Goal: Information Seeking & Learning: Learn about a topic

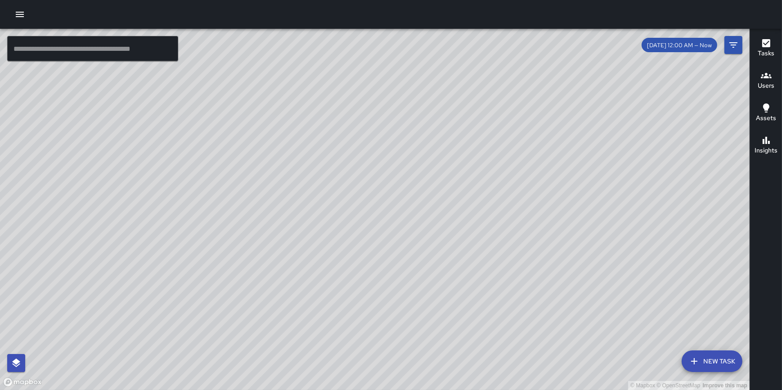
click at [27, 16] on button "button" at bounding box center [20, 14] width 18 height 18
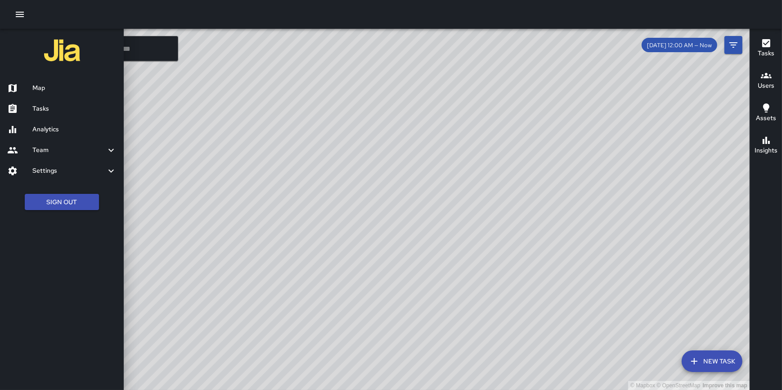
click at [57, 123] on link "Analytics" at bounding box center [62, 129] width 124 height 21
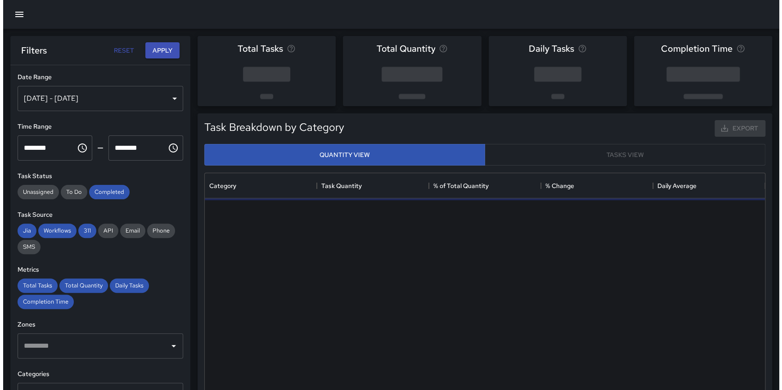
scroll to position [263, 553]
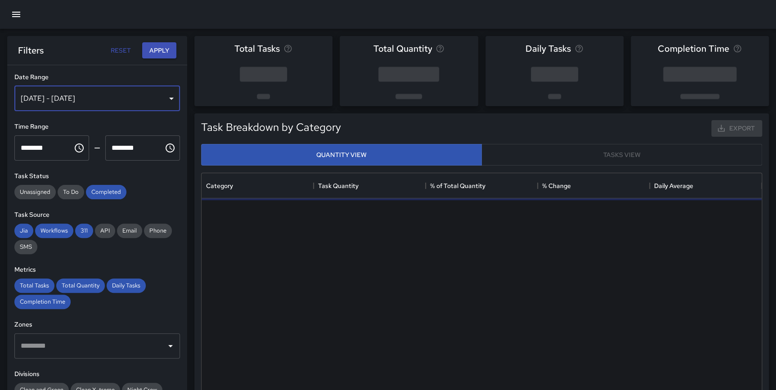
click at [76, 96] on div "[DATE] - [DATE]" at bounding box center [97, 98] width 166 height 25
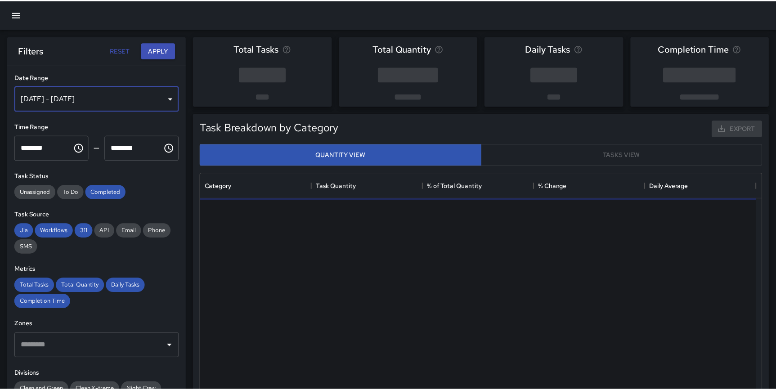
scroll to position [263, 554]
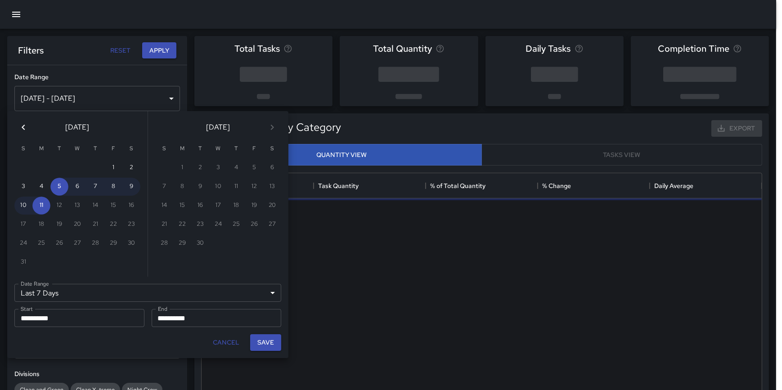
click at [77, 289] on div "Last 7 Days ****** Date Range" at bounding box center [147, 293] width 267 height 18
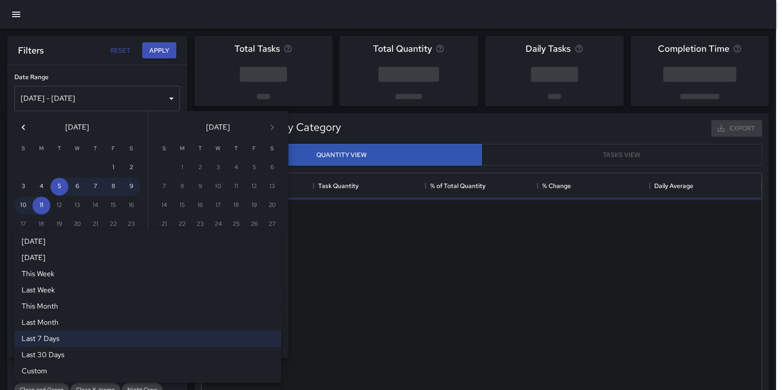
click at [75, 367] on li "Custom" at bounding box center [147, 371] width 267 height 16
type input "******"
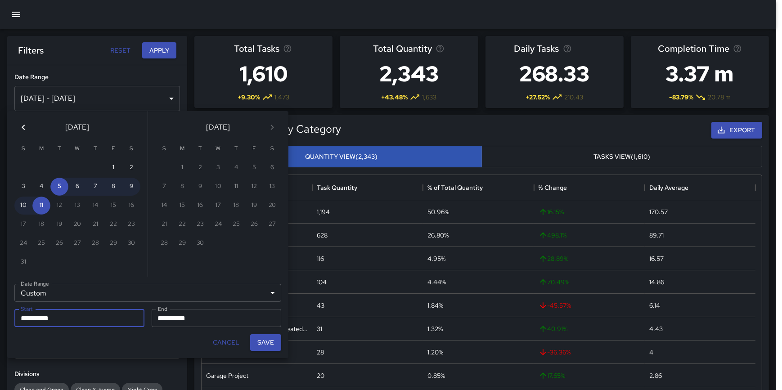
click at [134, 346] on div "Cancel Save" at bounding box center [147, 342] width 281 height 31
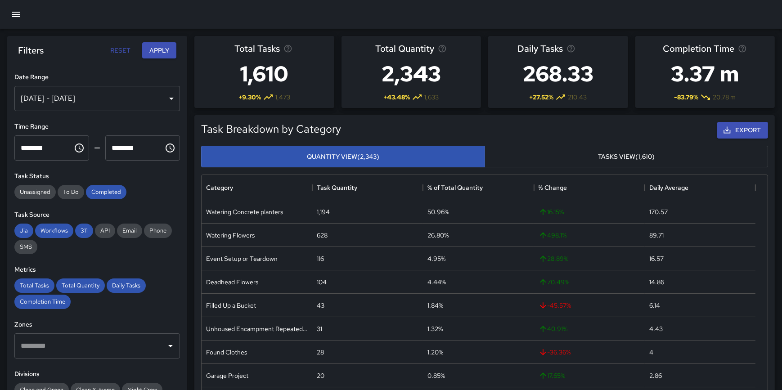
scroll to position [263, 553]
click at [52, 94] on div "[DATE] - [DATE]" at bounding box center [97, 98] width 166 height 25
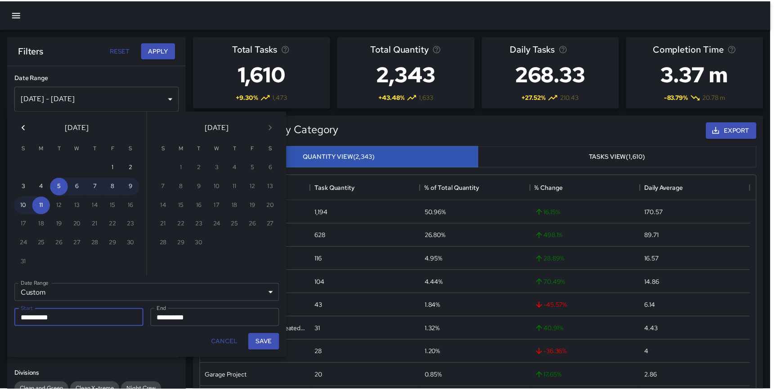
scroll to position [263, 554]
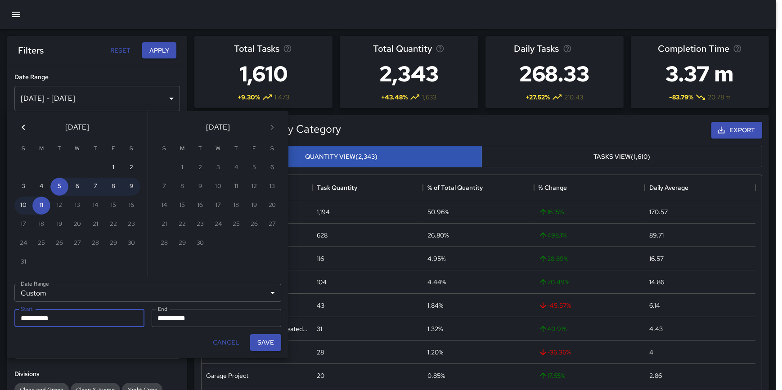
click at [21, 126] on icon "Previous month" at bounding box center [23, 127] width 11 height 11
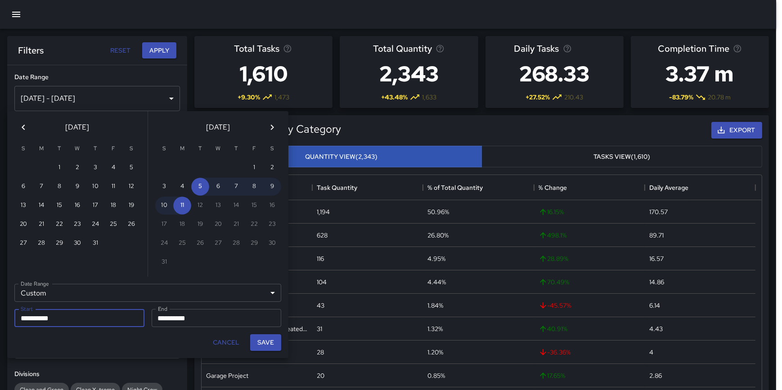
click at [21, 126] on icon "Previous month" at bounding box center [23, 127] width 11 height 11
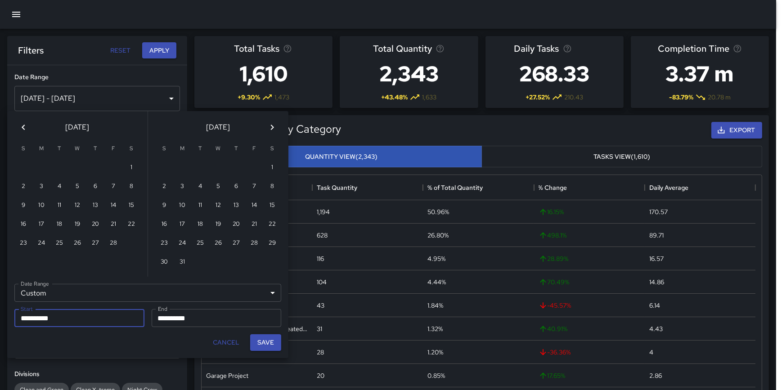
click at [21, 126] on icon "Previous month" at bounding box center [23, 127] width 11 height 11
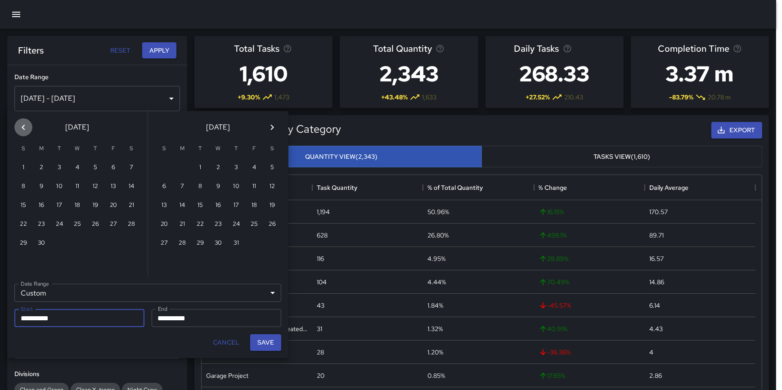
click at [21, 126] on icon "Previous month" at bounding box center [23, 127] width 11 height 11
click at [98, 166] on button "1" at bounding box center [95, 168] width 18 height 18
type input "**********"
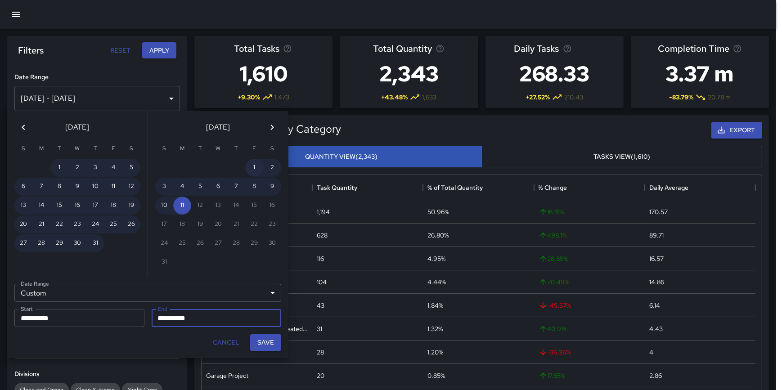
click at [253, 162] on button "1" at bounding box center [254, 168] width 18 height 18
type input "**********"
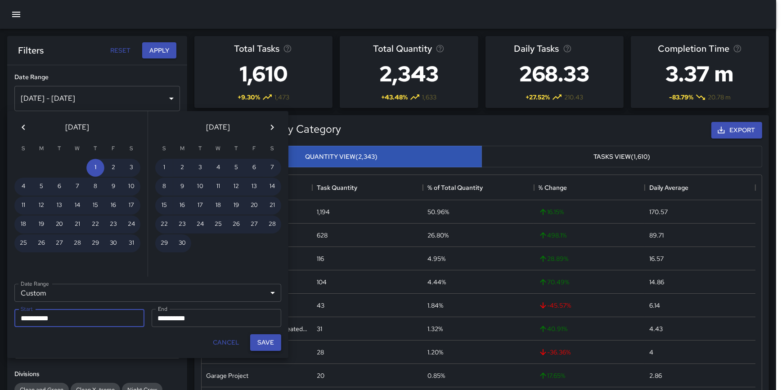
click at [268, 341] on button "Save" at bounding box center [265, 342] width 31 height 17
type input "**********"
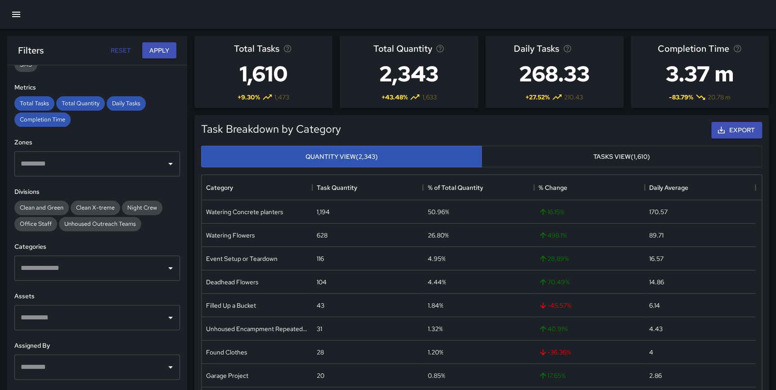
scroll to position [192, 0]
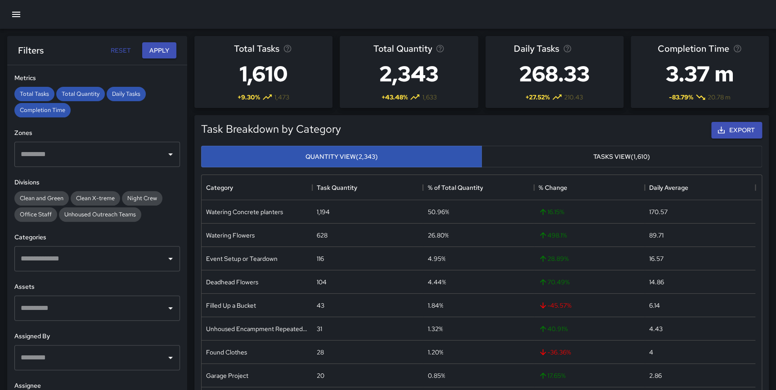
click at [168, 258] on icon "Open" at bounding box center [170, 259] width 4 height 2
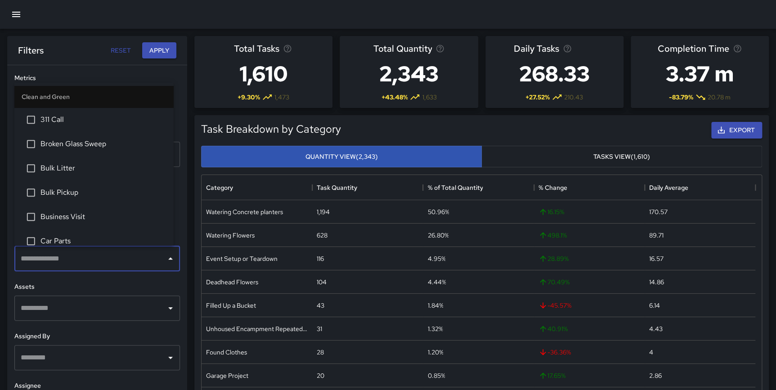
click at [73, 120] on span "311 Call" at bounding box center [103, 119] width 126 height 11
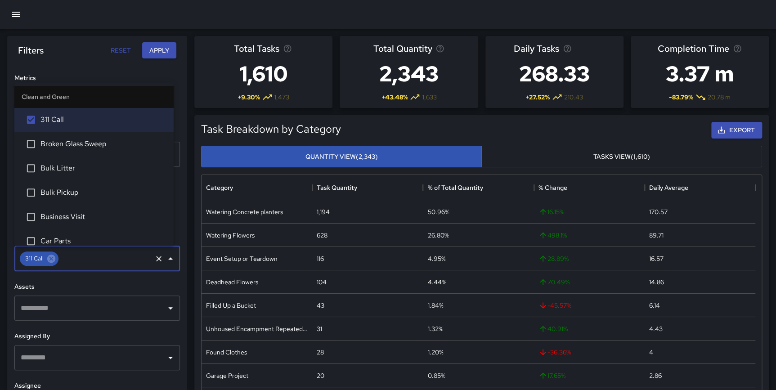
click at [74, 147] on span "Broken Glass Sweep" at bounding box center [103, 144] width 126 height 11
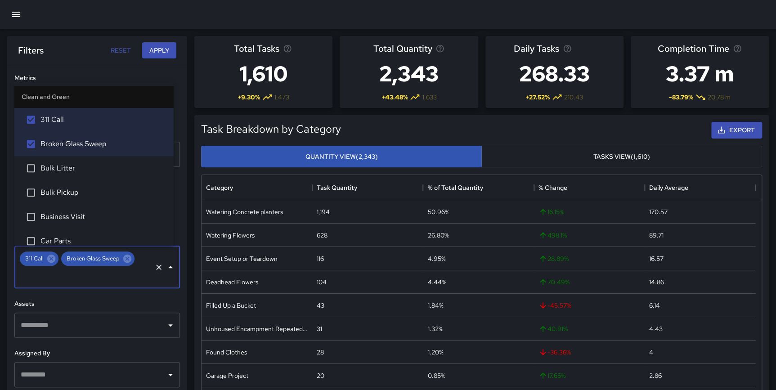
click at [72, 166] on span "Bulk Litter" at bounding box center [103, 168] width 126 height 11
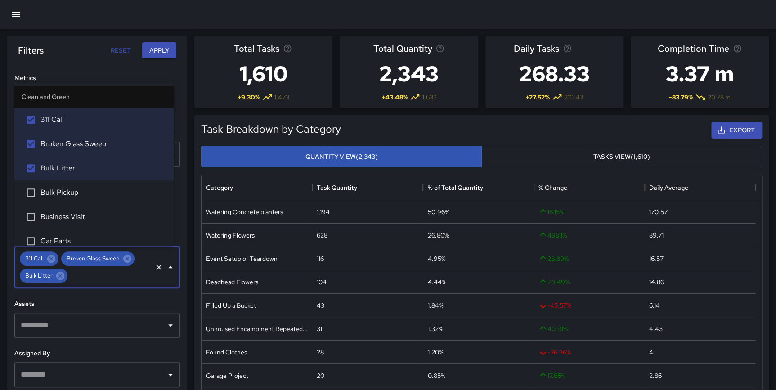
click at [72, 186] on li "Bulk Pickup" at bounding box center [93, 192] width 159 height 24
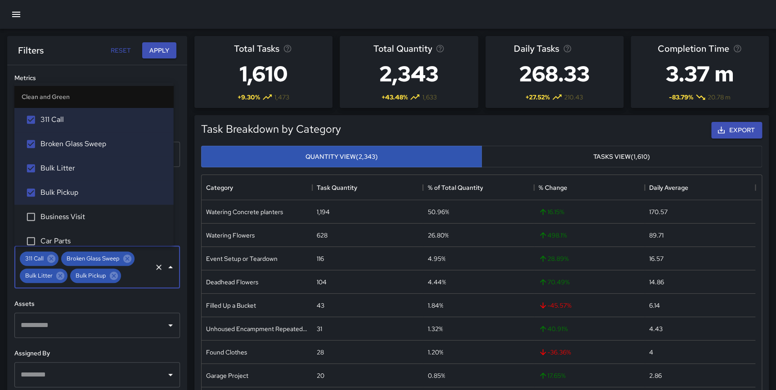
click at [72, 218] on span "Business Visit" at bounding box center [103, 216] width 126 height 11
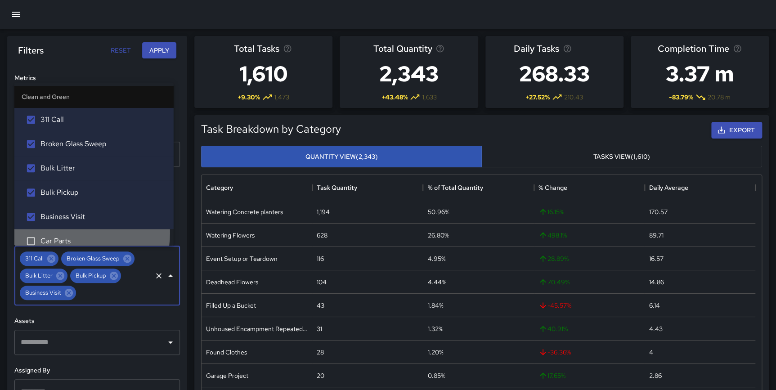
click at [69, 233] on li "Car Parts" at bounding box center [93, 241] width 159 height 24
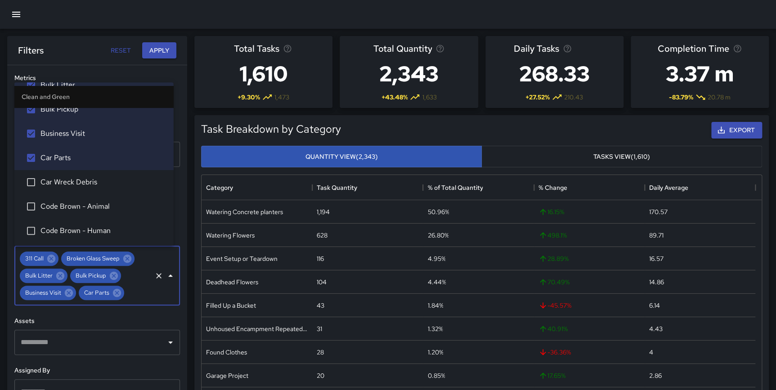
scroll to position [100, 0]
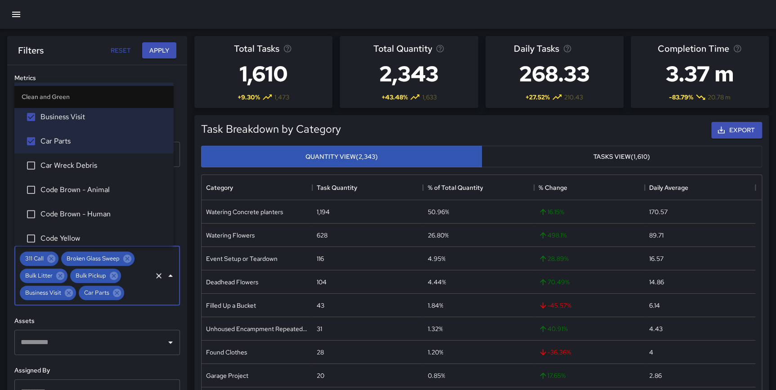
click at [86, 162] on span "Car Wreck Debris" at bounding box center [103, 165] width 126 height 11
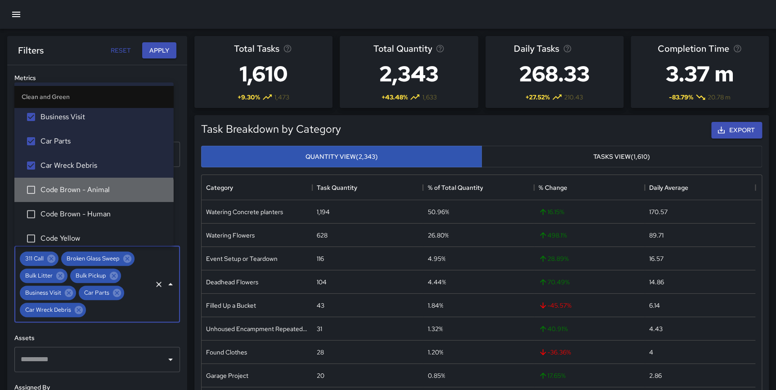
click at [94, 192] on span "Code Brown - Animal" at bounding box center [103, 189] width 126 height 11
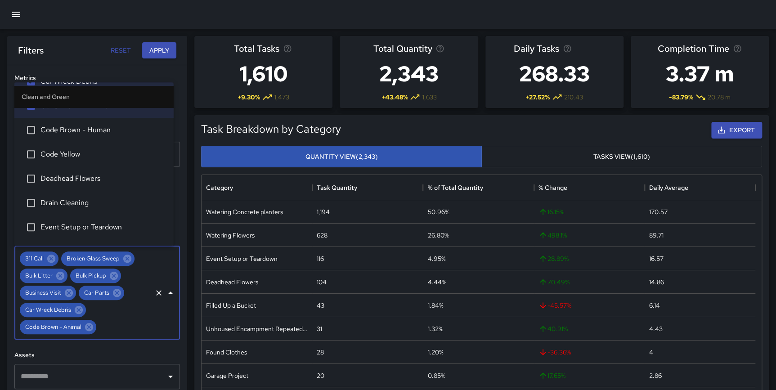
scroll to position [192, 0]
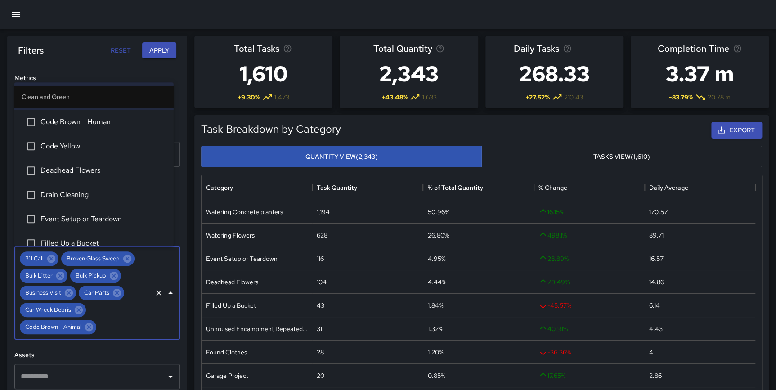
click at [96, 170] on span "Deadhead Flowers" at bounding box center [103, 170] width 126 height 11
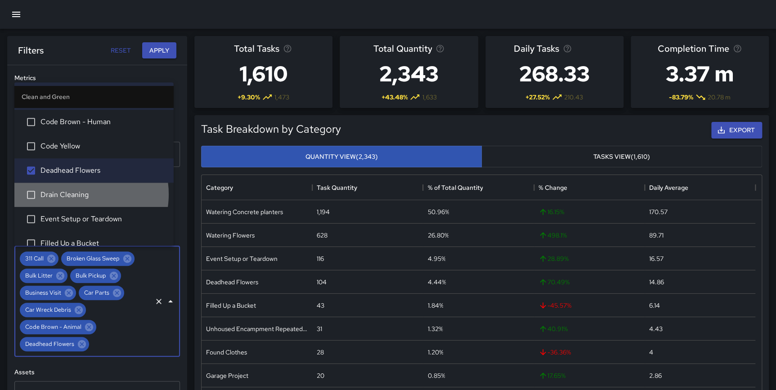
click at [80, 194] on span "Drain Cleaning" at bounding box center [103, 194] width 126 height 11
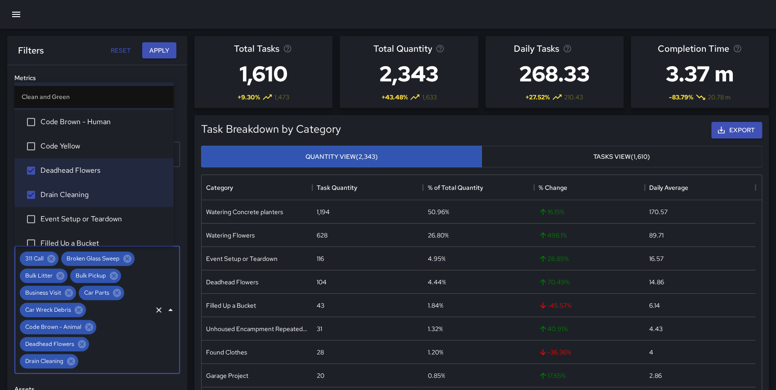
click at [77, 216] on span "Event Setup or Teardown" at bounding box center [103, 219] width 126 height 11
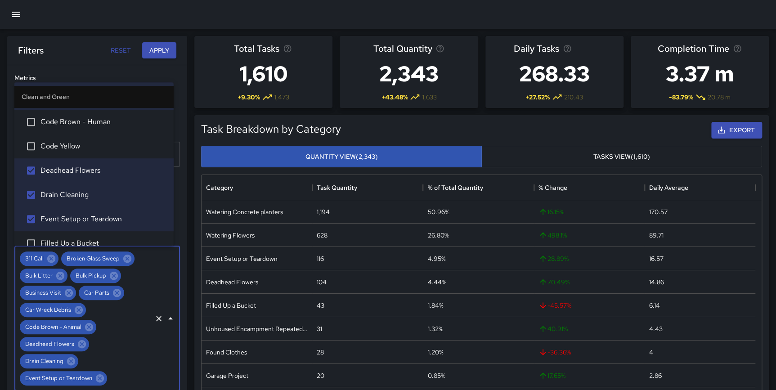
click at [79, 237] on li "Filled Up a Bucket" at bounding box center [93, 243] width 159 height 24
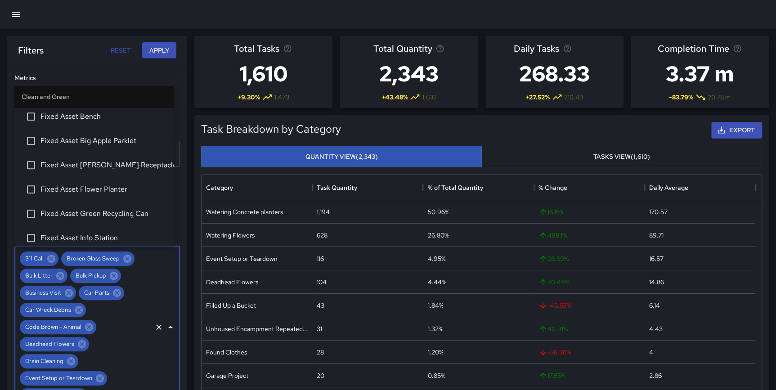
scroll to position [351, 0]
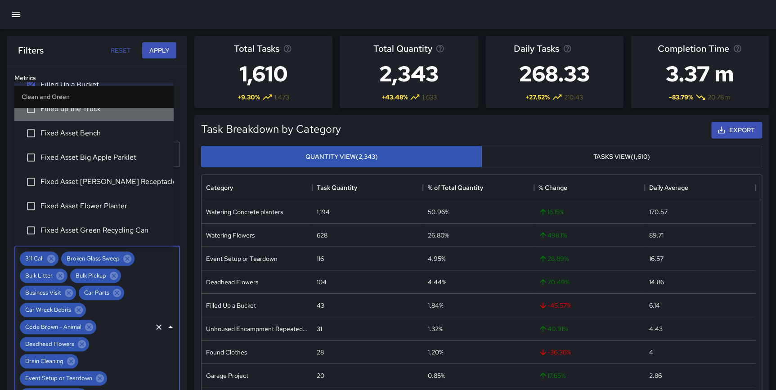
click at [104, 114] on li "Filled up the Truck" at bounding box center [93, 109] width 159 height 24
click at [99, 132] on span "Fixed Asset Bench" at bounding box center [103, 133] width 126 height 11
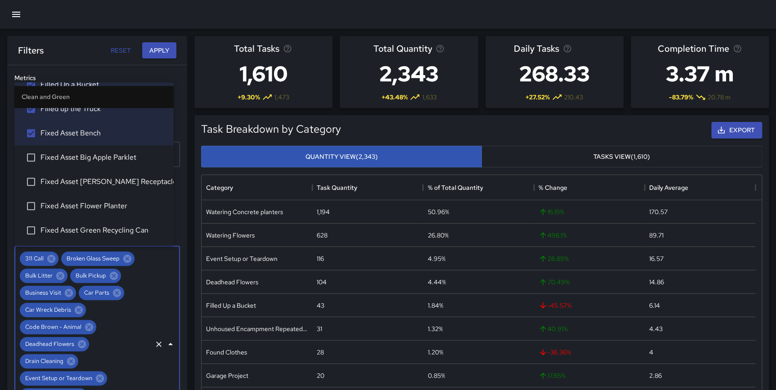
drag, startPoint x: 94, startPoint y: 155, endPoint x: 90, endPoint y: 173, distance: 18.1
click at [94, 156] on span "Fixed Asset Big Apple Parklet" at bounding box center [103, 157] width 126 height 11
click at [89, 175] on li "Fixed Asset [PERSON_NAME] Receptacle" at bounding box center [93, 182] width 159 height 24
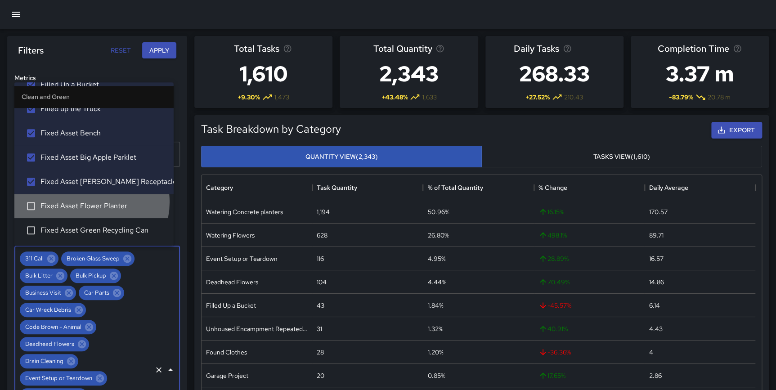
click at [89, 202] on span "Fixed Asset Flower Planter" at bounding box center [103, 206] width 126 height 11
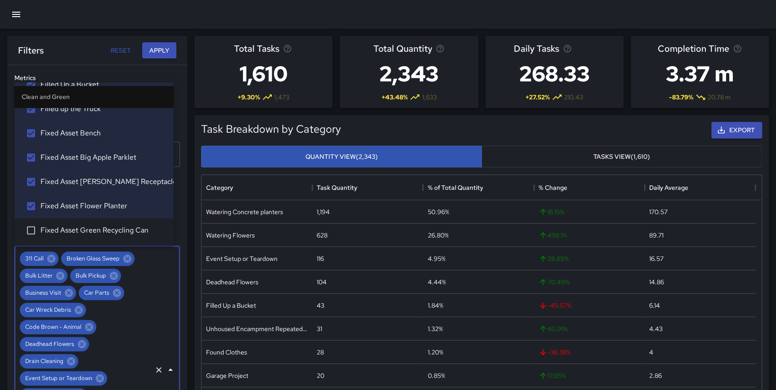
drag, startPoint x: 96, startPoint y: 228, endPoint x: 122, endPoint y: 202, distance: 37.5
click at [96, 229] on span "Fixed Asset Green Recycling Can" at bounding box center [103, 230] width 126 height 11
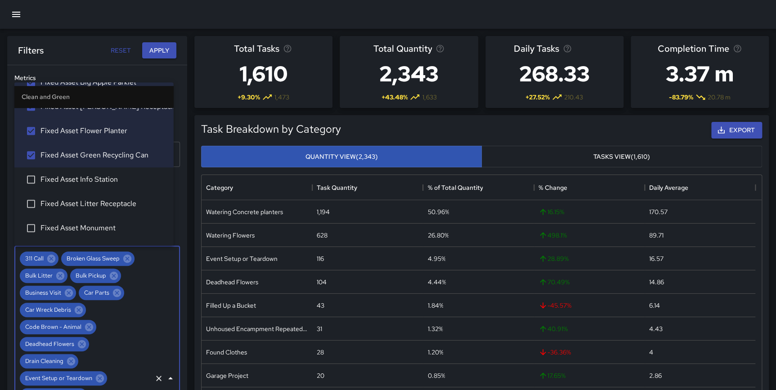
scroll to position [485, 0]
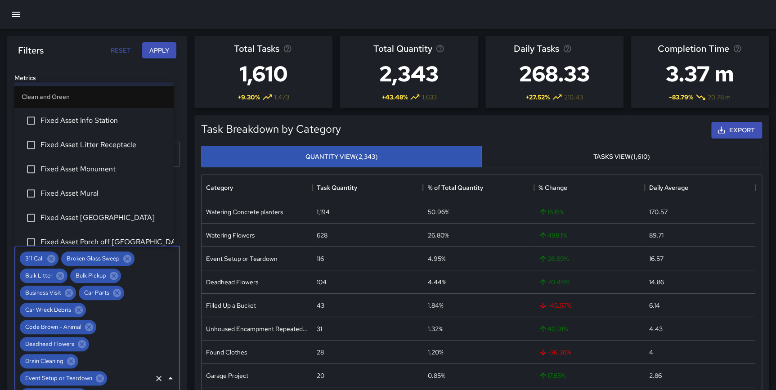
click at [100, 122] on span "Fixed Asset Info Station" at bounding box center [103, 120] width 126 height 11
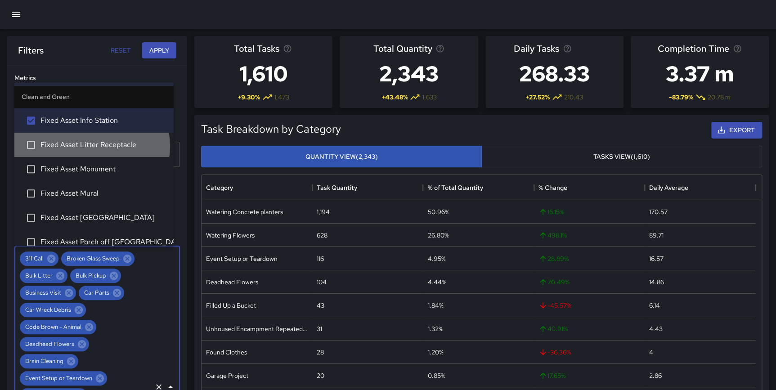
drag, startPoint x: 91, startPoint y: 146, endPoint x: 87, endPoint y: 157, distance: 12.4
click at [91, 146] on span "Fixed Asset Litter Receptacle" at bounding box center [103, 144] width 126 height 11
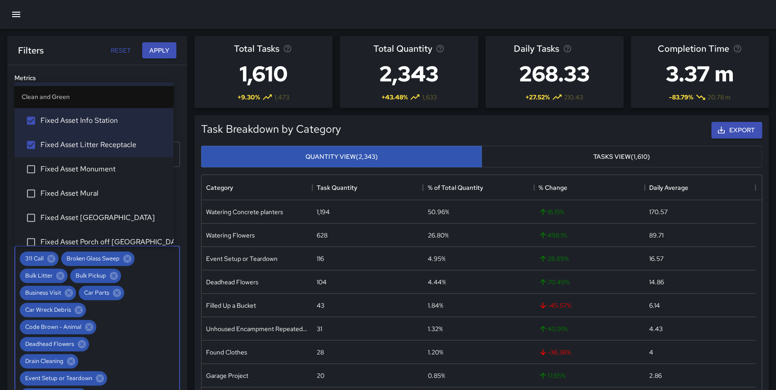
click at [84, 169] on span "Fixed Asset Monument" at bounding box center [103, 169] width 126 height 11
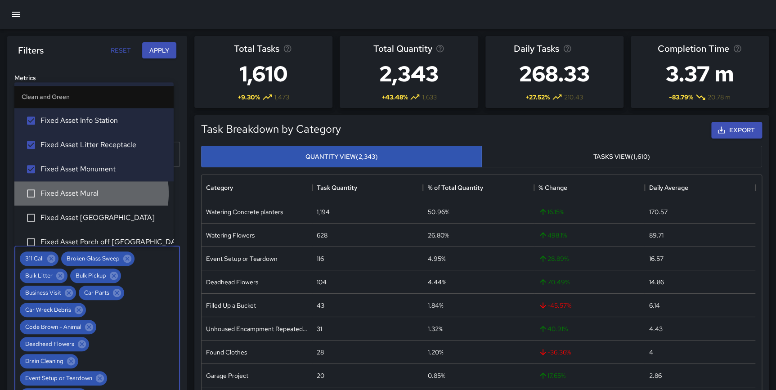
click at [81, 192] on span "Fixed Asset Mural" at bounding box center [103, 193] width 126 height 11
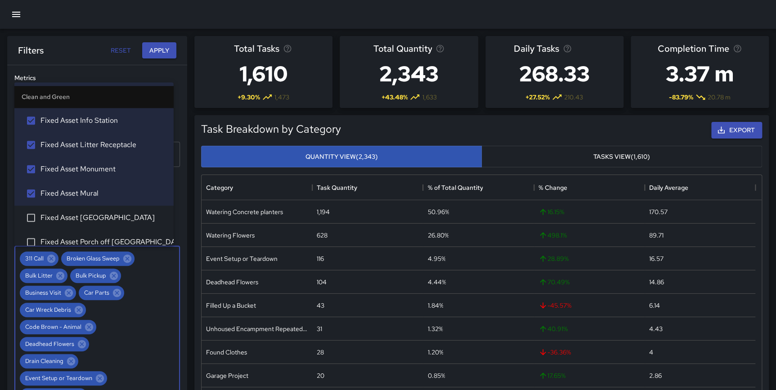
click at [77, 211] on li "Fixed Asset [GEOGRAPHIC_DATA]" at bounding box center [93, 218] width 159 height 24
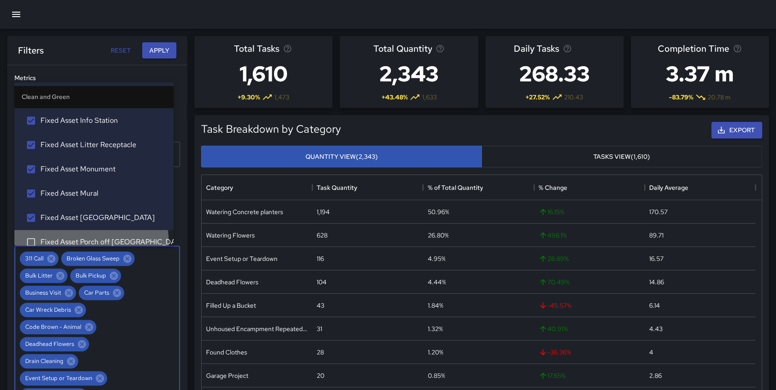
click at [76, 242] on span "Fixed Asset Porch off [GEOGRAPHIC_DATA]" at bounding box center [103, 242] width 126 height 11
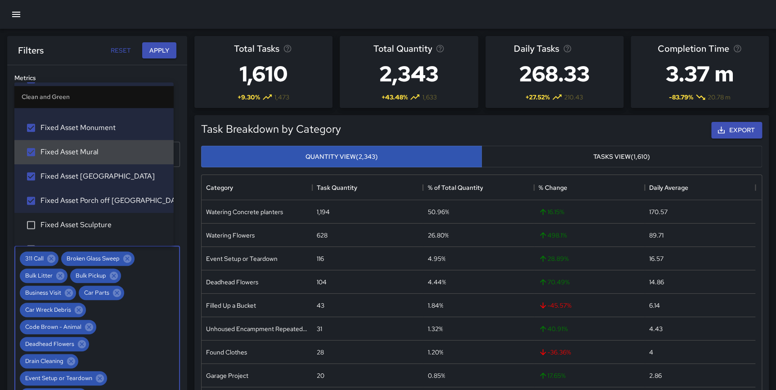
scroll to position [568, 0]
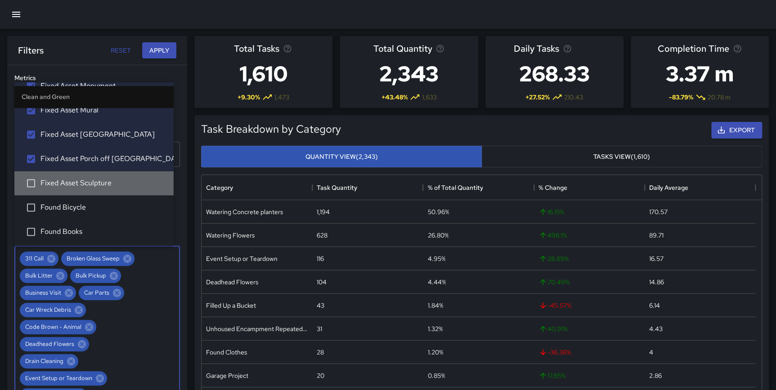
click at [98, 178] on span "Fixed Asset Sculpture" at bounding box center [103, 183] width 126 height 11
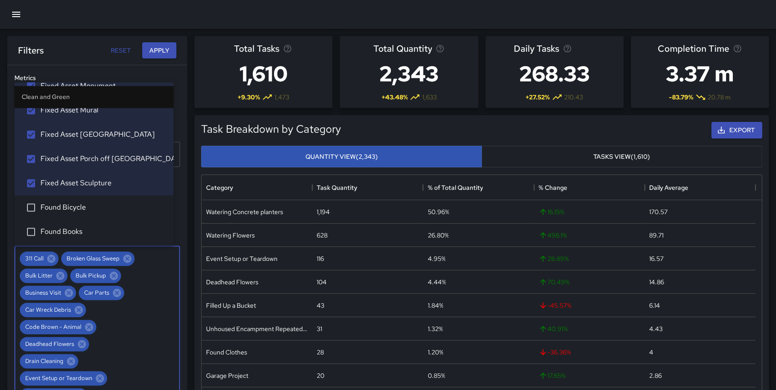
click at [71, 211] on span "Found Bicycle" at bounding box center [103, 207] width 126 height 11
click at [68, 226] on span "Found Books" at bounding box center [103, 231] width 126 height 11
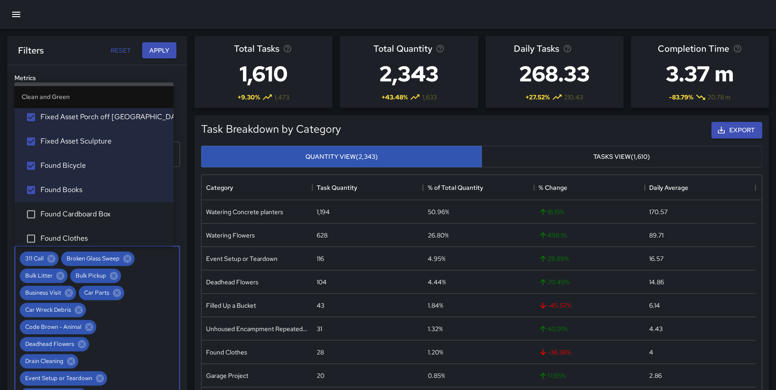
scroll to position [652, 0]
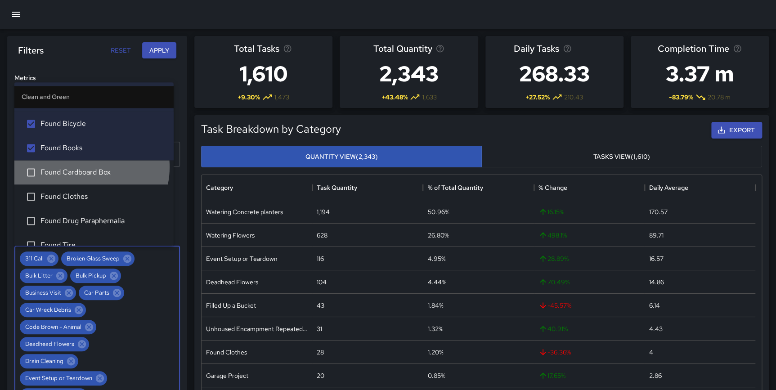
click at [83, 166] on li "Found Cardboard Box" at bounding box center [93, 172] width 159 height 24
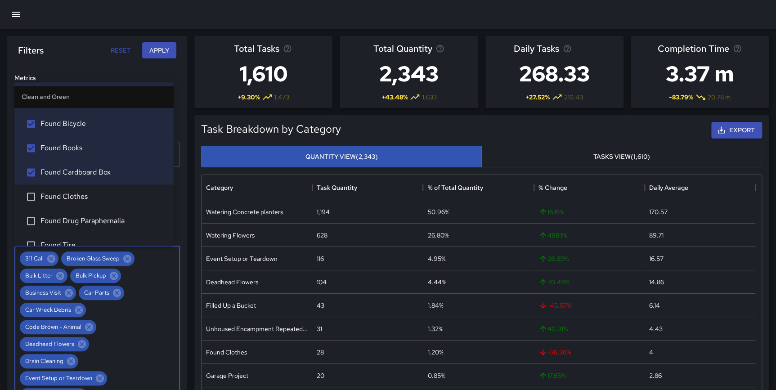
click at [72, 193] on span "Found Clothes" at bounding box center [103, 196] width 126 height 11
drag, startPoint x: 74, startPoint y: 218, endPoint x: 68, endPoint y: 229, distance: 12.1
click at [74, 219] on span "Found Drug Paraphernalia" at bounding box center [103, 221] width 126 height 11
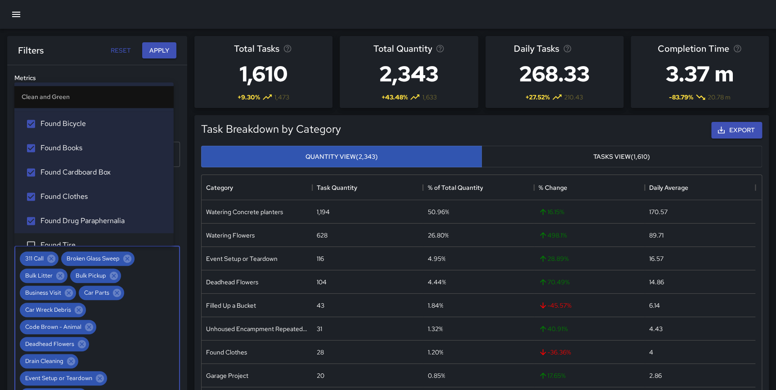
click at [65, 238] on li "Found Tire" at bounding box center [93, 245] width 159 height 24
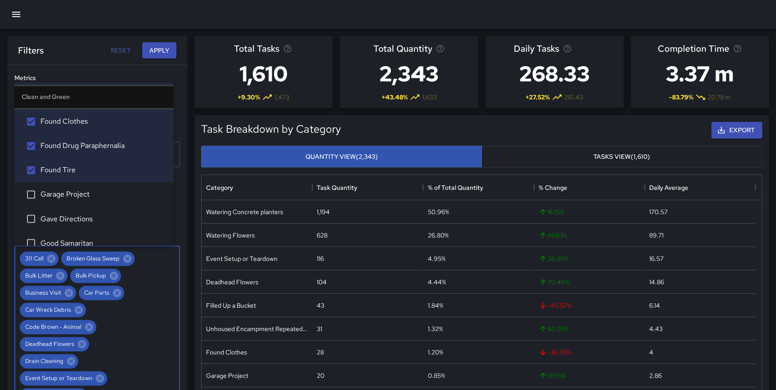
scroll to position [736, 0]
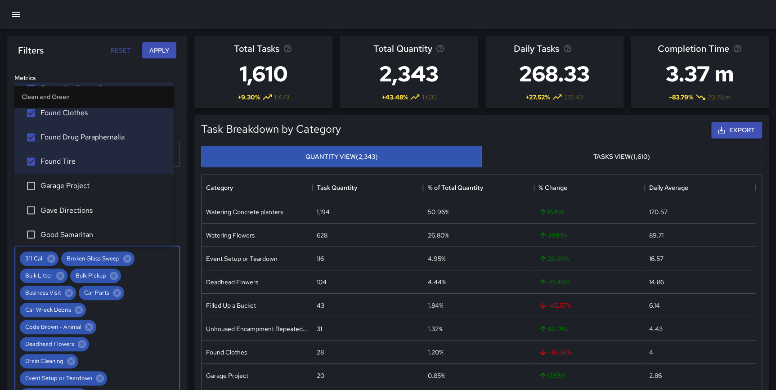
drag, startPoint x: 72, startPoint y: 179, endPoint x: 64, endPoint y: 198, distance: 21.2
click at [72, 180] on li "Garage Project" at bounding box center [93, 186] width 159 height 24
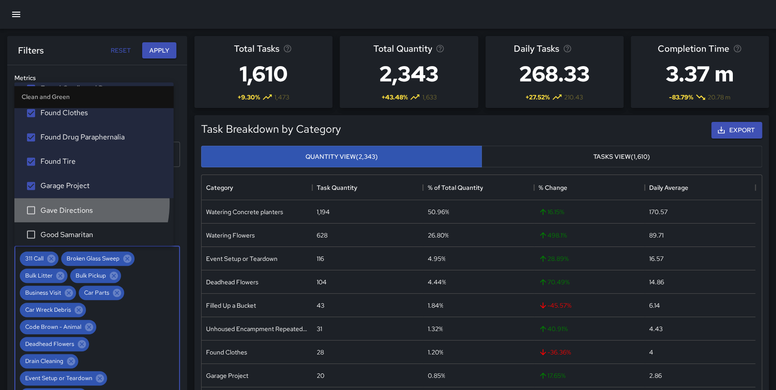
click at [64, 202] on li "Gave Directions" at bounding box center [93, 210] width 159 height 24
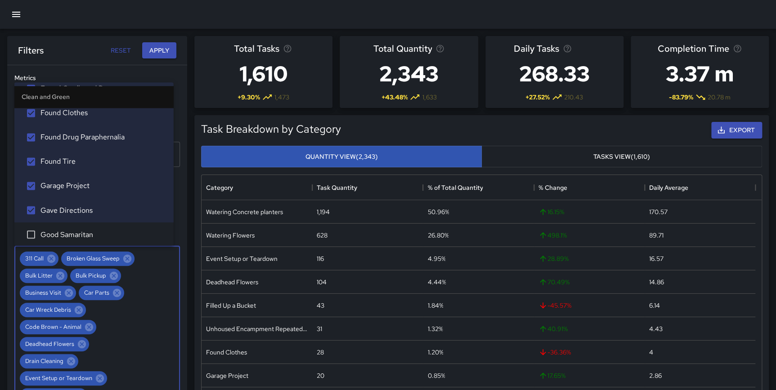
click at [64, 230] on span "Good Samaritan" at bounding box center [103, 234] width 126 height 11
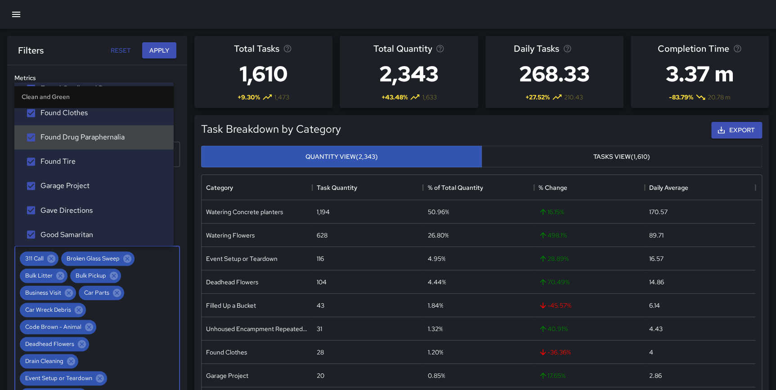
scroll to position [828, 0]
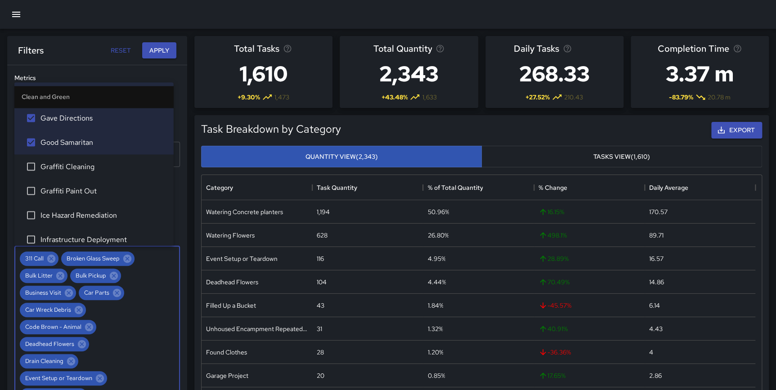
click at [94, 167] on span "Graffiti Cleaning" at bounding box center [103, 166] width 126 height 11
click at [88, 185] on span "Graffiti Paint Out" at bounding box center [103, 190] width 126 height 11
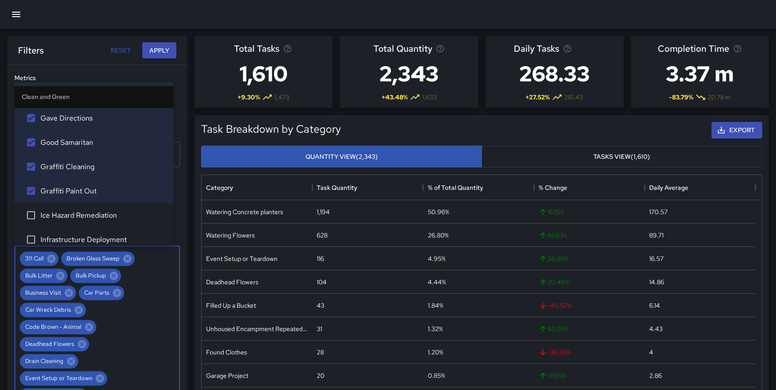
drag, startPoint x: 90, startPoint y: 215, endPoint x: 90, endPoint y: 233, distance: 18.0
click at [90, 215] on span "Ice Hazard Remediation" at bounding box center [103, 215] width 126 height 11
click at [90, 237] on span "Infrastructure Deployment" at bounding box center [103, 239] width 126 height 11
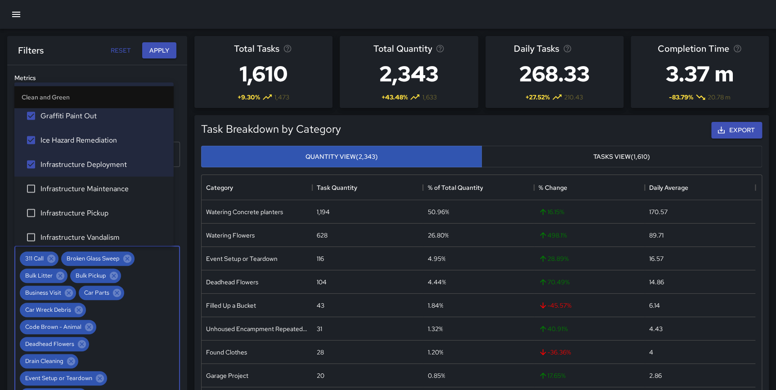
scroll to position [911, 0]
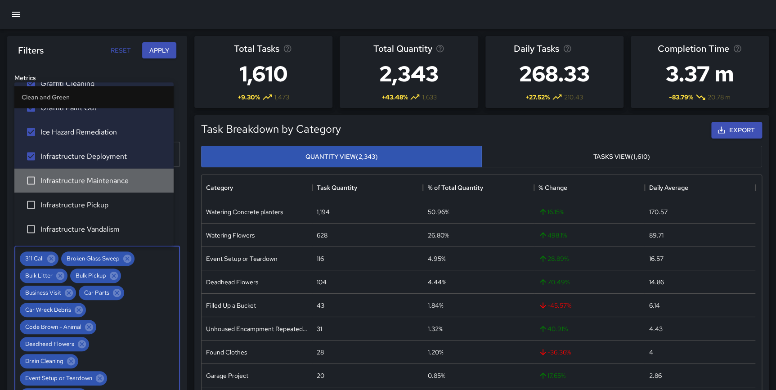
click at [103, 174] on li "Infrastructure Maintenance" at bounding box center [93, 180] width 159 height 24
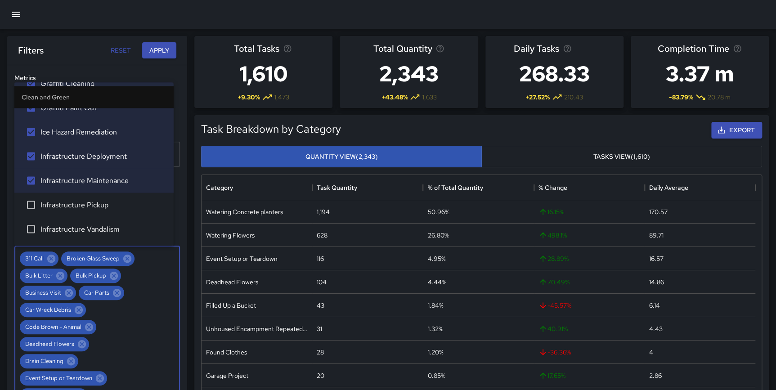
click at [84, 203] on span "Infrastructure Pickup" at bounding box center [103, 204] width 126 height 11
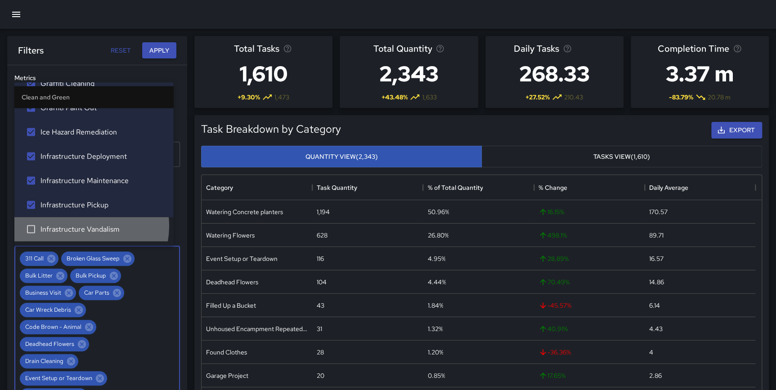
click at [82, 225] on span "Infrastructure Vandalism" at bounding box center [103, 229] width 126 height 11
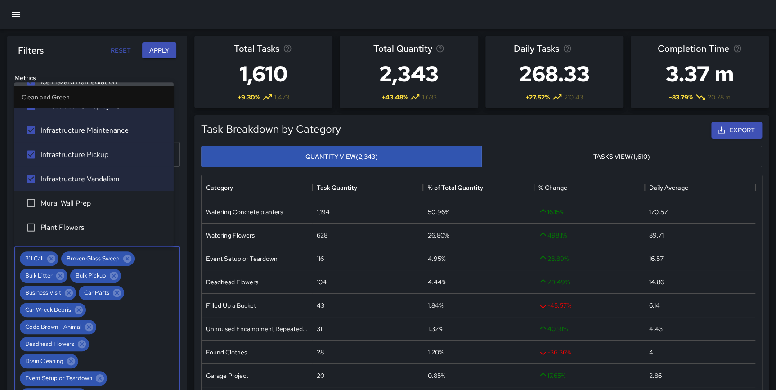
scroll to position [1011, 0]
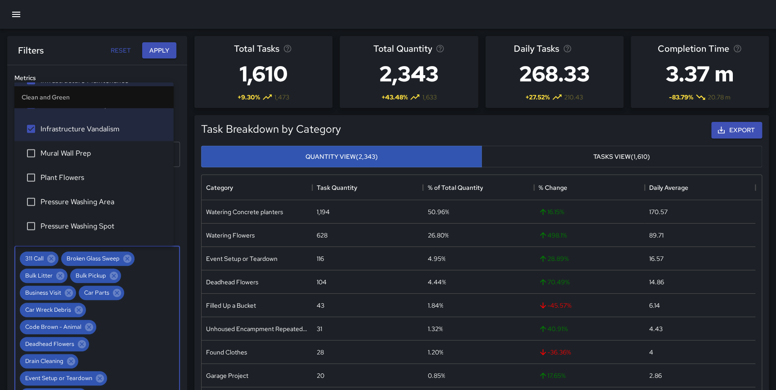
click at [81, 150] on span "Mural Wall Prep" at bounding box center [103, 153] width 126 height 11
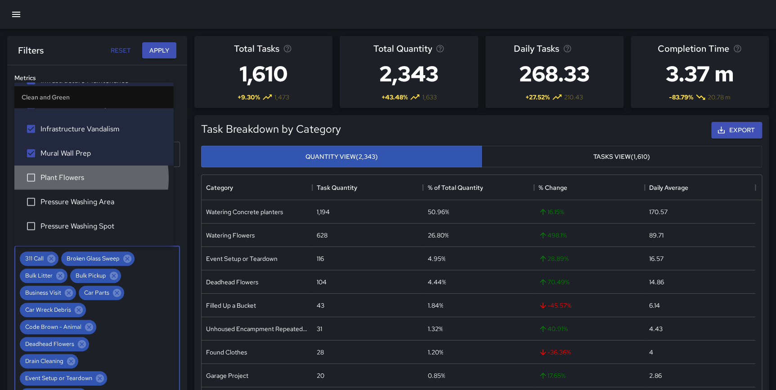
click at [73, 177] on span "Plant Flowers" at bounding box center [103, 177] width 126 height 11
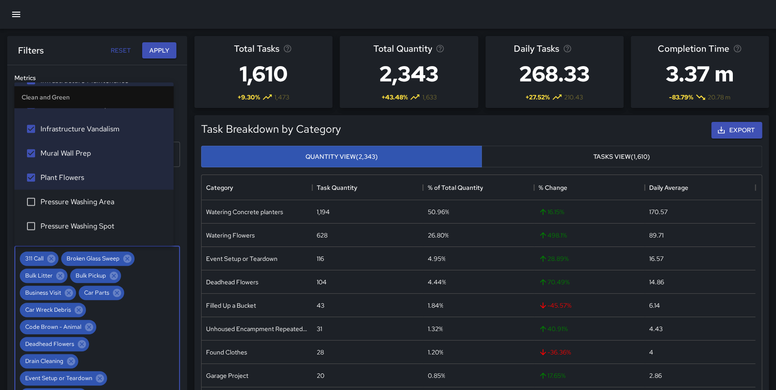
click at [76, 193] on li "Pressure Washing Area" at bounding box center [93, 201] width 159 height 24
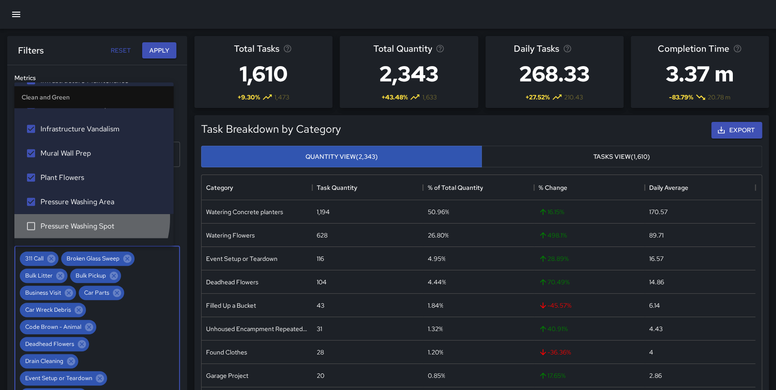
click at [77, 219] on li "Pressure Washing Spot" at bounding box center [93, 226] width 159 height 24
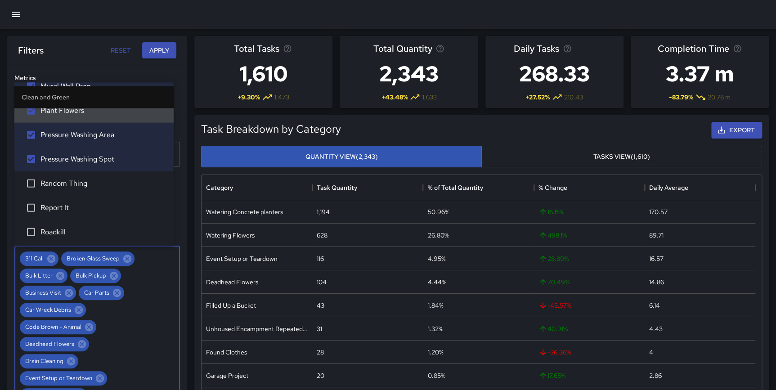
scroll to position [1095, 0]
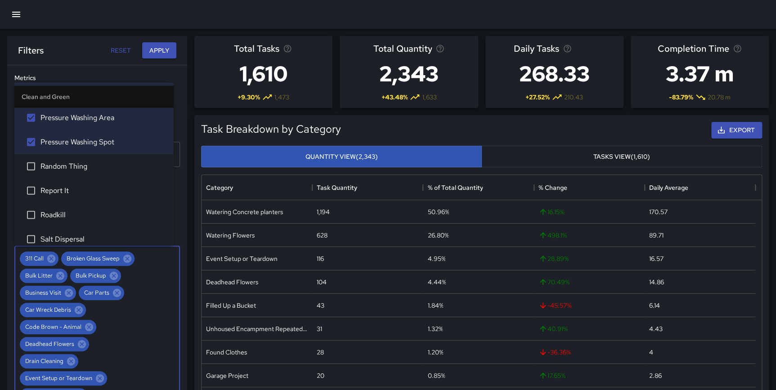
click at [69, 169] on span "Random Thing" at bounding box center [103, 166] width 126 height 11
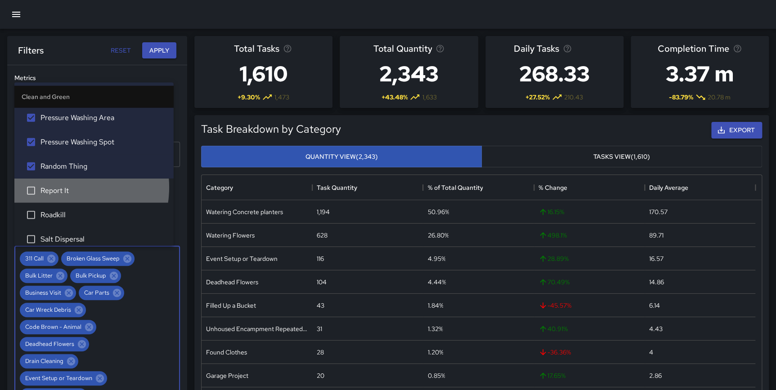
click at [60, 186] on span "Report It" at bounding box center [103, 190] width 126 height 11
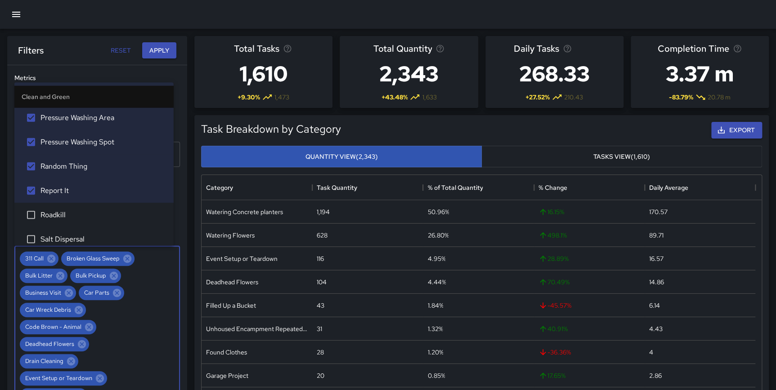
drag, startPoint x: 57, startPoint y: 208, endPoint x: 58, endPoint y: 225, distance: 17.6
click at [57, 208] on li "Roadkill" at bounding box center [93, 215] width 159 height 24
drag, startPoint x: 59, startPoint y: 236, endPoint x: 119, endPoint y: 194, distance: 73.1
click at [59, 237] on span "Salt Dispersal" at bounding box center [103, 239] width 126 height 11
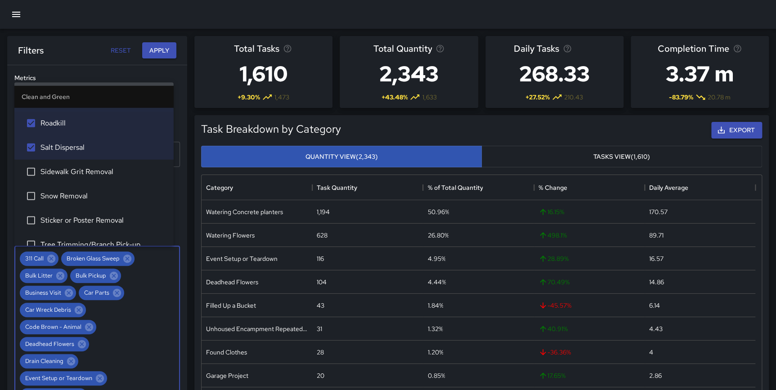
scroll to position [1246, 0]
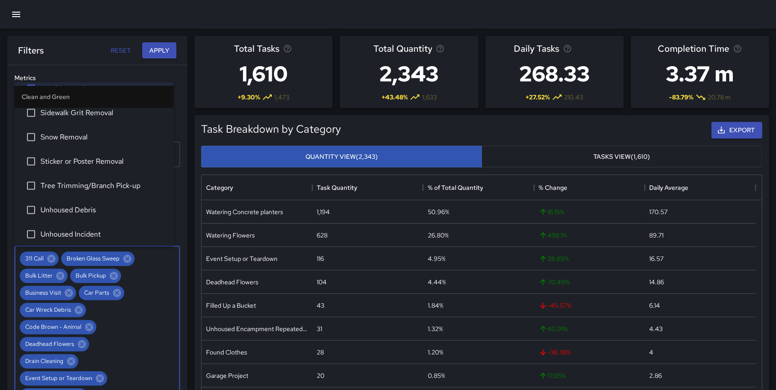
click at [118, 117] on li "Sidewalk Grit Removal" at bounding box center [93, 113] width 159 height 24
click at [101, 136] on span "Snow Removal" at bounding box center [103, 137] width 126 height 11
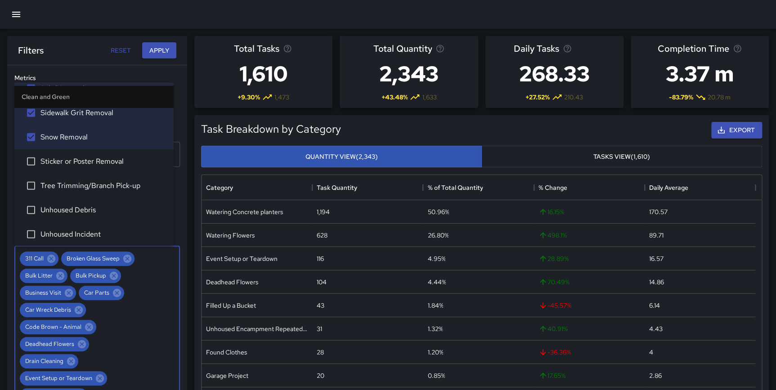
click at [100, 159] on span "Sticker or Poster Removal" at bounding box center [103, 161] width 126 height 11
click at [96, 179] on li "Tree Trimming/Branch Pick-up" at bounding box center [93, 186] width 159 height 24
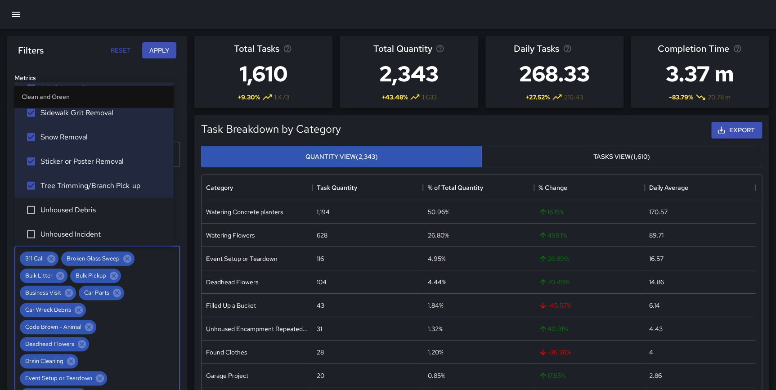
click at [92, 198] on li "Unhoused Debris" at bounding box center [93, 210] width 159 height 24
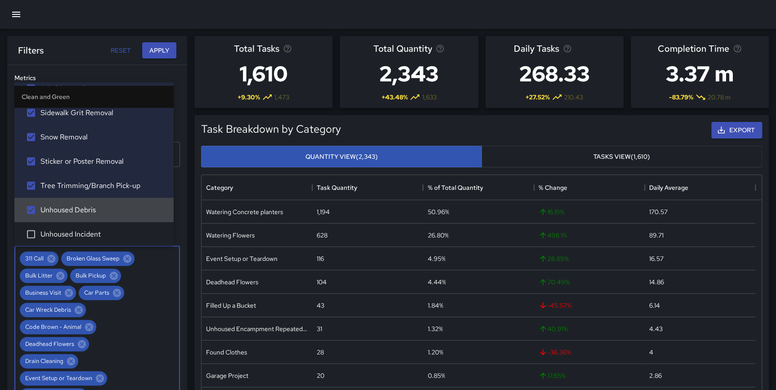
click at [80, 205] on span "Unhoused Debris" at bounding box center [103, 210] width 126 height 11
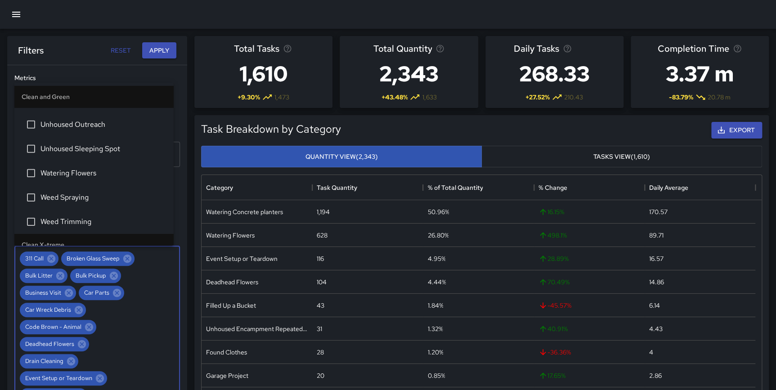
scroll to position [1421, 0]
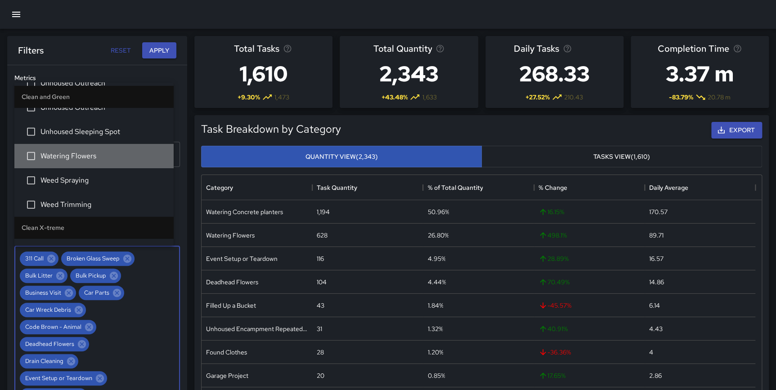
click at [96, 160] on span "Watering Flowers" at bounding box center [103, 156] width 126 height 11
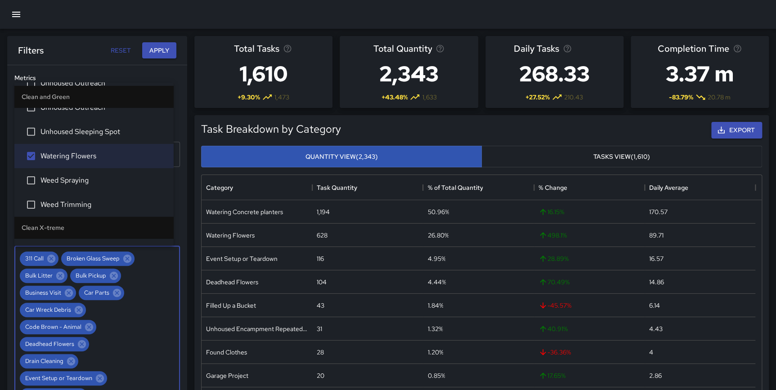
click at [86, 176] on span "Weed Spraying" at bounding box center [103, 180] width 126 height 11
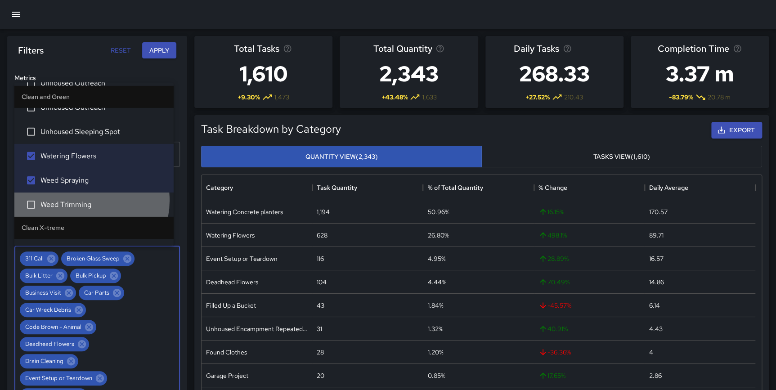
click at [81, 200] on span "Weed Trimming" at bounding box center [103, 204] width 126 height 11
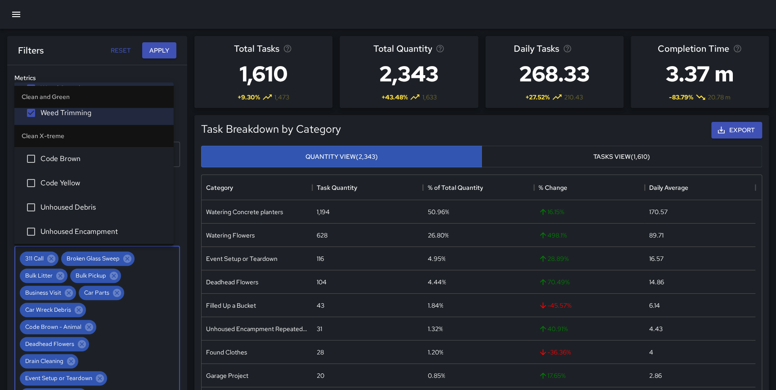
scroll to position [1521, 0]
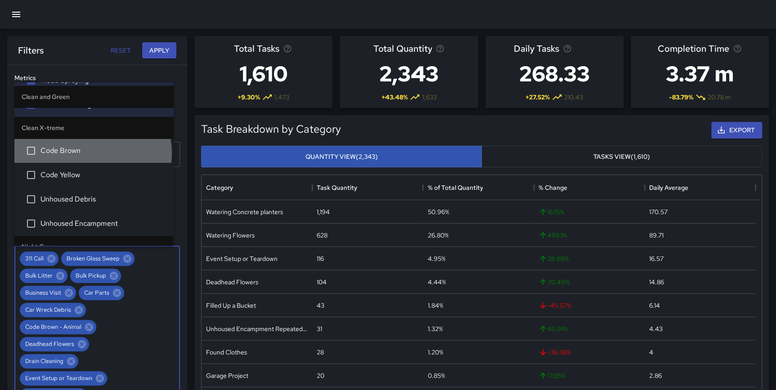
click at [92, 152] on span "Code Brown" at bounding box center [103, 150] width 126 height 11
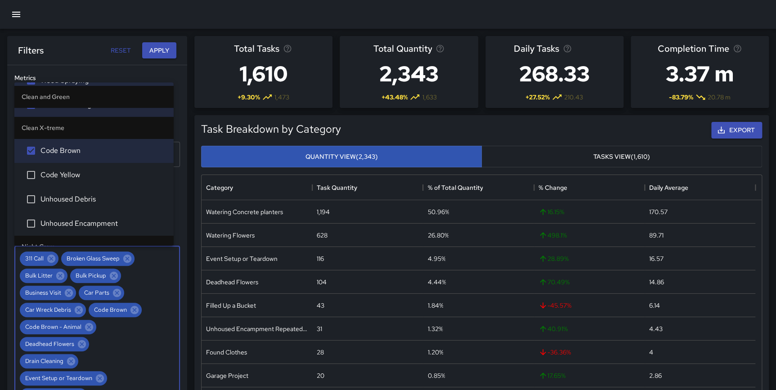
drag, startPoint x: 92, startPoint y: 191, endPoint x: 90, endPoint y: 206, distance: 14.9
click at [92, 191] on li "Unhoused Debris" at bounding box center [93, 199] width 159 height 24
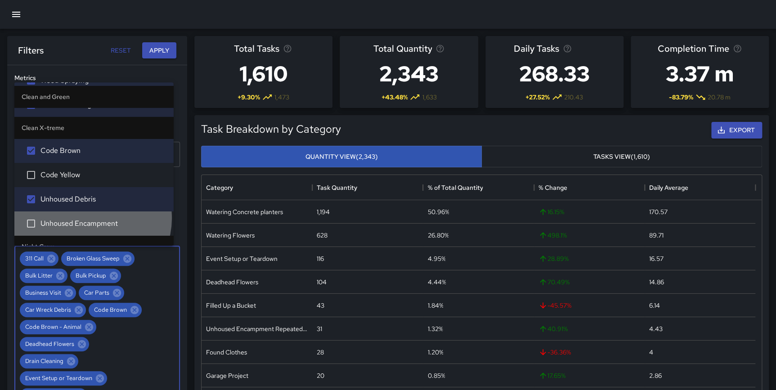
click at [92, 218] on span "Unhoused Encampment" at bounding box center [103, 223] width 126 height 11
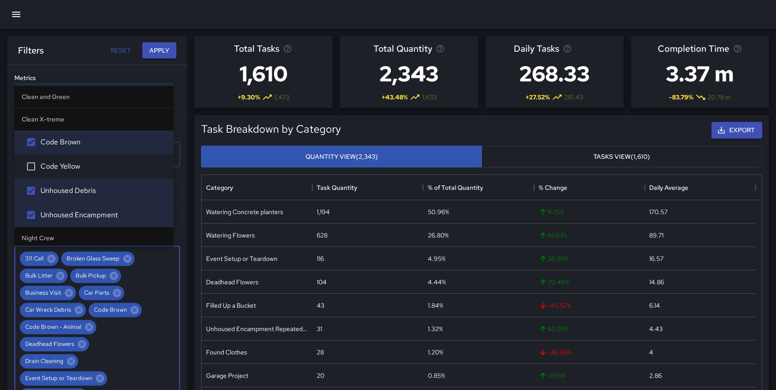
scroll to position [1555, 0]
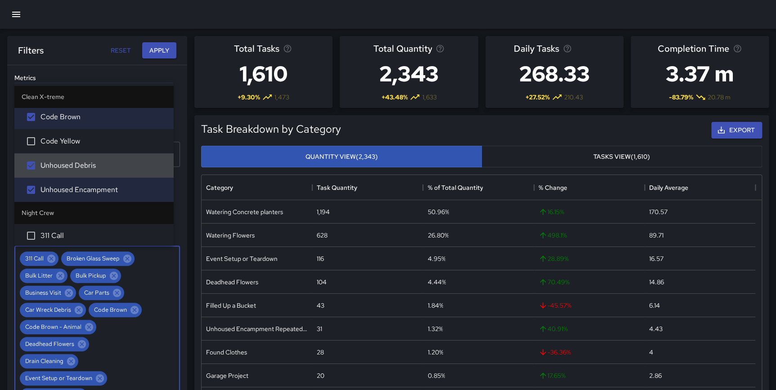
click at [58, 164] on span "Unhoused Debris" at bounding box center [103, 165] width 126 height 11
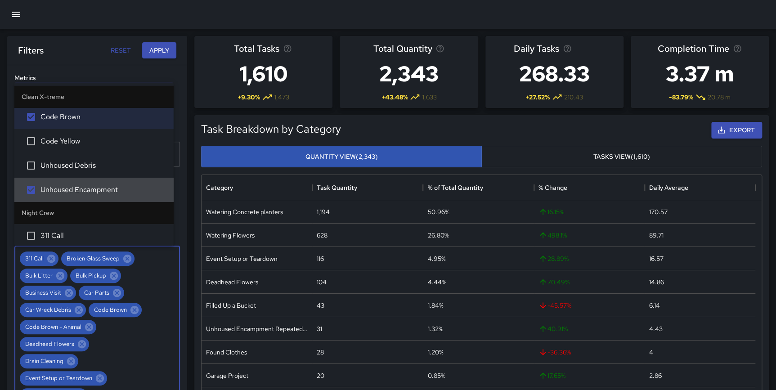
click at [54, 186] on span "Unhoused Encampment" at bounding box center [103, 189] width 126 height 11
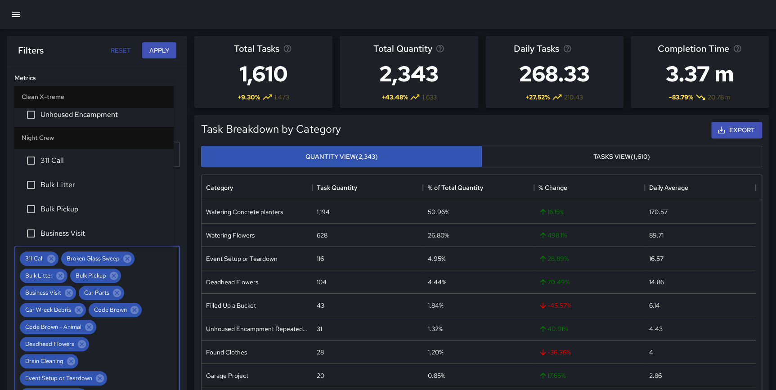
scroll to position [1638, 0]
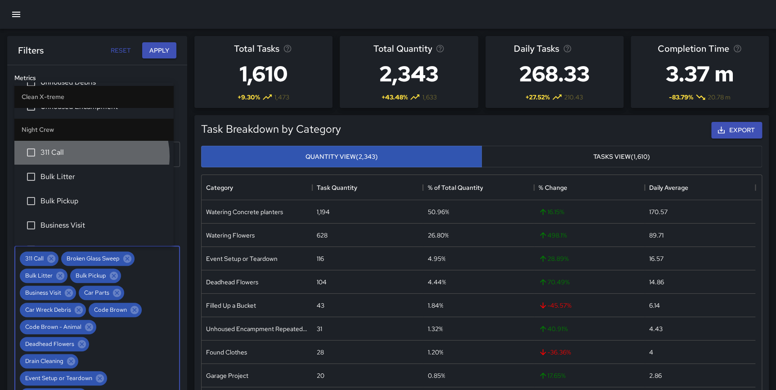
click at [91, 155] on span "311 Call" at bounding box center [103, 152] width 126 height 11
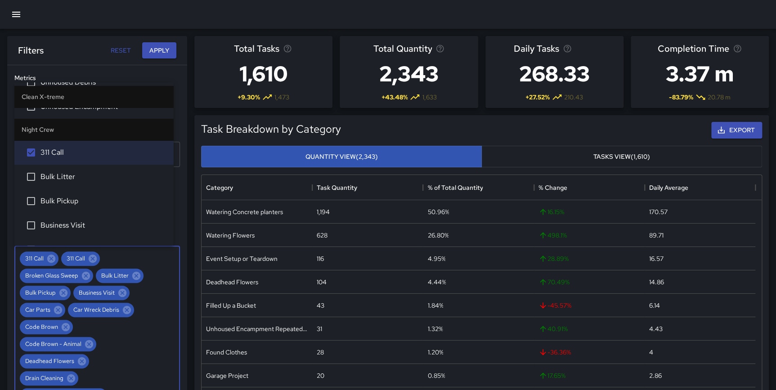
click at [84, 171] on span "Bulk Litter" at bounding box center [103, 176] width 126 height 11
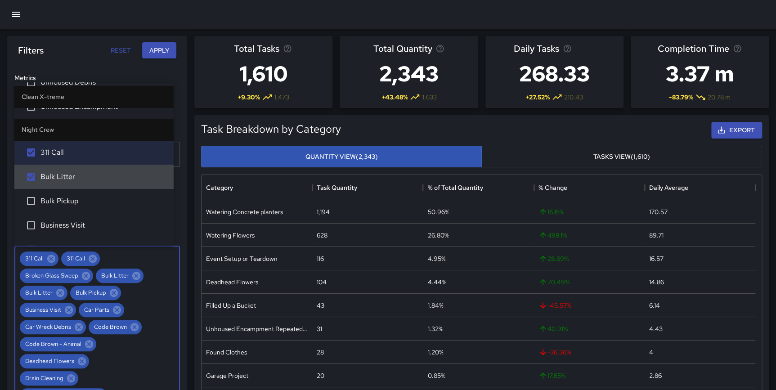
click at [76, 193] on li "Bulk Pickup" at bounding box center [93, 201] width 159 height 24
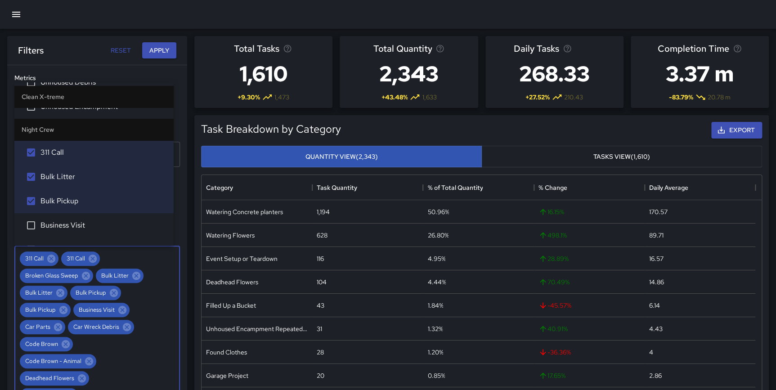
click at [72, 216] on li "Business Visit" at bounding box center [93, 225] width 159 height 24
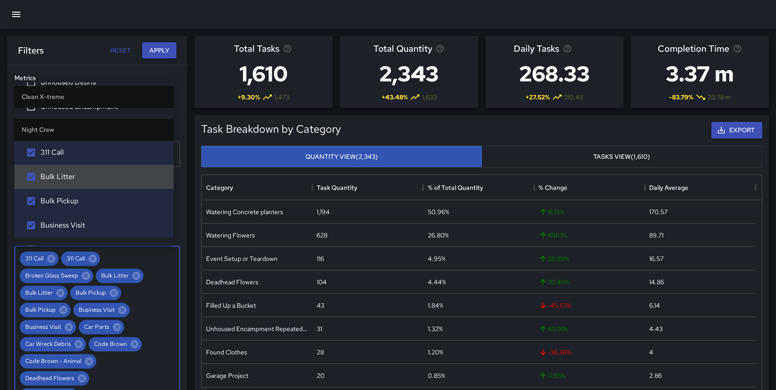
scroll to position [1714, 0]
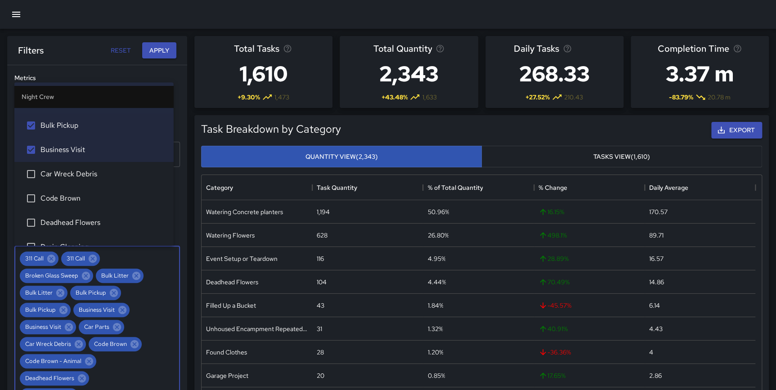
click at [100, 175] on span "Car Wreck Debris" at bounding box center [103, 174] width 126 height 11
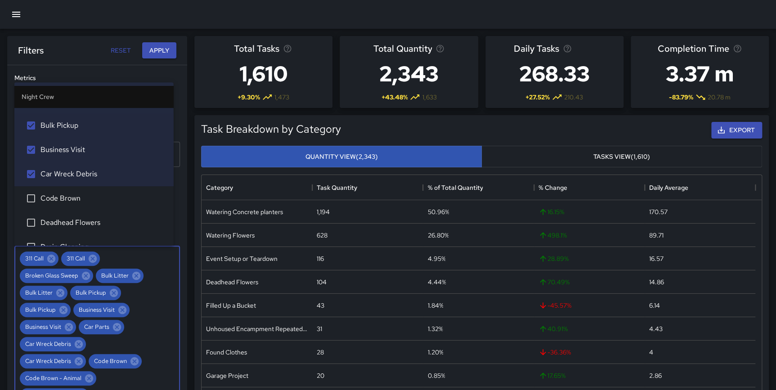
click at [83, 193] on span "Code Brown" at bounding box center [103, 198] width 126 height 11
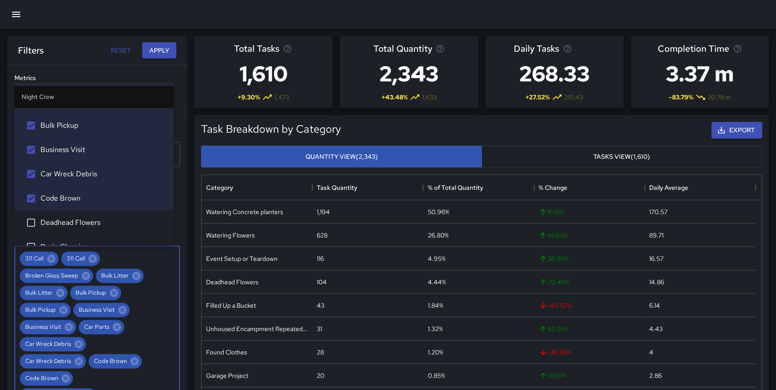
click at [83, 213] on li "Deadhead Flowers" at bounding box center [93, 223] width 159 height 24
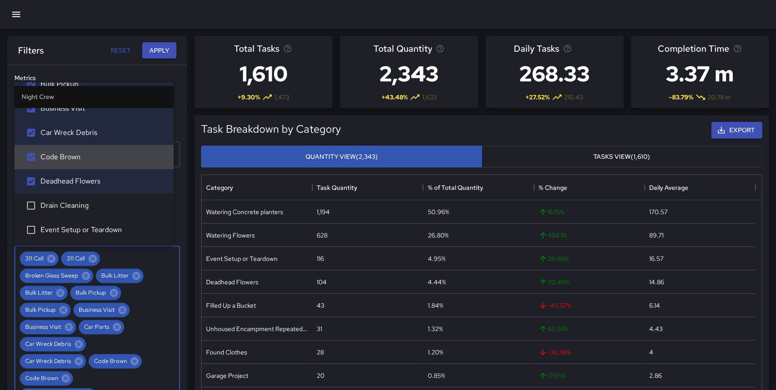
scroll to position [1764, 0]
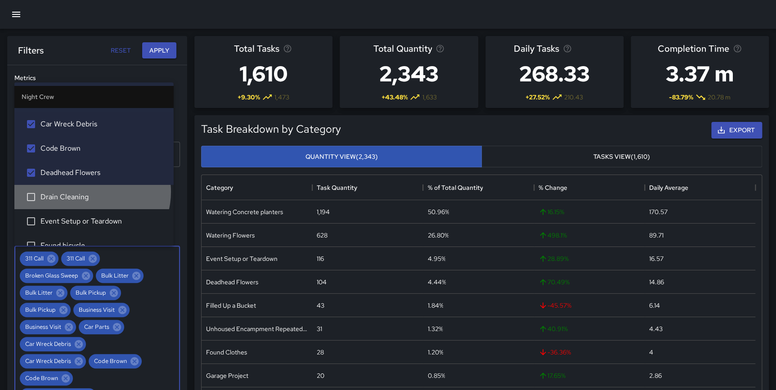
click at [91, 192] on span "Drain Cleaning" at bounding box center [103, 197] width 126 height 11
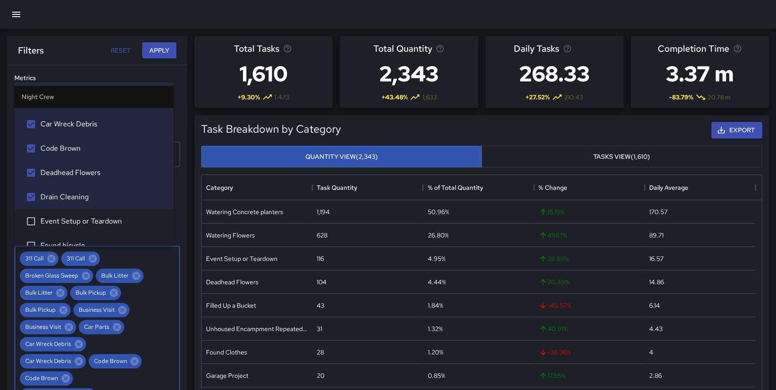
click at [92, 215] on li "Event Setup or Teardown" at bounding box center [93, 221] width 159 height 24
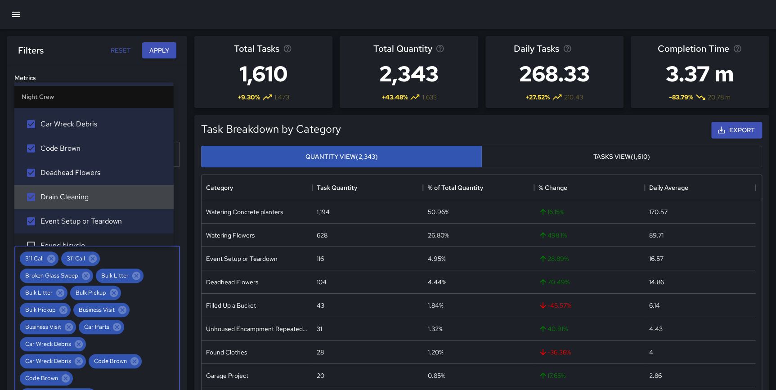
scroll to position [1839, 0]
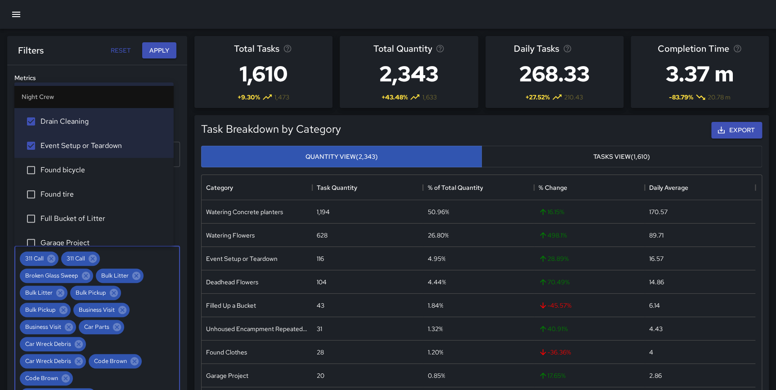
click at [97, 171] on span "Found bicycle" at bounding box center [103, 170] width 126 height 11
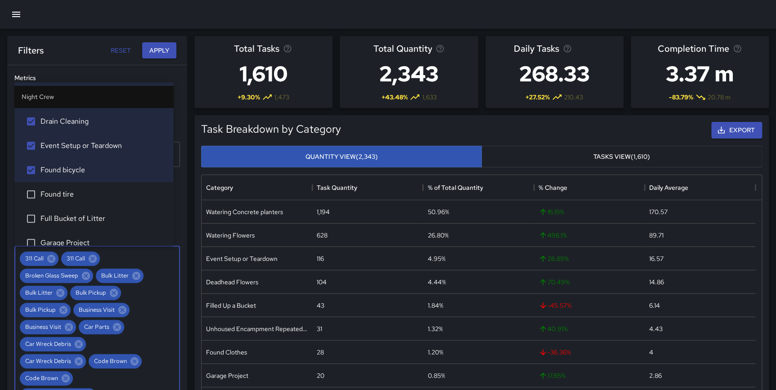
click at [81, 191] on span "Found tire" at bounding box center [103, 194] width 126 height 11
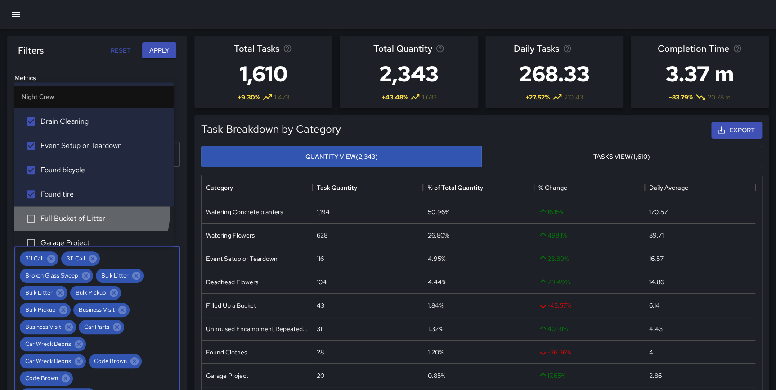
click at [82, 210] on li "Full Bucket of Litter" at bounding box center [93, 219] width 159 height 24
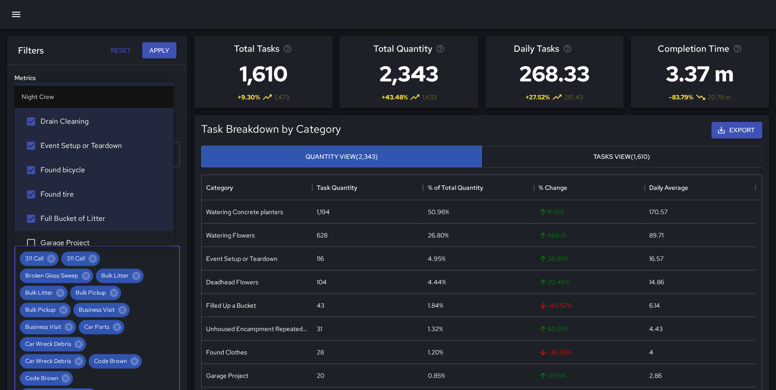
click at [78, 240] on span "Garage Project" at bounding box center [103, 243] width 126 height 11
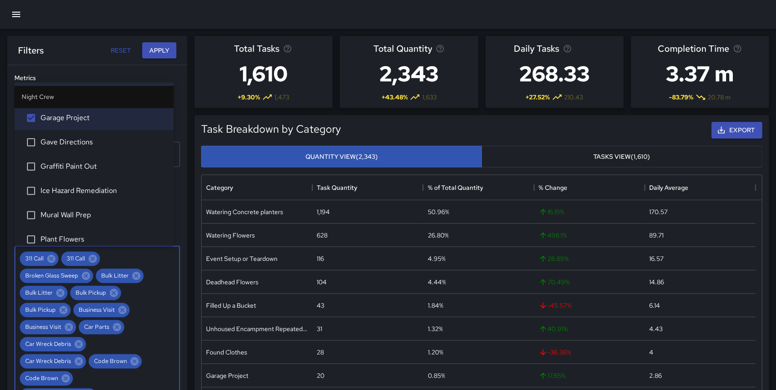
scroll to position [2015, 0]
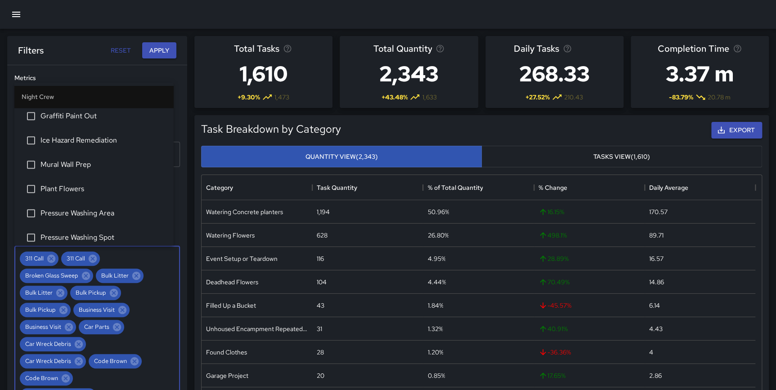
click at [76, 116] on span "Graffiti Paint Out" at bounding box center [103, 116] width 126 height 11
click at [71, 134] on li "Ice Hazard Remediation" at bounding box center [93, 140] width 159 height 24
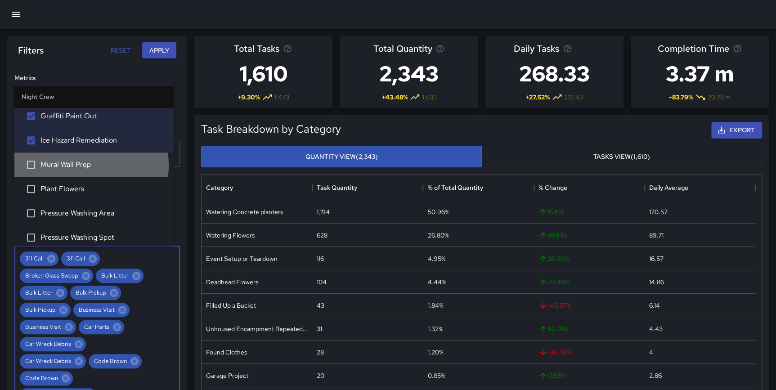
click at [64, 164] on span "Mural Wall Prep" at bounding box center [103, 164] width 126 height 11
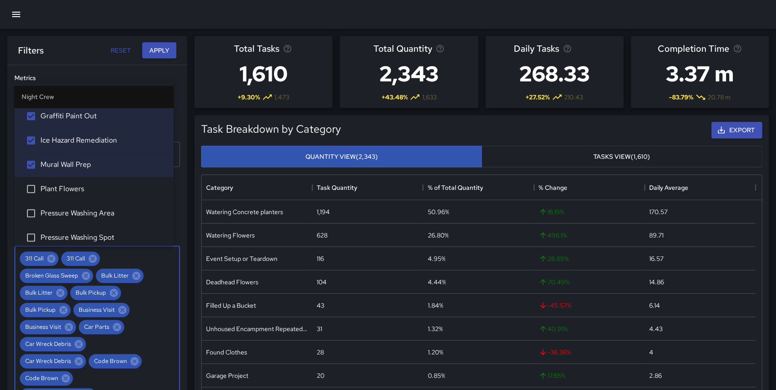
click at [66, 187] on span "Plant Flowers" at bounding box center [103, 189] width 126 height 11
drag, startPoint x: 69, startPoint y: 211, endPoint x: 71, endPoint y: 219, distance: 7.4
click at [69, 212] on span "Pressure Washing Area" at bounding box center [103, 213] width 126 height 11
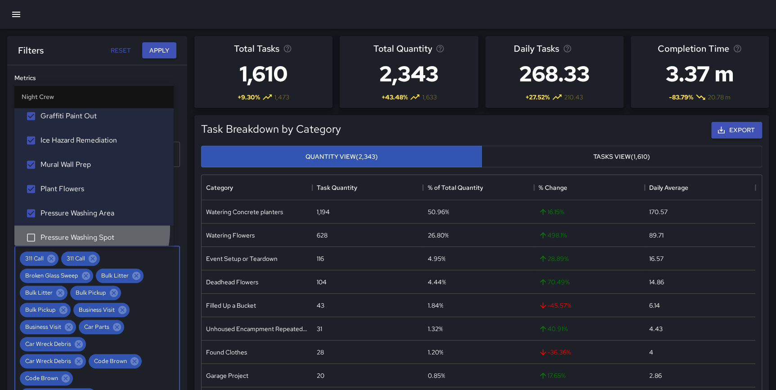
click at [74, 227] on li "Pressure Washing Spot" at bounding box center [93, 237] width 159 height 24
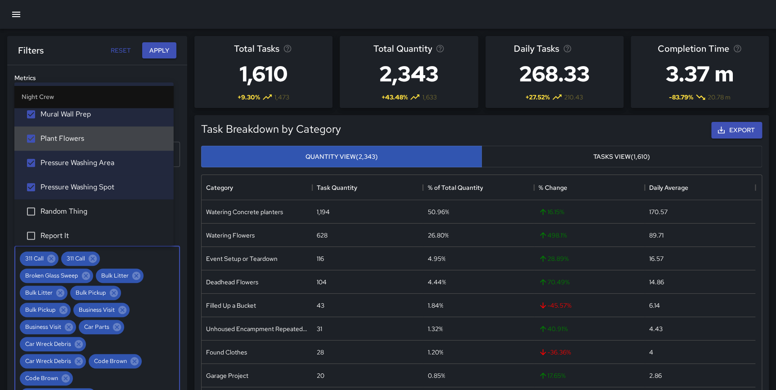
scroll to position [2073, 0]
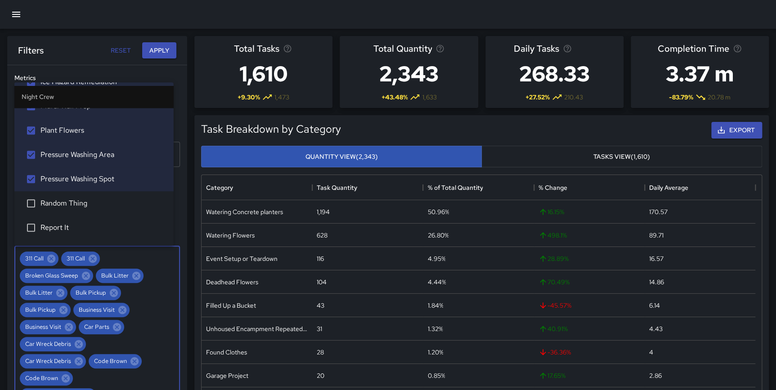
click at [81, 198] on span "Random Thing" at bounding box center [103, 203] width 126 height 11
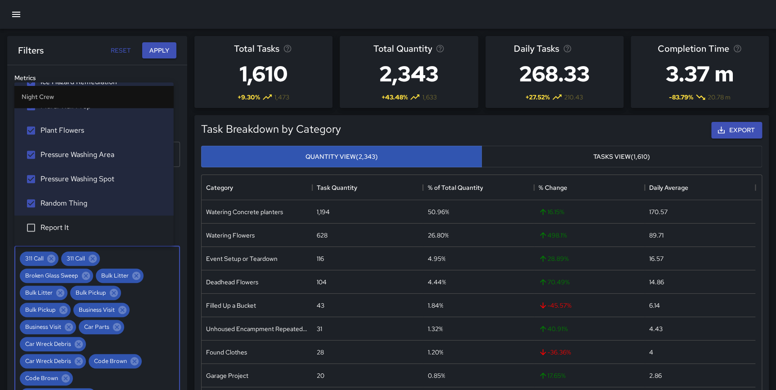
click at [57, 222] on span "Report It" at bounding box center [103, 227] width 126 height 11
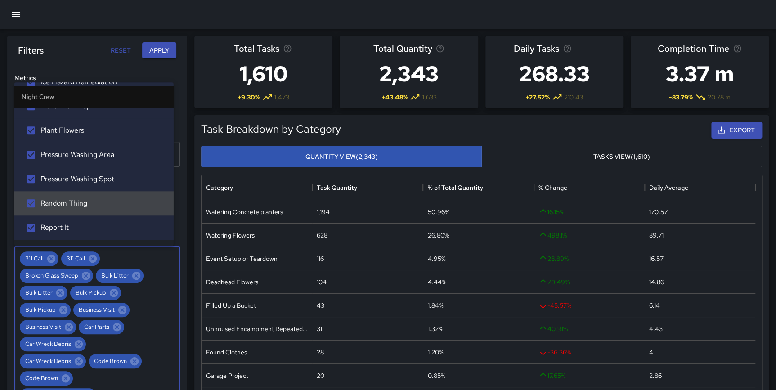
scroll to position [2132, 0]
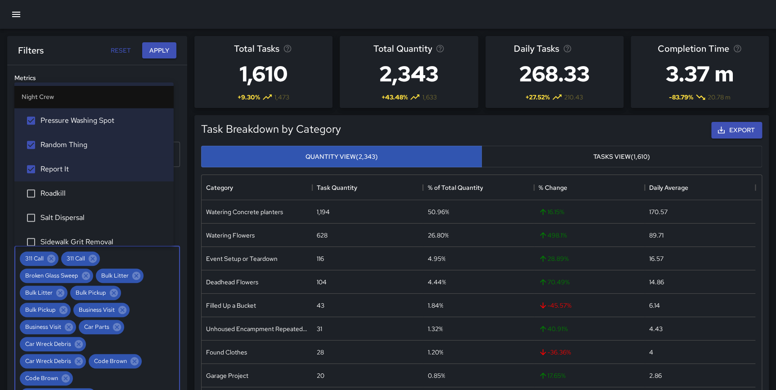
drag, startPoint x: 102, startPoint y: 187, endPoint x: 97, endPoint y: 200, distance: 14.0
click at [102, 188] on span "Roadkill" at bounding box center [103, 193] width 126 height 11
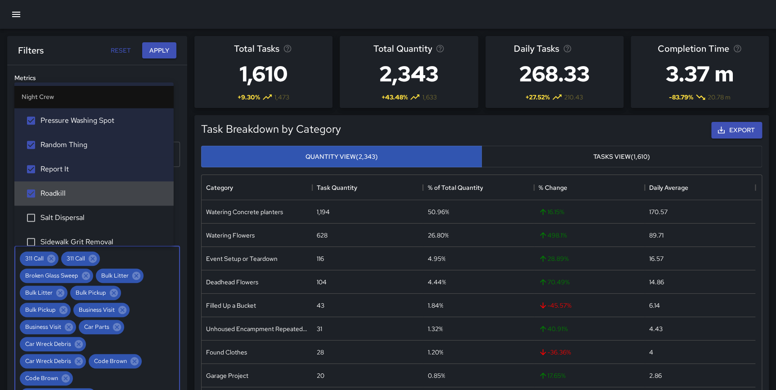
click at [94, 213] on span "Salt Dispersal" at bounding box center [103, 217] width 126 height 11
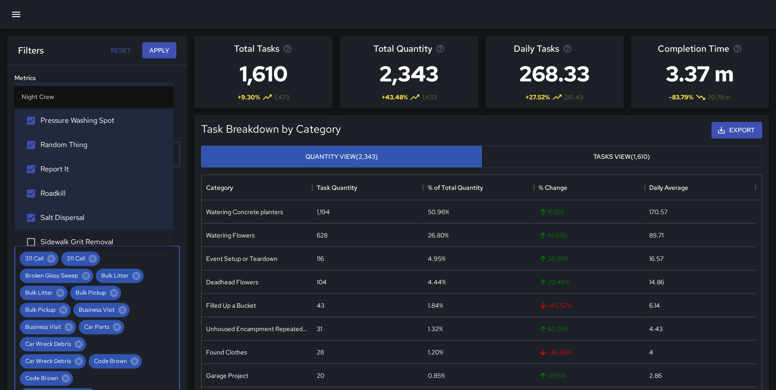
click at [99, 234] on li "Sidewalk Grit Removal" at bounding box center [93, 242] width 159 height 24
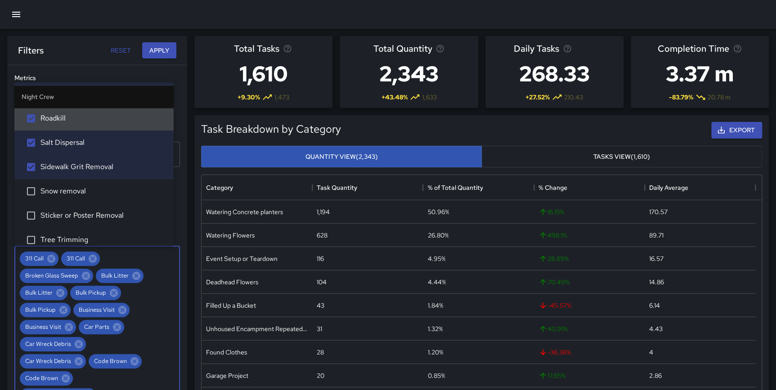
scroll to position [2249, 0]
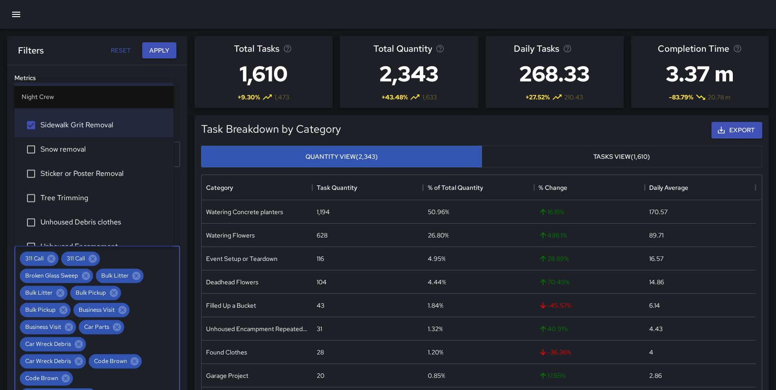
click at [72, 149] on span "Snow removal" at bounding box center [103, 149] width 126 height 11
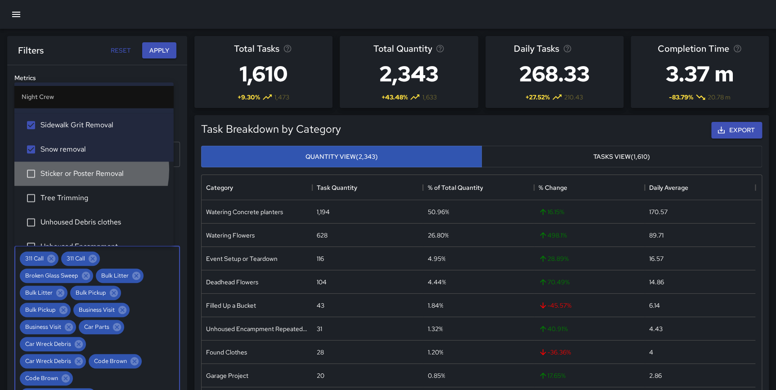
click at [74, 169] on span "Sticker or Poster Removal" at bounding box center [103, 173] width 126 height 11
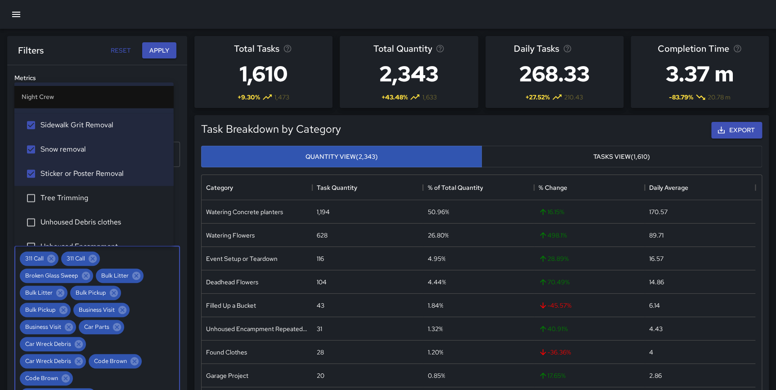
click at [73, 193] on span "Tree Trimming" at bounding box center [103, 198] width 126 height 11
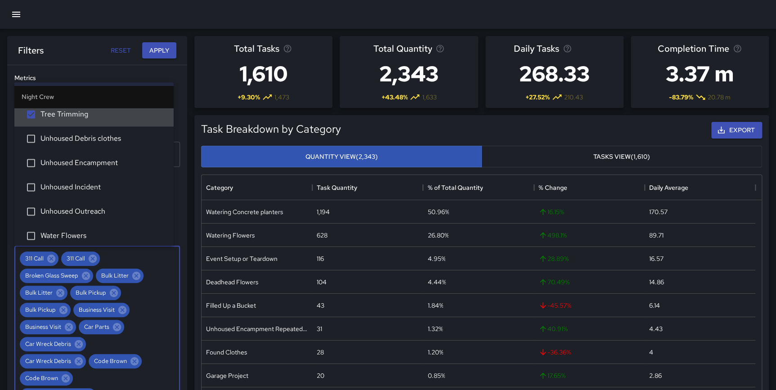
scroll to position [2358, 0]
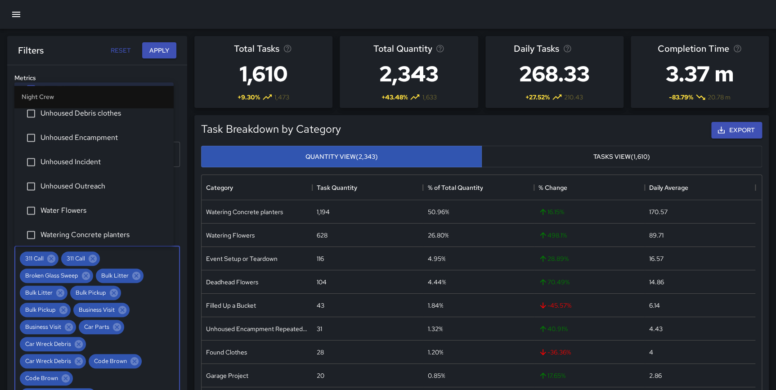
click at [112, 202] on li "Water Flowers" at bounding box center [93, 210] width 159 height 24
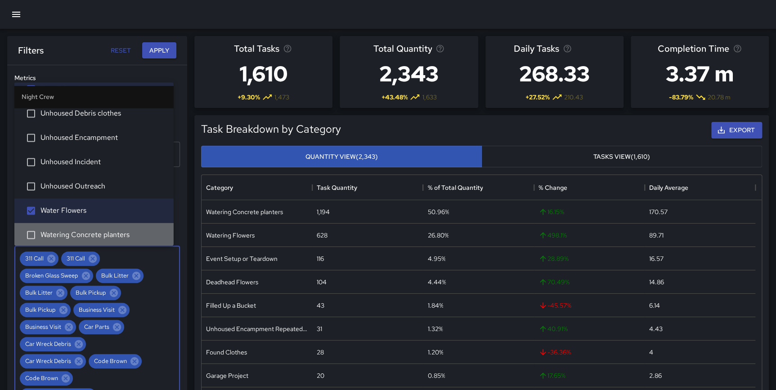
drag, startPoint x: 106, startPoint y: 225, endPoint x: 135, endPoint y: 222, distance: 28.9
click at [106, 225] on li "Watering Concrete planters" at bounding box center [93, 235] width 159 height 24
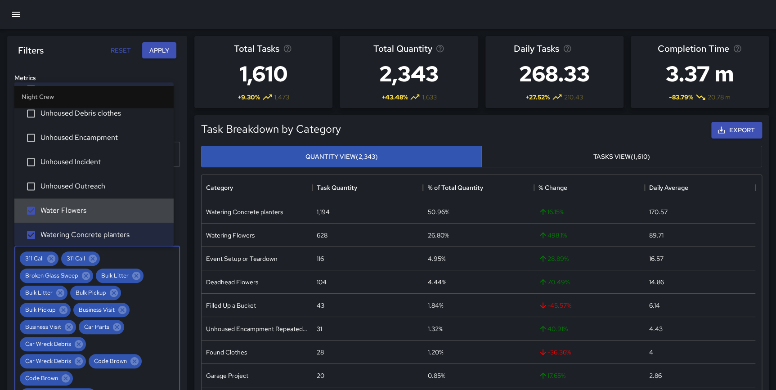
scroll to position [2433, 0]
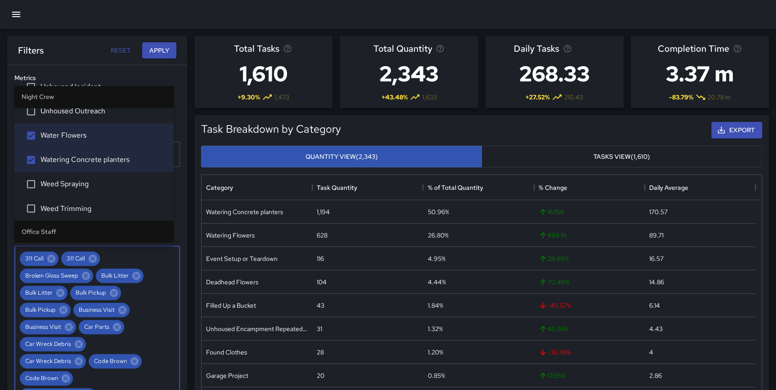
click at [91, 184] on span "Weed Spraying" at bounding box center [103, 184] width 126 height 11
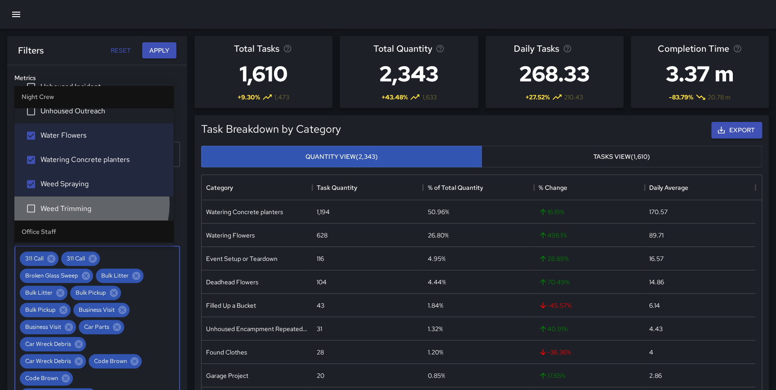
drag, startPoint x: 88, startPoint y: 202, endPoint x: 103, endPoint y: 205, distance: 15.5
click at [88, 203] on span "Weed Trimming" at bounding box center [103, 208] width 126 height 11
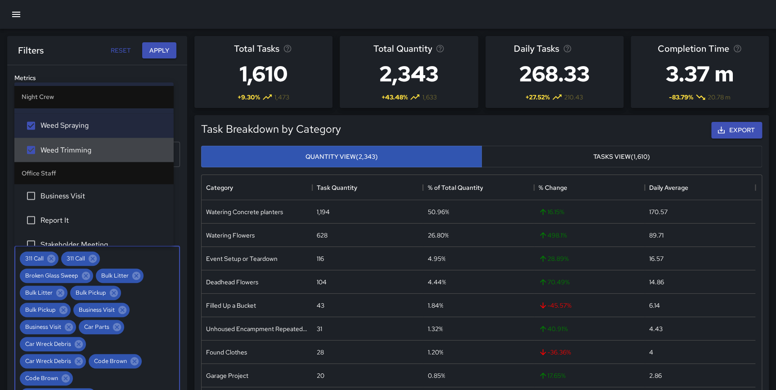
scroll to position [2500, 0]
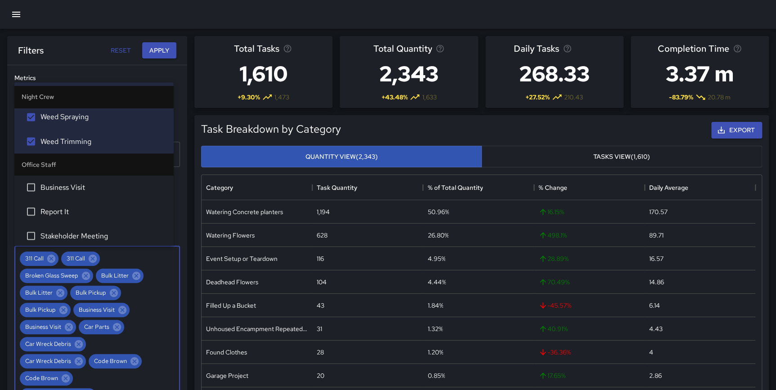
click at [85, 185] on span "Business Visit" at bounding box center [103, 187] width 126 height 11
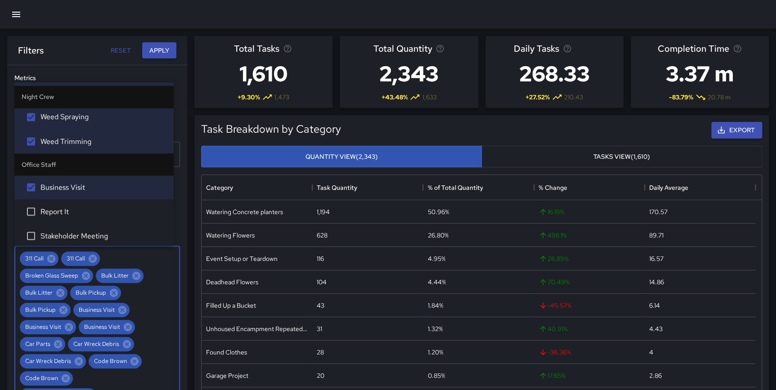
click at [76, 211] on span "Report It" at bounding box center [103, 211] width 126 height 11
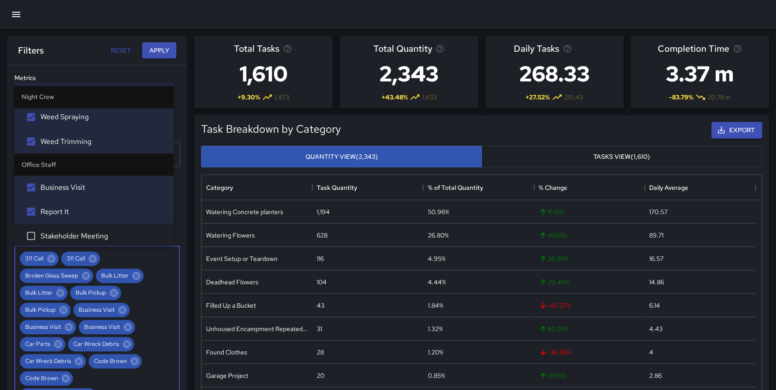
click at [90, 233] on span "Stakeholder Meeting" at bounding box center [103, 235] width 126 height 11
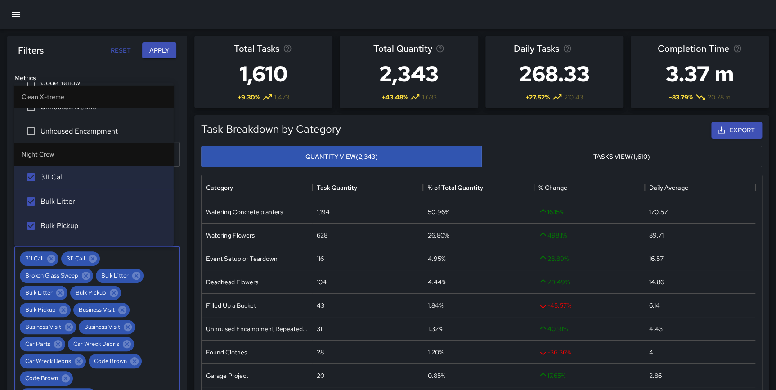
scroll to position [1597, 0]
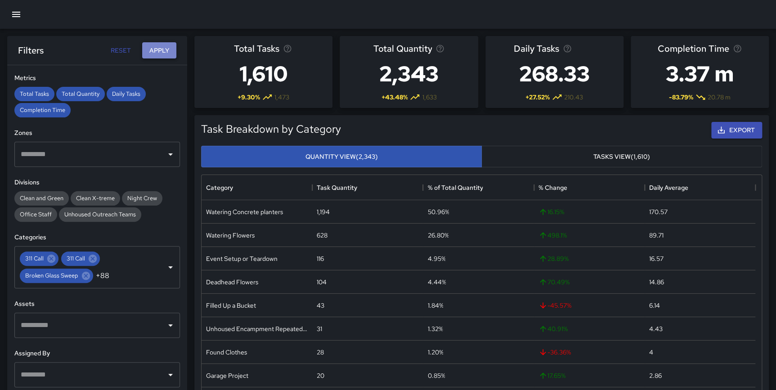
click at [157, 49] on button "Apply" at bounding box center [159, 50] width 34 height 17
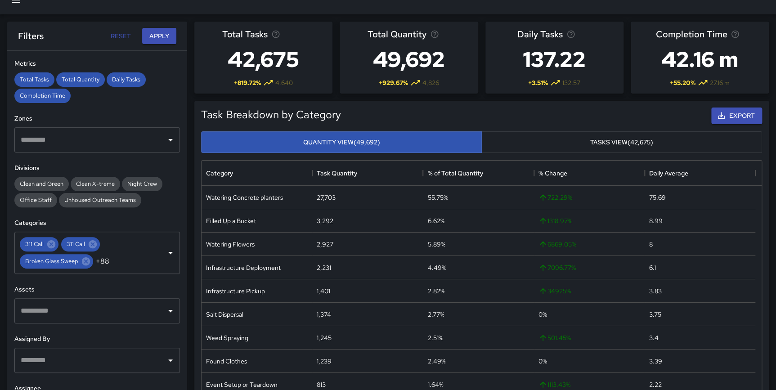
scroll to position [0, 0]
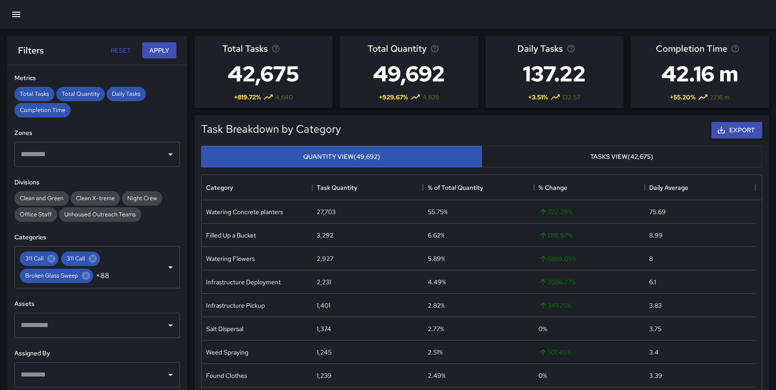
click at [746, 125] on button "Export" at bounding box center [736, 130] width 51 height 17
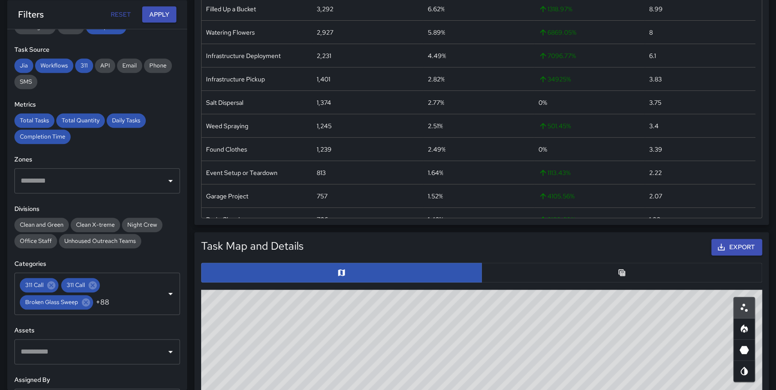
scroll to position [128, 0]
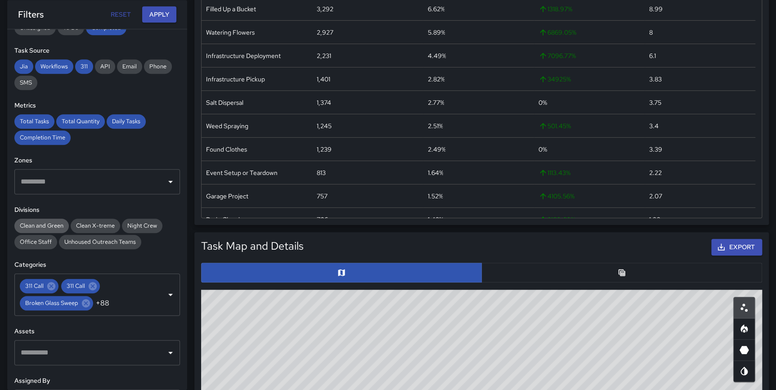
click at [43, 225] on span "Clean and Green" at bounding box center [41, 226] width 54 height 8
click at [156, 16] on button "Apply" at bounding box center [159, 14] width 34 height 17
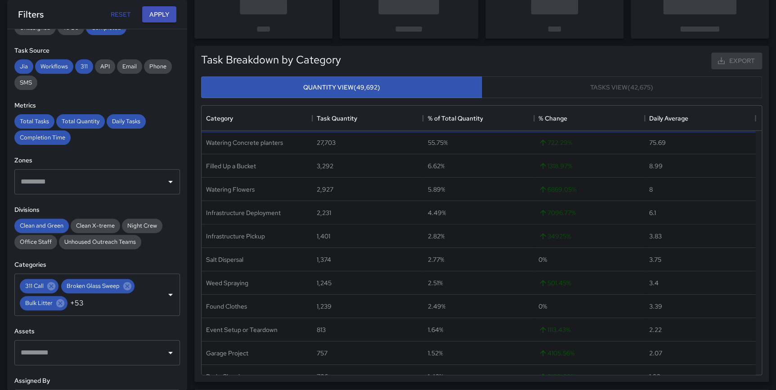
scroll to position [0, 0]
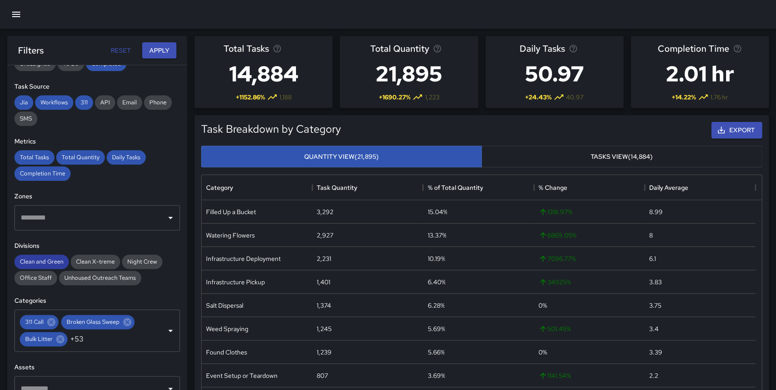
click at [42, 262] on span "Clean and Green" at bounding box center [41, 262] width 54 height 8
click at [133, 262] on span "Night Crew" at bounding box center [142, 262] width 40 height 8
click at [157, 53] on button "Apply" at bounding box center [159, 50] width 34 height 17
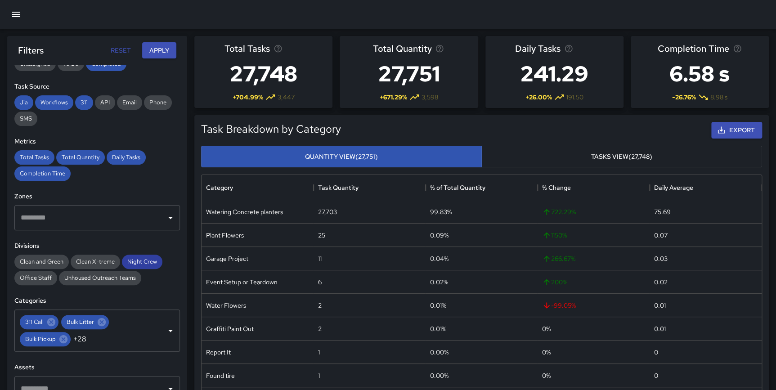
click at [135, 260] on span "Night Crew" at bounding box center [142, 262] width 40 height 8
click at [87, 261] on span "Clean X-treme" at bounding box center [95, 262] width 49 height 8
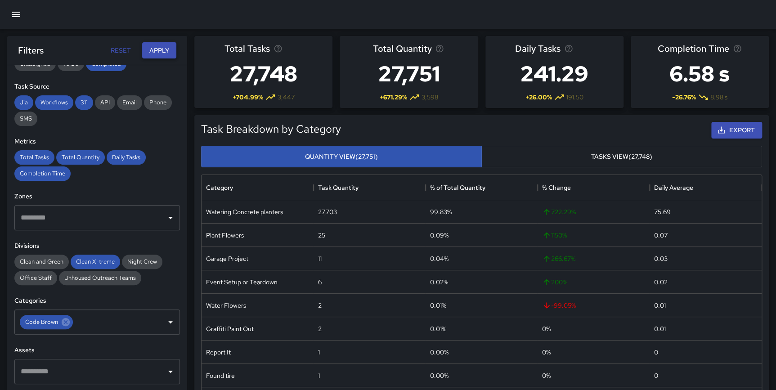
click at [153, 47] on button "Apply" at bounding box center [159, 50] width 34 height 17
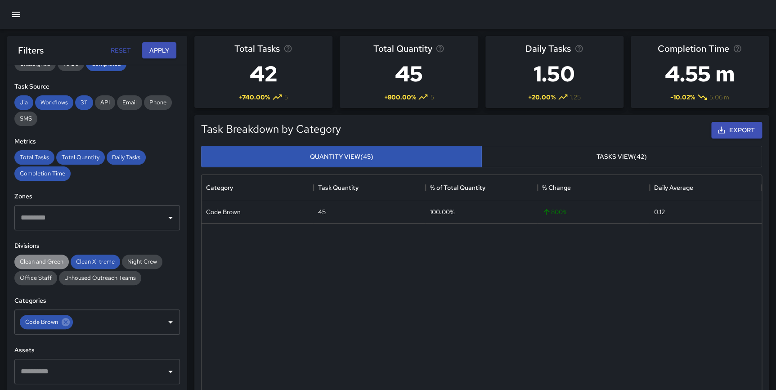
click at [48, 260] on span "Clean and Green" at bounding box center [41, 262] width 54 height 8
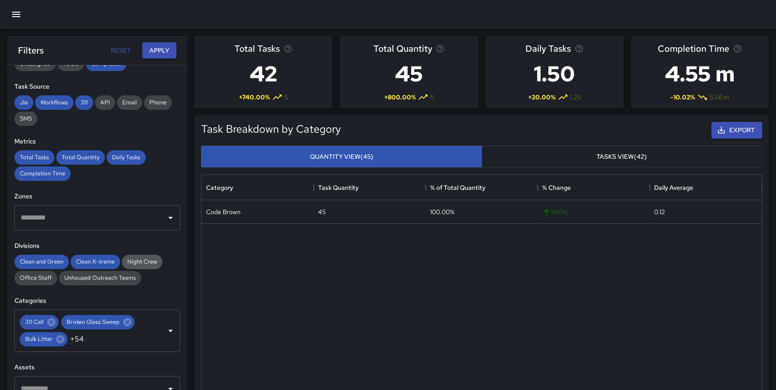
click at [139, 258] on span "Night Crew" at bounding box center [142, 262] width 40 height 8
click at [160, 51] on button "Apply" at bounding box center [159, 50] width 34 height 17
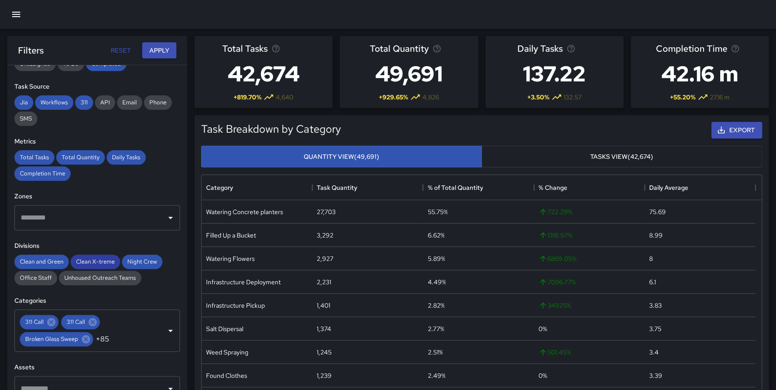
click at [89, 259] on span "Clean X-treme" at bounding box center [95, 262] width 49 height 8
click at [49, 263] on span "Clean and Green" at bounding box center [41, 262] width 54 height 8
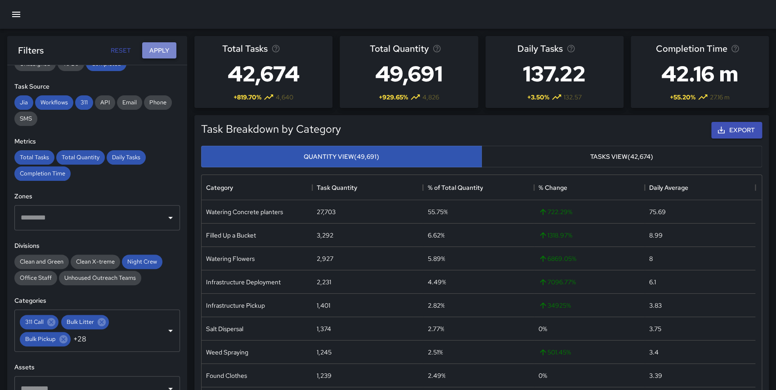
click at [156, 46] on button "Apply" at bounding box center [159, 50] width 34 height 17
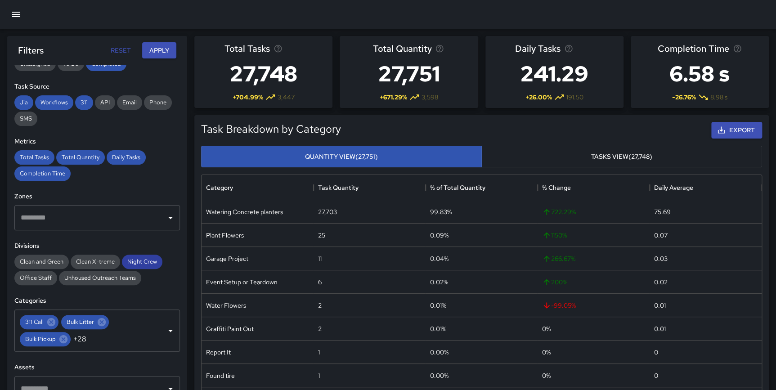
click at [150, 261] on span "Night Crew" at bounding box center [142, 262] width 40 height 8
click at [40, 259] on span "Clean and Green" at bounding box center [41, 262] width 54 height 8
click at [159, 46] on button "Apply" at bounding box center [159, 50] width 34 height 17
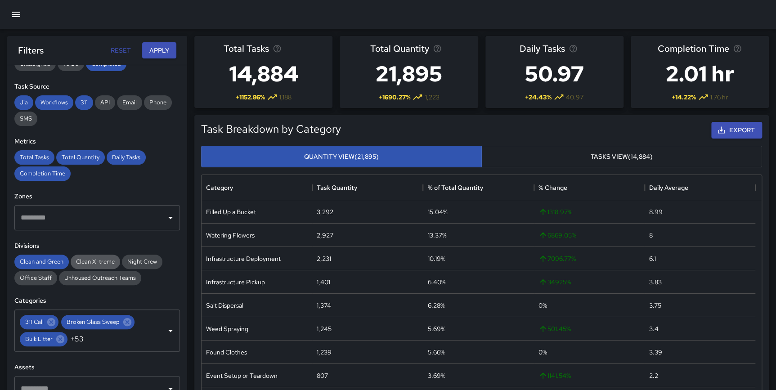
drag, startPoint x: 49, startPoint y: 259, endPoint x: 76, endPoint y: 258, distance: 27.9
click at [49, 259] on span "Clean and Green" at bounding box center [41, 262] width 54 height 8
click at [87, 259] on span "Clean X-treme" at bounding box center [95, 262] width 49 height 8
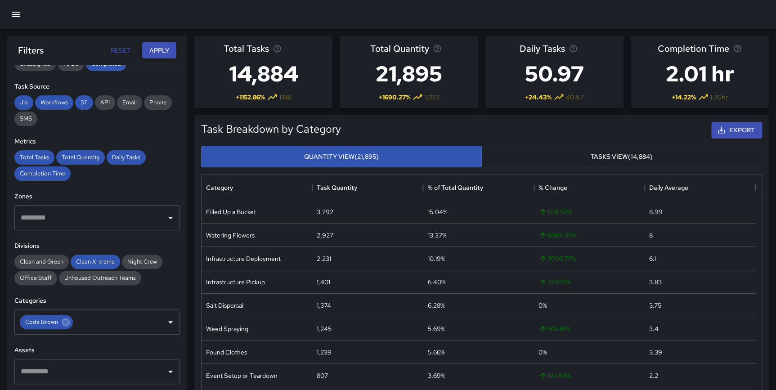
click at [155, 53] on button "Apply" at bounding box center [159, 50] width 34 height 17
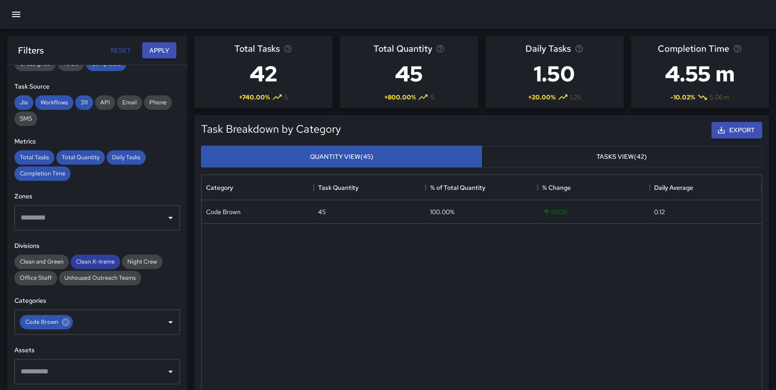
click at [99, 259] on span "Clean X-treme" at bounding box center [95, 262] width 49 height 8
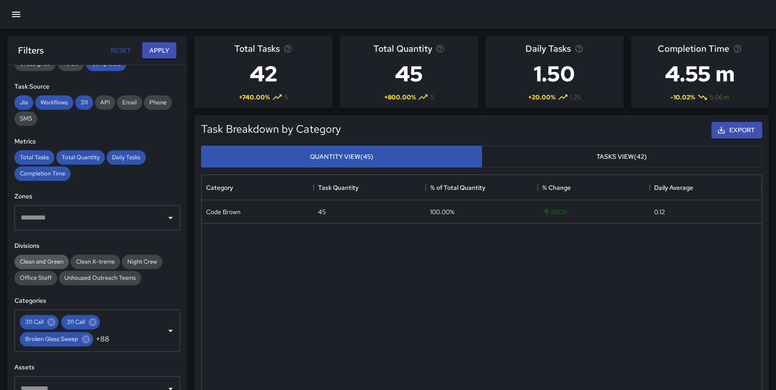
click at [49, 262] on span "Clean and Green" at bounding box center [41, 262] width 54 height 8
click at [154, 49] on button "Apply" at bounding box center [159, 50] width 34 height 17
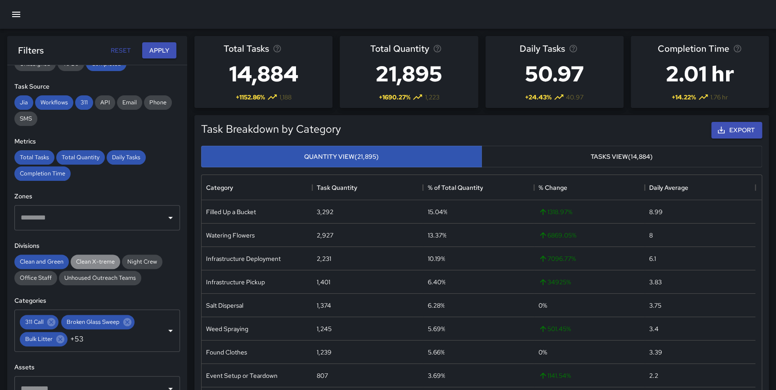
click at [98, 258] on span "Clean X-treme" at bounding box center [95, 262] width 49 height 8
click at [131, 256] on div "Night Crew" at bounding box center [142, 262] width 40 height 14
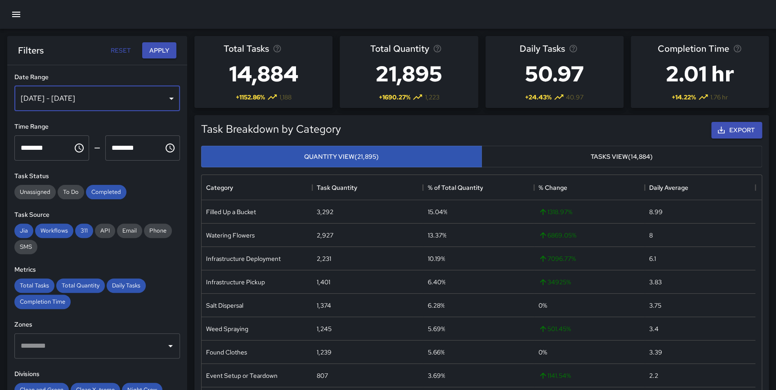
click at [112, 99] on div "[DATE] - [DATE]" at bounding box center [97, 98] width 166 height 25
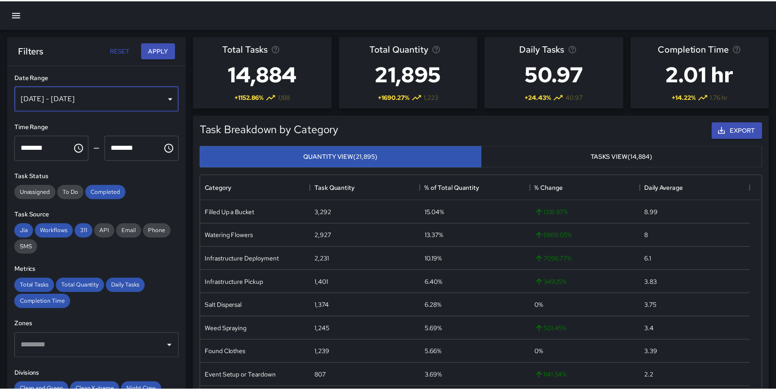
scroll to position [263, 554]
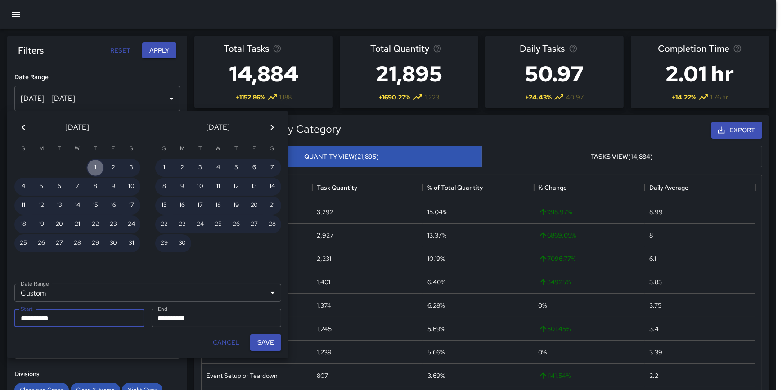
click at [97, 162] on button "1" at bounding box center [95, 168] width 18 height 18
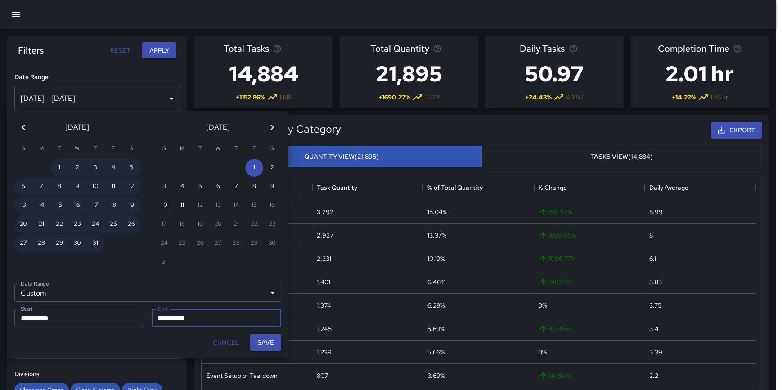
click at [24, 125] on icon "Previous month" at bounding box center [23, 127] width 3 height 5
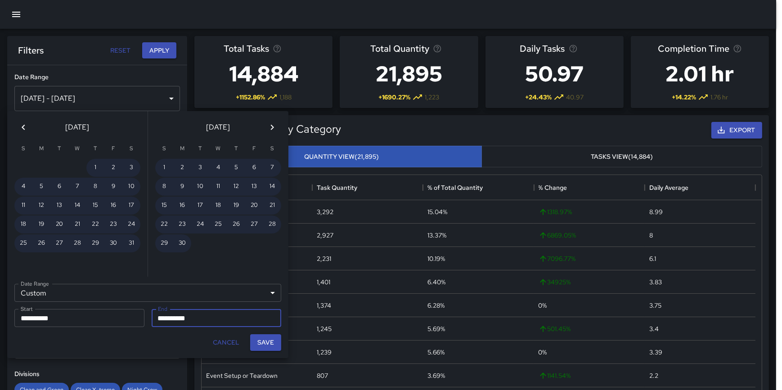
click at [24, 125] on icon "Previous month" at bounding box center [23, 127] width 3 height 5
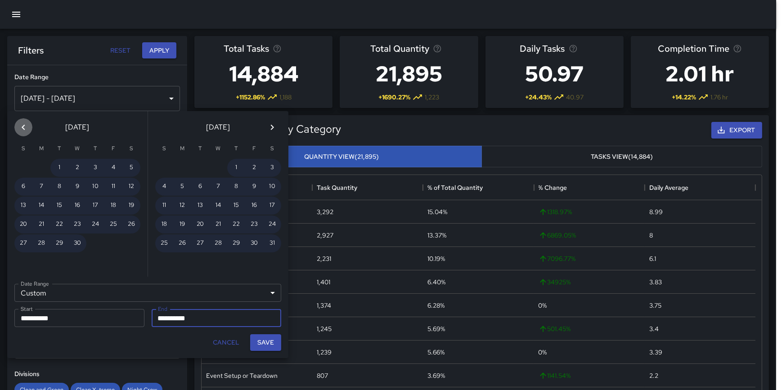
click at [24, 125] on icon "Previous month" at bounding box center [23, 127] width 3 height 5
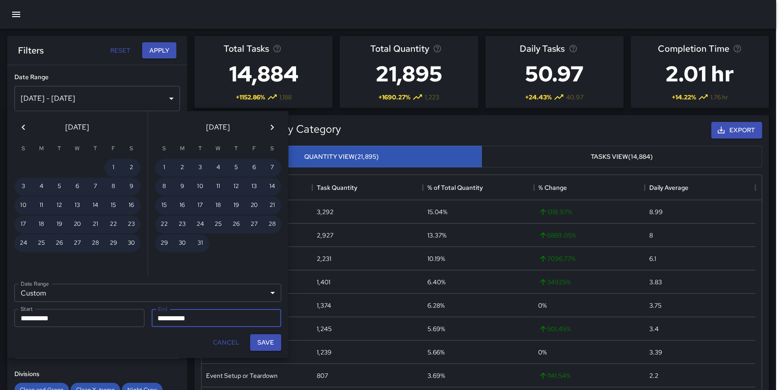
click at [24, 125] on icon "Previous month" at bounding box center [23, 127] width 3 height 5
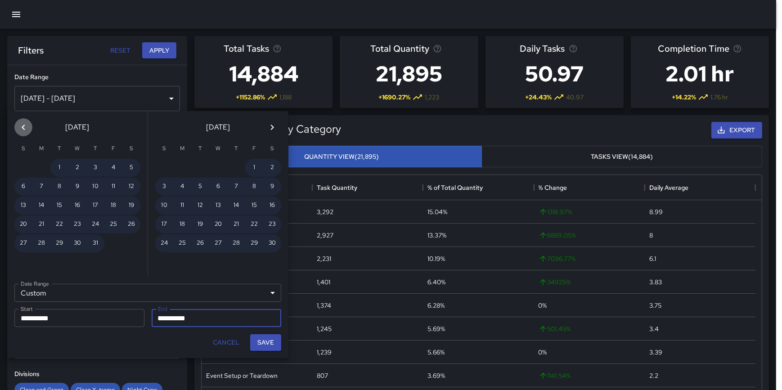
click at [24, 125] on icon "Previous month" at bounding box center [23, 127] width 3 height 5
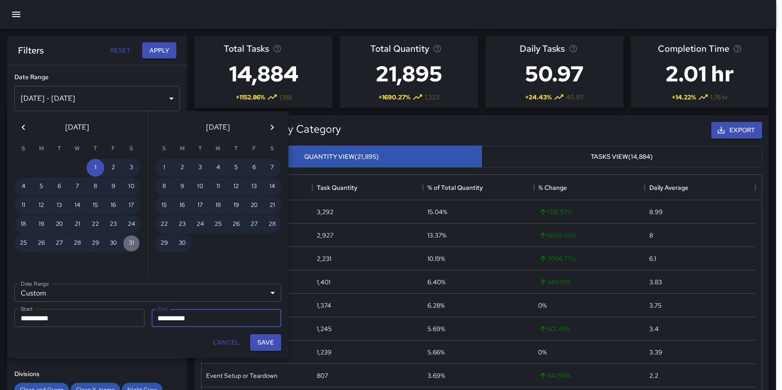
click at [134, 235] on button "31" at bounding box center [131, 243] width 18 height 18
type input "**********"
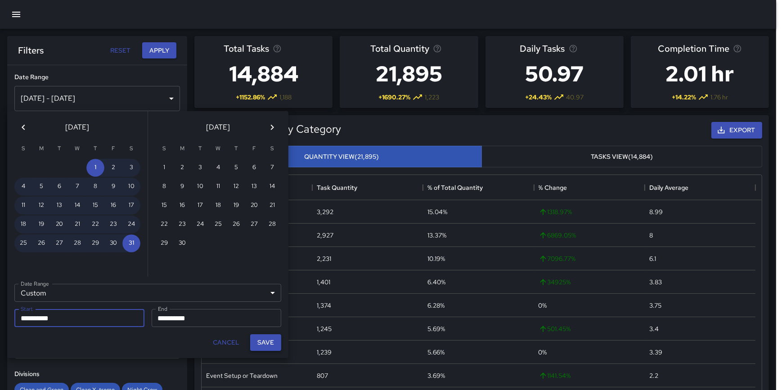
click at [266, 339] on button "Save" at bounding box center [265, 342] width 31 height 17
type input "**********"
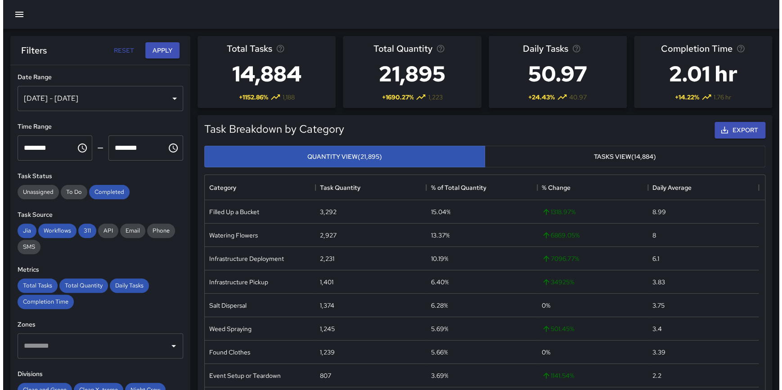
scroll to position [263, 553]
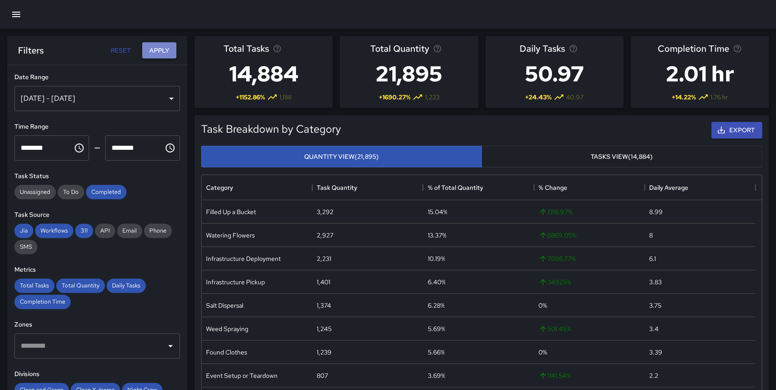
click at [153, 49] on button "Apply" at bounding box center [159, 50] width 34 height 17
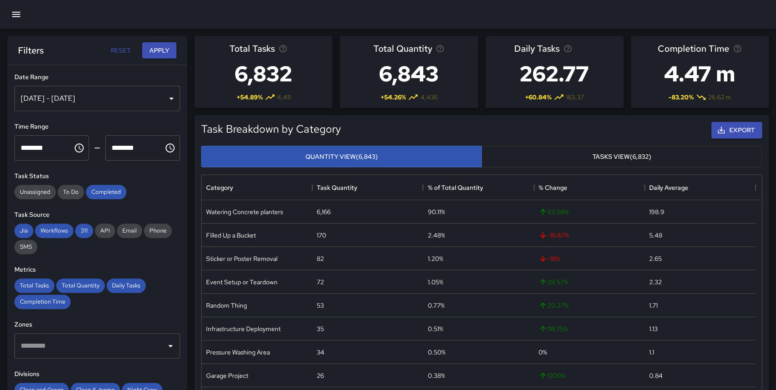
click at [154, 97] on div "Aug 01, 2024 - Aug 31, 2024" at bounding box center [97, 98] width 166 height 25
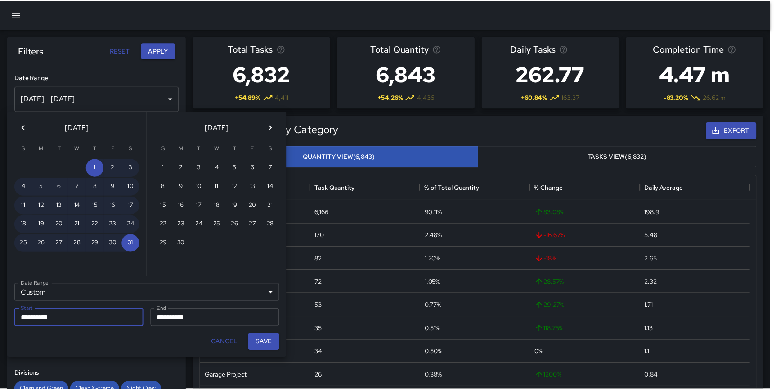
scroll to position [263, 554]
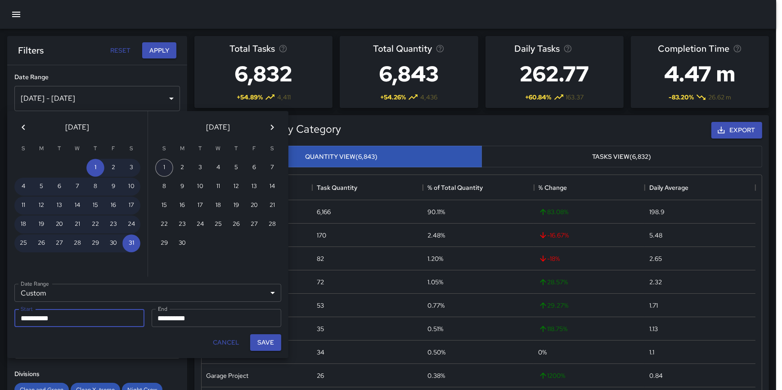
click at [165, 166] on button "1" at bounding box center [164, 168] width 18 height 18
type input "**********"
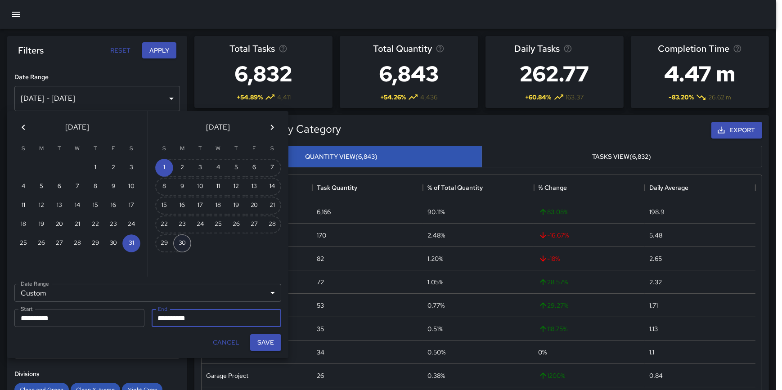
click at [181, 242] on button "30" at bounding box center [182, 243] width 18 height 18
type input "**********"
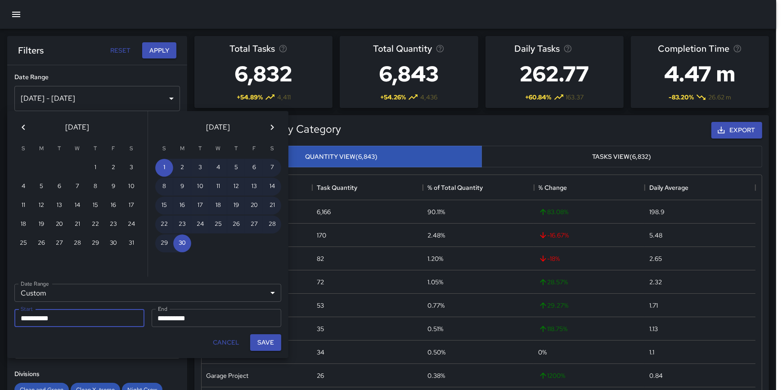
click at [266, 343] on button "Save" at bounding box center [265, 342] width 31 height 17
type input "**********"
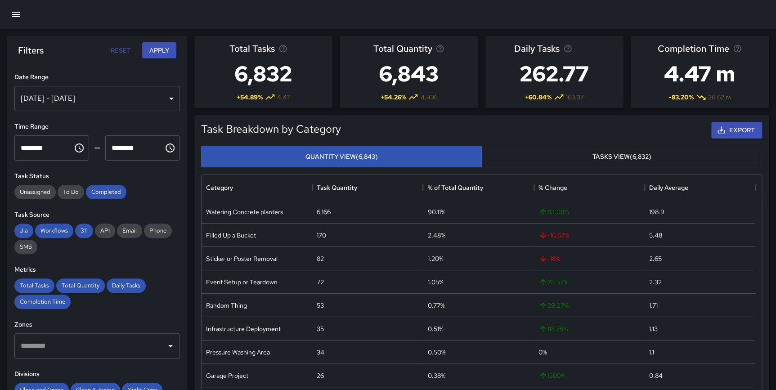
scroll to position [263, 553]
click at [149, 55] on button "Apply" at bounding box center [159, 50] width 34 height 17
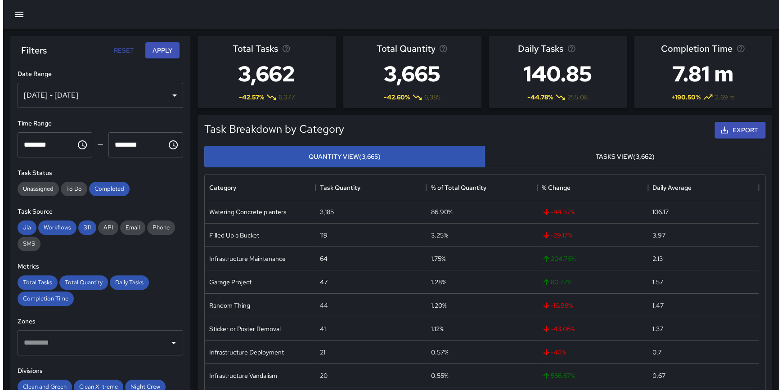
scroll to position [0, 0]
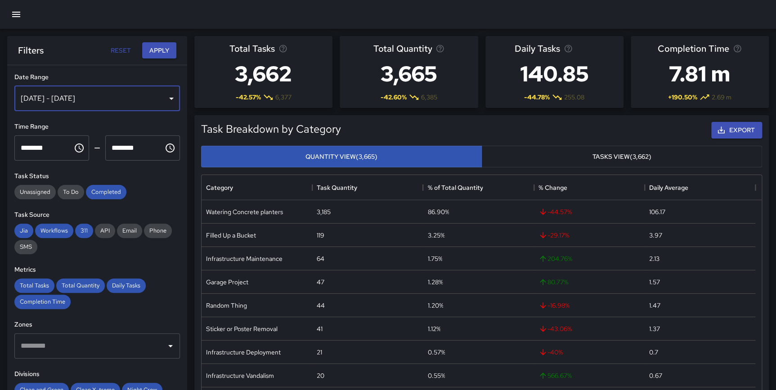
click at [123, 97] on div "Sep 01, 2024 - Sep 30, 2024" at bounding box center [97, 98] width 166 height 25
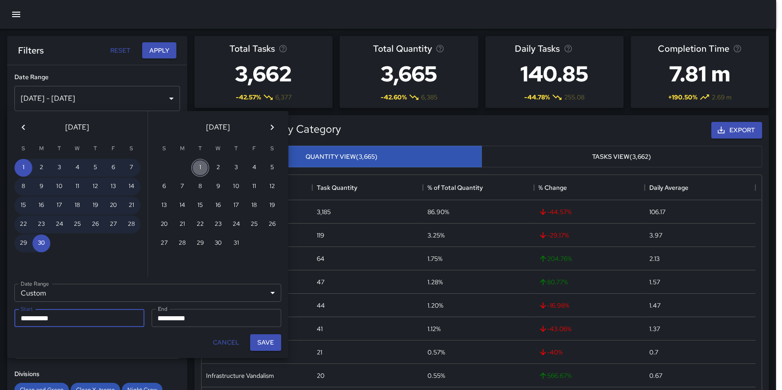
click at [207, 171] on button "1" at bounding box center [200, 168] width 18 height 18
type input "**********"
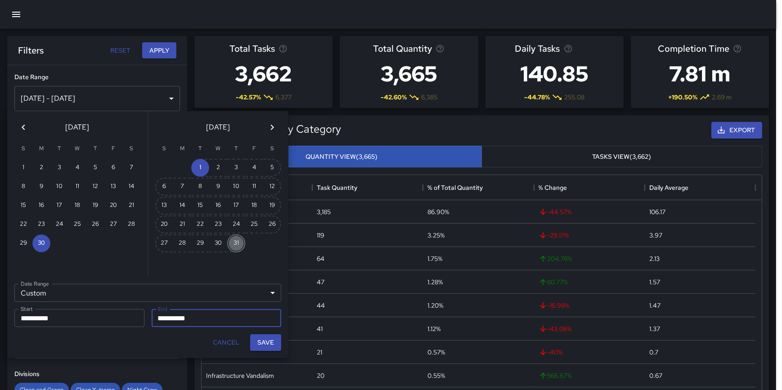
click at [239, 245] on button "31" at bounding box center [236, 243] width 18 height 18
type input "**********"
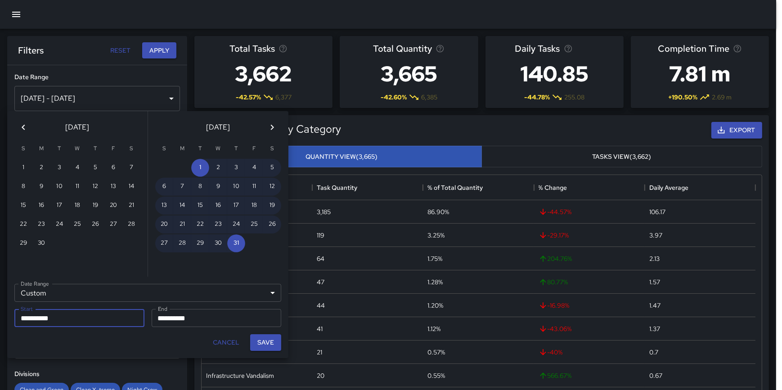
click at [265, 341] on button "Save" at bounding box center [265, 342] width 31 height 17
type input "**********"
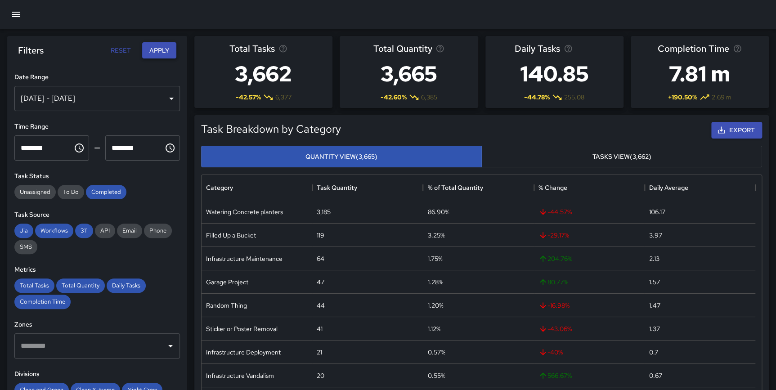
click at [151, 49] on button "Apply" at bounding box center [159, 50] width 34 height 17
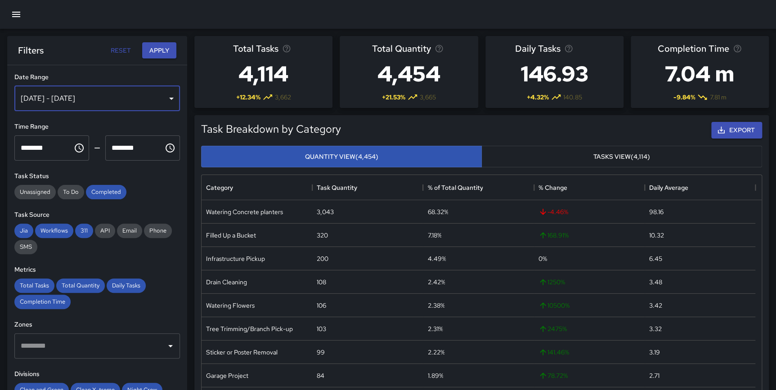
click at [152, 90] on div "[DATE] - [DATE]" at bounding box center [97, 98] width 166 height 25
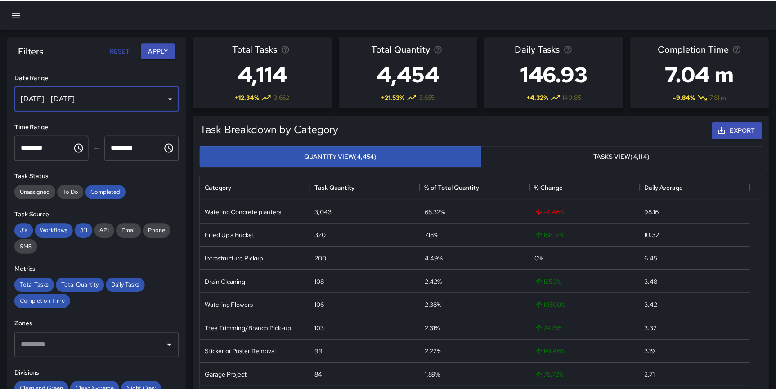
scroll to position [263, 554]
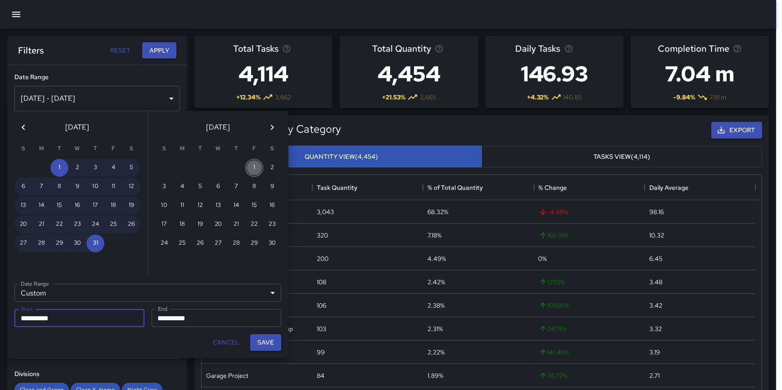
click at [249, 169] on button "1" at bounding box center [254, 168] width 18 height 18
type input "**********"
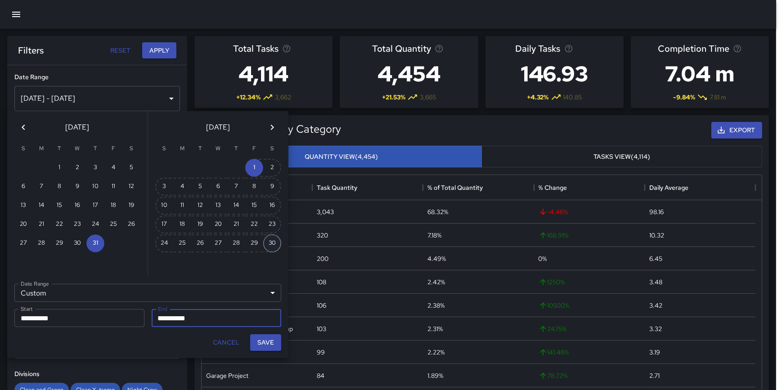
click at [269, 245] on button "30" at bounding box center [272, 243] width 18 height 18
type input "**********"
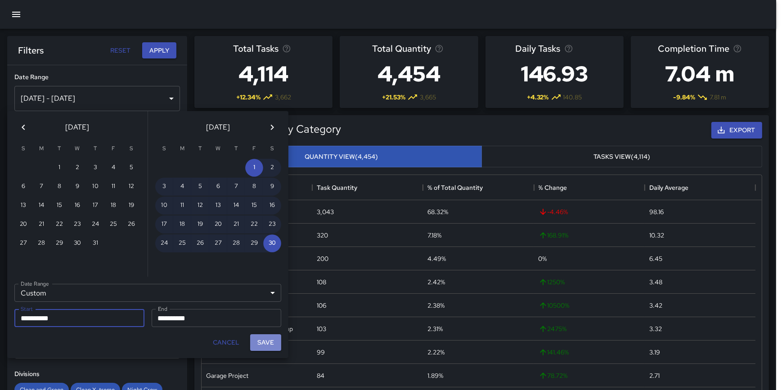
click at [267, 341] on button "Save" at bounding box center [265, 342] width 31 height 17
type input "**********"
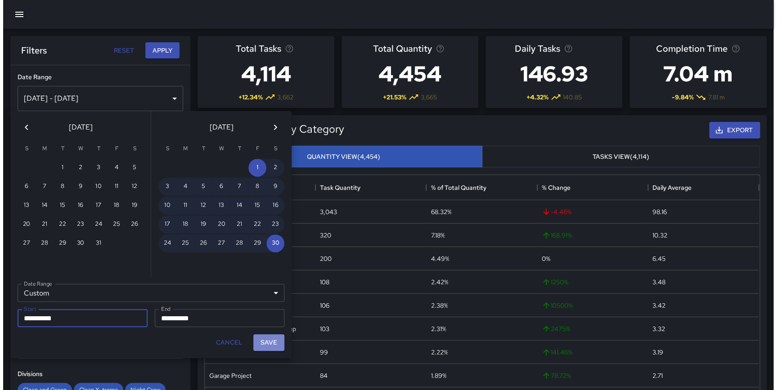
scroll to position [263, 553]
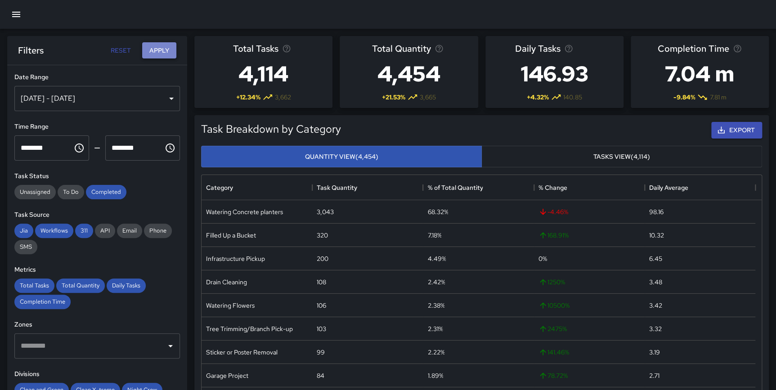
click at [163, 50] on button "Apply" at bounding box center [159, 50] width 34 height 17
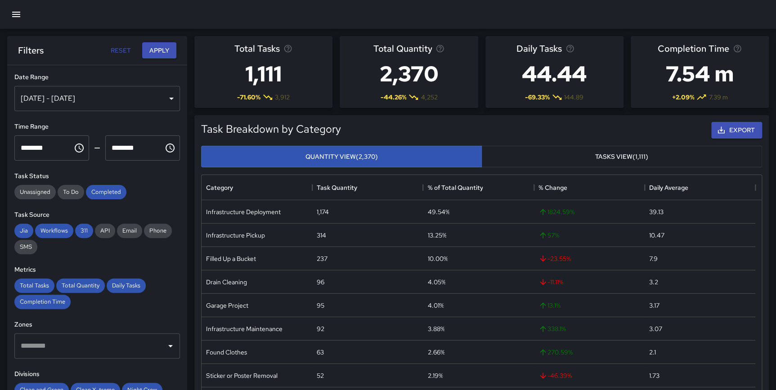
click at [126, 94] on div "[DATE] - [DATE]" at bounding box center [97, 98] width 166 height 25
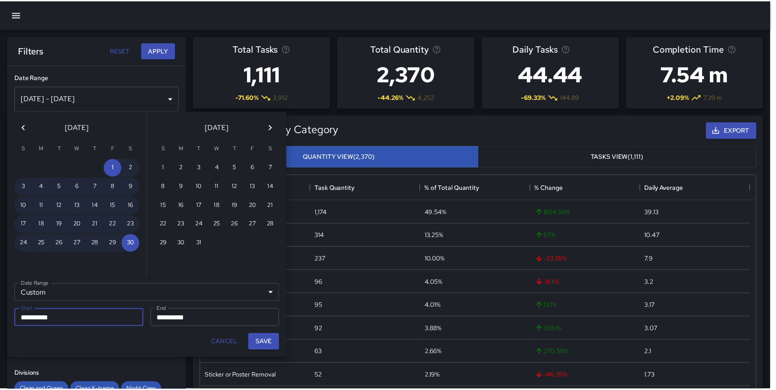
scroll to position [263, 554]
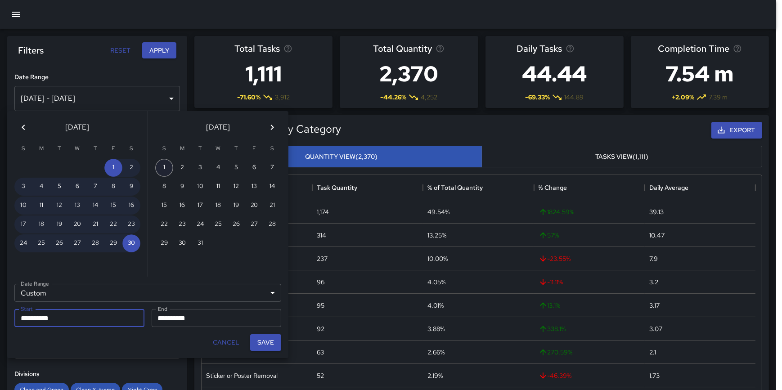
click at [166, 167] on button "1" at bounding box center [164, 168] width 18 height 18
type input "**********"
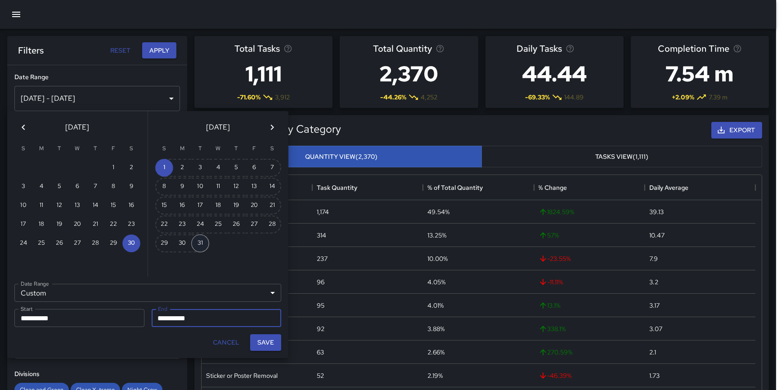
click at [198, 243] on button "31" at bounding box center [200, 243] width 18 height 18
type input "**********"
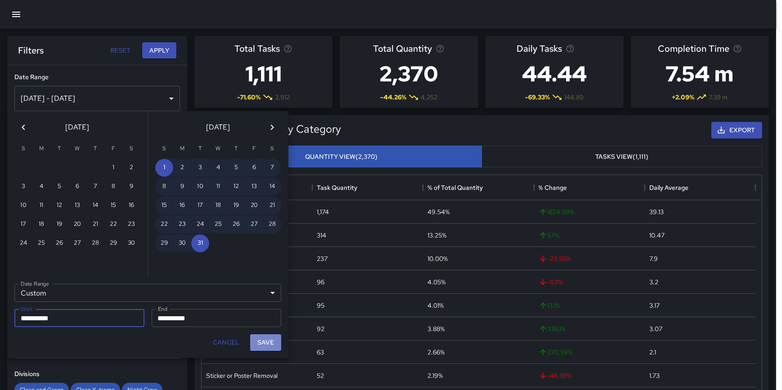
click at [267, 339] on button "Save" at bounding box center [265, 342] width 31 height 17
type input "**********"
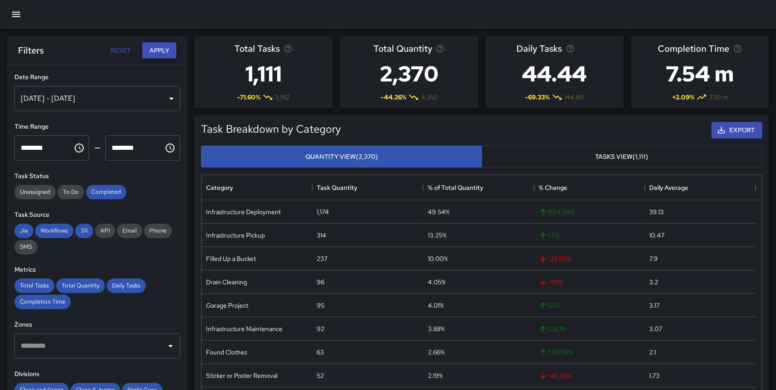
click at [157, 51] on button "Apply" at bounding box center [159, 50] width 34 height 17
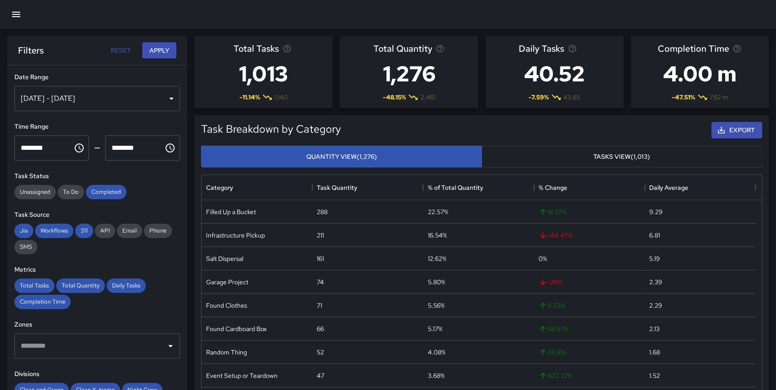
click at [142, 100] on div "[DATE] - [DATE]" at bounding box center [97, 98] width 166 height 25
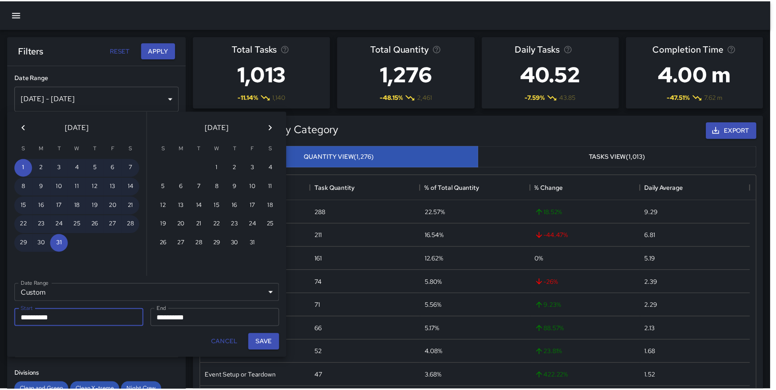
scroll to position [263, 554]
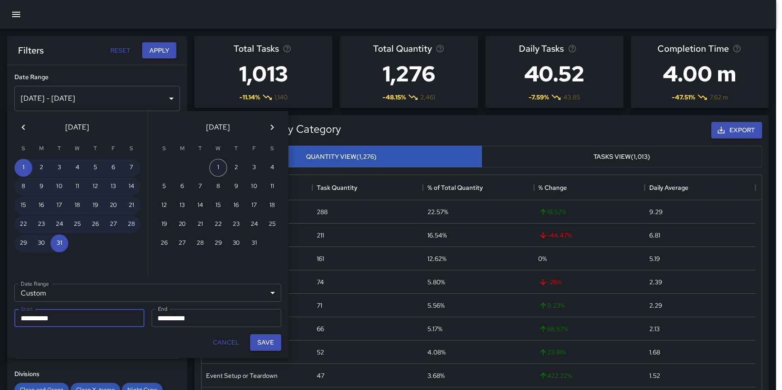
click at [214, 166] on button "1" at bounding box center [218, 168] width 18 height 18
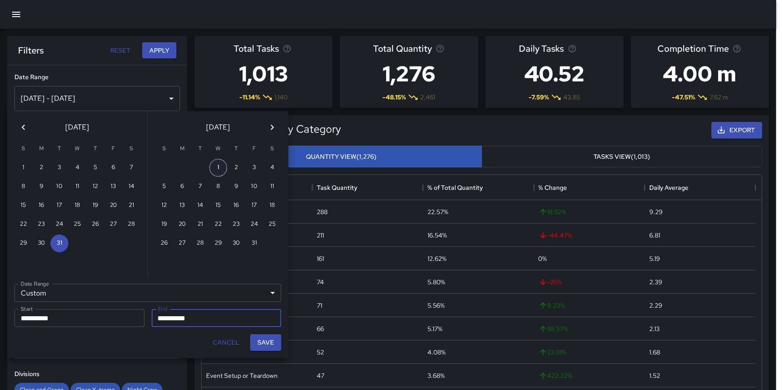
type input "**********"
click at [254, 243] on button "31" at bounding box center [254, 243] width 18 height 18
type input "**********"
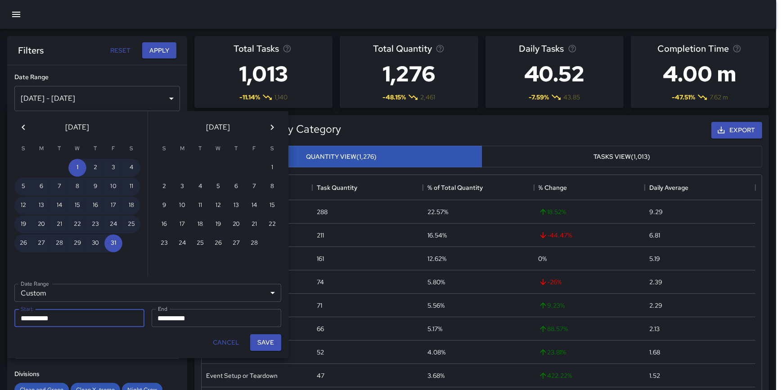
click at [271, 343] on button "Save" at bounding box center [265, 342] width 31 height 17
type input "**********"
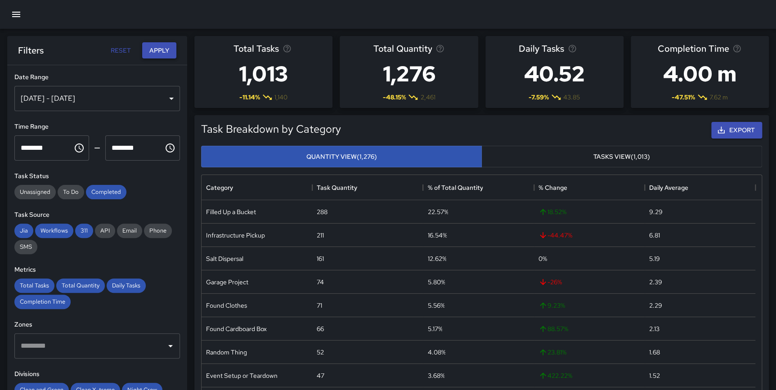
click at [160, 50] on button "Apply" at bounding box center [159, 50] width 34 height 17
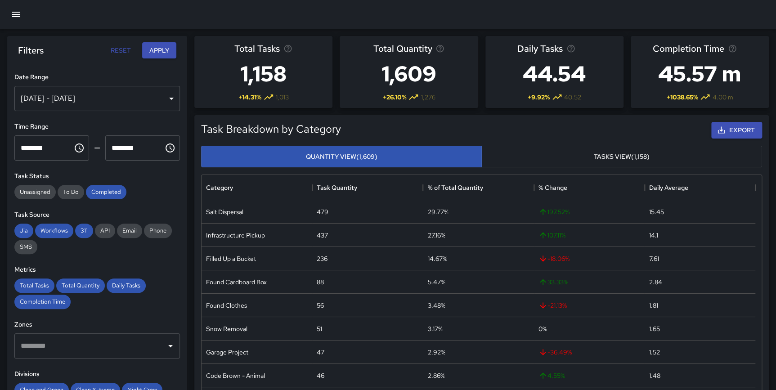
click at [117, 96] on div "[DATE] - [DATE]" at bounding box center [97, 98] width 166 height 25
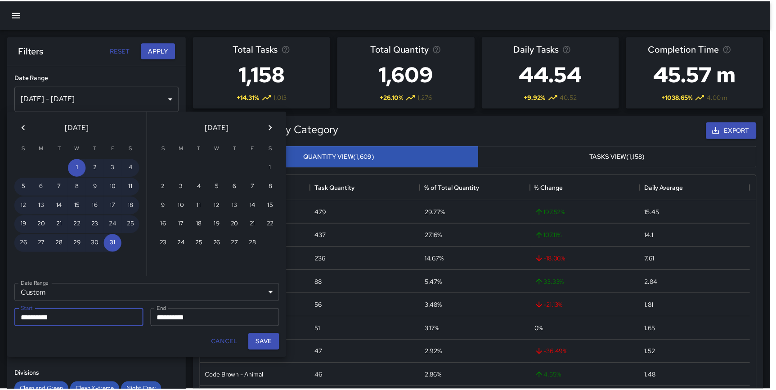
scroll to position [263, 554]
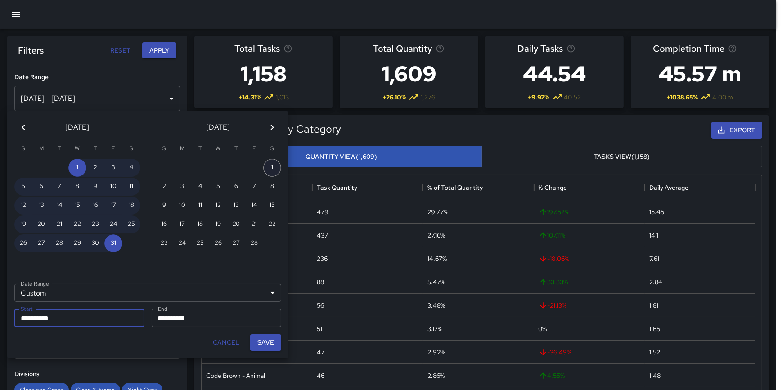
click at [273, 166] on button "1" at bounding box center [272, 168] width 18 height 18
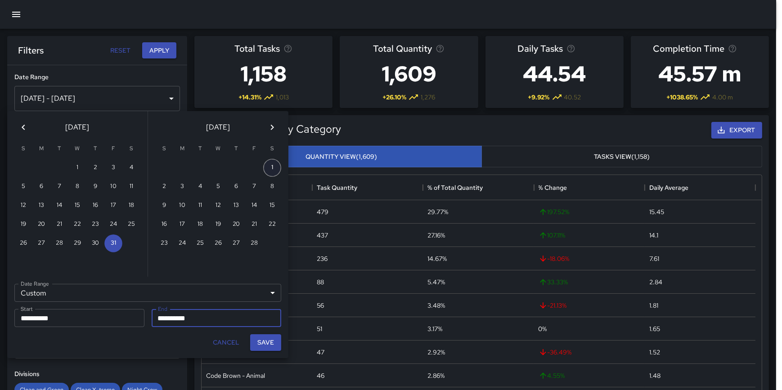
type input "**********"
click at [255, 243] on button "28" at bounding box center [254, 243] width 18 height 18
type input "**********"
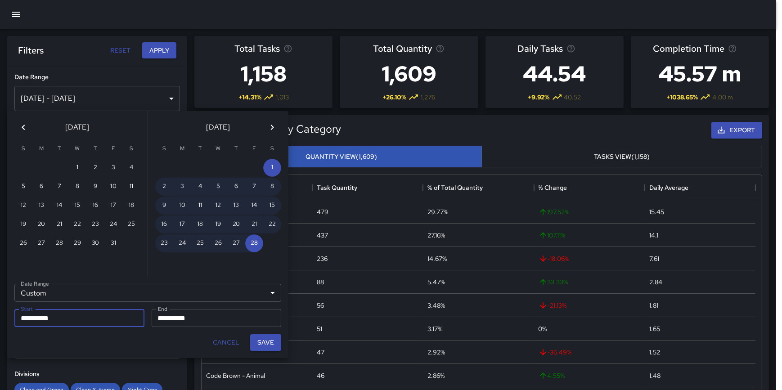
click at [265, 341] on button "Save" at bounding box center [265, 342] width 31 height 17
type input "**********"
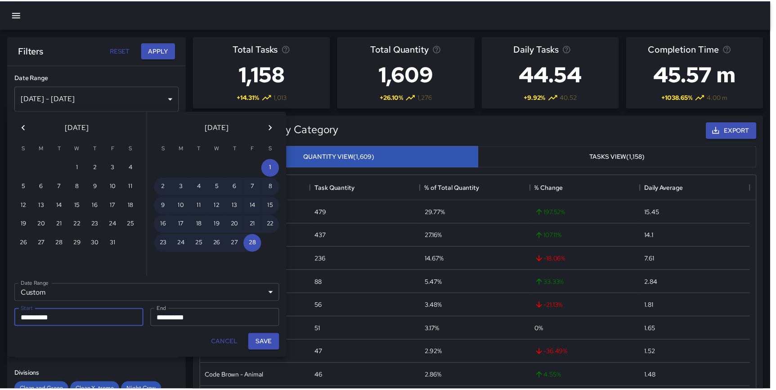
scroll to position [263, 553]
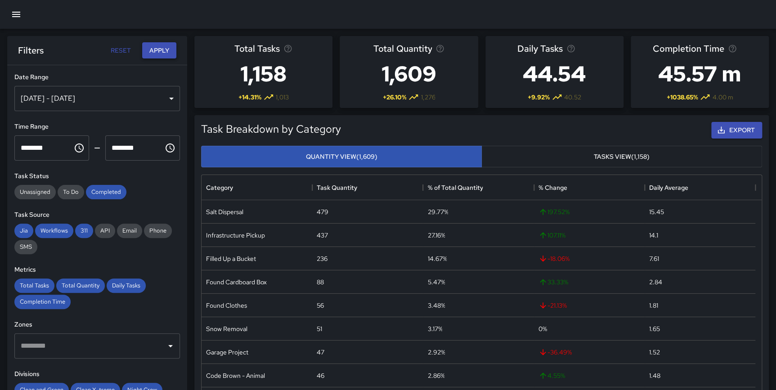
click at [161, 52] on button "Apply" at bounding box center [159, 50] width 34 height 17
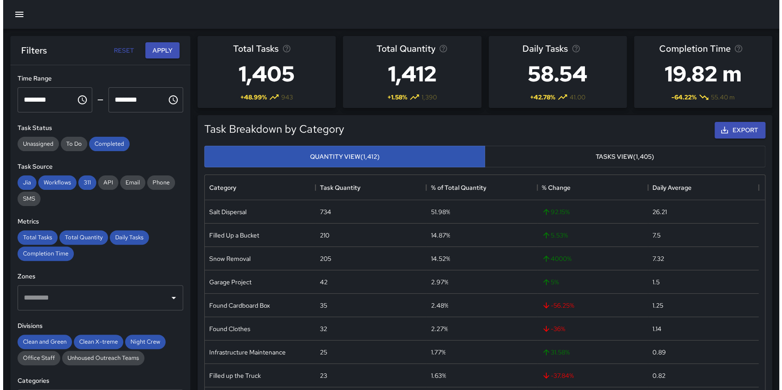
scroll to position [0, 0]
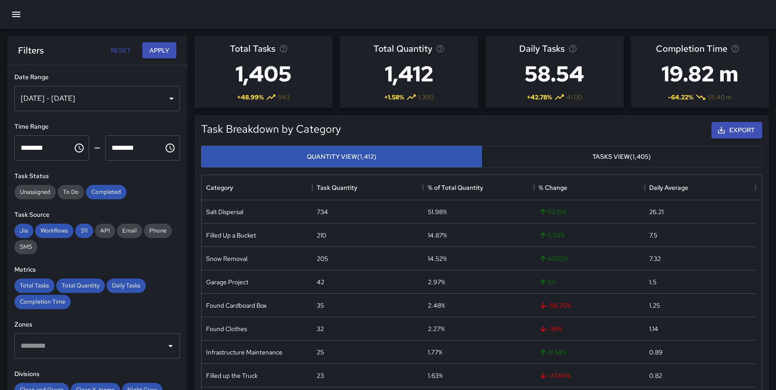
click at [94, 98] on div "[DATE] - [DATE]" at bounding box center [97, 98] width 166 height 25
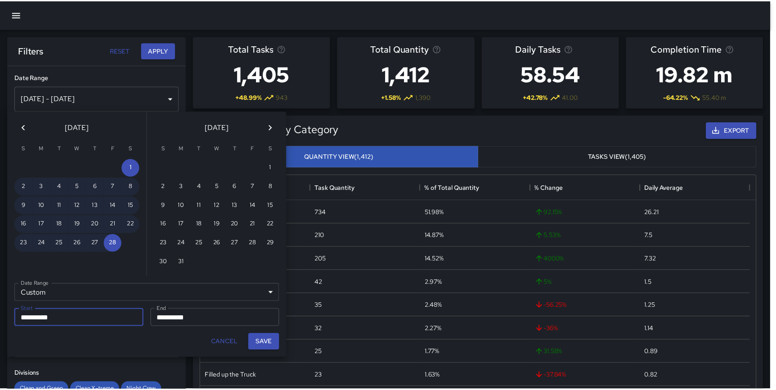
scroll to position [263, 554]
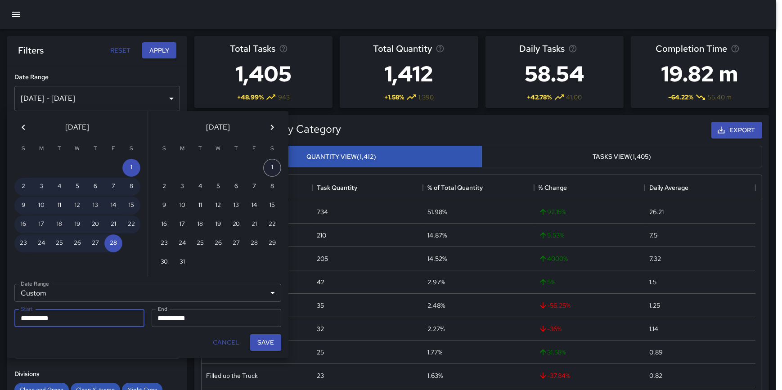
click at [266, 163] on button "1" at bounding box center [272, 168] width 18 height 18
type input "**********"
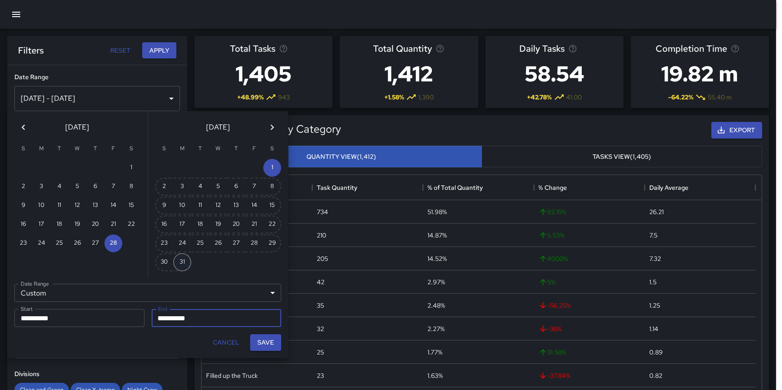
click at [184, 258] on button "31" at bounding box center [182, 262] width 18 height 18
type input "**********"
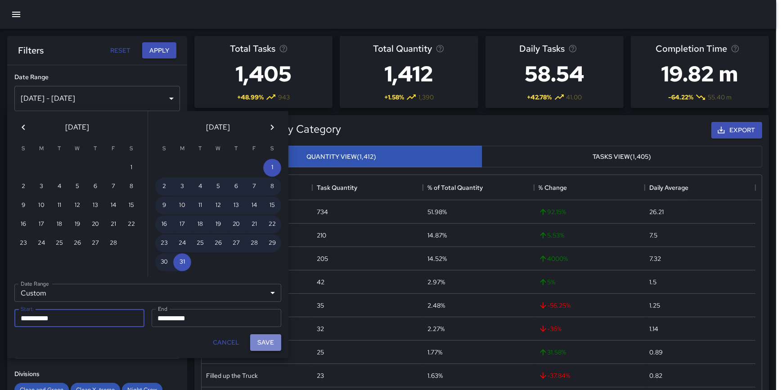
click at [271, 342] on button "Save" at bounding box center [265, 342] width 31 height 17
type input "**********"
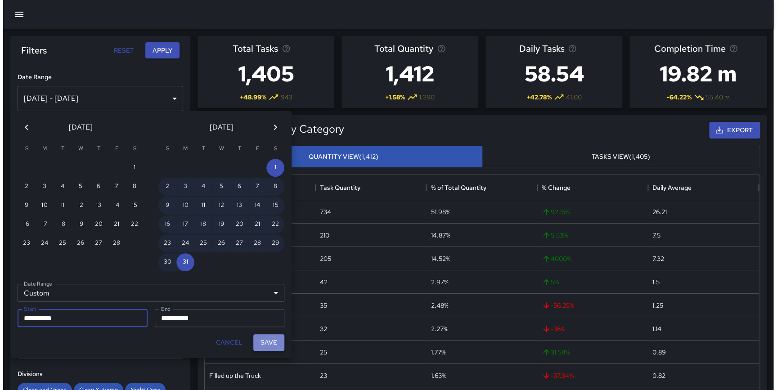
scroll to position [263, 553]
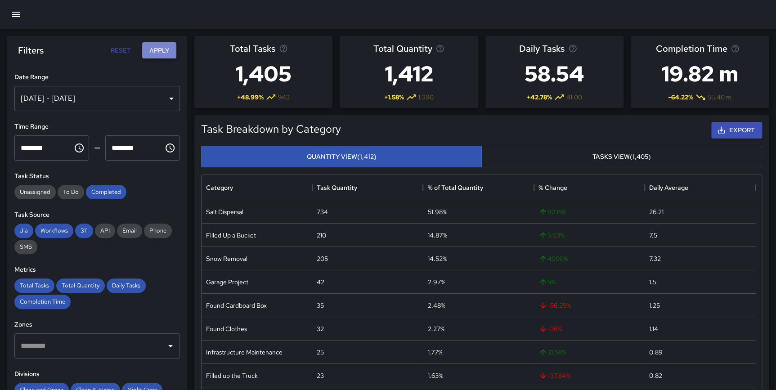
click at [157, 45] on button "Apply" at bounding box center [159, 50] width 34 height 17
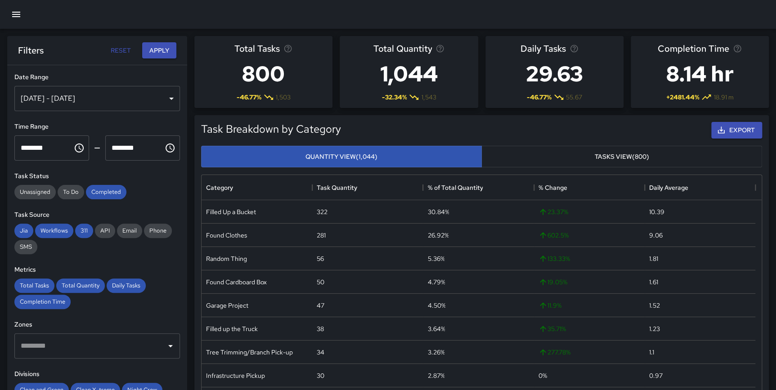
click at [99, 101] on div "[DATE] - [DATE]" at bounding box center [97, 98] width 166 height 25
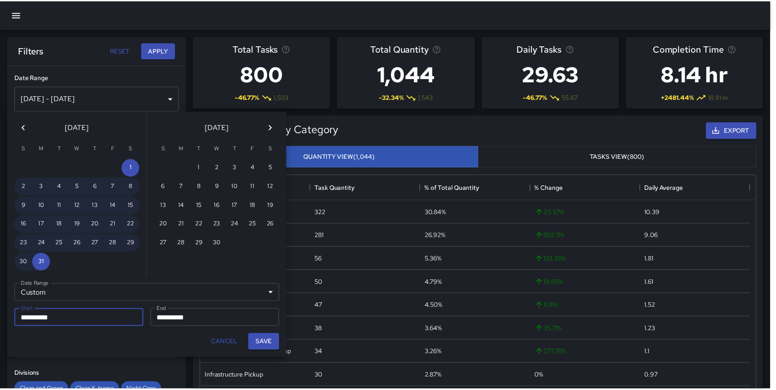
scroll to position [263, 554]
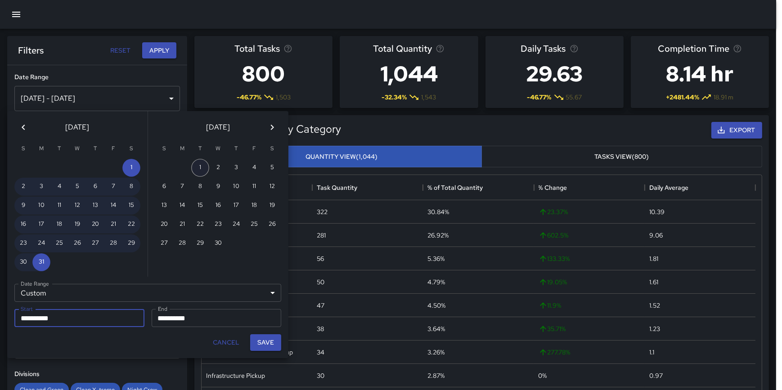
click at [194, 169] on button "1" at bounding box center [200, 168] width 18 height 18
type input "**********"
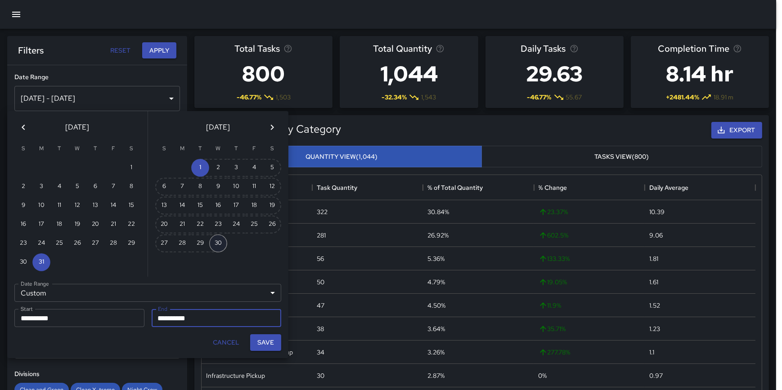
click at [216, 239] on button "30" at bounding box center [218, 243] width 18 height 18
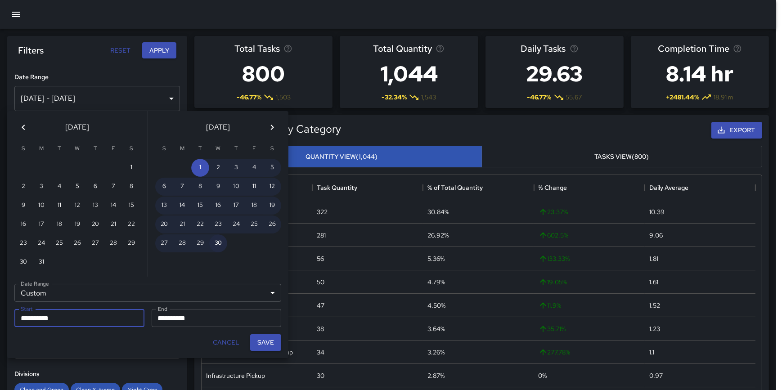
type input "**********"
click at [261, 342] on button "Save" at bounding box center [265, 342] width 31 height 17
type input "**********"
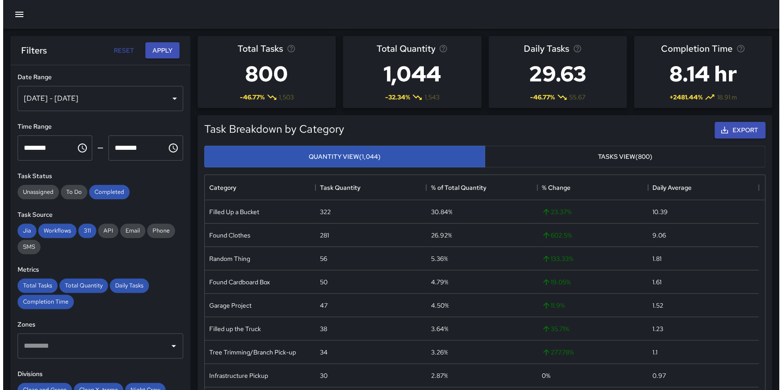
scroll to position [263, 553]
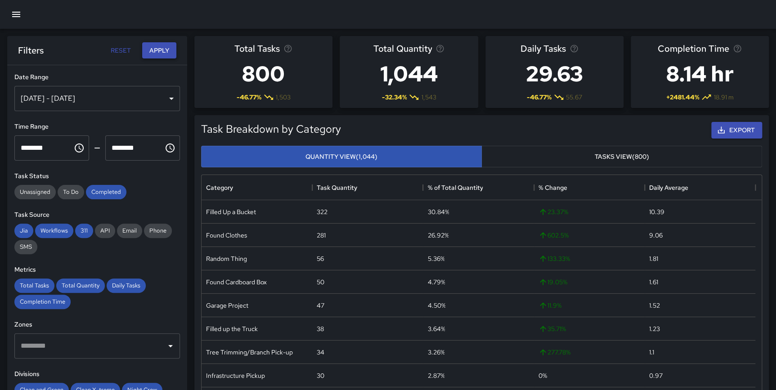
click at [157, 54] on button "Apply" at bounding box center [159, 50] width 34 height 17
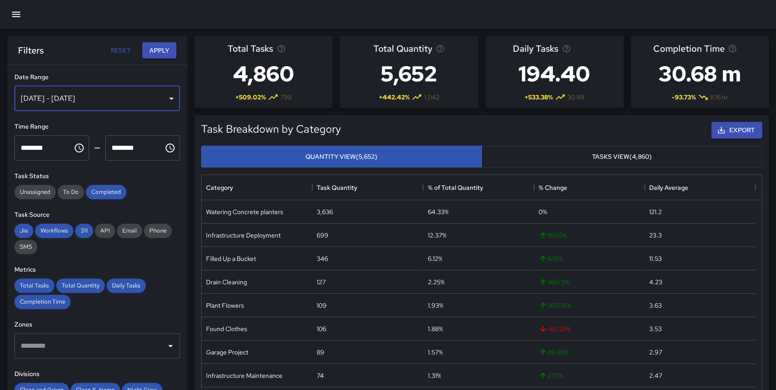
click at [114, 98] on div "[DATE] - [DATE]" at bounding box center [97, 98] width 166 height 25
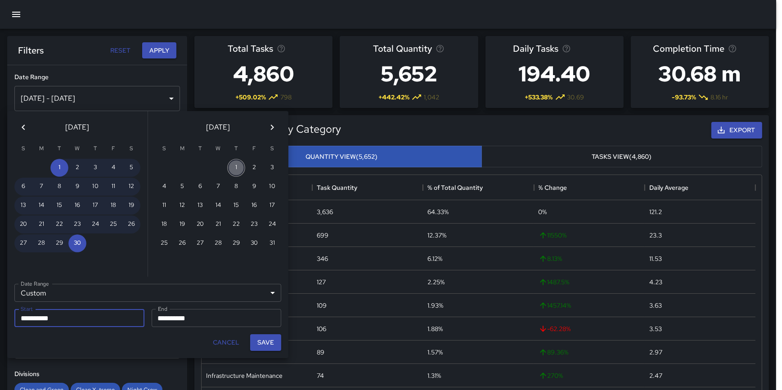
click at [230, 166] on button "1" at bounding box center [236, 168] width 18 height 18
type input "**********"
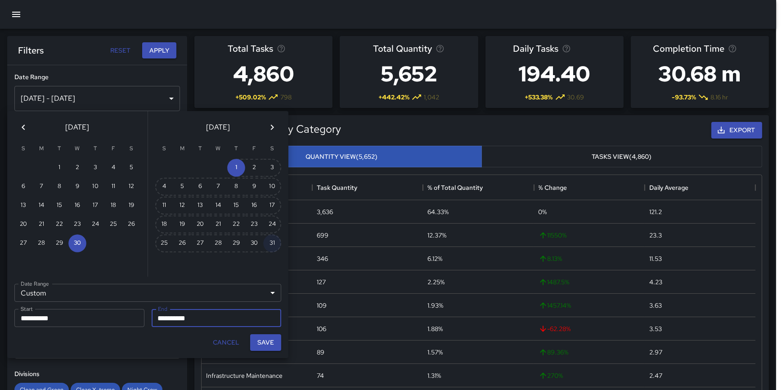
drag, startPoint x: 269, startPoint y: 240, endPoint x: 274, endPoint y: 256, distance: 16.6
click at [269, 241] on button "31" at bounding box center [272, 243] width 18 height 18
type input "**********"
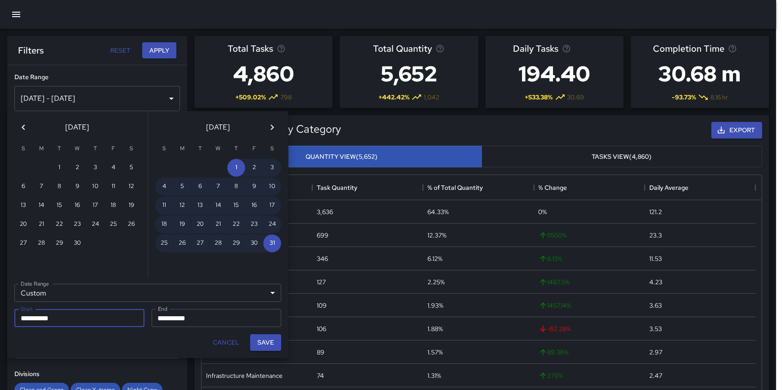
click at [261, 338] on button "Save" at bounding box center [265, 342] width 31 height 17
type input "**********"
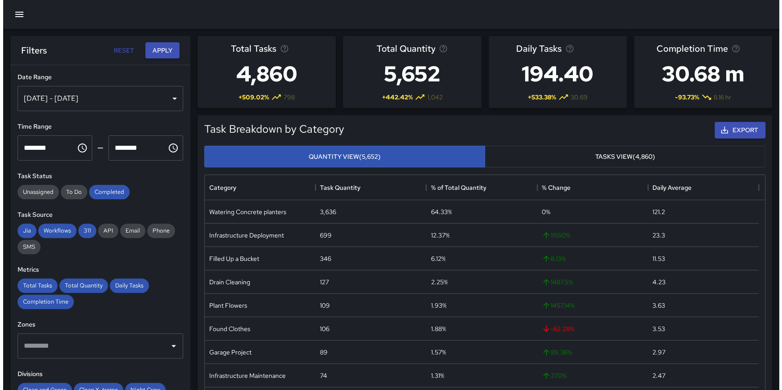
scroll to position [263, 553]
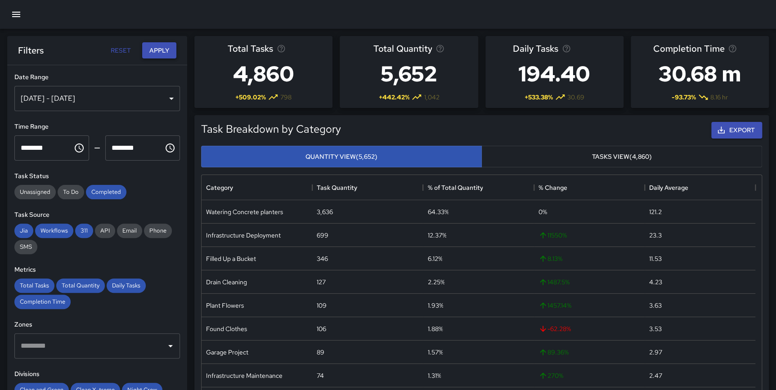
click at [152, 48] on button "Apply" at bounding box center [159, 50] width 34 height 17
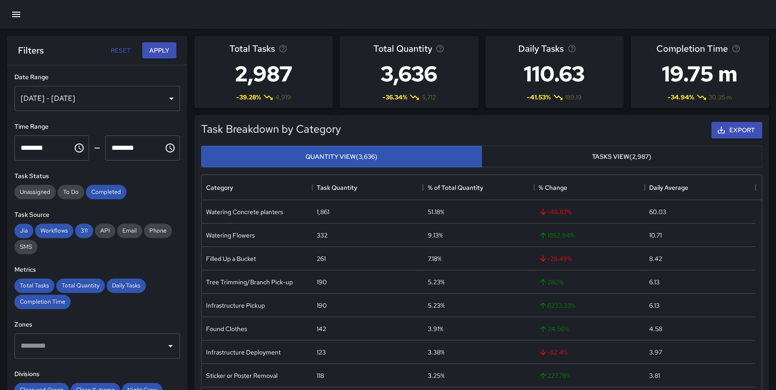
click at [130, 95] on div "[DATE] - [DATE]" at bounding box center [97, 98] width 166 height 25
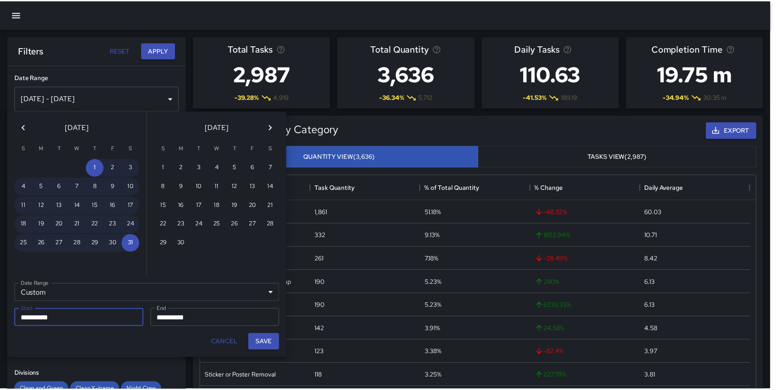
scroll to position [263, 554]
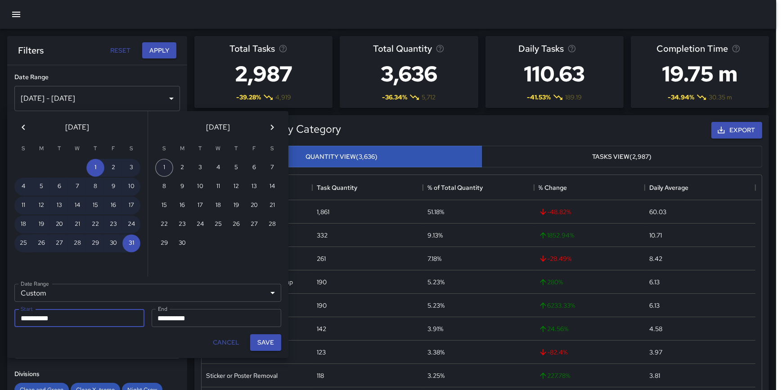
click at [166, 167] on button "1" at bounding box center [164, 168] width 18 height 18
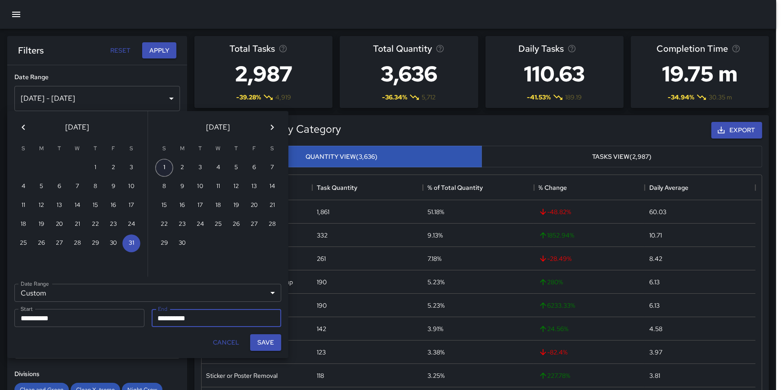
type input "**********"
drag, startPoint x: 183, startPoint y: 241, endPoint x: 202, endPoint y: 257, distance: 24.3
click at [184, 242] on button "30" at bounding box center [182, 243] width 18 height 18
type input "**********"
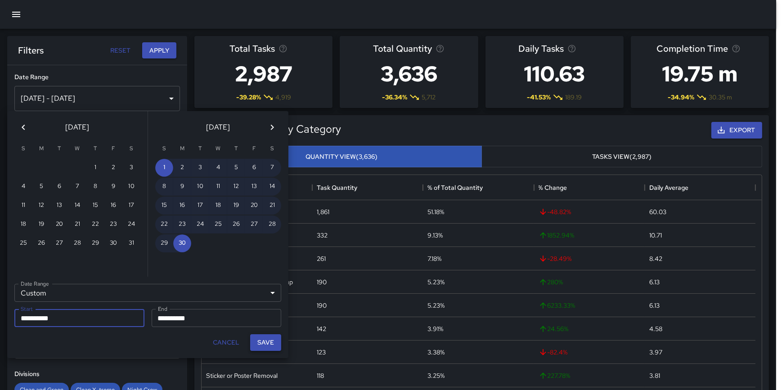
click at [271, 341] on button "Save" at bounding box center [265, 342] width 31 height 17
type input "**********"
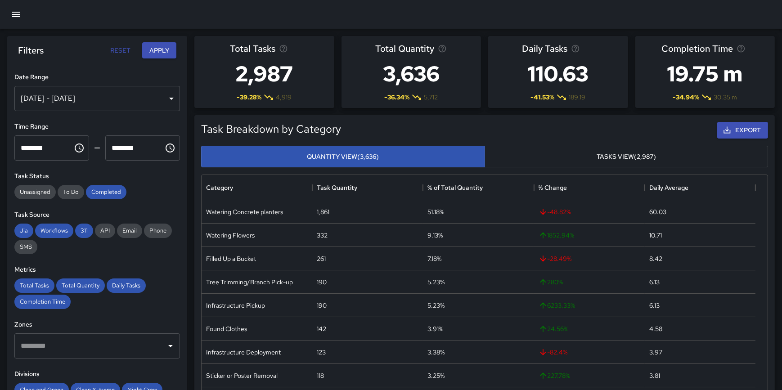
scroll to position [263, 553]
drag, startPoint x: 167, startPoint y: 49, endPoint x: 18, endPoint y: 92, distance: 155.6
click at [167, 49] on button "Apply" at bounding box center [159, 50] width 34 height 17
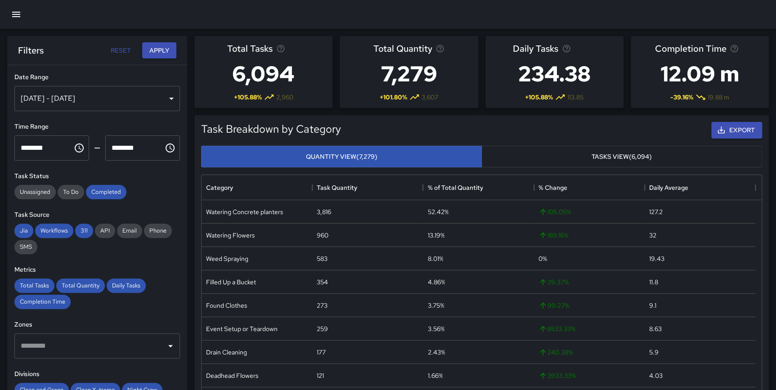
click at [144, 105] on div "[DATE] - [DATE]" at bounding box center [97, 98] width 166 height 25
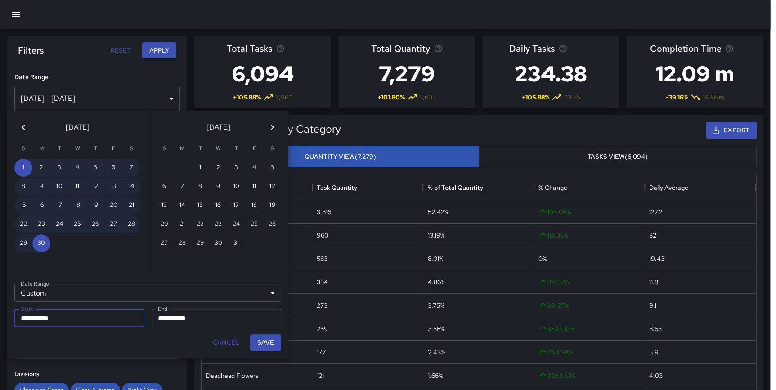
scroll to position [263, 554]
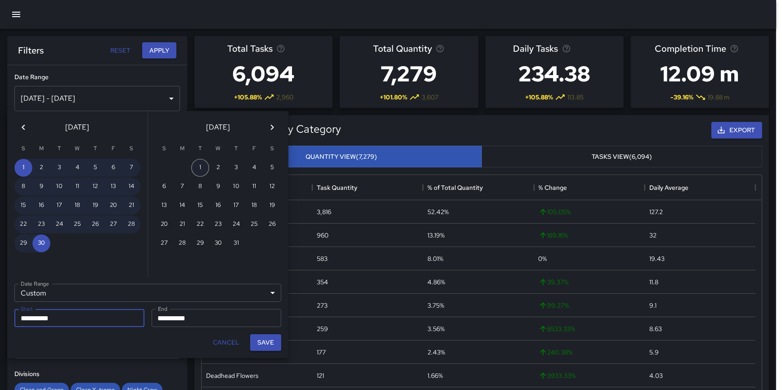
click at [203, 166] on button "1" at bounding box center [200, 168] width 18 height 18
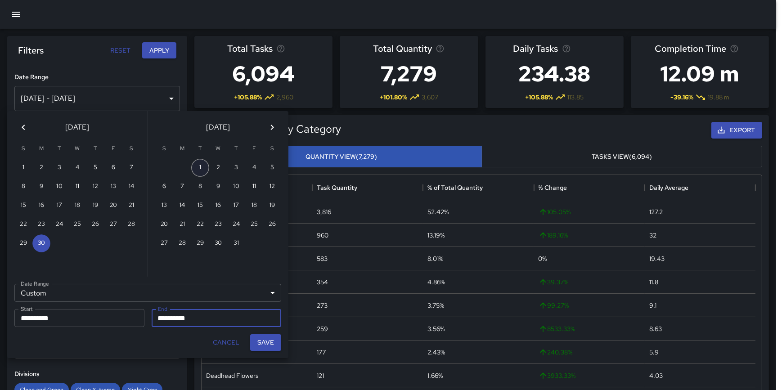
type input "**********"
click at [233, 244] on button "31" at bounding box center [236, 243] width 18 height 18
type input "**********"
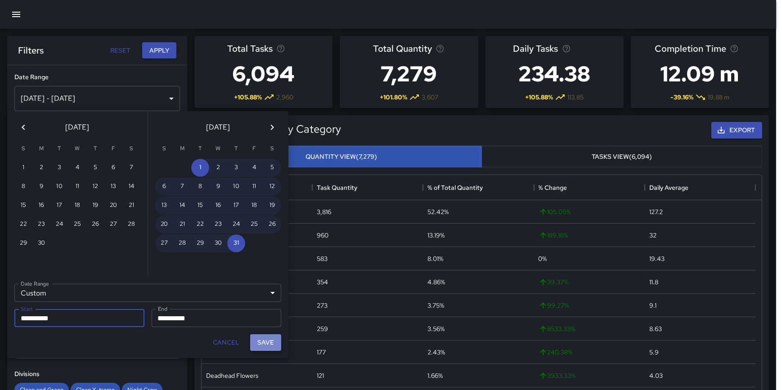
click at [272, 342] on button "Save" at bounding box center [265, 342] width 31 height 17
type input "**********"
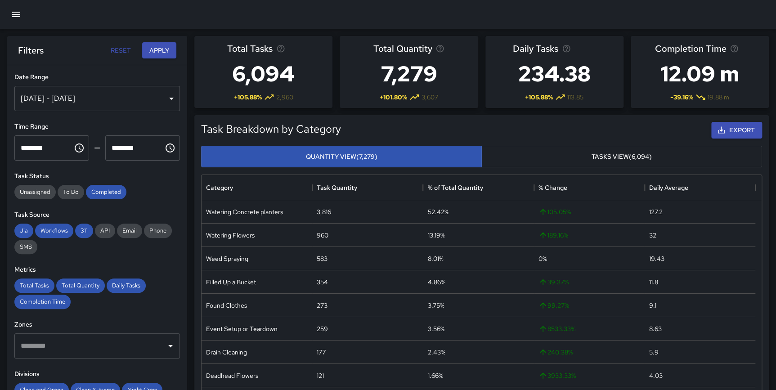
scroll to position [263, 553]
click at [161, 49] on button "Apply" at bounding box center [159, 50] width 34 height 17
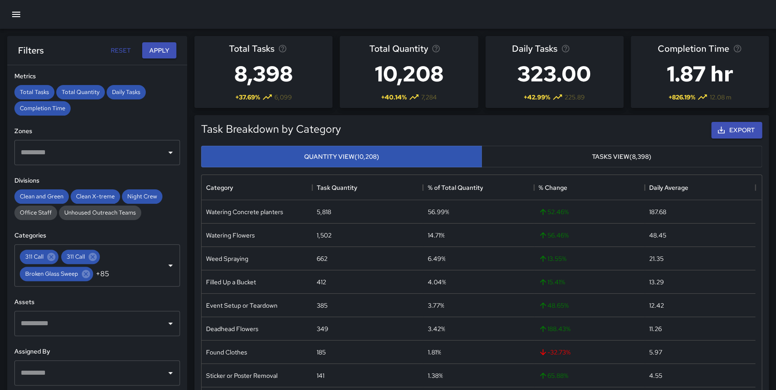
scroll to position [194, 0]
click at [90, 189] on div "Clean X-treme" at bounding box center [95, 196] width 49 height 14
click at [49, 193] on span "Clean and Green" at bounding box center [41, 196] width 54 height 8
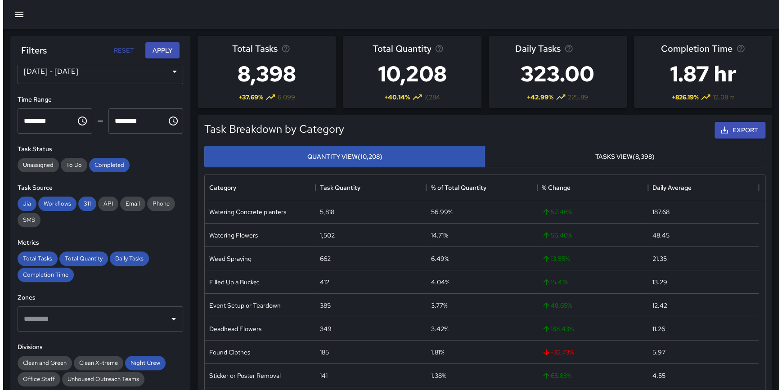
scroll to position [0, 0]
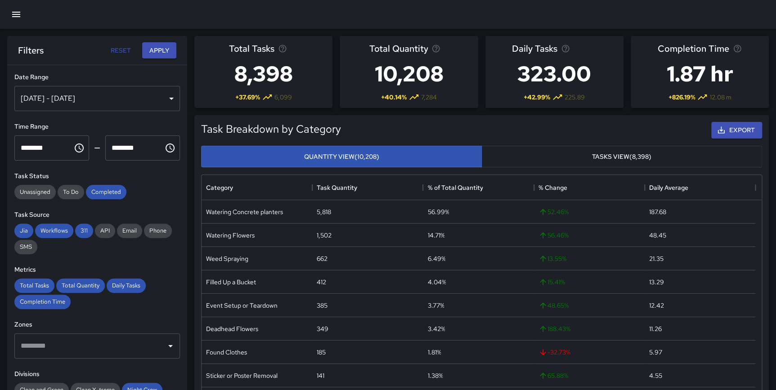
click at [75, 101] on div "[DATE] - [DATE]" at bounding box center [97, 98] width 166 height 25
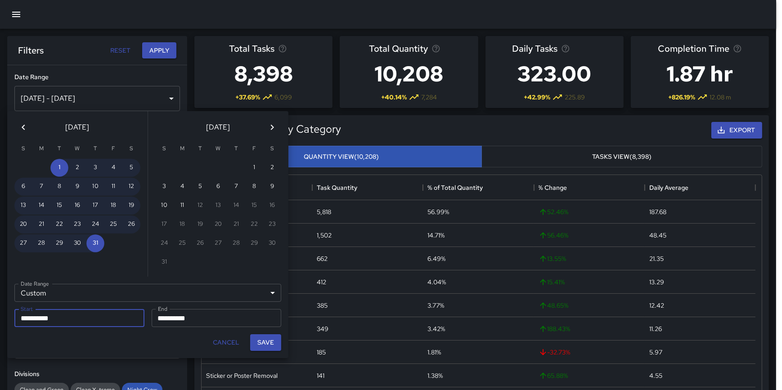
click at [22, 126] on icon "Previous month" at bounding box center [23, 127] width 11 height 11
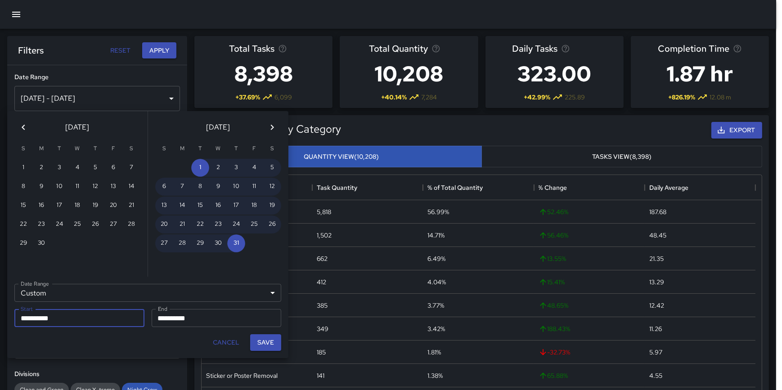
click at [22, 126] on icon "Previous month" at bounding box center [23, 127] width 11 height 11
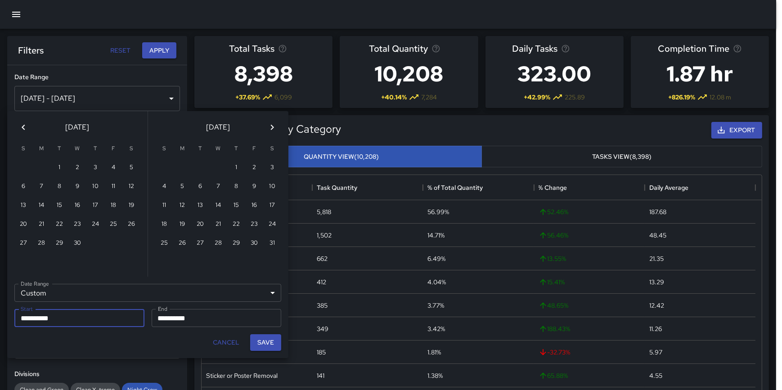
click at [22, 126] on icon "Previous month" at bounding box center [23, 127] width 11 height 11
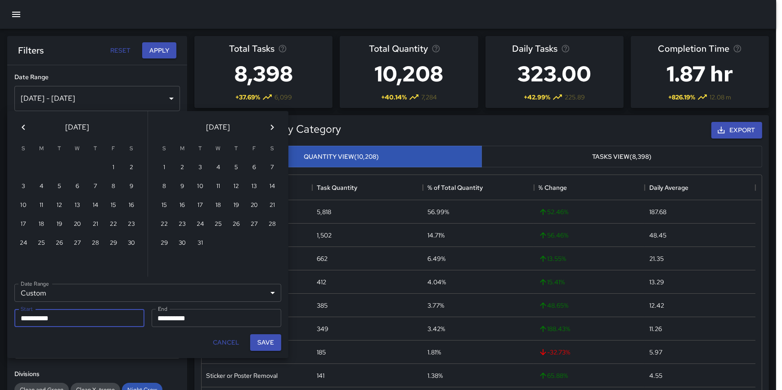
click at [22, 126] on icon "Previous month" at bounding box center [23, 127] width 11 height 11
click at [99, 168] on button "1" at bounding box center [95, 168] width 18 height 18
type input "**********"
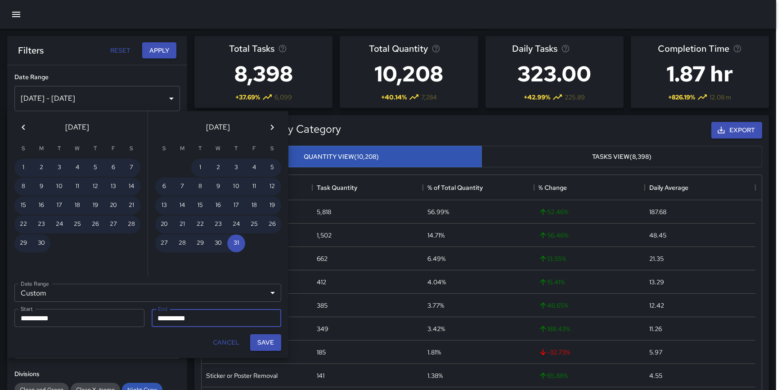
click at [272, 128] on icon "Next month" at bounding box center [272, 127] width 3 height 5
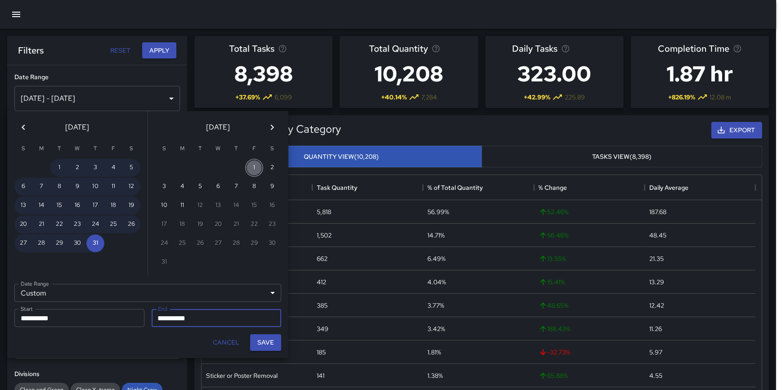
click at [251, 169] on button "1" at bounding box center [254, 168] width 18 height 18
type input "**********"
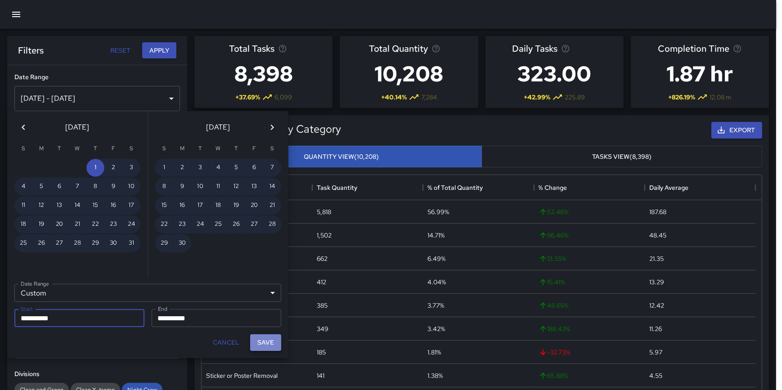
click at [268, 340] on button "Save" at bounding box center [265, 342] width 31 height 17
type input "**********"
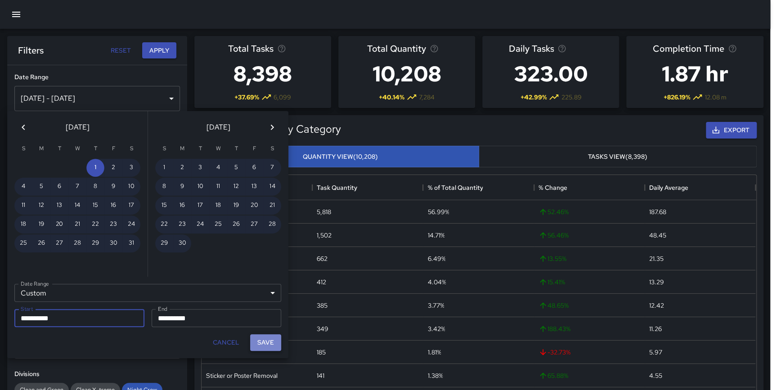
scroll to position [263, 553]
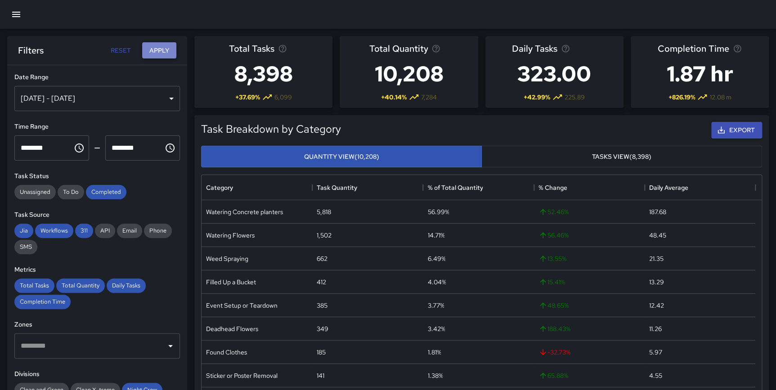
click at [156, 50] on button "Apply" at bounding box center [159, 50] width 34 height 17
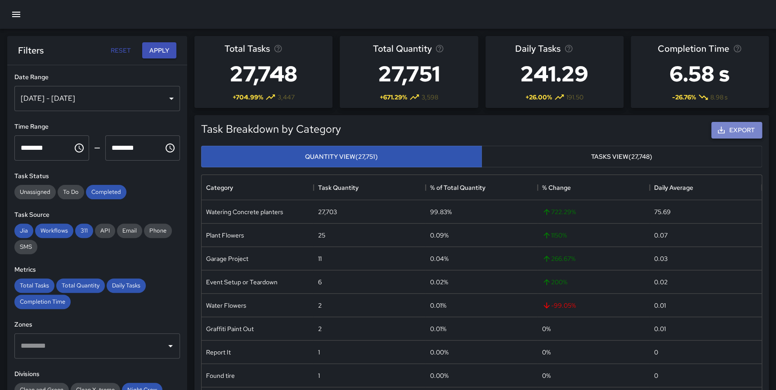
click at [743, 130] on button "Export" at bounding box center [736, 130] width 51 height 17
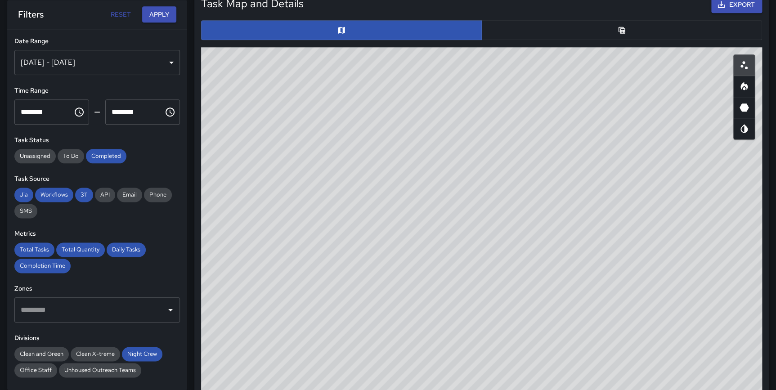
scroll to position [461, 0]
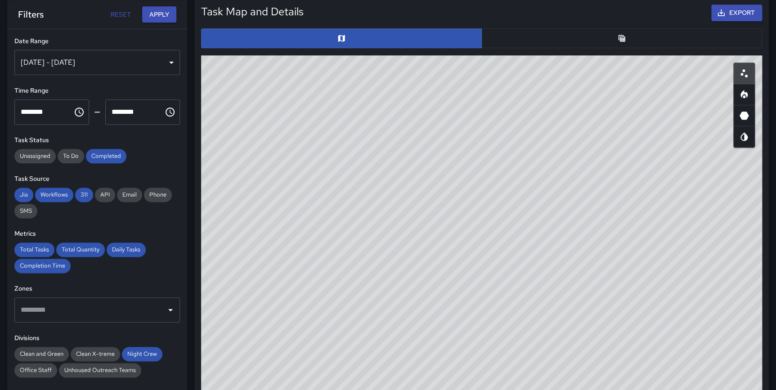
click at [749, 95] on icon "Heatmap" at bounding box center [744, 94] width 11 height 11
type button "heatmap"
drag, startPoint x: 638, startPoint y: 263, endPoint x: 580, endPoint y: 380, distance: 130.4
click at [579, 382] on div "© Mapbox © OpenStreetMap Improve this map" at bounding box center [481, 235] width 561 height 360
drag, startPoint x: 637, startPoint y: 277, endPoint x: 620, endPoint y: 259, distance: 24.5
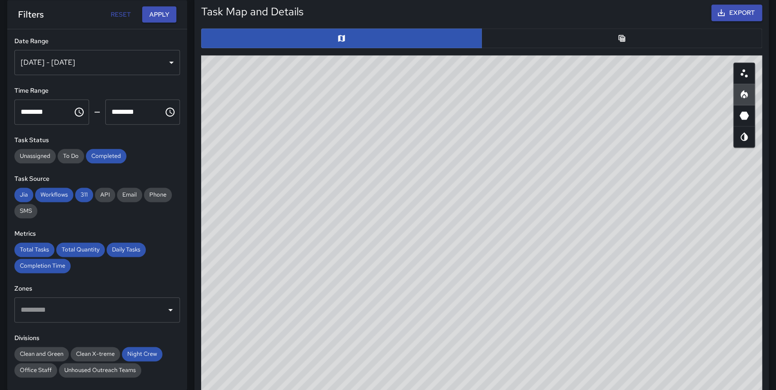
click at [620, 259] on div "© Mapbox © OpenStreetMap Improve this map" at bounding box center [481, 235] width 561 height 360
drag, startPoint x: 775, startPoint y: 161, endPoint x: 776, endPoint y: 186, distance: 25.2
click at [776, 186] on html "**********" at bounding box center [388, 154] width 776 height 1231
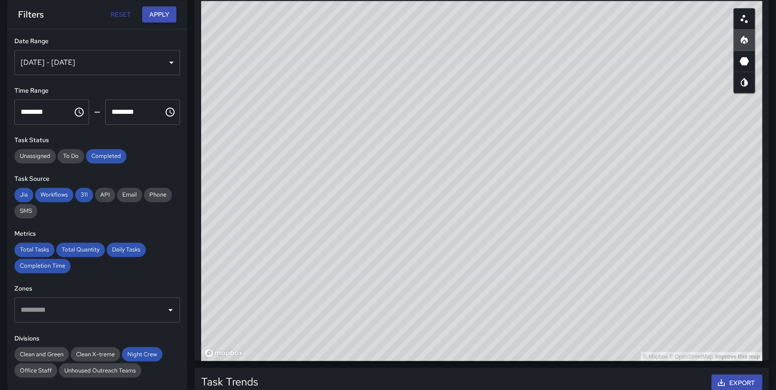
scroll to position [497, 0]
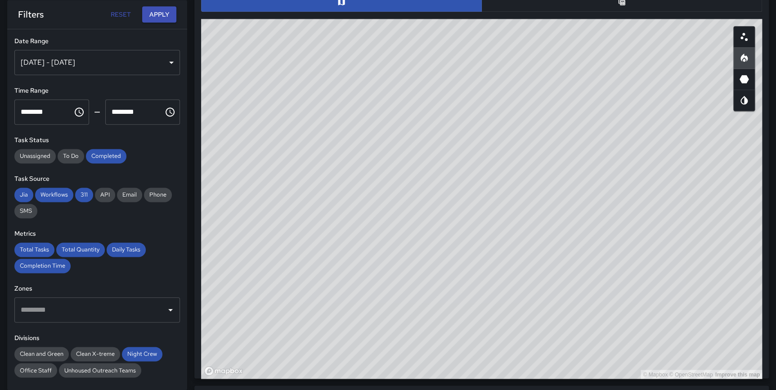
drag, startPoint x: 631, startPoint y: 184, endPoint x: 611, endPoint y: 174, distance: 22.5
click at [611, 174] on div "© Mapbox © OpenStreetMap Improve this map" at bounding box center [481, 199] width 561 height 360
drag, startPoint x: 608, startPoint y: 198, endPoint x: 611, endPoint y: 176, distance: 21.3
click at [611, 176] on div "© Mapbox © OpenStreetMap Improve this map" at bounding box center [481, 199] width 561 height 360
drag, startPoint x: 628, startPoint y: 199, endPoint x: 622, endPoint y: 216, distance: 18.1
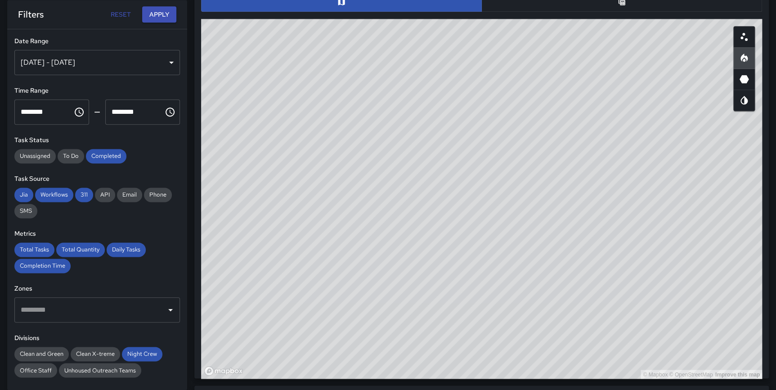
click at [622, 216] on div "© Mapbox © OpenStreetMap Improve this map" at bounding box center [481, 199] width 561 height 360
drag, startPoint x: 649, startPoint y: 225, endPoint x: 647, endPoint y: 229, distance: 4.8
click at [647, 229] on div "© Mapbox © OpenStreetMap Improve this map" at bounding box center [481, 199] width 561 height 360
drag, startPoint x: 600, startPoint y: 215, endPoint x: 598, endPoint y: 210, distance: 5.7
click at [598, 210] on div "© Mapbox © OpenStreetMap Improve this map" at bounding box center [481, 199] width 561 height 360
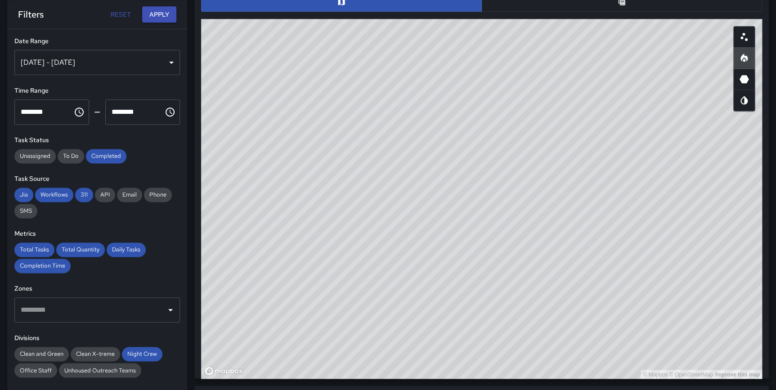
click at [672, 227] on div "© Mapbox © OpenStreetMap Improve this map" at bounding box center [481, 199] width 561 height 360
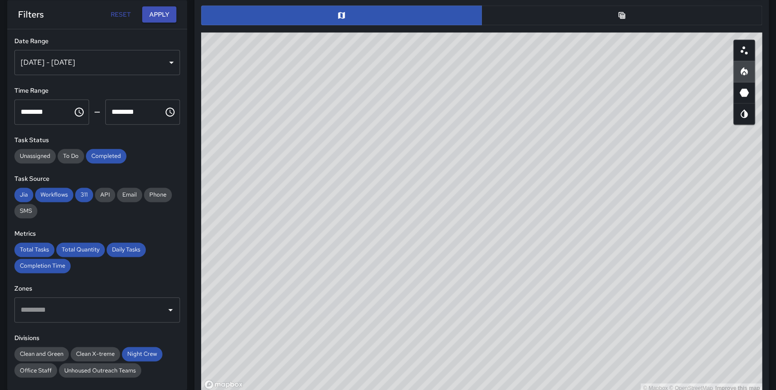
scroll to position [481, 0]
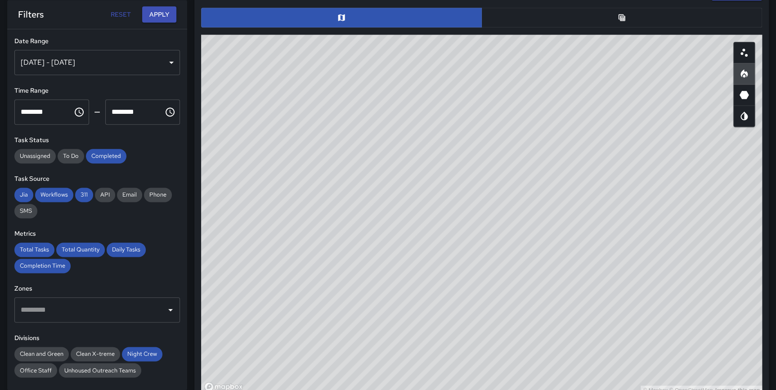
drag, startPoint x: 503, startPoint y: 180, endPoint x: 597, endPoint y: 171, distance: 94.6
click at [597, 171] on div "© Mapbox © OpenStreetMap Improve this map" at bounding box center [481, 215] width 561 height 360
drag, startPoint x: 588, startPoint y: 193, endPoint x: 603, endPoint y: 205, distance: 19.0
click at [603, 205] on div "© Mapbox © OpenStreetMap Improve this map" at bounding box center [481, 215] width 561 height 360
drag, startPoint x: 593, startPoint y: 182, endPoint x: 561, endPoint y: 189, distance: 32.2
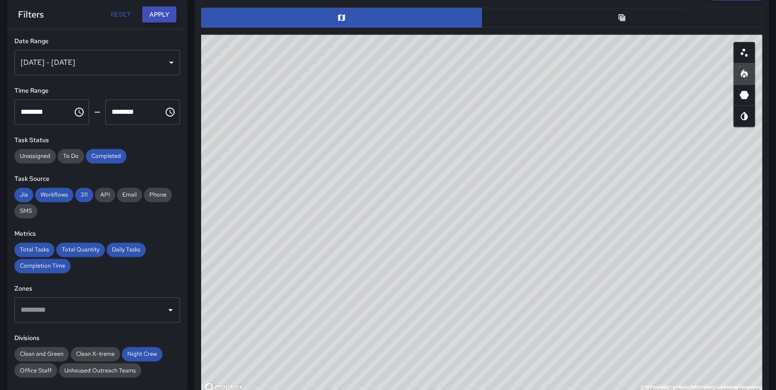
click at [561, 189] on div "© Mapbox © OpenStreetMap Improve this map" at bounding box center [481, 215] width 561 height 360
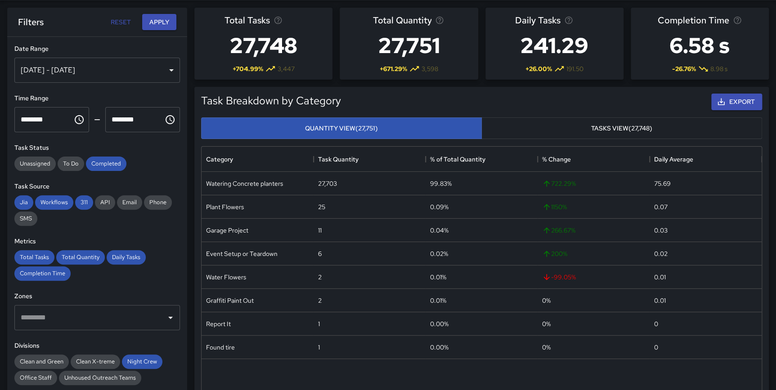
scroll to position [26, 0]
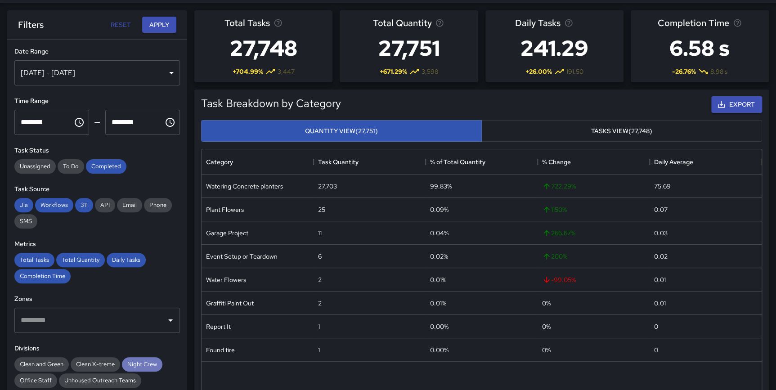
click at [130, 364] on span "Night Crew" at bounding box center [142, 364] width 40 height 8
click at [33, 363] on span "Clean and Green" at bounding box center [41, 364] width 54 height 8
click at [159, 22] on button "Apply" at bounding box center [159, 25] width 34 height 17
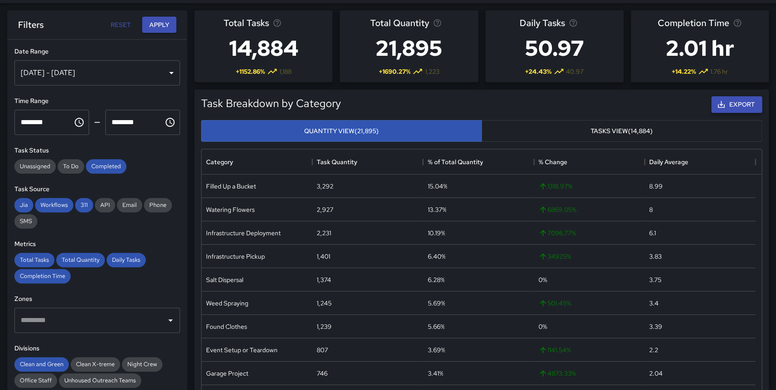
click at [735, 103] on button "Export" at bounding box center [736, 104] width 51 height 17
click at [98, 363] on span "Clean X-treme" at bounding box center [95, 364] width 49 height 8
click at [47, 362] on span "Clean and Green" at bounding box center [41, 364] width 54 height 8
click at [162, 27] on button "Apply" at bounding box center [159, 25] width 34 height 17
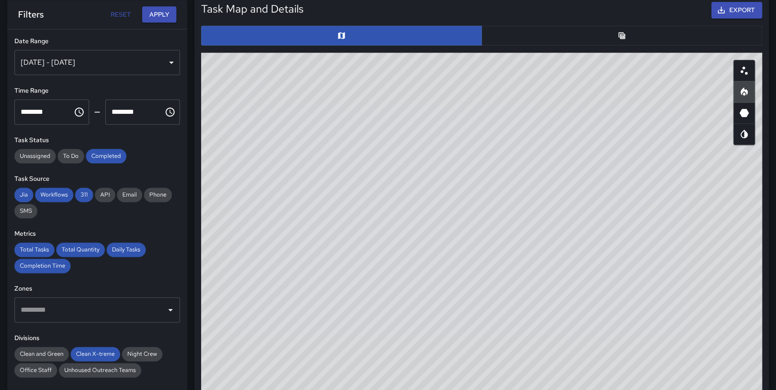
scroll to position [465, 0]
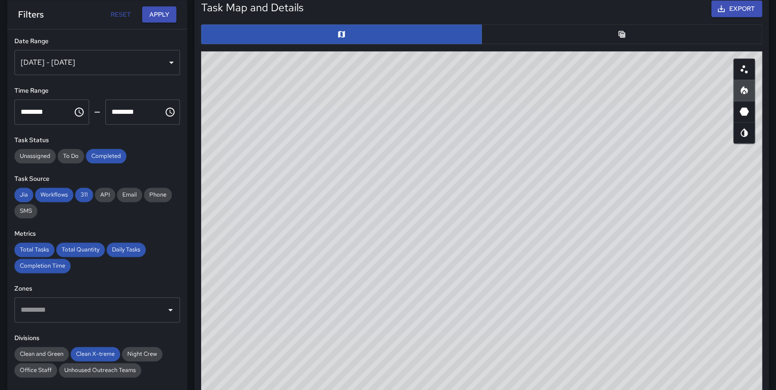
drag, startPoint x: 497, startPoint y: 150, endPoint x: 445, endPoint y: 184, distance: 61.4
click at [445, 184] on div "© Mapbox © OpenStreetMap Improve this map" at bounding box center [481, 231] width 561 height 360
click at [634, 32] on button "button" at bounding box center [621, 34] width 281 height 20
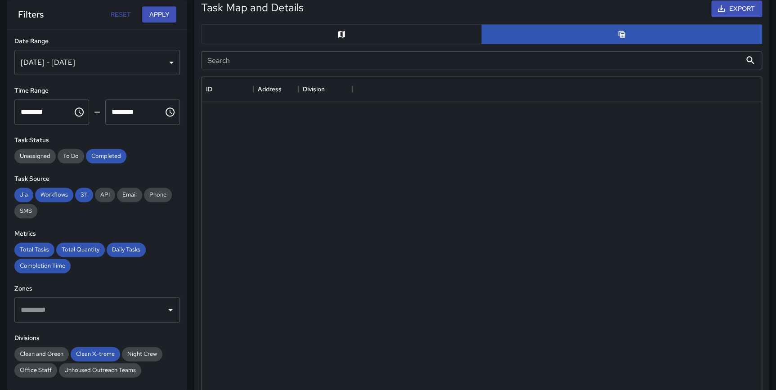
scroll to position [6, 7]
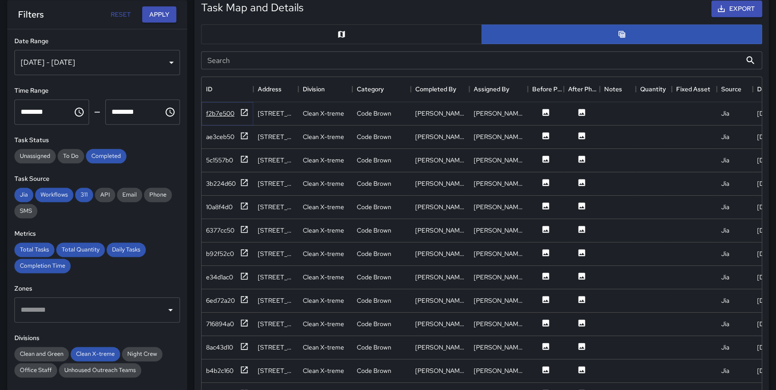
click at [243, 110] on icon at bounding box center [244, 112] width 9 height 9
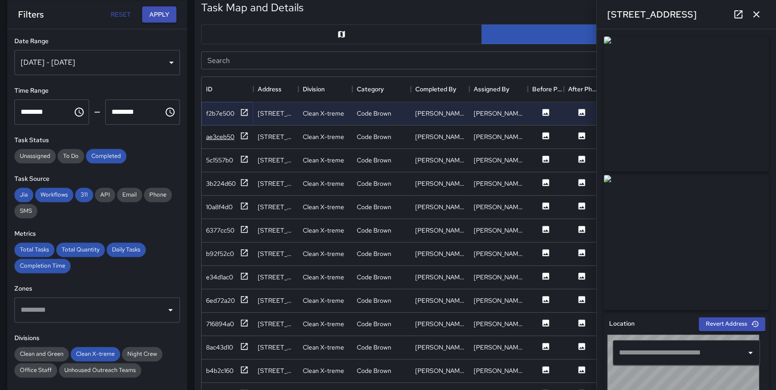
type input "**********"
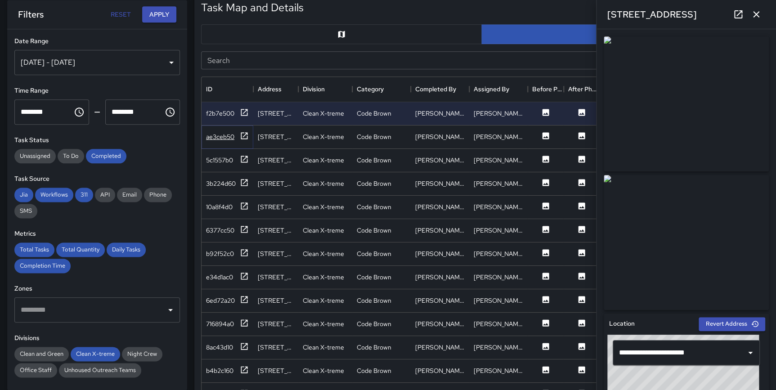
click at [240, 135] on icon at bounding box center [244, 135] width 9 height 9
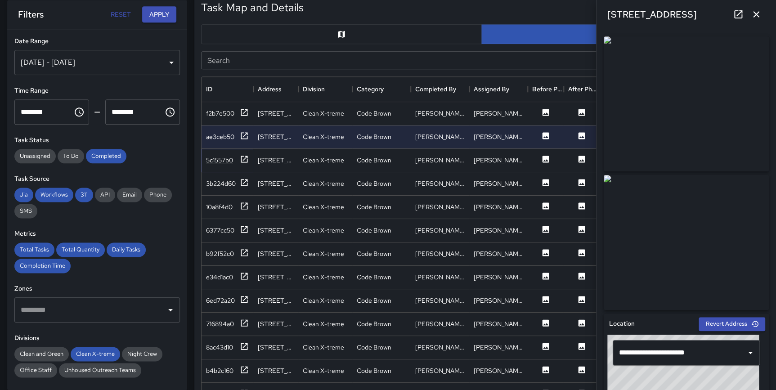
click at [244, 158] on icon at bounding box center [244, 159] width 7 height 7
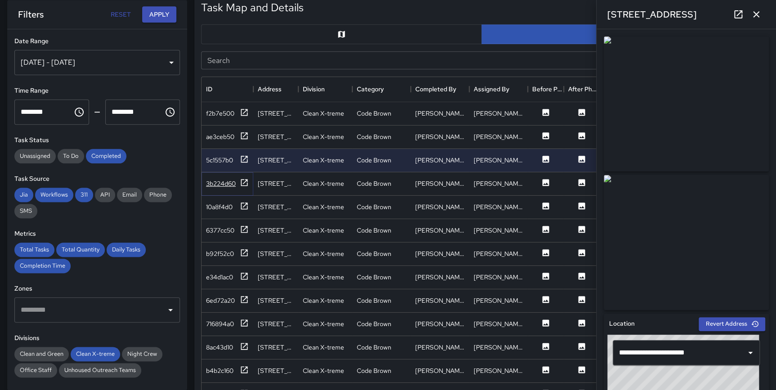
click at [245, 183] on icon at bounding box center [244, 182] width 9 height 9
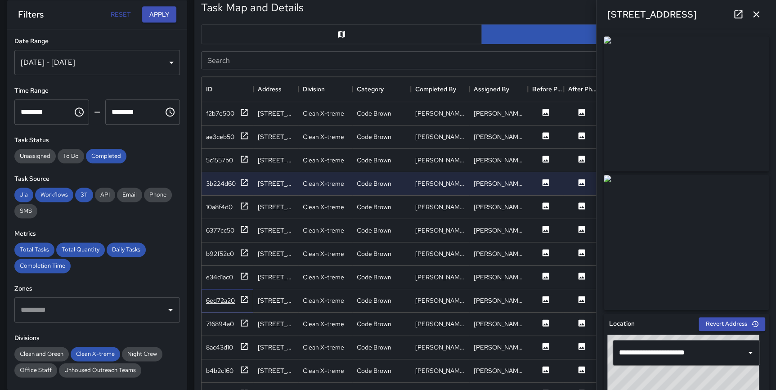
click at [243, 297] on icon at bounding box center [244, 299] width 9 height 9
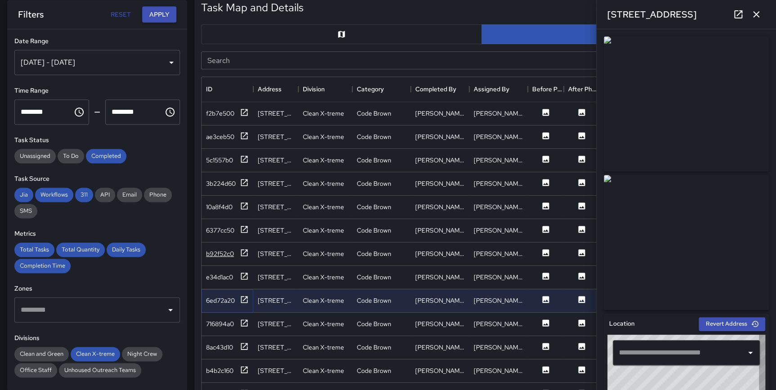
type input "**********"
click at [243, 250] on icon at bounding box center [244, 252] width 9 height 9
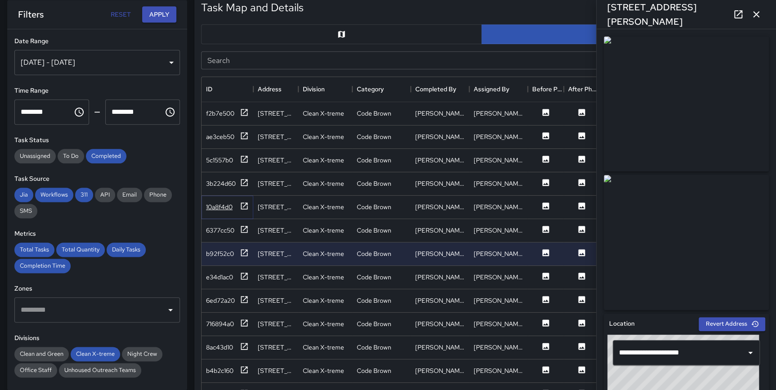
click at [246, 202] on icon at bounding box center [244, 205] width 7 height 7
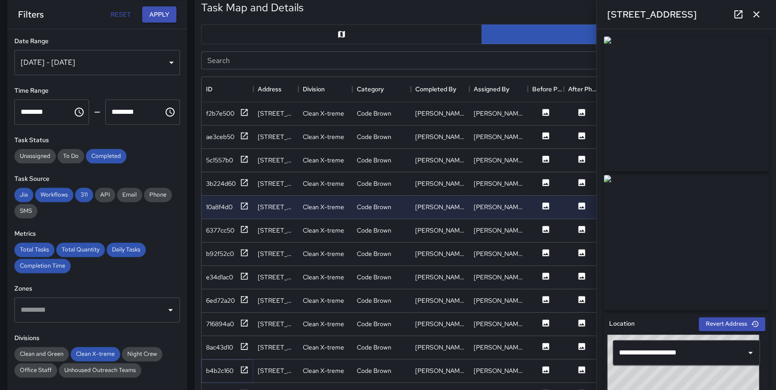
drag, startPoint x: 236, startPoint y: 365, endPoint x: 252, endPoint y: 364, distance: 16.2
click at [236, 365] on div "b4b2c160" at bounding box center [227, 370] width 43 height 11
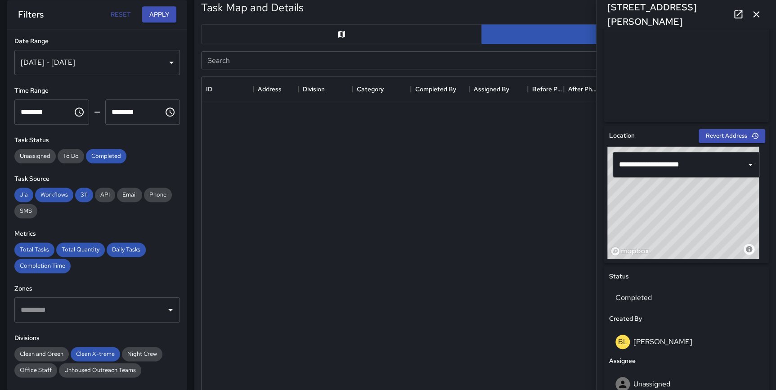
scroll to position [632, 0]
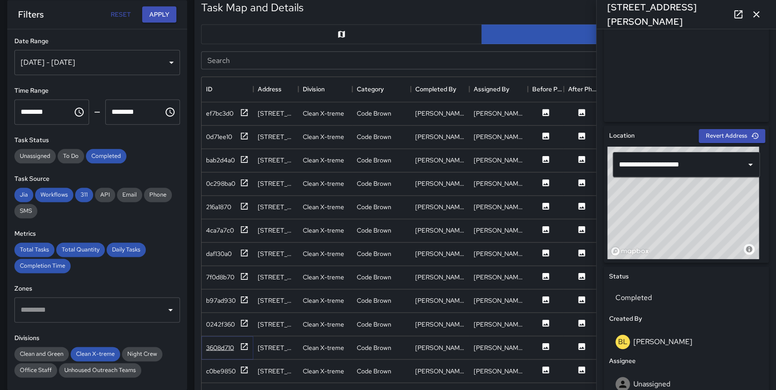
click at [244, 343] on icon at bounding box center [244, 346] width 9 height 9
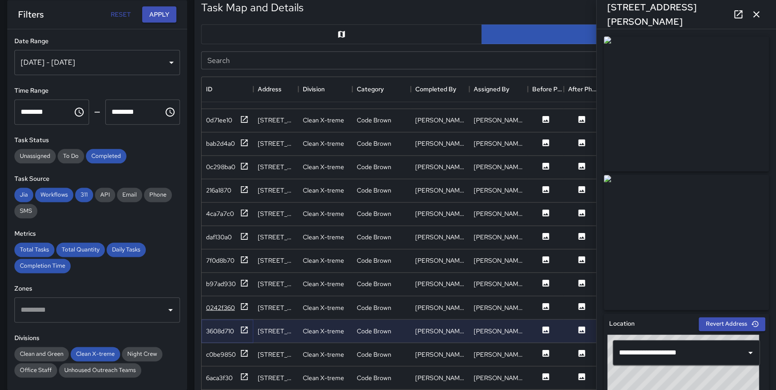
scroll to position [678, 0]
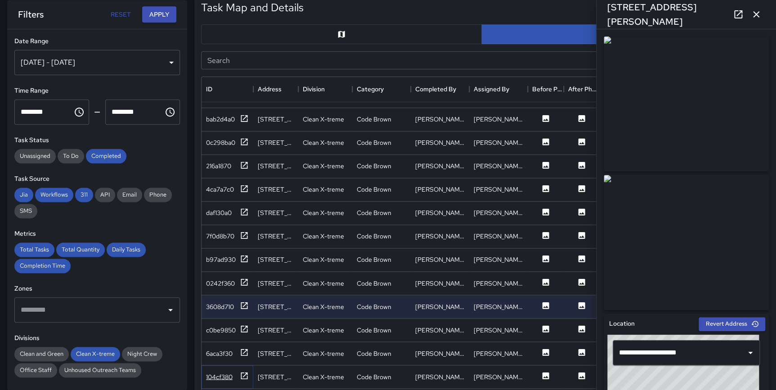
click at [244, 371] on icon at bounding box center [244, 375] width 9 height 9
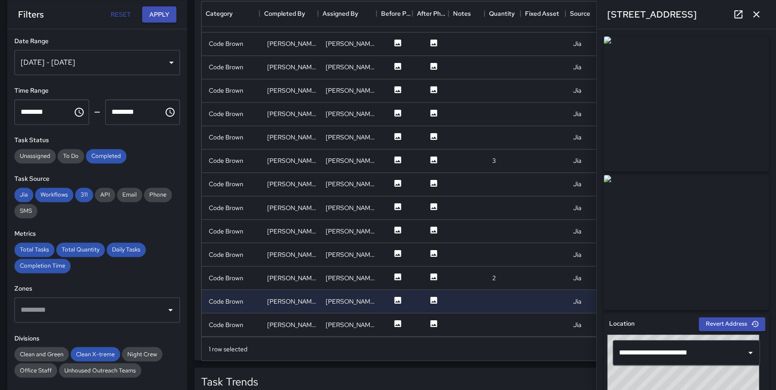
scroll to position [678, 176]
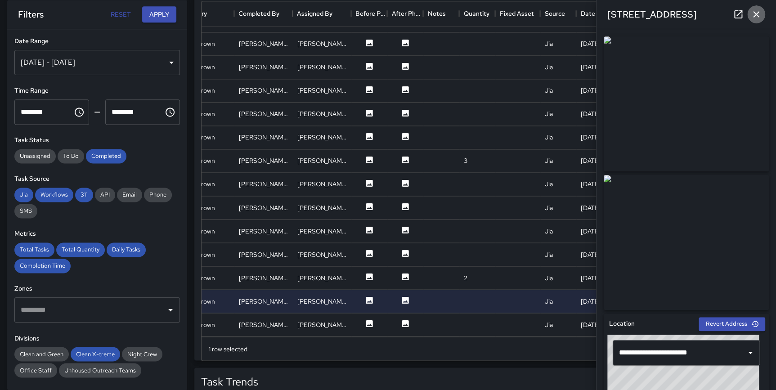
click at [756, 13] on icon "button" at bounding box center [756, 14] width 11 height 11
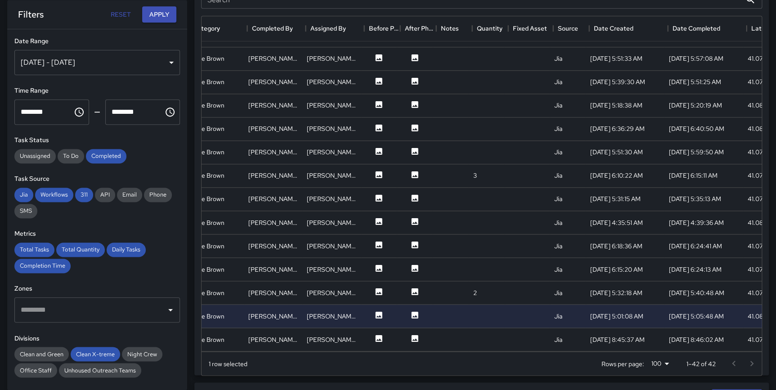
scroll to position [678, 0]
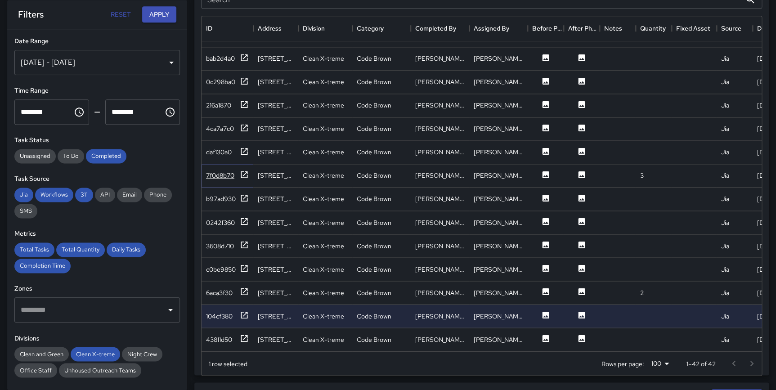
click at [243, 170] on icon at bounding box center [244, 174] width 9 height 9
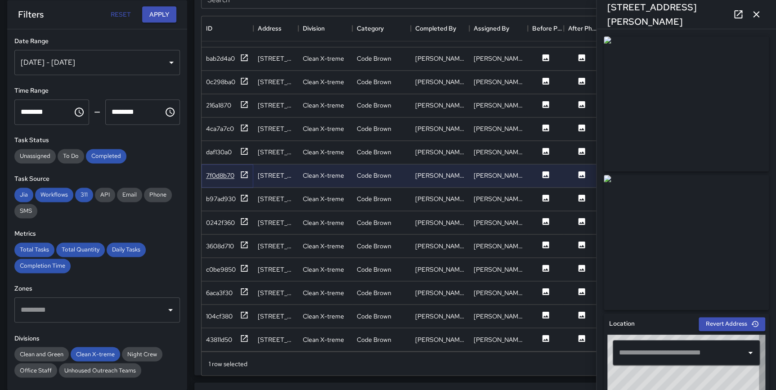
type input "**********"
click at [244, 147] on icon at bounding box center [244, 151] width 9 height 9
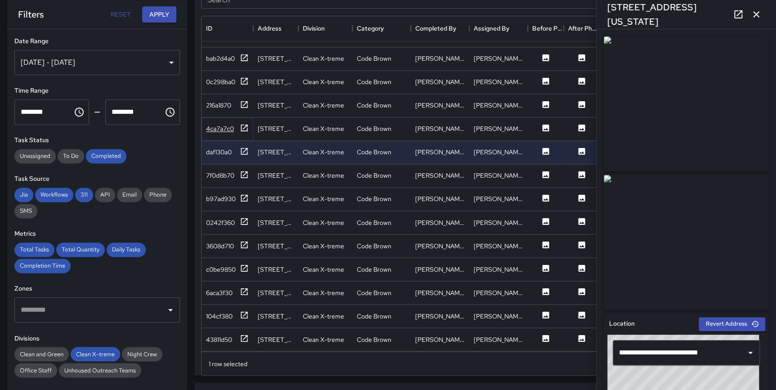
click at [241, 124] on icon at bounding box center [244, 127] width 7 height 7
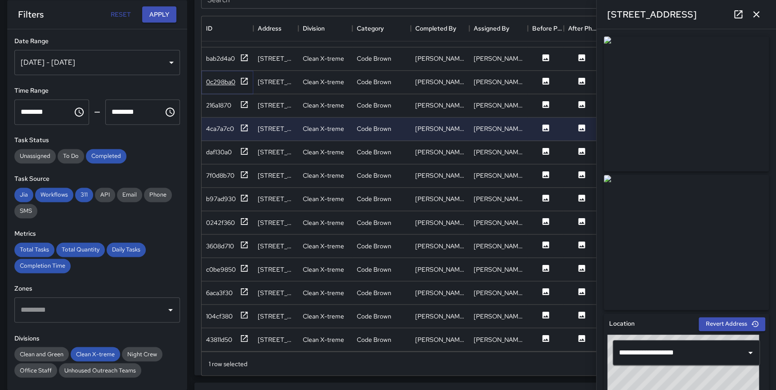
click at [243, 76] on icon at bounding box center [244, 80] width 9 height 9
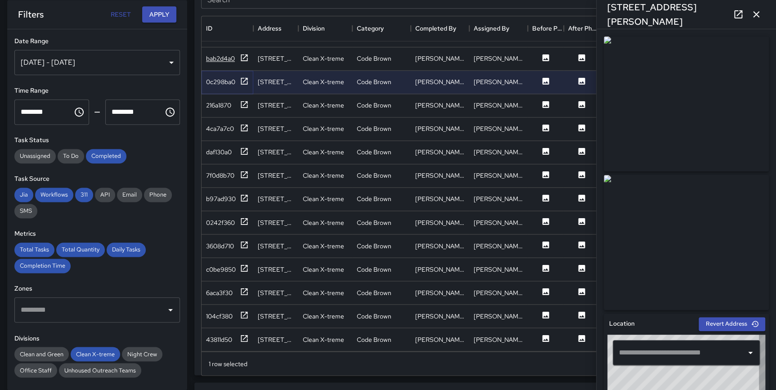
type input "**********"
click at [241, 53] on icon at bounding box center [244, 57] width 9 height 9
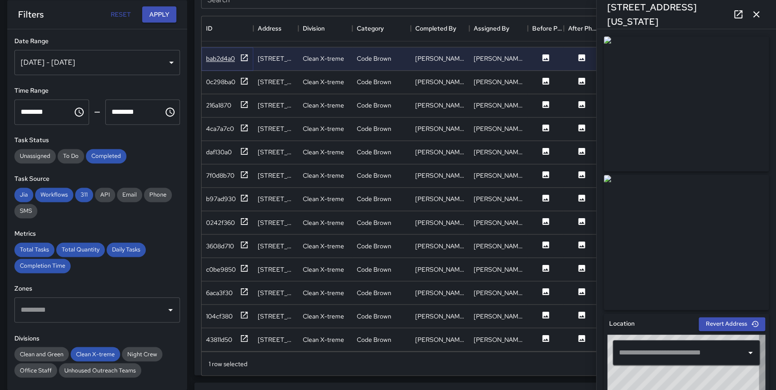
type input "**********"
click at [244, 240] on icon at bounding box center [244, 244] width 9 height 9
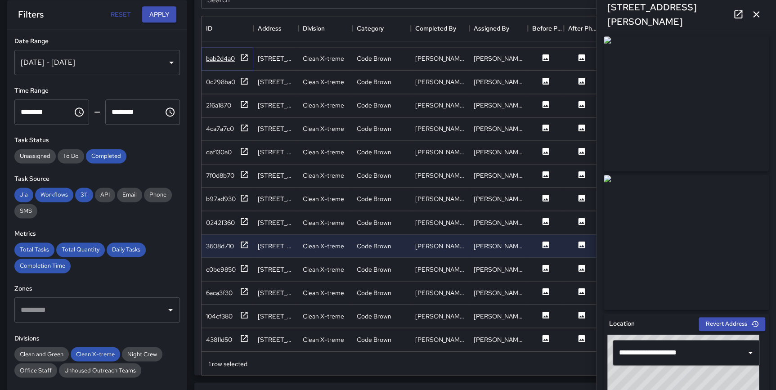
drag, startPoint x: 244, startPoint y: 48, endPoint x: 246, endPoint y: 55, distance: 7.0
click at [244, 53] on icon at bounding box center [244, 57] width 9 height 9
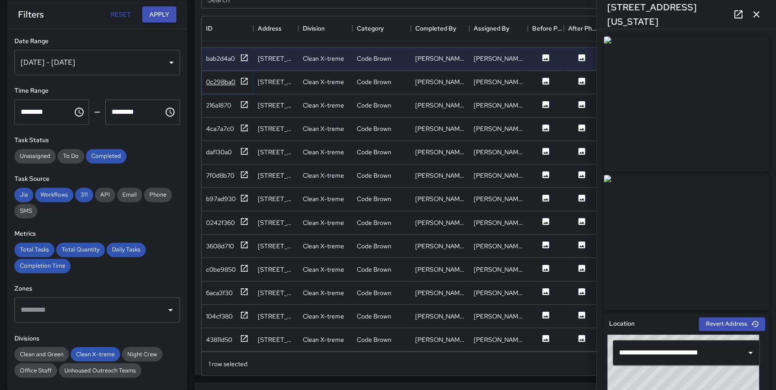
click at [243, 76] on icon at bounding box center [244, 80] width 9 height 9
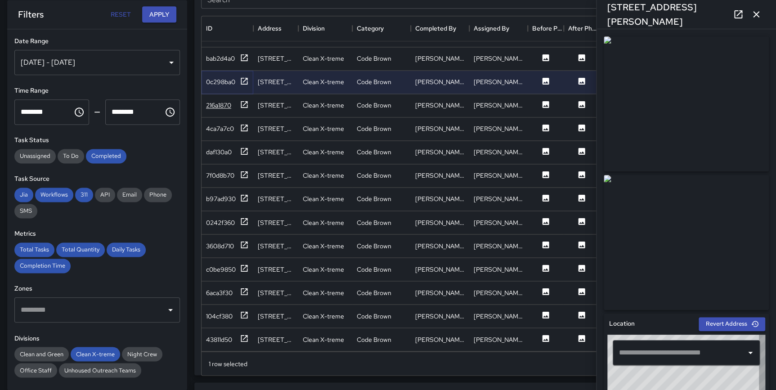
type input "**********"
click at [247, 101] on icon at bounding box center [244, 104] width 7 height 7
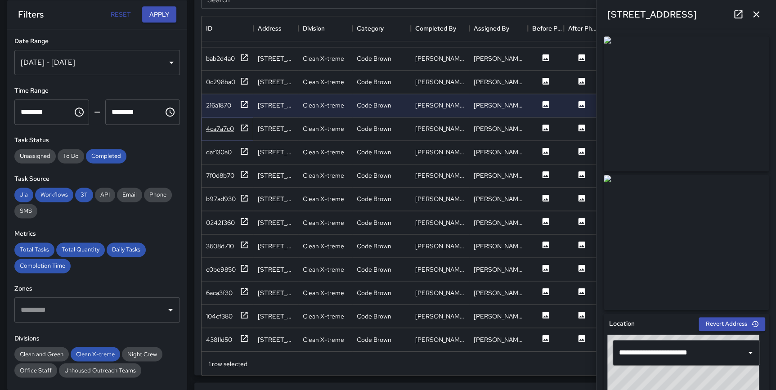
click at [240, 123] on icon at bounding box center [244, 127] width 9 height 9
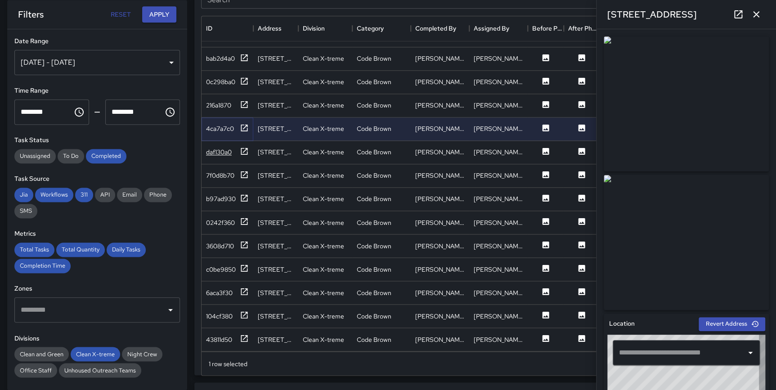
type input "**********"
click at [242, 147] on icon at bounding box center [244, 151] width 9 height 9
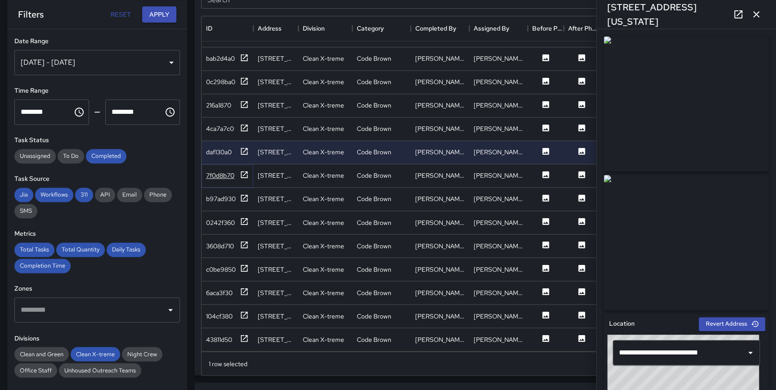
click at [241, 171] on icon at bounding box center [244, 174] width 7 height 7
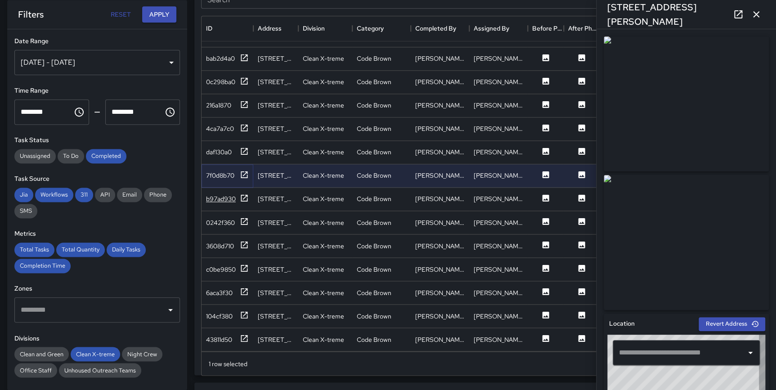
type input "**********"
click at [246, 193] on icon at bounding box center [244, 197] width 9 height 9
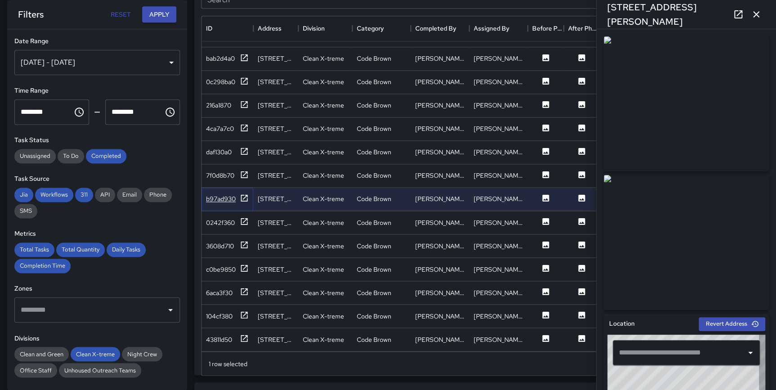
type input "**********"
click at [244, 217] on icon at bounding box center [244, 221] width 9 height 9
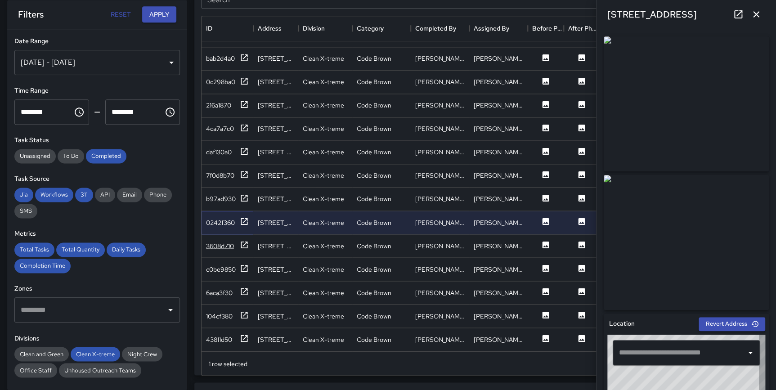
type input "**********"
click at [242, 241] on icon at bounding box center [244, 244] width 7 height 7
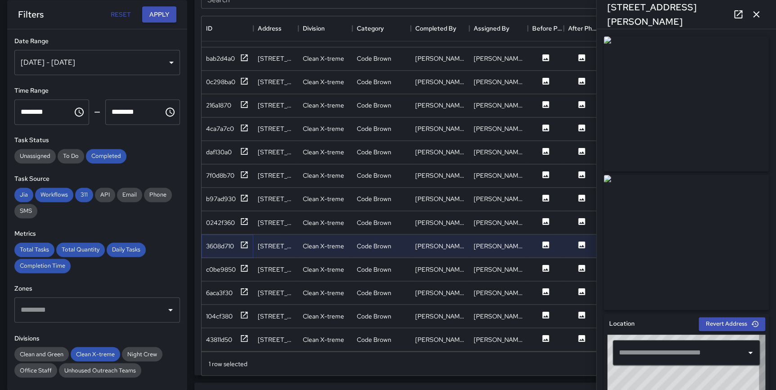
type input "**********"
click at [244, 265] on icon at bounding box center [244, 268] width 7 height 7
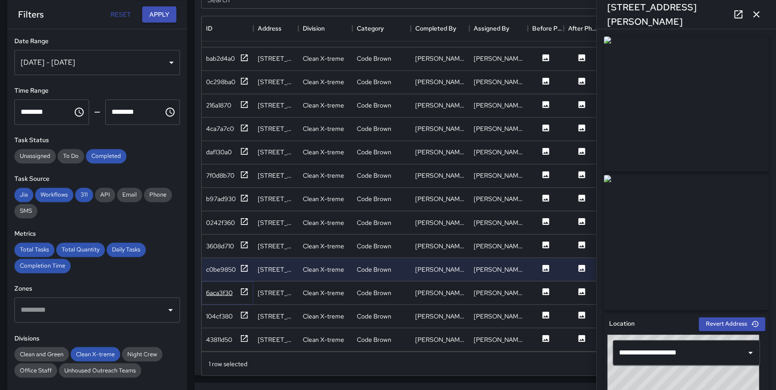
click at [243, 288] on icon at bounding box center [244, 291] width 7 height 7
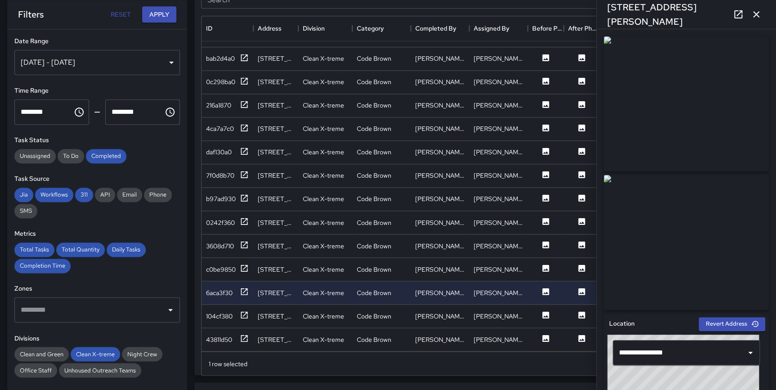
click at [752, 15] on icon "button" at bounding box center [756, 14] width 11 height 11
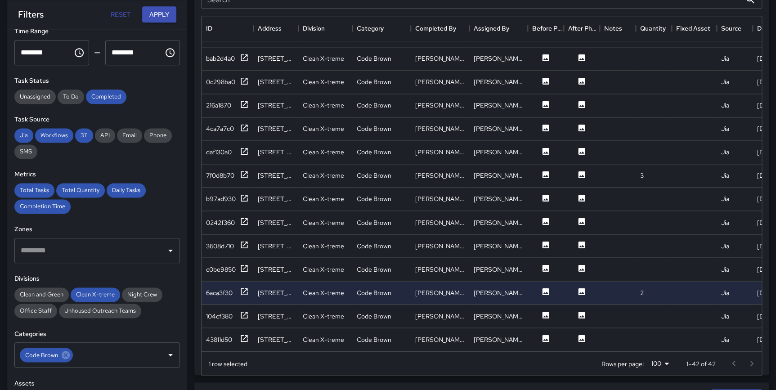
scroll to position [67, 0]
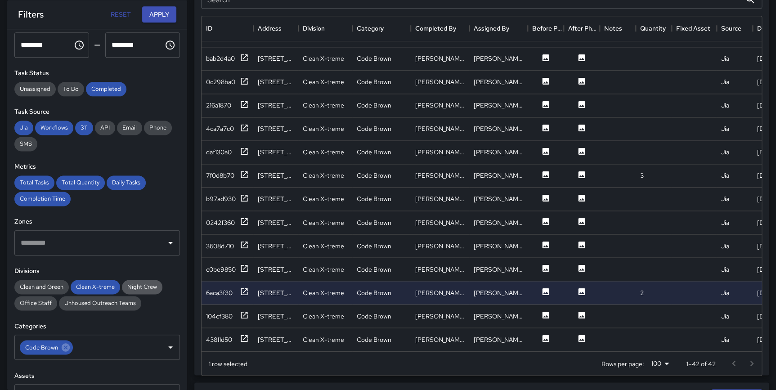
click at [136, 286] on span "Night Crew" at bounding box center [142, 287] width 40 height 8
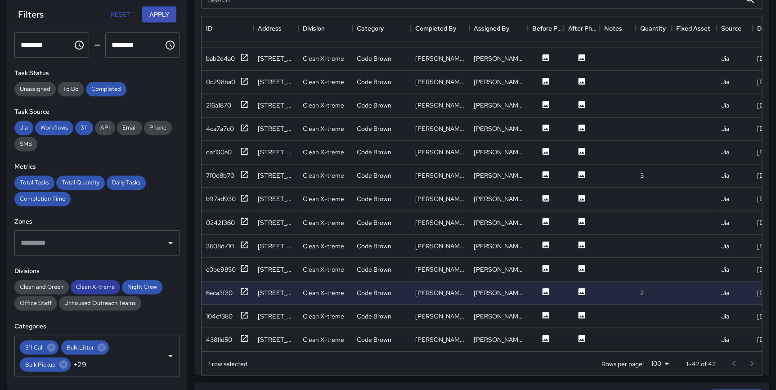
click at [106, 287] on span "Clean X-treme" at bounding box center [95, 287] width 49 height 8
click at [160, 13] on button "Apply" at bounding box center [159, 14] width 34 height 17
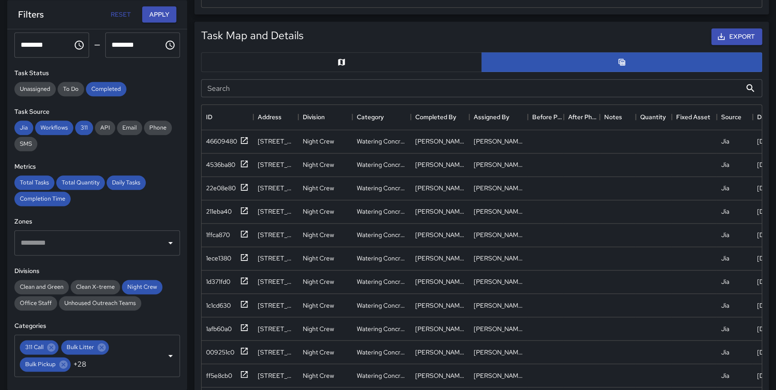
scroll to position [433, 0]
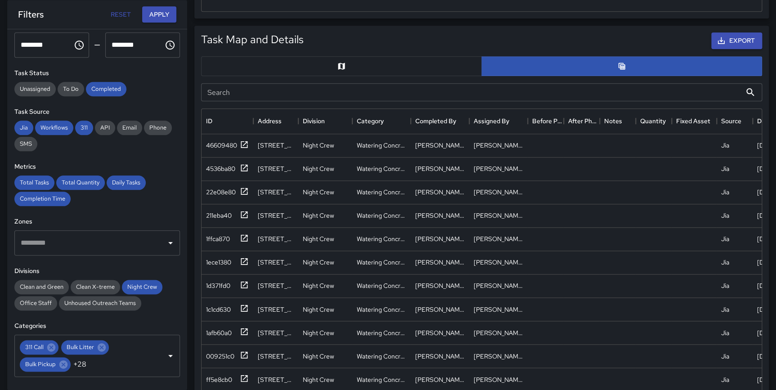
click at [239, 88] on input "Search" at bounding box center [471, 92] width 540 height 18
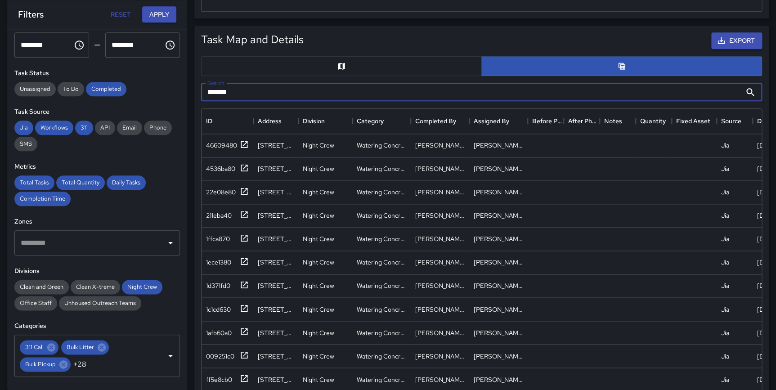
type input "********"
drag, startPoint x: 244, startPoint y: 87, endPoint x: 198, endPoint y: 91, distance: 46.0
click at [198, 91] on div "Search ******** Search" at bounding box center [482, 92] width 568 height 25
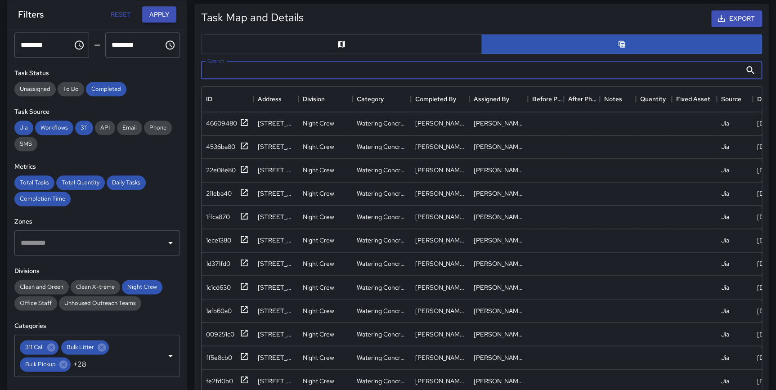
scroll to position [446, 0]
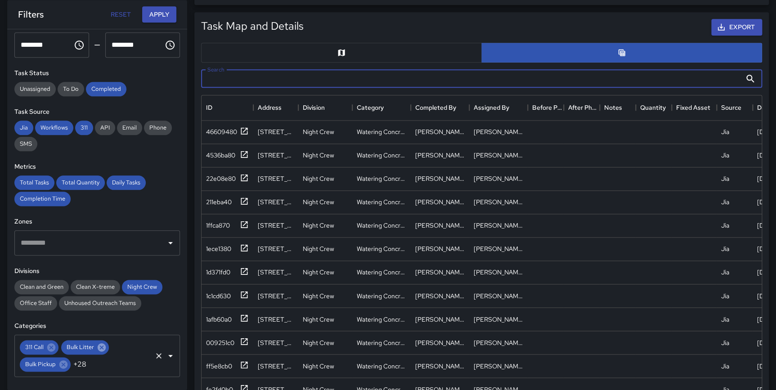
click at [99, 346] on icon at bounding box center [102, 347] width 8 height 8
click at [156, 358] on icon "Clear" at bounding box center [158, 355] width 9 height 9
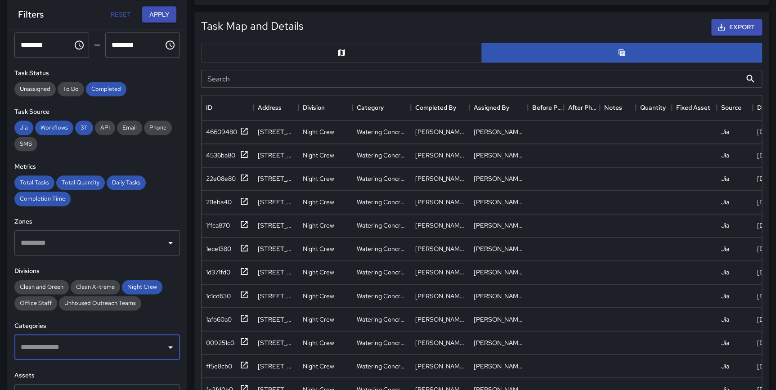
click at [94, 351] on input "text" at bounding box center [90, 347] width 144 height 17
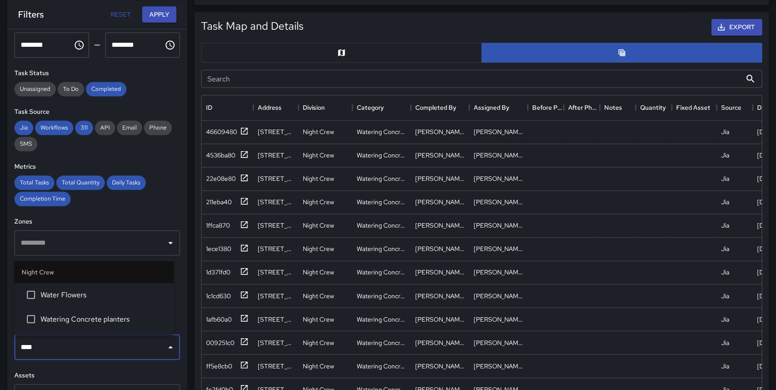
type input "*****"
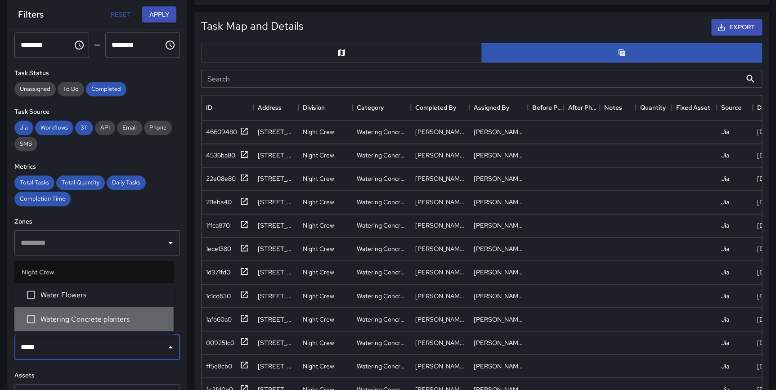
click at [86, 314] on span "Watering Concrete planters" at bounding box center [103, 319] width 126 height 11
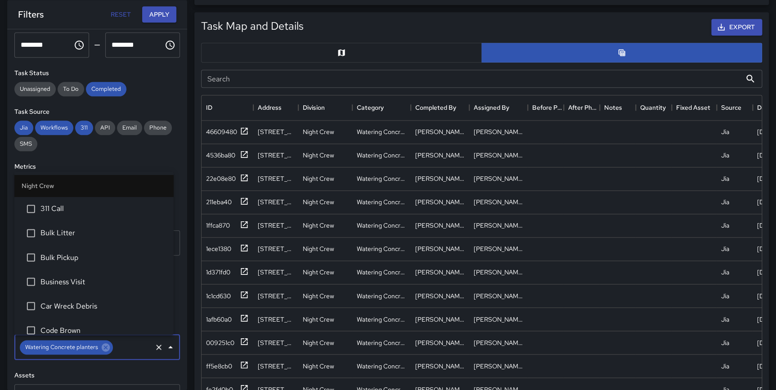
scroll to position [687, 0]
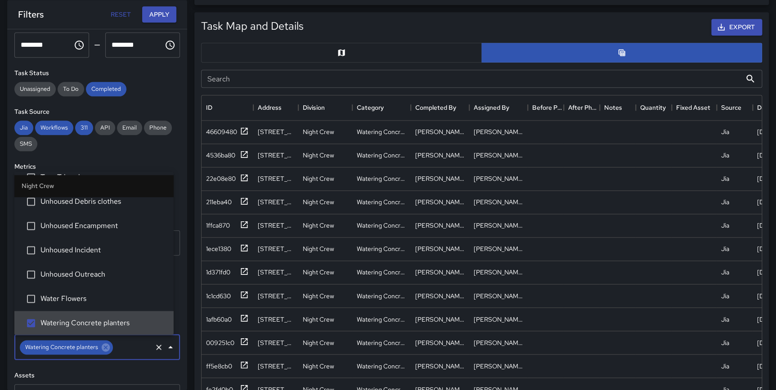
click at [180, 352] on div "**********" at bounding box center [97, 209] width 180 height 361
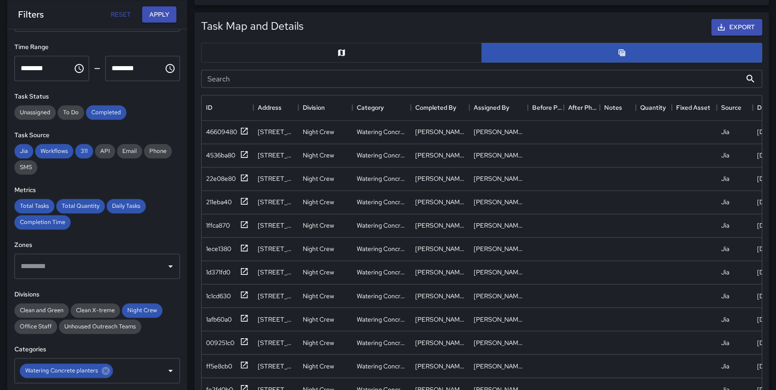
scroll to position [0, 0]
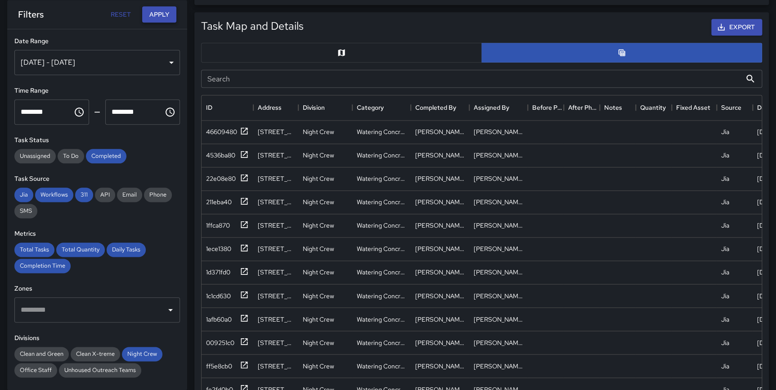
click at [154, 12] on button "Apply" at bounding box center [159, 14] width 34 height 17
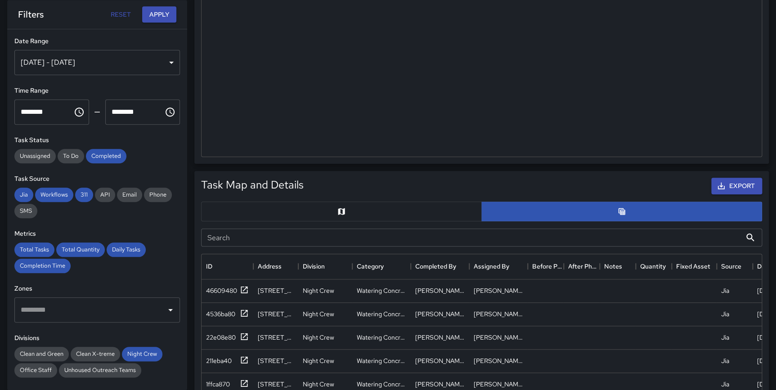
scroll to position [334, 0]
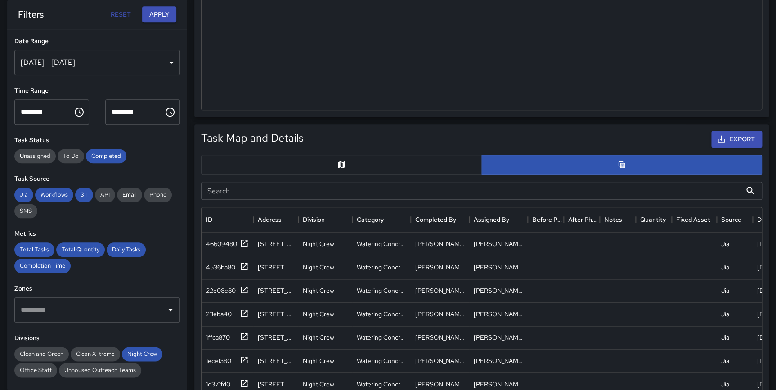
click at [364, 160] on button "button" at bounding box center [341, 165] width 281 height 20
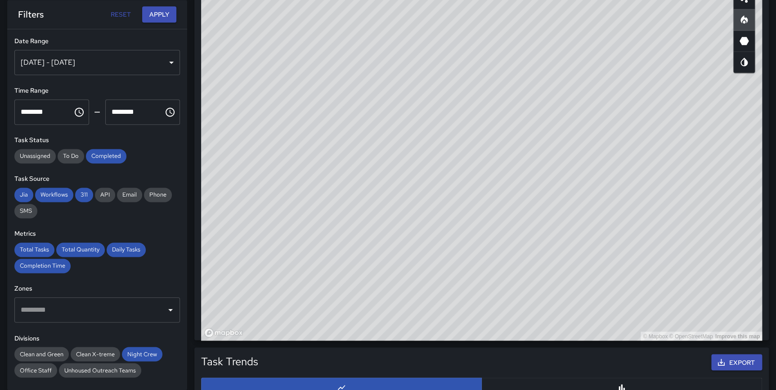
scroll to position [536, 0]
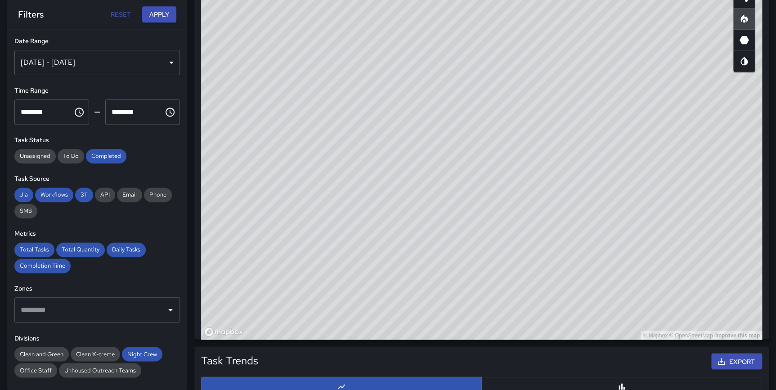
drag, startPoint x: 578, startPoint y: 159, endPoint x: 596, endPoint y: 126, distance: 37.5
click at [596, 126] on div "© Mapbox © OpenStreetMap Improve this map" at bounding box center [481, 160] width 561 height 360
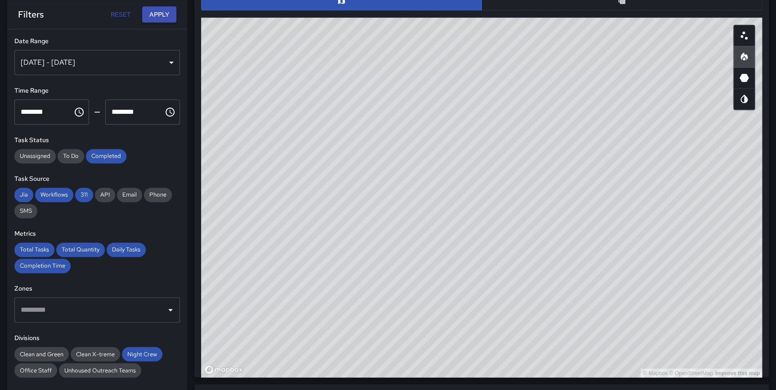
scroll to position [496, 0]
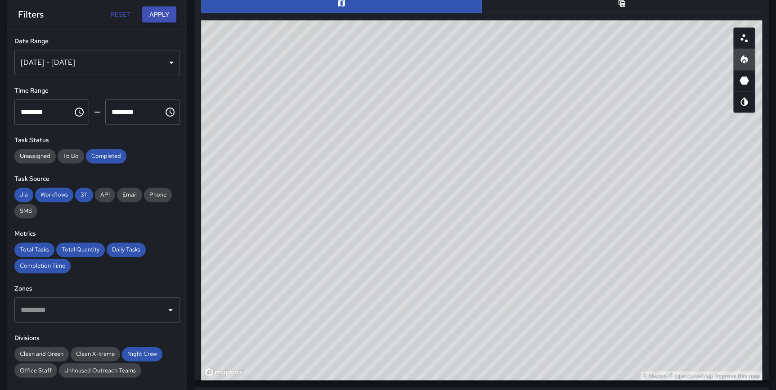
click at [740, 33] on icon "Scatterplot" at bounding box center [744, 38] width 11 height 11
type button "scatterplot"
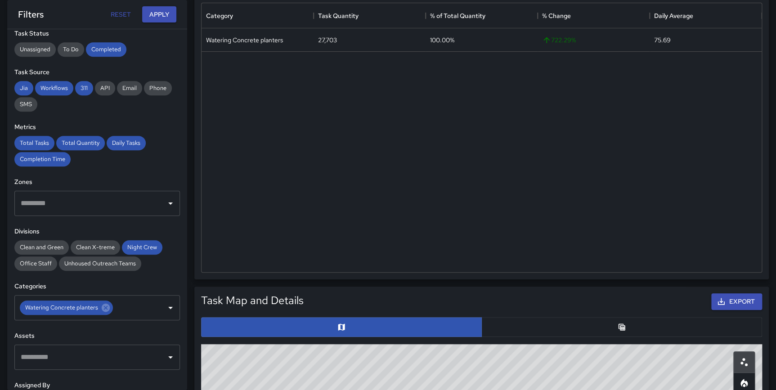
scroll to position [108, 0]
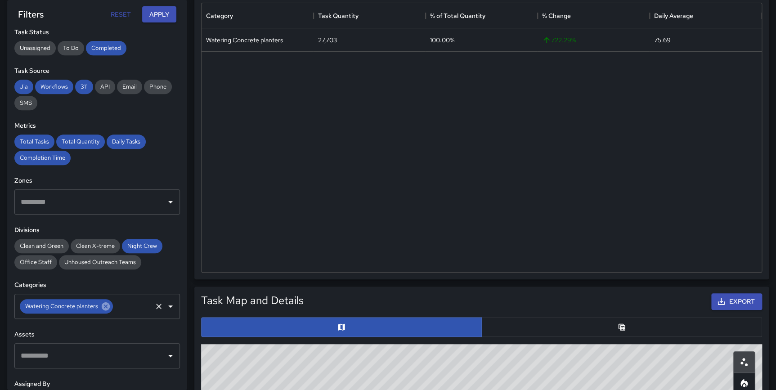
click at [103, 307] on icon at bounding box center [106, 306] width 10 height 10
click at [154, 14] on button "Apply" at bounding box center [159, 14] width 34 height 17
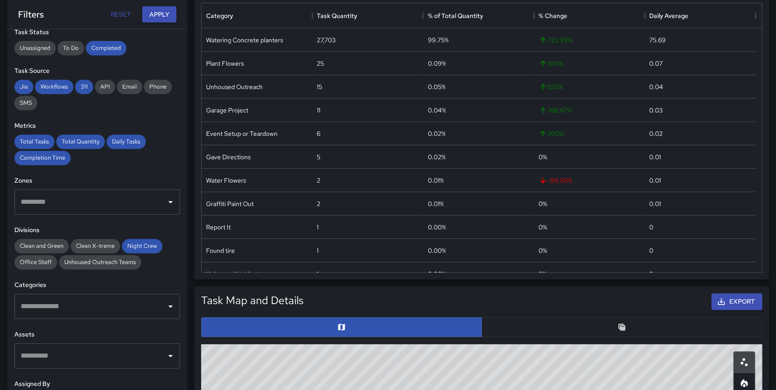
click at [85, 305] on input "text" at bounding box center [90, 306] width 144 height 17
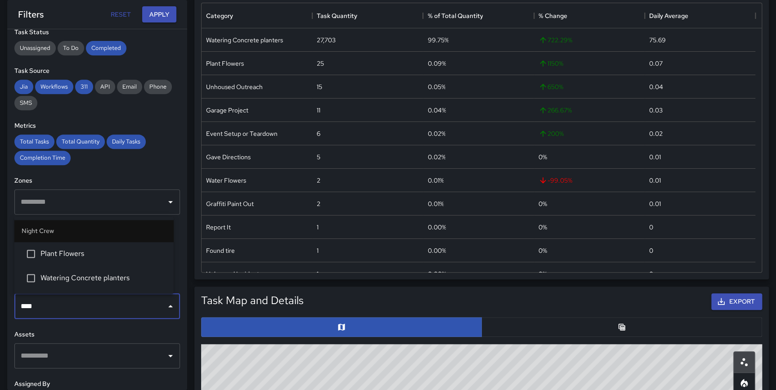
type input "*****"
click at [78, 253] on span "Plant Flowers" at bounding box center [103, 253] width 126 height 11
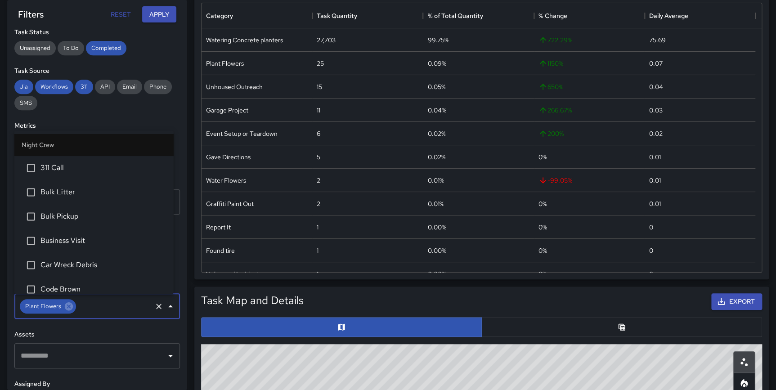
scroll to position [298, 0]
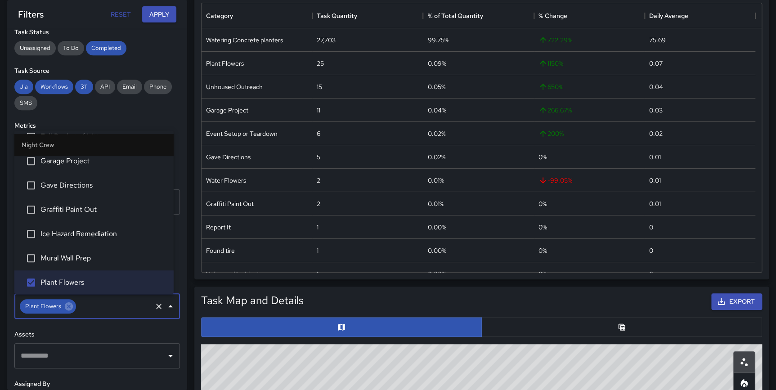
click at [180, 234] on div "**********" at bounding box center [97, 209] width 180 height 361
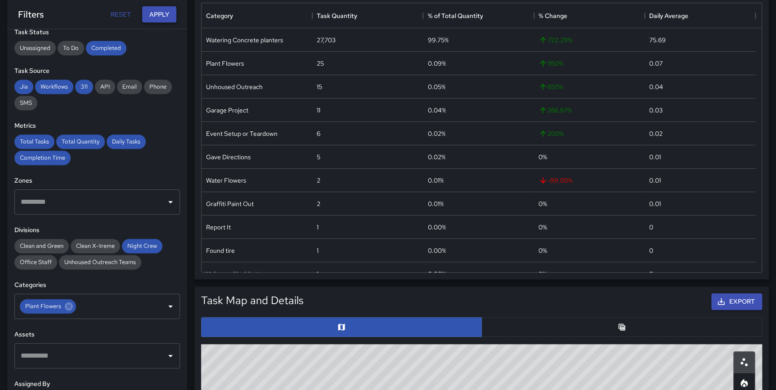
click at [154, 15] on button "Apply" at bounding box center [159, 14] width 34 height 17
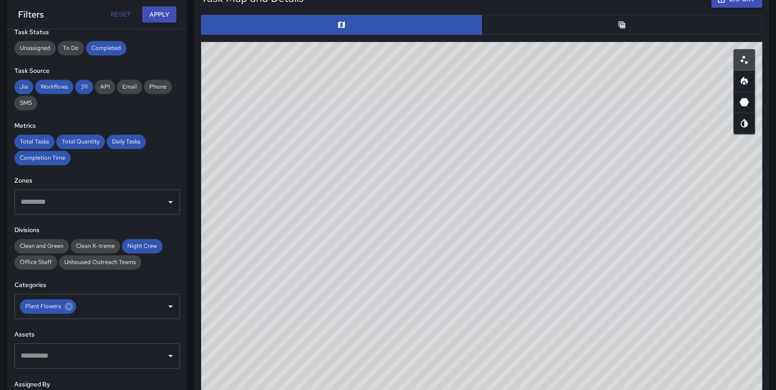
scroll to position [469, 0]
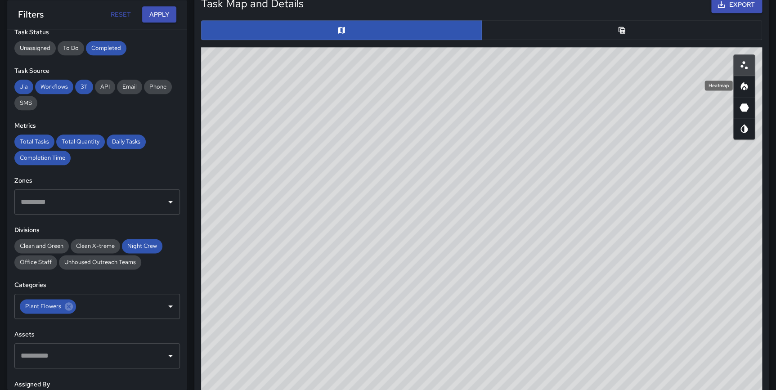
click at [743, 85] on icon "Heatmap" at bounding box center [744, 86] width 7 height 8
type button "heatmap"
drag, startPoint x: 548, startPoint y: 256, endPoint x: 570, endPoint y: 368, distance: 114.6
click at [570, 368] on div "© Mapbox © OpenStreetMap Improve this map" at bounding box center [481, 227] width 561 height 360
drag, startPoint x: 656, startPoint y: 358, endPoint x: 652, endPoint y: 362, distance: 4.8
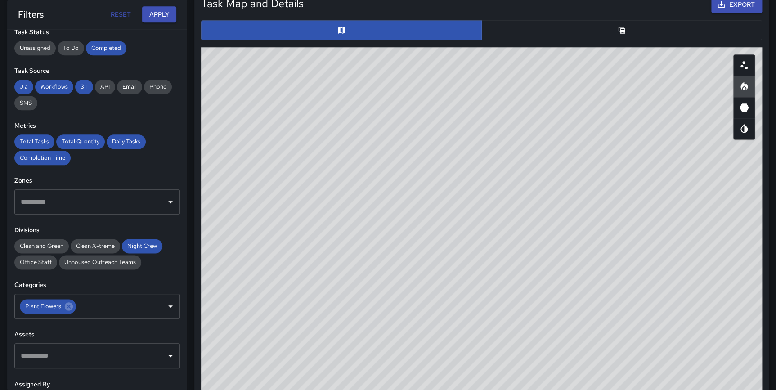
click at [652, 362] on div "© Mapbox © OpenStreetMap Improve this map" at bounding box center [481, 227] width 561 height 360
drag, startPoint x: 616, startPoint y: 319, endPoint x: 620, endPoint y: 308, distance: 11.8
click at [620, 308] on div "© Mapbox © OpenStreetMap Improve this map" at bounding box center [481, 227] width 561 height 360
click at [634, 35] on button "button" at bounding box center [621, 30] width 281 height 20
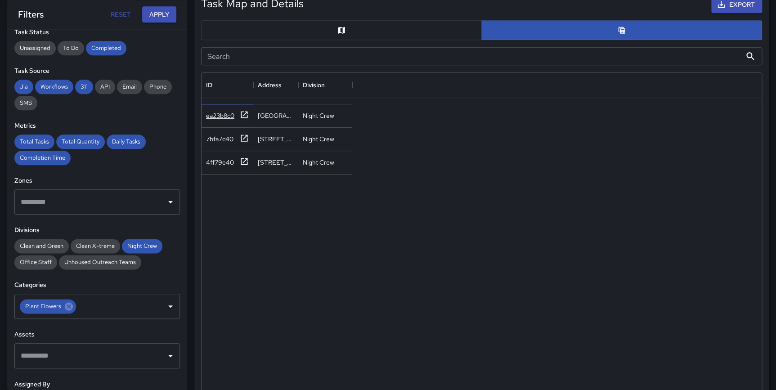
click at [241, 113] on icon at bounding box center [244, 114] width 7 height 7
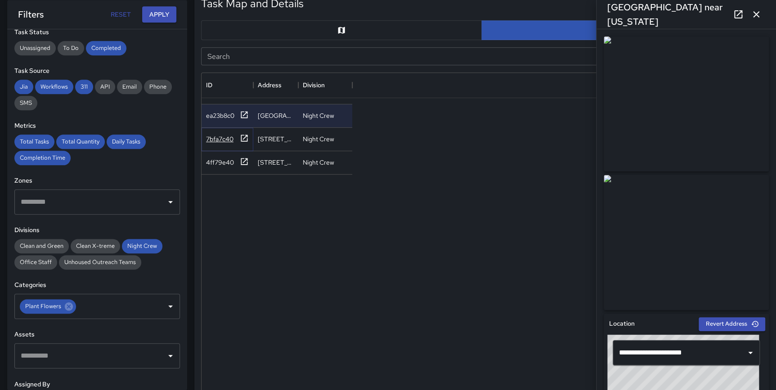
click at [239, 138] on div "7bfa7c40" at bounding box center [227, 139] width 43 height 11
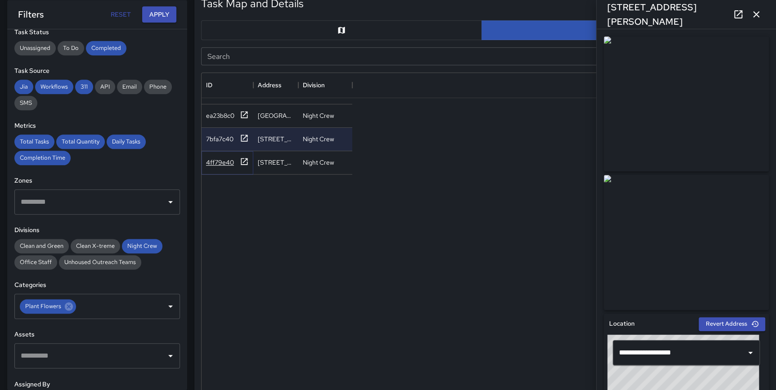
click at [243, 162] on icon at bounding box center [244, 161] width 9 height 9
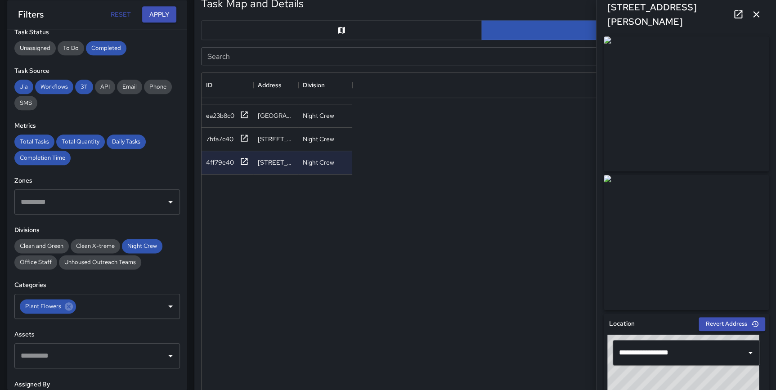
click at [751, 13] on icon "button" at bounding box center [756, 14] width 11 height 11
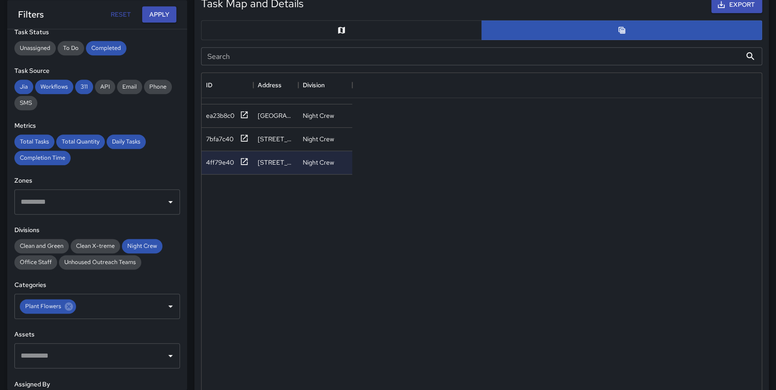
scroll to position [0, 0]
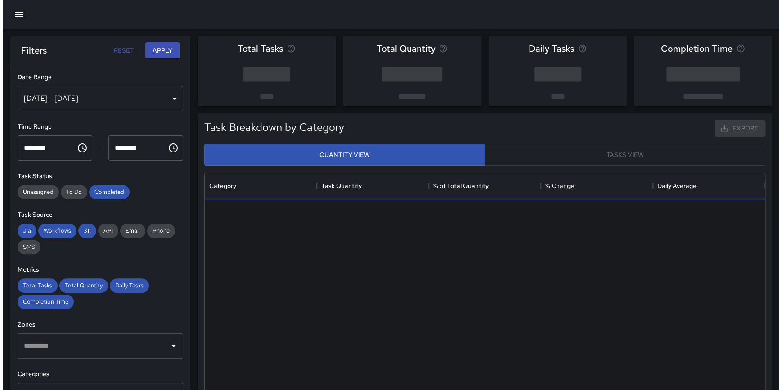
scroll to position [263, 553]
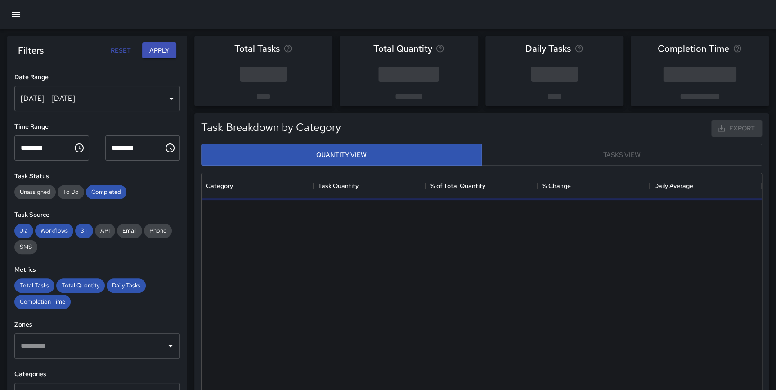
click at [103, 102] on div "[DATE] - [DATE]" at bounding box center [97, 98] width 166 height 25
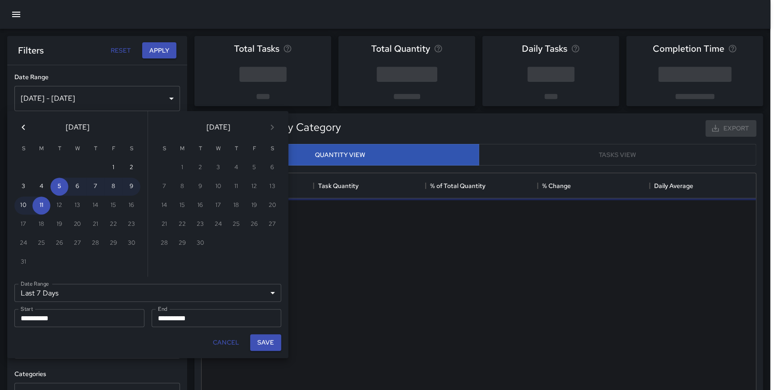
scroll to position [263, 554]
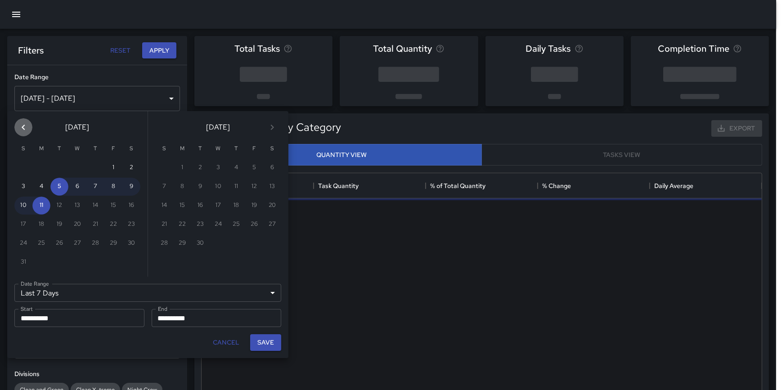
click at [25, 128] on icon "Previous month" at bounding box center [23, 127] width 11 height 11
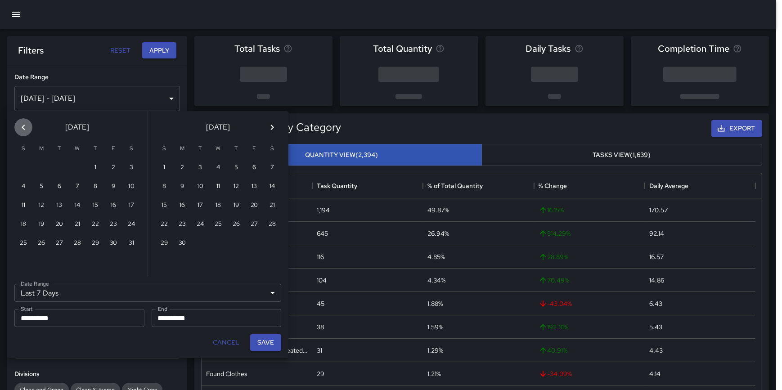
click at [25, 128] on icon "Previous month" at bounding box center [23, 127] width 11 height 11
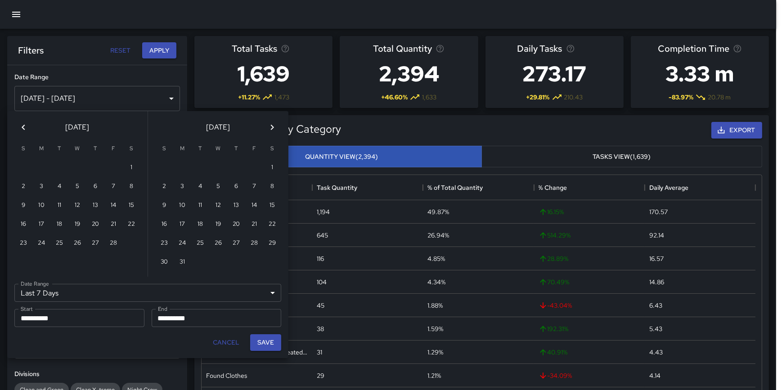
click at [25, 128] on icon "Previous month" at bounding box center [23, 127] width 11 height 11
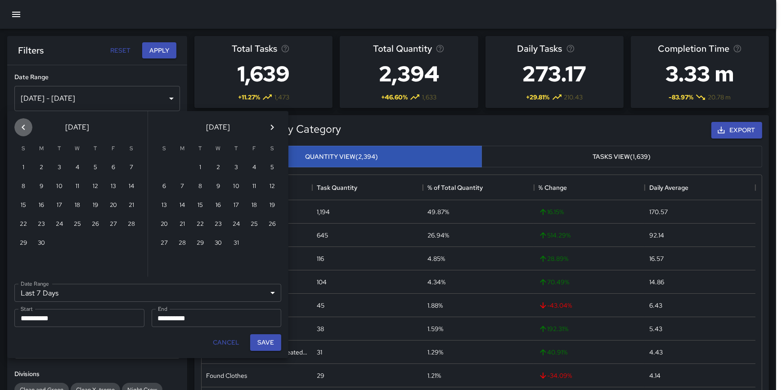
click at [25, 128] on icon "Previous month" at bounding box center [23, 127] width 11 height 11
click at [236, 163] on button "1" at bounding box center [236, 168] width 18 height 18
type input "******"
type input "**********"
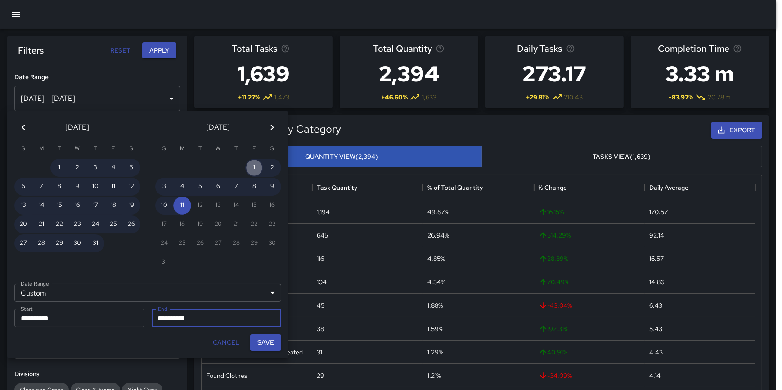
click at [251, 165] on button "1" at bounding box center [254, 168] width 18 height 18
type input "**********"
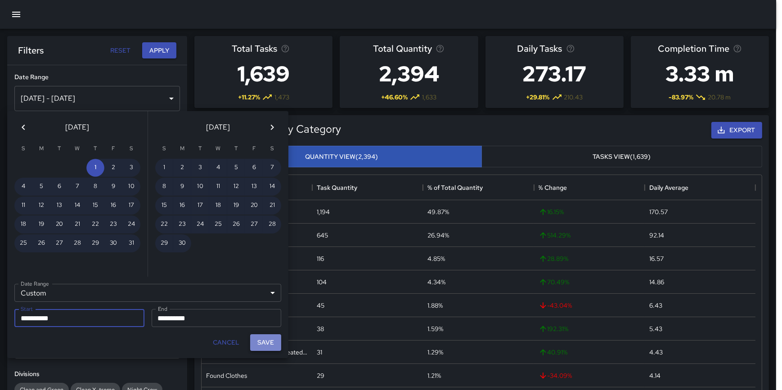
click at [267, 339] on button "Save" at bounding box center [265, 342] width 31 height 17
type input "**********"
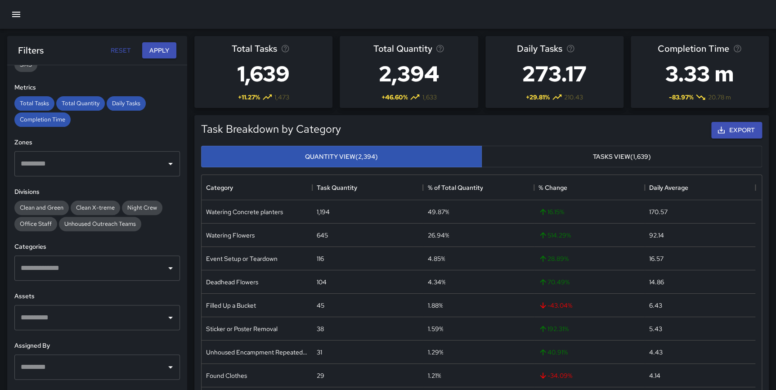
scroll to position [192, 0]
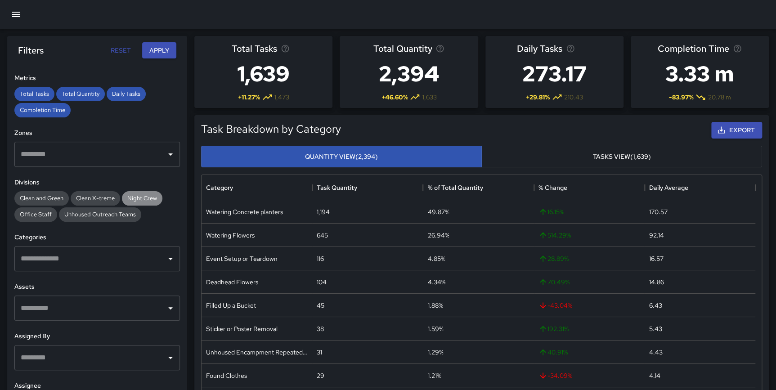
click at [142, 201] on span "Night Crew" at bounding box center [142, 198] width 40 height 8
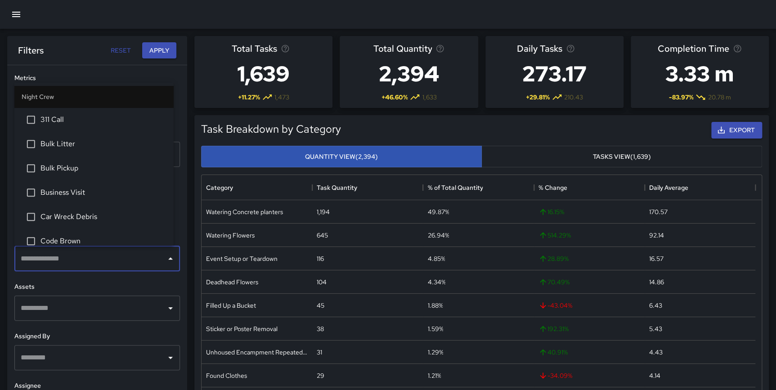
click at [54, 265] on input "text" at bounding box center [90, 258] width 144 height 17
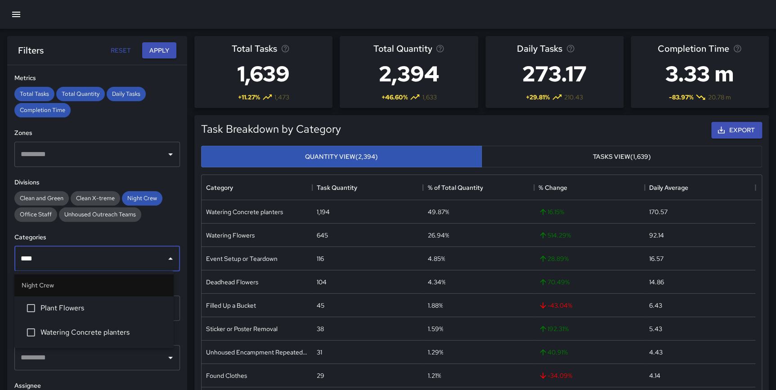
type input "*****"
click at [63, 304] on span "Plant Flowers" at bounding box center [103, 308] width 126 height 11
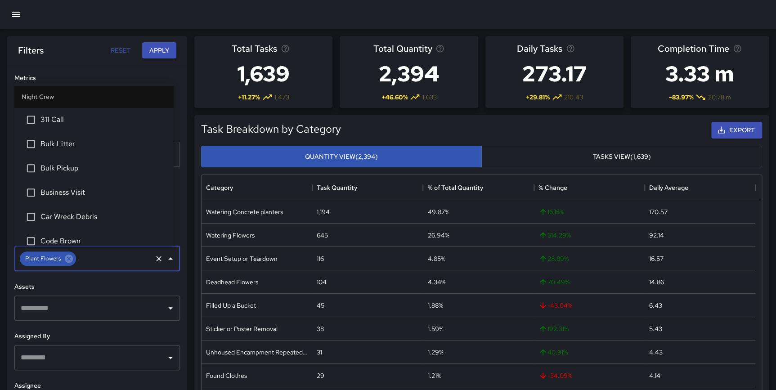
scroll to position [298, 0]
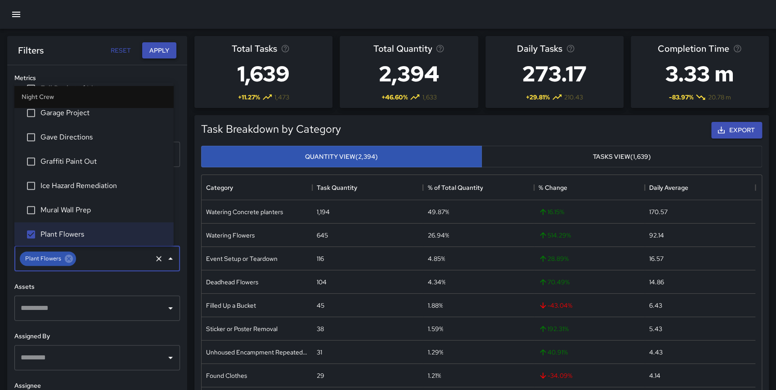
click at [162, 51] on button "Apply" at bounding box center [159, 50] width 34 height 17
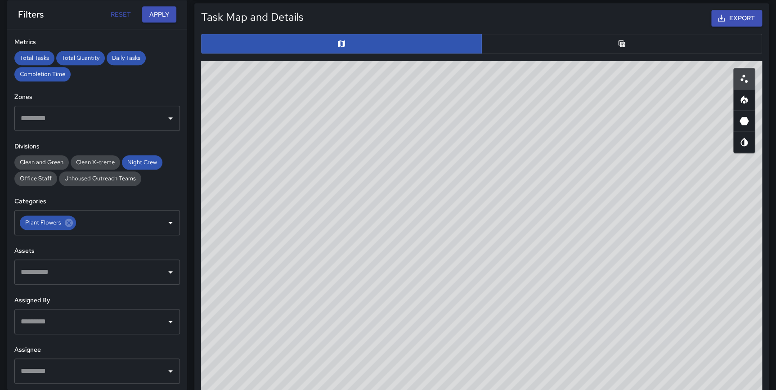
scroll to position [457, 0]
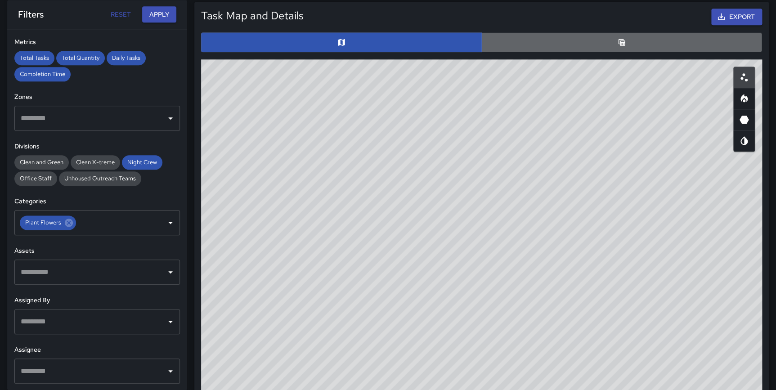
click at [623, 43] on icon "Table" at bounding box center [622, 42] width 7 height 7
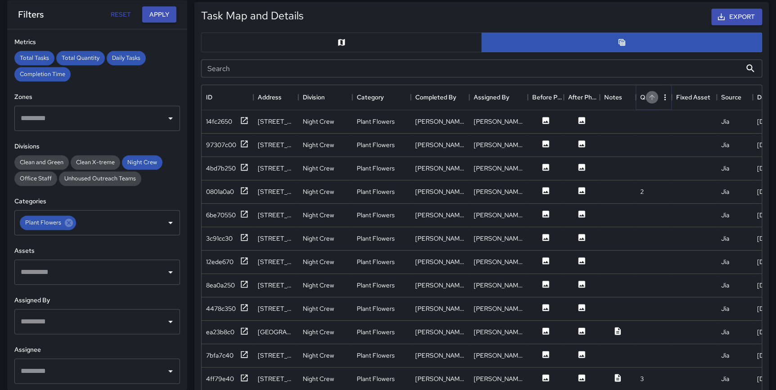
click at [651, 101] on button "Sort" at bounding box center [652, 97] width 13 height 13
click at [651, 100] on button "Sort" at bounding box center [652, 97] width 13 height 13
click at [247, 119] on icon at bounding box center [244, 120] width 9 height 9
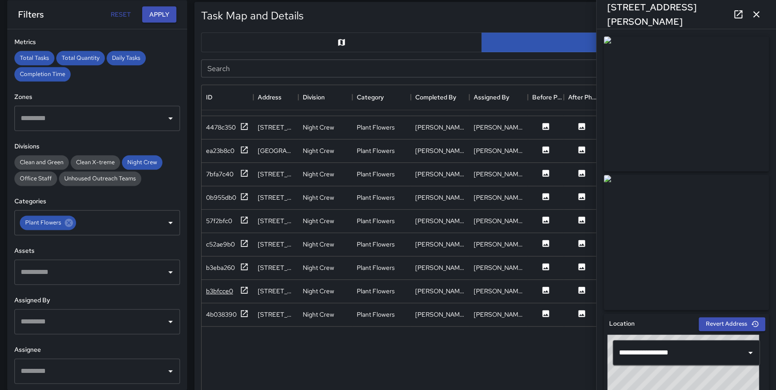
scroll to position [211, 0]
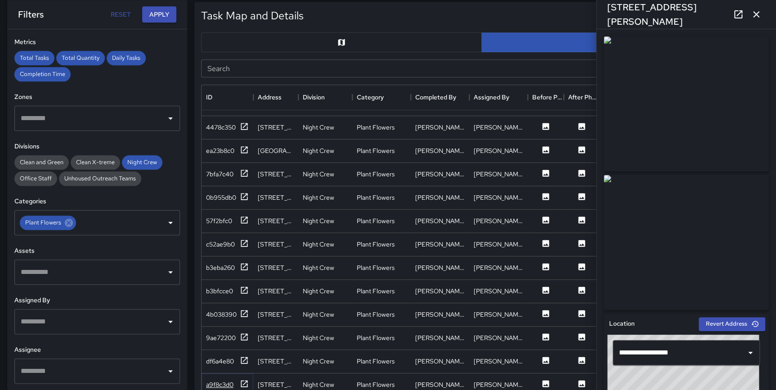
click at [243, 379] on icon at bounding box center [244, 383] width 9 height 9
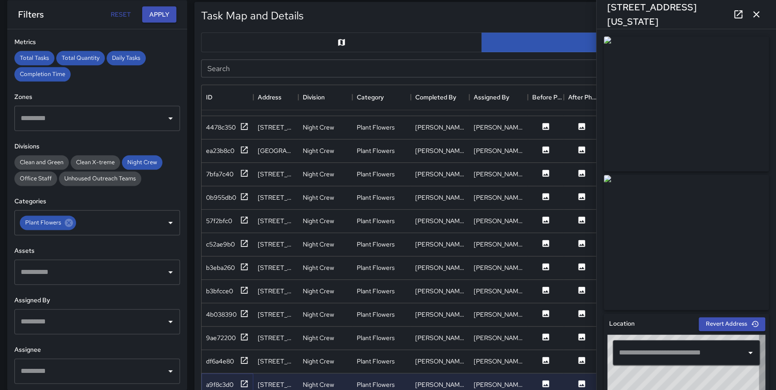
type input "**********"
click at [243, 356] on icon at bounding box center [244, 360] width 9 height 9
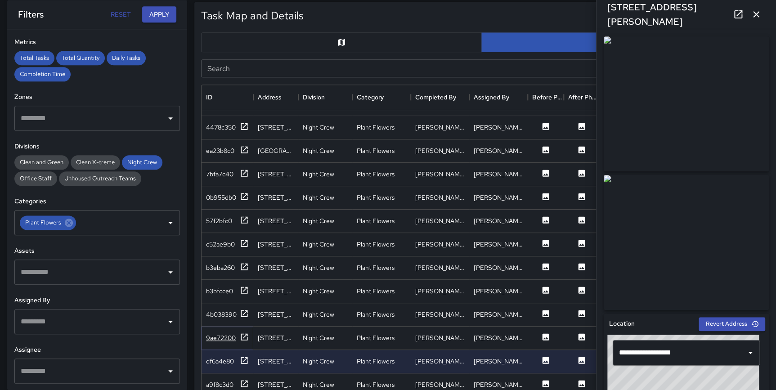
click at [243, 332] on icon at bounding box center [244, 336] width 9 height 9
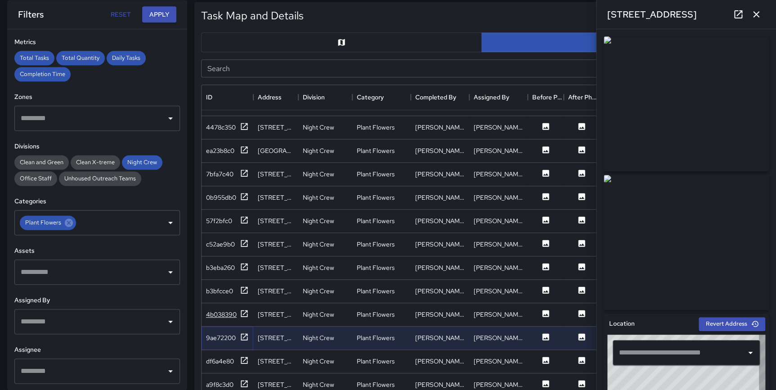
type input "**********"
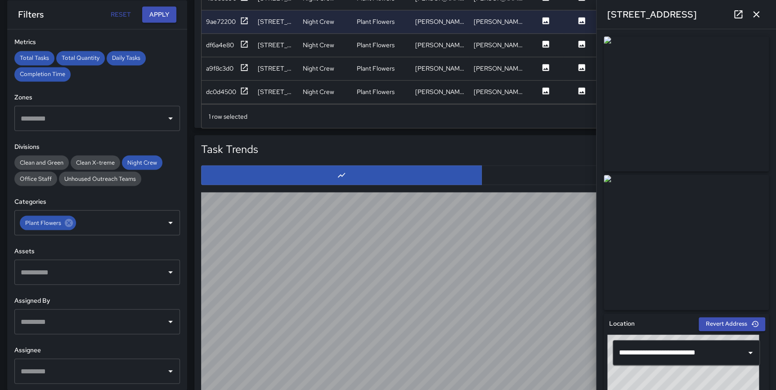
scroll to position [718, 0]
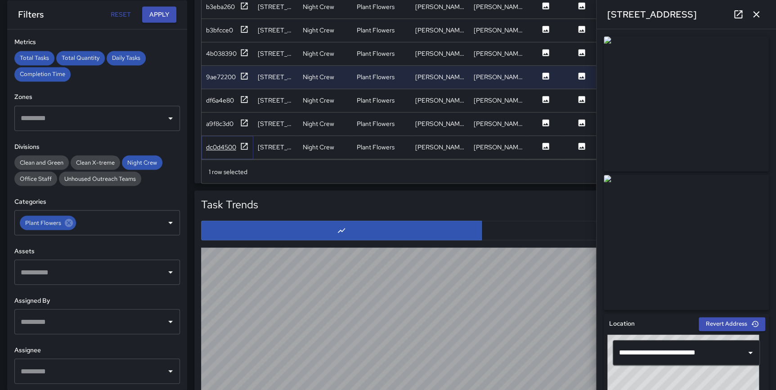
click at [242, 142] on icon at bounding box center [244, 146] width 9 height 9
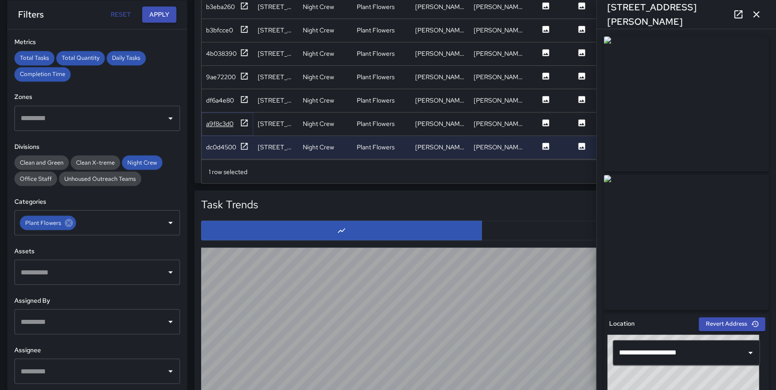
click at [243, 118] on icon at bounding box center [244, 122] width 9 height 9
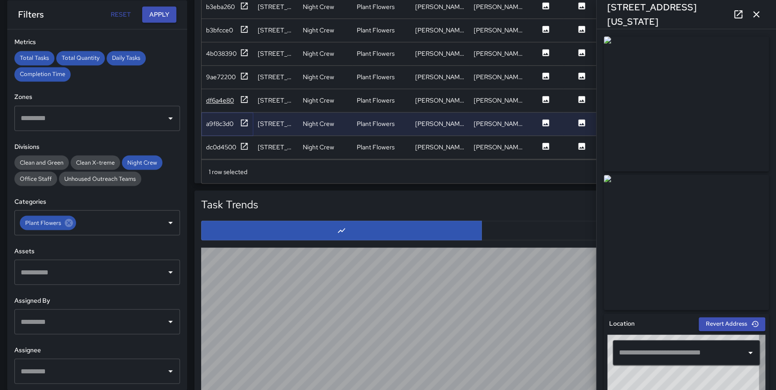
type input "**********"
click at [243, 95] on icon at bounding box center [244, 99] width 9 height 9
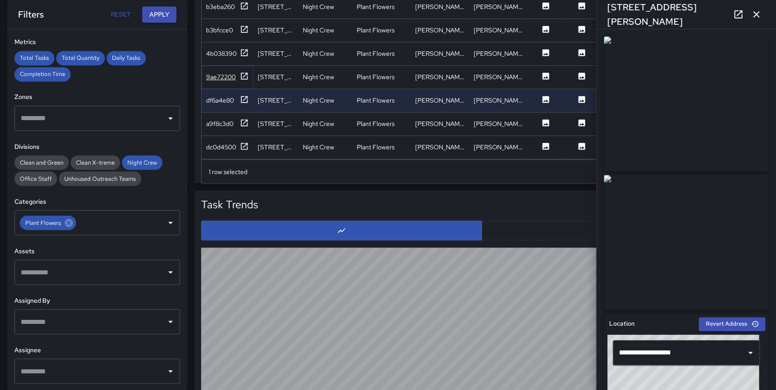
click at [244, 72] on icon at bounding box center [244, 76] width 9 height 9
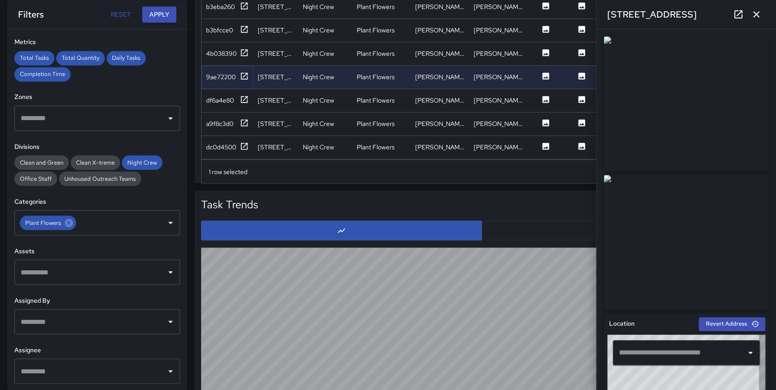
type input "**********"
click at [245, 48] on icon at bounding box center [244, 52] width 9 height 9
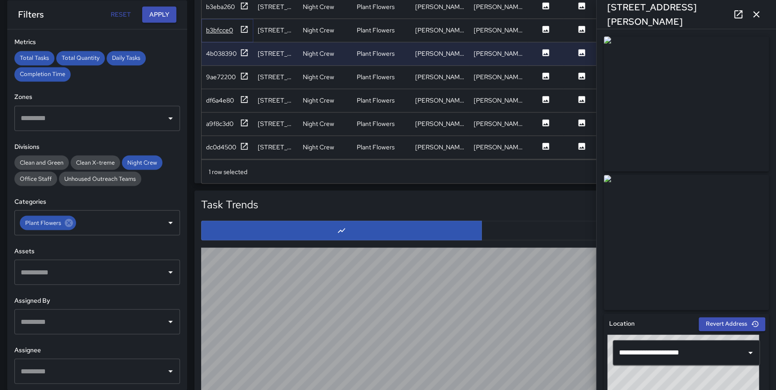
click at [243, 25] on icon at bounding box center [244, 29] width 9 height 9
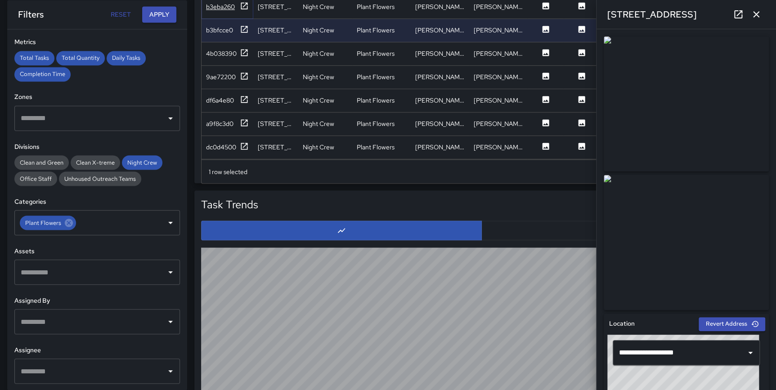
click at [244, 2] on icon at bounding box center [244, 5] width 7 height 7
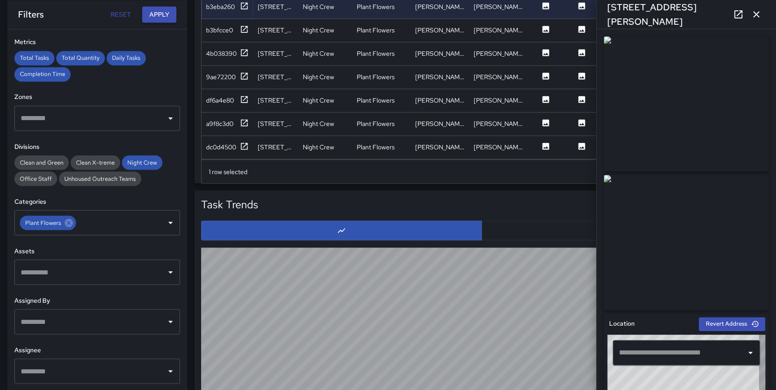
type input "**********"
click at [243, 142] on icon at bounding box center [244, 146] width 9 height 9
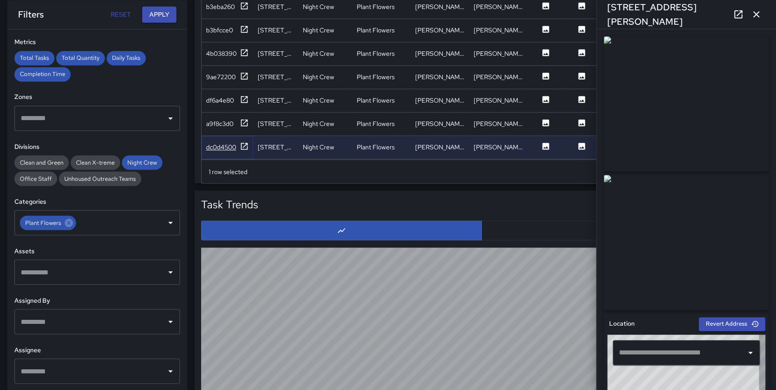
type input "**********"
click at [243, 26] on icon at bounding box center [244, 29] width 9 height 9
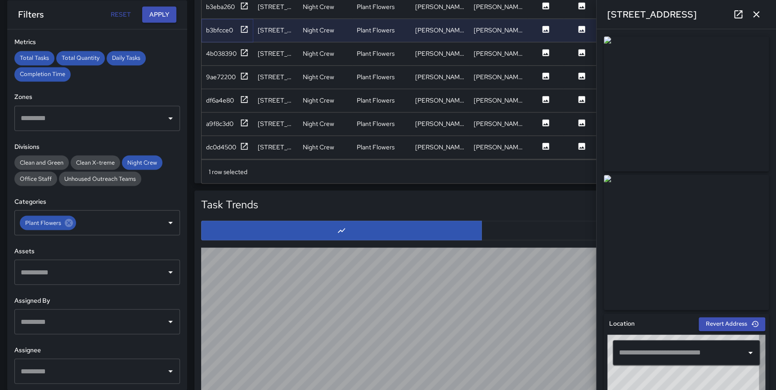
type input "**********"
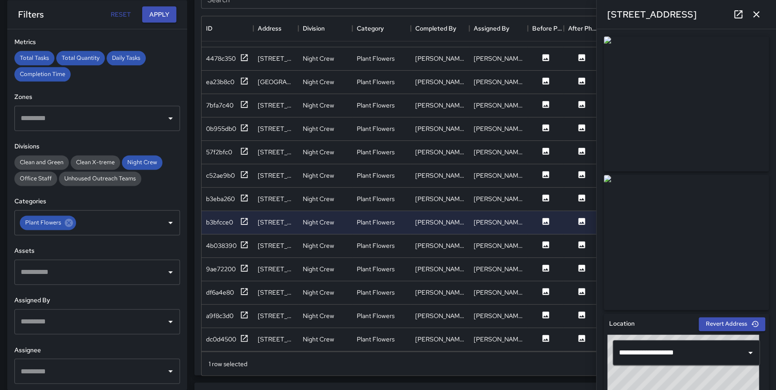
scroll to position [491, 0]
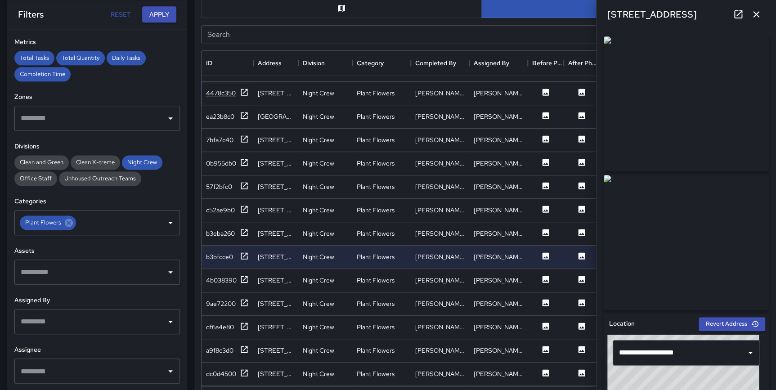
click at [246, 90] on div at bounding box center [244, 93] width 9 height 11
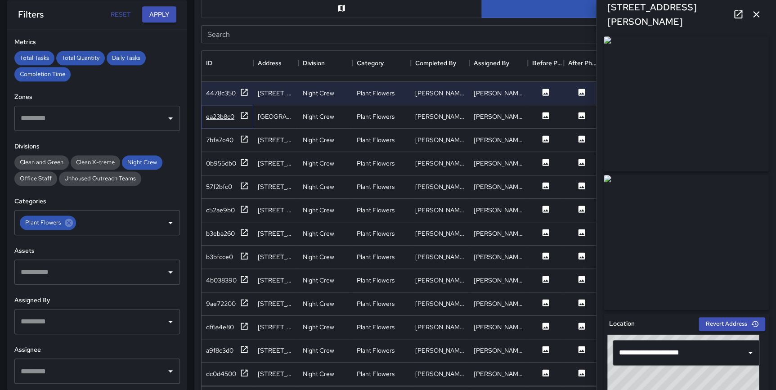
click at [244, 111] on icon at bounding box center [244, 115] width 9 height 9
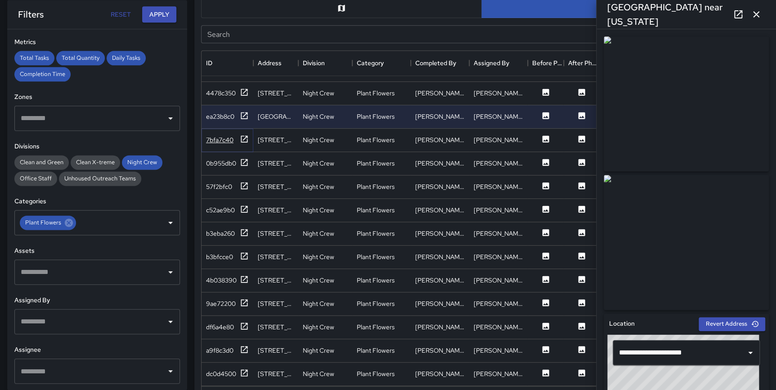
click at [245, 135] on icon at bounding box center [244, 138] width 7 height 7
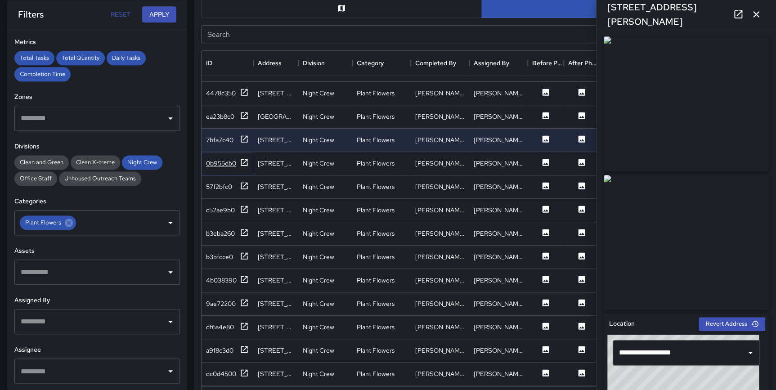
click at [243, 158] on icon at bounding box center [244, 162] width 9 height 9
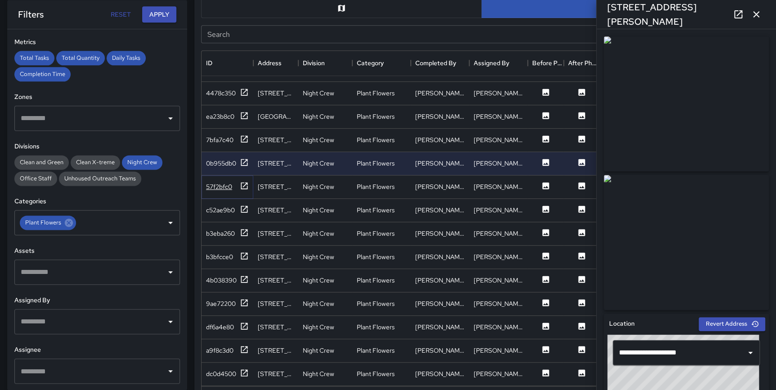
click at [245, 181] on icon at bounding box center [244, 185] width 9 height 9
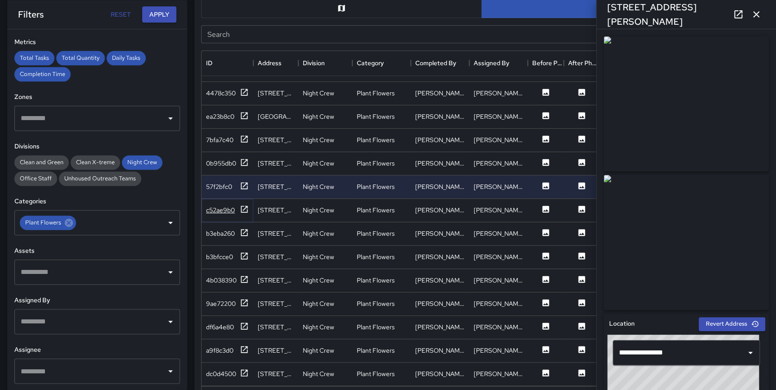
click at [243, 205] on icon at bounding box center [244, 209] width 9 height 9
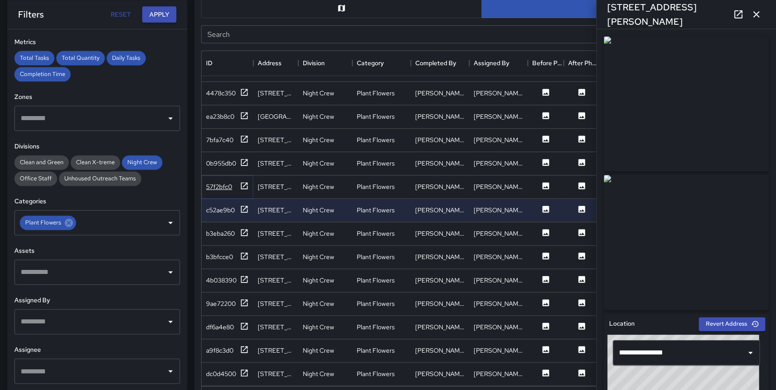
click at [245, 181] on icon at bounding box center [244, 185] width 9 height 9
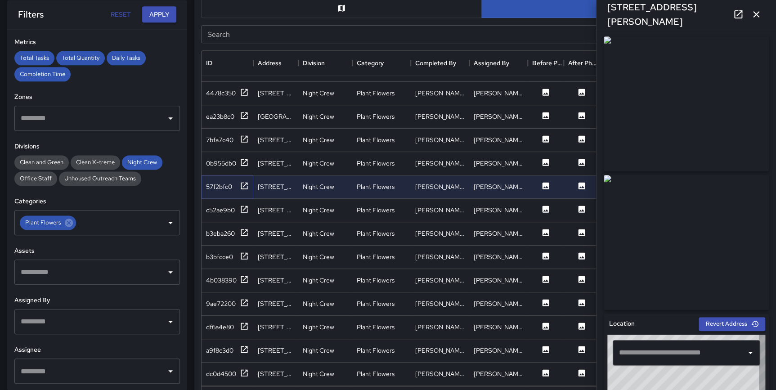
type input "**********"
click at [68, 221] on icon at bounding box center [69, 223] width 10 height 10
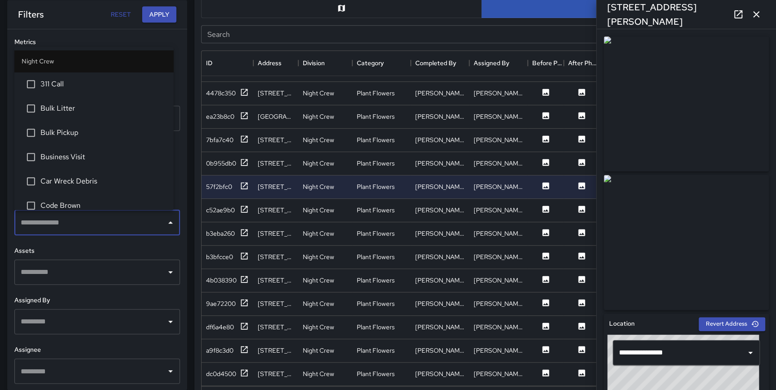
click at [68, 221] on input "text" at bounding box center [90, 222] width 144 height 17
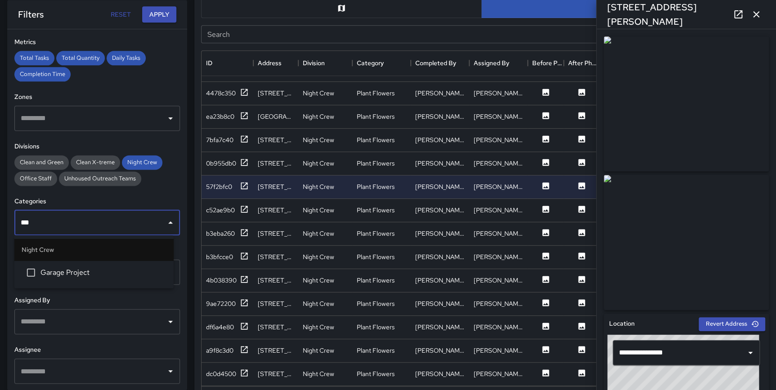
type input "****"
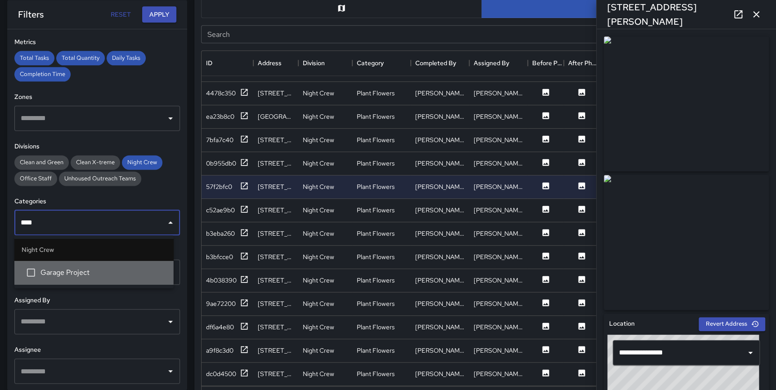
click at [76, 267] on span "Garage Project" at bounding box center [103, 272] width 126 height 11
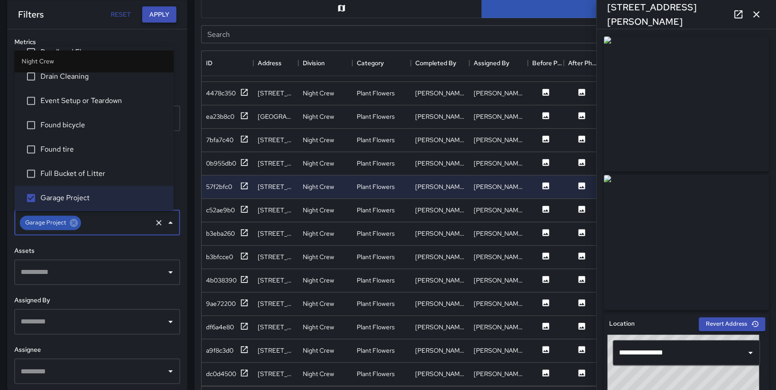
click at [152, 15] on button "Apply" at bounding box center [159, 14] width 34 height 17
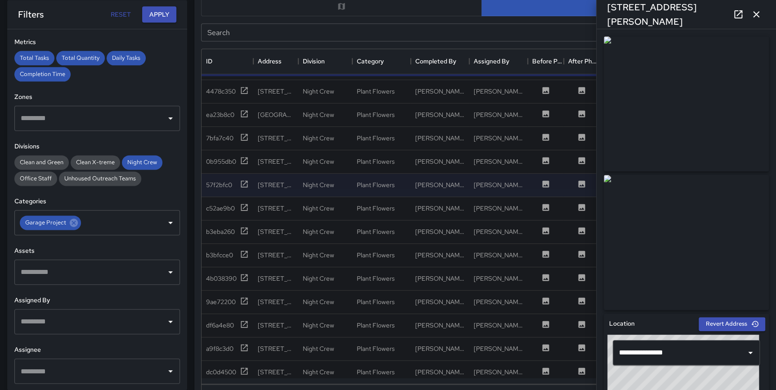
click at [760, 17] on icon "button" at bounding box center [756, 14] width 11 height 11
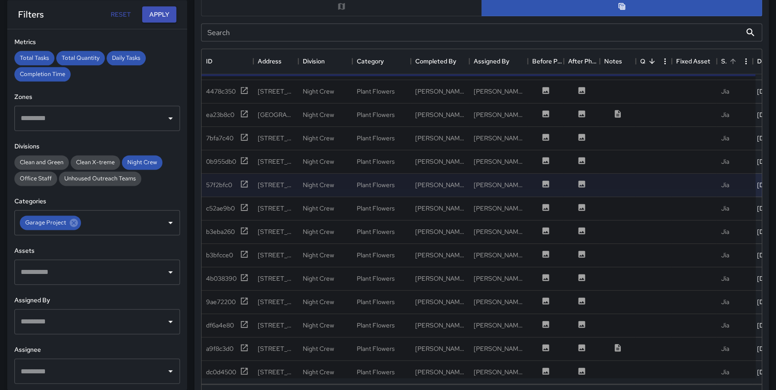
scroll to position [0, 0]
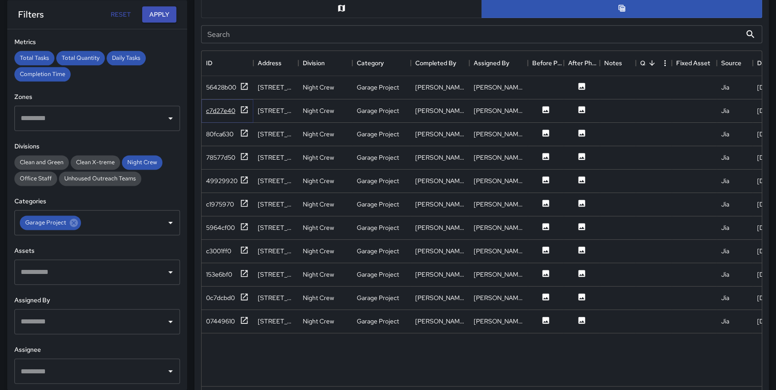
click at [242, 108] on icon at bounding box center [244, 109] width 9 height 9
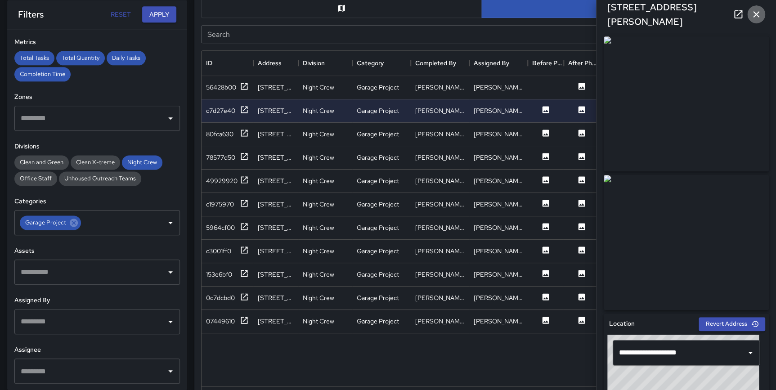
drag, startPoint x: 757, startPoint y: 13, endPoint x: 760, endPoint y: 18, distance: 6.5
click at [757, 13] on icon "button" at bounding box center [756, 14] width 11 height 11
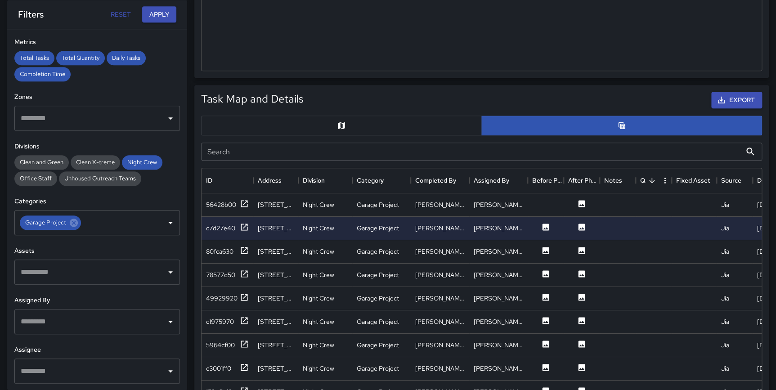
scroll to position [370, 0]
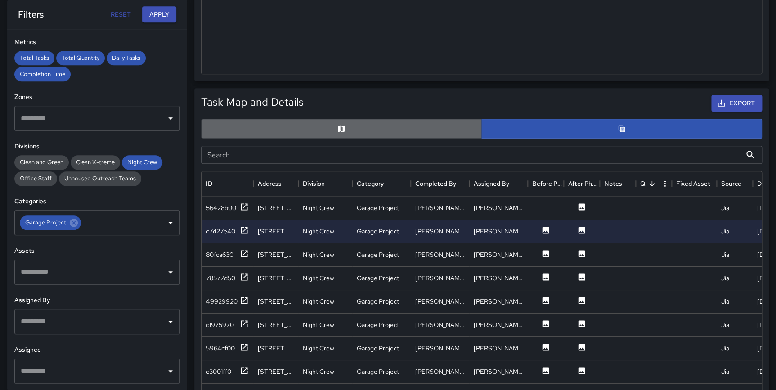
click at [392, 126] on button "button" at bounding box center [341, 129] width 281 height 20
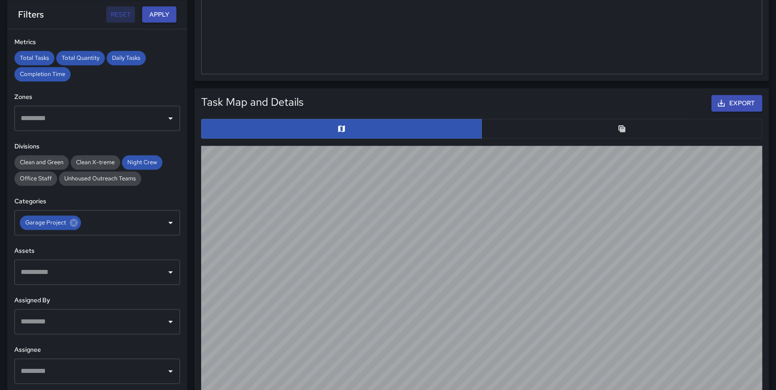
click at [121, 10] on button "Reset" at bounding box center [120, 14] width 29 height 17
type input "**********"
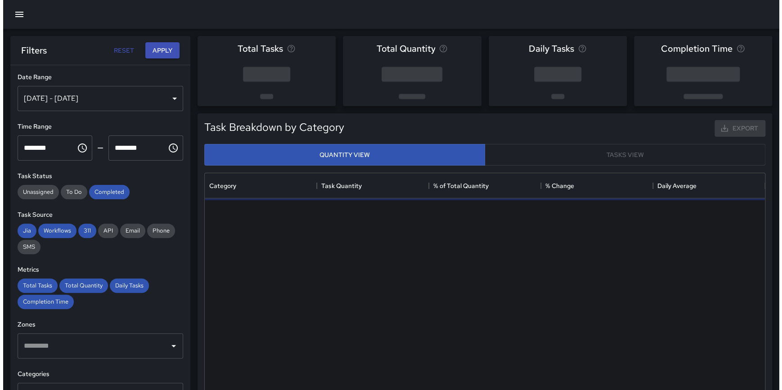
scroll to position [263, 553]
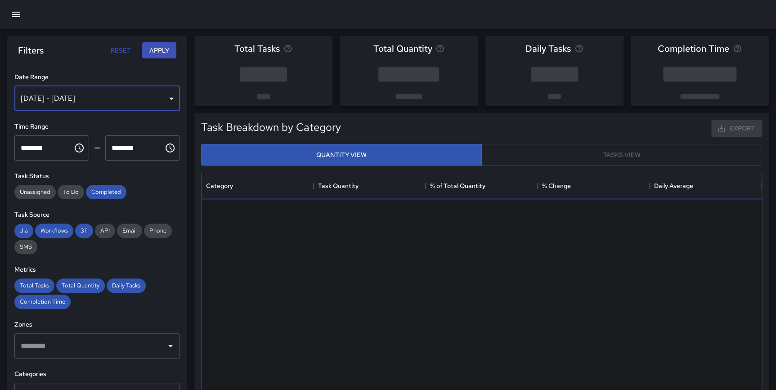
click at [72, 101] on div "[DATE] - [DATE]" at bounding box center [97, 98] width 166 height 25
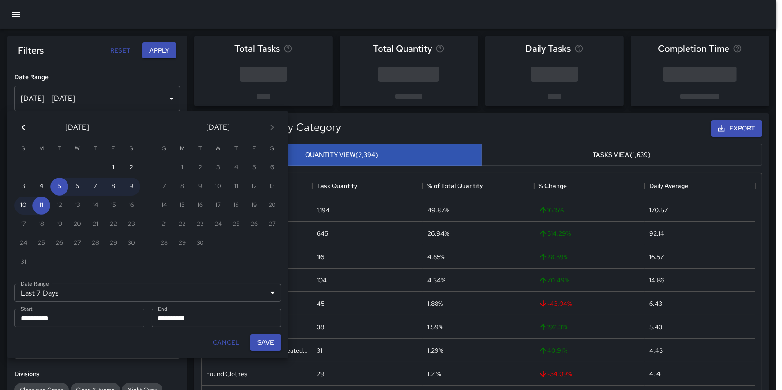
click at [27, 126] on icon "Previous month" at bounding box center [23, 127] width 11 height 11
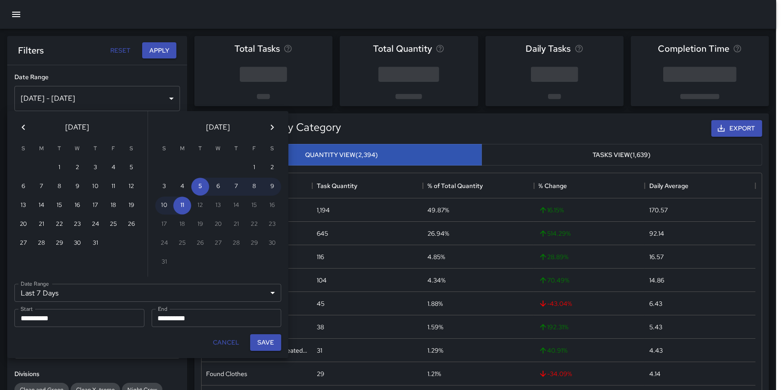
click at [27, 126] on icon "Previous month" at bounding box center [23, 127] width 11 height 11
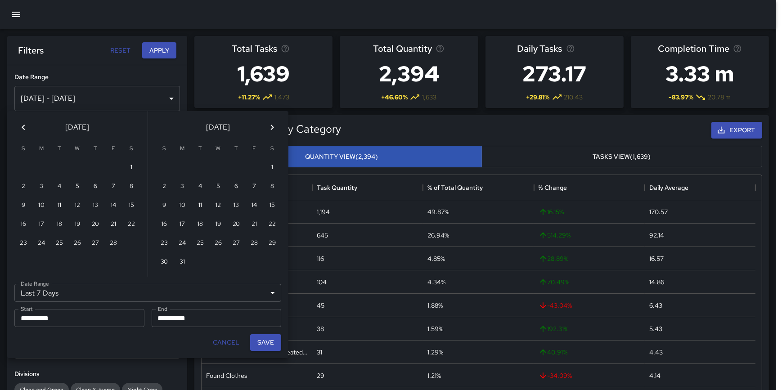
click at [27, 126] on icon "Previous month" at bounding box center [23, 127] width 11 height 11
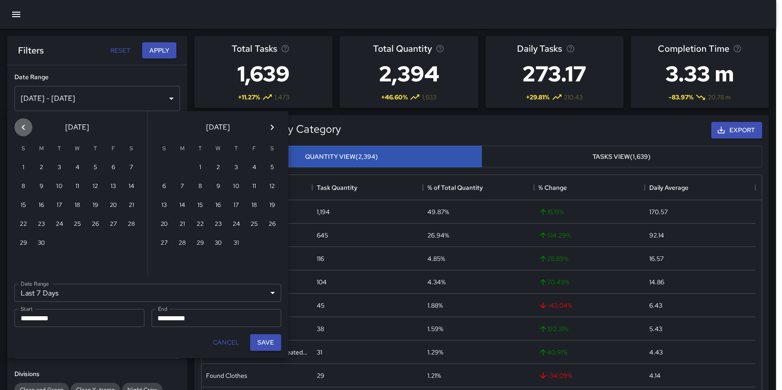
click at [27, 126] on icon "Previous month" at bounding box center [23, 127] width 11 height 11
click at [242, 163] on button "1" at bounding box center [236, 168] width 18 height 18
type input "******"
type input "**********"
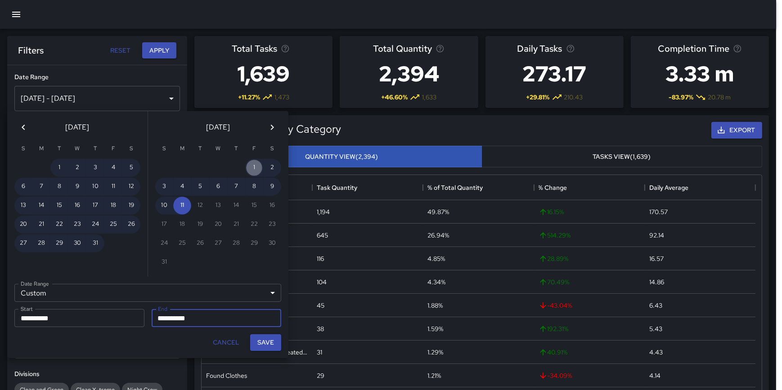
click at [249, 166] on button "1" at bounding box center [254, 168] width 18 height 18
type input "**********"
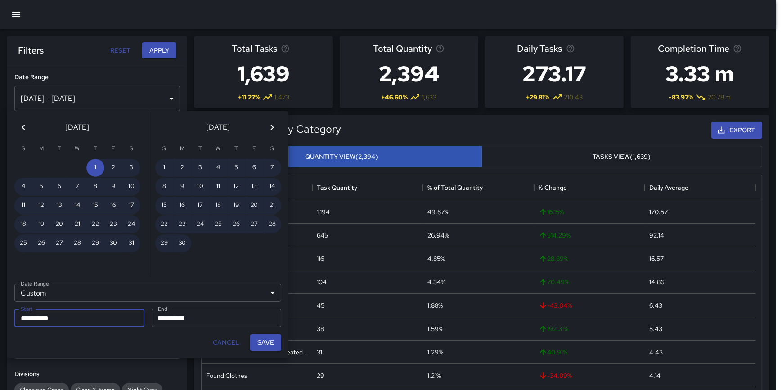
click at [265, 347] on button "Save" at bounding box center [265, 342] width 31 height 17
type input "**********"
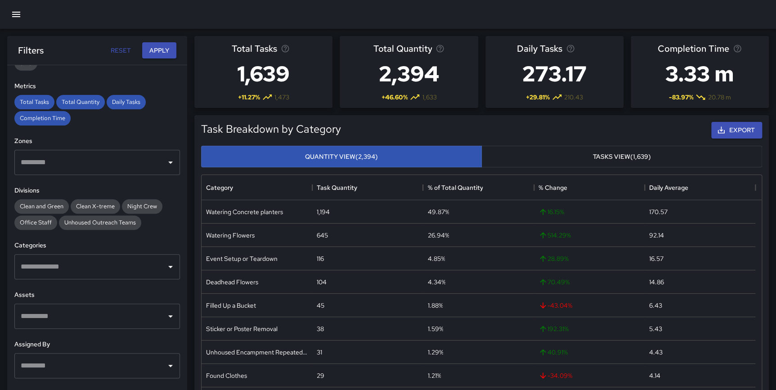
scroll to position [192, 0]
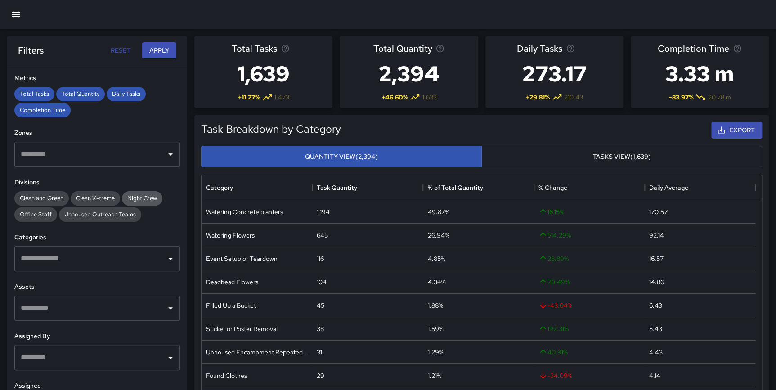
click at [140, 198] on span "Night Crew" at bounding box center [142, 198] width 40 height 8
click at [157, 229] on div "**********" at bounding box center [97, 245] width 180 height 361
click at [107, 261] on input "text" at bounding box center [90, 258] width 144 height 17
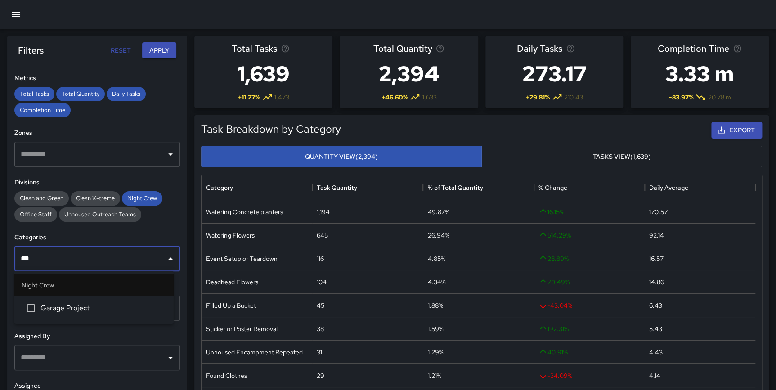
type input "****"
click at [91, 304] on span "Garage Project" at bounding box center [103, 308] width 126 height 11
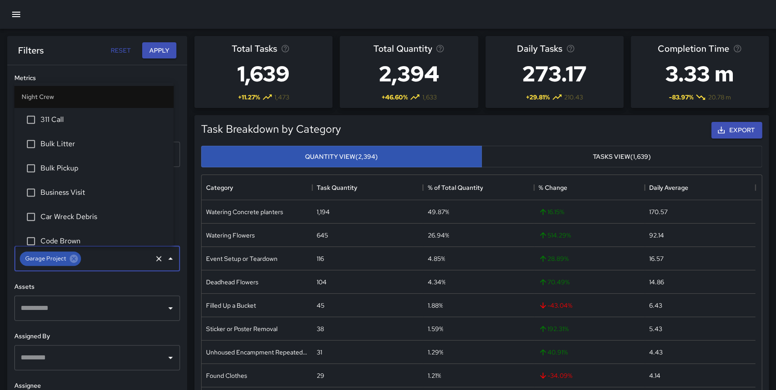
scroll to position [178, 0]
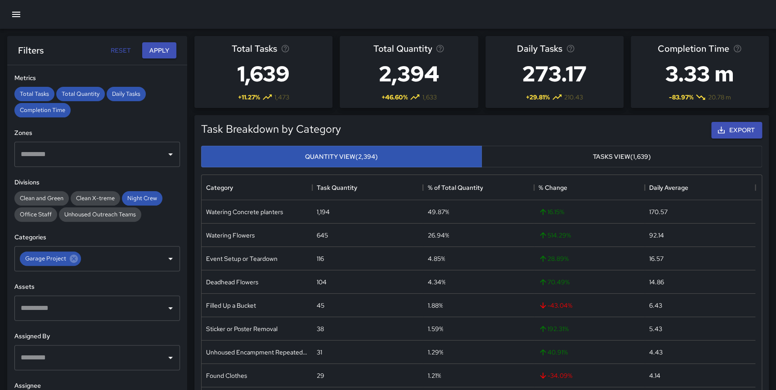
click at [175, 184] on div "**********" at bounding box center [97, 245] width 180 height 361
click at [164, 54] on button "Apply" at bounding box center [159, 50] width 34 height 17
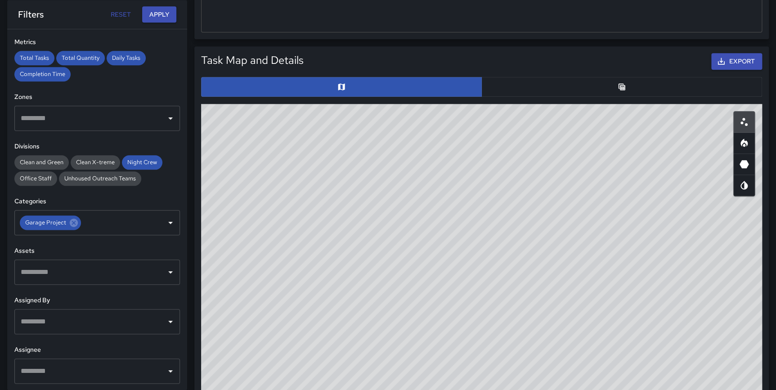
scroll to position [422, 0]
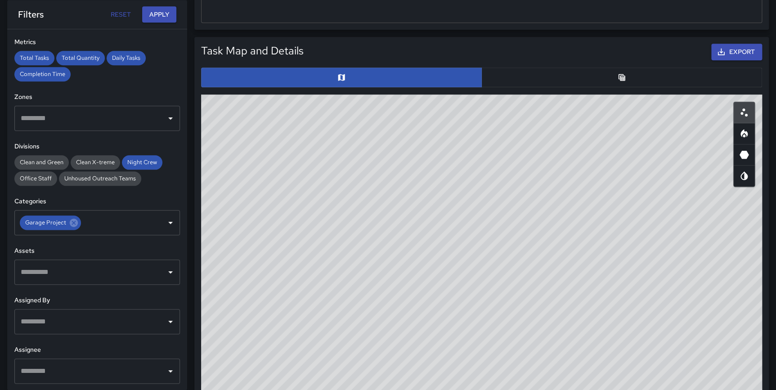
click at [740, 136] on icon "Heatmap" at bounding box center [744, 133] width 11 height 11
type button "heatmap"
drag, startPoint x: 567, startPoint y: 279, endPoint x: 525, endPoint y: 376, distance: 105.2
click at [525, 376] on div "© Mapbox © OpenStreetMap Improve this map" at bounding box center [481, 274] width 561 height 360
drag, startPoint x: 611, startPoint y: 336, endPoint x: 590, endPoint y: 411, distance: 77.9
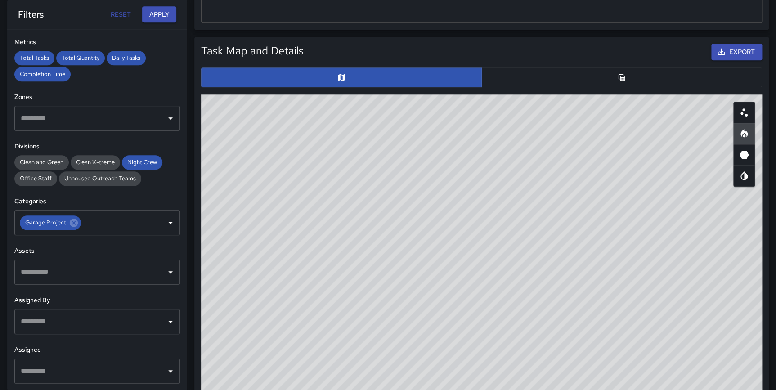
click at [590, 390] on html "**********" at bounding box center [388, 193] width 776 height 1231
drag, startPoint x: 581, startPoint y: 262, endPoint x: 592, endPoint y: 300, distance: 39.6
click at [592, 300] on div "© Mapbox © OpenStreetMap Improve this map" at bounding box center [481, 274] width 561 height 360
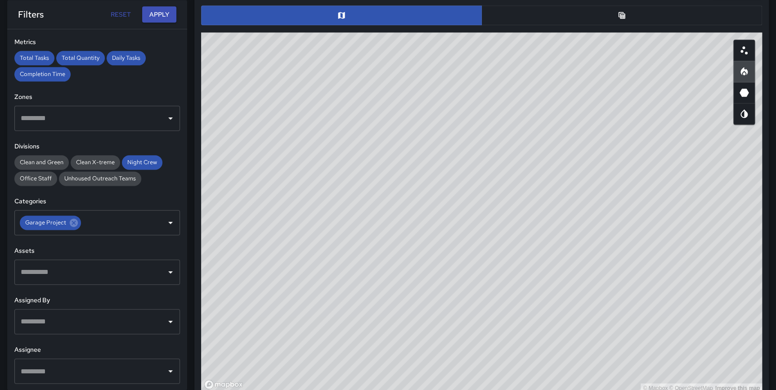
scroll to position [499, 0]
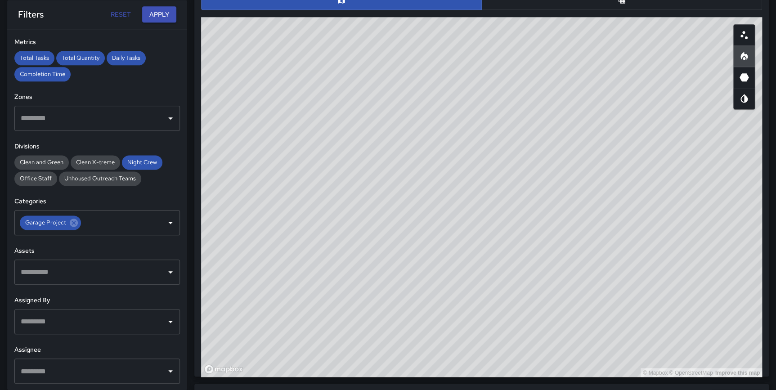
drag, startPoint x: 583, startPoint y: 180, endPoint x: 637, endPoint y: 207, distance: 60.4
click at [637, 207] on div "© Mapbox © OpenStreetMap Improve this map" at bounding box center [481, 197] width 561 height 360
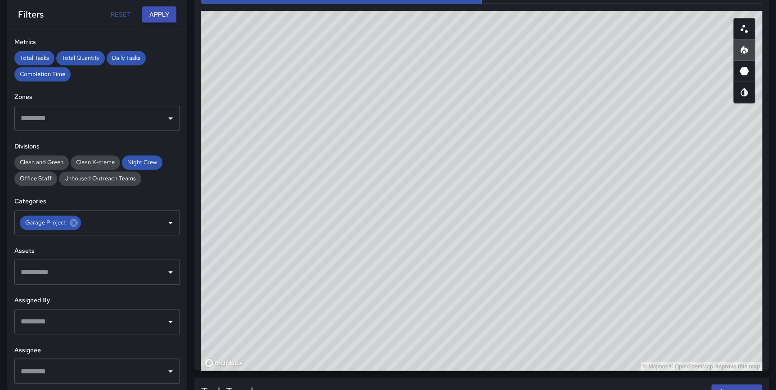
scroll to position [500, 0]
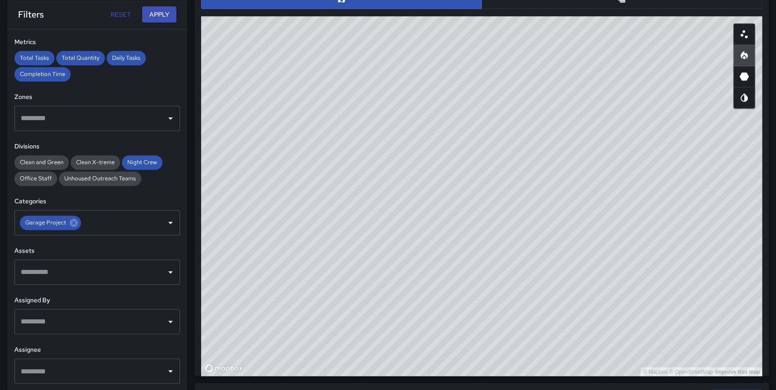
click at [2, 377] on div "**********" at bounding box center [90, 130] width 194 height 1202
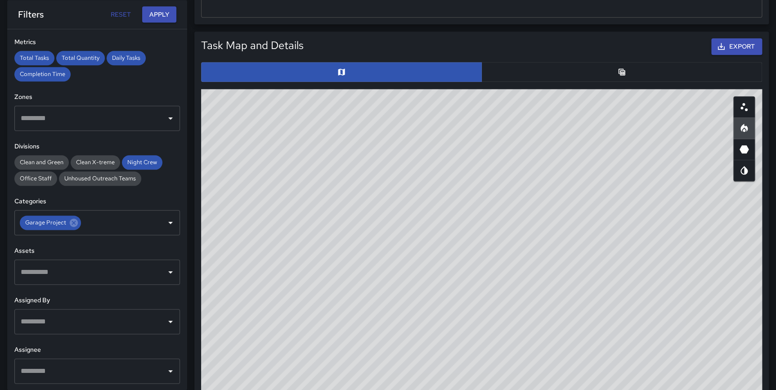
scroll to position [385, 0]
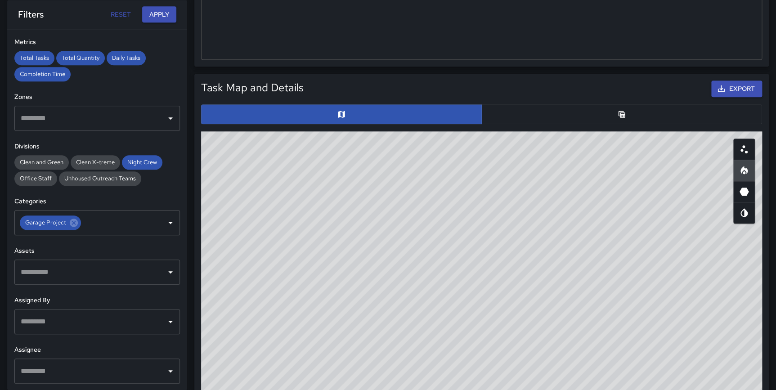
click at [616, 113] on button "button" at bounding box center [621, 114] width 281 height 20
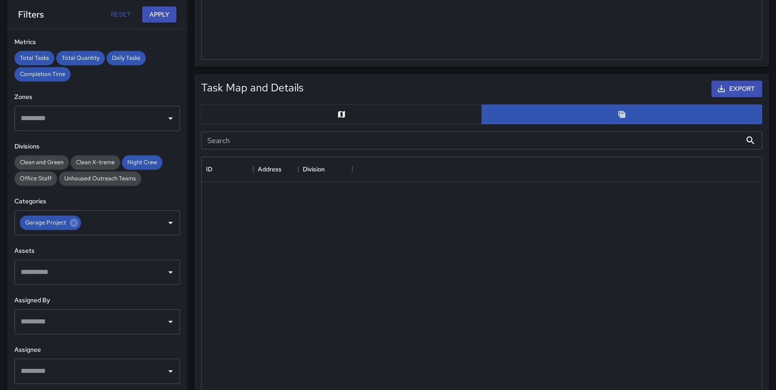
scroll to position [6, 7]
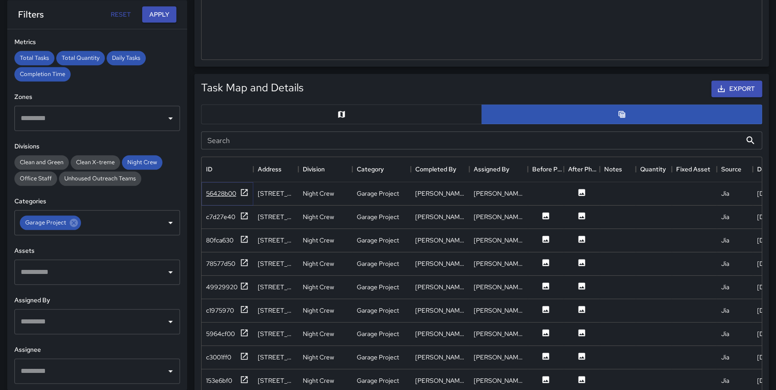
click at [245, 192] on icon at bounding box center [244, 192] width 9 height 9
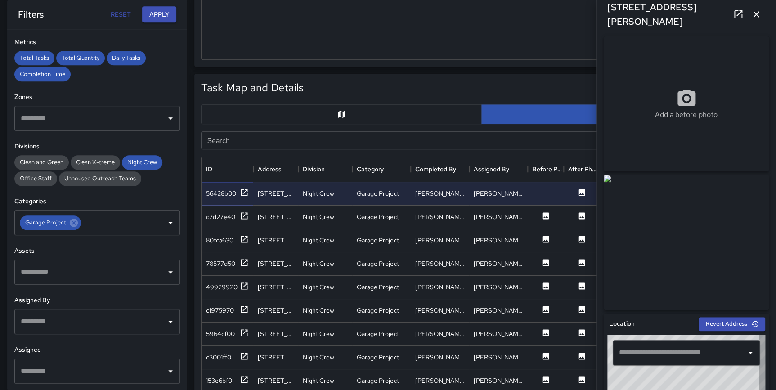
type input "**********"
click at [241, 216] on icon at bounding box center [244, 215] width 7 height 7
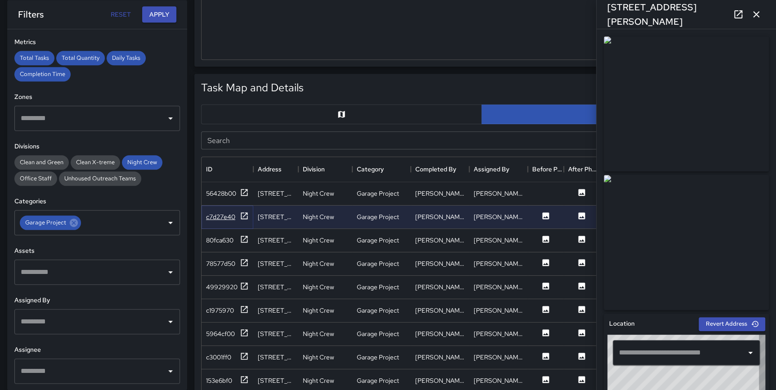
type input "**********"
click at [245, 238] on icon at bounding box center [244, 239] width 7 height 7
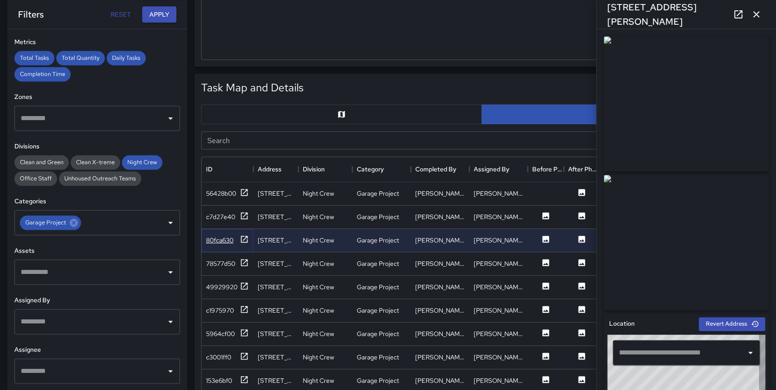
type input "**********"
click at [244, 222] on div at bounding box center [244, 216] width 9 height 11
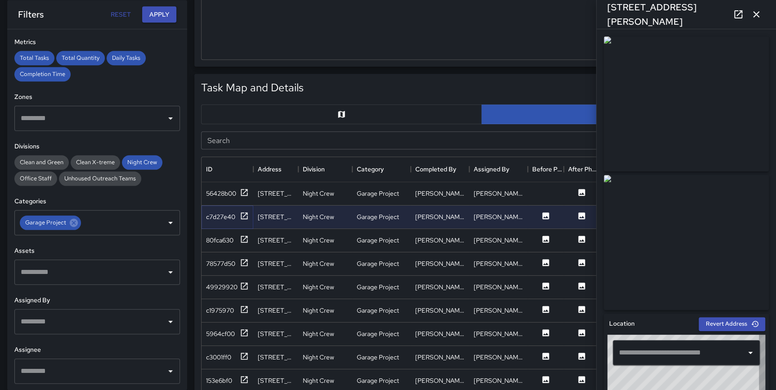
type input "**********"
click at [243, 380] on icon at bounding box center [244, 379] width 9 height 9
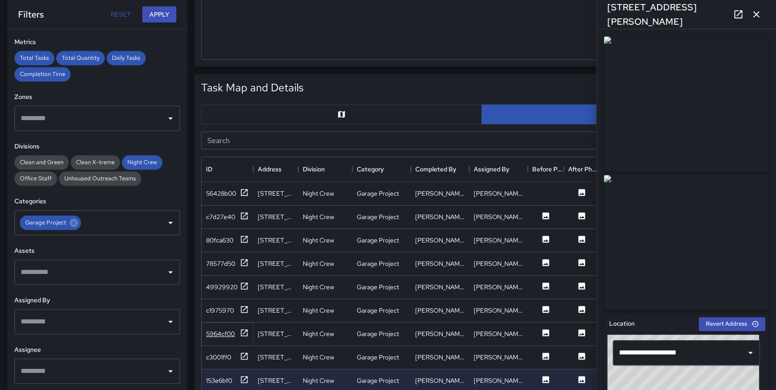
click at [245, 332] on icon at bounding box center [244, 332] width 7 height 7
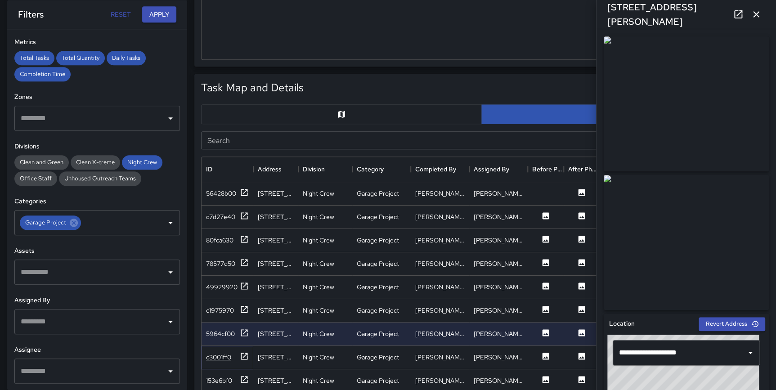
click at [243, 353] on icon at bounding box center [244, 356] width 7 height 7
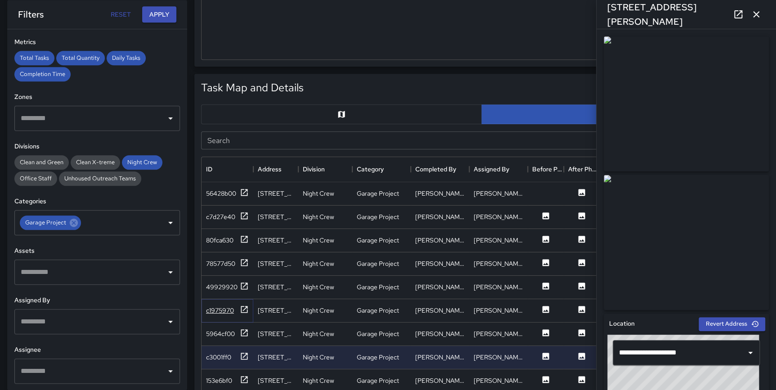
click at [243, 306] on icon at bounding box center [244, 309] width 7 height 7
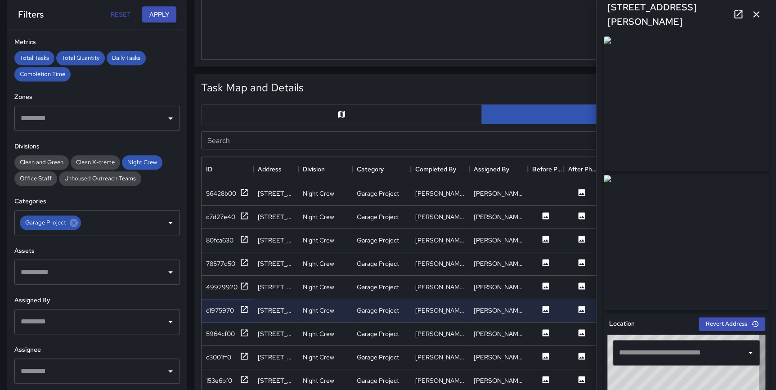
type input "**********"
click at [244, 284] on icon at bounding box center [244, 286] width 9 height 9
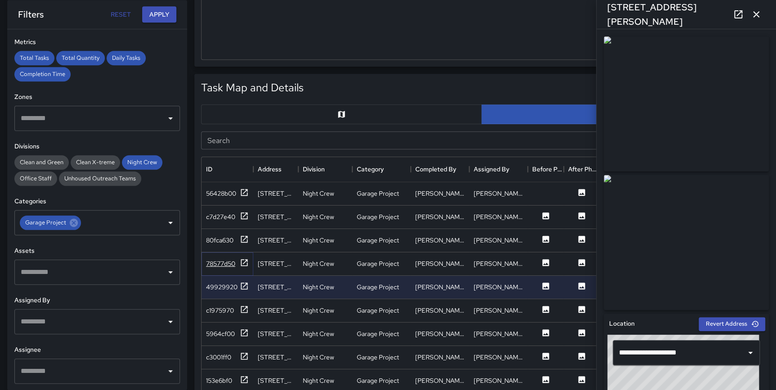
click at [246, 261] on icon at bounding box center [244, 262] width 9 height 9
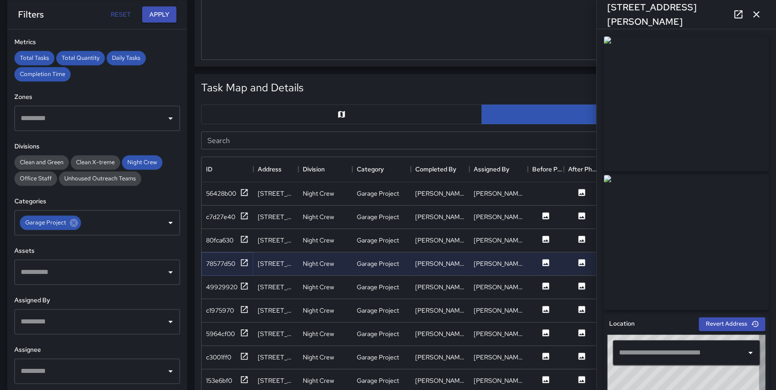
type input "**********"
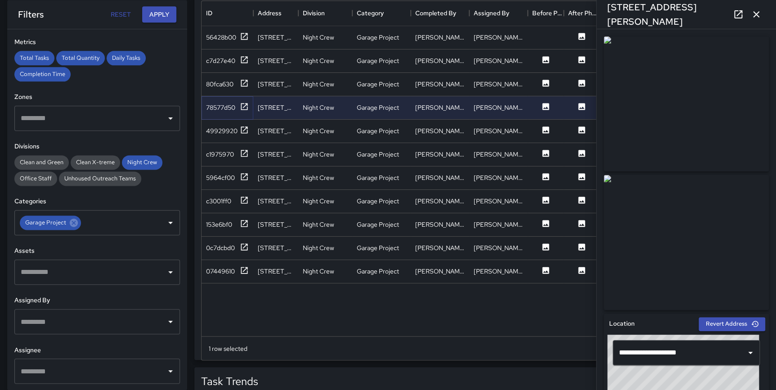
scroll to position [547, 0]
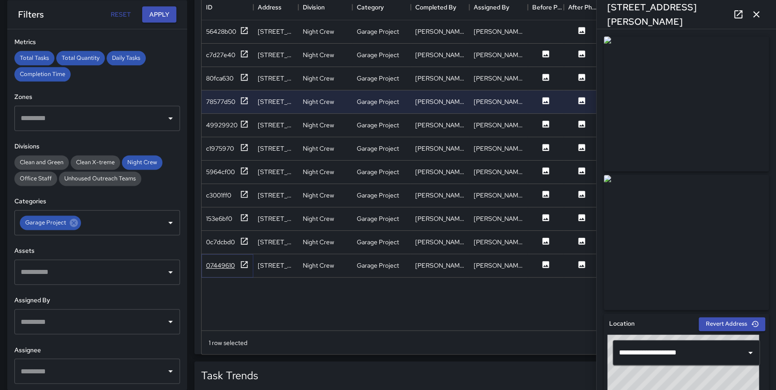
click at [240, 263] on icon at bounding box center [244, 264] width 9 height 9
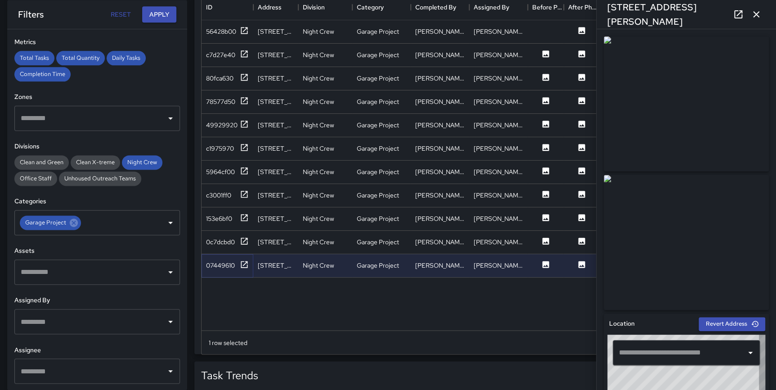
type input "**********"
click at [242, 237] on icon at bounding box center [244, 241] width 9 height 9
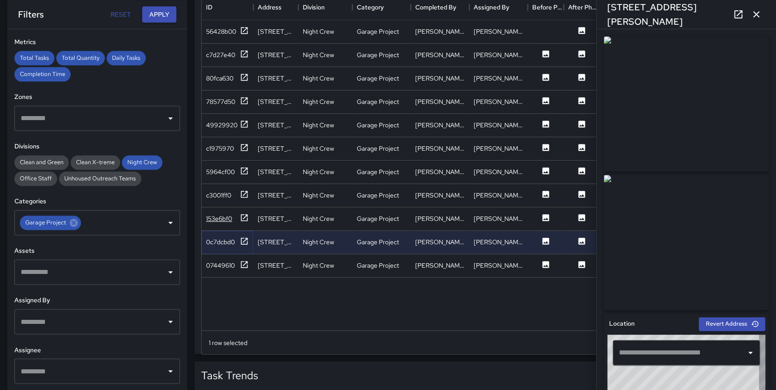
type input "**********"
click at [244, 217] on icon at bounding box center [244, 217] width 7 height 7
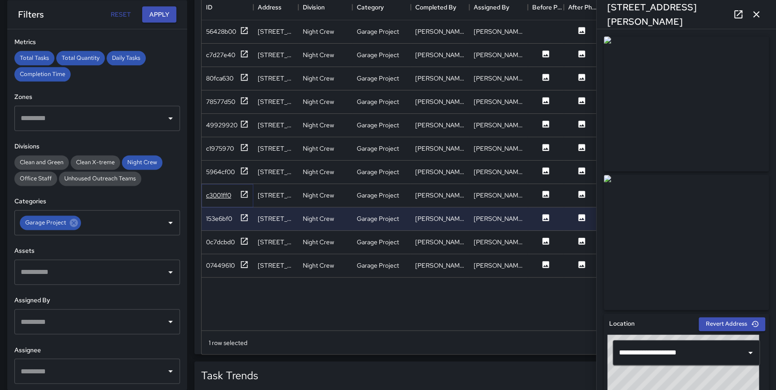
click at [246, 190] on icon at bounding box center [244, 194] width 9 height 9
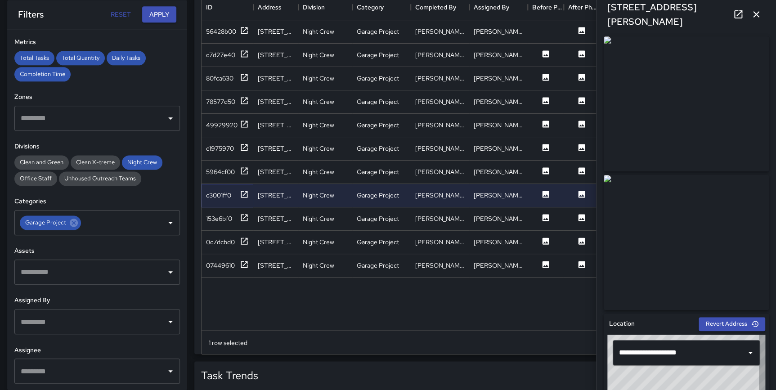
type input "**********"
click at [239, 100] on div "78577d50" at bounding box center [227, 101] width 43 height 11
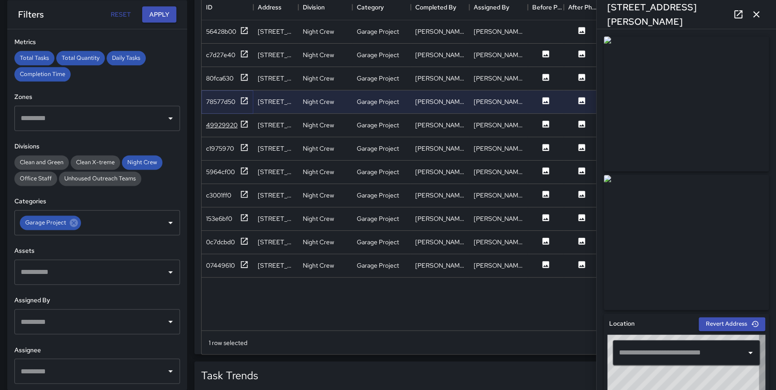
type input "**********"
click at [243, 121] on icon at bounding box center [244, 124] width 9 height 9
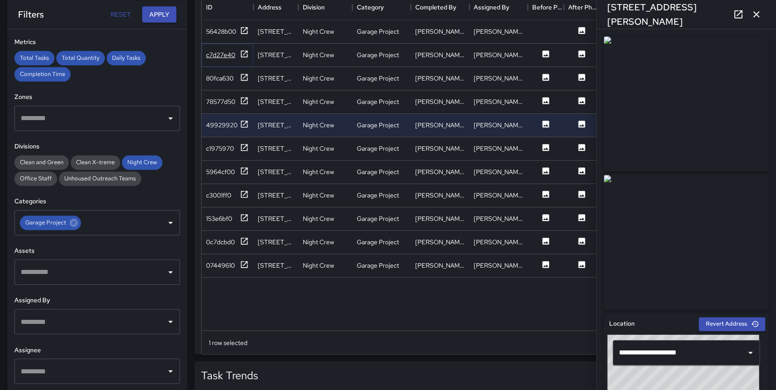
click at [245, 53] on icon at bounding box center [244, 53] width 7 height 7
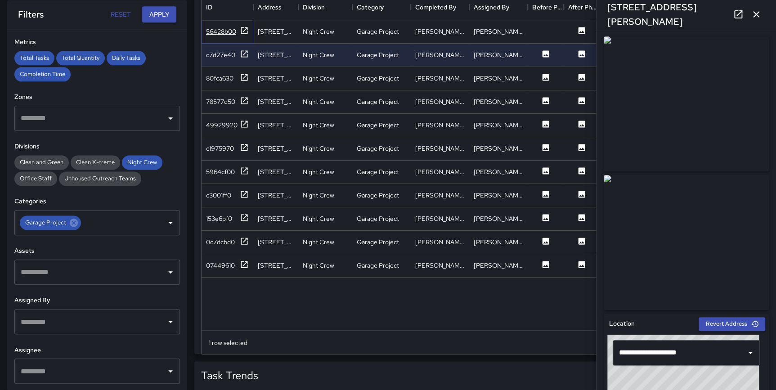
click at [247, 30] on icon at bounding box center [244, 30] width 7 height 7
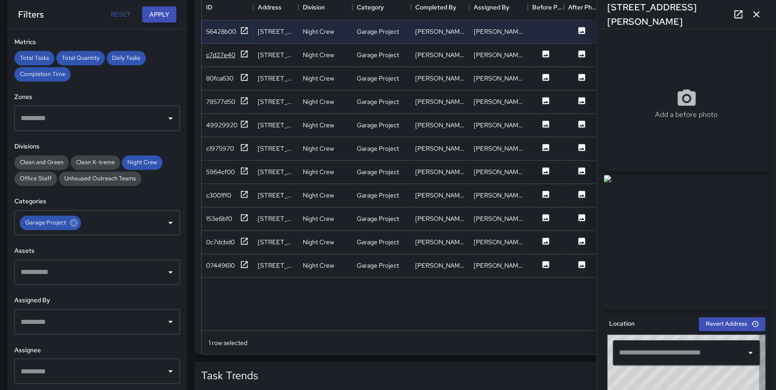
type input "**********"
click at [247, 97] on icon at bounding box center [244, 100] width 7 height 7
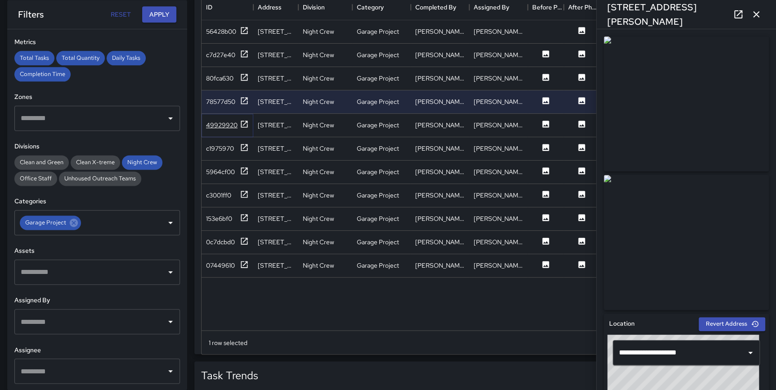
click at [244, 124] on icon at bounding box center [244, 124] width 9 height 9
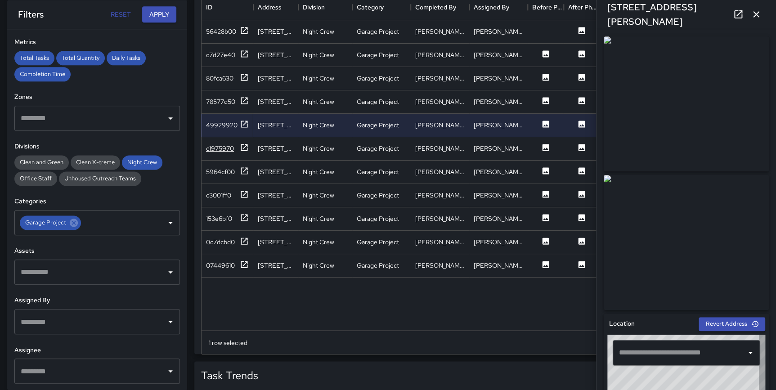
type input "**********"
click at [244, 148] on icon at bounding box center [244, 147] width 9 height 9
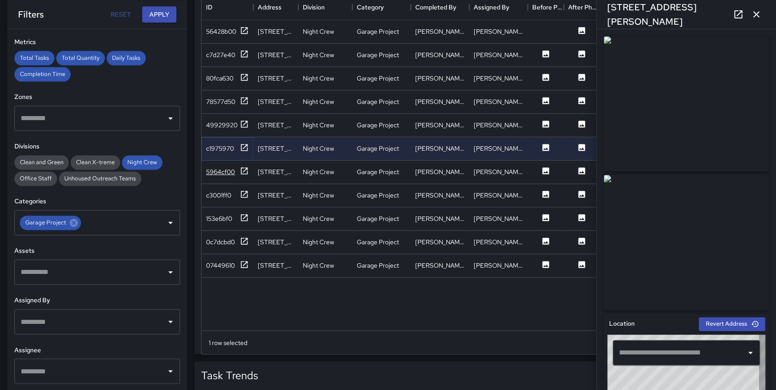
type input "**********"
click at [243, 171] on icon at bounding box center [244, 170] width 7 height 7
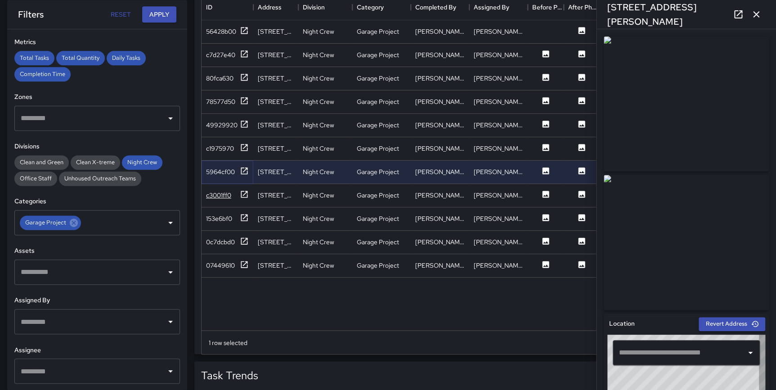
type input "**********"
click at [245, 197] on icon at bounding box center [244, 194] width 7 height 7
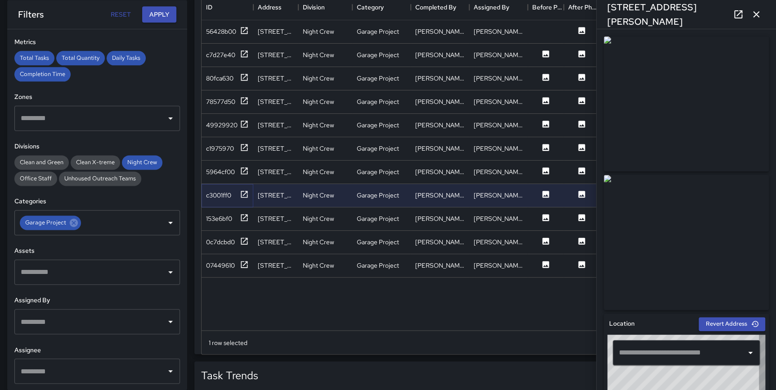
type input "**********"
click at [245, 217] on icon at bounding box center [244, 217] width 9 height 9
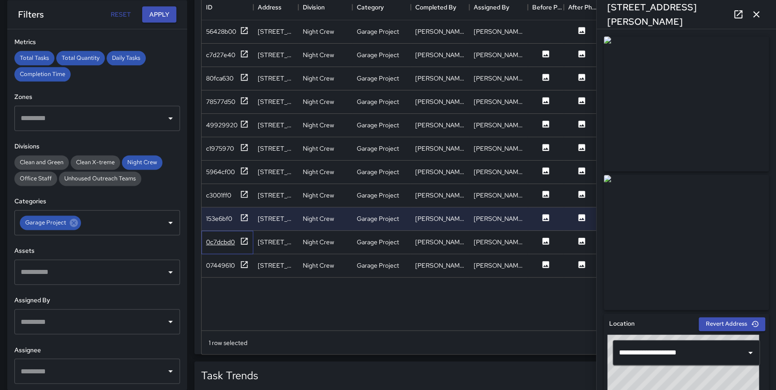
click at [247, 235] on div "0c7dcbd0" at bounding box center [228, 242] width 52 height 23
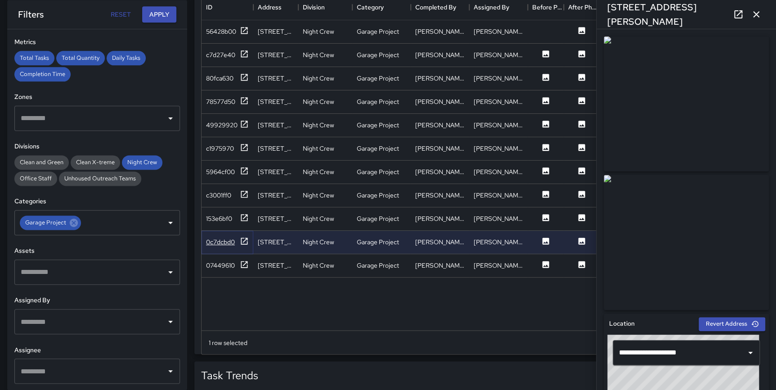
click at [245, 239] on icon at bounding box center [244, 241] width 7 height 7
click at [246, 265] on icon at bounding box center [244, 264] width 9 height 9
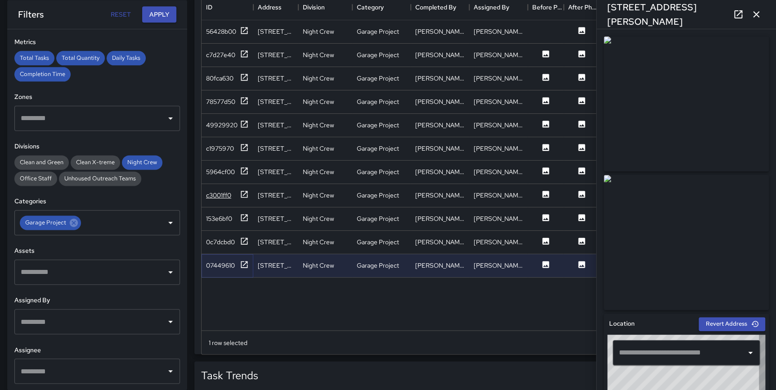
type input "**********"
click at [245, 147] on icon at bounding box center [244, 147] width 9 height 9
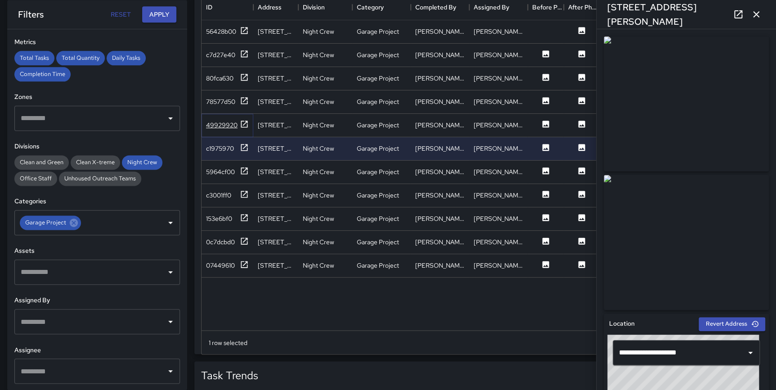
click at [244, 124] on icon at bounding box center [244, 124] width 9 height 9
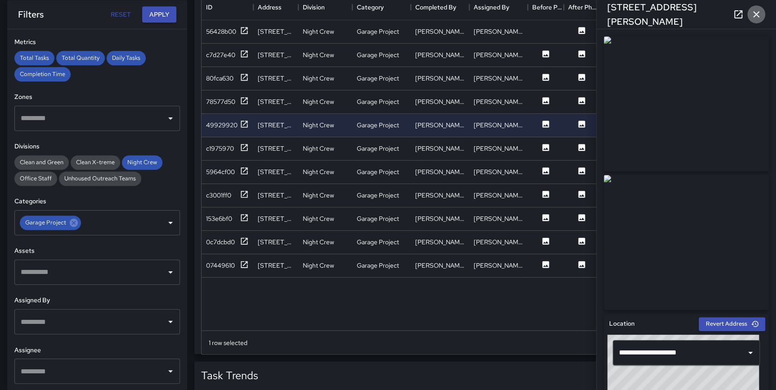
click at [756, 12] on icon "button" at bounding box center [756, 14] width 11 height 11
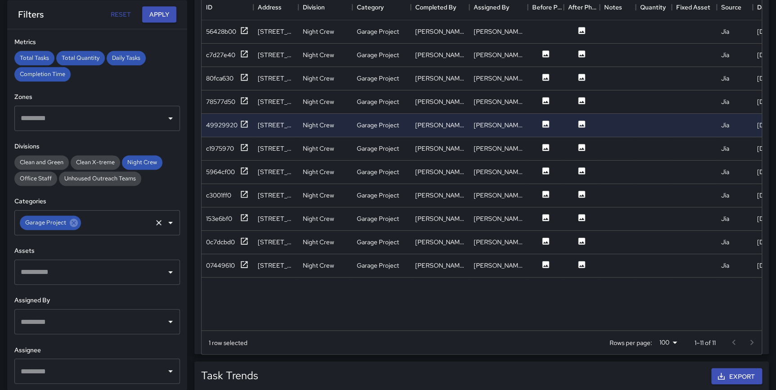
click at [75, 221] on icon at bounding box center [74, 223] width 8 height 8
click at [149, 161] on span "Night Crew" at bounding box center [142, 162] width 40 height 8
click at [36, 159] on span "Clean and Green" at bounding box center [41, 162] width 54 height 8
click at [157, 14] on button "Apply" at bounding box center [159, 14] width 34 height 17
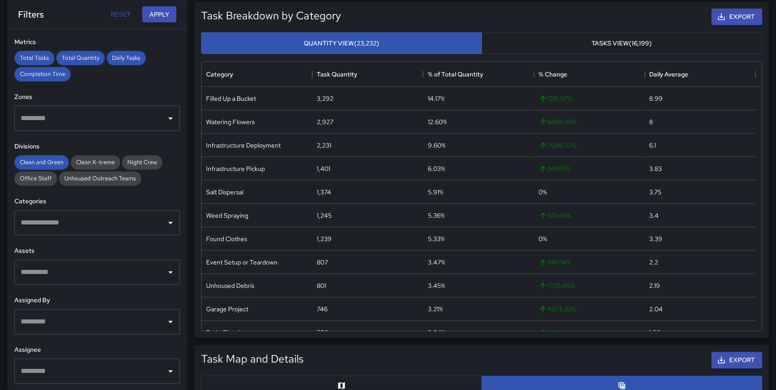
scroll to position [97, 0]
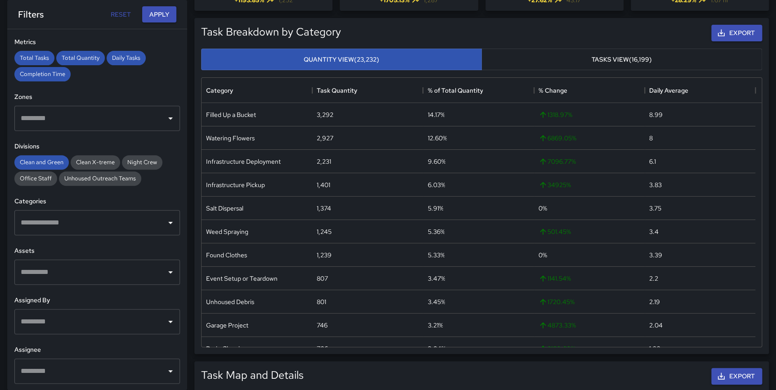
click at [63, 229] on input "text" at bounding box center [90, 222] width 144 height 17
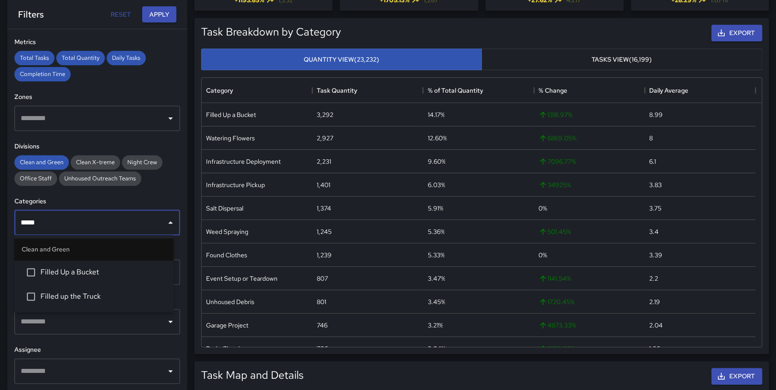
type input "******"
click at [103, 274] on span "Filled Up a Bucket" at bounding box center [103, 272] width 126 height 11
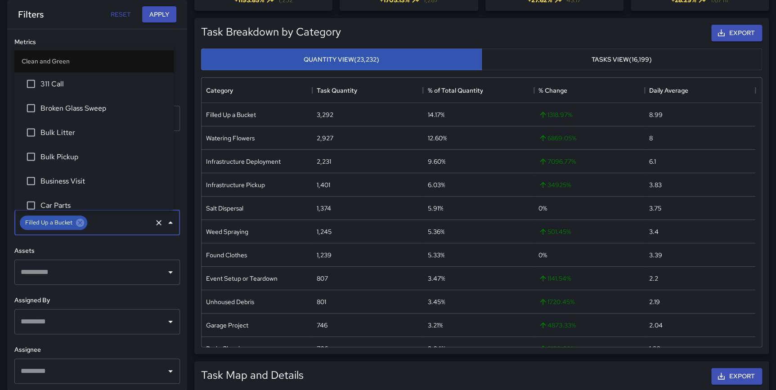
scroll to position [202, 0]
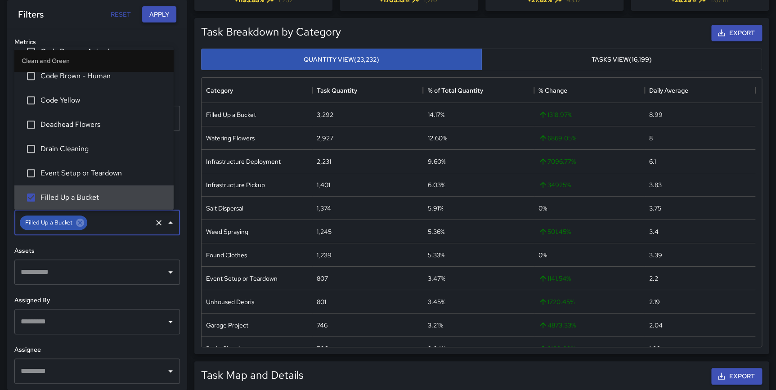
click at [153, 10] on button "Apply" at bounding box center [159, 14] width 34 height 17
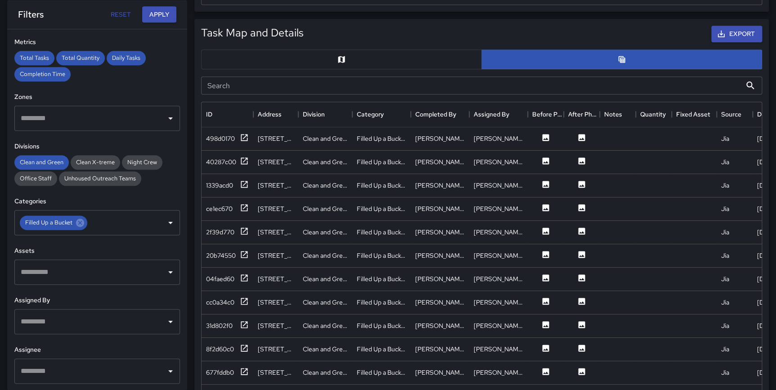
scroll to position [486, 0]
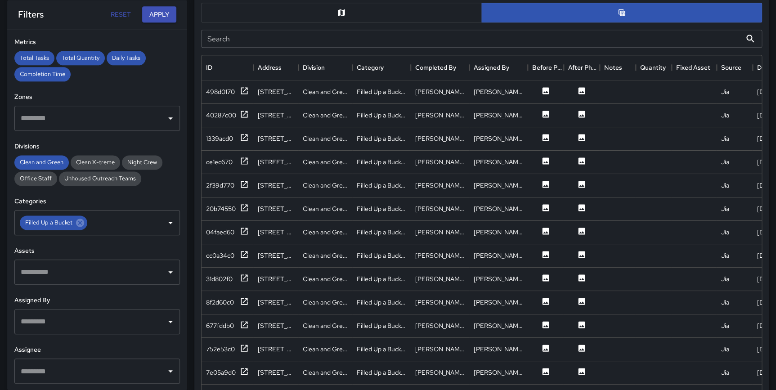
click at [374, 7] on button "button" at bounding box center [341, 13] width 281 height 20
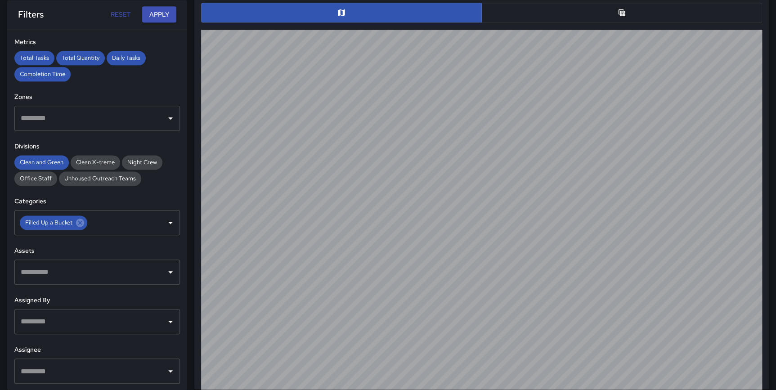
click at [621, 15] on icon "Table" at bounding box center [621, 12] width 9 height 9
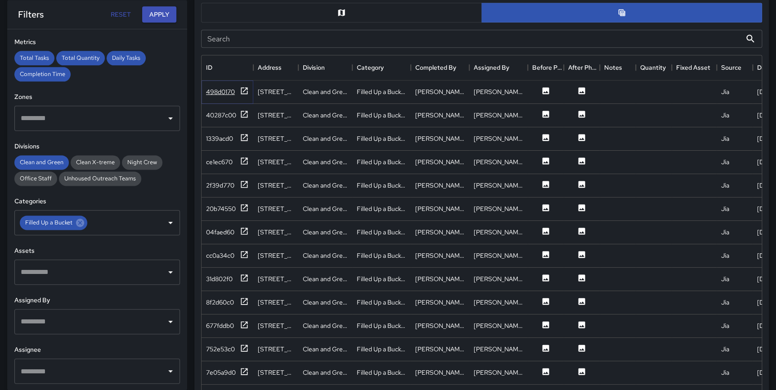
click at [246, 87] on icon at bounding box center [244, 90] width 7 height 7
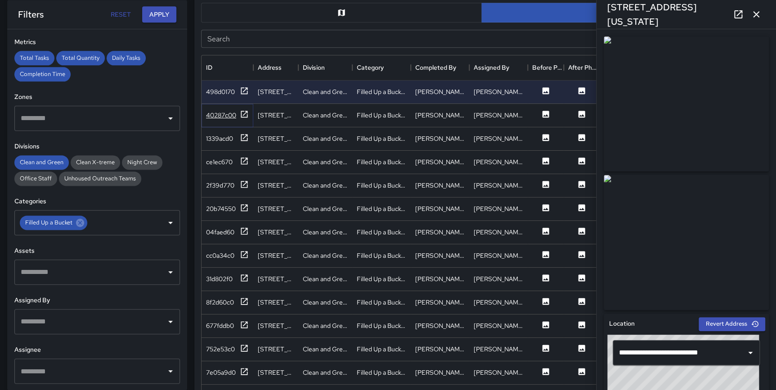
click at [243, 117] on icon at bounding box center [244, 114] width 7 height 7
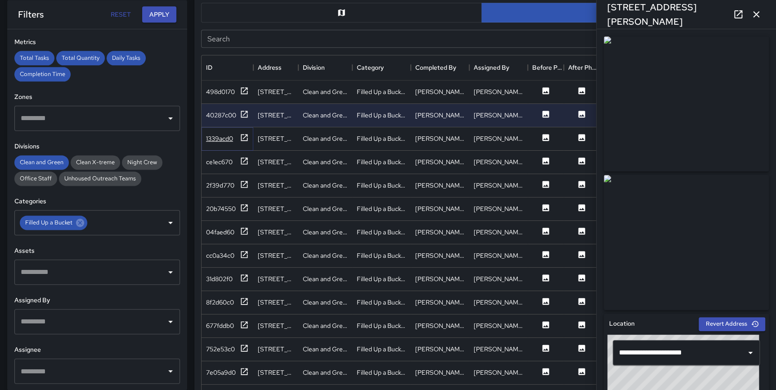
click at [243, 135] on icon at bounding box center [244, 137] width 9 height 9
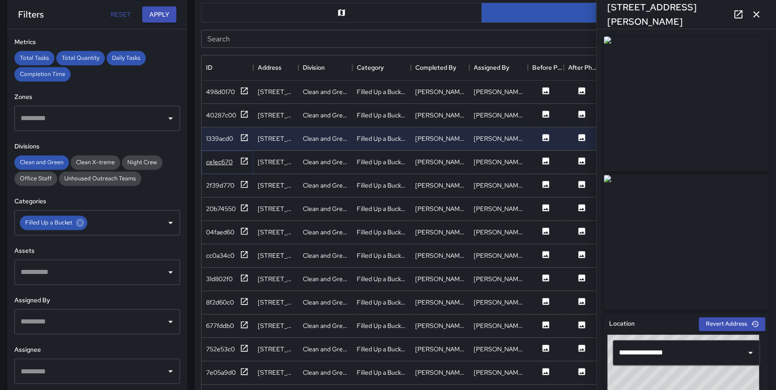
click at [246, 162] on icon at bounding box center [244, 161] width 9 height 9
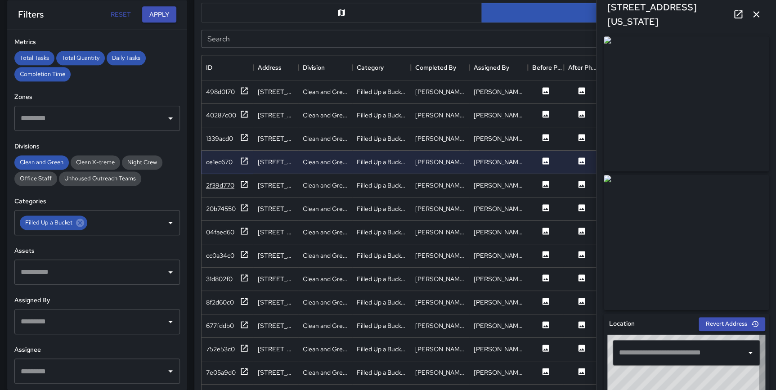
type input "**********"
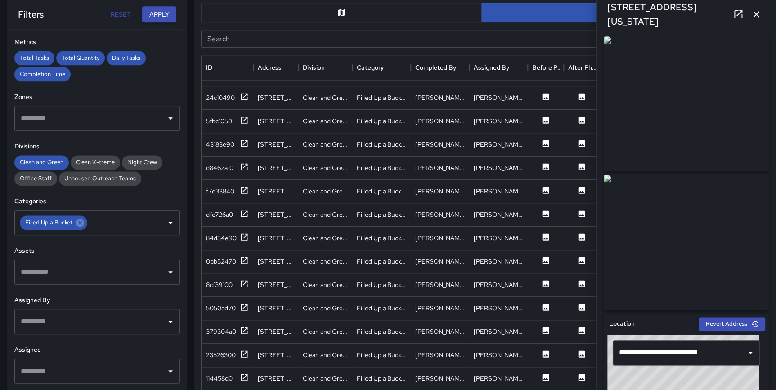
scroll to position [866, 0]
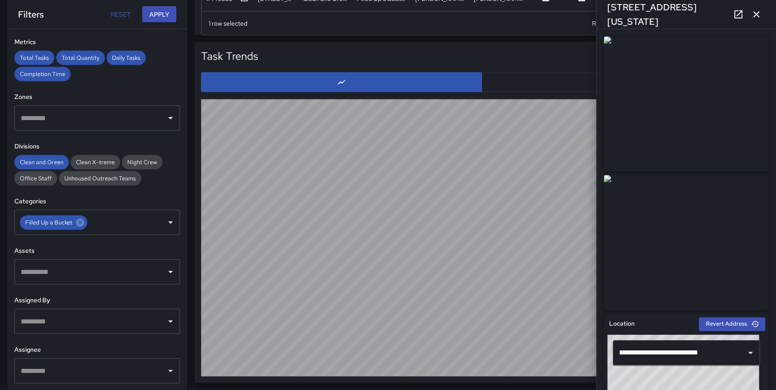
click at [760, 13] on icon "button" at bounding box center [756, 14] width 11 height 11
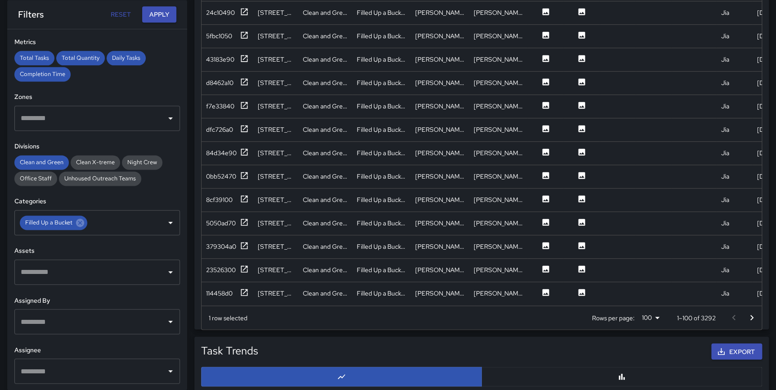
scroll to position [576, 0]
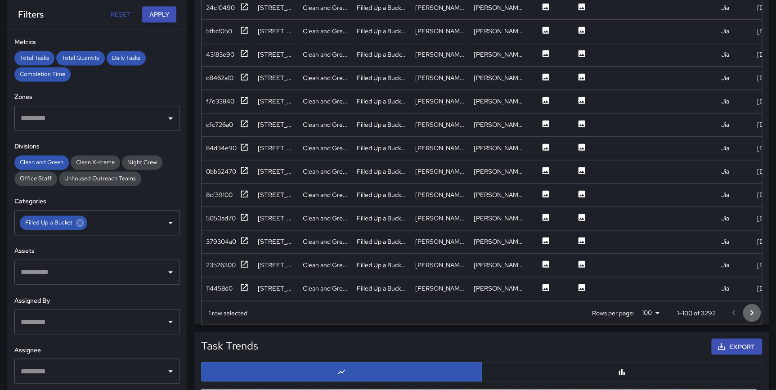
click at [755, 310] on icon "Go to next page" at bounding box center [751, 312] width 11 height 11
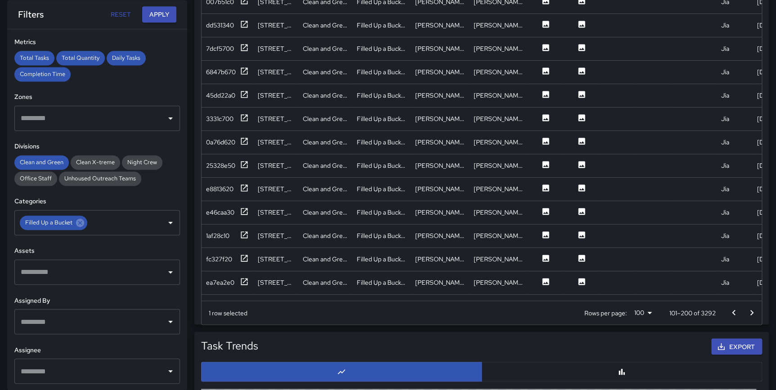
click at [755, 310] on icon "Go to next page" at bounding box center [751, 312] width 11 height 11
click at [243, 281] on icon at bounding box center [244, 281] width 7 height 7
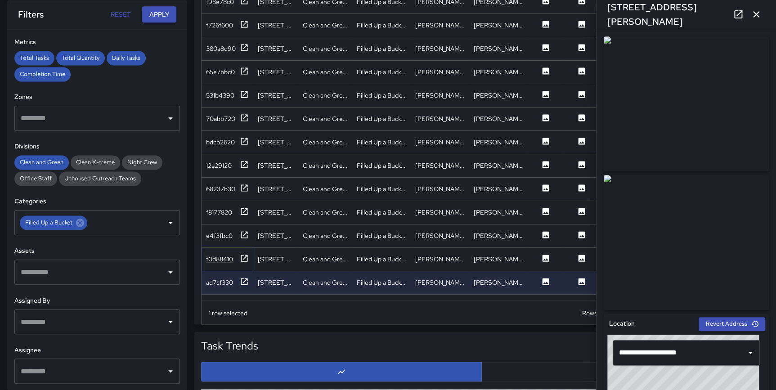
click at [242, 258] on icon at bounding box center [244, 258] width 9 height 9
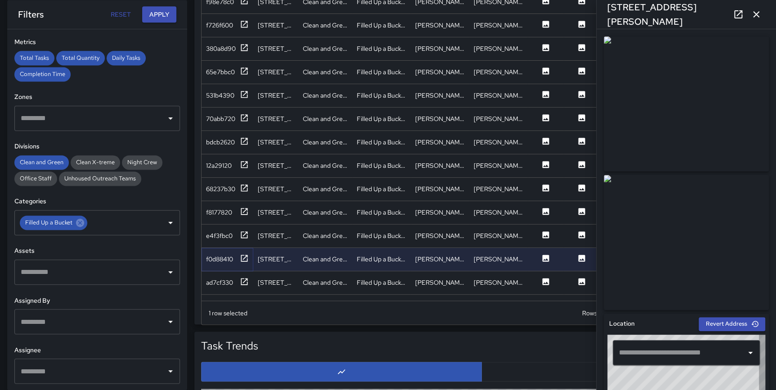
type input "**********"
click at [244, 230] on icon at bounding box center [244, 234] width 9 height 9
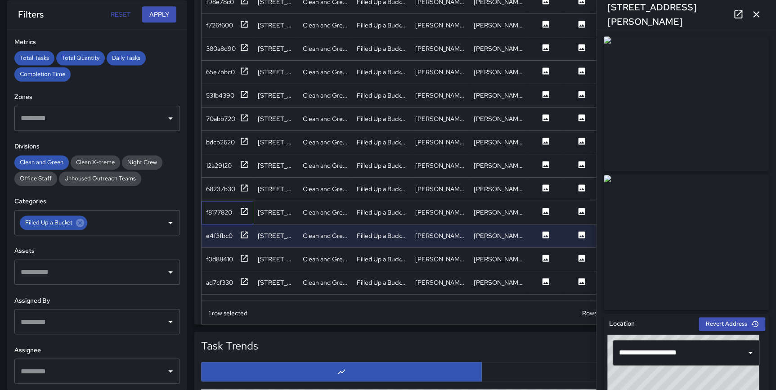
click at [246, 202] on div "f8177820" at bounding box center [228, 212] width 52 height 23
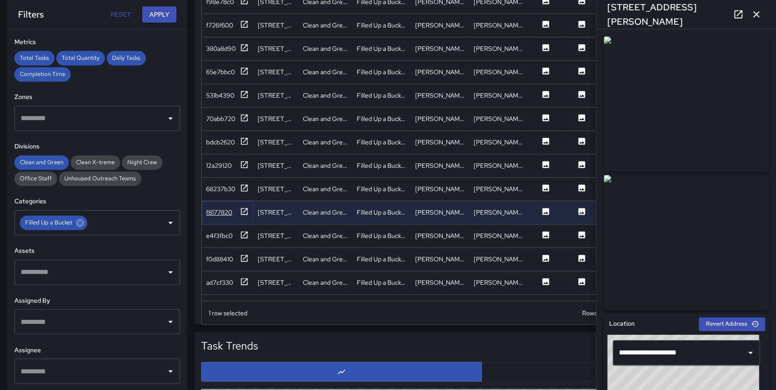
click at [243, 212] on icon at bounding box center [244, 211] width 9 height 9
click at [243, 188] on icon at bounding box center [244, 188] width 9 height 9
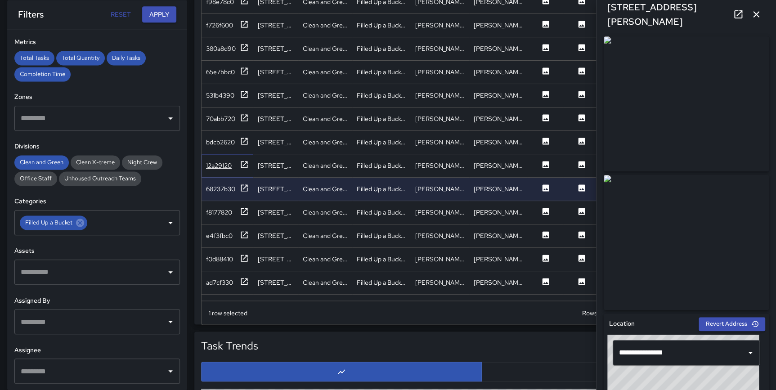
click at [243, 162] on icon at bounding box center [244, 164] width 9 height 9
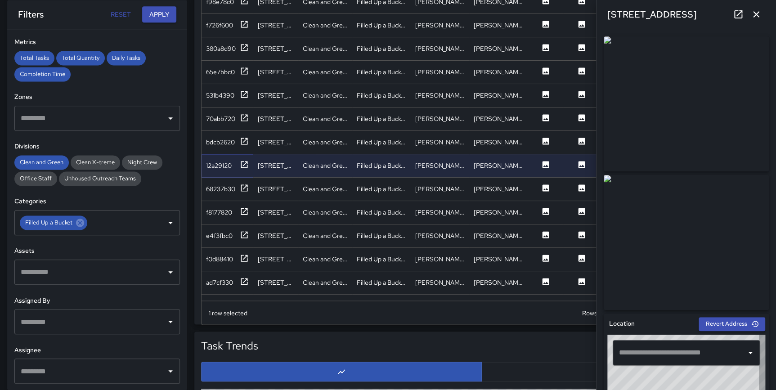
type input "**********"
click at [246, 285] on div at bounding box center [244, 282] width 9 height 11
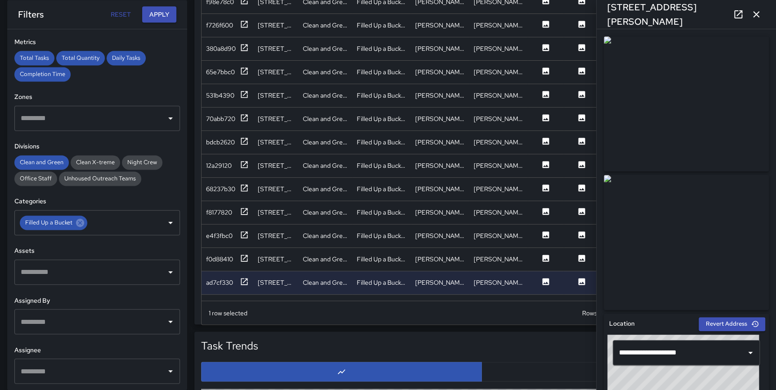
click at [755, 9] on button "button" at bounding box center [756, 14] width 18 height 18
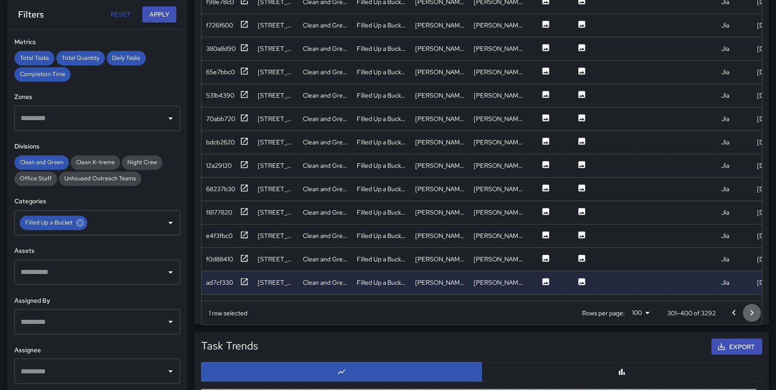
click at [751, 311] on icon "Go to next page" at bounding box center [751, 312] width 11 height 11
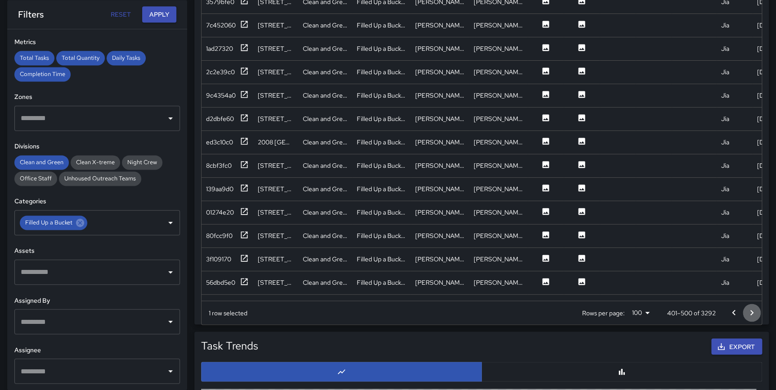
click at [751, 311] on icon "Go to next page" at bounding box center [751, 312] width 11 height 11
click at [245, 279] on icon at bounding box center [244, 281] width 7 height 7
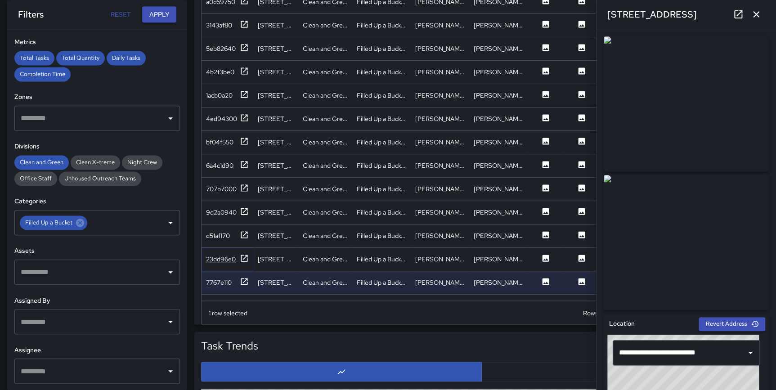
click at [243, 256] on icon at bounding box center [244, 258] width 9 height 9
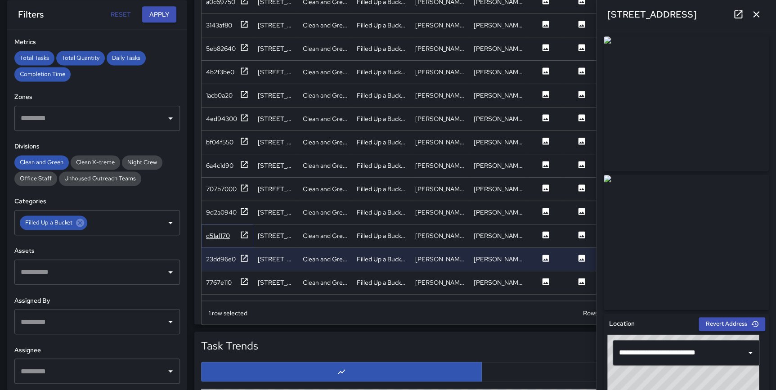
click at [243, 232] on icon at bounding box center [244, 234] width 9 height 9
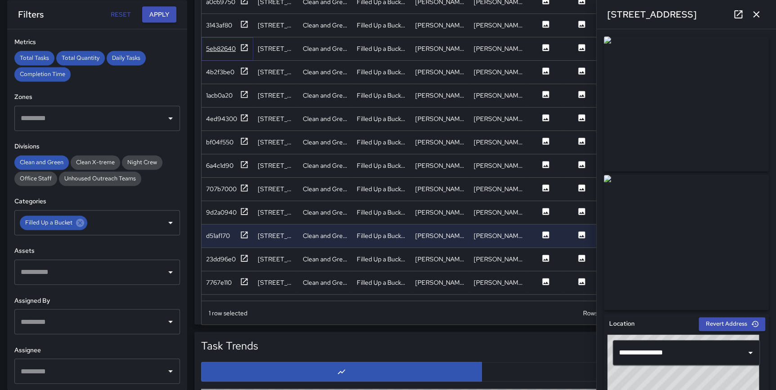
click at [244, 49] on icon at bounding box center [244, 47] width 9 height 9
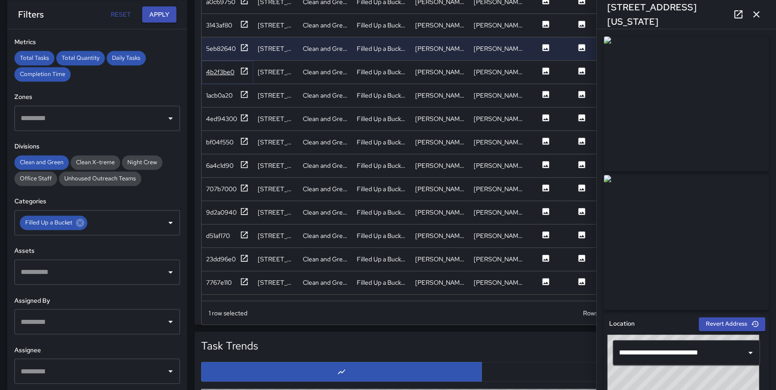
click at [243, 72] on icon at bounding box center [244, 71] width 9 height 9
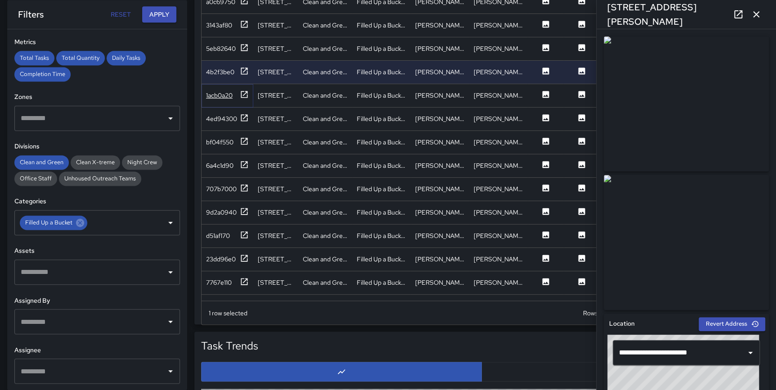
click at [241, 97] on icon at bounding box center [244, 94] width 9 height 9
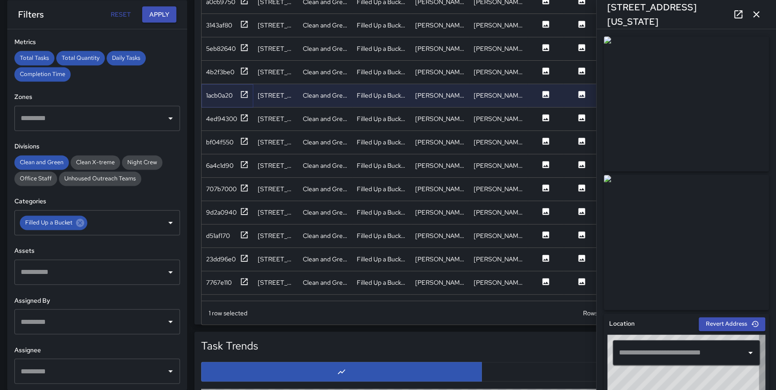
type input "**********"
click at [749, 17] on button "button" at bounding box center [756, 14] width 18 height 18
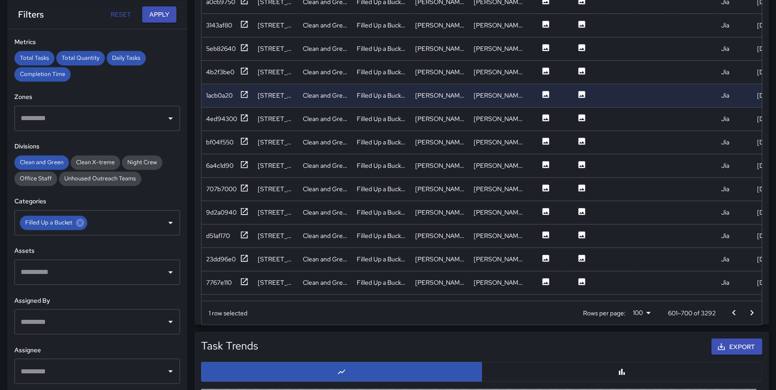
click at [751, 312] on icon "Go to next page" at bounding box center [751, 312] width 3 height 5
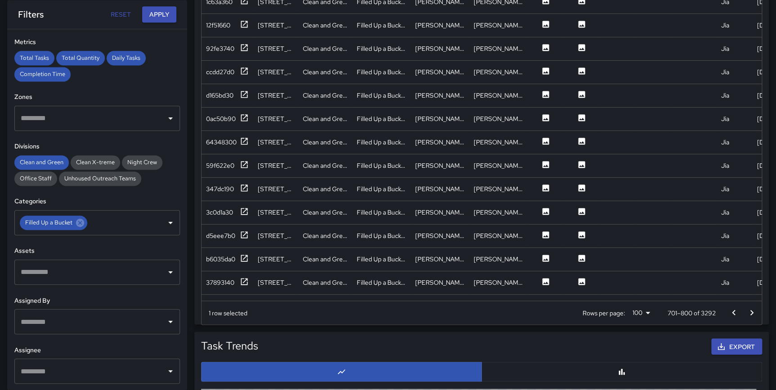
click at [751, 312] on icon "Go to next page" at bounding box center [751, 312] width 11 height 11
click at [247, 278] on icon at bounding box center [244, 281] width 7 height 7
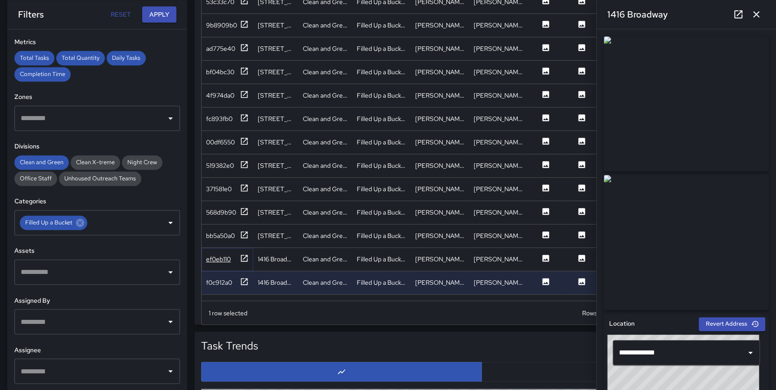
click at [243, 256] on icon at bounding box center [244, 258] width 9 height 9
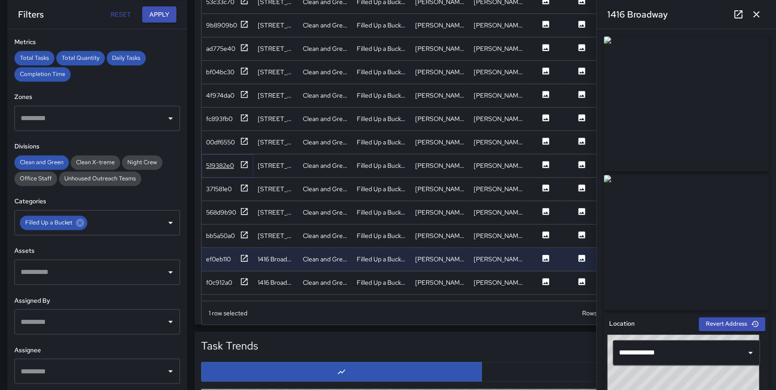
click at [246, 160] on icon at bounding box center [244, 164] width 9 height 9
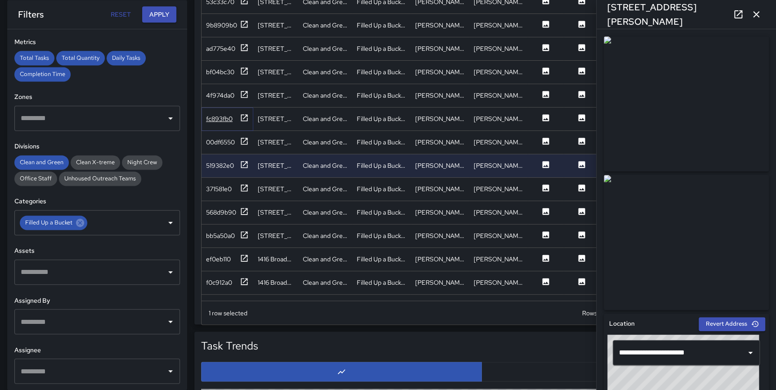
click at [247, 113] on icon at bounding box center [244, 117] width 9 height 9
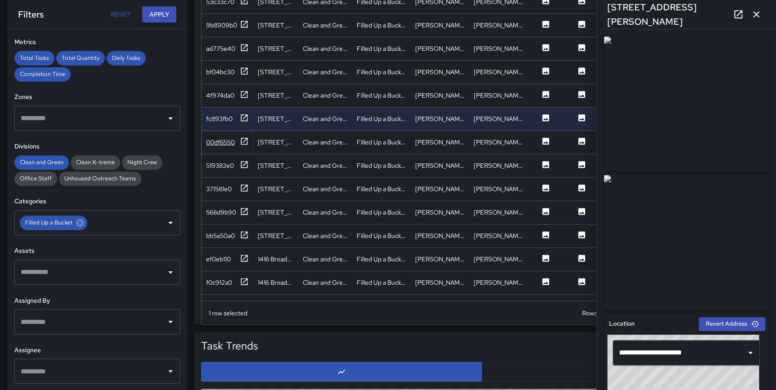
click at [243, 142] on icon at bounding box center [244, 141] width 9 height 9
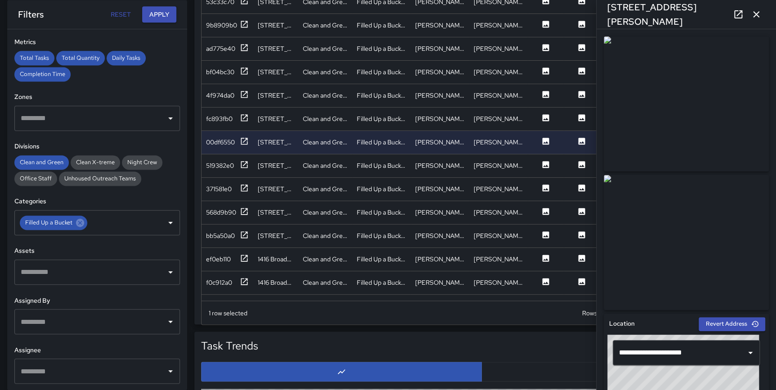
click at [757, 13] on icon "button" at bounding box center [756, 14] width 6 height 6
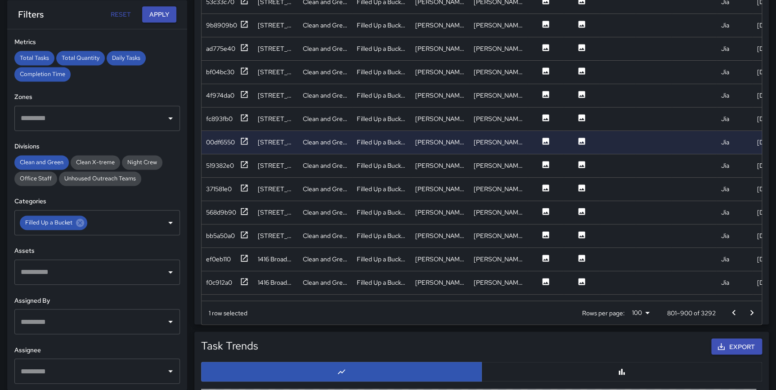
click at [750, 310] on icon "Go to next page" at bounding box center [751, 312] width 11 height 11
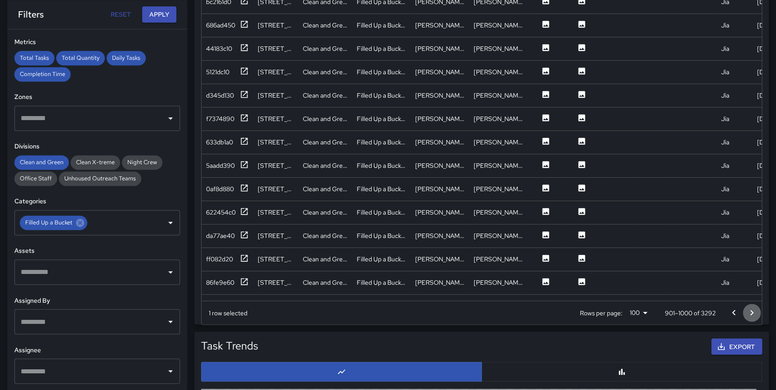
click at [750, 310] on icon "Go to next page" at bounding box center [751, 312] width 11 height 11
click at [247, 280] on icon at bounding box center [244, 281] width 9 height 9
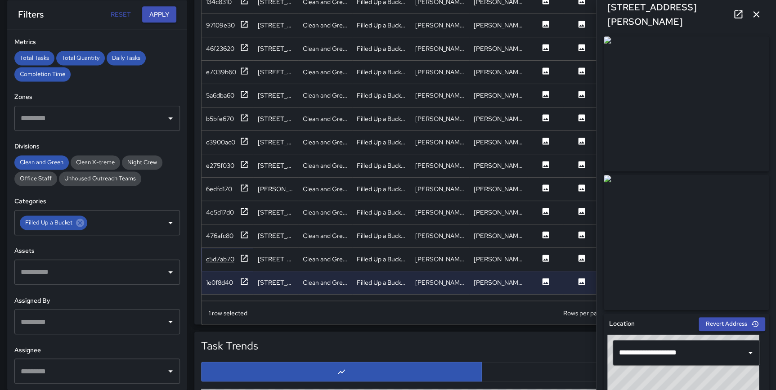
click at [243, 255] on icon at bounding box center [244, 258] width 7 height 7
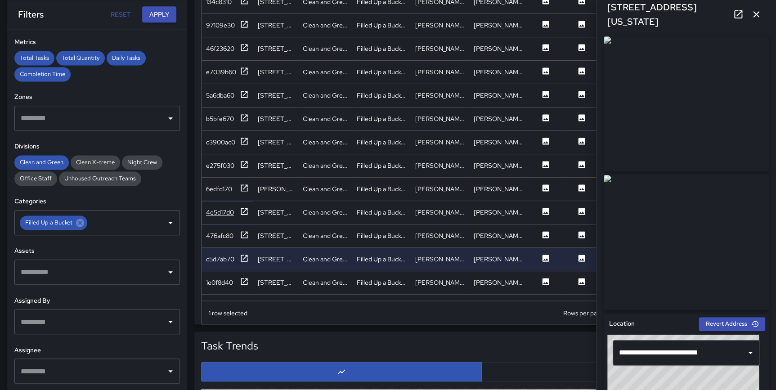
click at [243, 208] on icon at bounding box center [244, 211] width 9 height 9
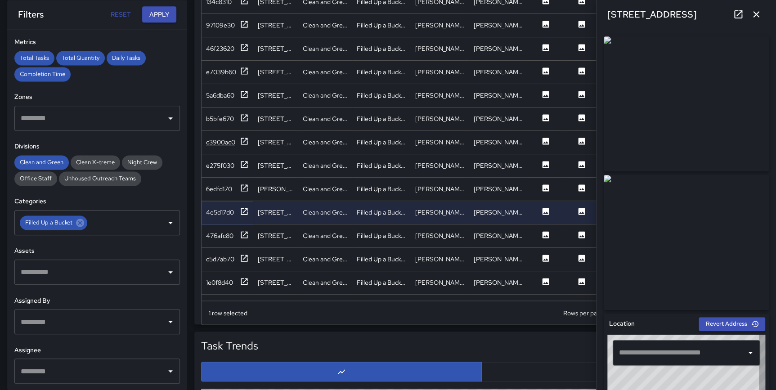
type input "**********"
click at [246, 139] on icon at bounding box center [244, 141] width 9 height 9
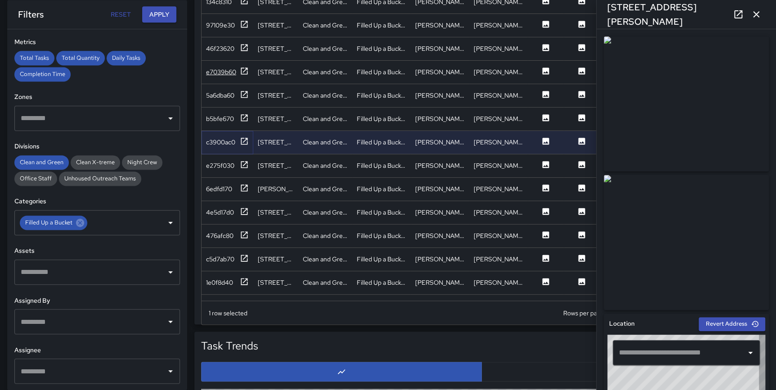
type input "**********"
click at [242, 65] on div "e7039b60" at bounding box center [228, 72] width 52 height 23
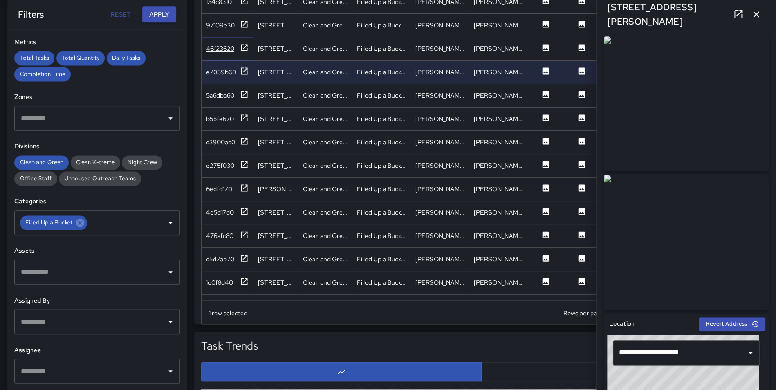
click at [247, 45] on icon at bounding box center [244, 47] width 9 height 9
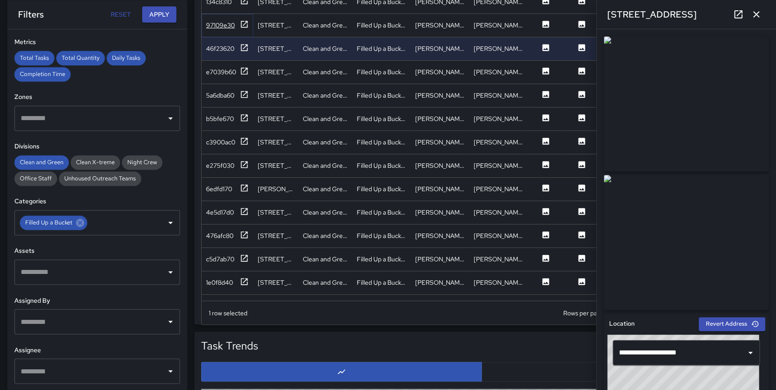
click at [245, 22] on icon at bounding box center [244, 24] width 7 height 7
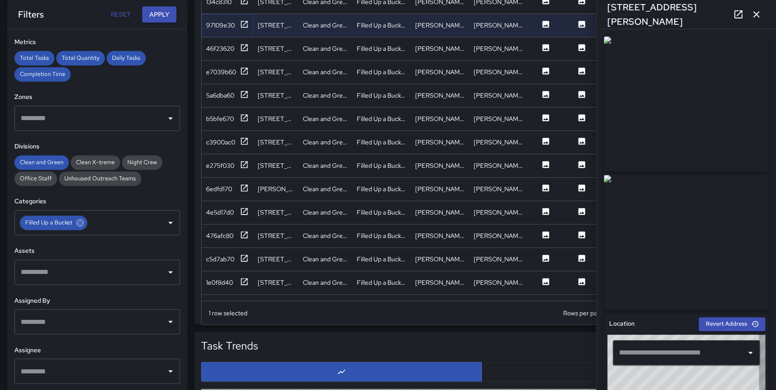
type input "**********"
click at [245, 4] on div at bounding box center [244, 1] width 9 height 11
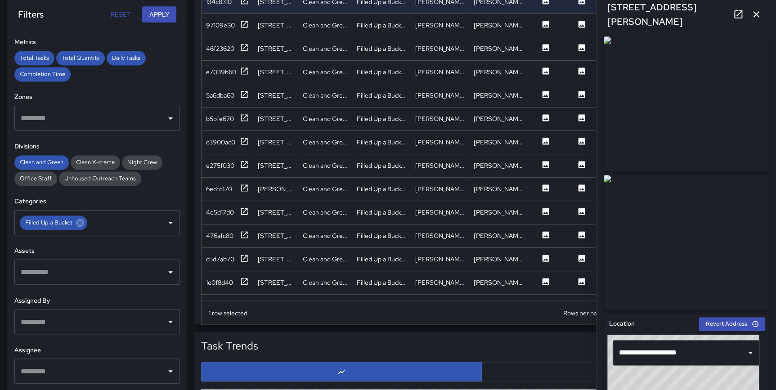
drag, startPoint x: 761, startPoint y: 15, endPoint x: 759, endPoint y: 67, distance: 52.3
click at [761, 15] on button "button" at bounding box center [756, 14] width 18 height 18
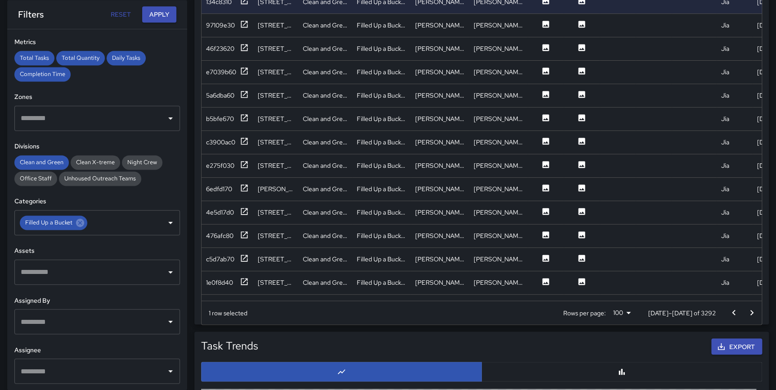
click at [751, 311] on icon "Go to next page" at bounding box center [751, 312] width 3 height 5
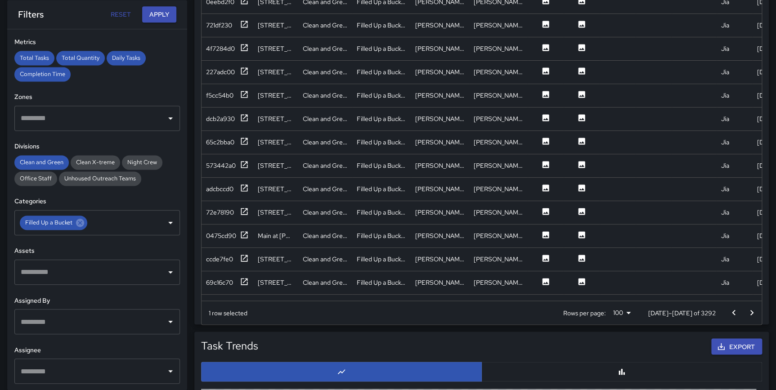
click at [751, 311] on icon "Go to next page" at bounding box center [751, 312] width 3 height 5
click at [751, 312] on icon "Go to next page" at bounding box center [751, 312] width 11 height 11
click at [240, 281] on icon at bounding box center [244, 281] width 9 height 9
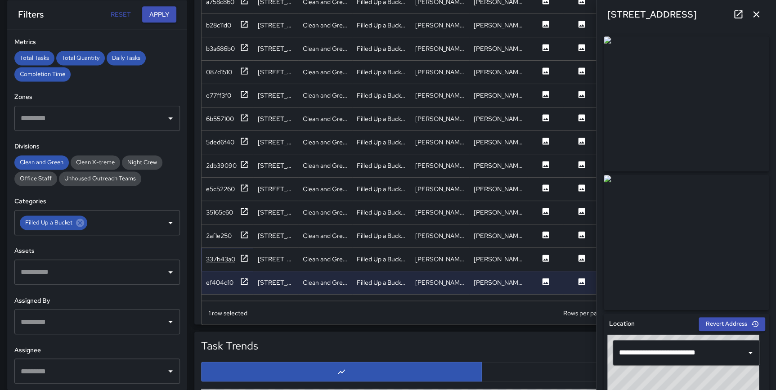
click at [244, 254] on icon at bounding box center [244, 258] width 9 height 9
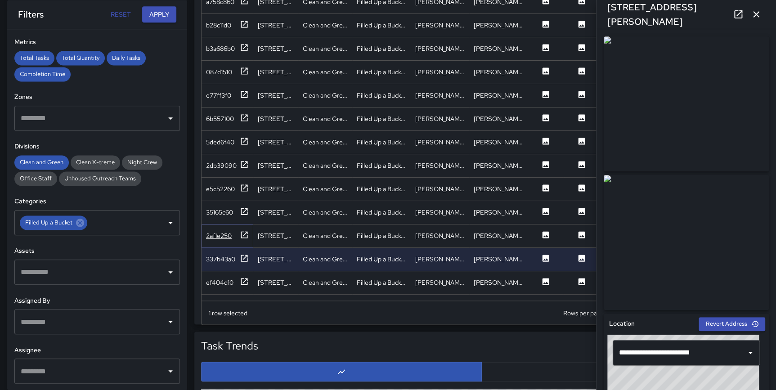
click at [244, 232] on icon at bounding box center [244, 234] width 9 height 9
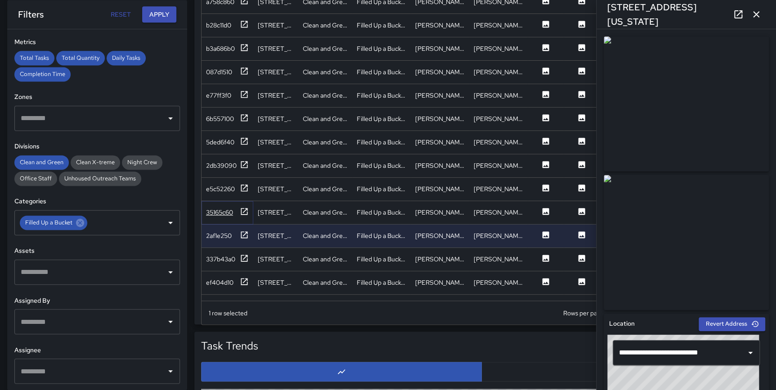
click at [246, 207] on icon at bounding box center [244, 211] width 9 height 9
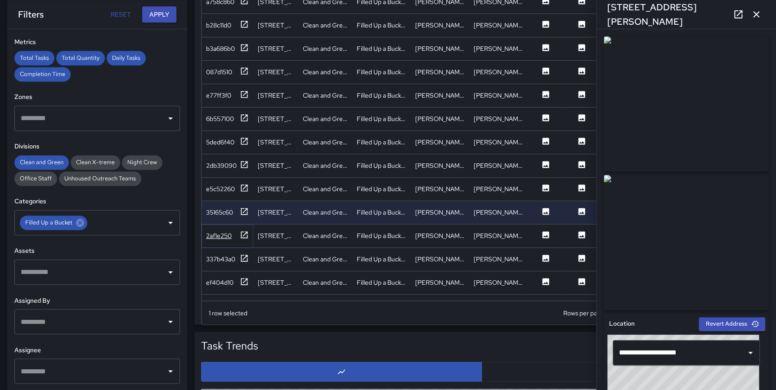
click at [246, 233] on icon at bounding box center [244, 234] width 9 height 9
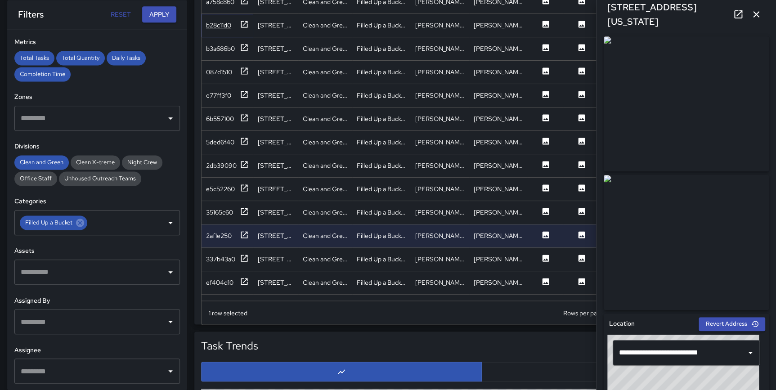
click at [244, 22] on icon at bounding box center [244, 24] width 7 height 7
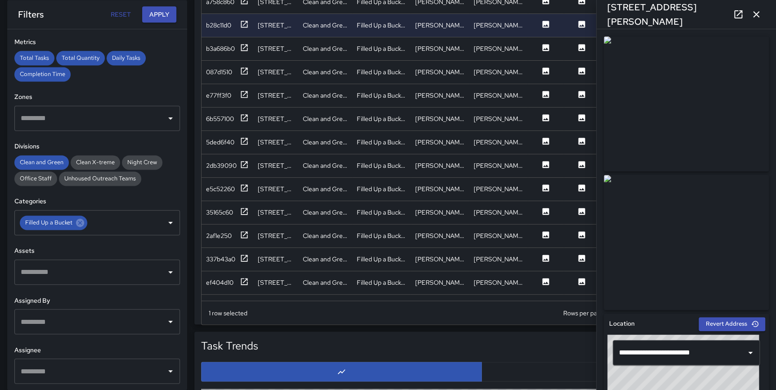
drag, startPoint x: 755, startPoint y: 15, endPoint x: 754, endPoint y: 24, distance: 9.0
click at [755, 15] on icon "button" at bounding box center [756, 14] width 6 height 6
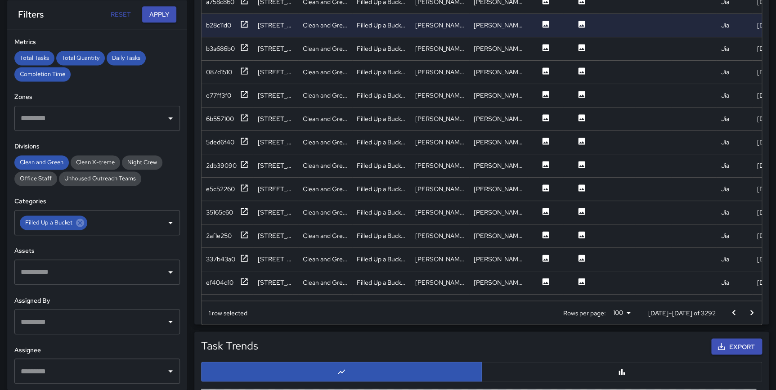
click at [747, 310] on icon "Go to next page" at bounding box center [751, 312] width 11 height 11
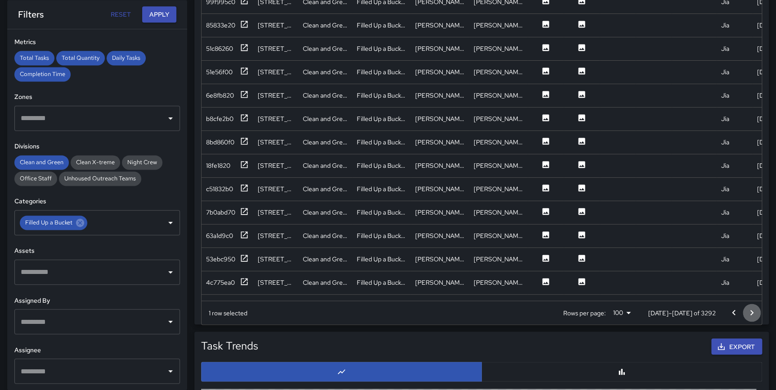
click at [747, 310] on icon "Go to next page" at bounding box center [751, 312] width 11 height 11
click at [747, 309] on icon "Go to next page" at bounding box center [751, 312] width 11 height 11
click at [744, 306] on div at bounding box center [743, 313] width 36 height 18
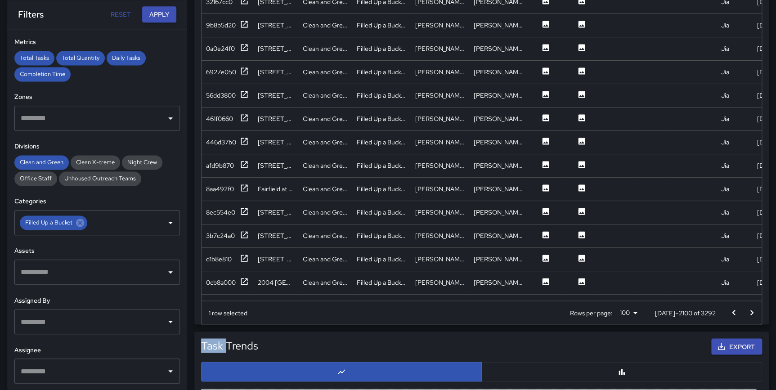
click at [744, 305] on div at bounding box center [743, 313] width 36 height 18
click at [240, 279] on icon at bounding box center [244, 281] width 9 height 9
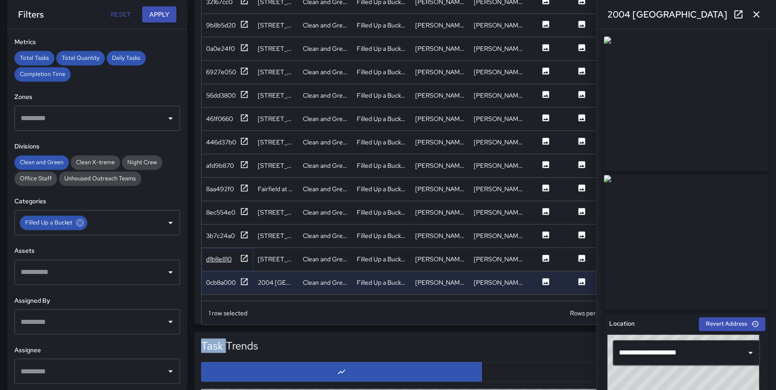
click at [243, 255] on icon at bounding box center [244, 258] width 9 height 9
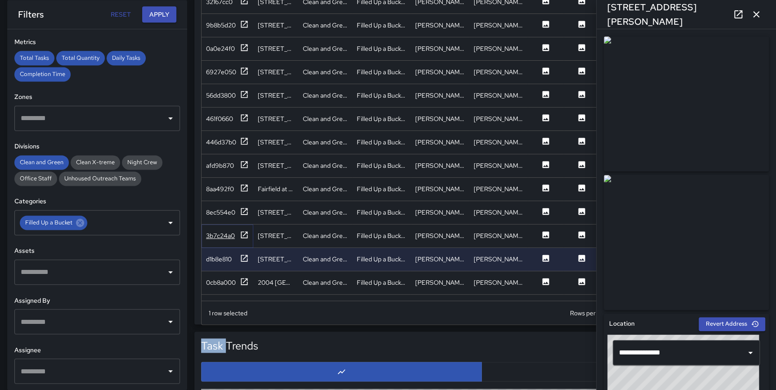
click at [244, 233] on icon at bounding box center [244, 234] width 9 height 9
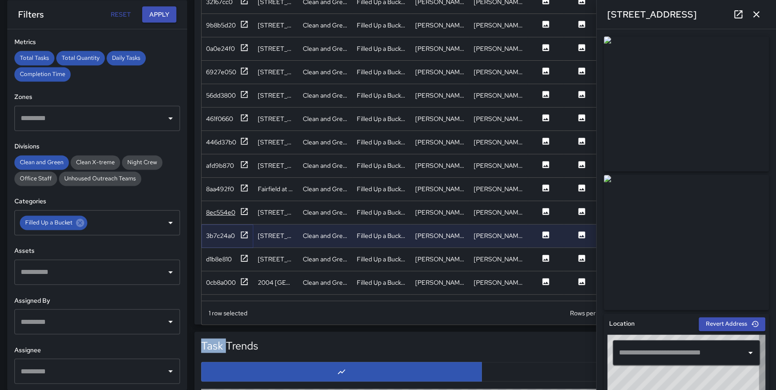
type input "**********"
click at [254, 47] on div "[STREET_ADDRESS][PERSON_NAME]" at bounding box center [275, 48] width 45 height 23
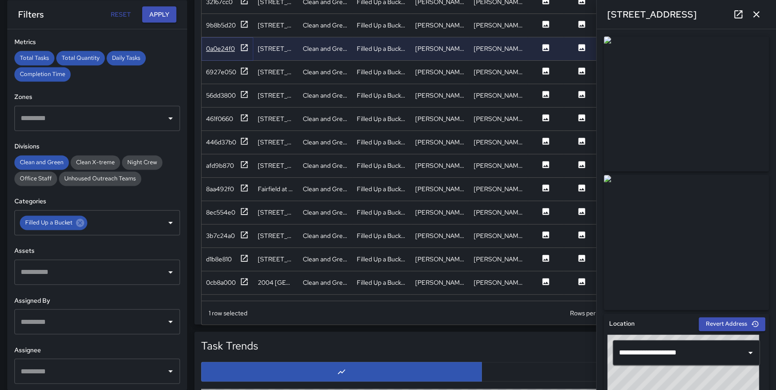
click at [247, 47] on icon at bounding box center [244, 47] width 9 height 9
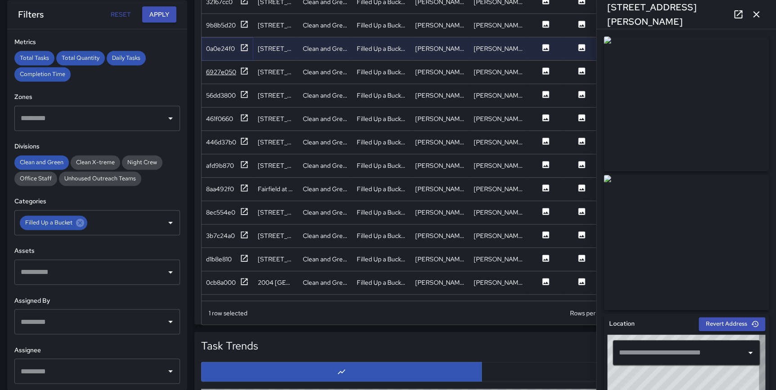
type input "**********"
click at [237, 68] on div "6927e050" at bounding box center [227, 72] width 43 height 11
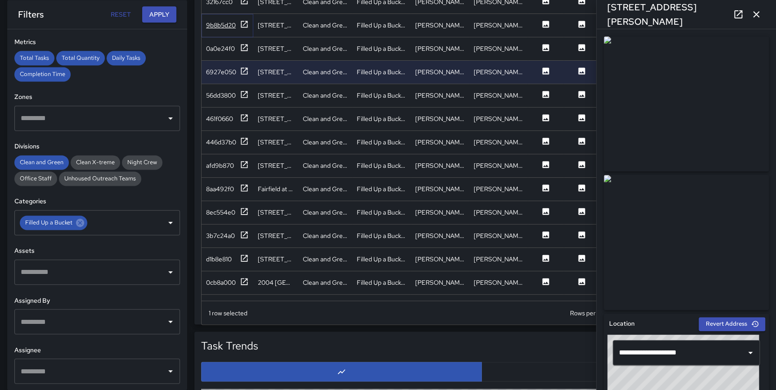
click at [244, 24] on icon at bounding box center [244, 24] width 9 height 9
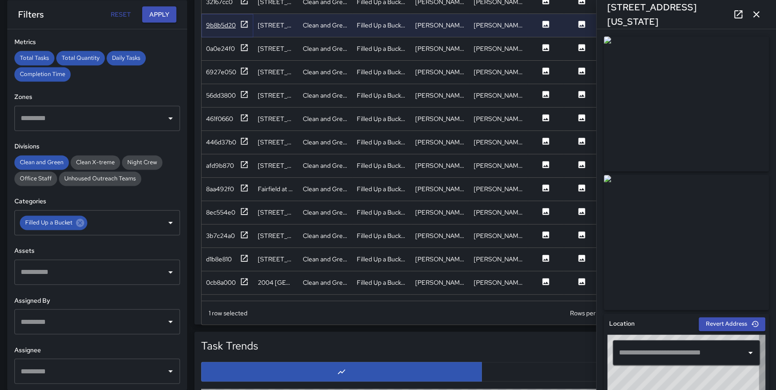
type input "**********"
click at [755, 13] on icon "button" at bounding box center [756, 14] width 6 height 6
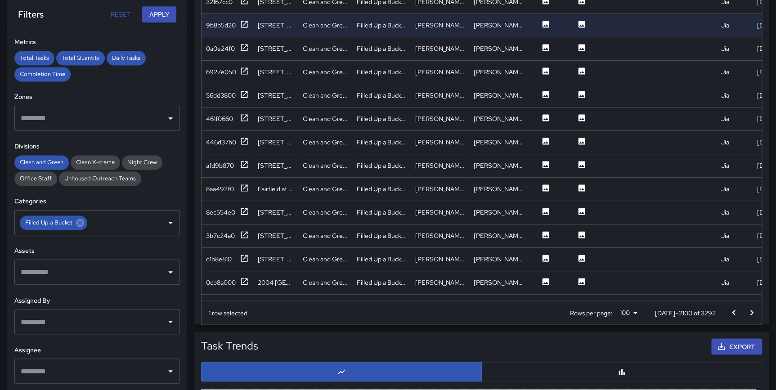
click at [751, 310] on icon "Go to next page" at bounding box center [751, 312] width 11 height 11
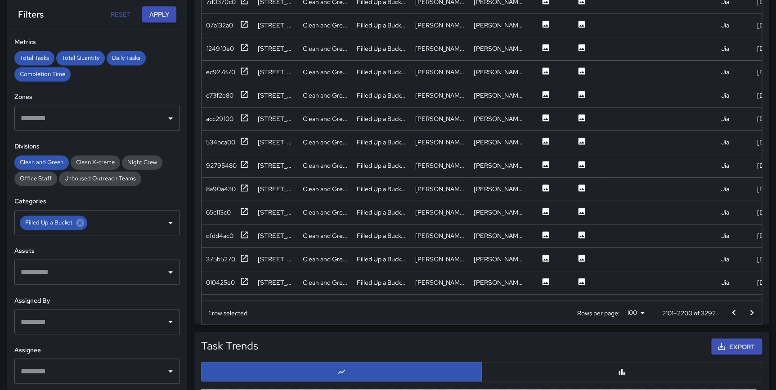
click at [751, 310] on icon "Go to next page" at bounding box center [751, 312] width 3 height 5
click at [243, 280] on icon at bounding box center [244, 281] width 9 height 9
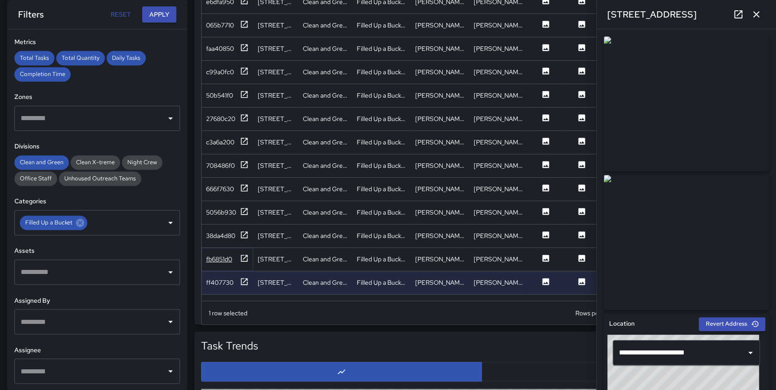
click at [243, 258] on icon at bounding box center [244, 258] width 7 height 7
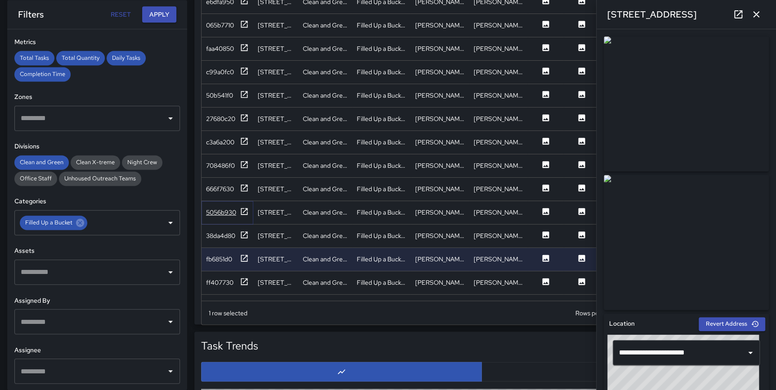
click at [243, 208] on icon at bounding box center [244, 211] width 9 height 9
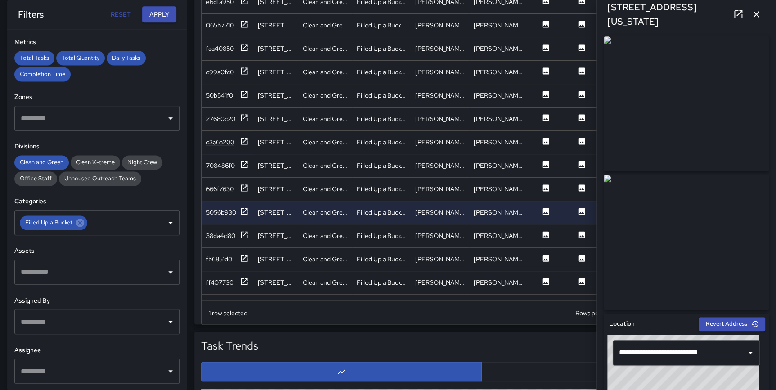
click at [243, 139] on icon at bounding box center [244, 141] width 9 height 9
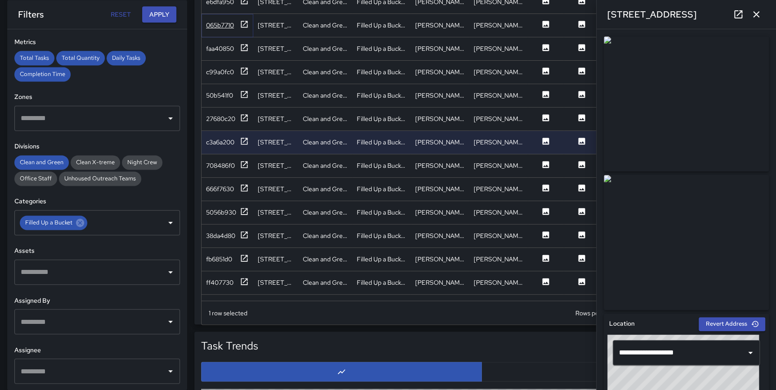
click at [243, 26] on icon at bounding box center [244, 24] width 7 height 7
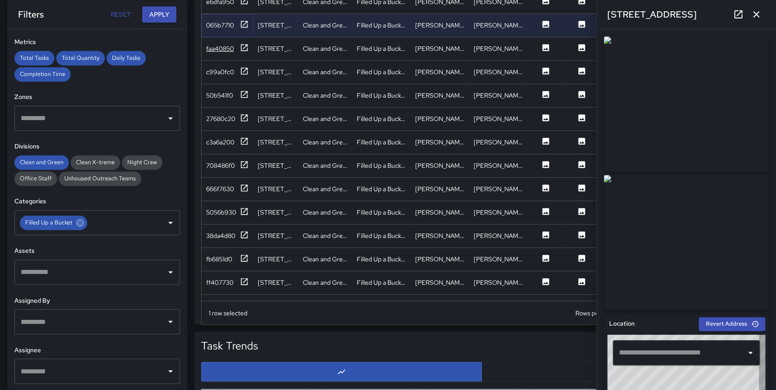
type input "**********"
click at [242, 46] on icon at bounding box center [244, 47] width 9 height 9
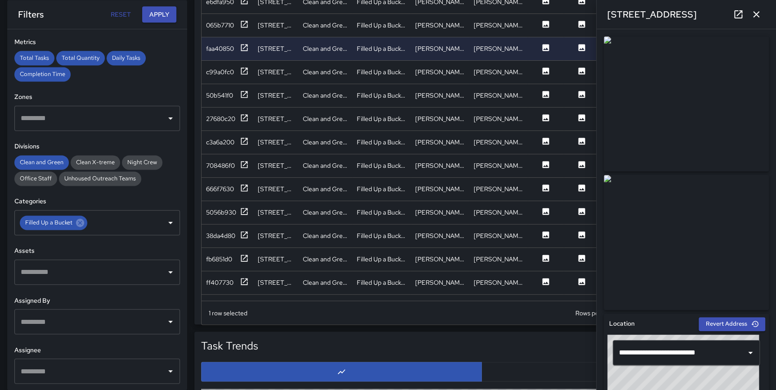
drag, startPoint x: 756, startPoint y: 13, endPoint x: 752, endPoint y: 19, distance: 7.5
click at [756, 13] on icon "button" at bounding box center [756, 14] width 11 height 11
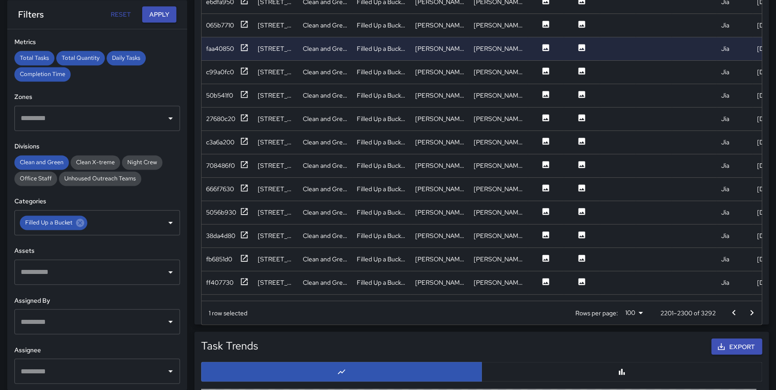
click at [746, 308] on button "Go to next page" at bounding box center [752, 313] width 18 height 18
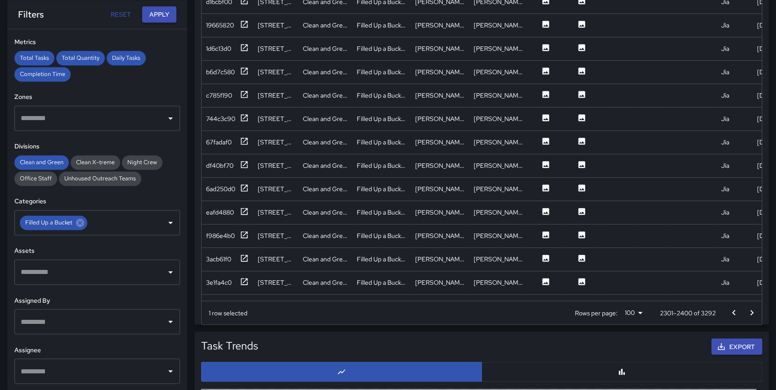
click at [747, 309] on icon "Go to next page" at bounding box center [751, 312] width 11 height 11
click at [748, 310] on icon "Go to next page" at bounding box center [751, 312] width 11 height 11
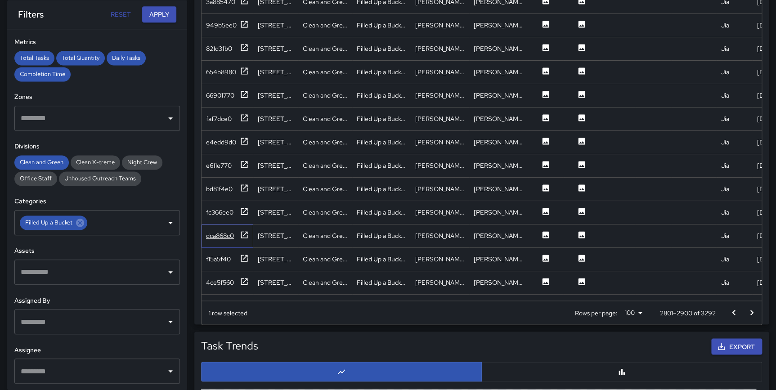
click at [248, 230] on div "dca868c0" at bounding box center [228, 236] width 52 height 23
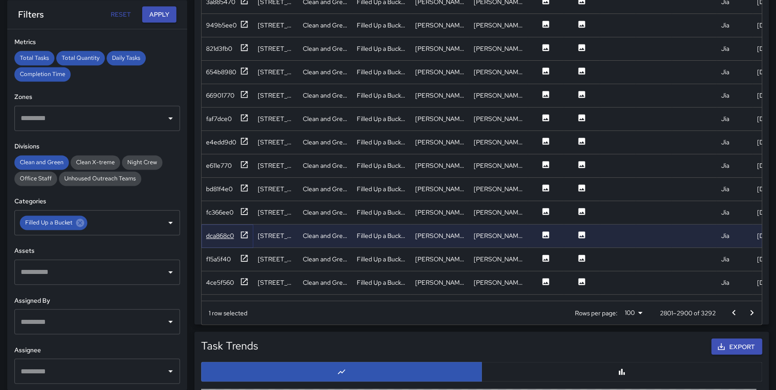
click at [247, 233] on icon at bounding box center [244, 234] width 9 height 9
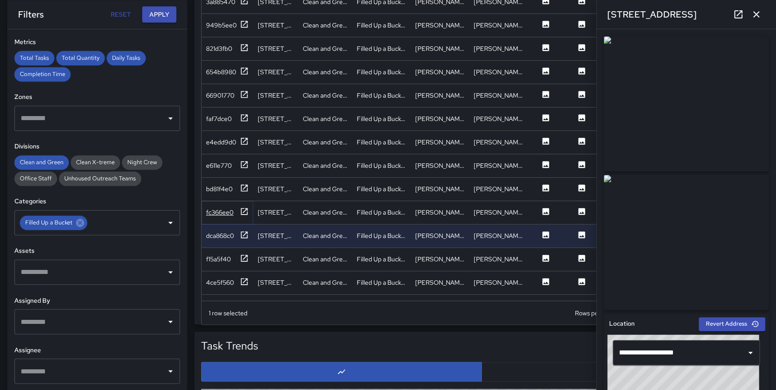
click at [242, 208] on icon at bounding box center [244, 211] width 9 height 9
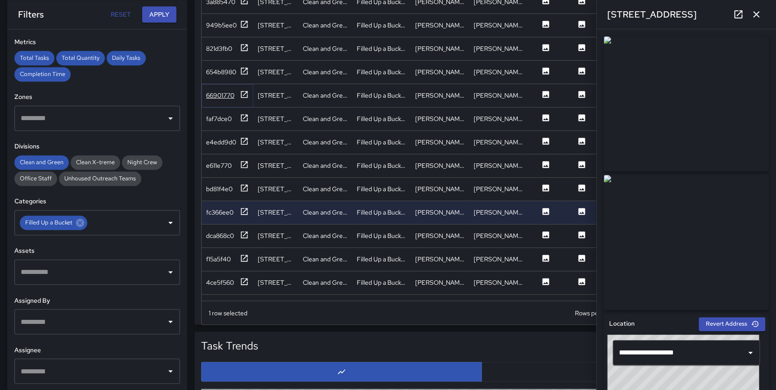
click at [245, 93] on icon at bounding box center [244, 94] width 9 height 9
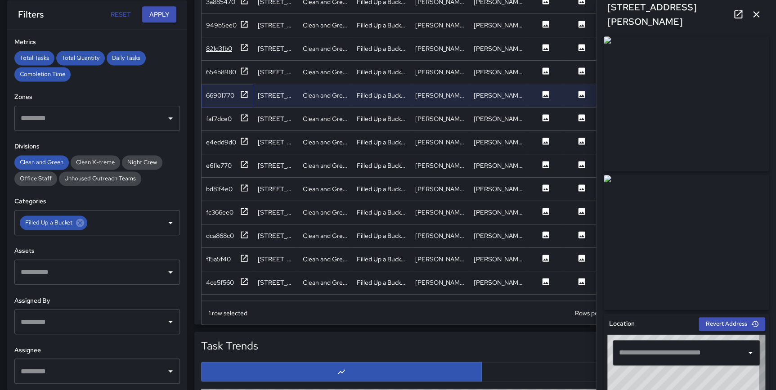
type input "**********"
click at [243, 45] on icon at bounding box center [244, 47] width 9 height 9
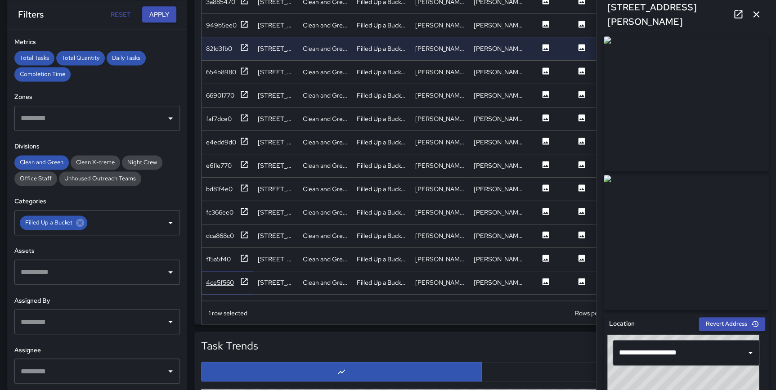
click at [244, 279] on icon at bounding box center [244, 281] width 9 height 9
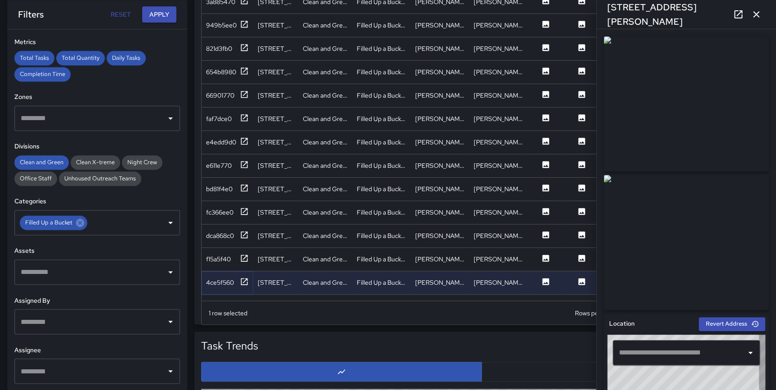
type input "**********"
click at [759, 11] on icon "button" at bounding box center [756, 14] width 11 height 11
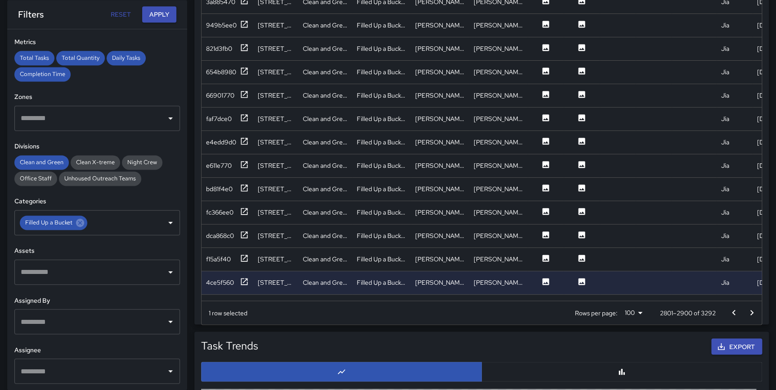
click at [747, 311] on icon "Go to next page" at bounding box center [751, 312] width 11 height 11
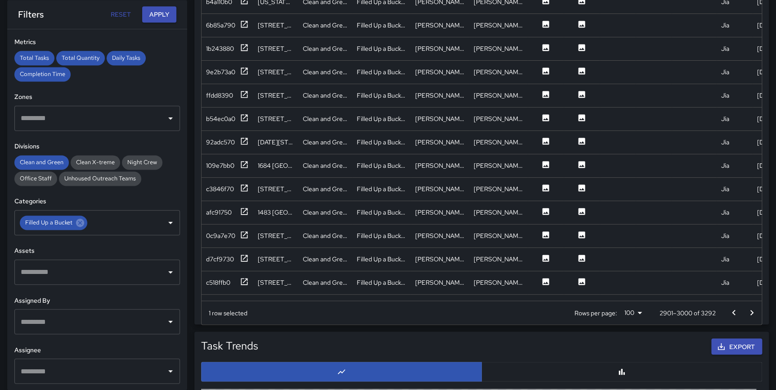
click at [747, 311] on icon "Go to next page" at bounding box center [751, 312] width 11 height 11
drag, startPoint x: 245, startPoint y: 284, endPoint x: 245, endPoint y: 278, distance: 6.3
click at [246, 284] on icon at bounding box center [244, 281] width 9 height 9
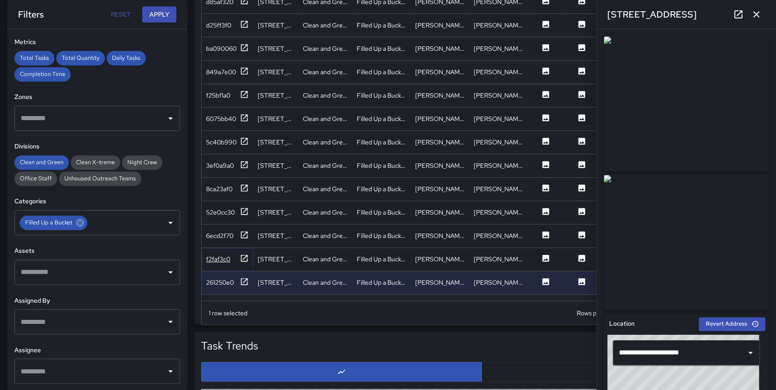
click at [243, 258] on icon at bounding box center [244, 258] width 9 height 9
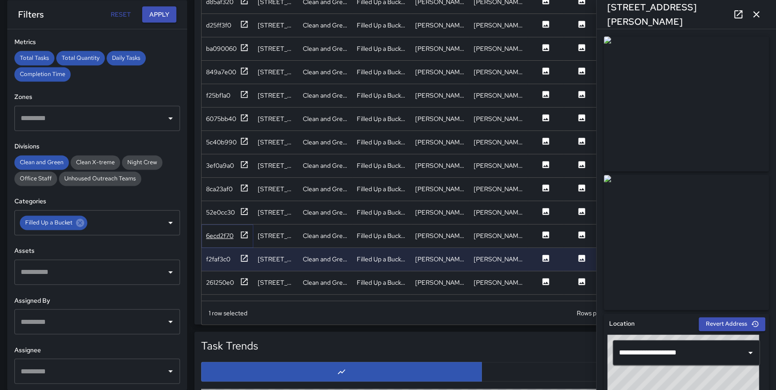
click at [243, 233] on icon at bounding box center [244, 234] width 9 height 9
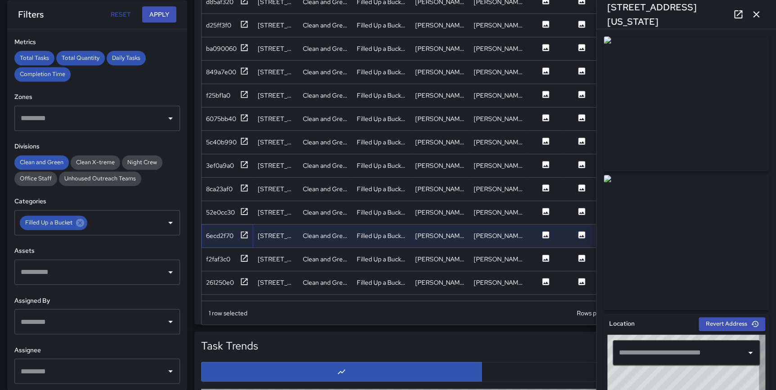
type input "**********"
click at [243, 211] on icon at bounding box center [244, 211] width 7 height 7
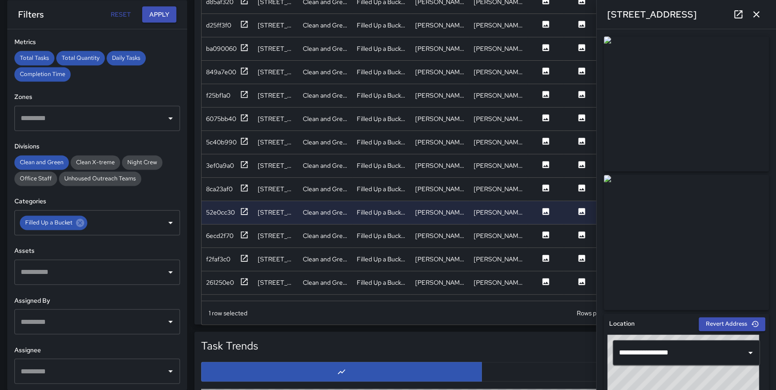
click at [759, 13] on icon "button" at bounding box center [756, 14] width 11 height 11
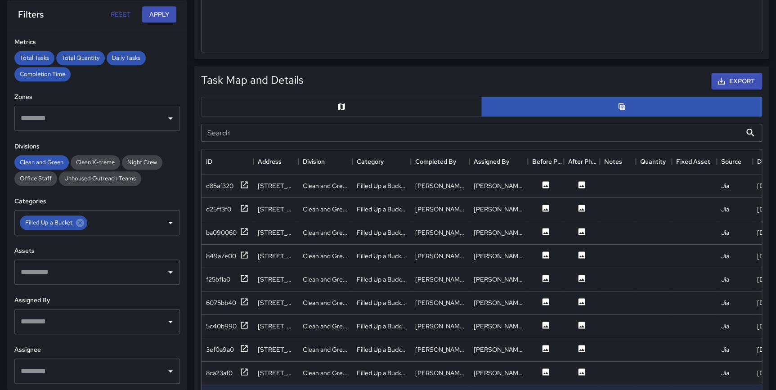
scroll to position [380, 0]
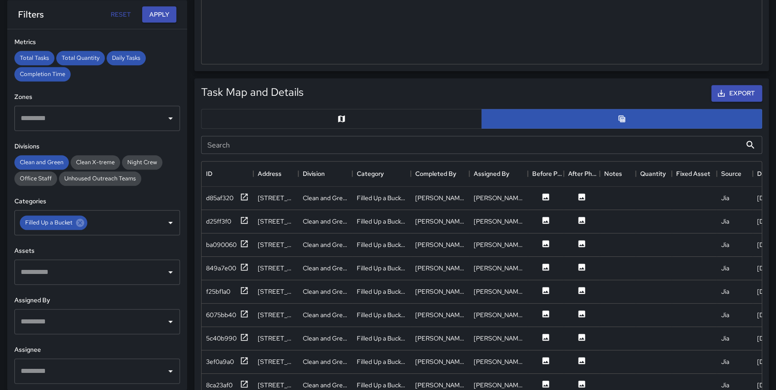
click at [320, 117] on button "button" at bounding box center [341, 119] width 281 height 20
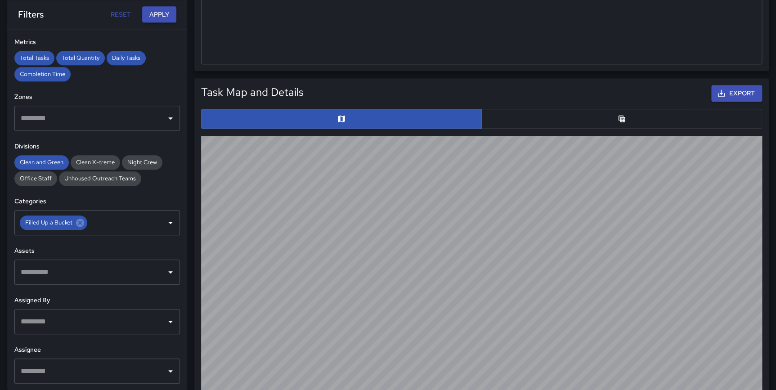
click at [123, 13] on button "Reset" at bounding box center [120, 14] width 29 height 17
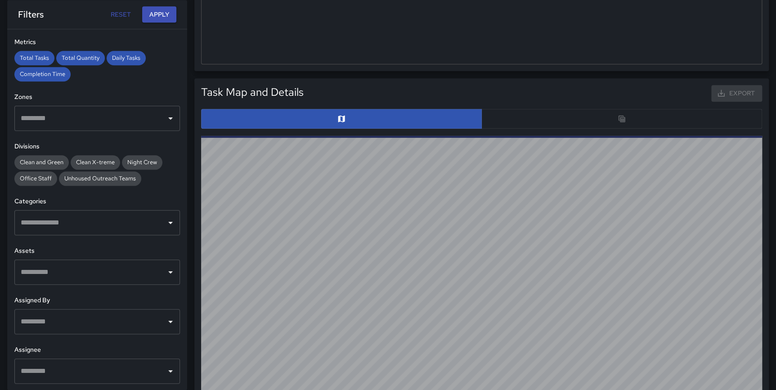
type input "**********"
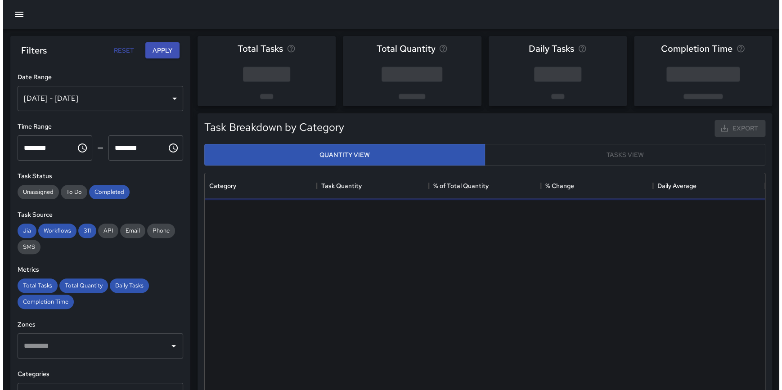
scroll to position [263, 553]
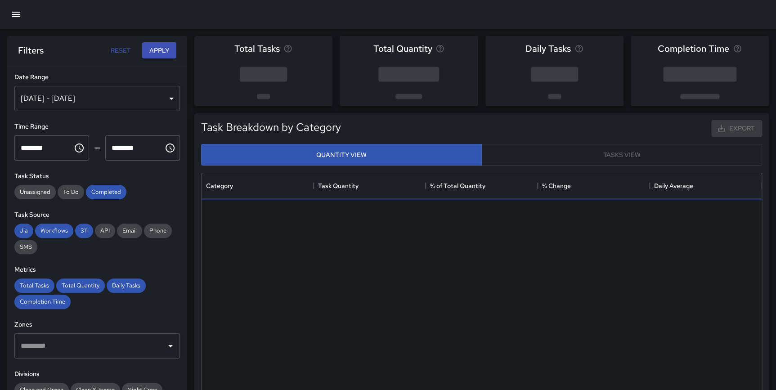
click at [84, 101] on div "[DATE] - [DATE]" at bounding box center [97, 98] width 166 height 25
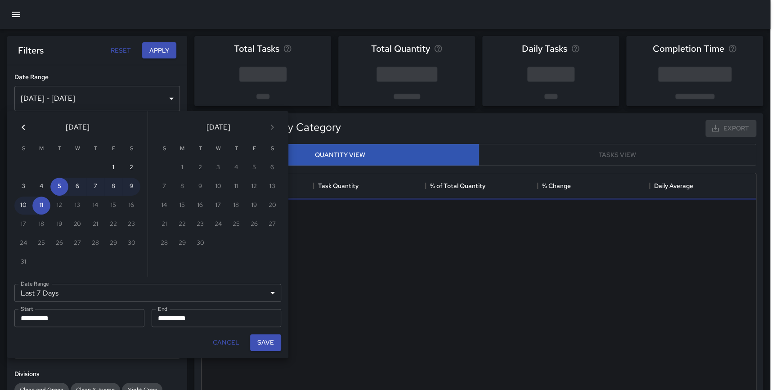
scroll to position [263, 554]
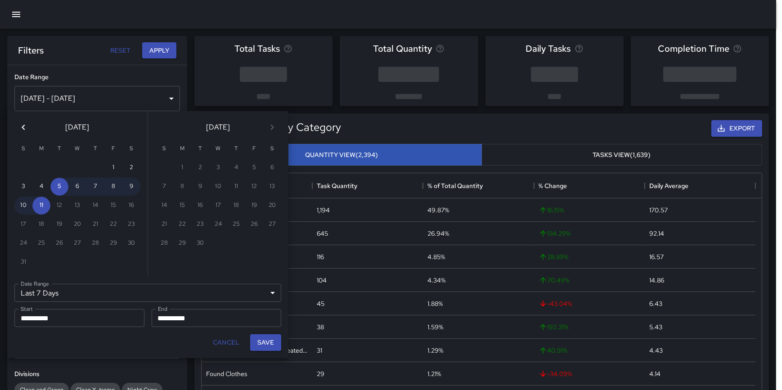
click at [23, 130] on icon "Previous month" at bounding box center [23, 127] width 11 height 11
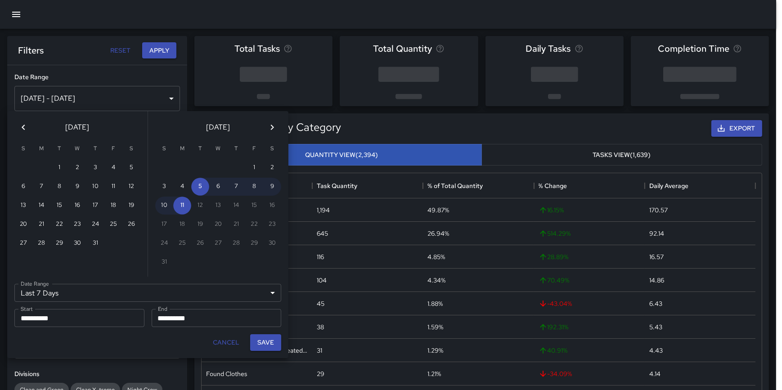
click at [23, 130] on icon "Previous month" at bounding box center [23, 127] width 11 height 11
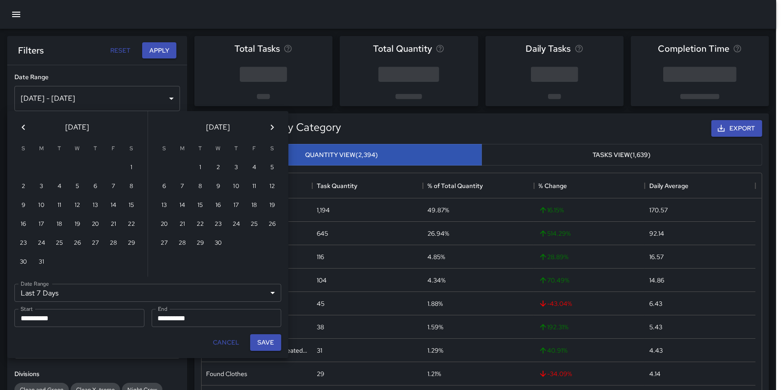
click at [23, 130] on icon "Previous month" at bounding box center [23, 127] width 11 height 11
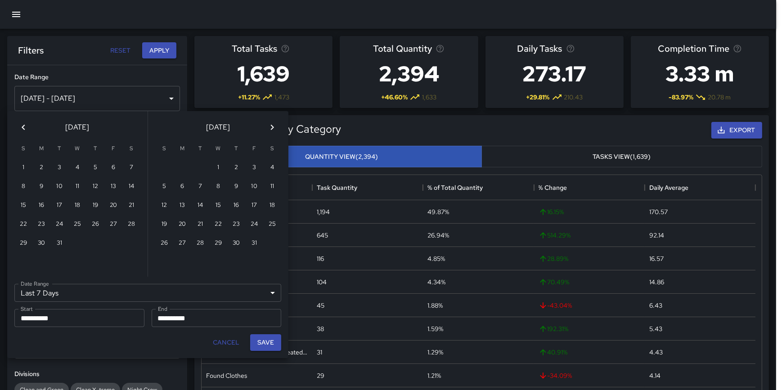
click at [23, 130] on icon "Previous month" at bounding box center [23, 127] width 11 height 11
click at [94, 168] on button "1" at bounding box center [95, 168] width 18 height 18
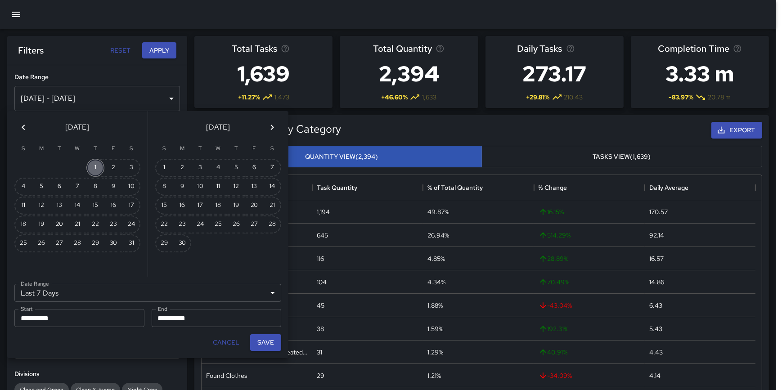
type input "******"
type input "**********"
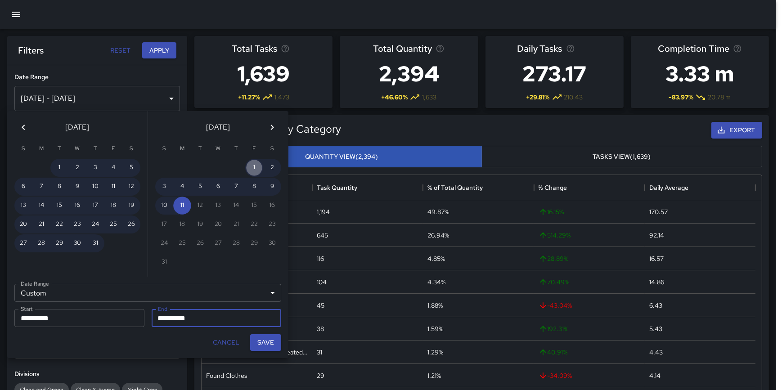
click at [250, 166] on button "1" at bounding box center [254, 168] width 18 height 18
type input "**********"
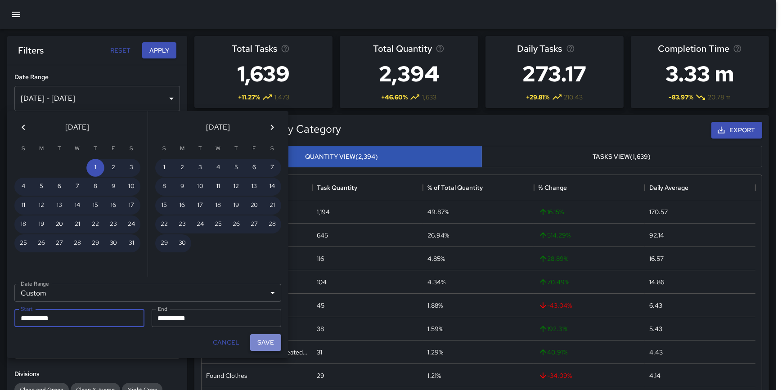
click at [265, 347] on button "Save" at bounding box center [265, 342] width 31 height 17
type input "**********"
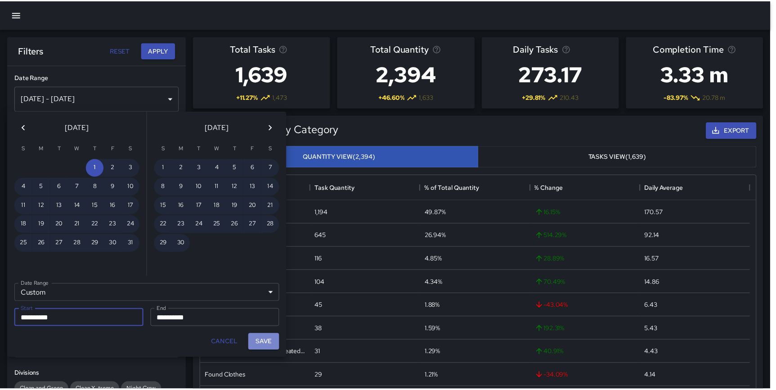
scroll to position [263, 553]
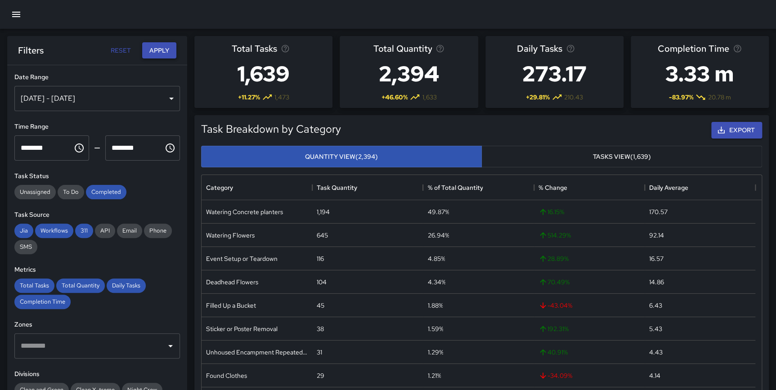
click at [163, 50] on button "Apply" at bounding box center [159, 50] width 34 height 17
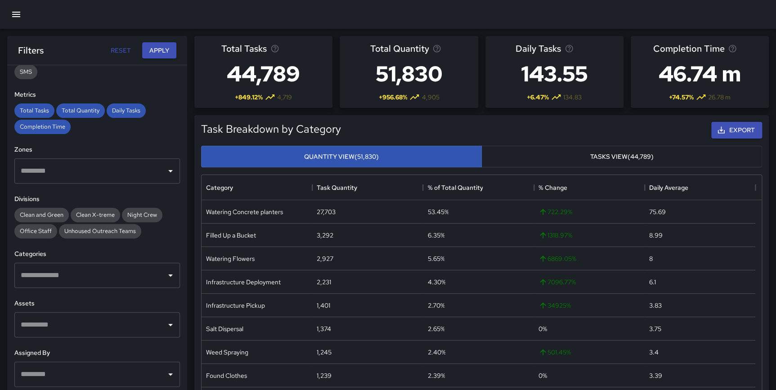
scroll to position [192, 0]
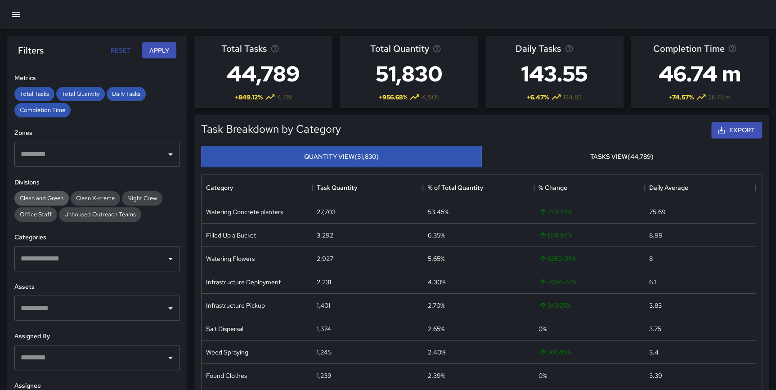
click at [55, 198] on span "Clean and Green" at bounding box center [41, 198] width 54 height 8
click at [64, 256] on input "text" at bounding box center [90, 258] width 144 height 17
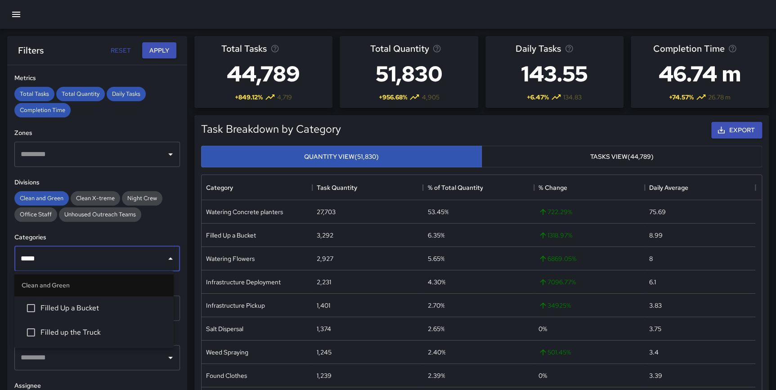
type input "******"
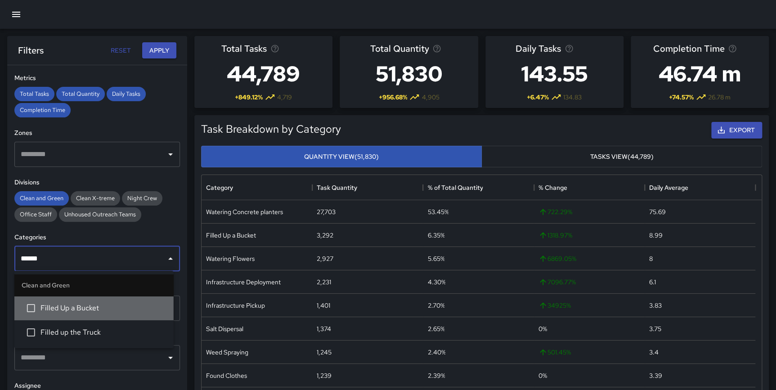
drag, startPoint x: 76, startPoint y: 305, endPoint x: 96, endPoint y: 287, distance: 27.4
click at [76, 306] on span "Filled Up a Bucket" at bounding box center [103, 308] width 126 height 11
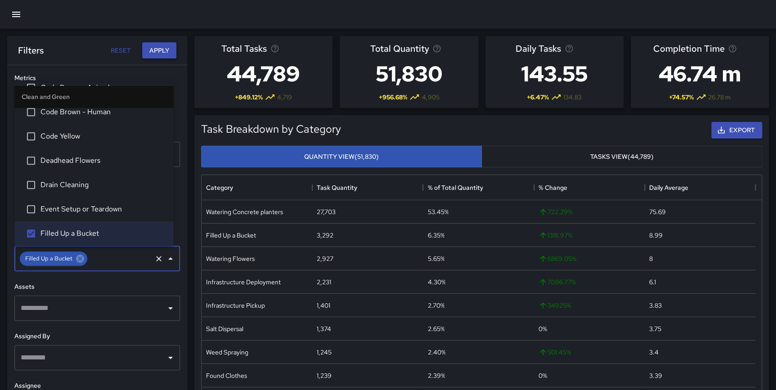
click at [157, 50] on button "Apply" at bounding box center [159, 50] width 34 height 17
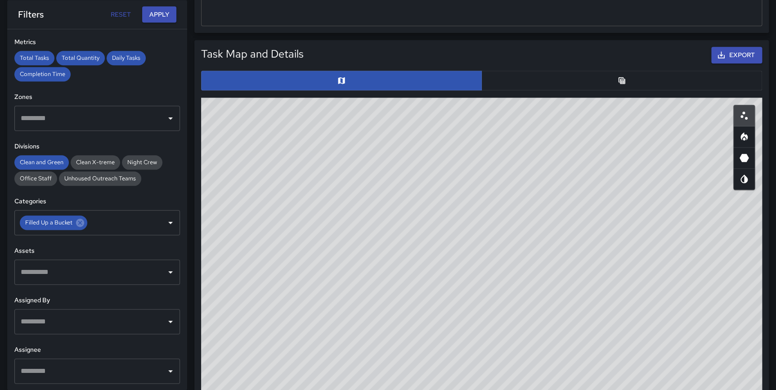
scroll to position [413, 0]
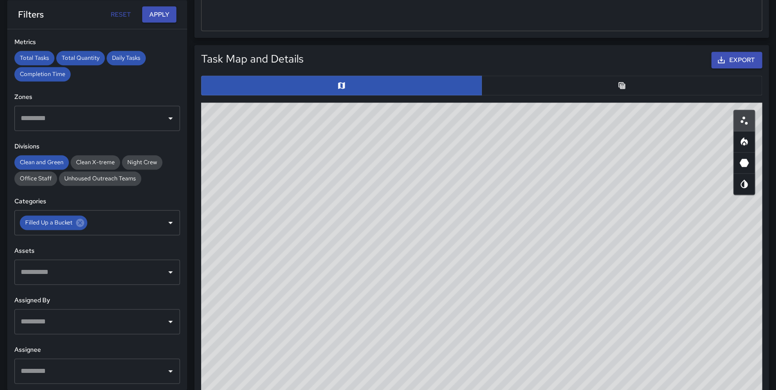
click at [745, 141] on icon "Heatmap" at bounding box center [744, 141] width 7 height 8
type button "heatmap"
drag, startPoint x: 537, startPoint y: 254, endPoint x: 500, endPoint y: 316, distance: 72.2
click at [500, 316] on div "© Mapbox © OpenStreetMap Improve this map" at bounding box center [481, 283] width 561 height 360
drag, startPoint x: 526, startPoint y: 292, endPoint x: 517, endPoint y: 245, distance: 47.2
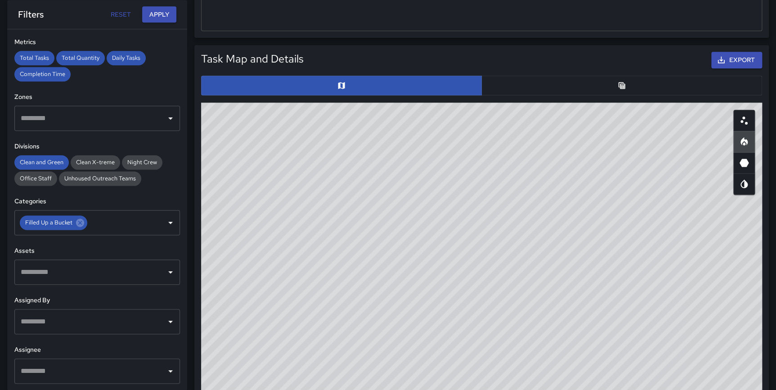
click at [517, 245] on div "© Mapbox © OpenStreetMap Improve this map" at bounding box center [481, 283] width 561 height 360
drag, startPoint x: 530, startPoint y: 271, endPoint x: 529, endPoint y: 342, distance: 71.1
click at [529, 345] on div "© Mapbox © OpenStreetMap Improve this map" at bounding box center [481, 283] width 561 height 360
drag, startPoint x: 563, startPoint y: 316, endPoint x: 552, endPoint y: 326, distance: 15.3
click at [552, 326] on div "© Mapbox © OpenStreetMap Improve this map" at bounding box center [481, 283] width 561 height 360
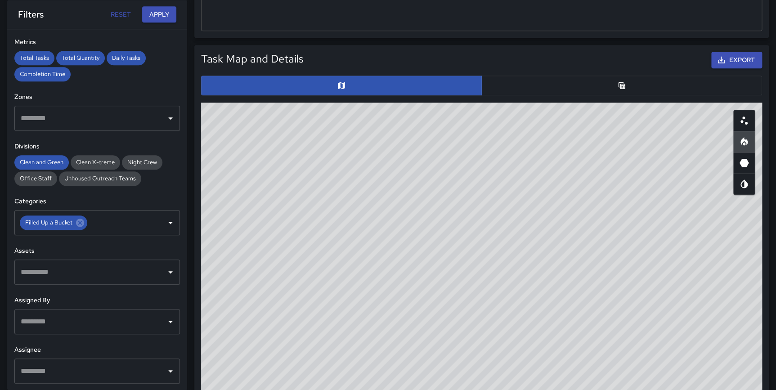
drag, startPoint x: 601, startPoint y: 329, endPoint x: 595, endPoint y: 350, distance: 21.4
click at [595, 350] on div "© Mapbox © OpenStreetMap Improve this map" at bounding box center [481, 283] width 561 height 360
drag, startPoint x: 549, startPoint y: 317, endPoint x: 555, endPoint y: 288, distance: 29.5
click at [555, 288] on div "© Mapbox © OpenStreetMap Improve this map" at bounding box center [481, 283] width 561 height 360
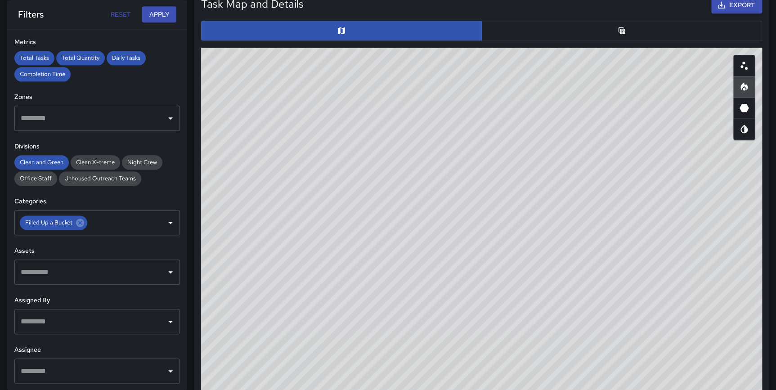
scroll to position [490, 0]
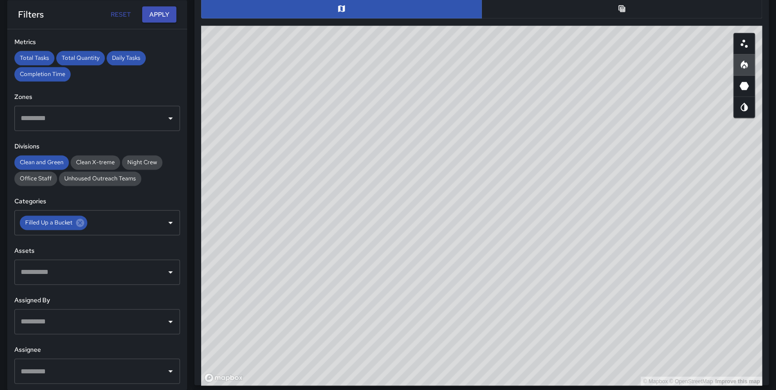
drag, startPoint x: 508, startPoint y: 148, endPoint x: 509, endPoint y: 173, distance: 24.8
click at [509, 173] on div "© Mapbox © OpenStreetMap Improve this map" at bounding box center [481, 206] width 561 height 360
drag, startPoint x: 436, startPoint y: 256, endPoint x: 438, endPoint y: 335, distance: 78.3
click at [438, 335] on div "© Mapbox © OpenStreetMap Improve this map" at bounding box center [481, 206] width 561 height 360
drag, startPoint x: 462, startPoint y: 264, endPoint x: 464, endPoint y: 268, distance: 5.0
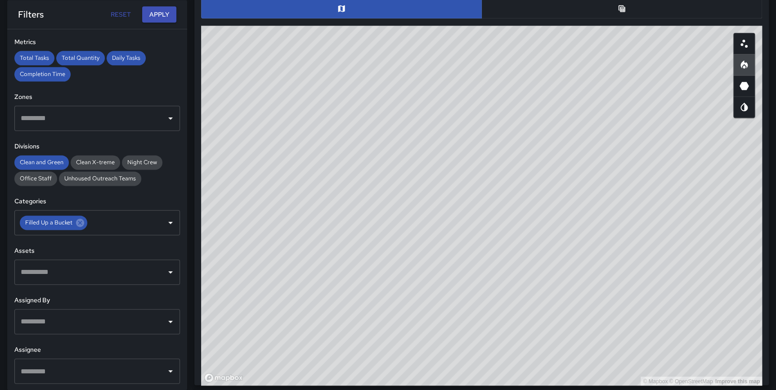
click at [464, 268] on div "© Mapbox © OpenStreetMap Improve this map" at bounding box center [481, 206] width 561 height 360
click at [410, 304] on div "© Mapbox © OpenStreetMap Improve this map" at bounding box center [481, 206] width 561 height 360
drag, startPoint x: 461, startPoint y: 270, endPoint x: 458, endPoint y: 278, distance: 8.1
click at [458, 278] on div "© Mapbox © OpenStreetMap Improve this map" at bounding box center [481, 206] width 561 height 360
click at [0, 212] on html "**********" at bounding box center [388, 125] width 776 height 1231
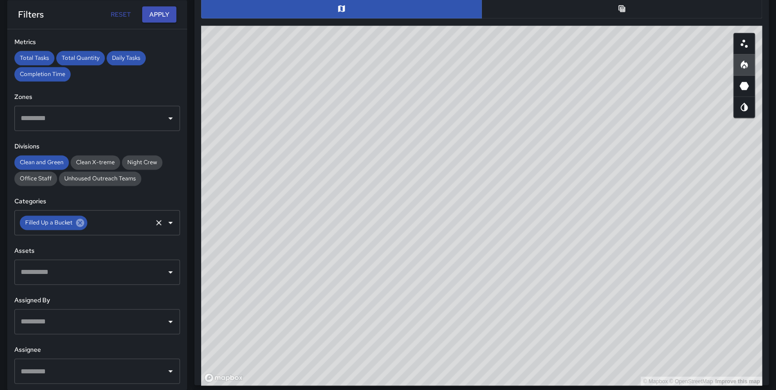
click at [76, 220] on icon at bounding box center [80, 223] width 8 height 8
click at [89, 226] on input "text" at bounding box center [120, 222] width 62 height 17
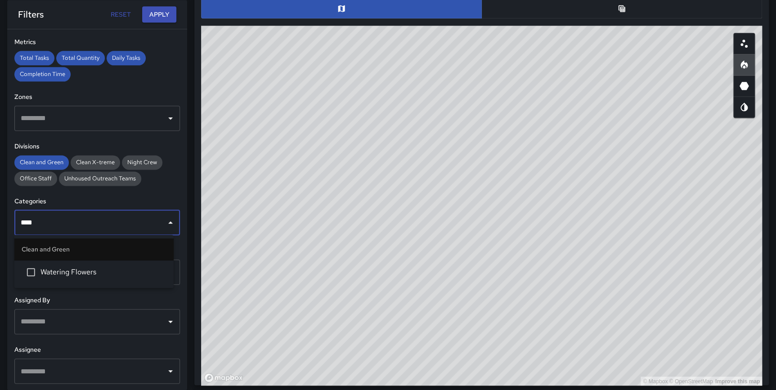
type input "*****"
click at [65, 270] on span "Watering Flowers" at bounding box center [103, 272] width 126 height 11
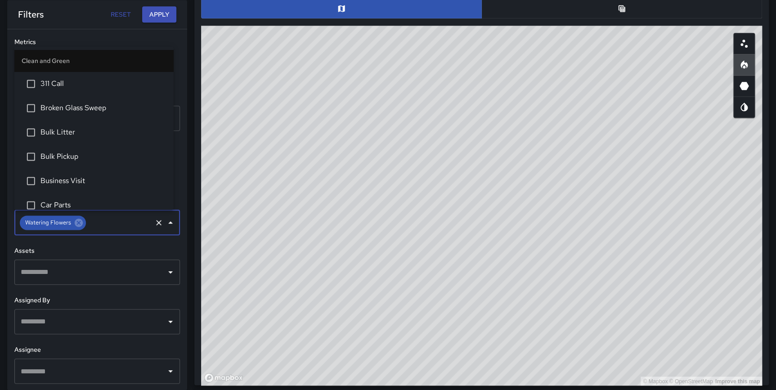
scroll to position [1343, 0]
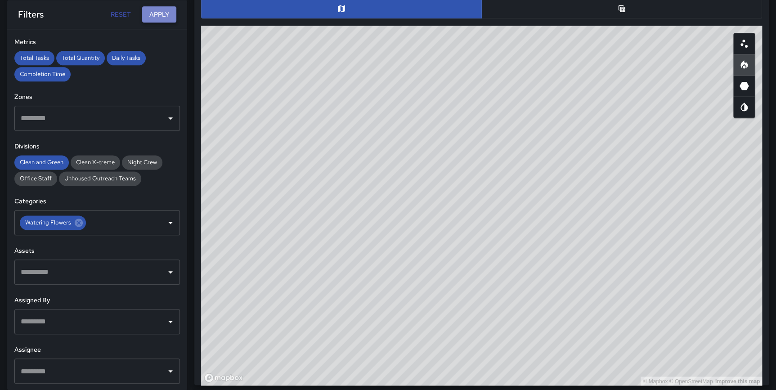
click at [163, 9] on button "Apply" at bounding box center [159, 14] width 34 height 17
drag, startPoint x: 575, startPoint y: 180, endPoint x: 602, endPoint y: 196, distance: 32.3
click at [602, 196] on div "© Mapbox © OpenStreetMap Improve this map" at bounding box center [481, 206] width 561 height 360
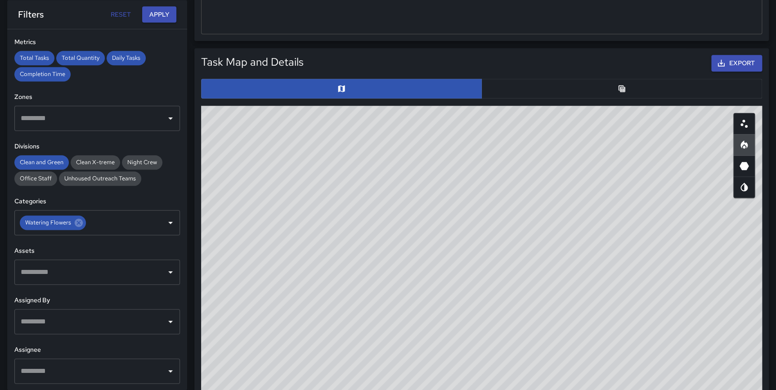
scroll to position [422, 0]
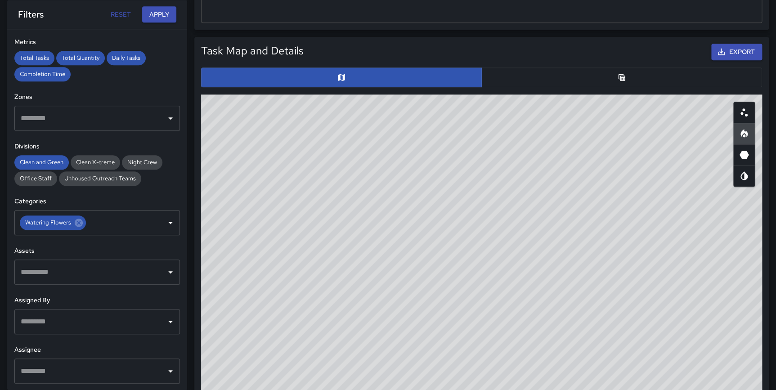
click at [610, 82] on button "button" at bounding box center [621, 77] width 281 height 20
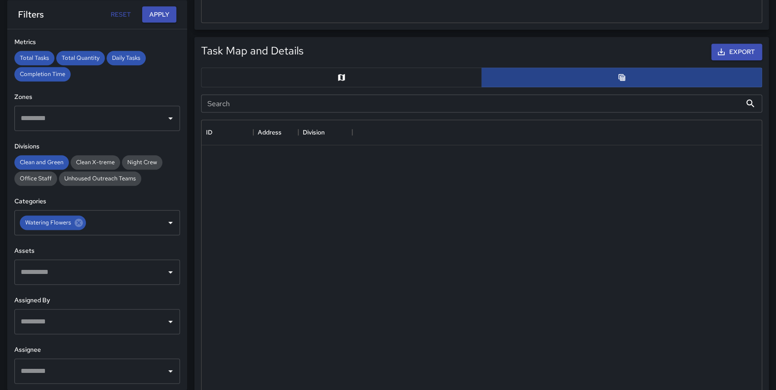
scroll to position [6, 7]
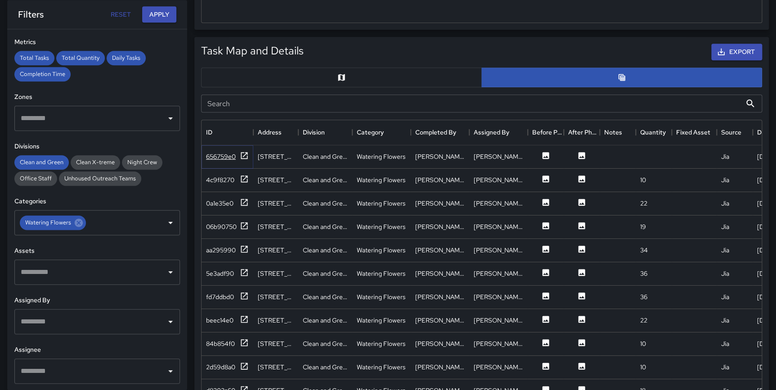
click at [243, 153] on icon at bounding box center [244, 155] width 9 height 9
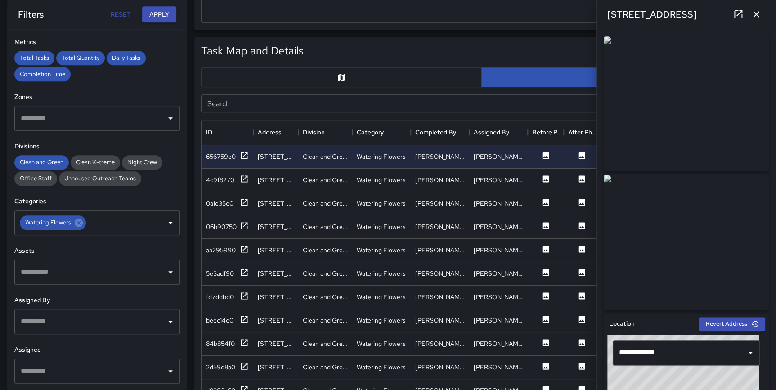
click at [755, 10] on icon "button" at bounding box center [756, 14] width 11 height 11
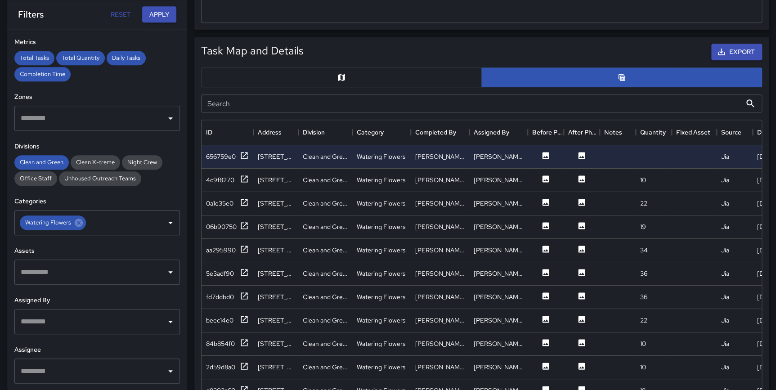
drag, startPoint x: 775, startPoint y: 224, endPoint x: 781, endPoint y: 290, distance: 66.4
click at [776, 298] on html "**********" at bounding box center [388, 206] width 776 height 1256
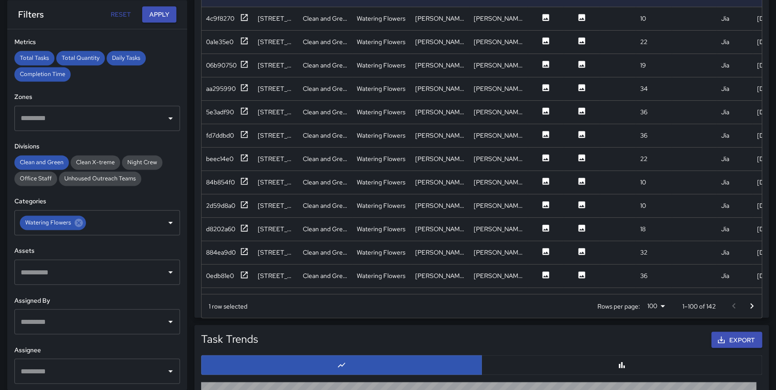
scroll to position [616, 0]
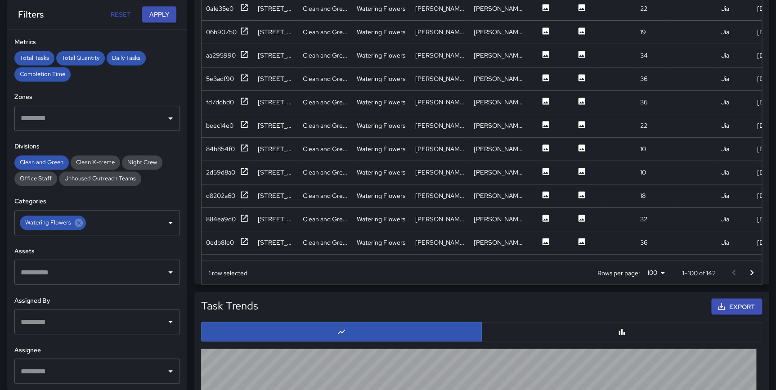
click at [754, 271] on icon "Go to next page" at bounding box center [751, 272] width 11 height 11
click at [754, 271] on div at bounding box center [743, 273] width 36 height 18
click at [245, 239] on icon at bounding box center [244, 241] width 7 height 7
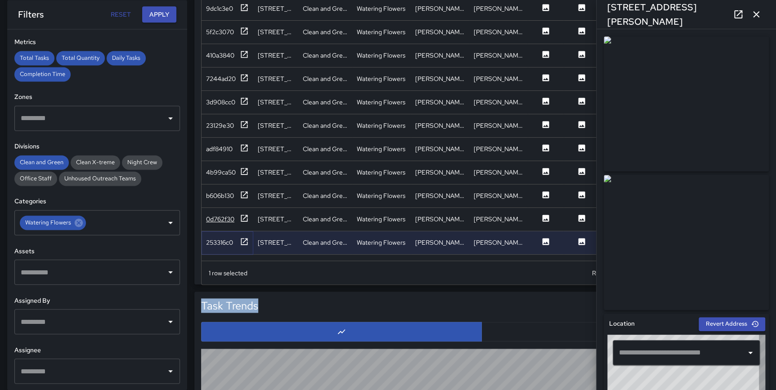
type input "**********"
click at [240, 220] on icon at bounding box center [244, 218] width 9 height 9
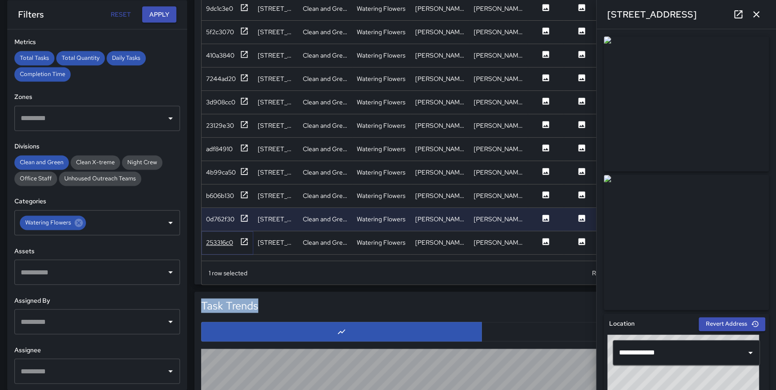
click at [243, 239] on icon at bounding box center [244, 241] width 9 height 9
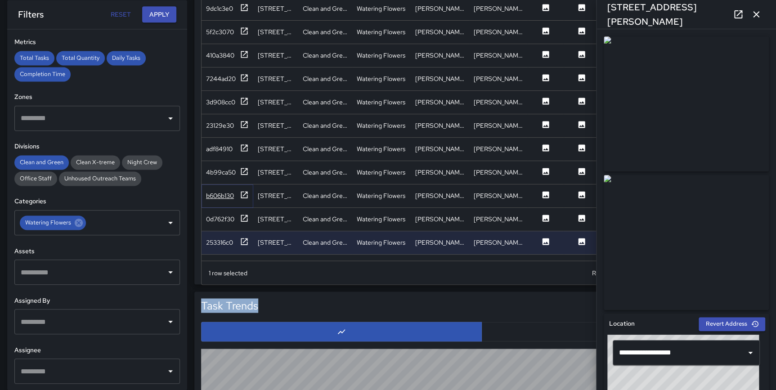
click at [242, 193] on icon at bounding box center [244, 194] width 9 height 9
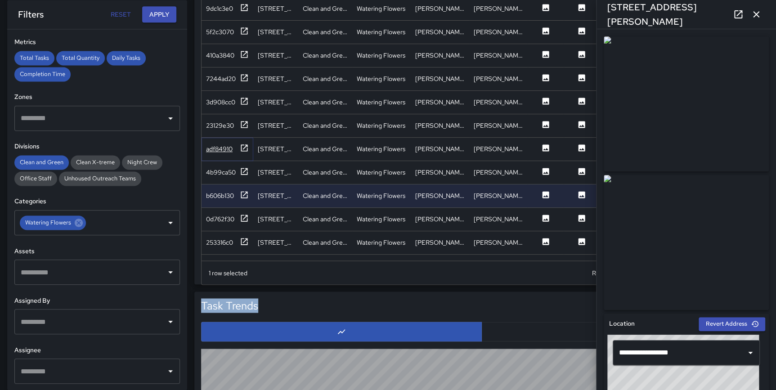
click at [245, 148] on icon at bounding box center [244, 148] width 9 height 9
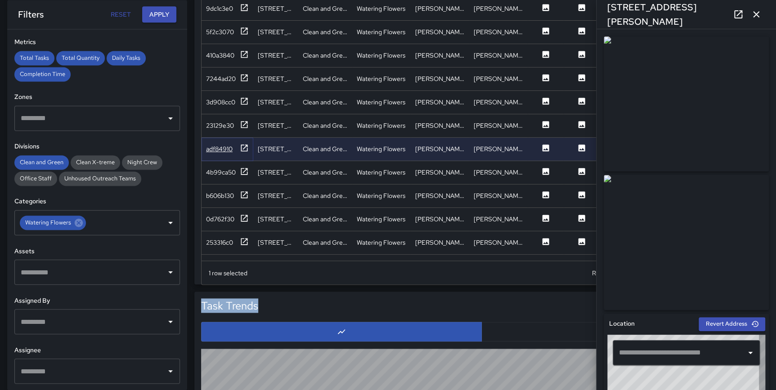
type input "**********"
click at [247, 168] on icon at bounding box center [244, 171] width 9 height 9
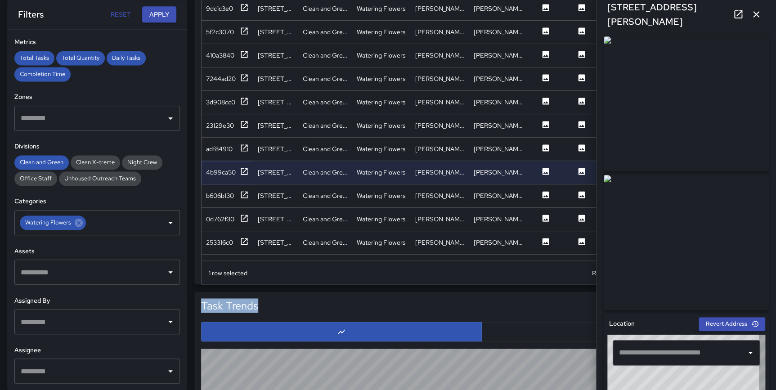
type input "**********"
click at [247, 193] on icon at bounding box center [244, 194] width 7 height 7
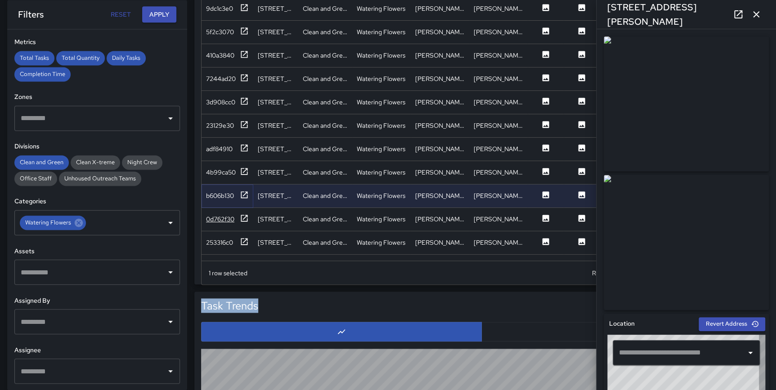
type input "**********"
click at [240, 215] on icon at bounding box center [244, 218] width 9 height 9
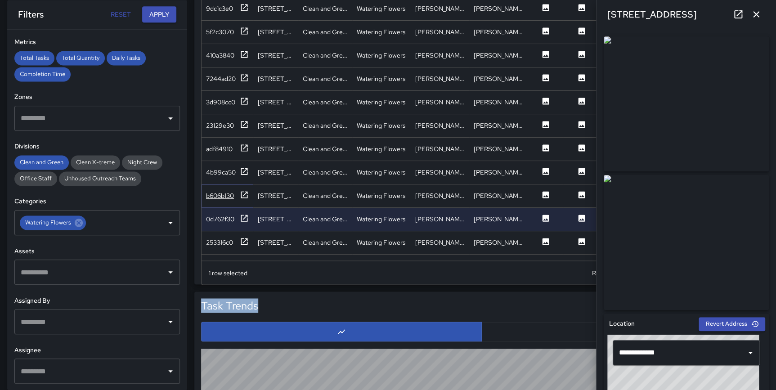
click at [238, 199] on div "b606b130" at bounding box center [227, 195] width 43 height 11
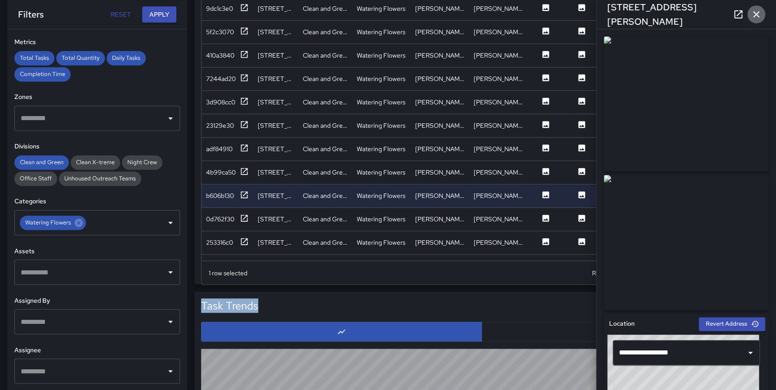
drag, startPoint x: 754, startPoint y: 14, endPoint x: 754, endPoint y: 22, distance: 8.1
click at [754, 14] on icon "button" at bounding box center [756, 14] width 11 height 11
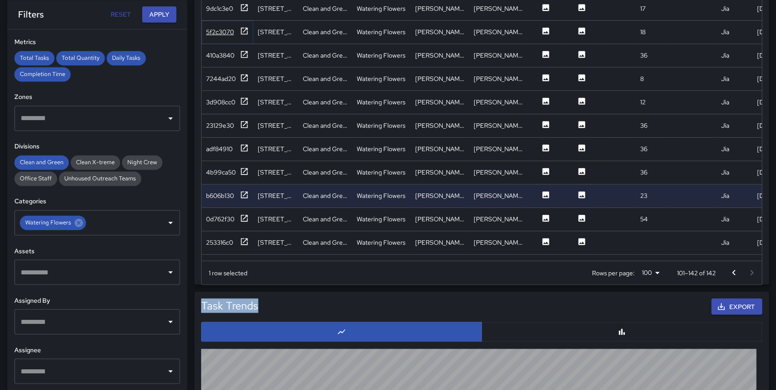
click at [242, 30] on icon at bounding box center [244, 31] width 9 height 9
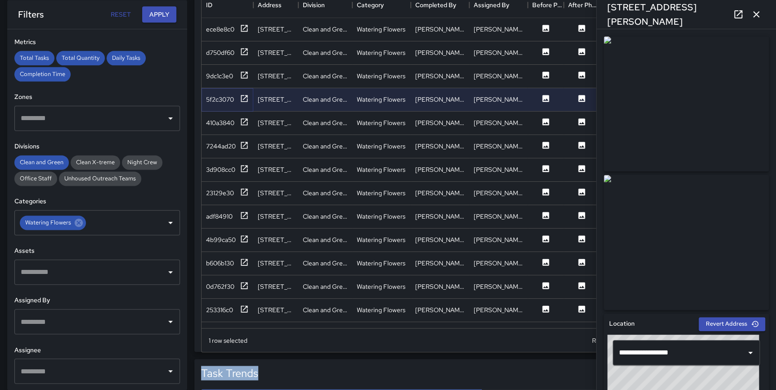
scroll to position [554, 0]
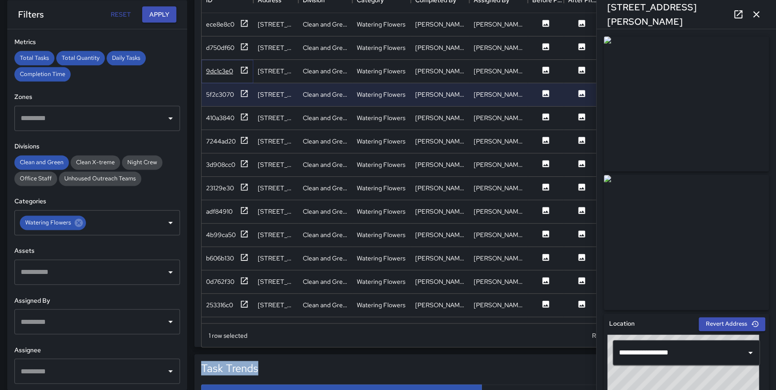
click at [244, 70] on icon at bounding box center [244, 70] width 9 height 9
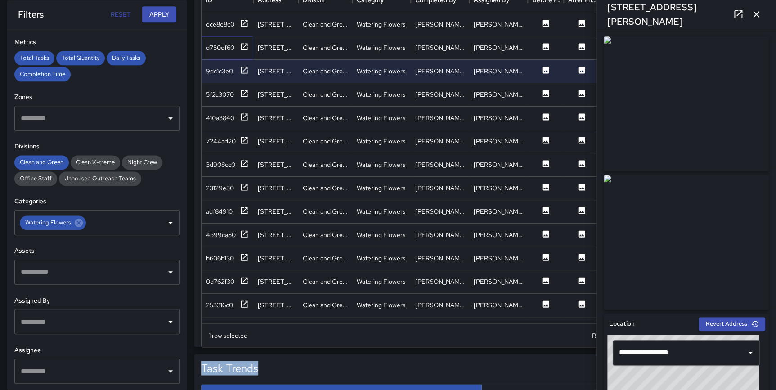
drag, startPoint x: 243, startPoint y: 45, endPoint x: 247, endPoint y: 38, distance: 7.5
click at [244, 45] on icon at bounding box center [244, 46] width 9 height 9
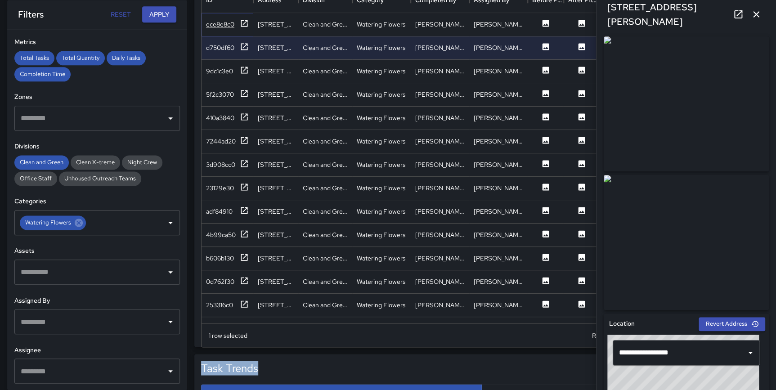
click at [244, 22] on icon at bounding box center [244, 23] width 7 height 7
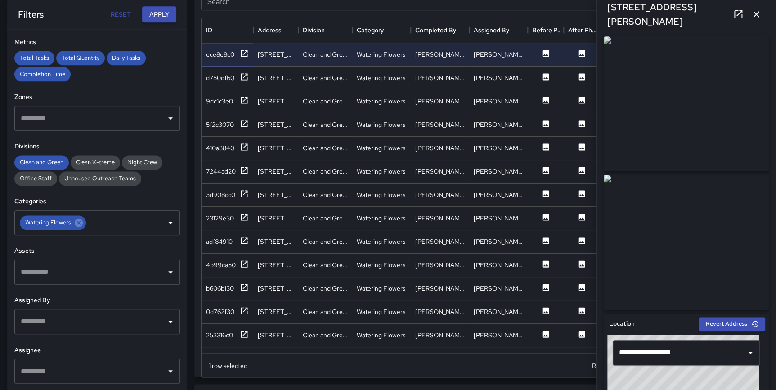
scroll to position [539, 0]
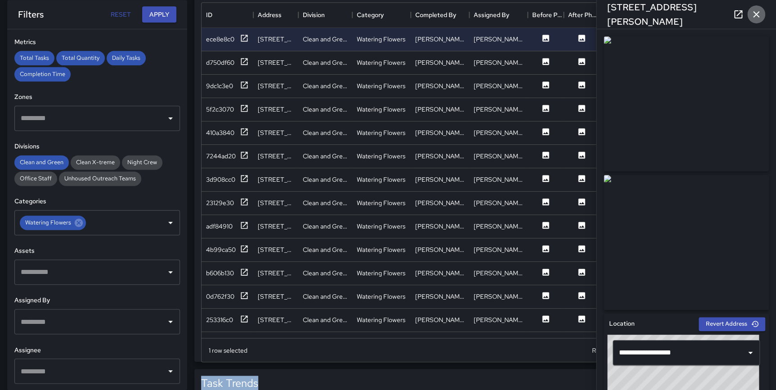
click at [755, 10] on icon "button" at bounding box center [756, 14] width 11 height 11
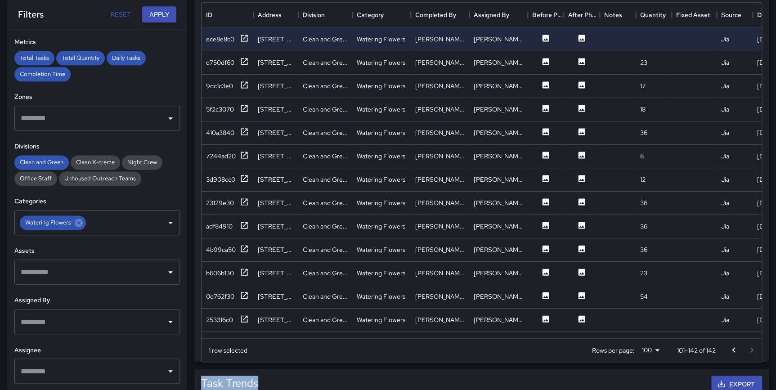
click at [731, 349] on icon "Go to previous page" at bounding box center [733, 350] width 11 height 11
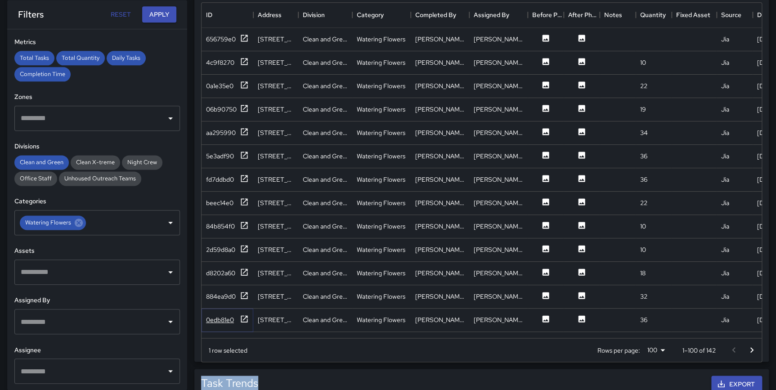
click at [241, 319] on icon at bounding box center [244, 318] width 7 height 7
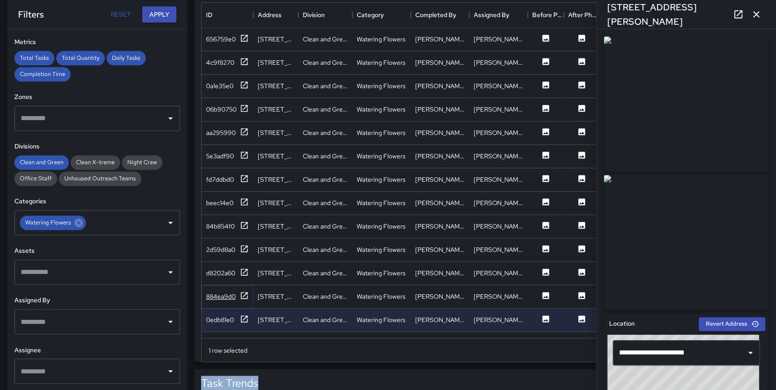
click at [244, 293] on icon at bounding box center [244, 295] width 9 height 9
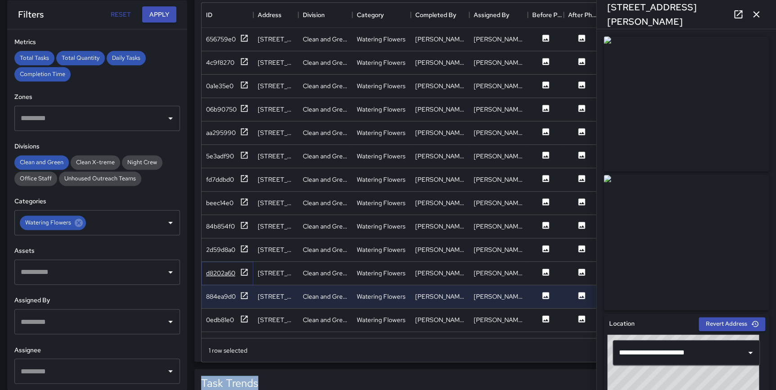
click at [243, 270] on icon at bounding box center [244, 272] width 9 height 9
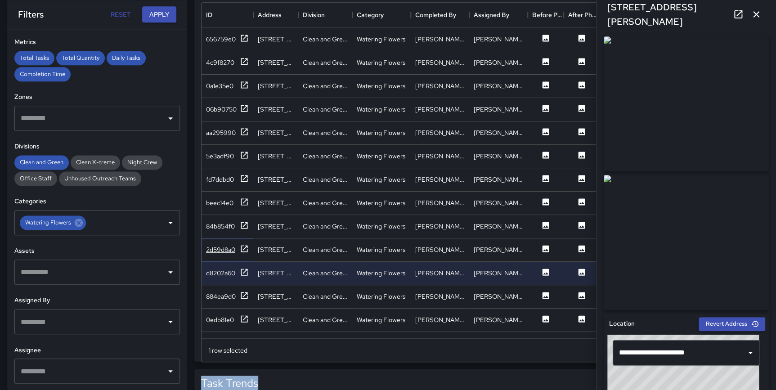
click at [245, 244] on icon at bounding box center [244, 248] width 9 height 9
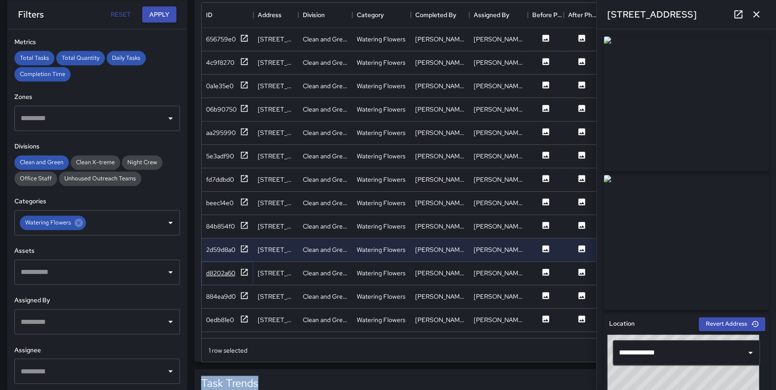
click at [244, 273] on icon at bounding box center [244, 272] width 9 height 9
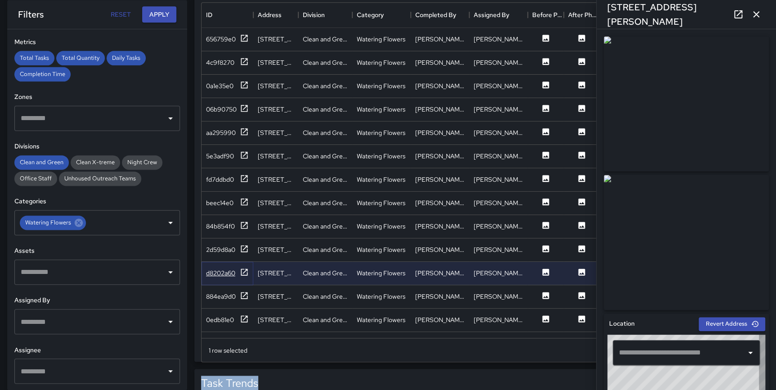
type input "**********"
click at [242, 38] on icon at bounding box center [244, 38] width 9 height 9
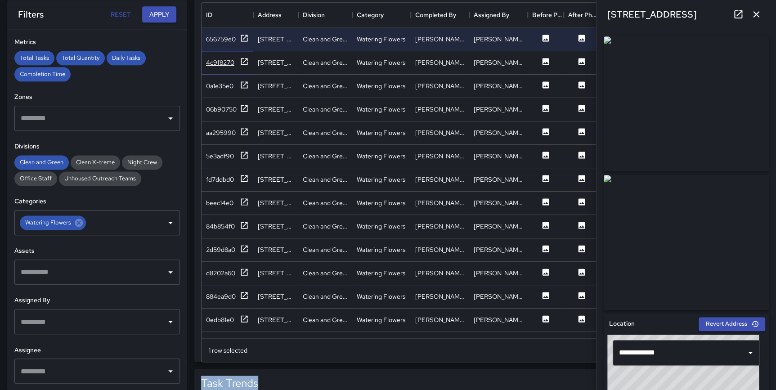
click at [244, 61] on icon at bounding box center [244, 61] width 7 height 7
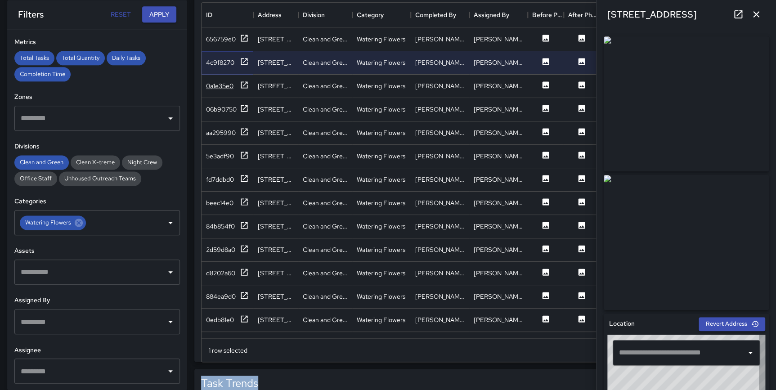
type input "**********"
click at [245, 83] on icon at bounding box center [244, 84] width 7 height 7
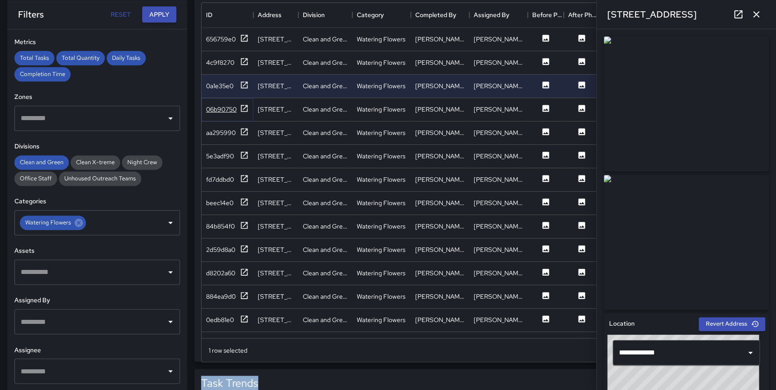
click at [245, 105] on icon at bounding box center [244, 108] width 9 height 9
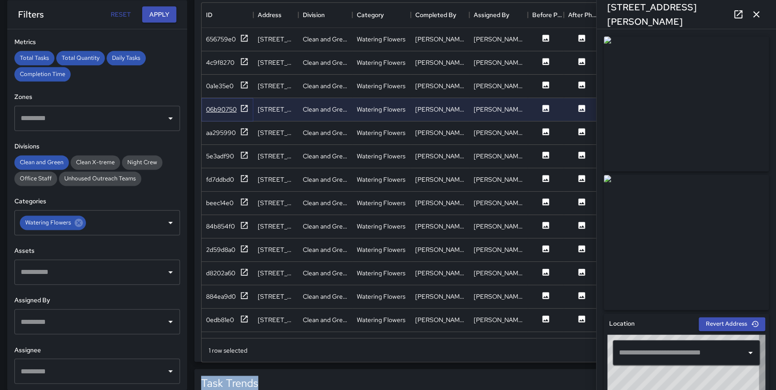
type input "**********"
click at [247, 130] on icon at bounding box center [244, 131] width 7 height 7
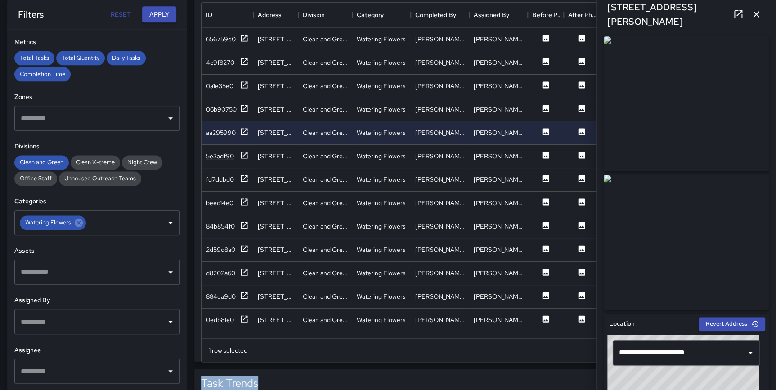
click at [245, 155] on icon at bounding box center [244, 155] width 9 height 9
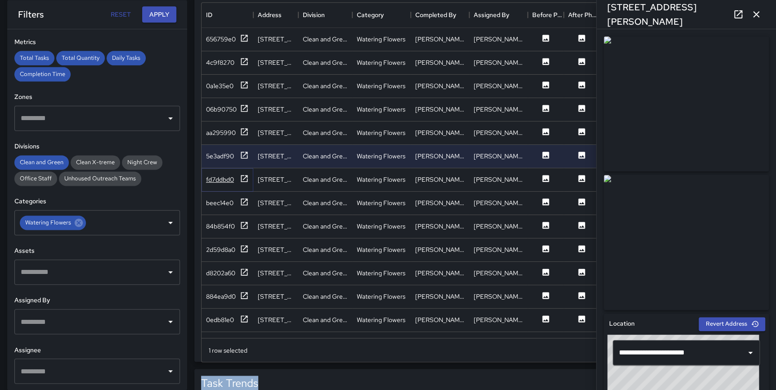
click at [245, 179] on icon at bounding box center [244, 178] width 9 height 9
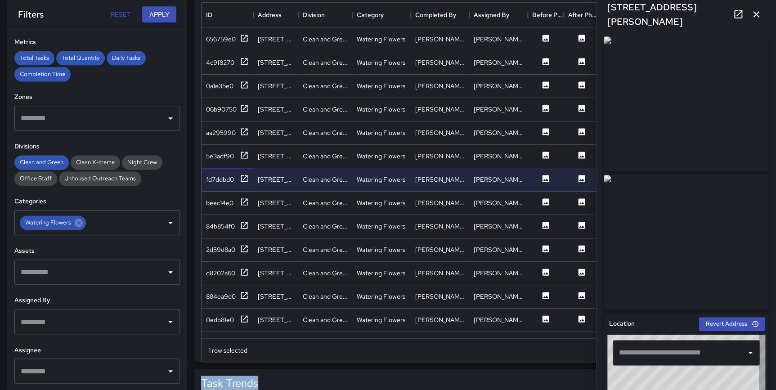
type input "**********"
click at [245, 198] on icon at bounding box center [244, 202] width 9 height 9
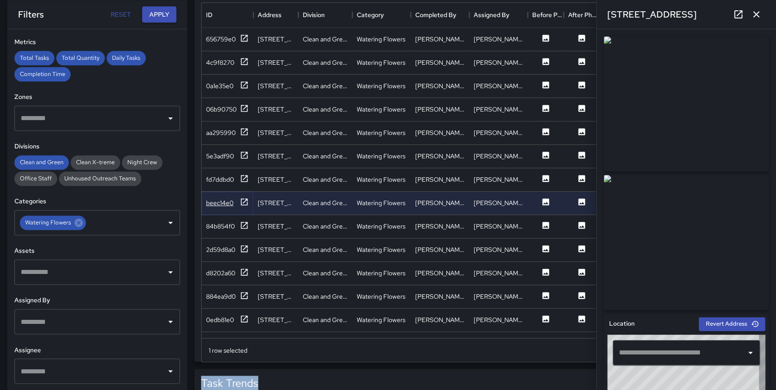
type input "**********"
click at [246, 130] on icon at bounding box center [244, 131] width 9 height 9
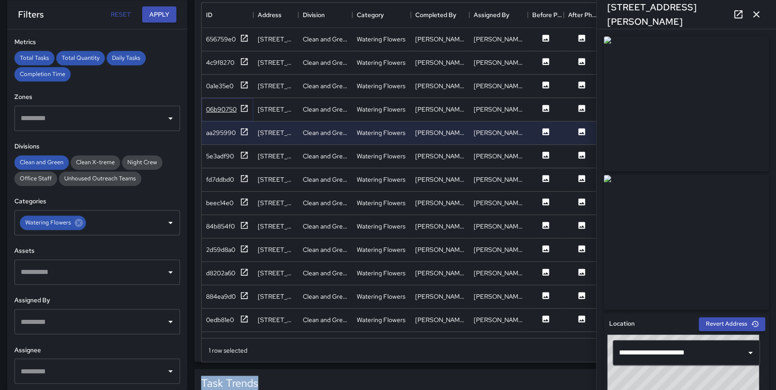
click at [241, 109] on icon at bounding box center [244, 108] width 7 height 7
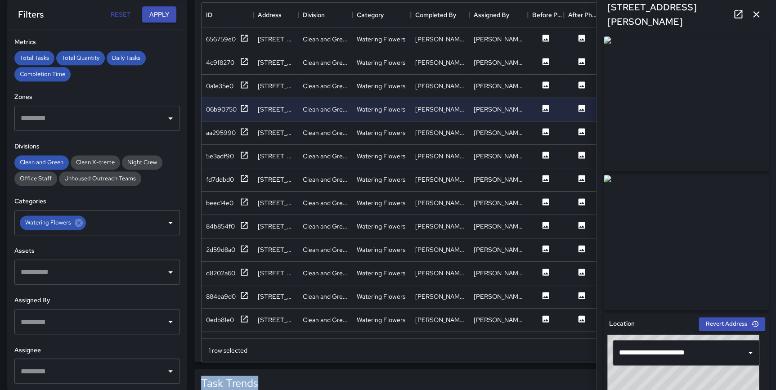
click at [759, 9] on icon "button" at bounding box center [756, 14] width 11 height 11
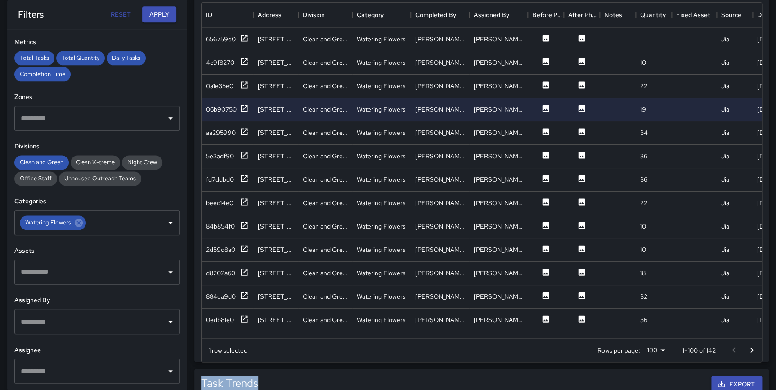
click at [750, 350] on icon "Go to next page" at bounding box center [751, 350] width 11 height 11
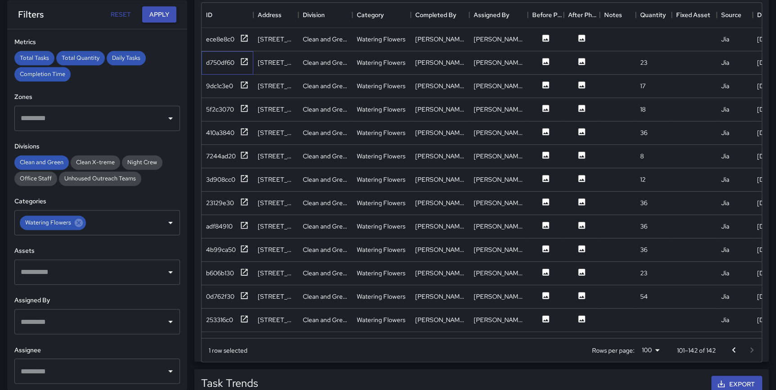
click at [242, 56] on div "d750df60" at bounding box center [228, 62] width 52 height 23
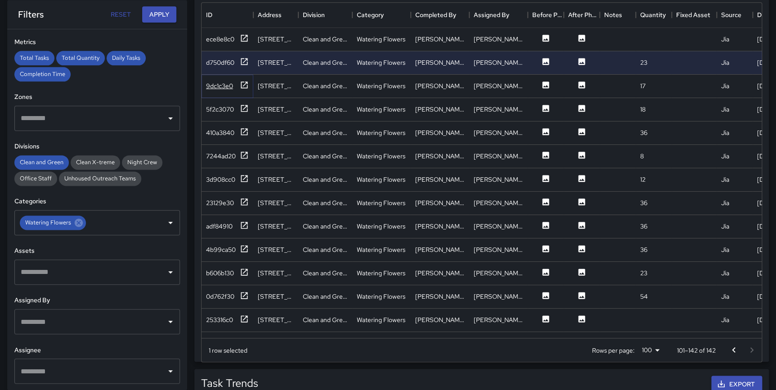
click at [243, 86] on icon at bounding box center [244, 85] width 9 height 9
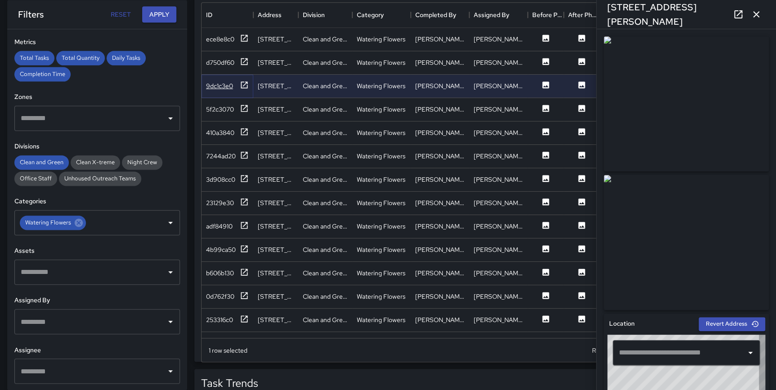
type input "**********"
click at [248, 108] on icon at bounding box center [244, 108] width 9 height 9
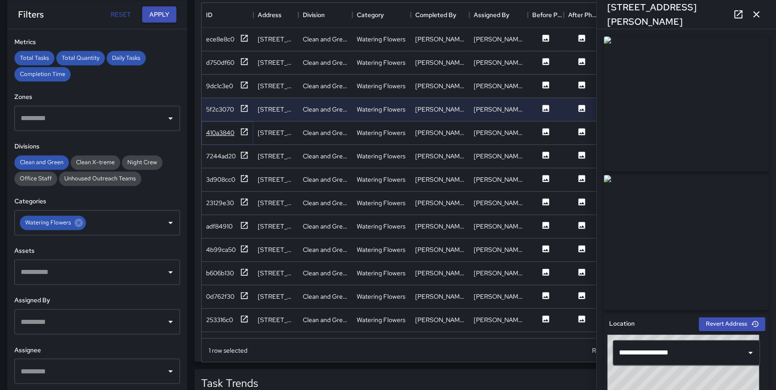
click at [245, 127] on icon at bounding box center [244, 131] width 9 height 9
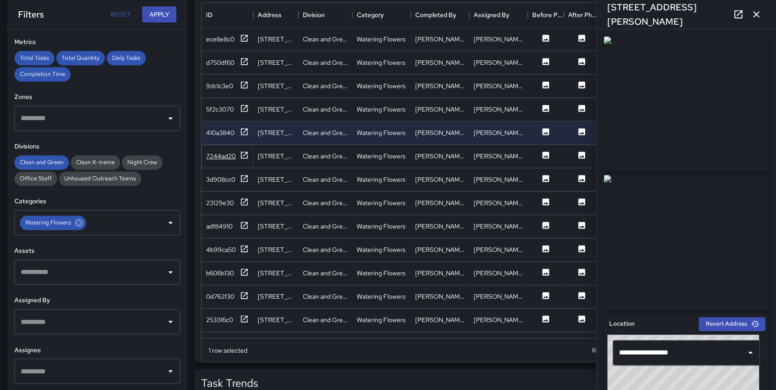
click at [243, 152] on icon at bounding box center [244, 155] width 9 height 9
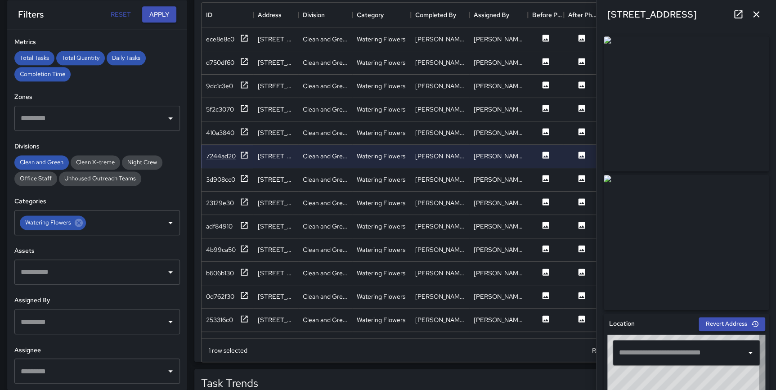
type input "**********"
click at [243, 105] on icon at bounding box center [244, 108] width 9 height 9
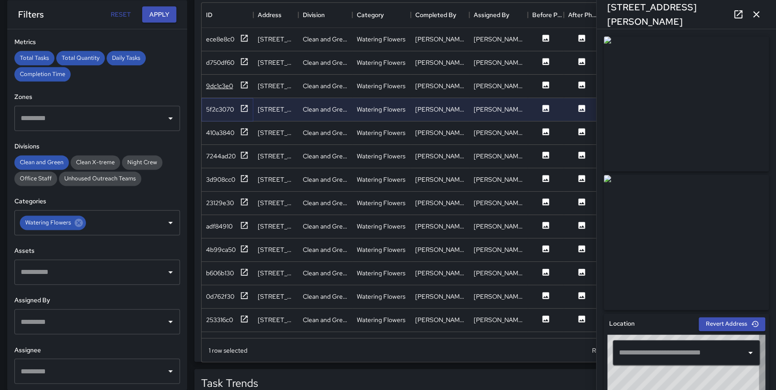
type input "**********"
click at [245, 82] on icon at bounding box center [244, 85] width 9 height 9
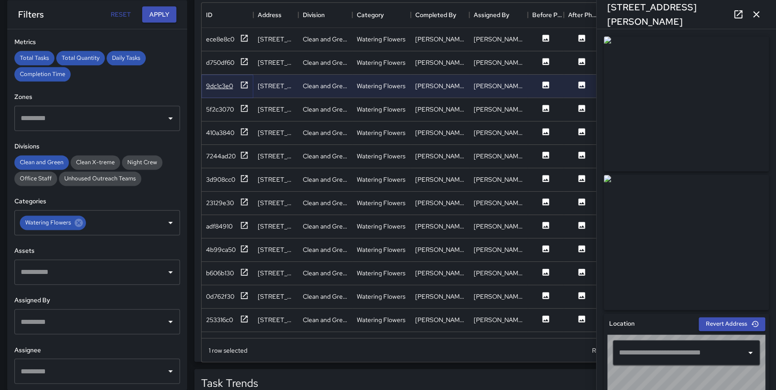
type input "**********"
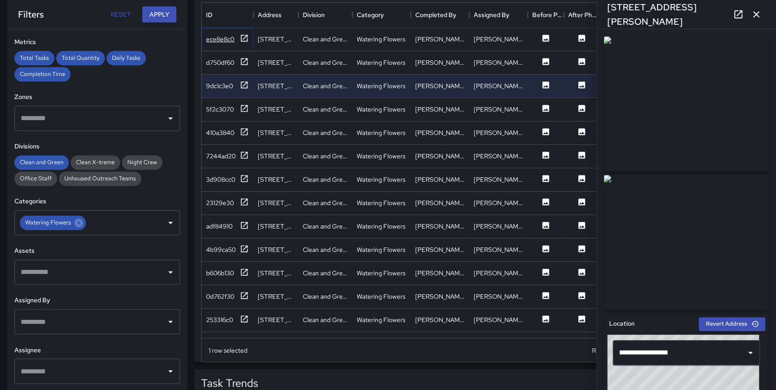
click at [245, 39] on icon at bounding box center [244, 38] width 9 height 9
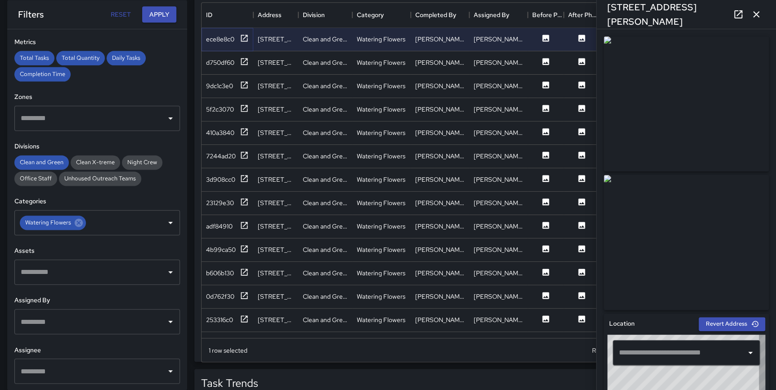
type input "**********"
click at [244, 273] on icon at bounding box center [244, 272] width 9 height 9
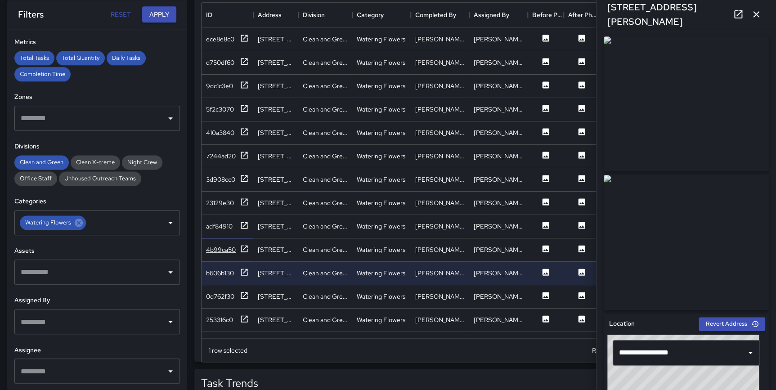
click at [247, 246] on icon at bounding box center [244, 248] width 7 height 7
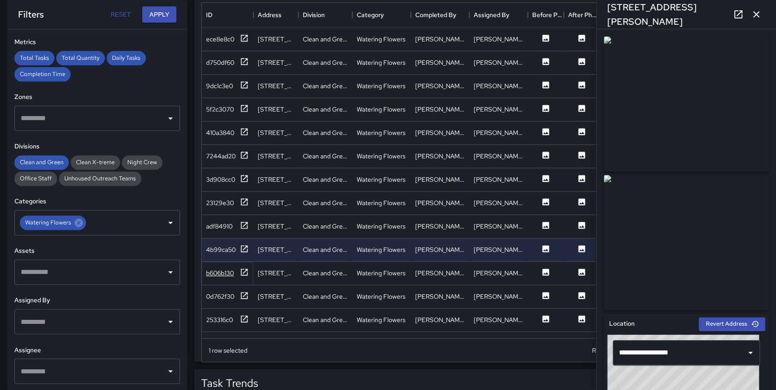
click at [247, 273] on icon at bounding box center [244, 272] width 7 height 7
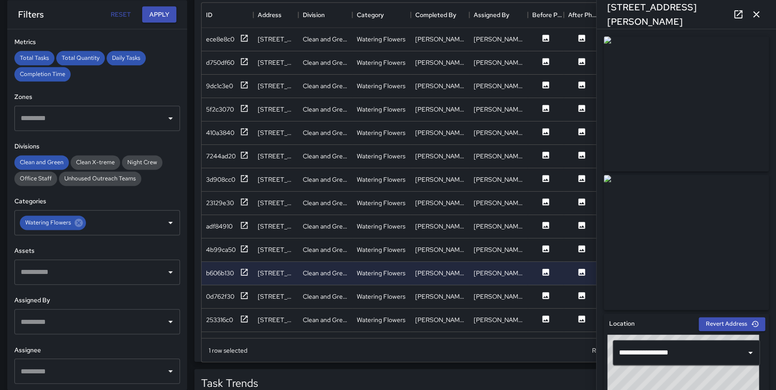
click at [753, 17] on icon "button" at bounding box center [756, 14] width 6 height 6
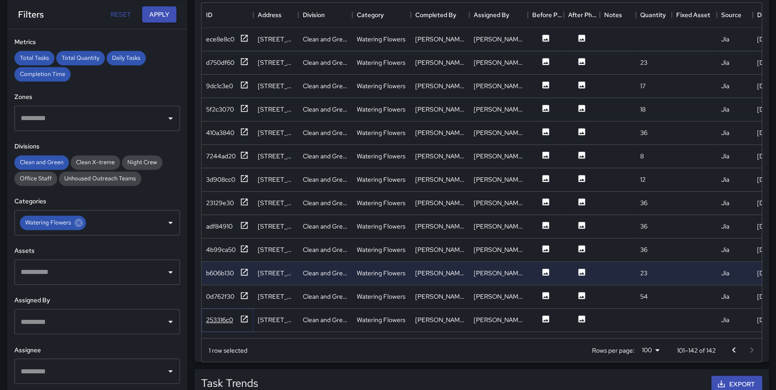
click at [243, 320] on icon at bounding box center [244, 318] width 9 height 9
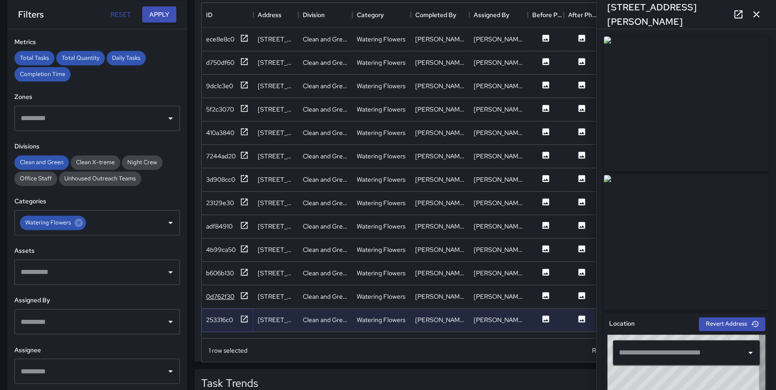
type input "**********"
click at [247, 292] on icon at bounding box center [244, 295] width 7 height 7
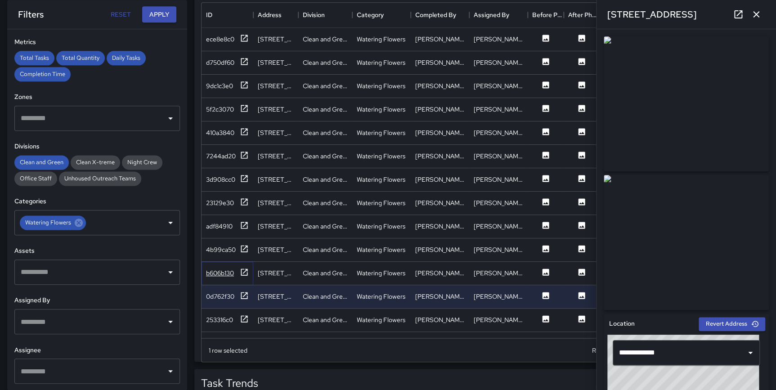
click at [246, 268] on icon at bounding box center [244, 272] width 9 height 9
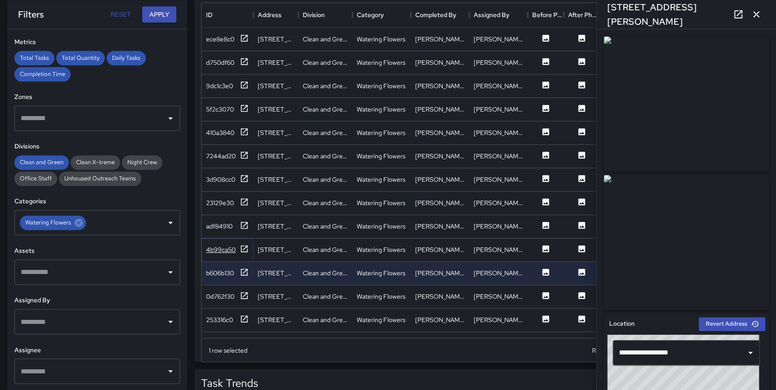
click at [246, 244] on icon at bounding box center [244, 248] width 9 height 9
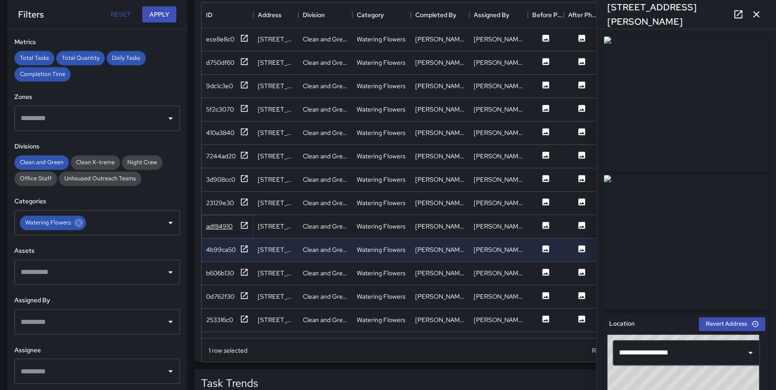
click at [238, 229] on div "adf84910" at bounding box center [227, 226] width 43 height 11
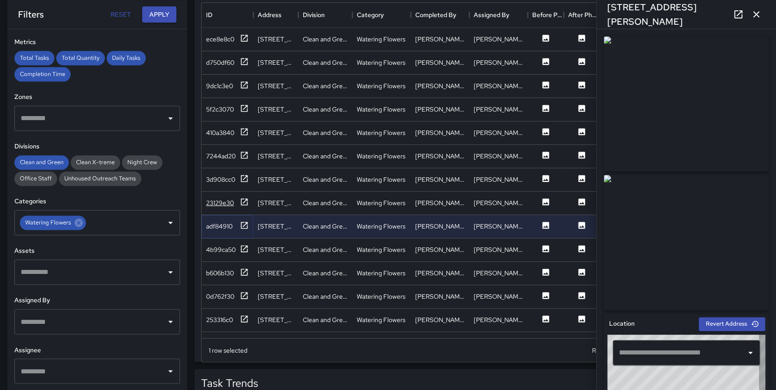
type input "**********"
click at [244, 198] on icon at bounding box center [244, 202] width 9 height 9
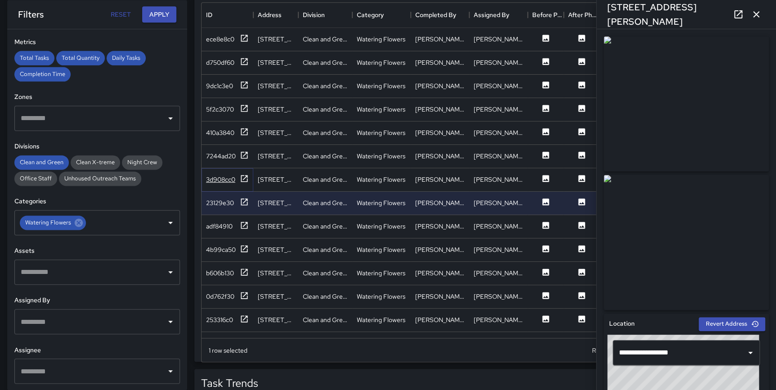
click at [247, 178] on icon at bounding box center [244, 178] width 7 height 7
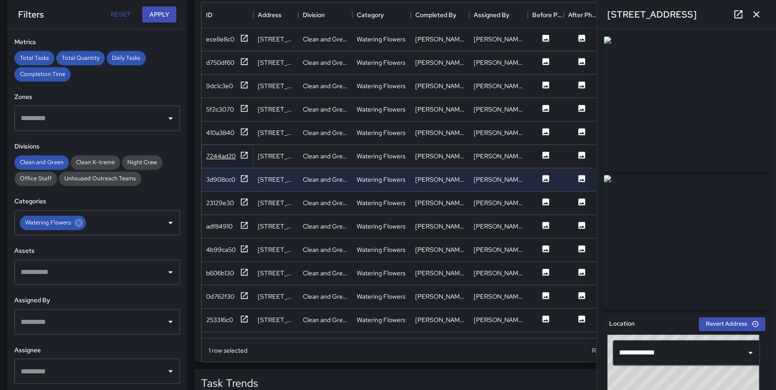
click at [243, 153] on icon at bounding box center [244, 155] width 9 height 9
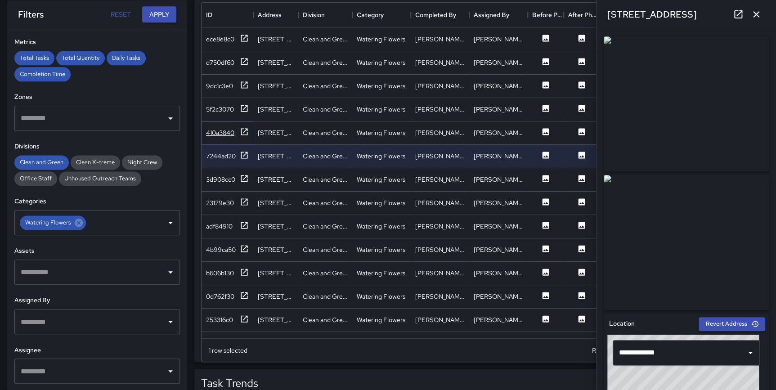
click at [243, 133] on icon at bounding box center [244, 131] width 9 height 9
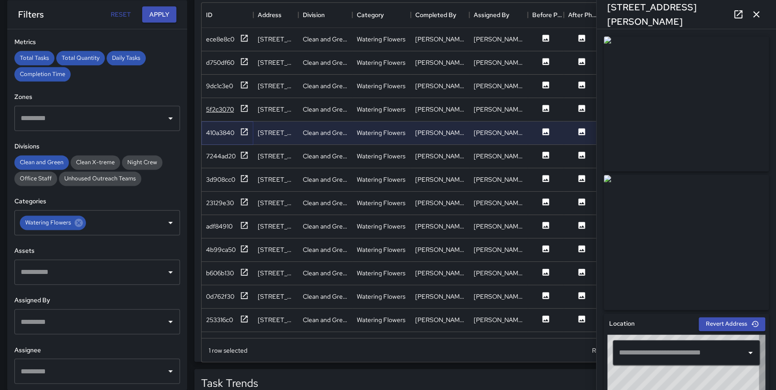
type input "**********"
click at [244, 107] on icon at bounding box center [244, 108] width 7 height 7
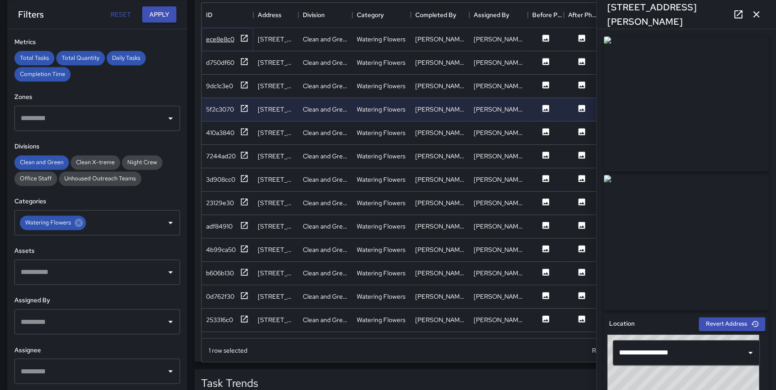
click at [244, 39] on icon at bounding box center [244, 38] width 9 height 9
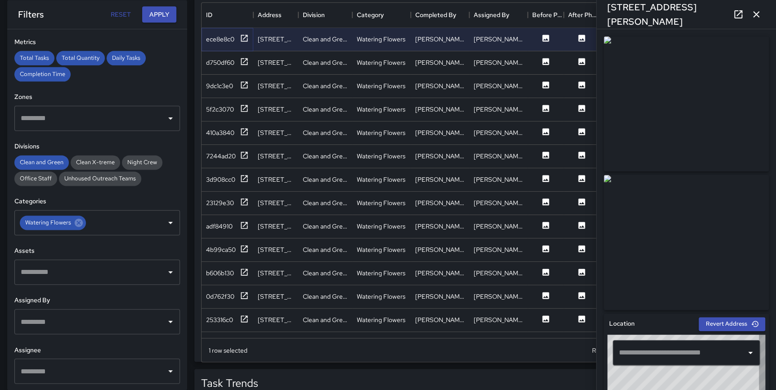
type input "**********"
click at [763, 13] on button "button" at bounding box center [756, 14] width 18 height 18
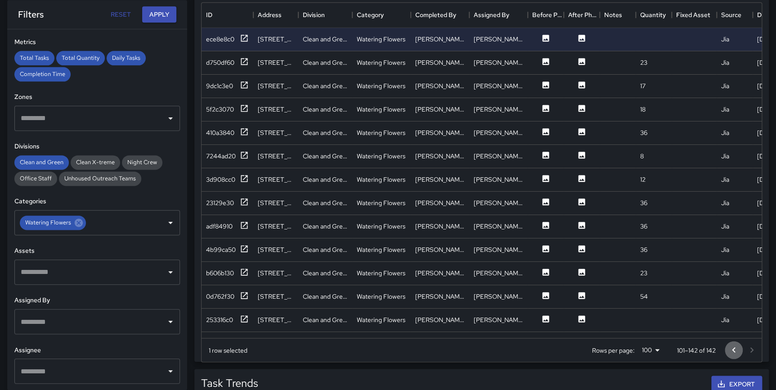
click at [736, 349] on icon "Go to previous page" at bounding box center [733, 350] width 11 height 11
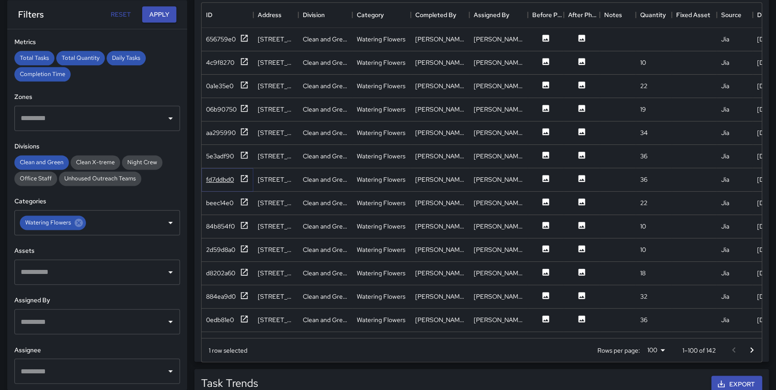
click at [244, 177] on icon at bounding box center [244, 178] width 9 height 9
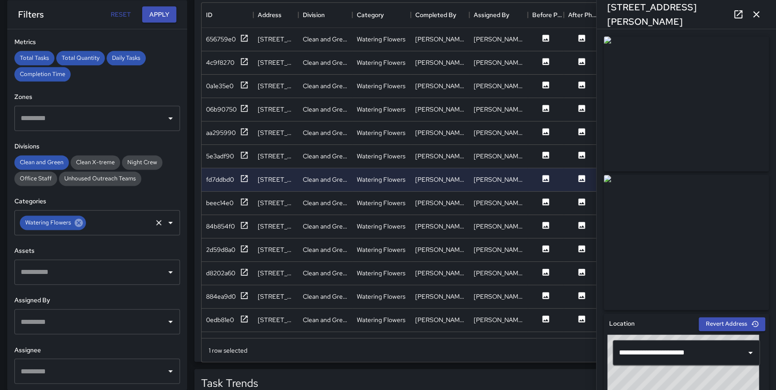
click at [78, 221] on icon at bounding box center [79, 223] width 10 height 10
click at [69, 225] on input "text" at bounding box center [90, 222] width 144 height 17
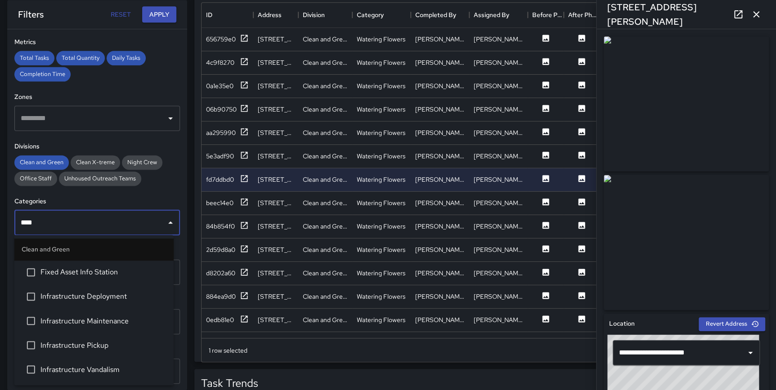
type input "*****"
click at [108, 269] on span "Infrastructure Deployment" at bounding box center [103, 272] width 126 height 11
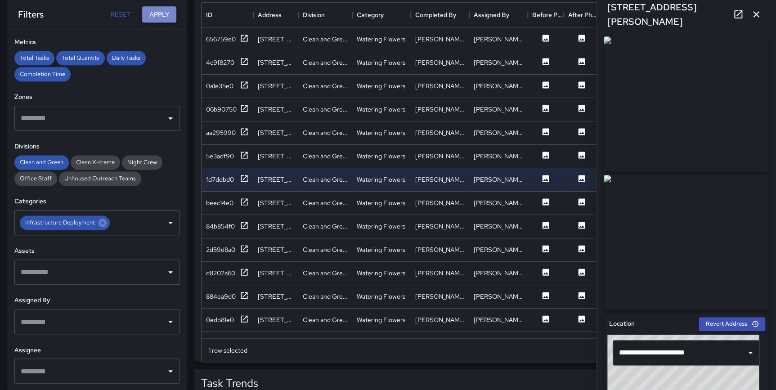
click at [157, 7] on button "Apply" at bounding box center [159, 14] width 34 height 17
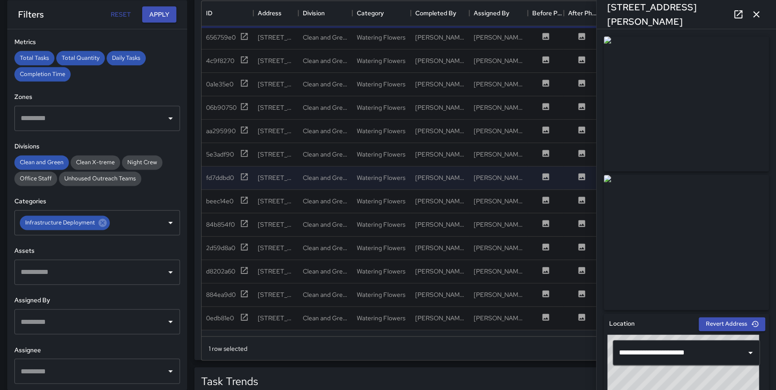
drag, startPoint x: 754, startPoint y: 13, endPoint x: 762, endPoint y: 36, distance: 23.9
click at [754, 13] on icon "button" at bounding box center [756, 14] width 11 height 11
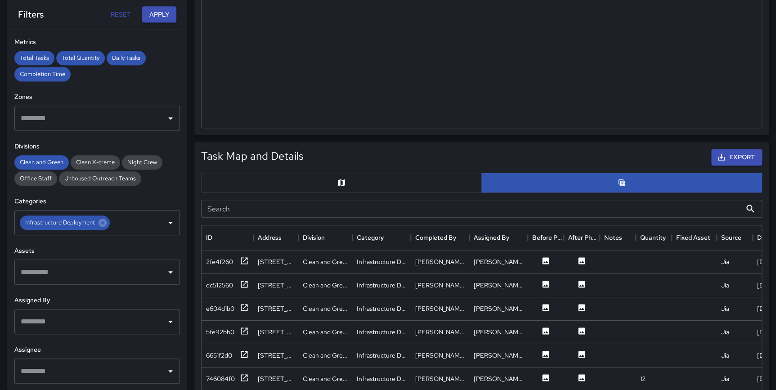
scroll to position [318, 0]
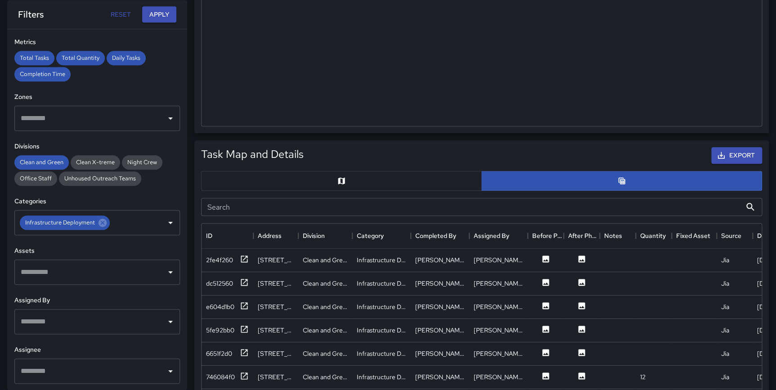
click at [324, 175] on button "button" at bounding box center [341, 181] width 281 height 20
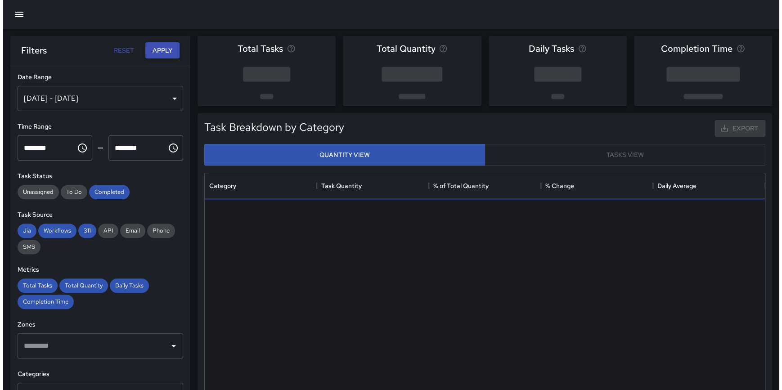
scroll to position [263, 553]
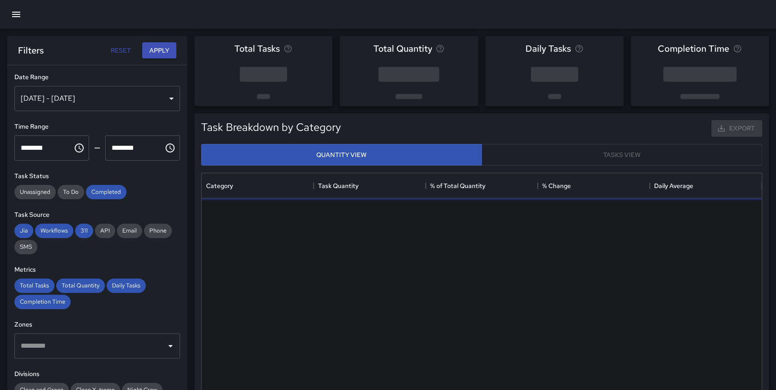
click at [85, 95] on div "[DATE] - [DATE]" at bounding box center [97, 98] width 166 height 25
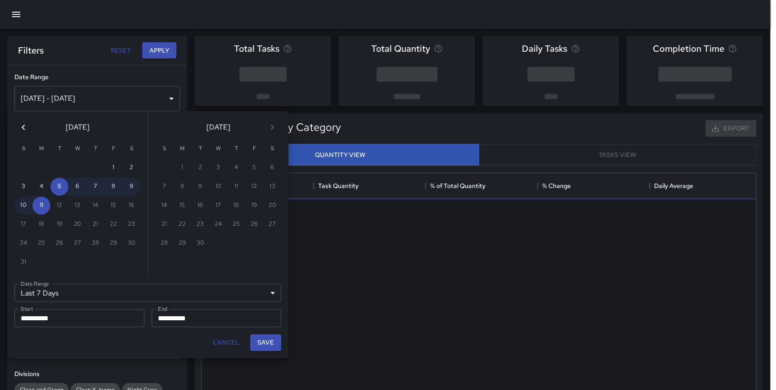
scroll to position [263, 554]
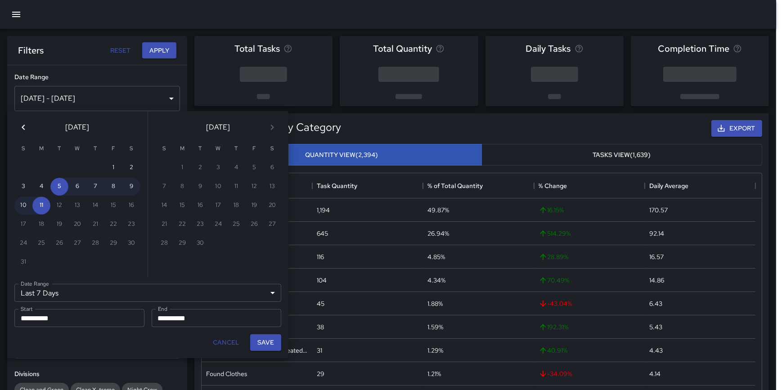
click at [22, 131] on icon "Previous month" at bounding box center [23, 127] width 11 height 11
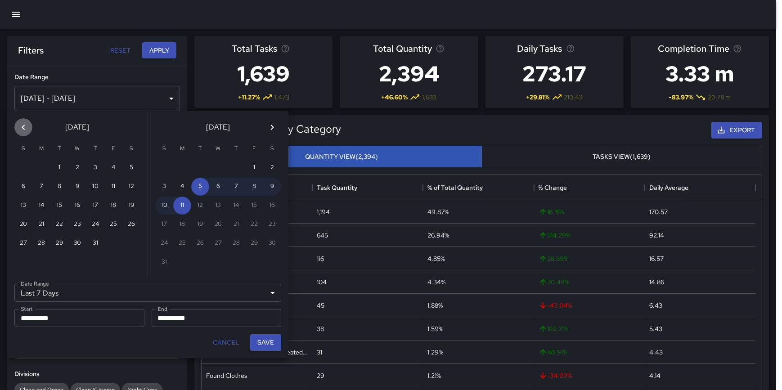
click at [22, 131] on icon "Previous month" at bounding box center [23, 127] width 11 height 11
click at [22, 130] on icon "Previous month" at bounding box center [23, 127] width 11 height 11
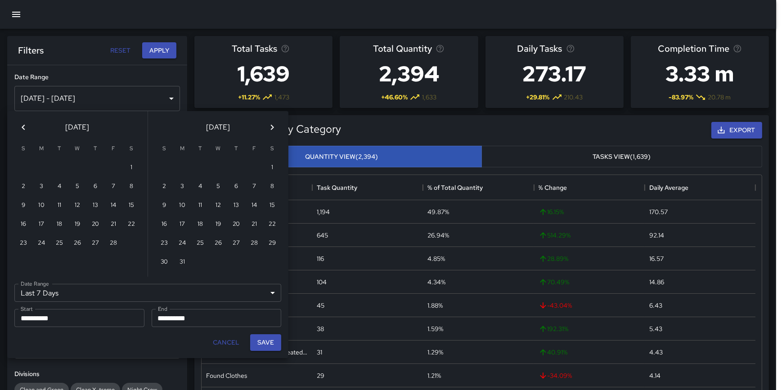
click at [22, 130] on icon "Previous month" at bounding box center [23, 127] width 11 height 11
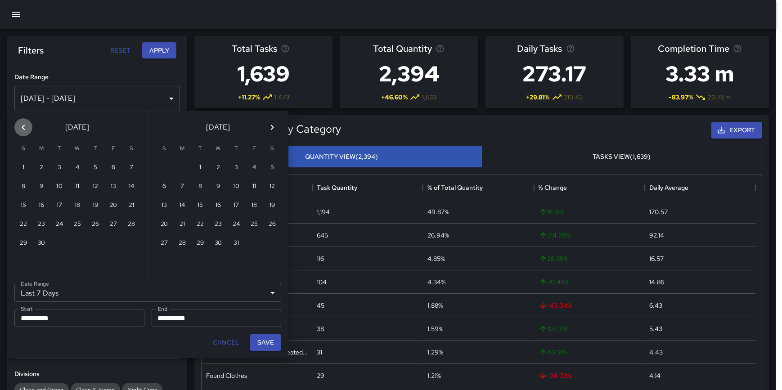
click at [22, 130] on icon "Previous month" at bounding box center [23, 127] width 11 height 11
click at [90, 165] on button "1" at bounding box center [95, 168] width 18 height 18
type input "******"
type input "**********"
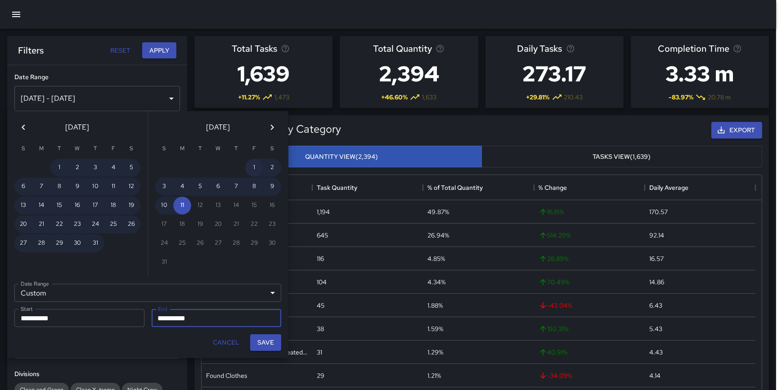
click at [256, 162] on button "1" at bounding box center [254, 168] width 18 height 18
type input "**********"
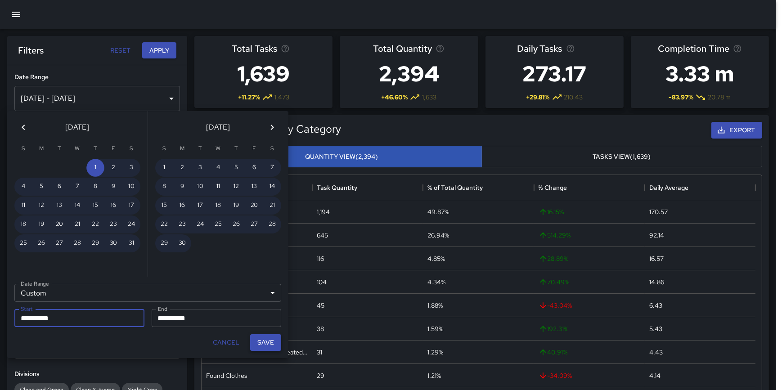
click at [265, 343] on button "Save" at bounding box center [265, 342] width 31 height 17
type input "**********"
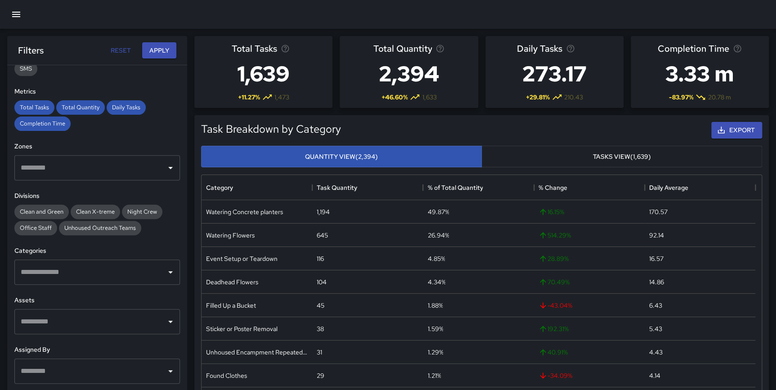
scroll to position [192, 0]
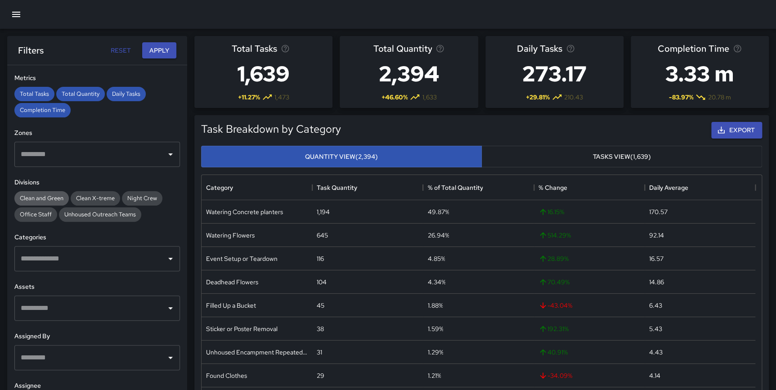
click at [48, 200] on span "Clean and Green" at bounding box center [41, 198] width 54 height 8
click at [167, 48] on button "Apply" at bounding box center [159, 50] width 34 height 17
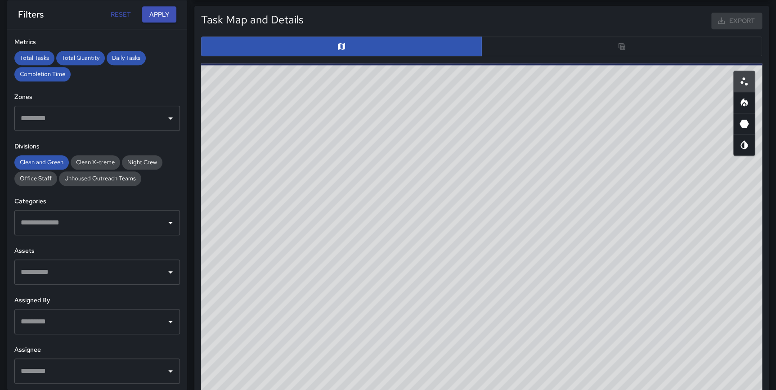
scroll to position [462, 0]
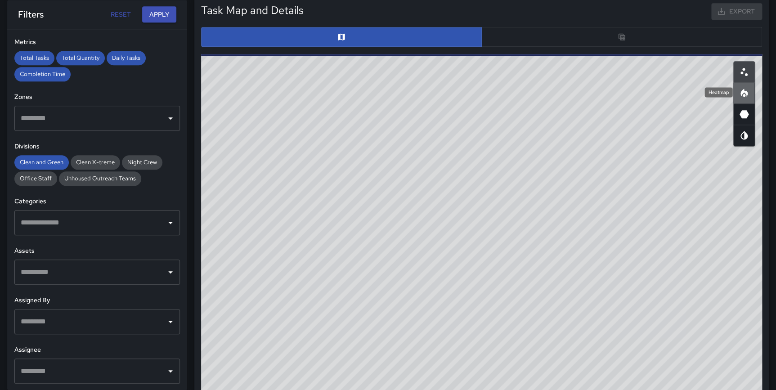
click at [745, 95] on icon "Heatmap" at bounding box center [744, 93] width 11 height 11
type button "heatmap"
drag, startPoint x: 590, startPoint y: 234, endPoint x: 631, endPoint y: 324, distance: 98.4
click at [539, 386] on div "© Mapbox © OpenStreetMap Improve this map" at bounding box center [481, 234] width 561 height 360
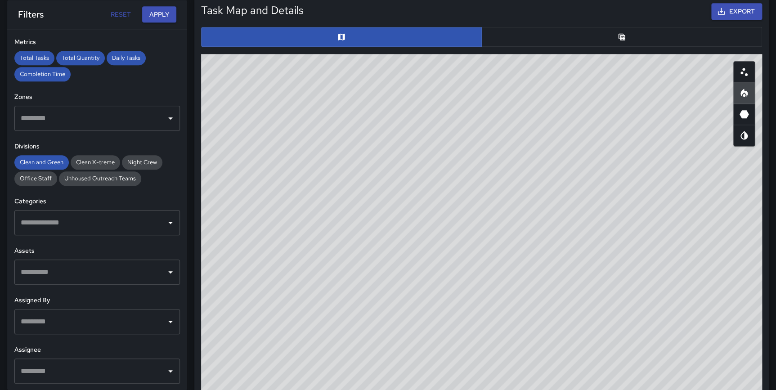
drag, startPoint x: 775, startPoint y: 188, endPoint x: 777, endPoint y: 207, distance: 19.0
click at [776, 207] on html "**********" at bounding box center [388, 153] width 776 height 1231
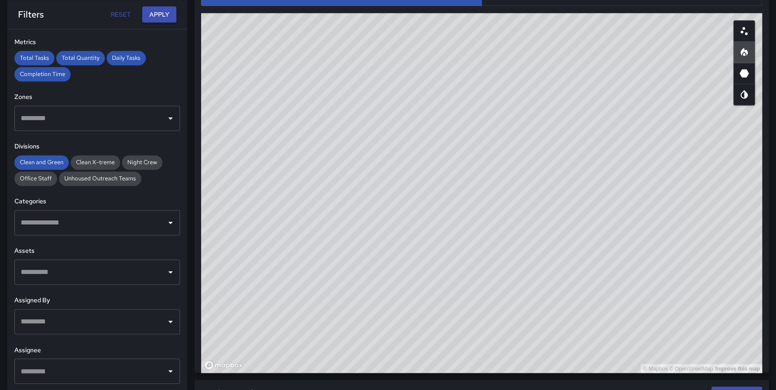
scroll to position [501, 0]
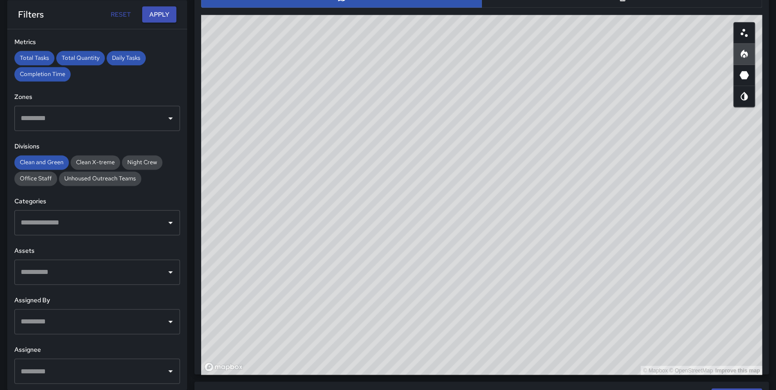
drag, startPoint x: 588, startPoint y: 177, endPoint x: 567, endPoint y: 154, distance: 30.6
click at [567, 154] on div "© Mapbox © OpenStreetMap Improve this map" at bounding box center [481, 195] width 561 height 360
drag, startPoint x: 488, startPoint y: 245, endPoint x: 496, endPoint y: 280, distance: 36.0
click at [496, 280] on div "© Mapbox © OpenStreetMap Improve this map" at bounding box center [481, 195] width 561 height 360
drag, startPoint x: 496, startPoint y: 280, endPoint x: 503, endPoint y: 282, distance: 7.4
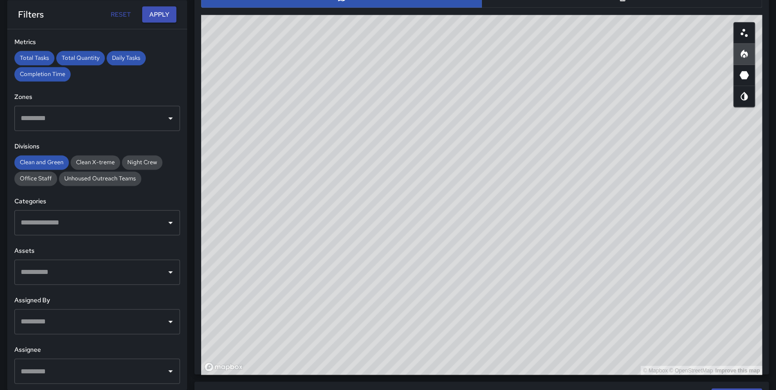
click at [503, 282] on div "© Mapbox © OpenStreetMap Improve this map" at bounding box center [481, 195] width 561 height 360
click at [506, 279] on div "© Mapbox © OpenStreetMap Improve this map" at bounding box center [481, 195] width 561 height 360
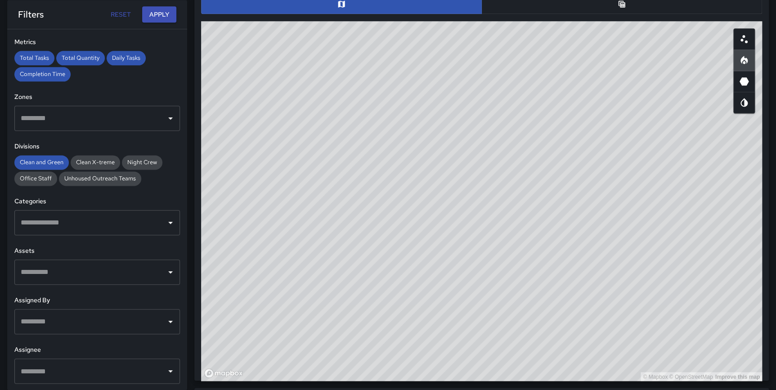
scroll to position [492, 0]
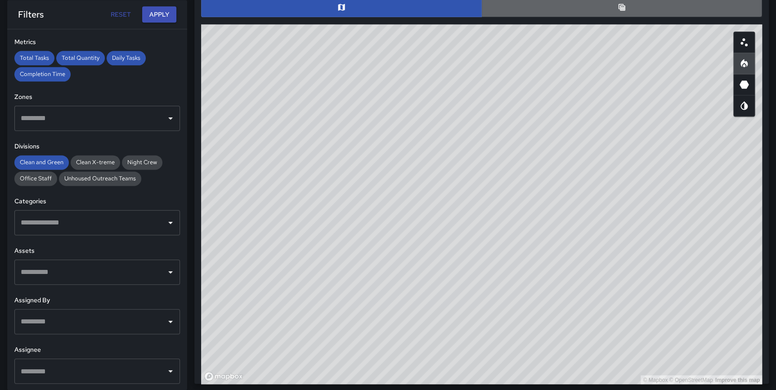
click at [631, 14] on button "button" at bounding box center [621, 7] width 281 height 20
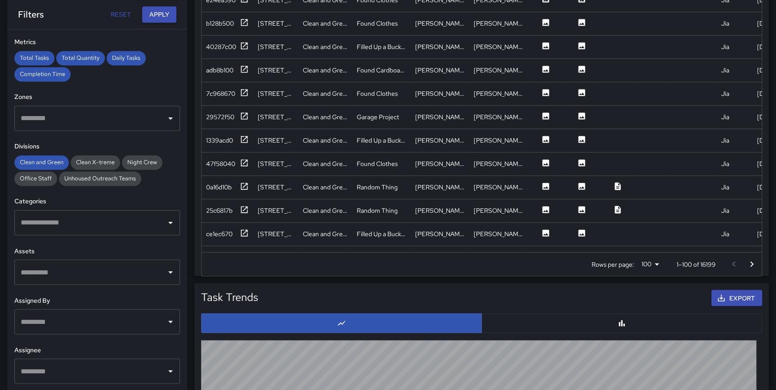
scroll to position [628, 0]
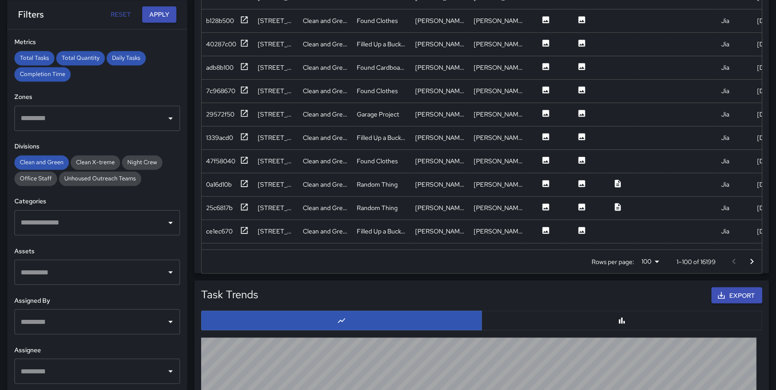
click at [751, 258] on icon "Go to next page" at bounding box center [751, 261] width 11 height 11
click at [751, 258] on icon "Go to next page" at bounding box center [751, 260] width 3 height 5
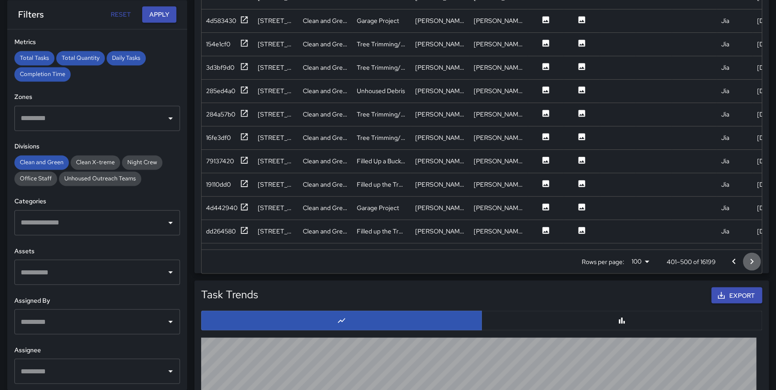
click at [751, 258] on icon "Go to next page" at bounding box center [751, 260] width 3 height 5
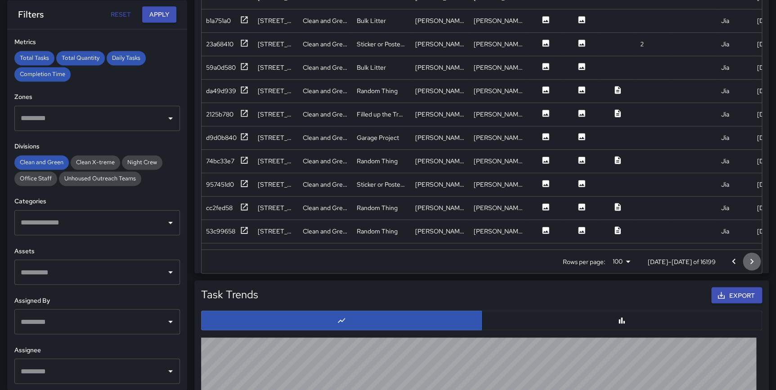
click at [751, 258] on icon "Go to next page" at bounding box center [751, 260] width 3 height 5
click at [247, 229] on icon at bounding box center [244, 230] width 9 height 9
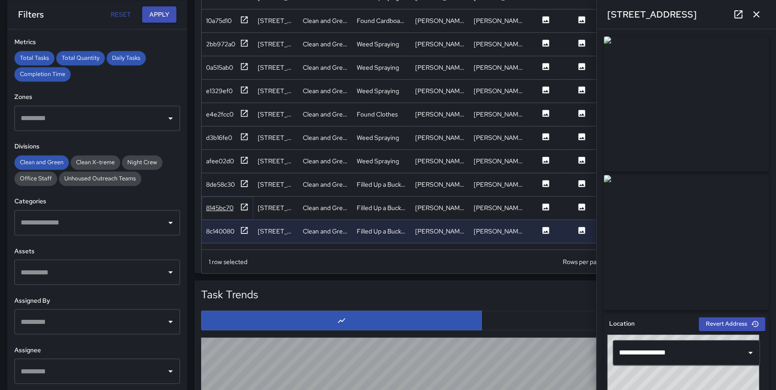
click at [243, 208] on icon at bounding box center [244, 206] width 9 height 9
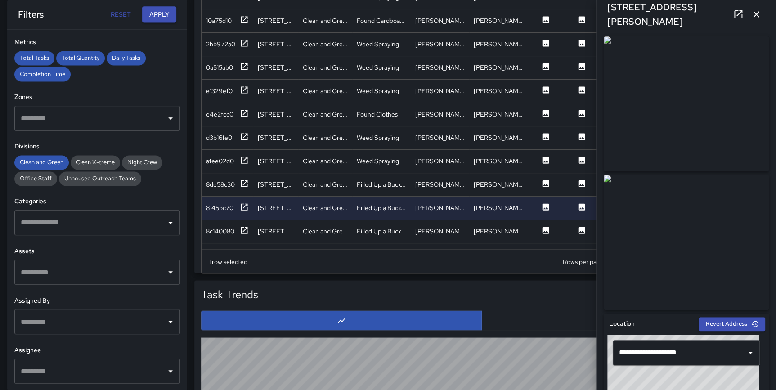
click at [57, 229] on input "text" at bounding box center [90, 222] width 144 height 17
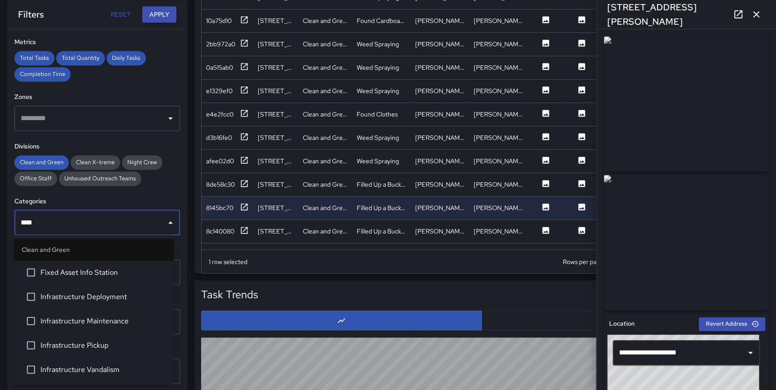
type input "*****"
click at [82, 268] on span "Infrastructure Deployment" at bounding box center [103, 272] width 126 height 11
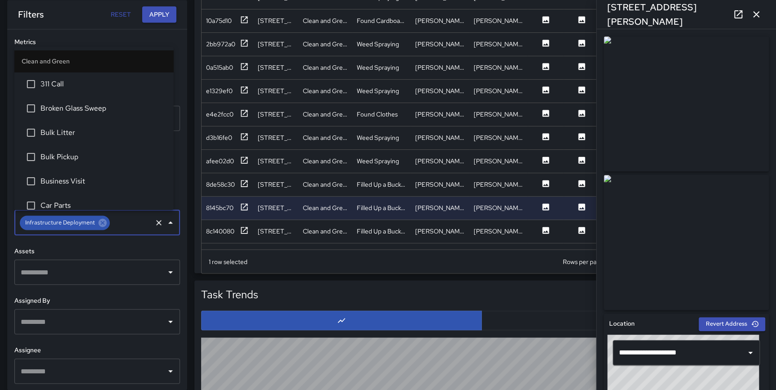
scroll to position [833, 0]
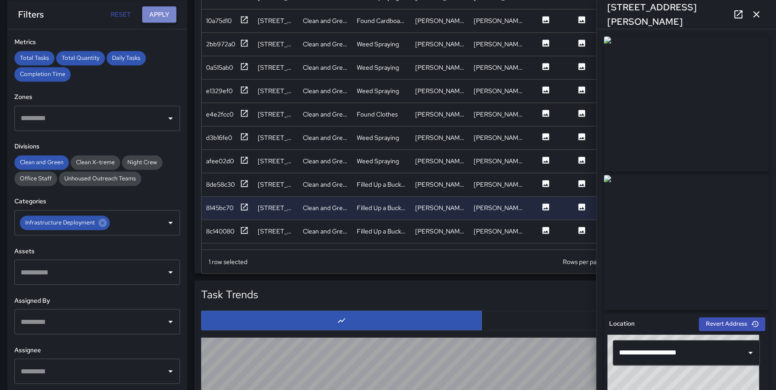
click at [153, 13] on button "Apply" at bounding box center [159, 14] width 34 height 17
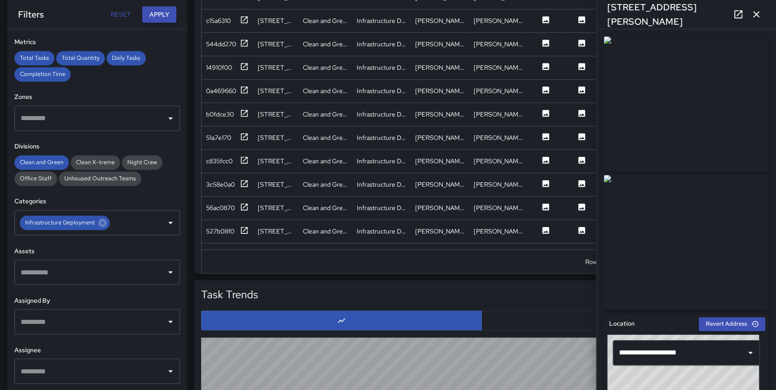
click at [760, 14] on icon "button" at bounding box center [756, 14] width 11 height 11
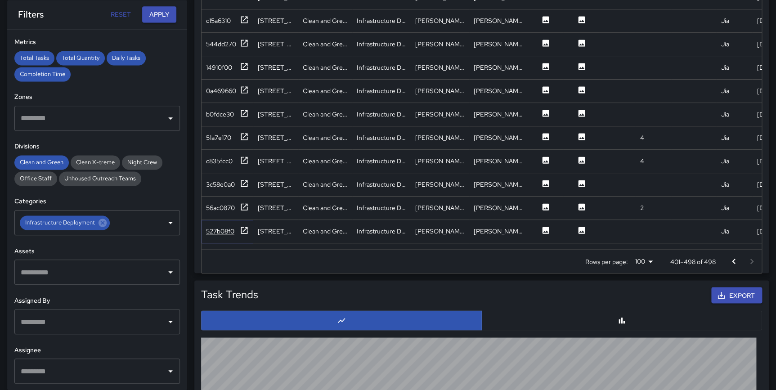
click at [242, 229] on icon at bounding box center [244, 230] width 9 height 9
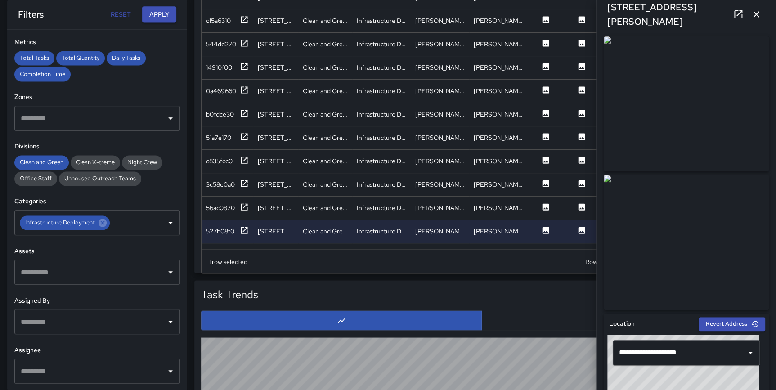
click at [244, 207] on icon at bounding box center [244, 206] width 9 height 9
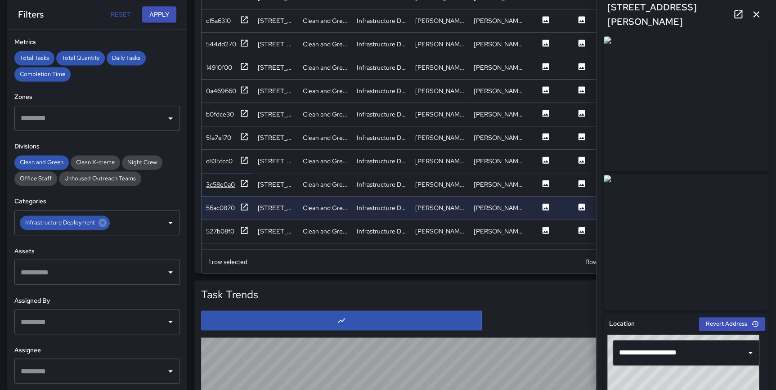
click at [245, 179] on icon at bounding box center [244, 183] width 9 height 9
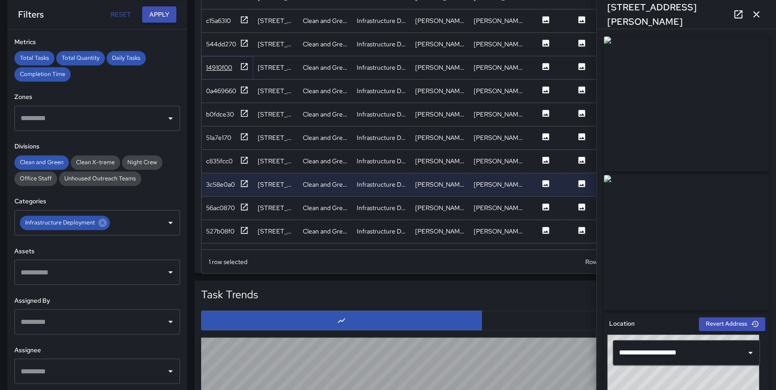
click at [243, 67] on icon at bounding box center [244, 66] width 7 height 7
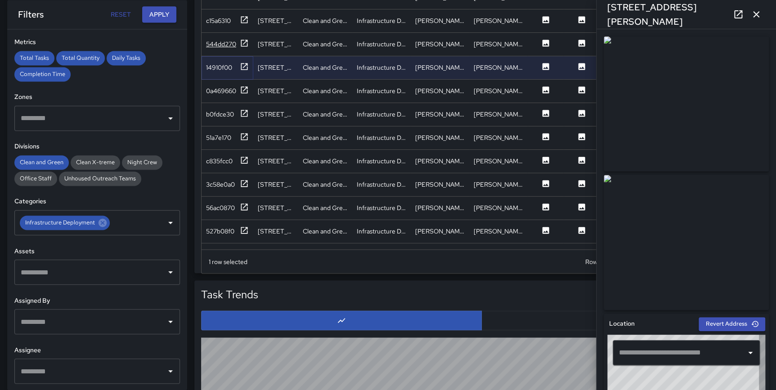
type input "**********"
click at [247, 18] on icon at bounding box center [244, 19] width 9 height 9
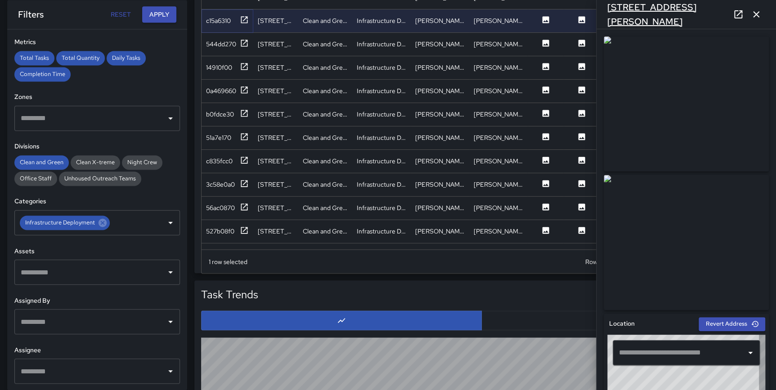
type input "**********"
click at [756, 17] on icon "button" at bounding box center [756, 14] width 11 height 11
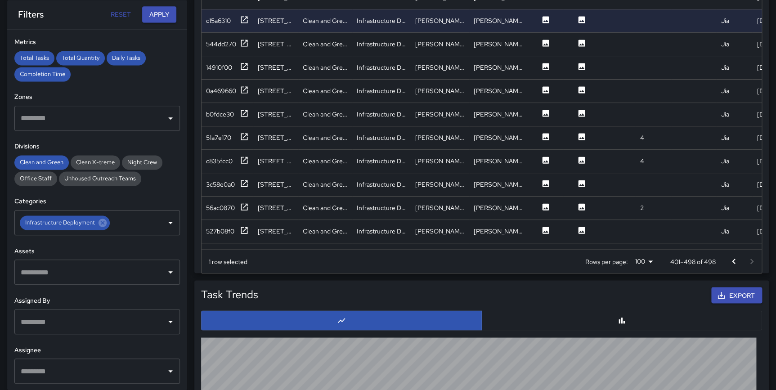
click at [737, 260] on icon "Go to previous page" at bounding box center [733, 261] width 11 height 11
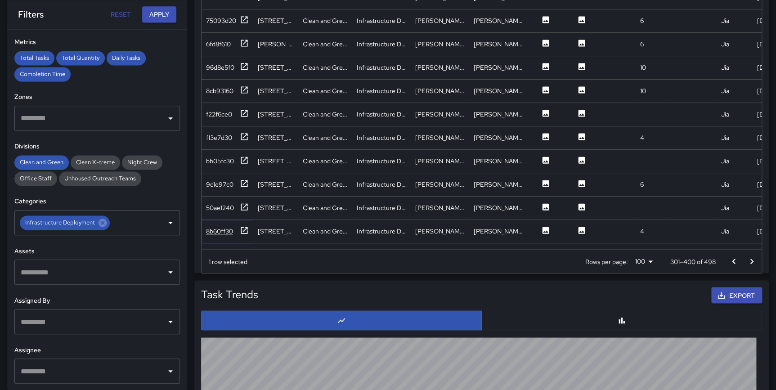
click at [243, 229] on icon at bounding box center [244, 230] width 7 height 7
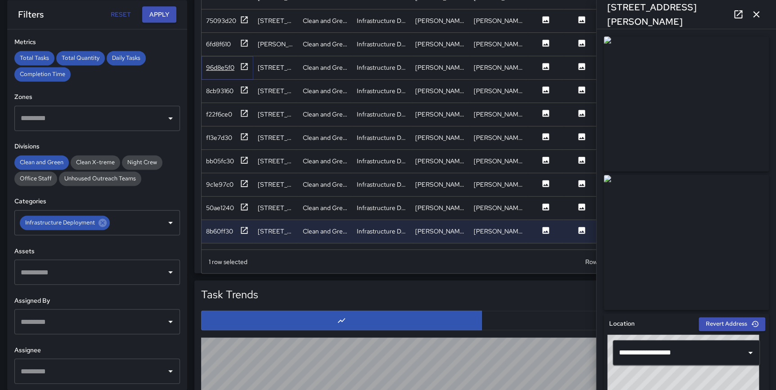
click at [243, 67] on icon at bounding box center [244, 66] width 9 height 9
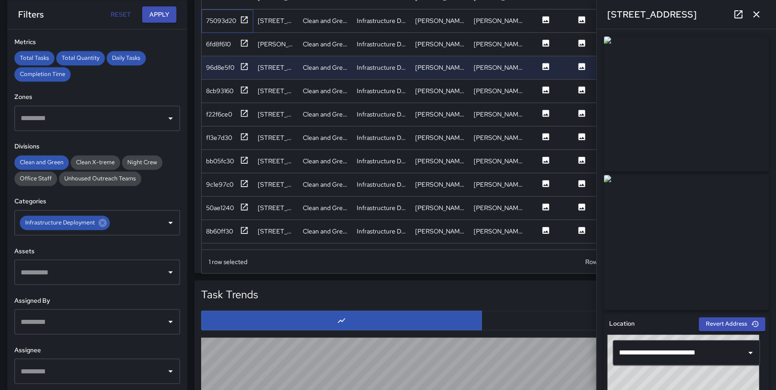
click at [243, 11] on div "75093d20" at bounding box center [228, 20] width 52 height 23
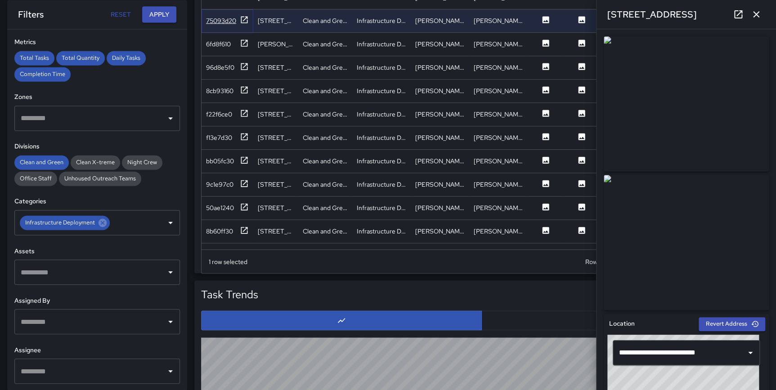
click at [243, 22] on icon at bounding box center [244, 19] width 9 height 9
type input "**********"
click at [756, 11] on icon "button" at bounding box center [756, 14] width 11 height 11
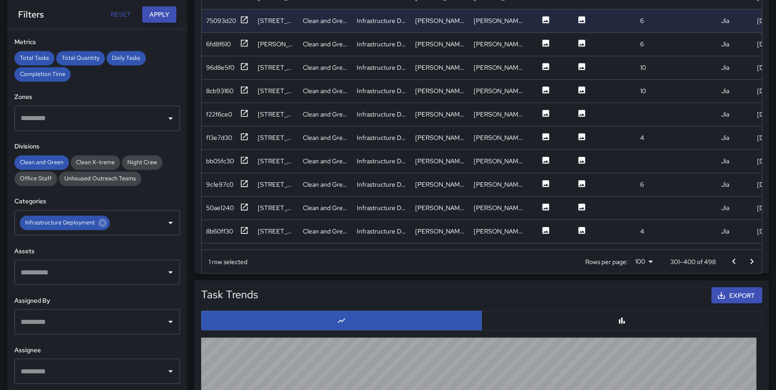
click at [737, 258] on icon "Go to previous page" at bounding box center [733, 261] width 11 height 11
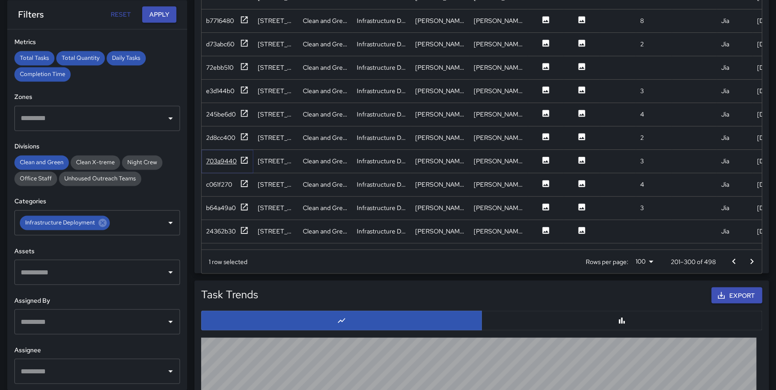
click at [245, 160] on icon at bounding box center [244, 160] width 9 height 9
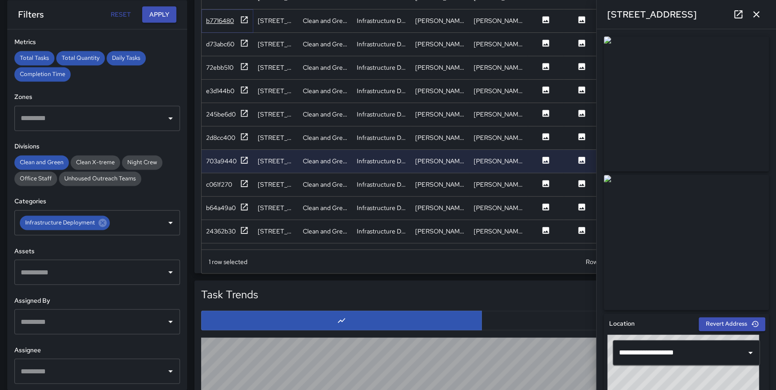
click at [243, 15] on icon at bounding box center [244, 19] width 9 height 9
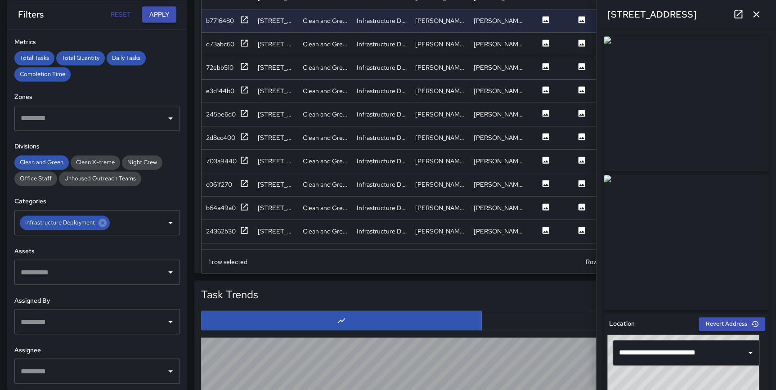
click at [753, 14] on icon "button" at bounding box center [756, 14] width 11 height 11
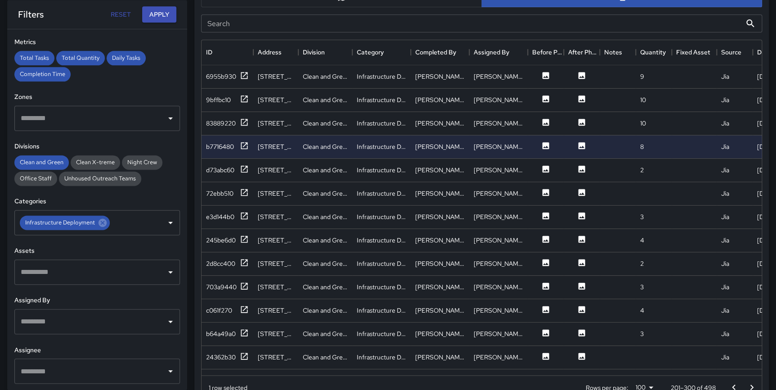
scroll to position [490, 0]
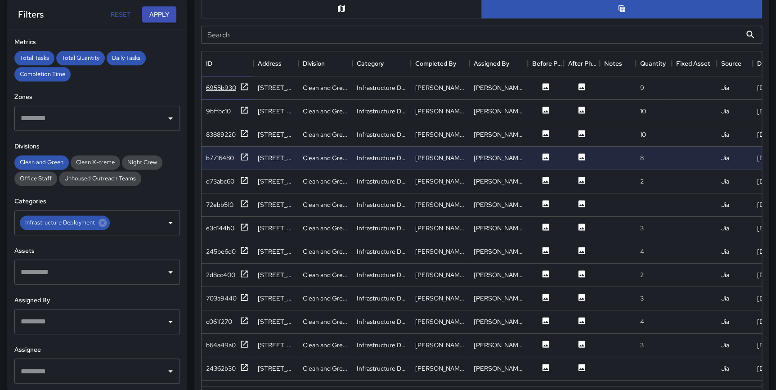
click at [241, 88] on icon at bounding box center [244, 86] width 7 height 7
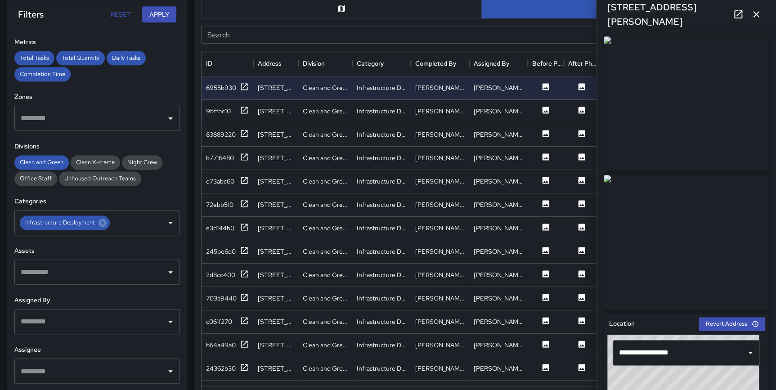
click at [244, 110] on icon at bounding box center [244, 110] width 9 height 9
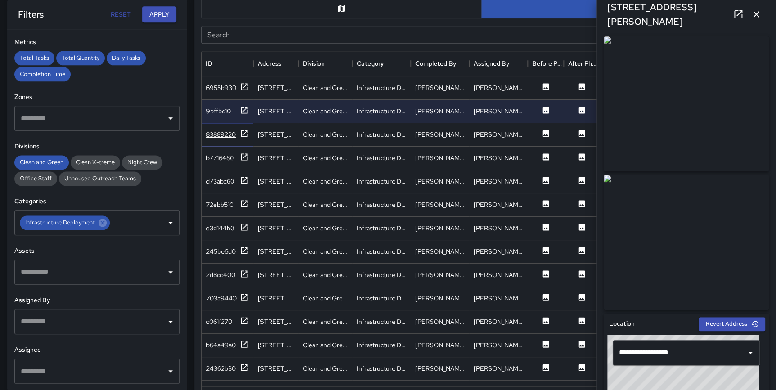
click at [244, 134] on icon at bounding box center [244, 133] width 9 height 9
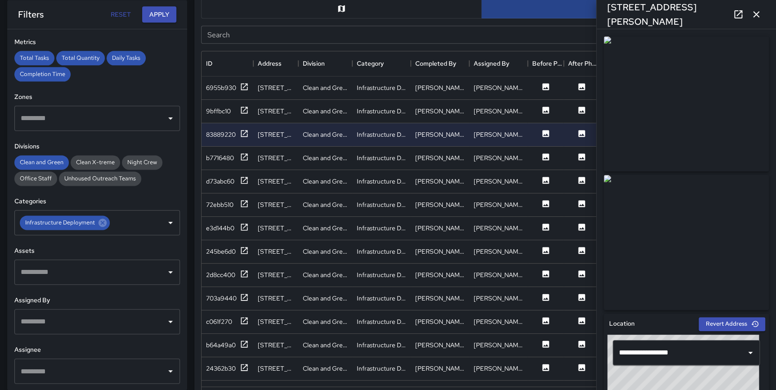
click at [759, 11] on icon "button" at bounding box center [756, 14] width 11 height 11
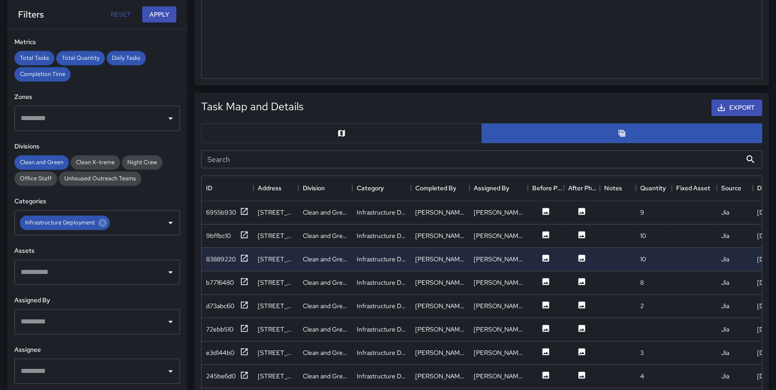
scroll to position [340, 0]
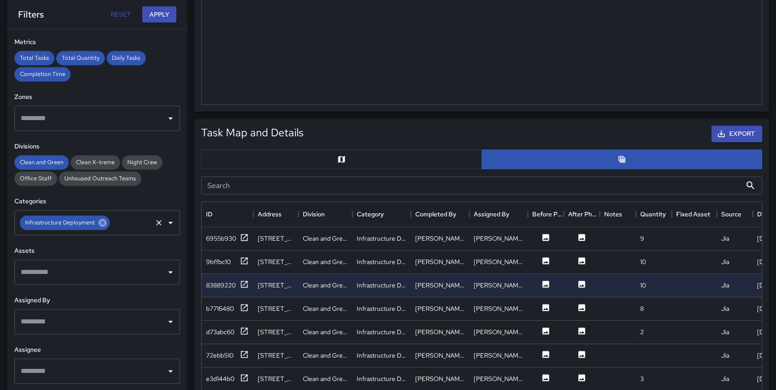
click at [101, 224] on icon at bounding box center [103, 223] width 8 height 8
click at [68, 224] on input "text" at bounding box center [90, 222] width 144 height 17
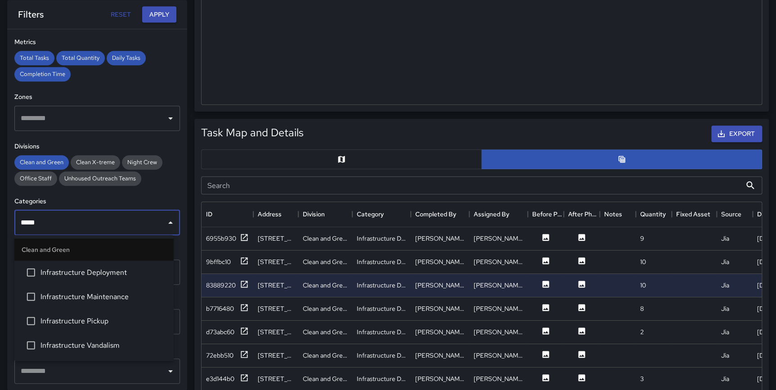
type input "******"
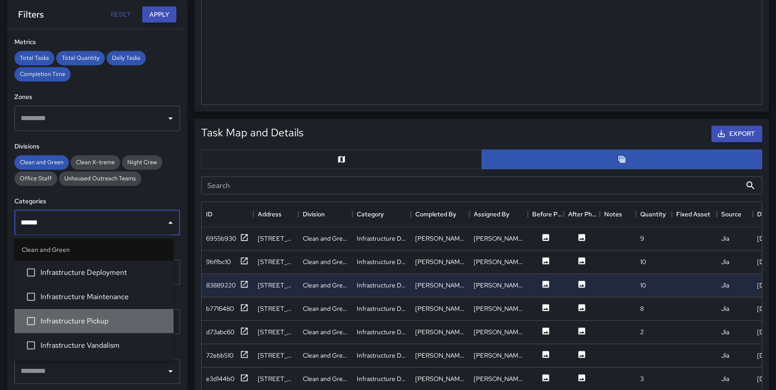
click at [112, 323] on span "Infrastructure Pickup" at bounding box center [103, 320] width 126 height 11
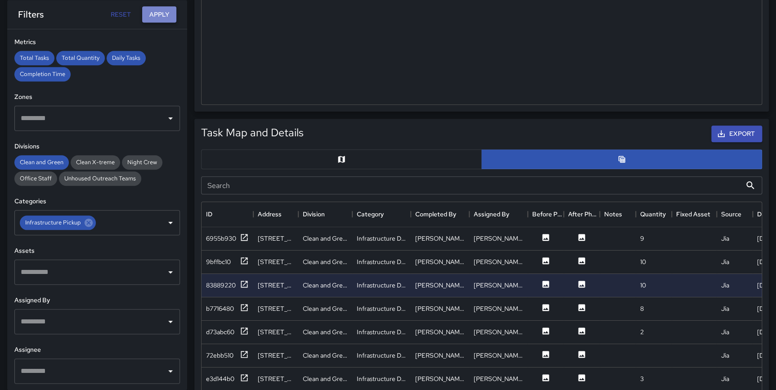
click at [151, 18] on button "Apply" at bounding box center [159, 14] width 34 height 17
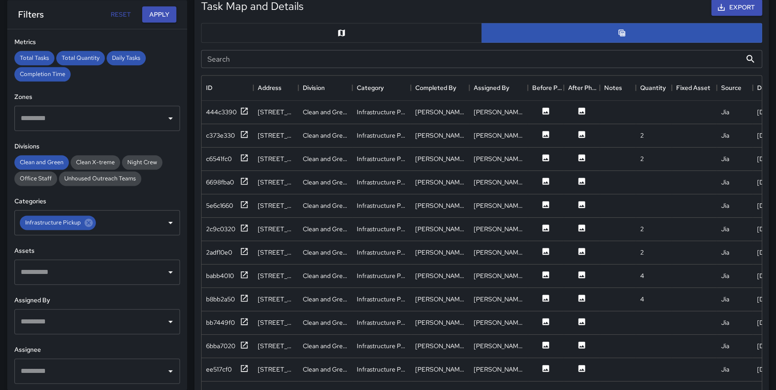
scroll to position [467, 0]
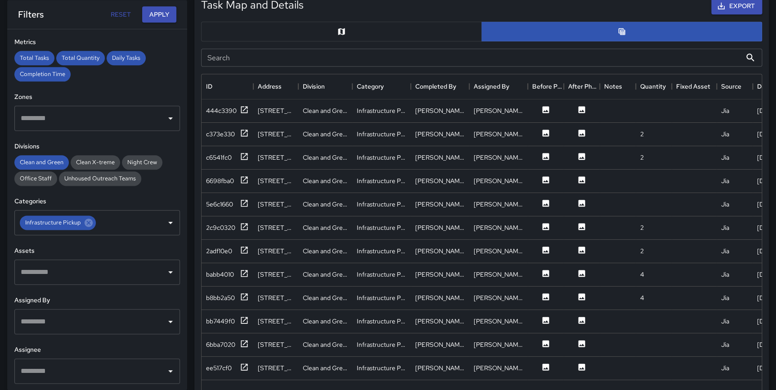
click at [386, 36] on button "button" at bounding box center [341, 32] width 281 height 20
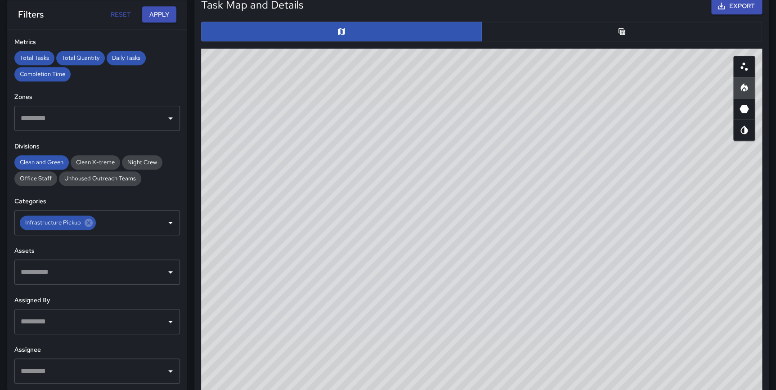
drag, startPoint x: 551, startPoint y: 267, endPoint x: 548, endPoint y: 274, distance: 6.7
click at [548, 274] on div "© Mapbox © OpenStreetMap Improve this map" at bounding box center [481, 229] width 561 height 360
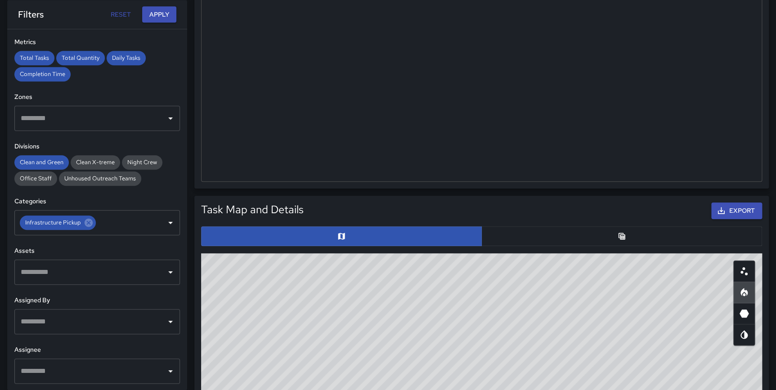
scroll to position [252, 0]
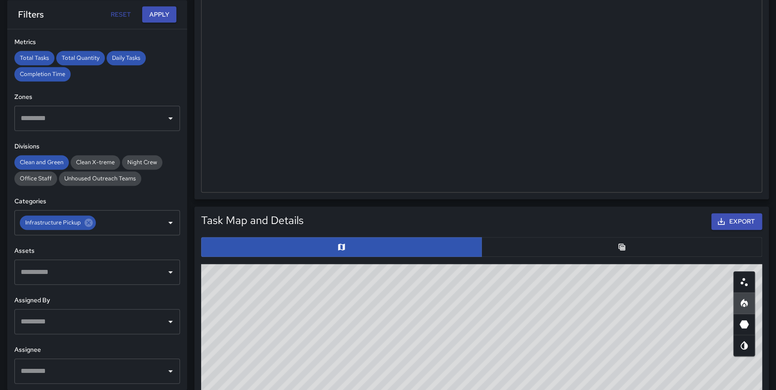
click at [625, 243] on icon "Table" at bounding box center [621, 247] width 9 height 9
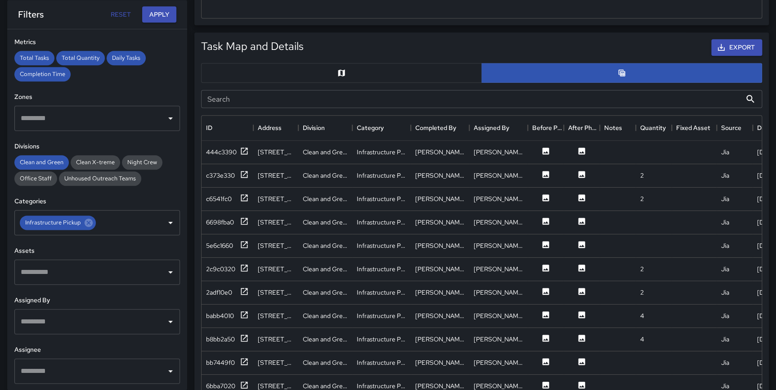
scroll to position [443, 0]
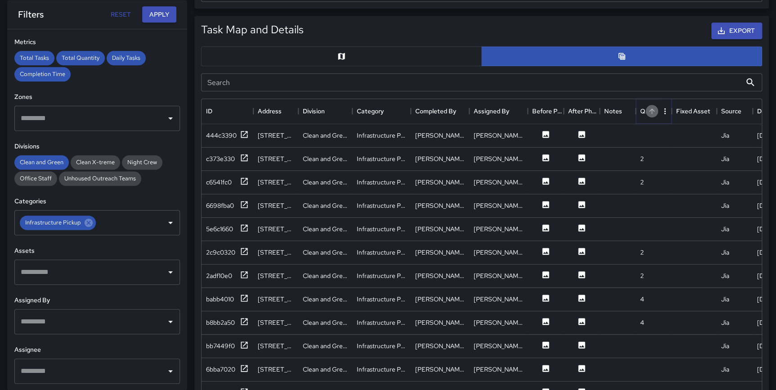
click at [652, 112] on icon "Sort" at bounding box center [651, 110] width 5 height 5
click at [244, 132] on icon at bounding box center [244, 134] width 9 height 9
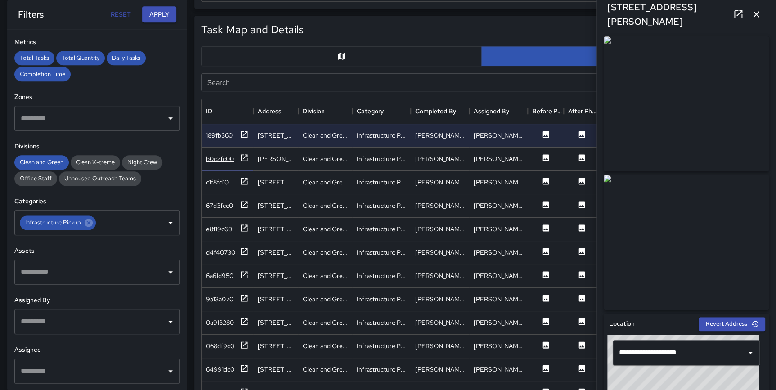
click at [243, 158] on icon at bounding box center [244, 157] width 9 height 9
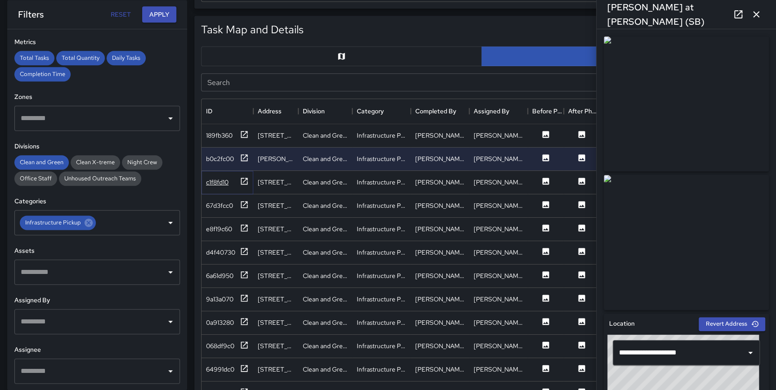
click at [243, 180] on icon at bounding box center [244, 181] width 9 height 9
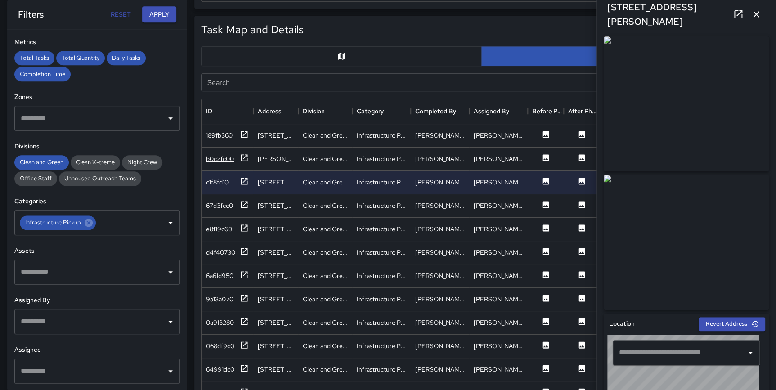
type input "**********"
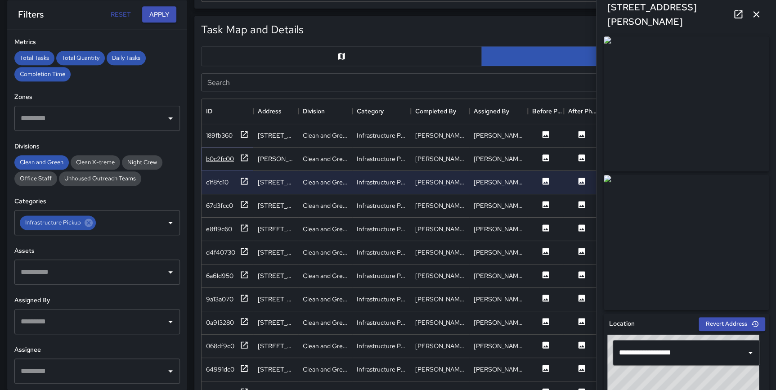
click at [243, 157] on icon at bounding box center [244, 157] width 7 height 7
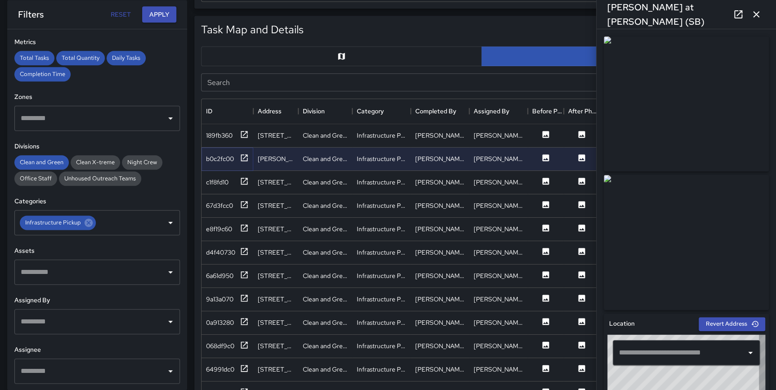
type input "**********"
click at [247, 317] on icon at bounding box center [244, 321] width 9 height 9
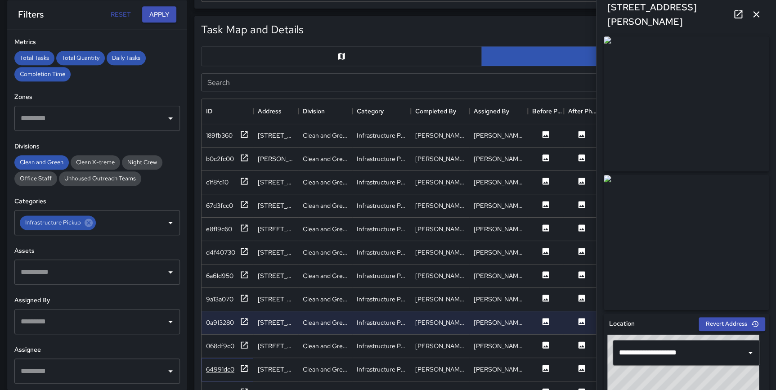
click at [245, 368] on icon at bounding box center [244, 368] width 9 height 9
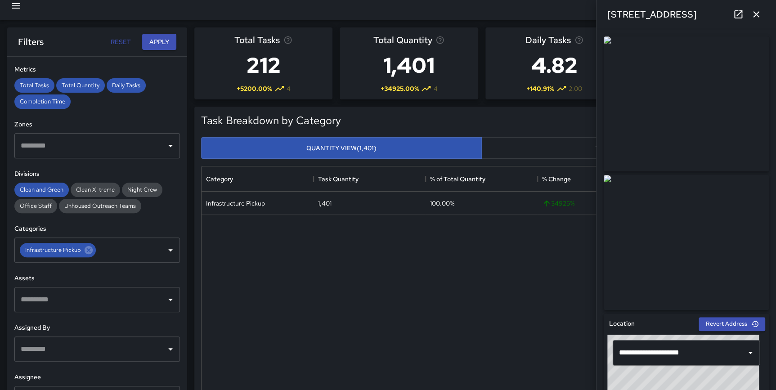
scroll to position [7, 0]
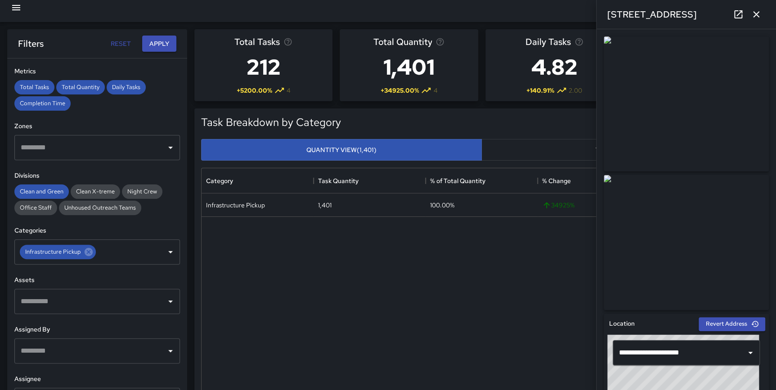
click at [755, 13] on icon "button" at bounding box center [756, 14] width 11 height 11
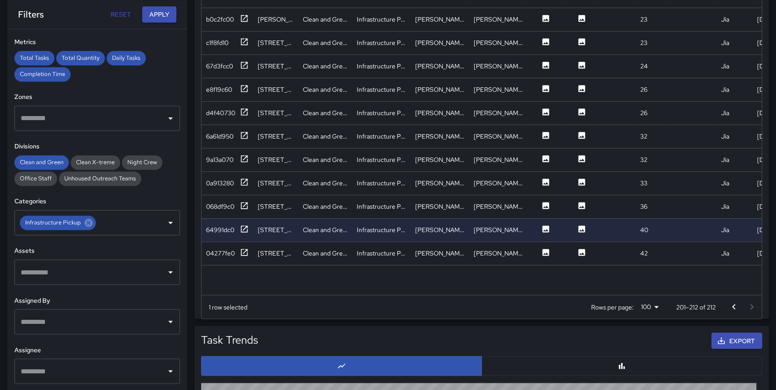
scroll to position [585, 0]
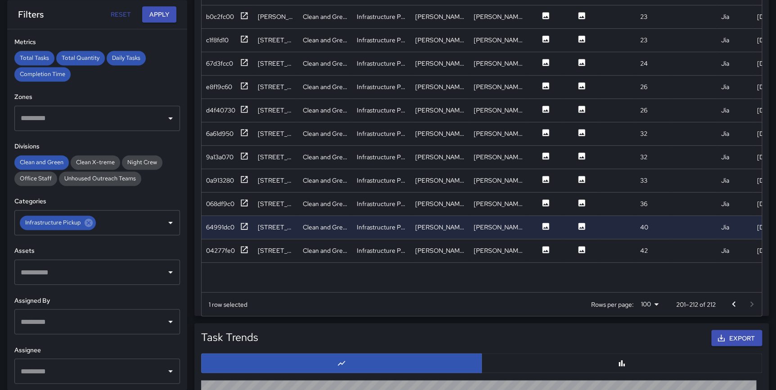
click at [736, 303] on icon "Go to previous page" at bounding box center [733, 304] width 11 height 11
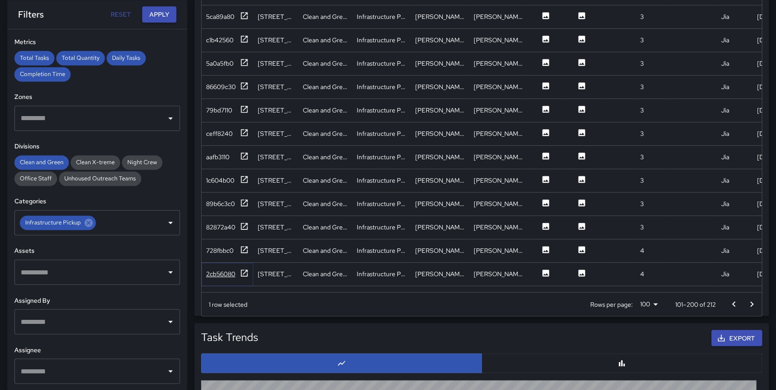
click at [243, 273] on icon at bounding box center [244, 272] width 7 height 7
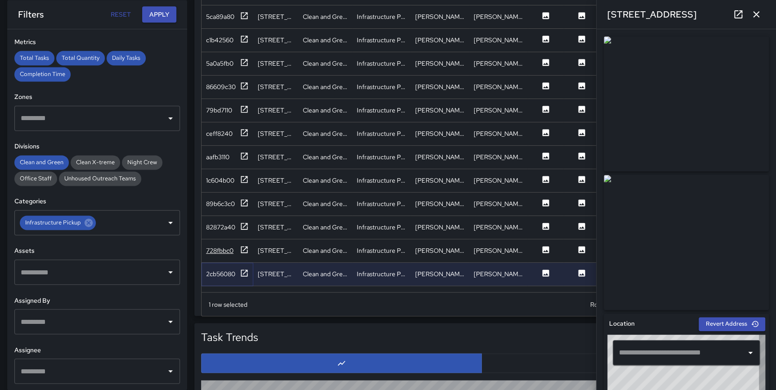
type input "**********"
click at [243, 250] on icon at bounding box center [244, 249] width 7 height 7
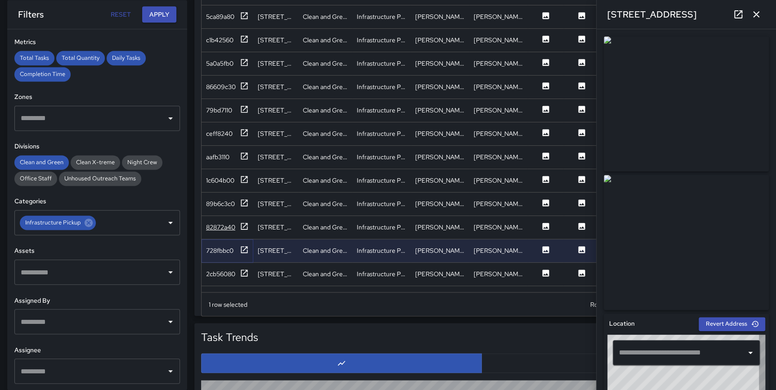
type input "**********"
click at [243, 226] on icon at bounding box center [244, 226] width 7 height 7
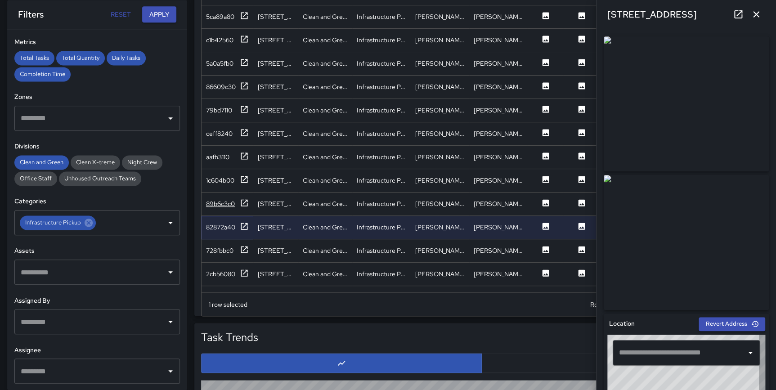
type input "**********"
click at [243, 202] on icon at bounding box center [244, 202] width 9 height 9
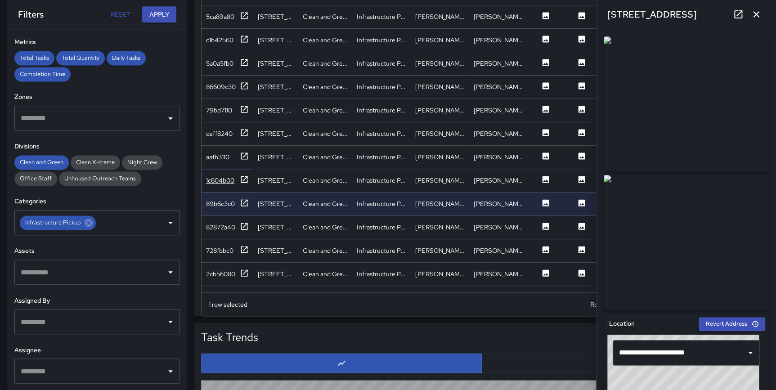
click at [244, 178] on icon at bounding box center [244, 179] width 7 height 7
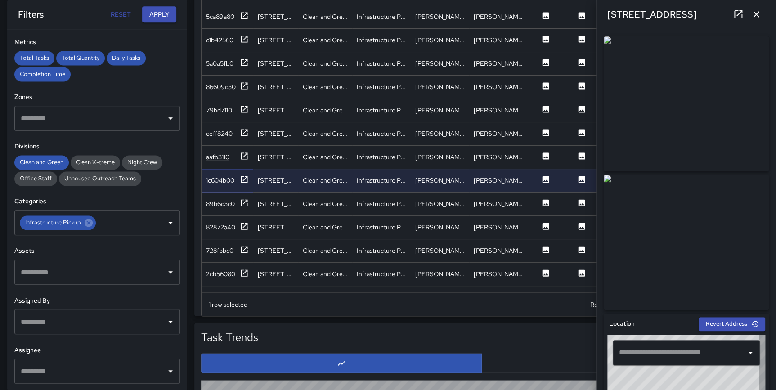
type input "**********"
click at [243, 13] on icon at bounding box center [244, 15] width 9 height 9
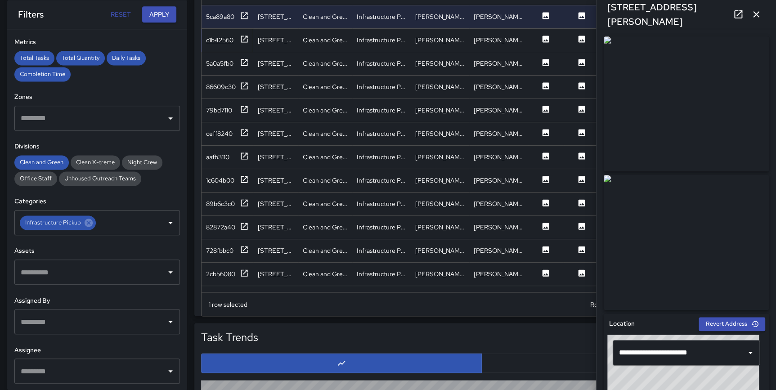
click at [248, 38] on icon at bounding box center [244, 39] width 9 height 9
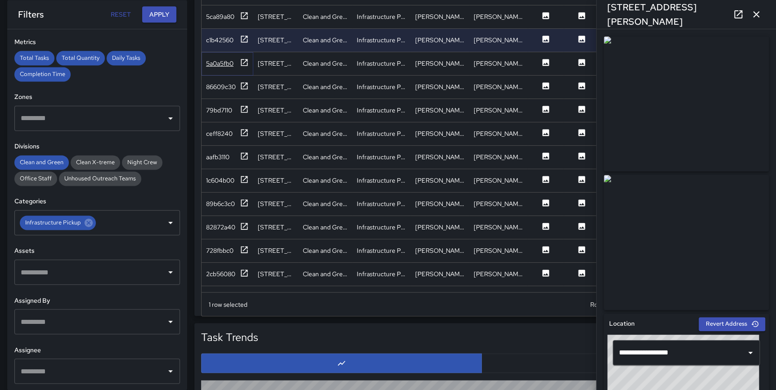
click at [247, 60] on icon at bounding box center [244, 62] width 7 height 7
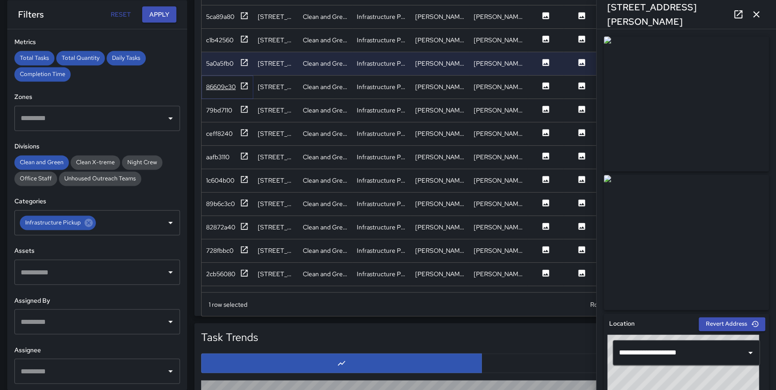
click at [245, 84] on icon at bounding box center [244, 85] width 7 height 7
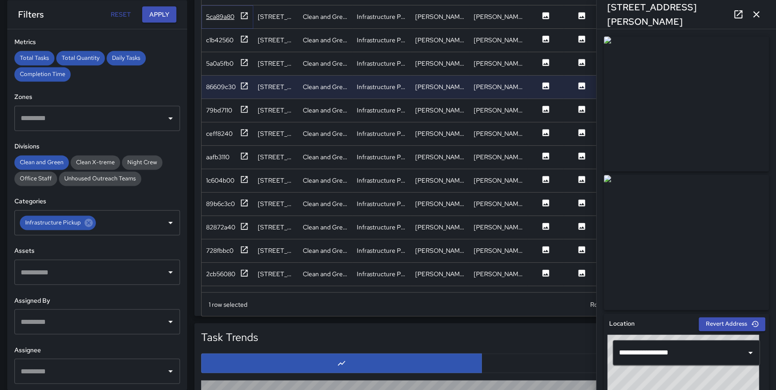
click at [245, 11] on icon at bounding box center [244, 15] width 9 height 9
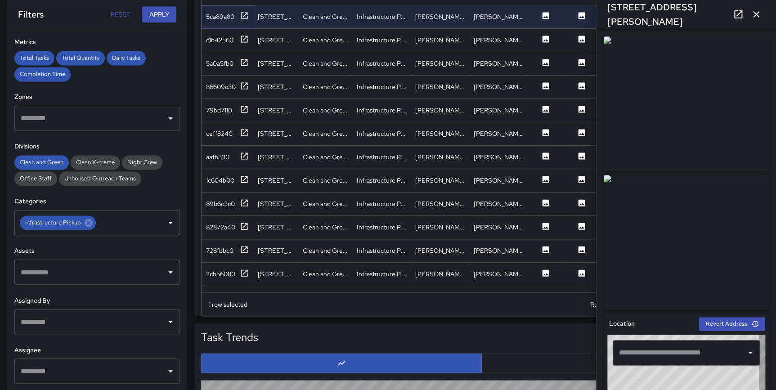
type input "**********"
click at [761, 13] on button "button" at bounding box center [756, 14] width 18 height 18
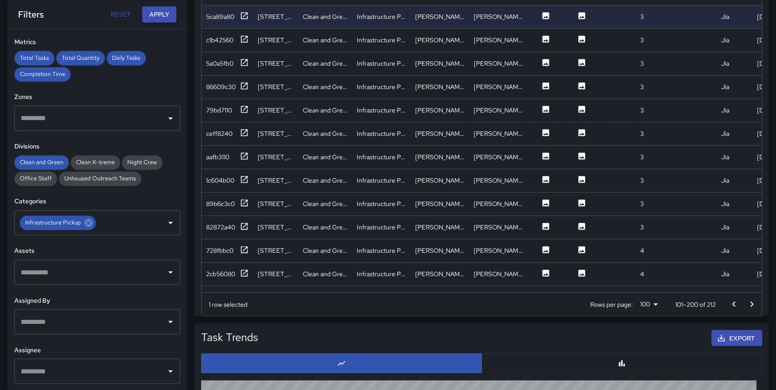
click at [744, 303] on button "Go to next page" at bounding box center [752, 304] width 18 height 18
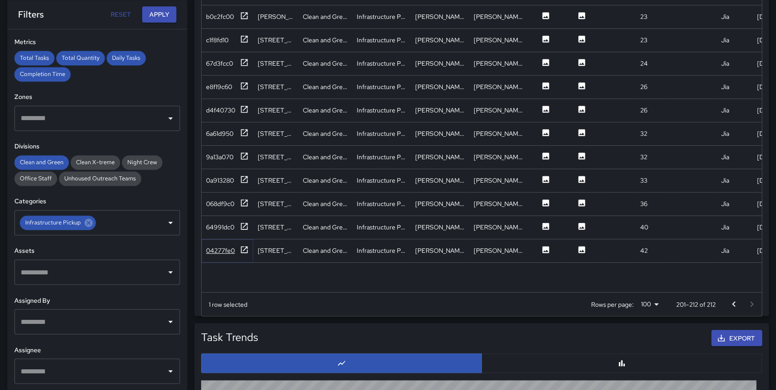
click at [243, 249] on icon at bounding box center [244, 249] width 9 height 9
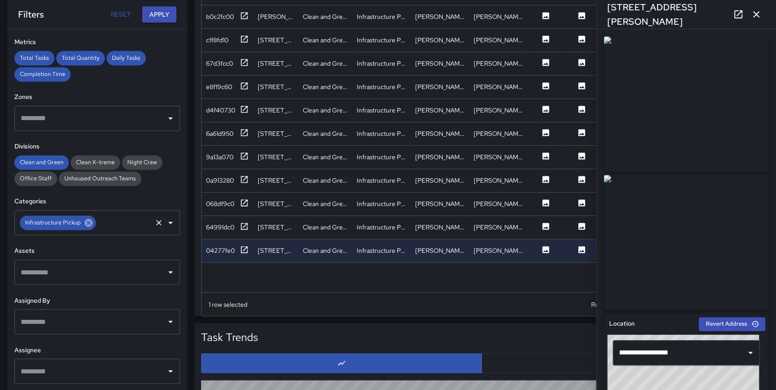
click at [90, 224] on icon at bounding box center [89, 223] width 8 height 8
click at [90, 224] on input "text" at bounding box center [90, 222] width 144 height 17
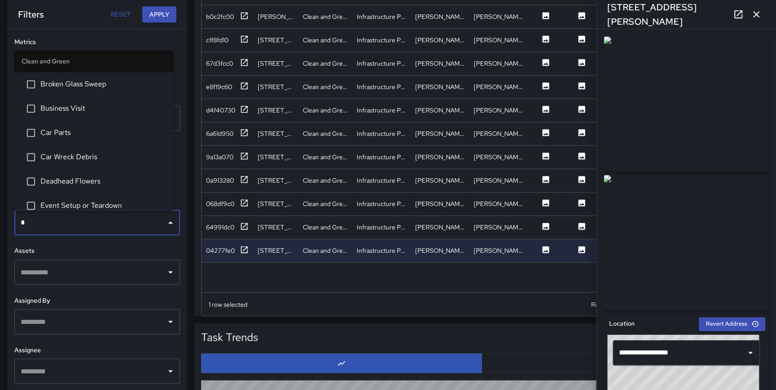
type input "**"
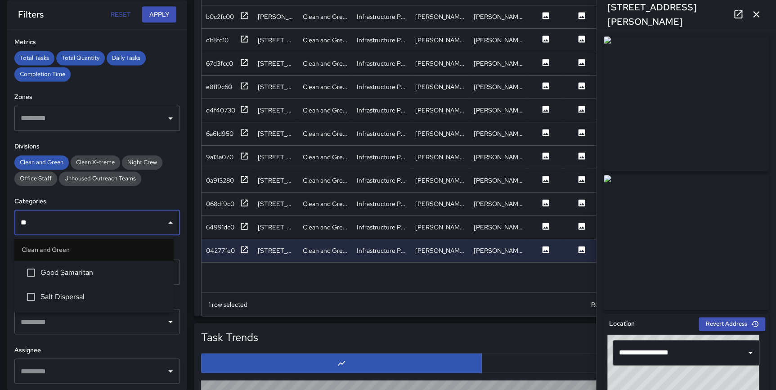
drag, startPoint x: 82, startPoint y: 292, endPoint x: 92, endPoint y: 289, distance: 10.5
click at [82, 292] on span "Salt Dispersal" at bounding box center [103, 297] width 126 height 11
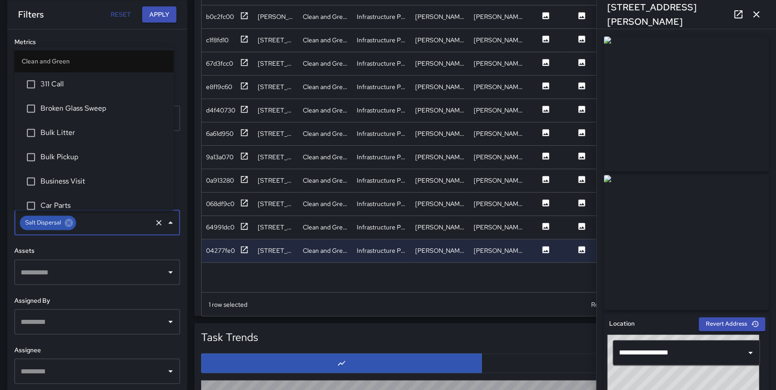
scroll to position [1100, 0]
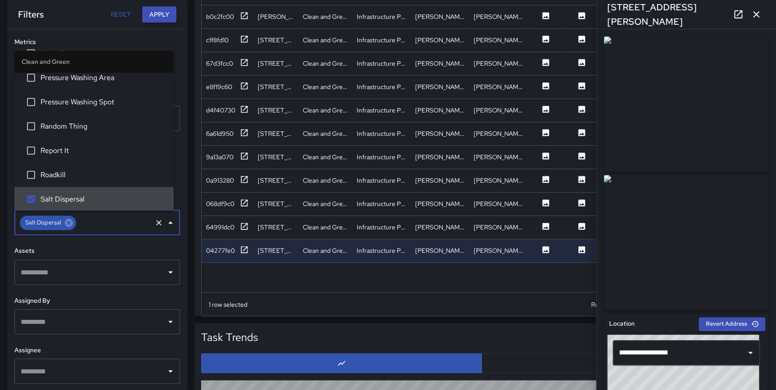
click at [177, 243] on div "**********" at bounding box center [97, 209] width 180 height 361
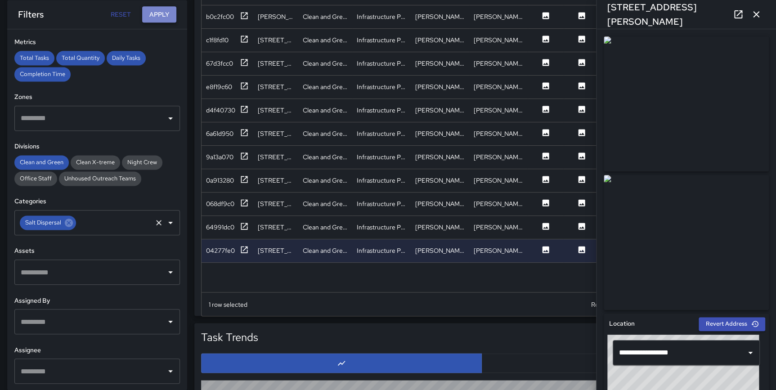
click at [151, 20] on button "Apply" at bounding box center [159, 14] width 34 height 17
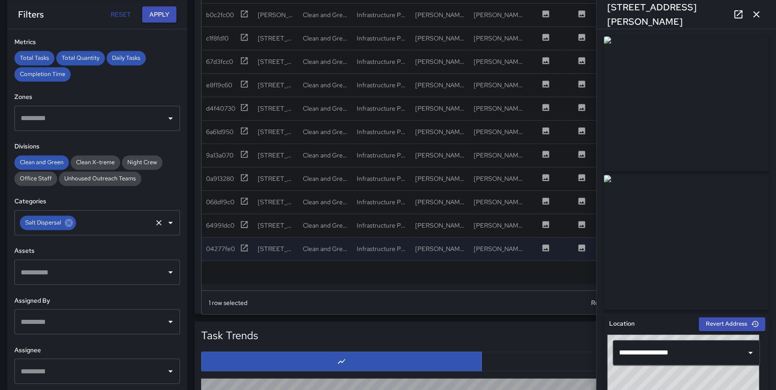
drag, startPoint x: 759, startPoint y: 13, endPoint x: 721, endPoint y: 21, distance: 39.1
click at [759, 13] on icon "button" at bounding box center [756, 14] width 11 height 11
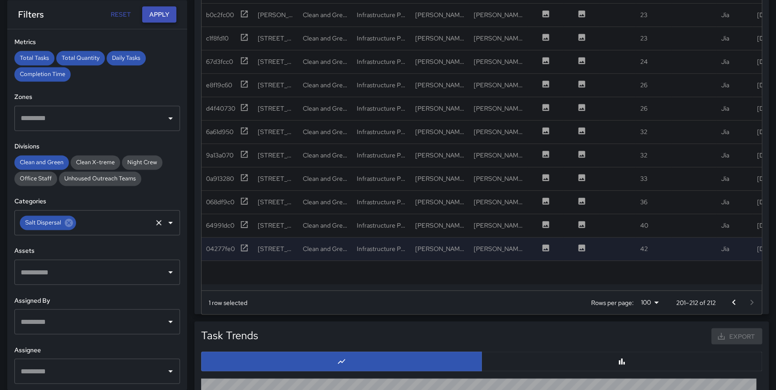
click at [157, 13] on button "Apply" at bounding box center [159, 14] width 34 height 17
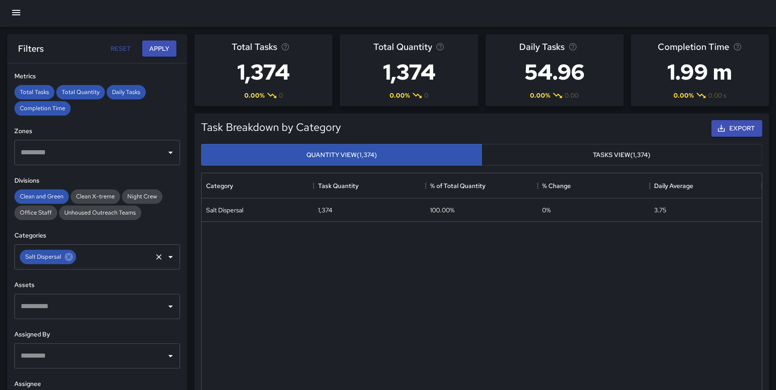
scroll to position [0, 0]
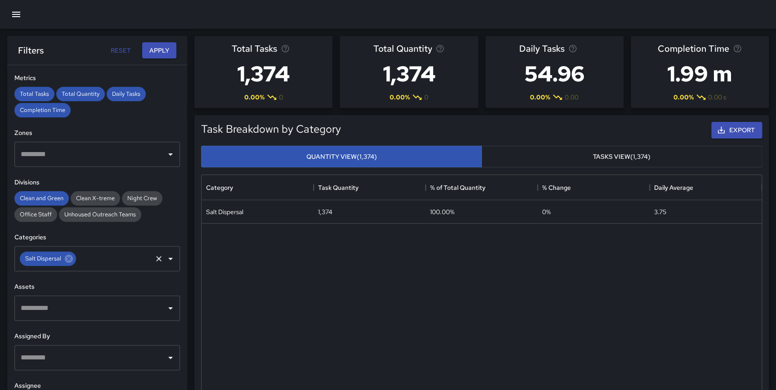
drag, startPoint x: 775, startPoint y: 114, endPoint x: 778, endPoint y: 135, distance: 20.9
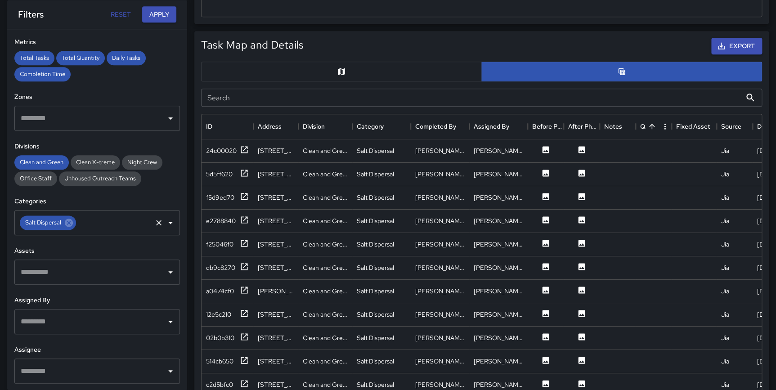
scroll to position [427, 0]
click at [432, 76] on button "button" at bounding box center [341, 72] width 281 height 20
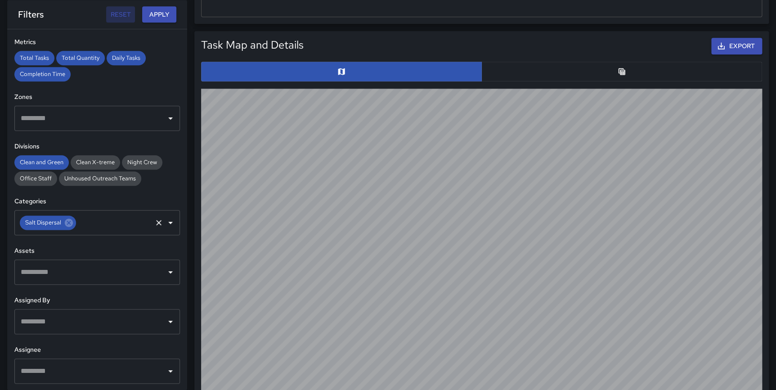
click at [129, 15] on button "Reset" at bounding box center [120, 14] width 29 height 17
type input "**********"
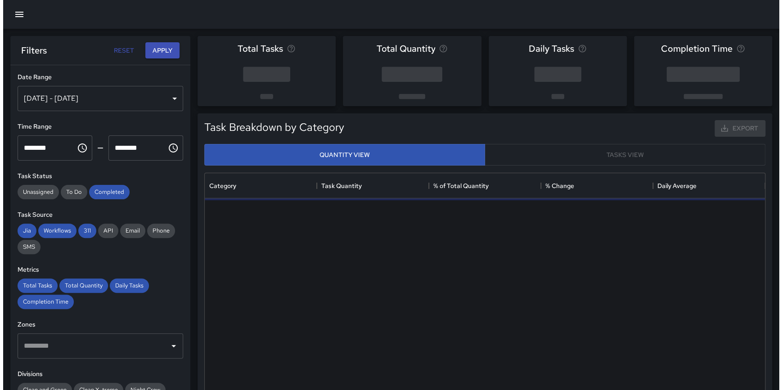
scroll to position [263, 553]
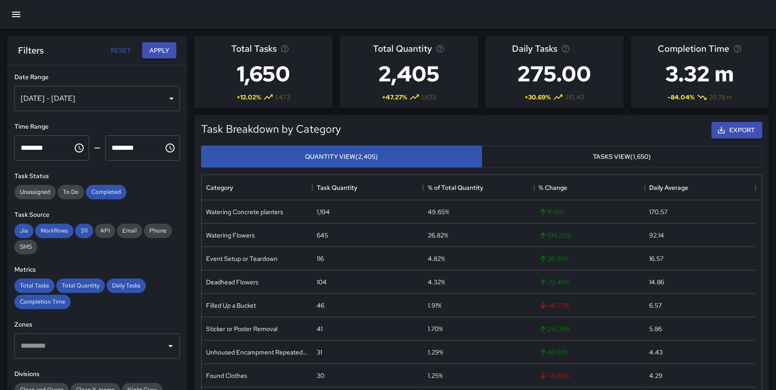
click at [99, 94] on div "Aug 05, 2025 - Aug 11, 2025" at bounding box center [97, 98] width 166 height 25
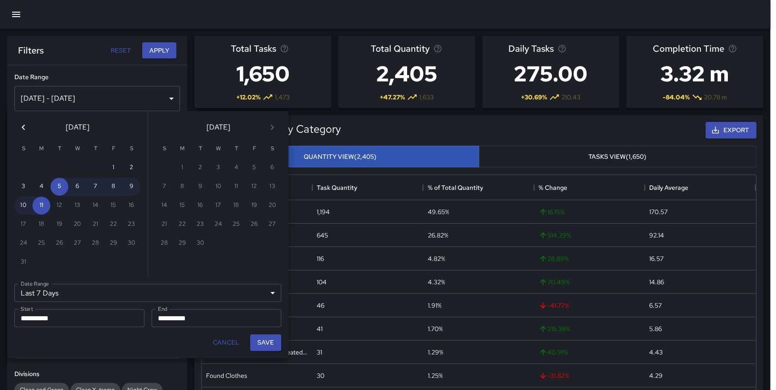
scroll to position [263, 554]
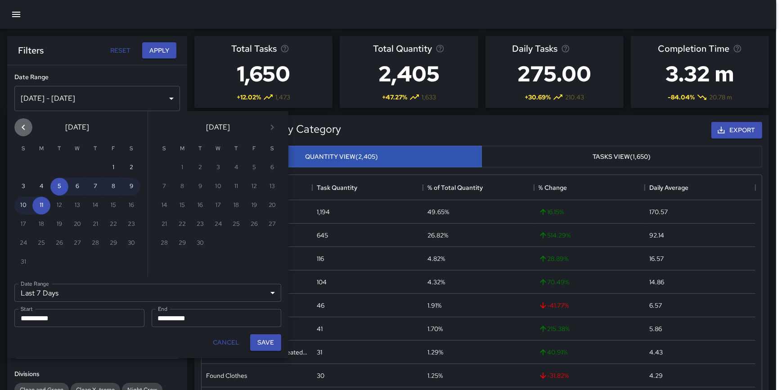
click at [25, 126] on icon "Previous month" at bounding box center [23, 127] width 11 height 11
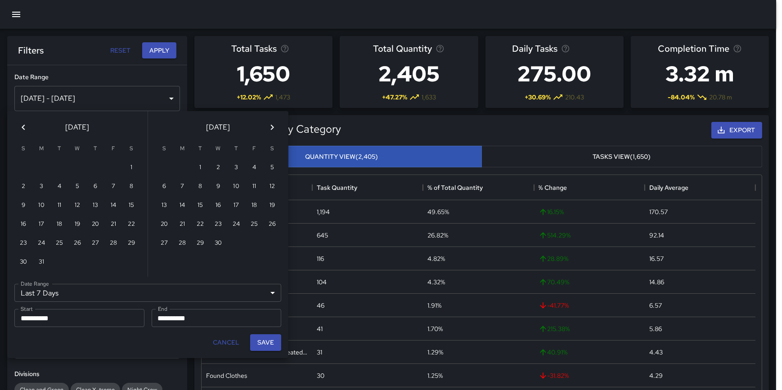
click at [25, 126] on icon "Previous month" at bounding box center [23, 127] width 11 height 11
click at [27, 126] on icon "Previous month" at bounding box center [23, 127] width 11 height 11
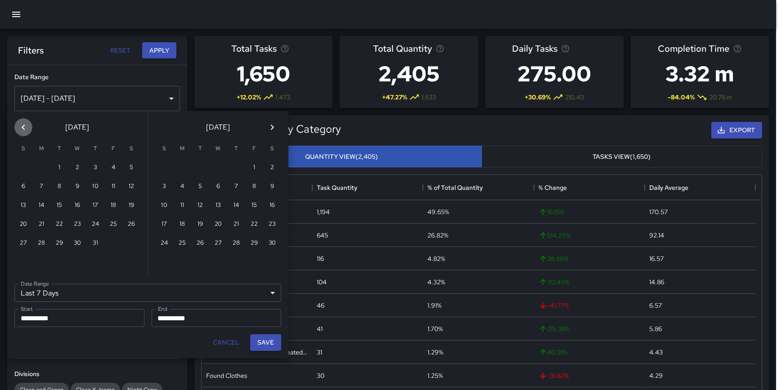
click at [27, 126] on icon "Previous month" at bounding box center [23, 127] width 11 height 11
click at [91, 170] on button "1" at bounding box center [95, 168] width 18 height 18
type input "******"
type input "**********"
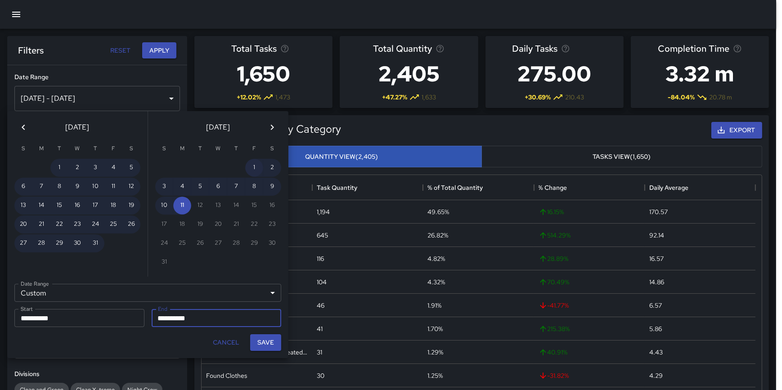
click at [257, 165] on button "1" at bounding box center [254, 168] width 18 height 18
type input "**********"
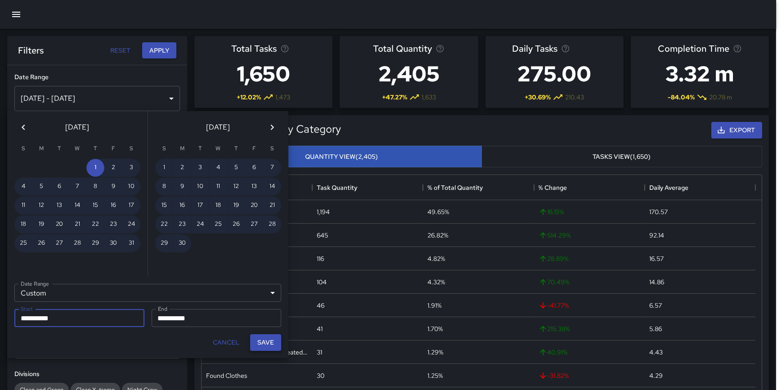
click at [264, 342] on button "Save" at bounding box center [265, 342] width 31 height 17
type input "**********"
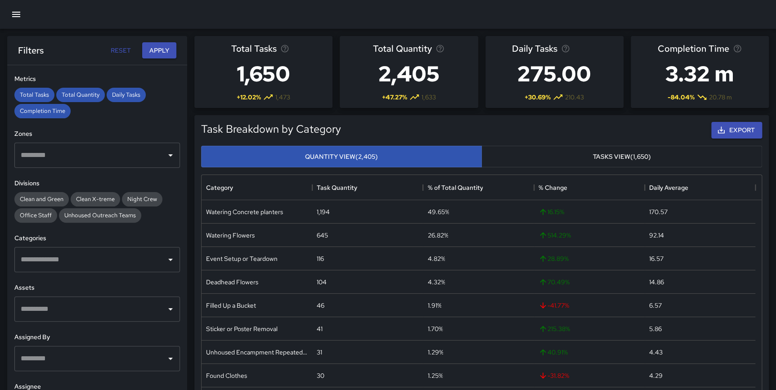
scroll to position [192, 0]
click at [68, 255] on input "text" at bounding box center [90, 258] width 144 height 17
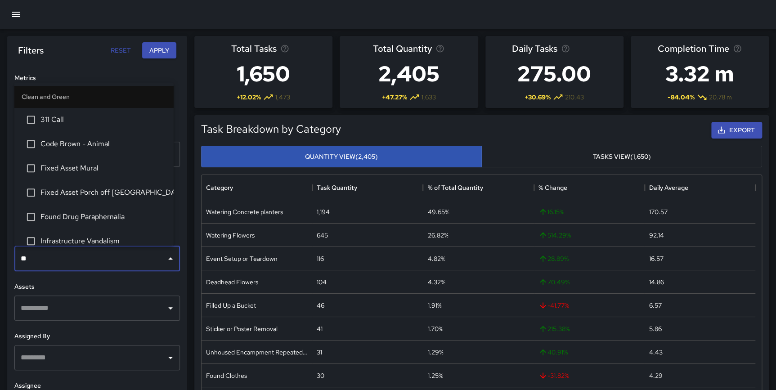
type input "*"
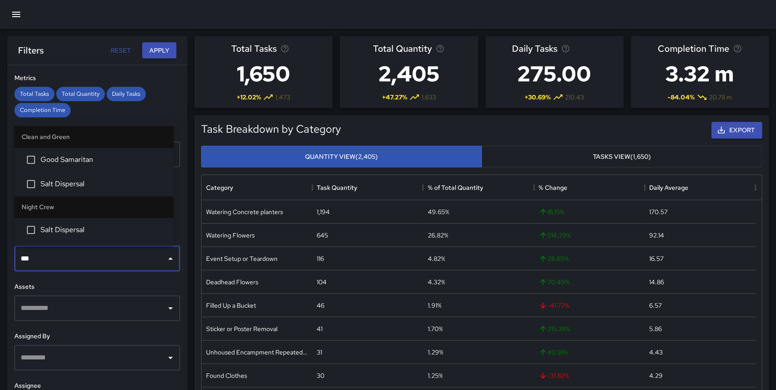
type input "****"
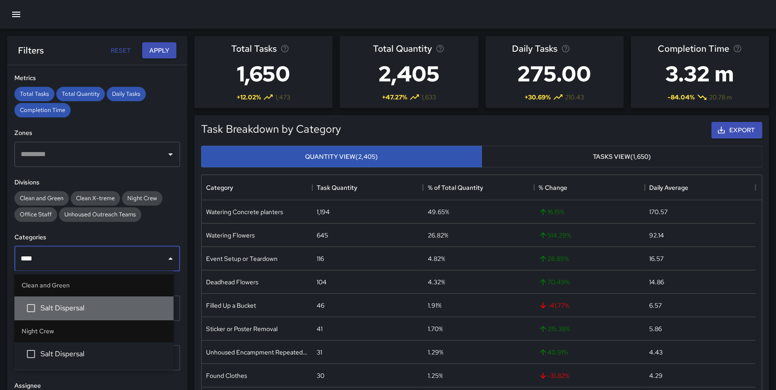
click at [72, 310] on span "Salt Dispersal" at bounding box center [103, 308] width 126 height 11
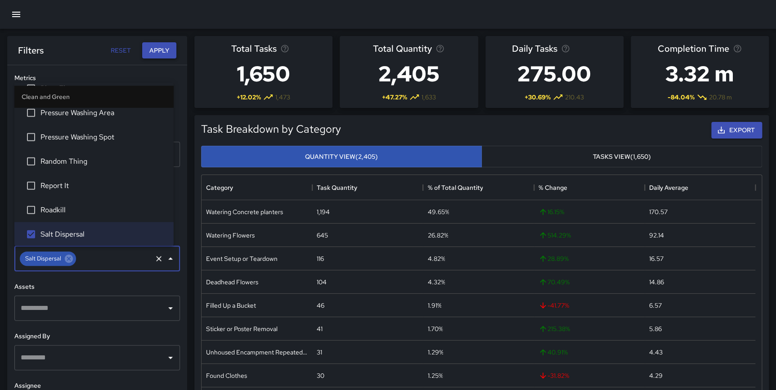
click at [162, 49] on button "Apply" at bounding box center [159, 50] width 34 height 17
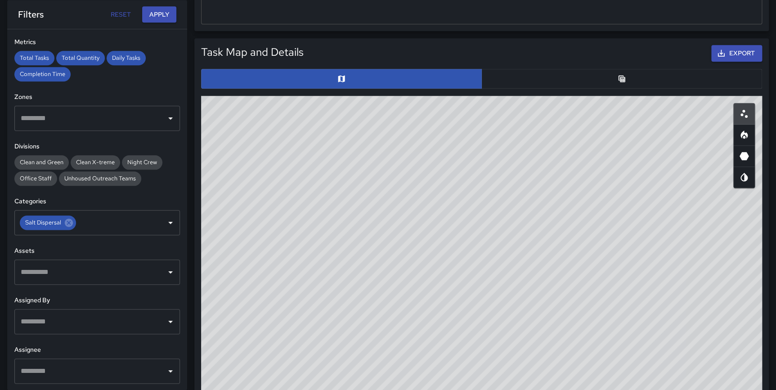
scroll to position [435, 0]
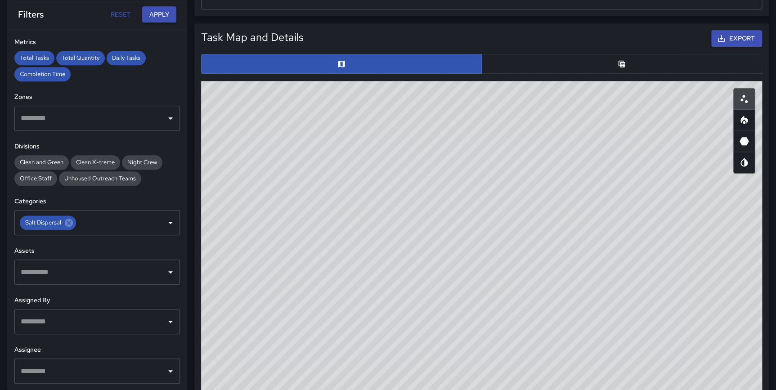
click at [743, 121] on icon "Heatmap" at bounding box center [744, 120] width 11 height 11
type button "heatmap"
drag, startPoint x: 620, startPoint y: 251, endPoint x: 580, endPoint y: 349, distance: 105.6
click at [576, 390] on html "**********" at bounding box center [388, 180] width 776 height 1231
drag, startPoint x: 611, startPoint y: 274, endPoint x: 584, endPoint y: 251, distance: 36.1
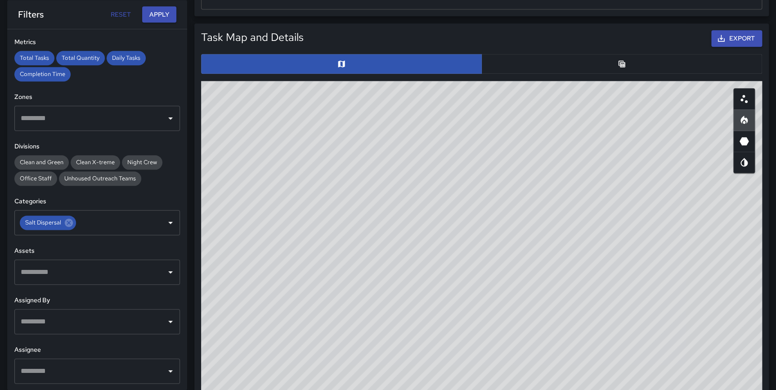
click at [584, 251] on div "© Mapbox © OpenStreetMap Improve this map" at bounding box center [481, 261] width 561 height 360
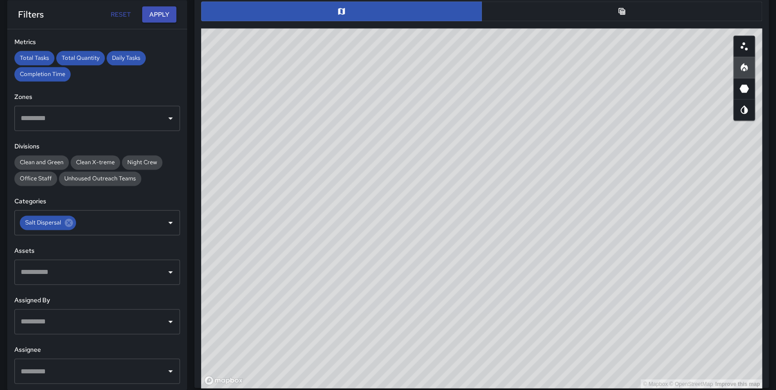
scroll to position [495, 0]
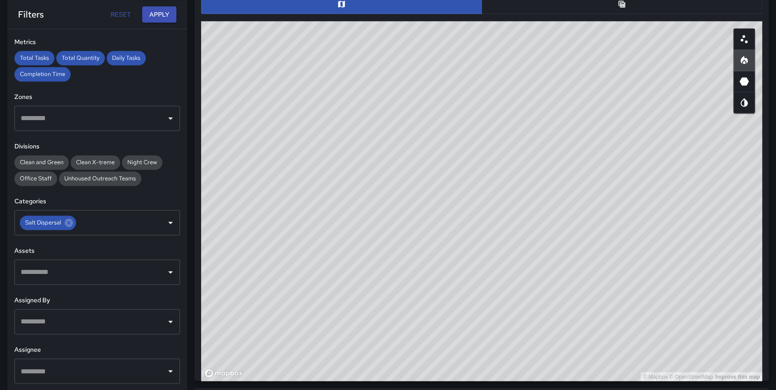
drag, startPoint x: 571, startPoint y: 181, endPoint x: 565, endPoint y: 189, distance: 10.3
click at [565, 189] on div "© Mapbox © OpenStreetMap Improve this map" at bounding box center [481, 201] width 561 height 360
drag, startPoint x: 570, startPoint y: 190, endPoint x: 574, endPoint y: 193, distance: 5.1
click at [574, 193] on div "© Mapbox © OpenStreetMap Improve this map" at bounding box center [481, 201] width 561 height 360
drag, startPoint x: 486, startPoint y: 234, endPoint x: 491, endPoint y: 252, distance: 19.2
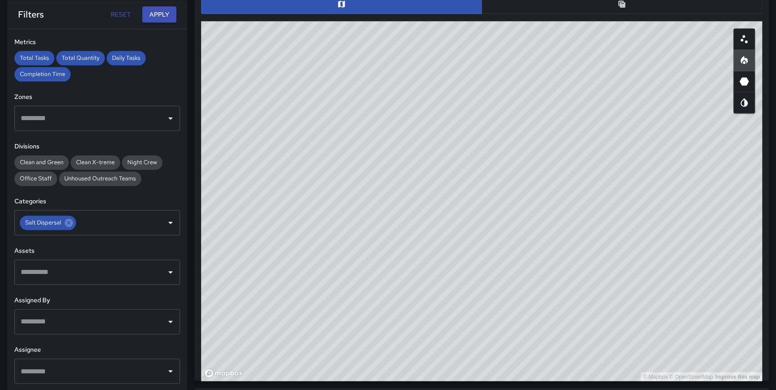
click at [491, 252] on div "© Mapbox © OpenStreetMap Improve this map" at bounding box center [481, 201] width 561 height 360
click at [621, 0] on icon "Table" at bounding box center [622, 3] width 7 height 7
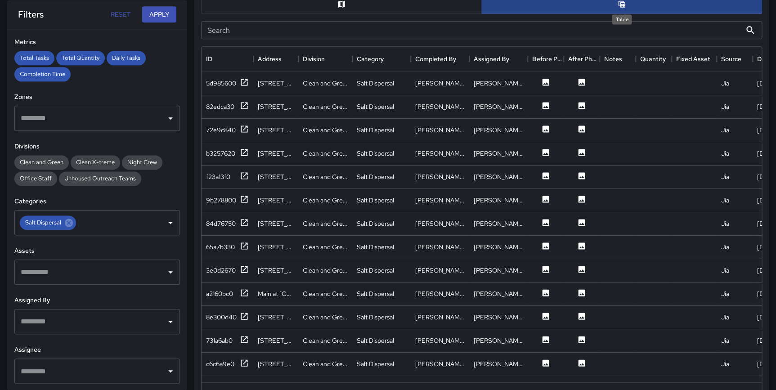
scroll to position [6, 7]
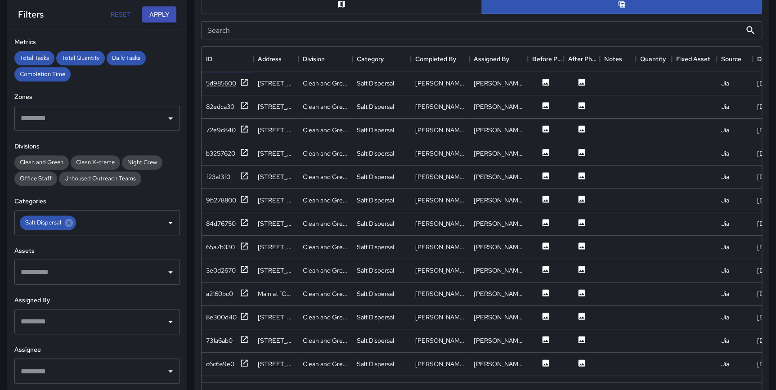
click at [243, 81] on icon at bounding box center [244, 82] width 7 height 7
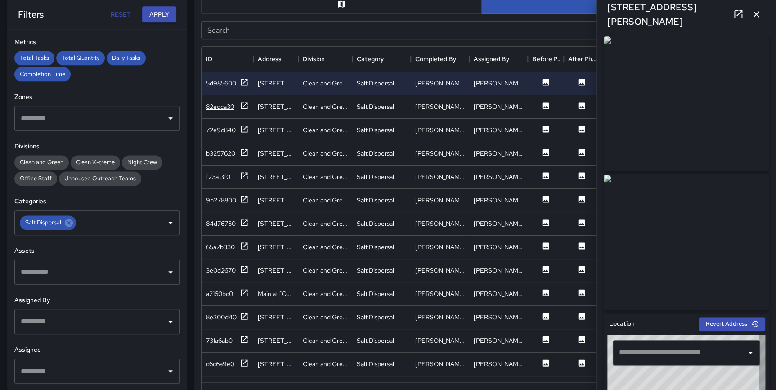
type input "**********"
click at [245, 270] on icon at bounding box center [244, 269] width 9 height 9
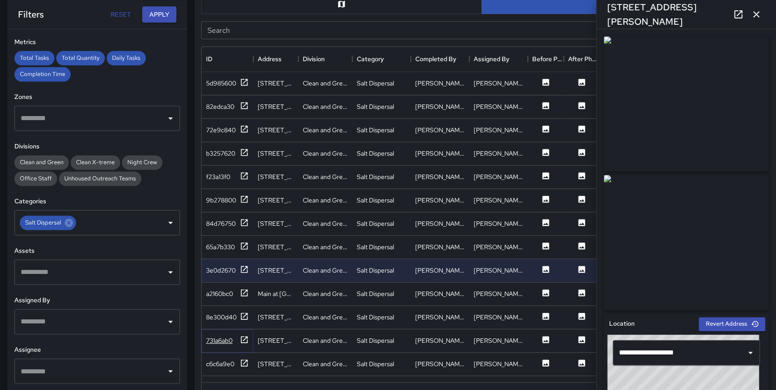
click at [248, 337] on icon at bounding box center [244, 339] width 9 height 9
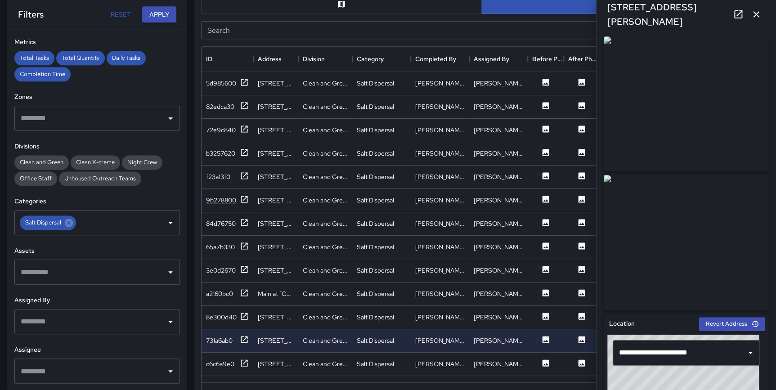
click at [236, 196] on div "9b278800" at bounding box center [221, 200] width 30 height 9
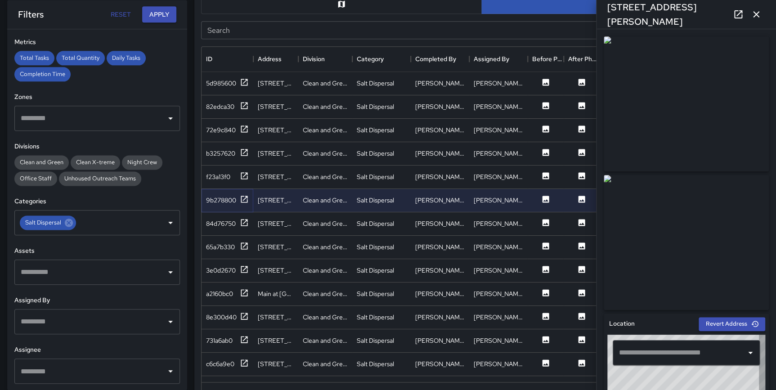
type input "**********"
click at [246, 150] on icon at bounding box center [244, 152] width 7 height 7
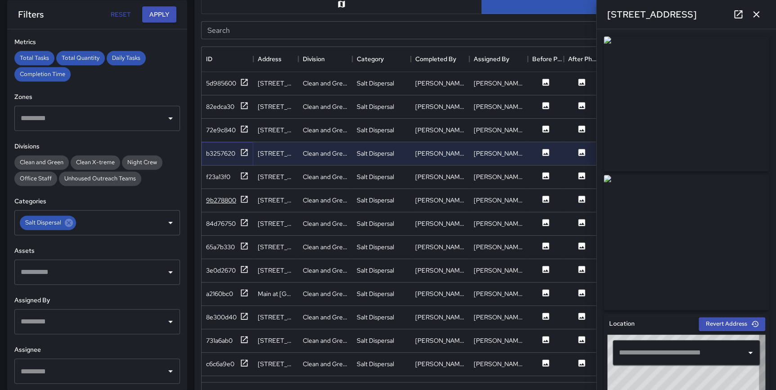
type input "**********"
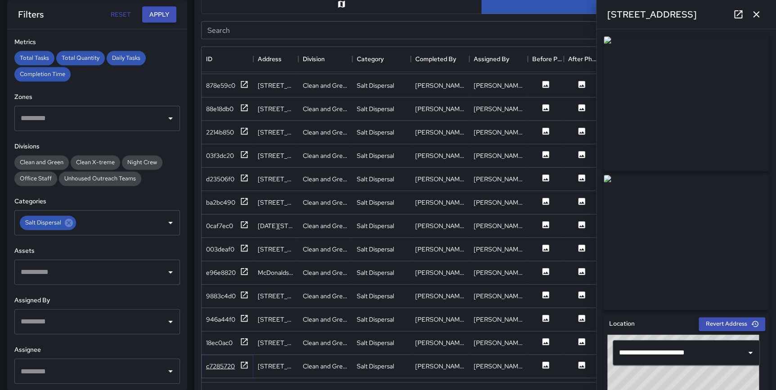
click at [245, 362] on icon at bounding box center [244, 364] width 9 height 9
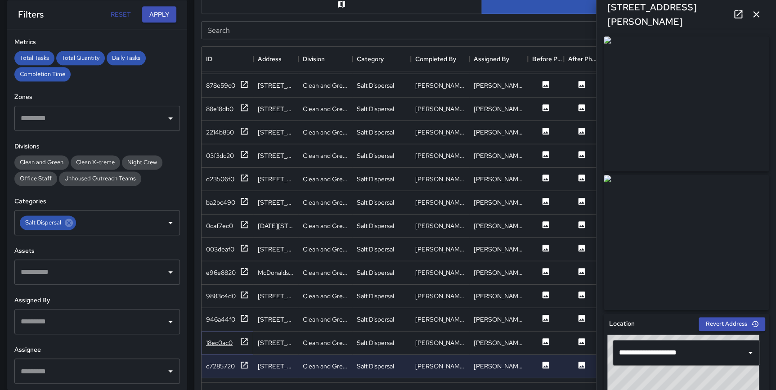
click at [243, 337] on icon at bounding box center [244, 341] width 9 height 9
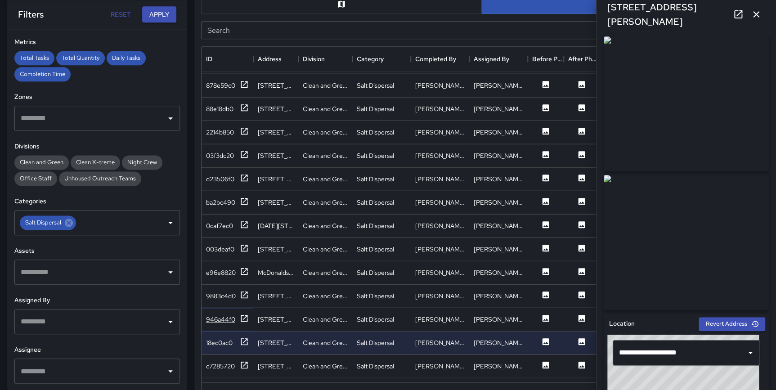
click at [244, 316] on icon at bounding box center [244, 317] width 7 height 7
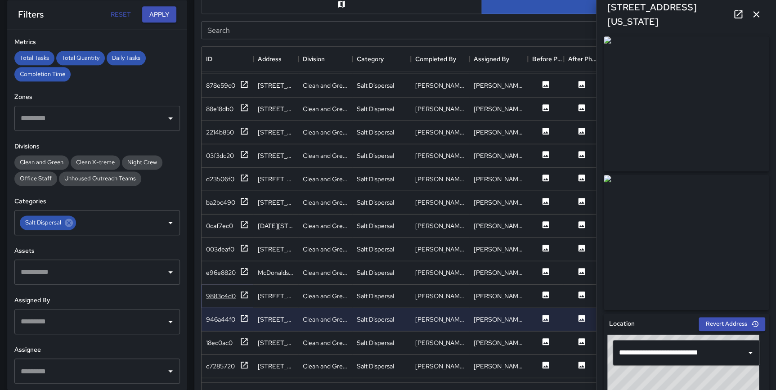
click at [244, 293] on icon at bounding box center [244, 294] width 7 height 7
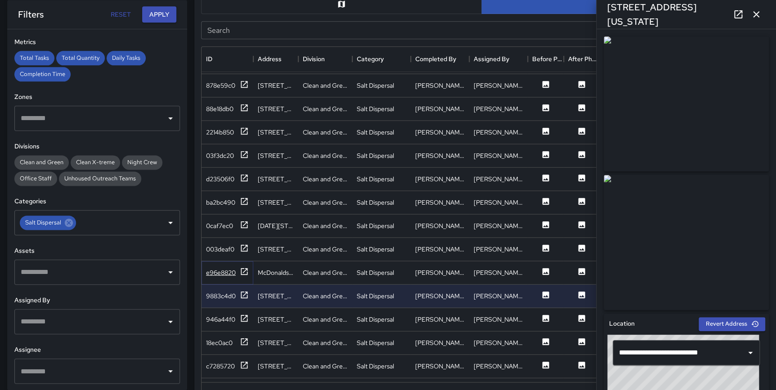
click at [241, 270] on icon at bounding box center [244, 271] width 7 height 7
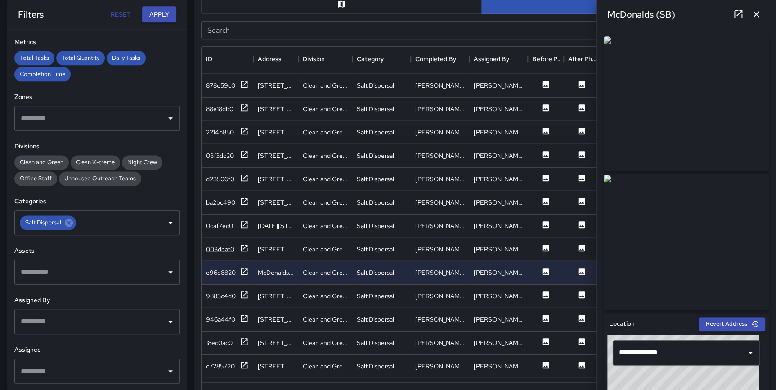
click at [248, 245] on icon at bounding box center [244, 247] width 9 height 9
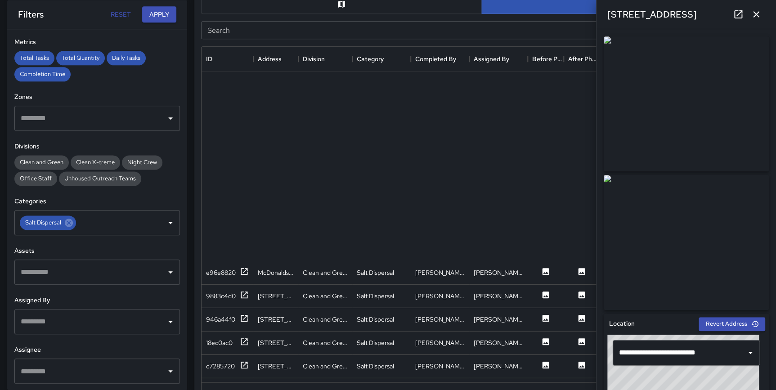
scroll to position [2012, 0]
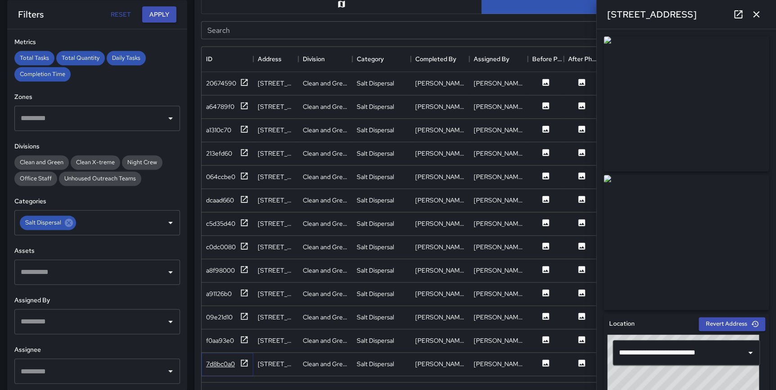
click at [242, 363] on icon at bounding box center [244, 363] width 9 height 9
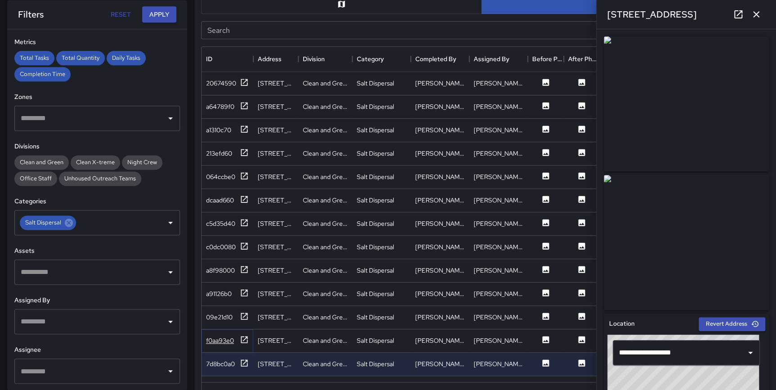
click at [243, 337] on icon at bounding box center [244, 339] width 9 height 9
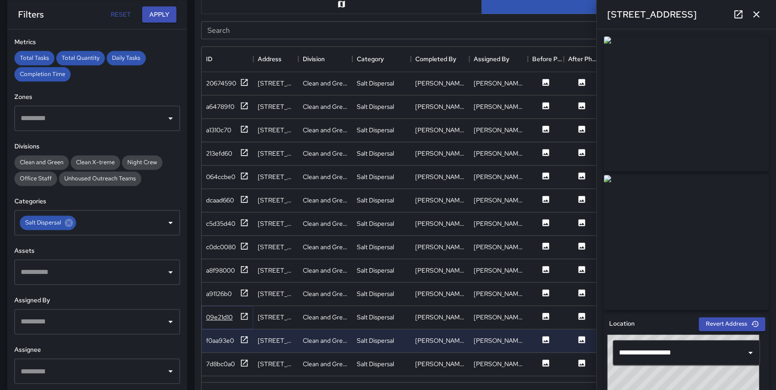
click at [243, 312] on icon at bounding box center [244, 316] width 9 height 9
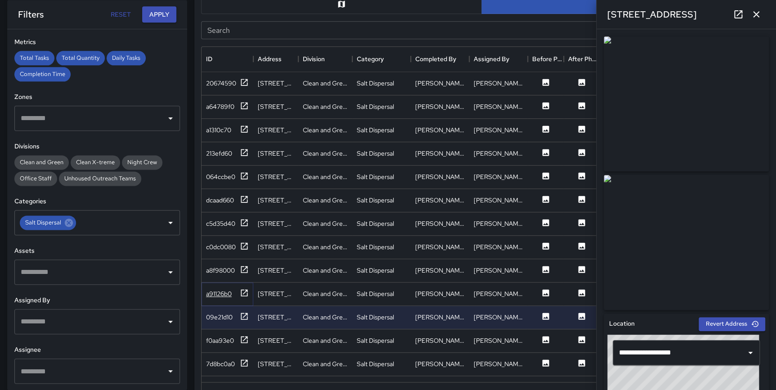
click at [243, 292] on icon at bounding box center [244, 292] width 9 height 9
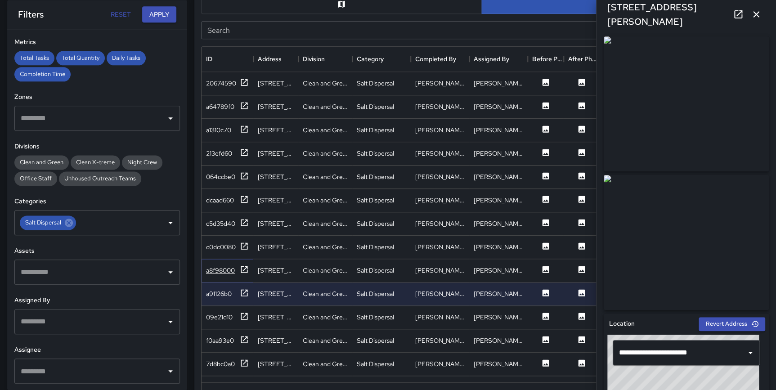
click at [245, 269] on icon at bounding box center [244, 269] width 9 height 9
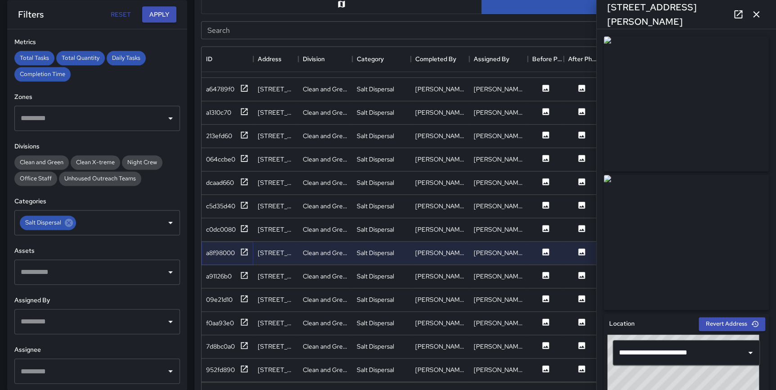
scroll to position [866, 0]
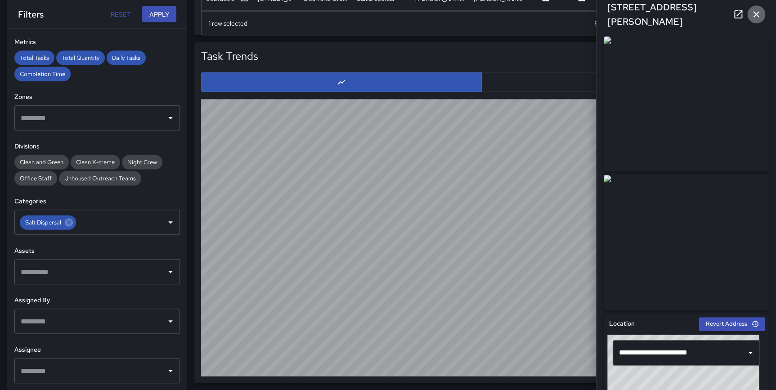
click at [755, 14] on icon "button" at bounding box center [756, 14] width 11 height 11
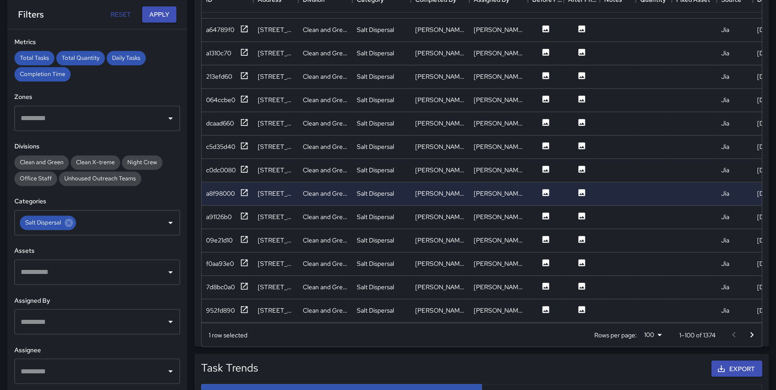
scroll to position [531, 0]
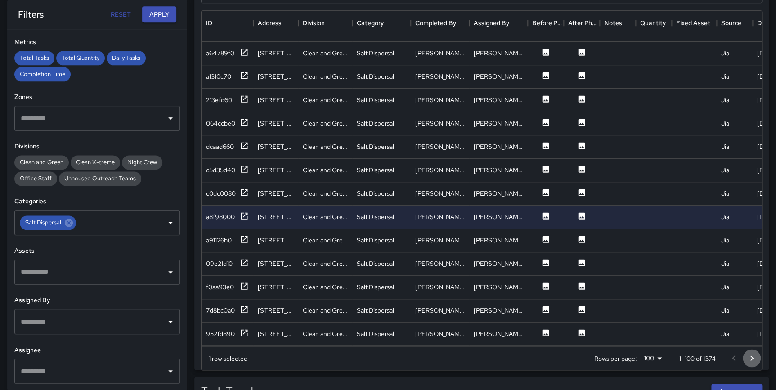
click at [751, 353] on icon "Go to next page" at bounding box center [751, 358] width 11 height 11
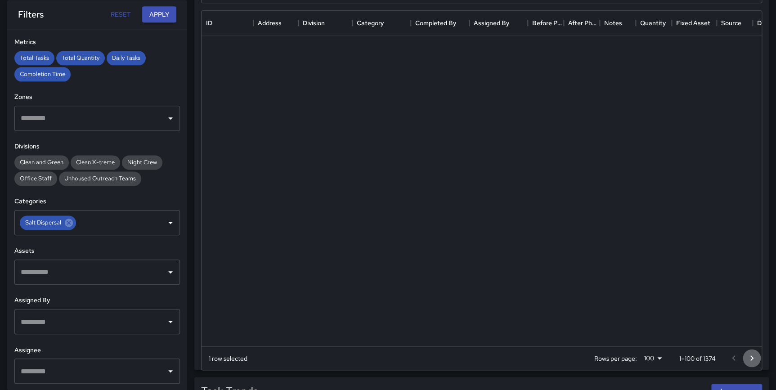
click at [751, 353] on icon "Go to next page" at bounding box center [751, 358] width 11 height 11
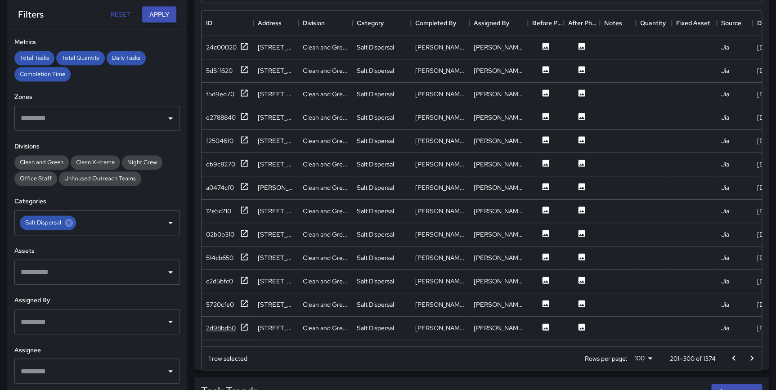
click at [245, 327] on icon at bounding box center [244, 327] width 9 height 9
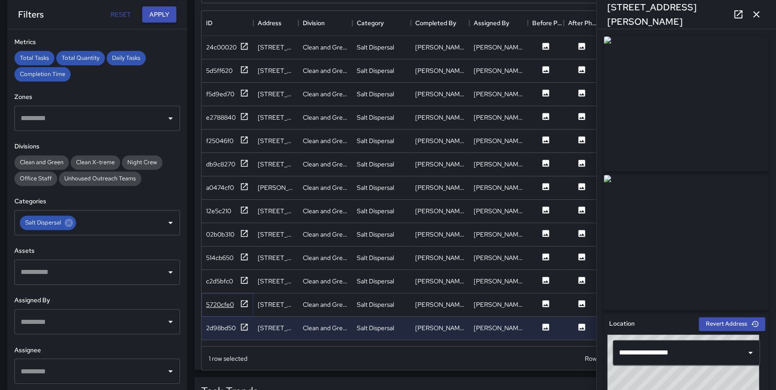
click at [244, 303] on icon at bounding box center [244, 303] width 9 height 9
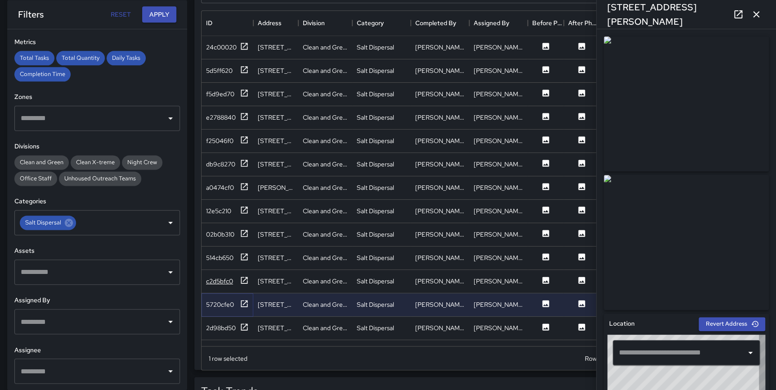
type input "**********"
click at [245, 280] on icon at bounding box center [244, 280] width 9 height 9
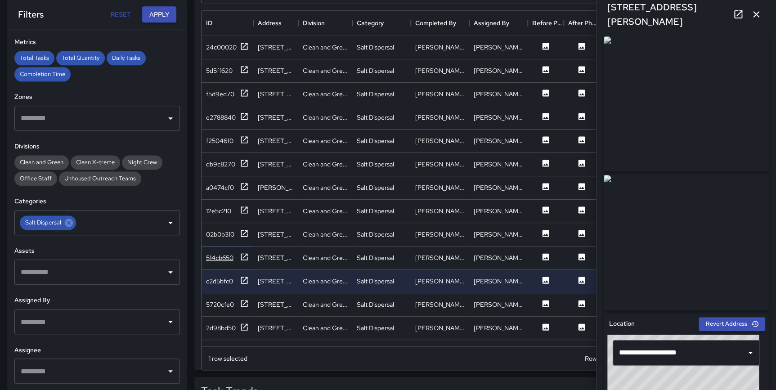
click at [244, 253] on icon at bounding box center [244, 256] width 9 height 9
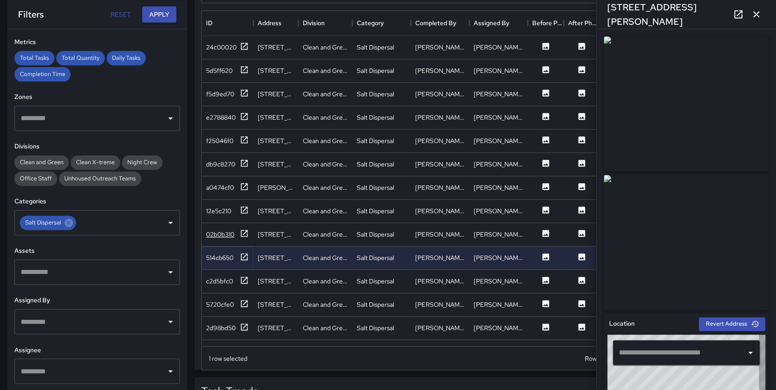
type input "**********"
click at [245, 229] on icon at bounding box center [244, 233] width 9 height 9
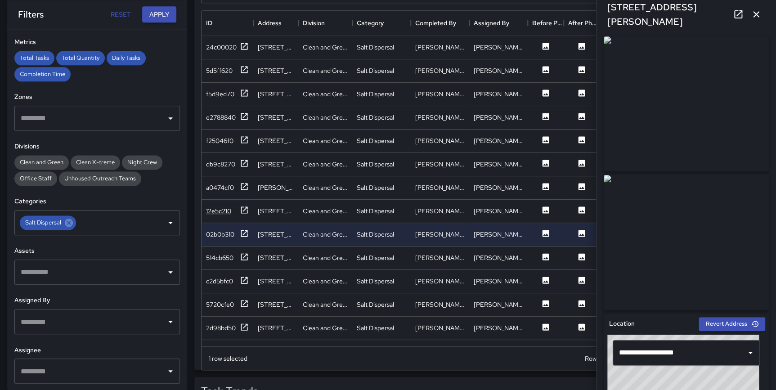
click at [243, 210] on icon at bounding box center [244, 210] width 7 height 7
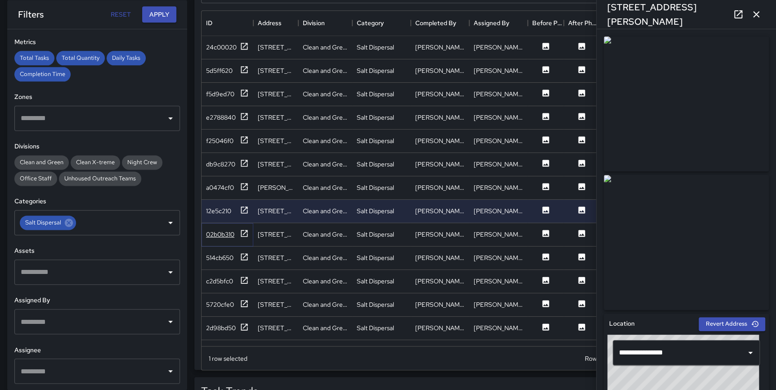
click at [244, 233] on icon at bounding box center [244, 233] width 9 height 9
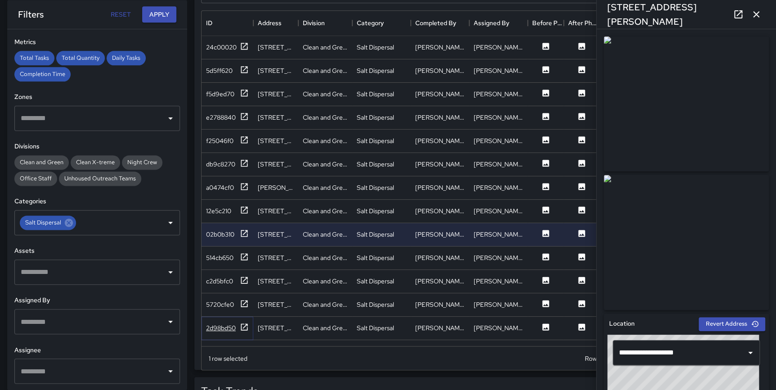
click at [243, 328] on icon at bounding box center [244, 327] width 9 height 9
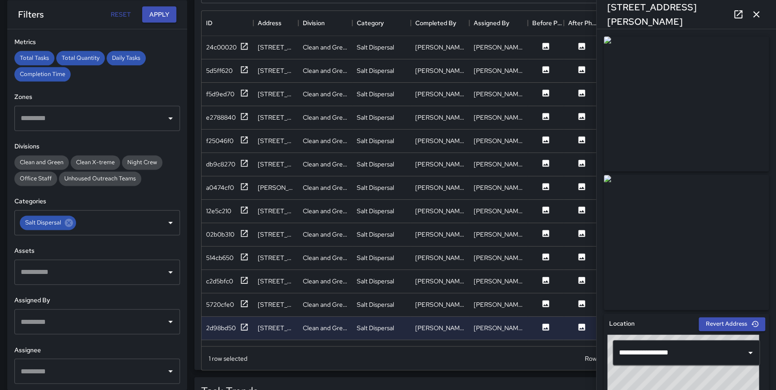
click at [759, 14] on icon "button" at bounding box center [756, 14] width 11 height 11
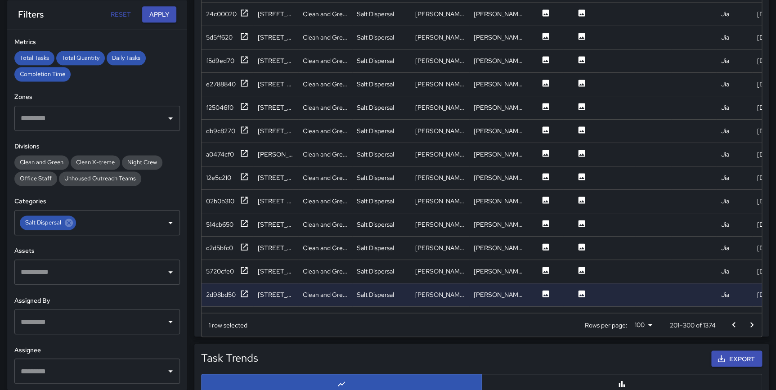
scroll to position [579, 0]
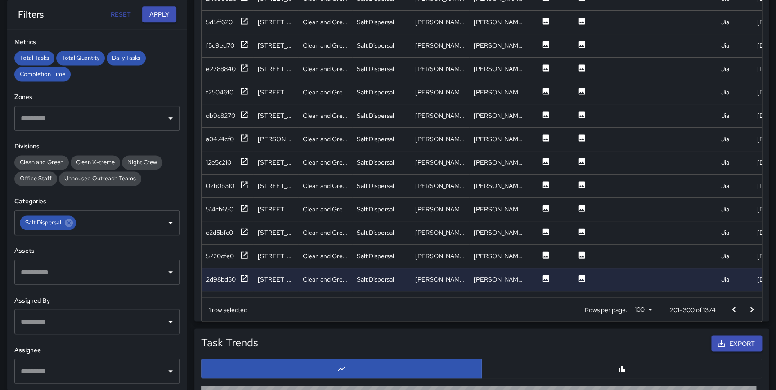
click at [743, 309] on button "Go to next page" at bounding box center [752, 310] width 18 height 18
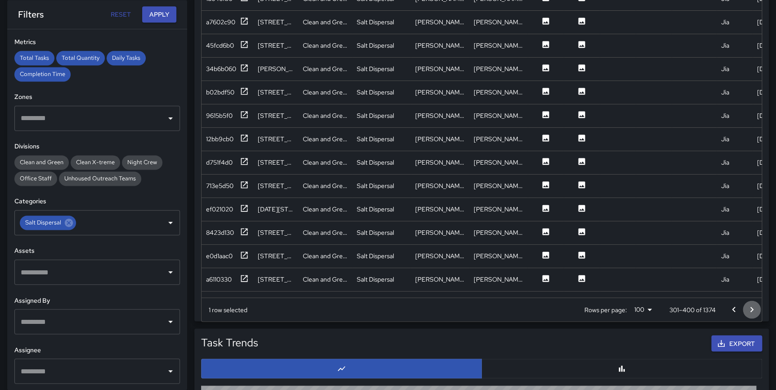
click at [744, 309] on button "Go to next page" at bounding box center [752, 310] width 18 height 18
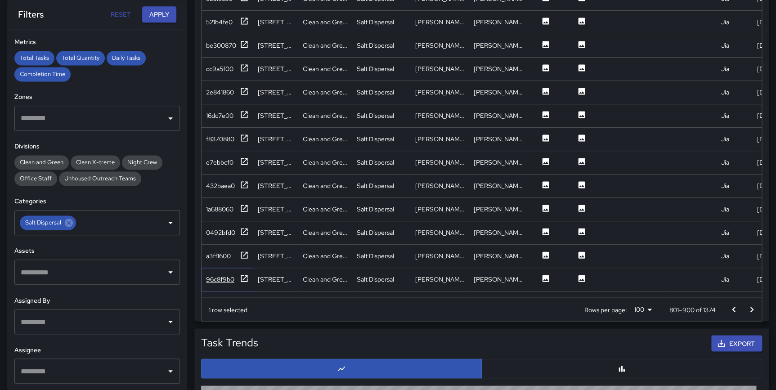
click at [241, 278] on icon at bounding box center [244, 278] width 7 height 7
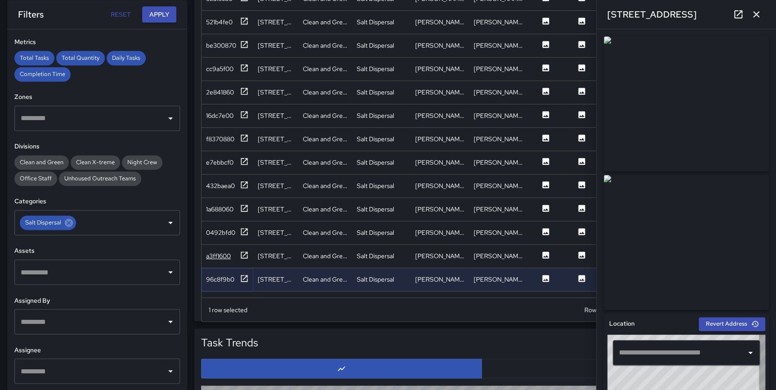
type input "**********"
click at [244, 255] on icon at bounding box center [244, 255] width 9 height 9
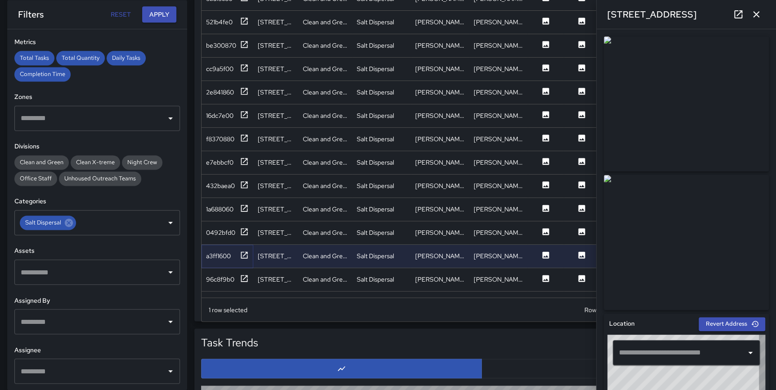
type input "**********"
click at [243, 231] on icon at bounding box center [244, 231] width 9 height 9
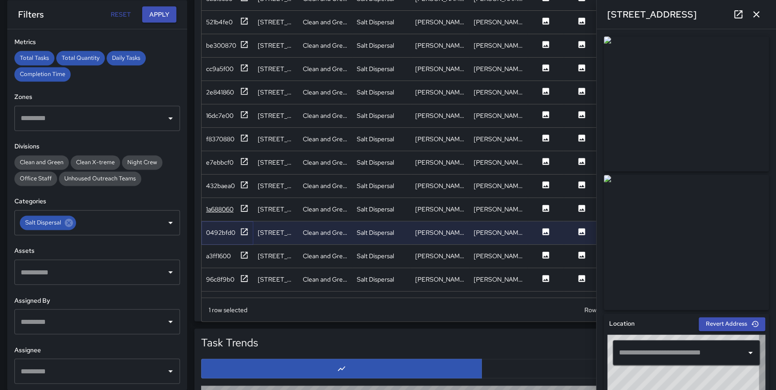
type input "**********"
click at [243, 209] on icon at bounding box center [244, 208] width 9 height 9
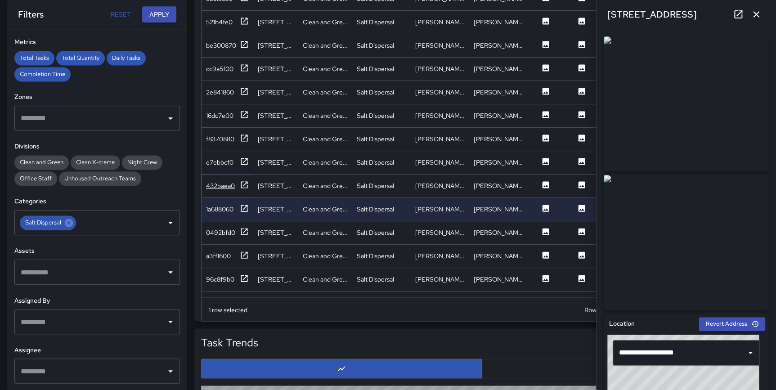
click at [247, 184] on icon at bounding box center [244, 184] width 9 height 9
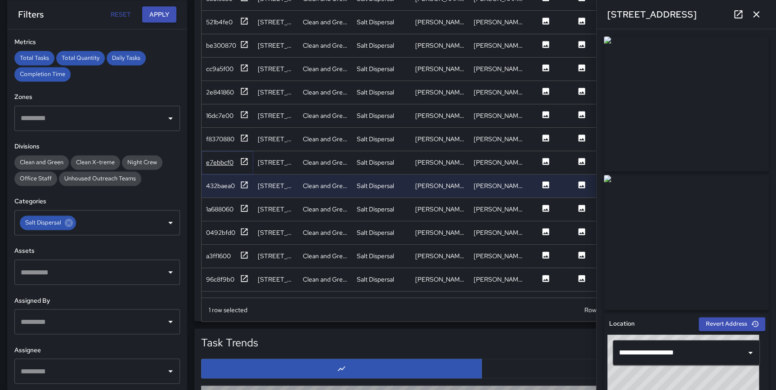
click at [246, 159] on icon at bounding box center [244, 161] width 7 height 7
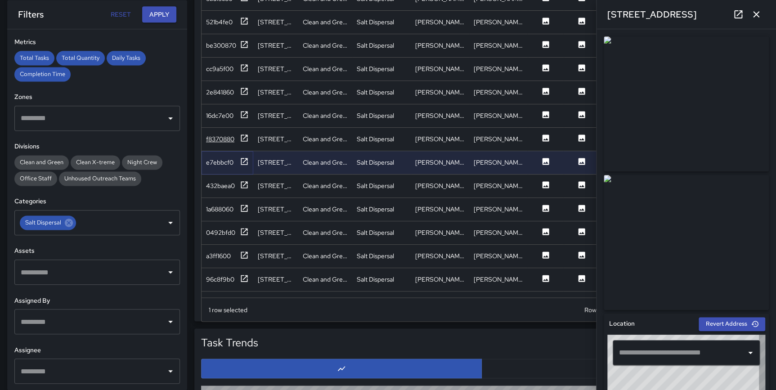
type input "**********"
click at [243, 135] on icon at bounding box center [244, 138] width 9 height 9
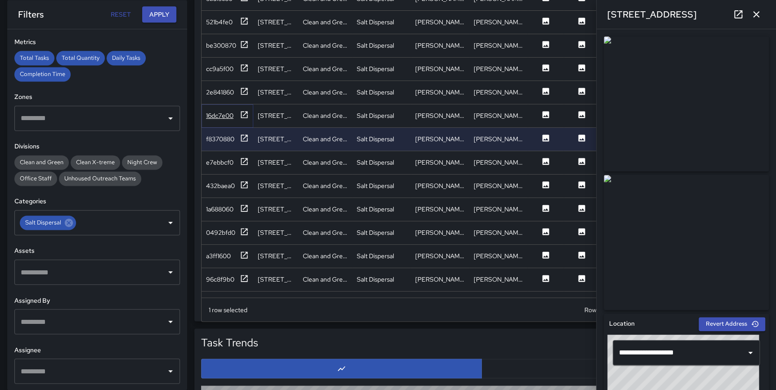
click at [245, 115] on icon at bounding box center [244, 114] width 9 height 9
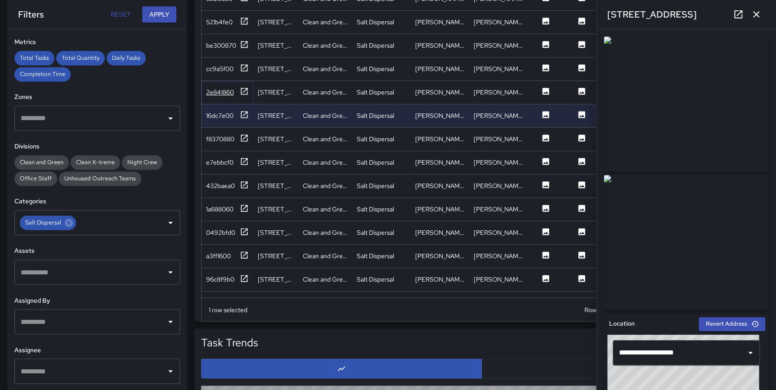
click at [246, 89] on icon at bounding box center [244, 91] width 7 height 7
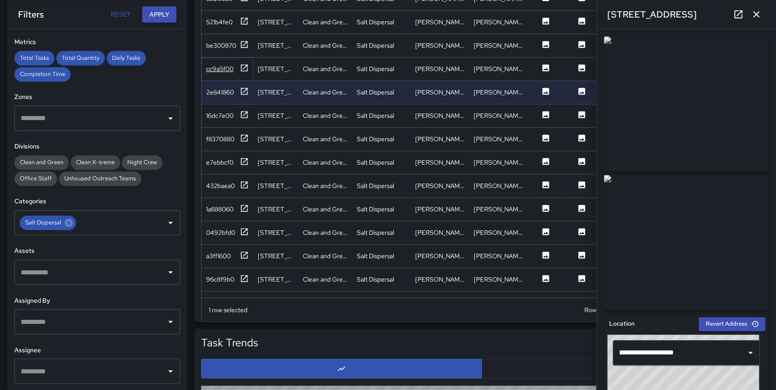
click at [244, 70] on icon at bounding box center [244, 67] width 7 height 7
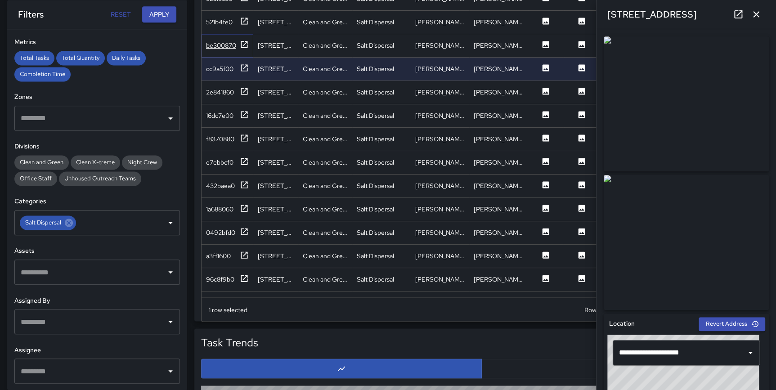
click at [242, 46] on icon at bounding box center [244, 44] width 7 height 7
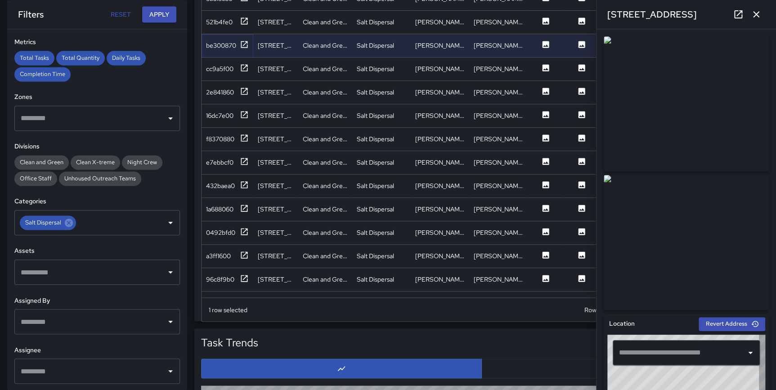
type input "**********"
click at [245, 24] on icon at bounding box center [244, 21] width 9 height 9
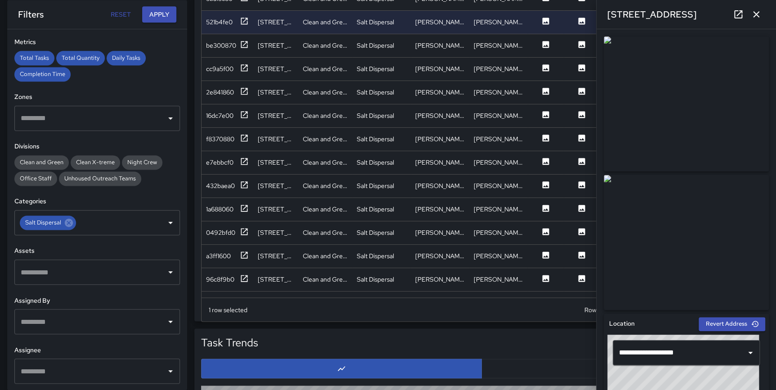
click at [757, 17] on icon "button" at bounding box center [756, 14] width 11 height 11
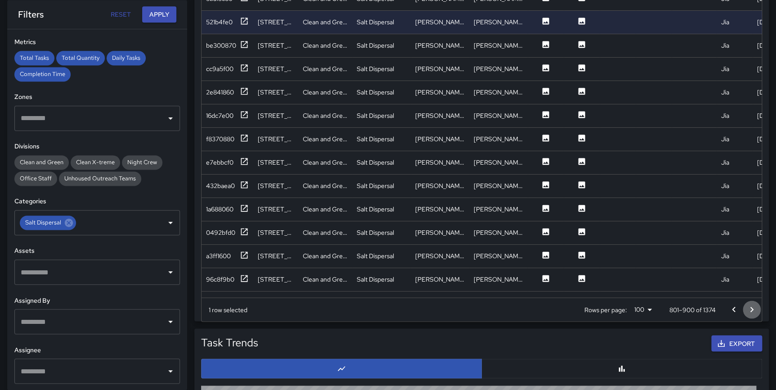
click at [750, 310] on icon "Go to next page" at bounding box center [751, 309] width 11 height 11
click at [750, 310] on icon "Go to next page" at bounding box center [751, 308] width 3 height 5
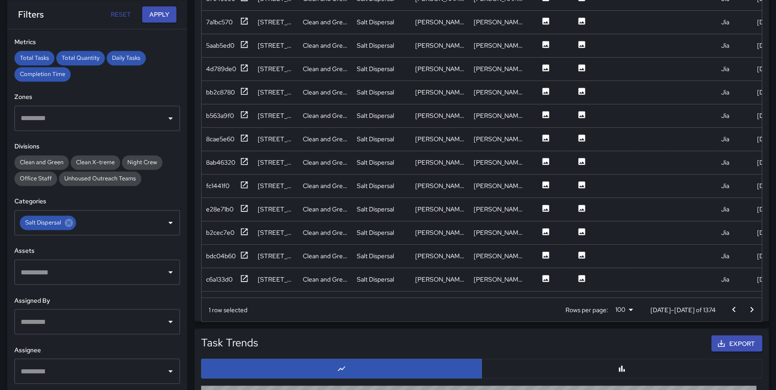
click at [750, 310] on icon "Go to next page" at bounding box center [751, 308] width 3 height 5
drag, startPoint x: 243, startPoint y: 276, endPoint x: 243, endPoint y: 270, distance: 5.4
click at [243, 276] on icon at bounding box center [244, 278] width 9 height 9
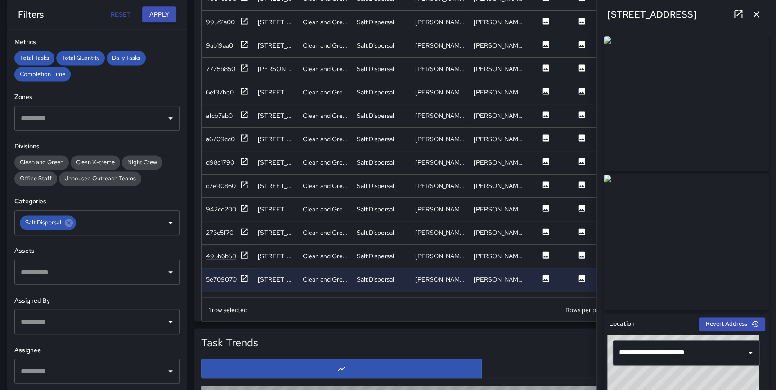
click at [243, 256] on icon at bounding box center [244, 255] width 9 height 9
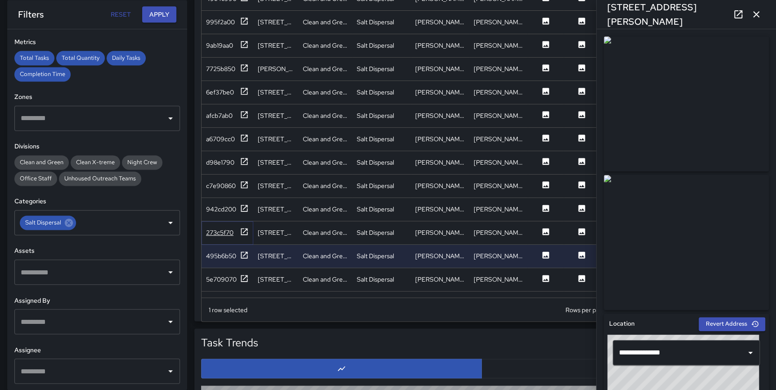
click at [243, 231] on icon at bounding box center [244, 231] width 7 height 7
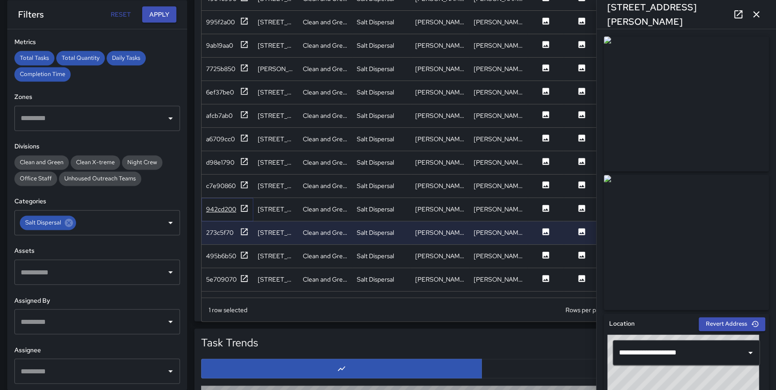
click at [243, 207] on icon at bounding box center [244, 208] width 9 height 9
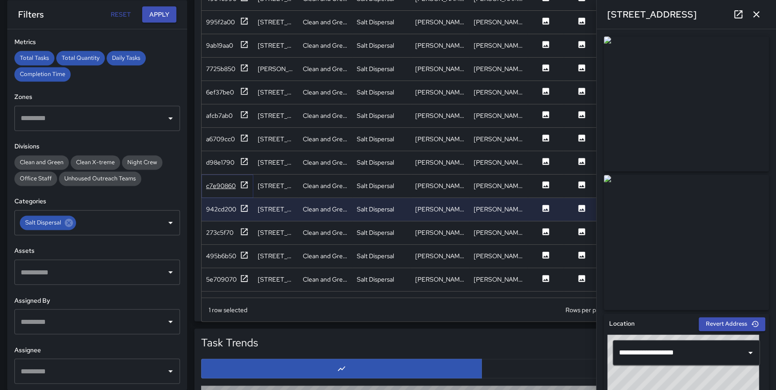
click at [245, 185] on icon at bounding box center [244, 184] width 9 height 9
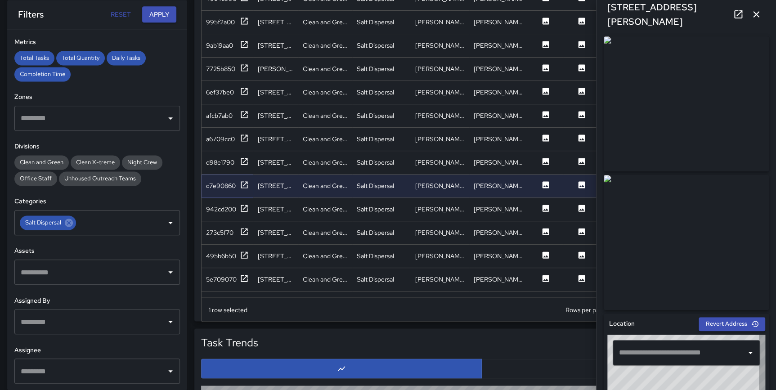
type input "**********"
click at [244, 161] on icon at bounding box center [244, 161] width 7 height 7
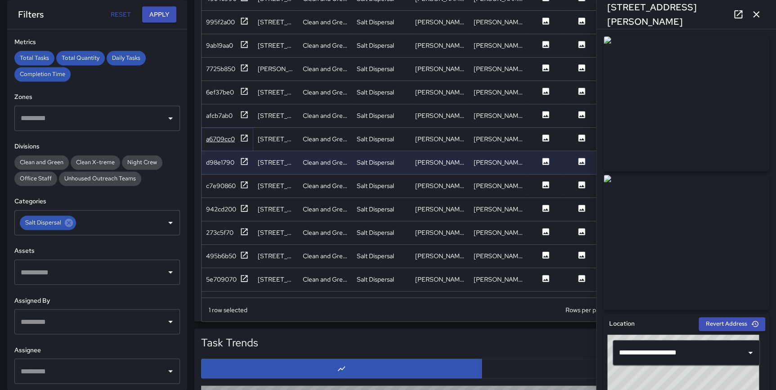
click at [243, 135] on icon at bounding box center [244, 138] width 9 height 9
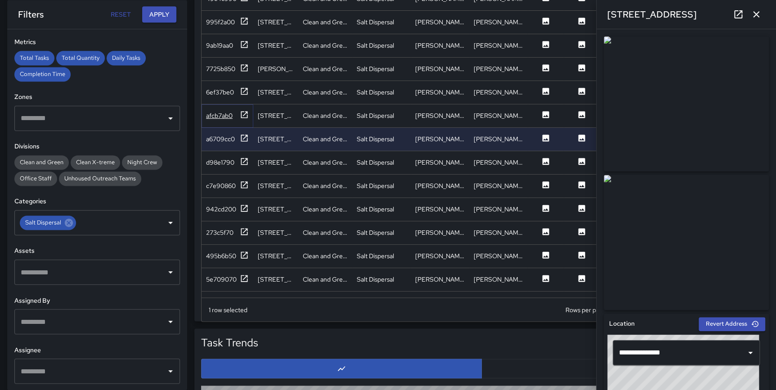
click at [243, 114] on icon at bounding box center [244, 114] width 7 height 7
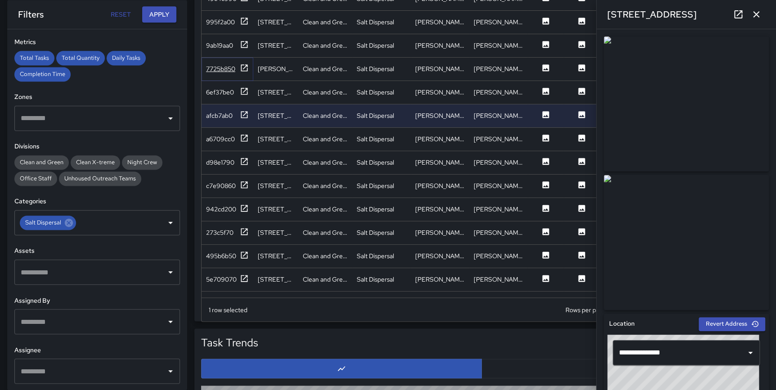
click at [244, 72] on div at bounding box center [244, 68] width 9 height 11
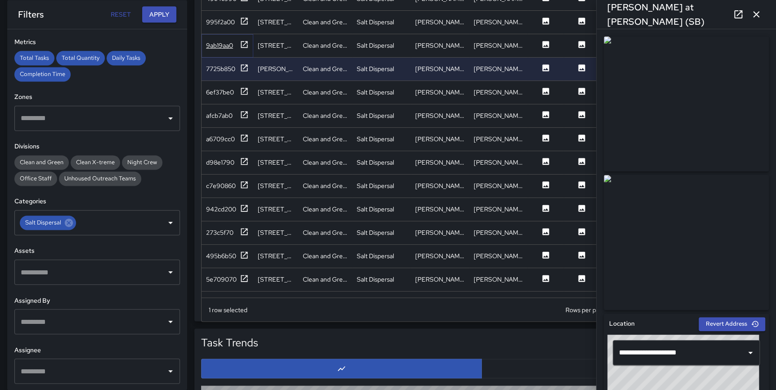
click at [246, 44] on icon at bounding box center [244, 44] width 9 height 9
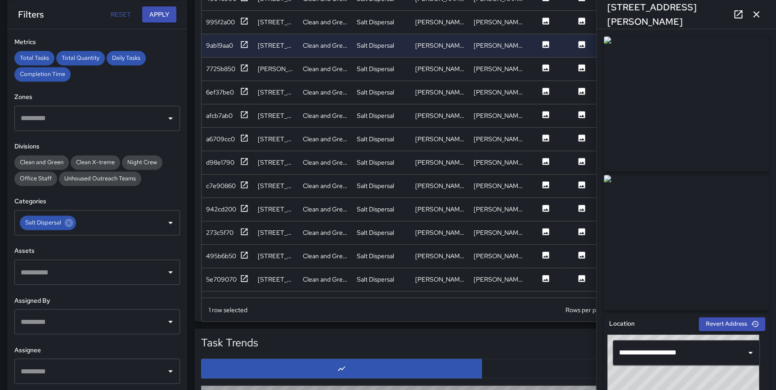
click at [763, 9] on button "button" at bounding box center [756, 14] width 18 height 18
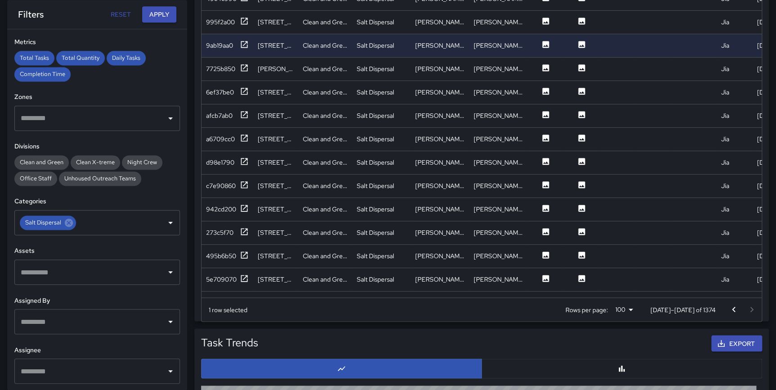
click at [737, 308] on icon "Go to previous page" at bounding box center [733, 309] width 11 height 11
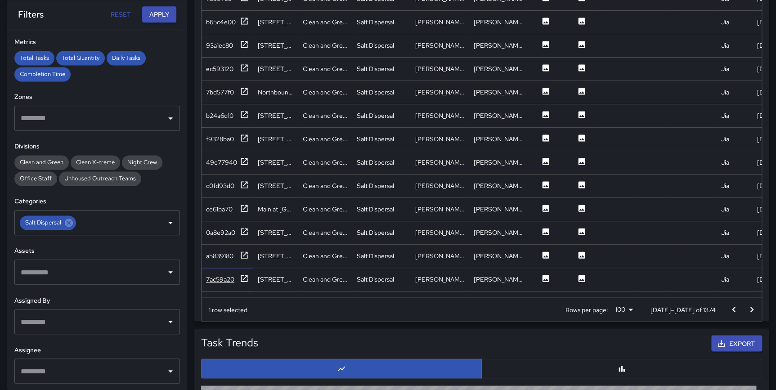
click at [243, 277] on icon at bounding box center [244, 278] width 9 height 9
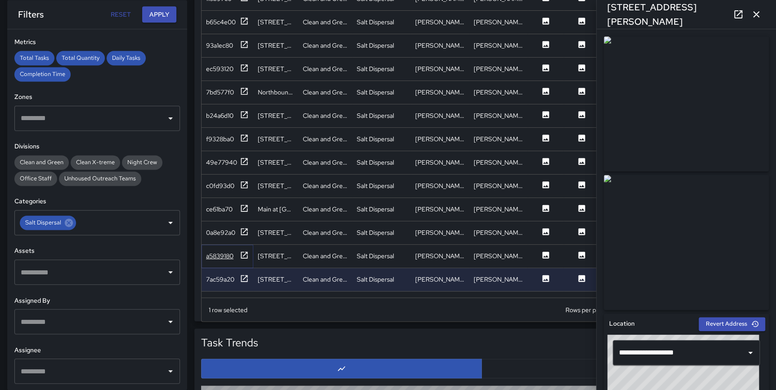
click at [246, 254] on icon at bounding box center [244, 255] width 9 height 9
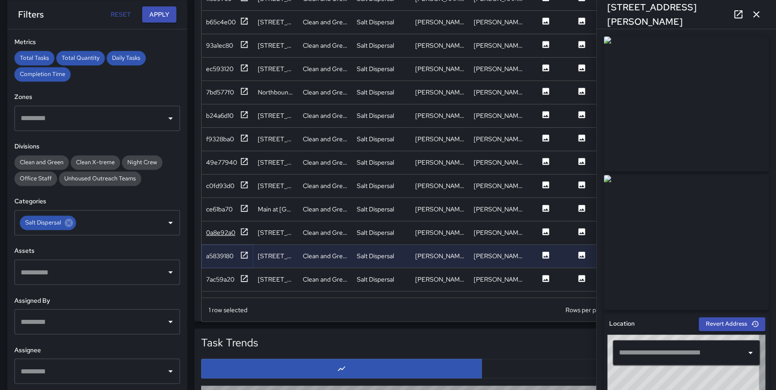
type input "**********"
click at [243, 115] on icon at bounding box center [244, 114] width 7 height 7
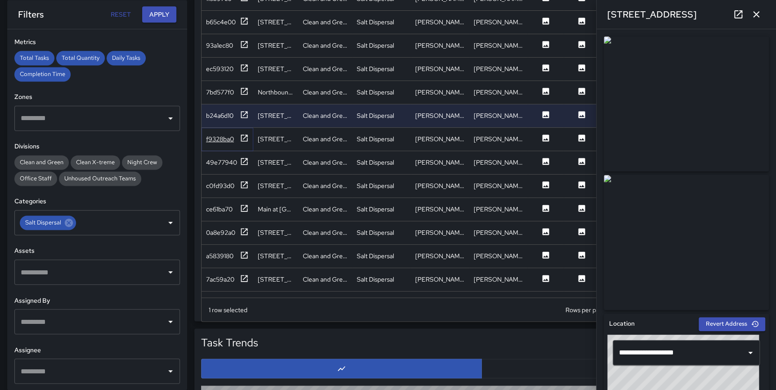
click at [243, 138] on icon at bounding box center [244, 138] width 7 height 7
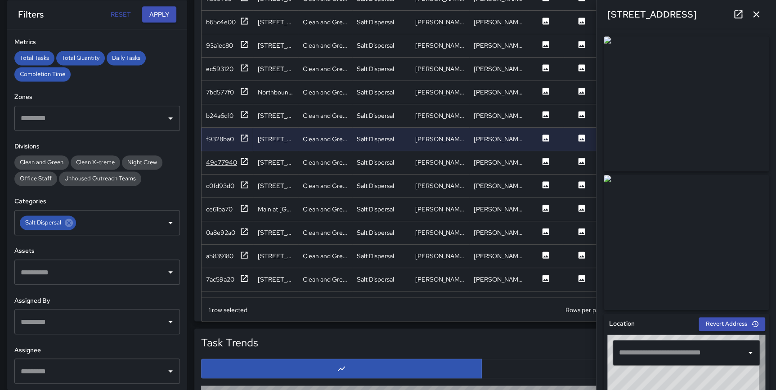
type input "**********"
click at [243, 160] on icon at bounding box center [244, 161] width 9 height 9
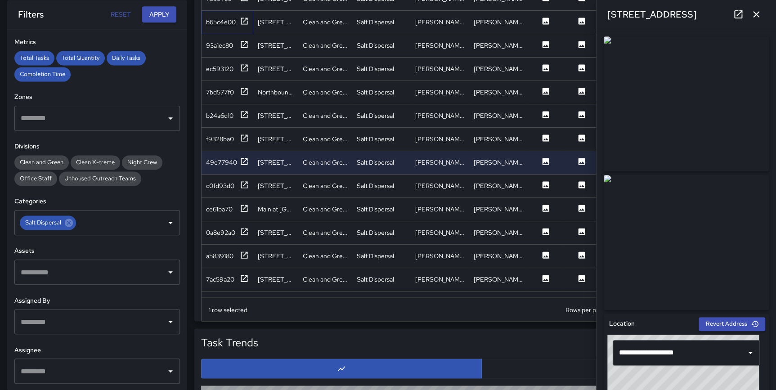
click at [247, 21] on icon at bounding box center [244, 21] width 9 height 9
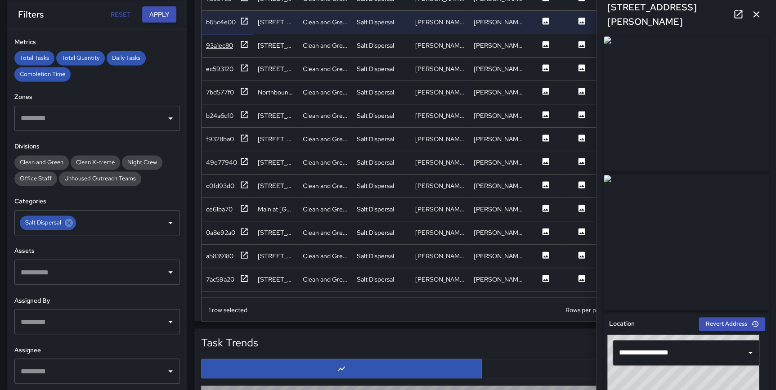
click at [243, 44] on icon at bounding box center [244, 44] width 9 height 9
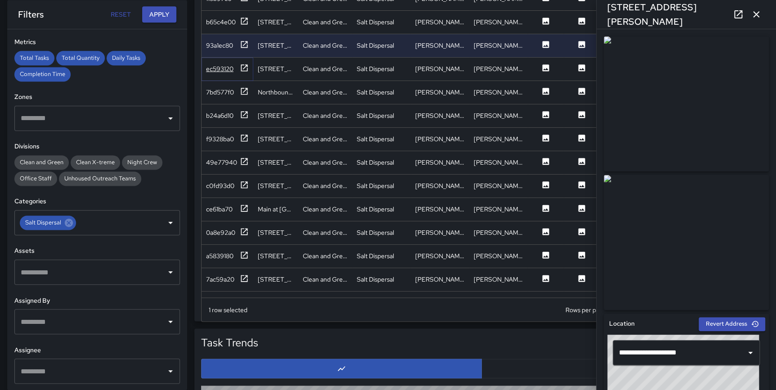
click at [242, 67] on icon at bounding box center [244, 67] width 9 height 9
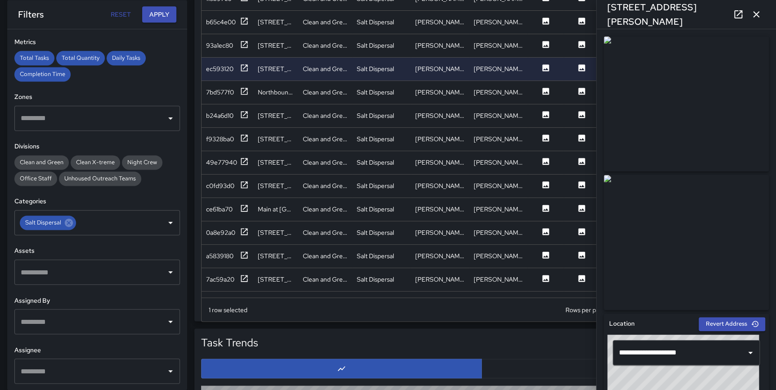
click at [752, 16] on icon "button" at bounding box center [756, 14] width 11 height 11
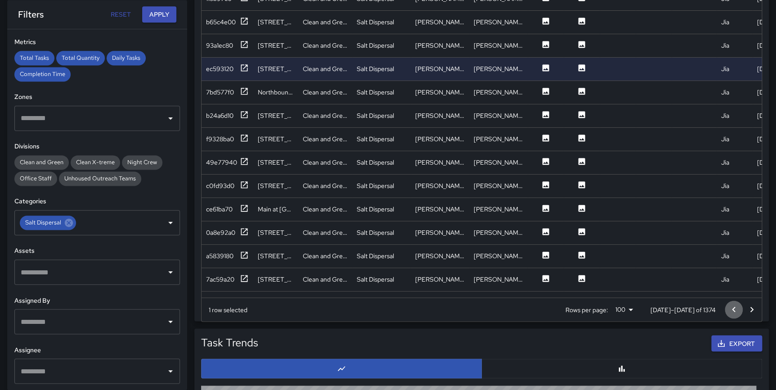
click at [727, 307] on button "Go to previous page" at bounding box center [734, 310] width 18 height 18
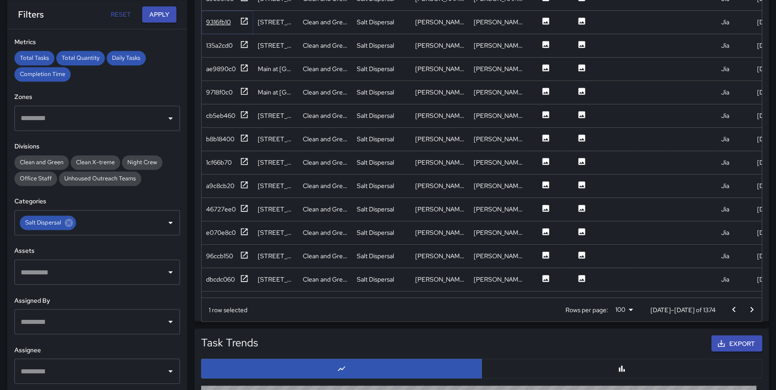
click at [238, 20] on div "9316fb10" at bounding box center [227, 22] width 43 height 11
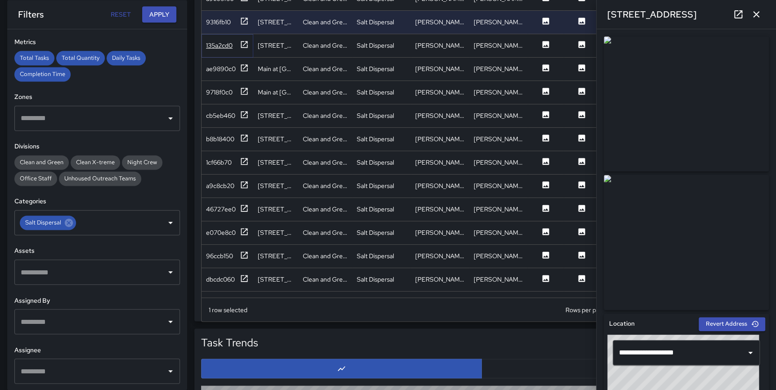
click at [245, 41] on icon at bounding box center [244, 44] width 9 height 9
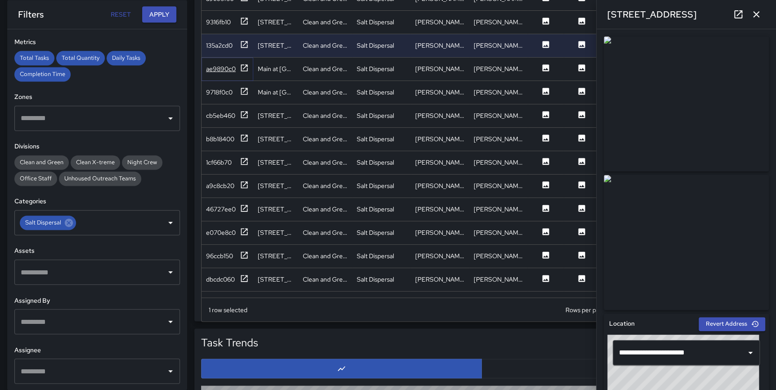
click at [246, 66] on icon at bounding box center [244, 67] width 9 height 9
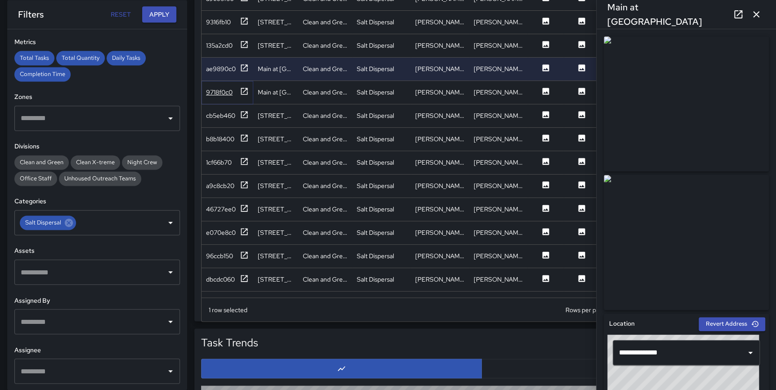
click at [244, 90] on icon at bounding box center [244, 91] width 7 height 7
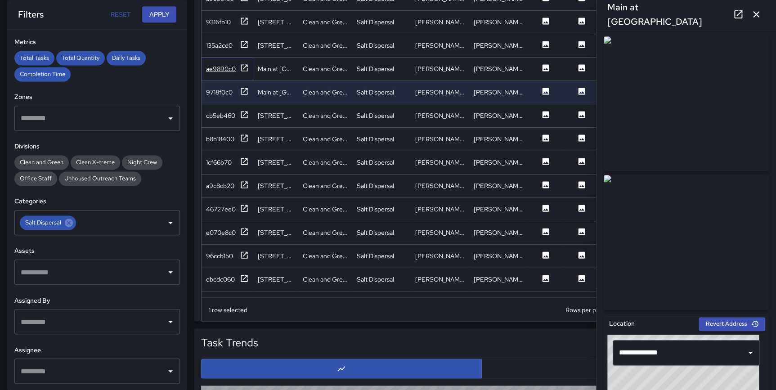
click at [243, 63] on icon at bounding box center [244, 67] width 9 height 9
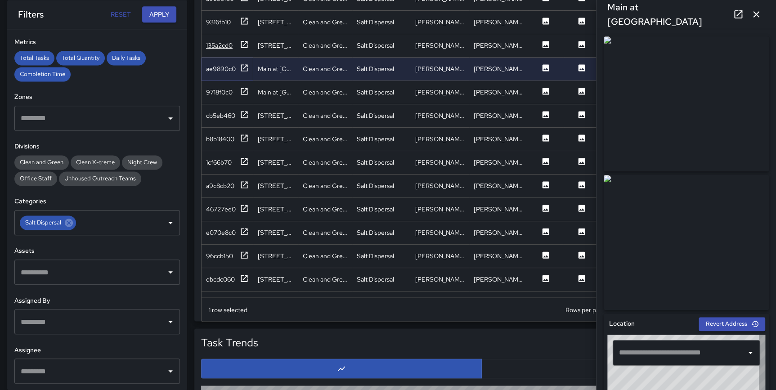
type input "**********"
click at [240, 22] on icon at bounding box center [244, 21] width 9 height 9
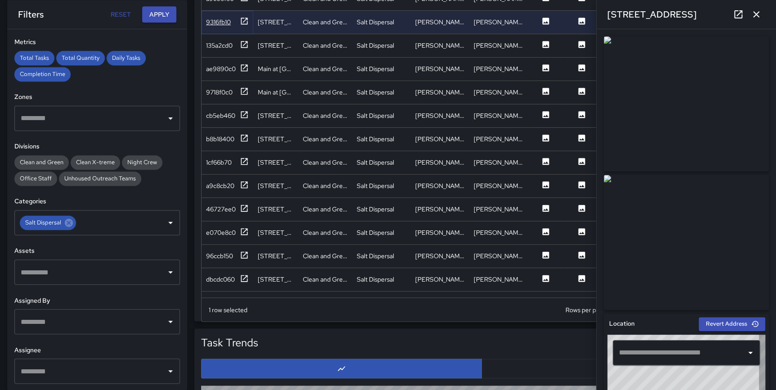
type input "**********"
click at [754, 16] on icon "button" at bounding box center [756, 14] width 6 height 6
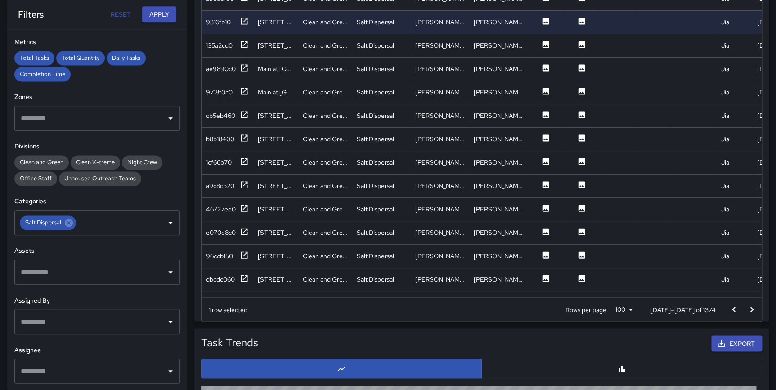
click at [736, 310] on icon "Go to previous page" at bounding box center [733, 309] width 11 height 11
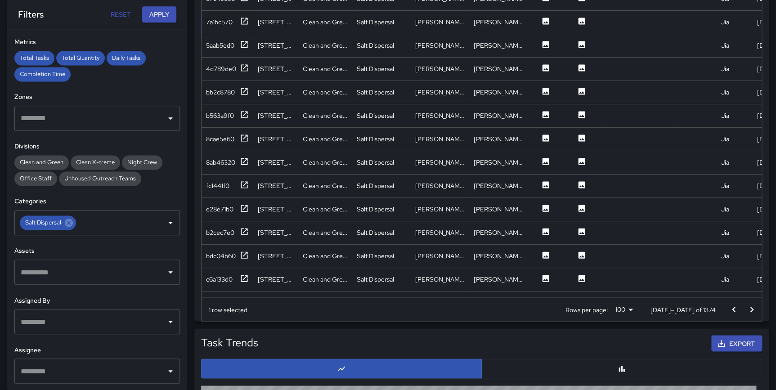
drag, startPoint x: 243, startPoint y: 22, endPoint x: 244, endPoint y: 28, distance: 5.9
click at [244, 22] on icon at bounding box center [244, 21] width 9 height 9
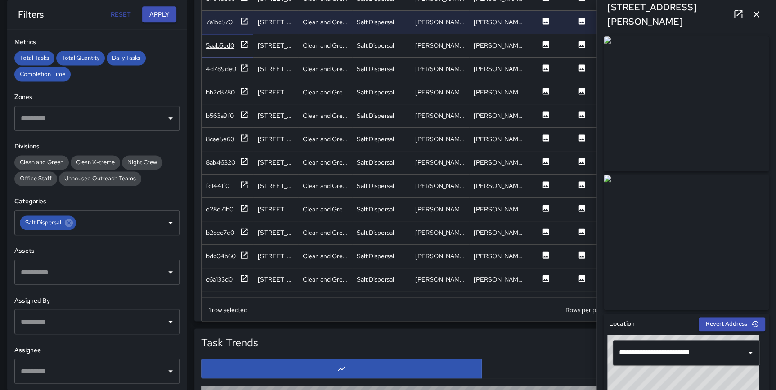
click at [243, 44] on icon at bounding box center [244, 44] width 7 height 7
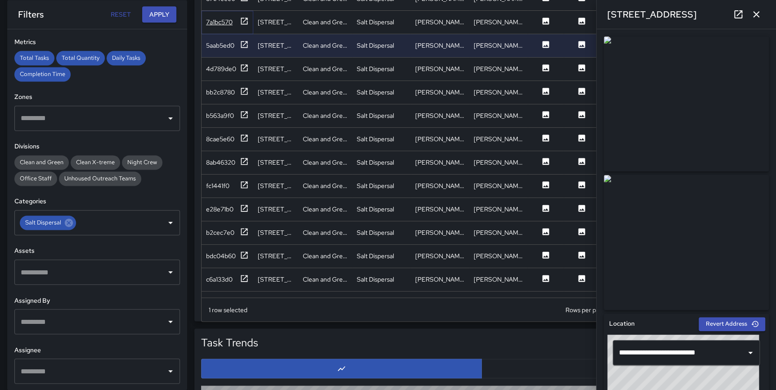
click at [244, 18] on icon at bounding box center [244, 21] width 9 height 9
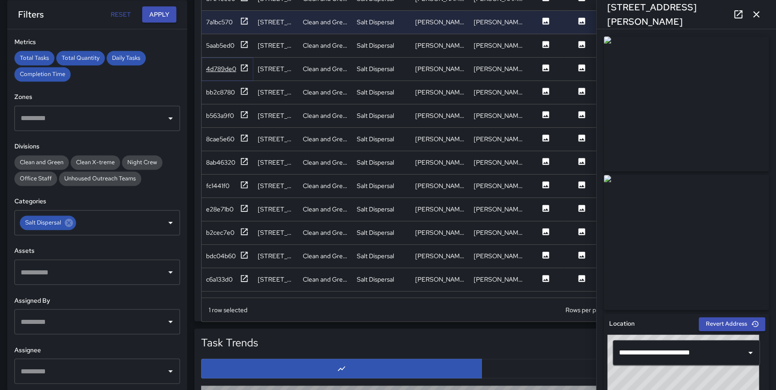
click at [243, 63] on icon at bounding box center [244, 67] width 9 height 9
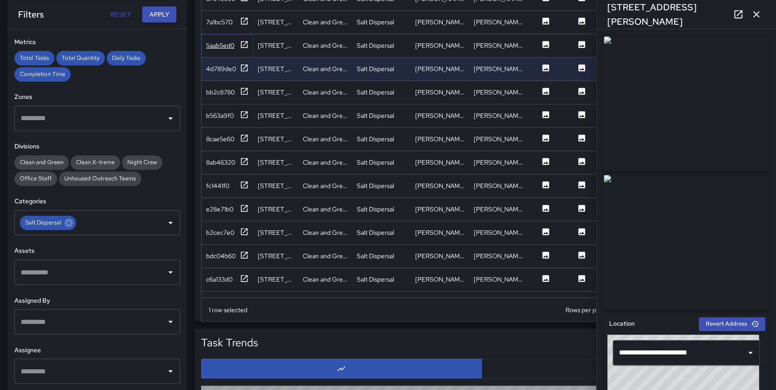
click at [246, 43] on icon at bounding box center [244, 44] width 9 height 9
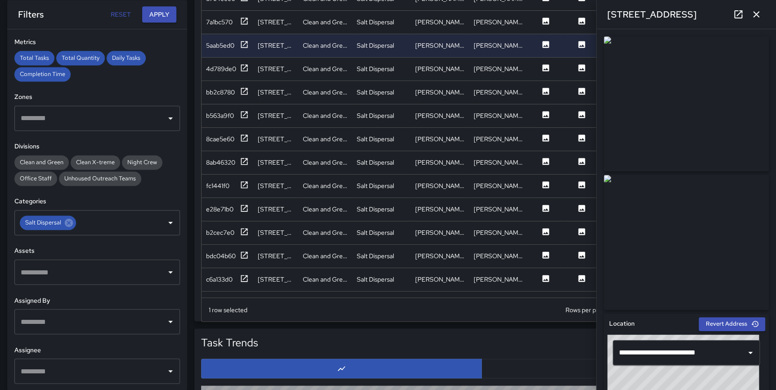
click at [755, 15] on icon "button" at bounding box center [756, 14] width 6 height 6
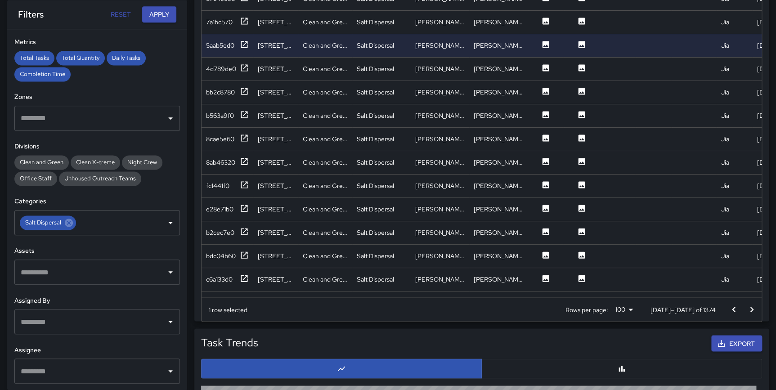
click at [736, 311] on icon "Go to previous page" at bounding box center [733, 309] width 11 height 11
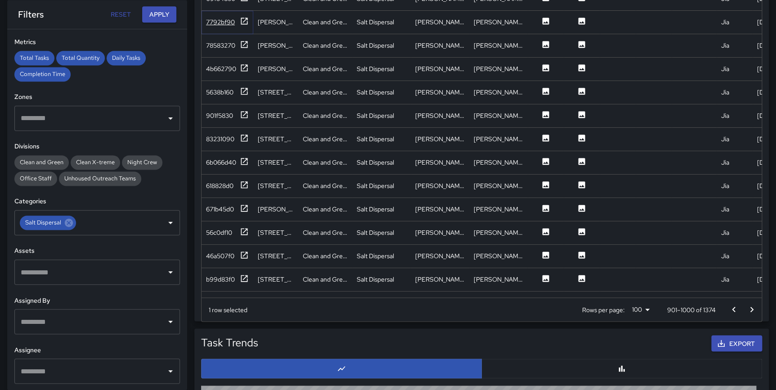
click at [245, 21] on icon at bounding box center [244, 21] width 9 height 9
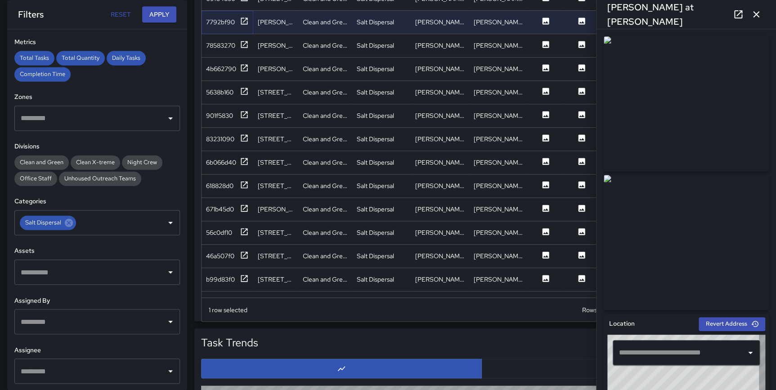
type input "**********"
click at [243, 43] on icon at bounding box center [244, 44] width 9 height 9
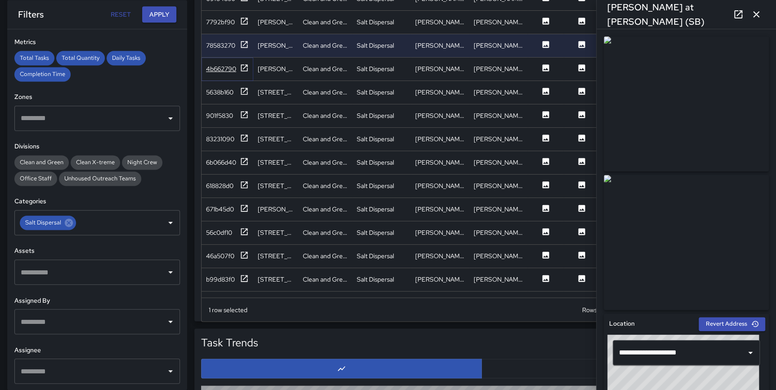
click at [240, 67] on icon at bounding box center [244, 67] width 9 height 9
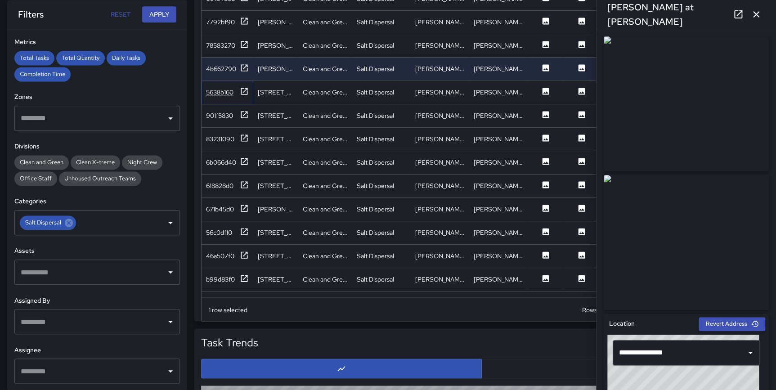
click at [243, 89] on icon at bounding box center [244, 91] width 9 height 9
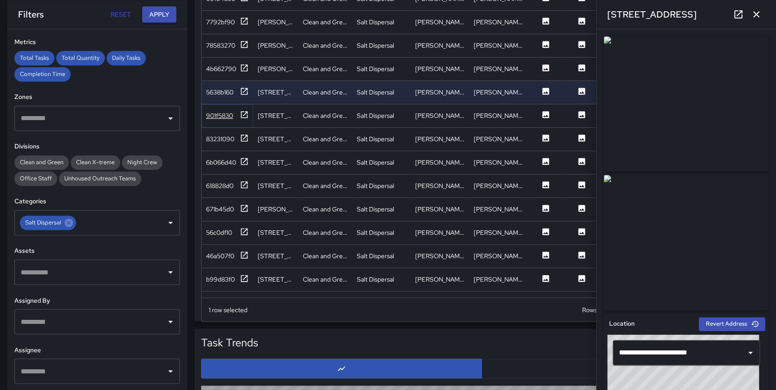
click at [243, 114] on icon at bounding box center [244, 114] width 9 height 9
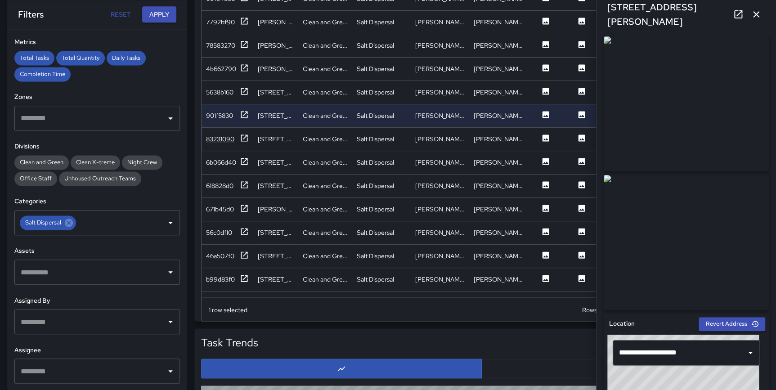
click at [245, 138] on icon at bounding box center [244, 138] width 9 height 9
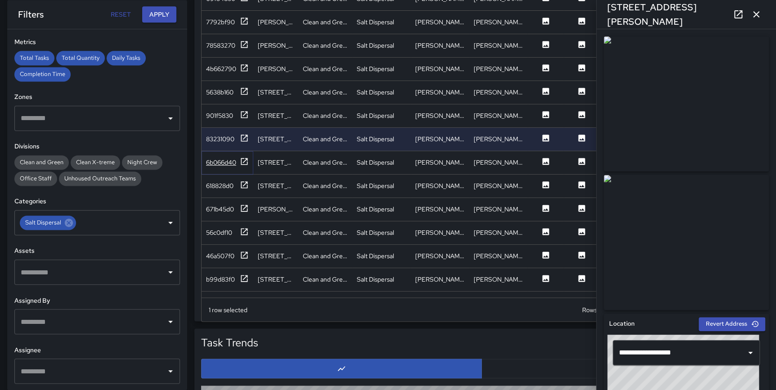
click at [244, 160] on icon at bounding box center [244, 161] width 9 height 9
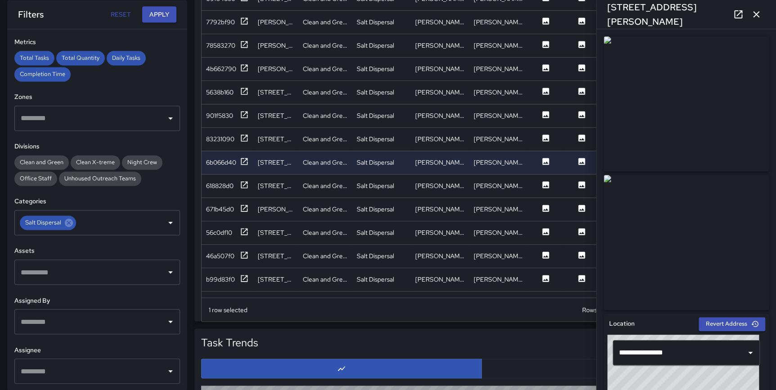
click at [754, 17] on icon "button" at bounding box center [756, 14] width 6 height 6
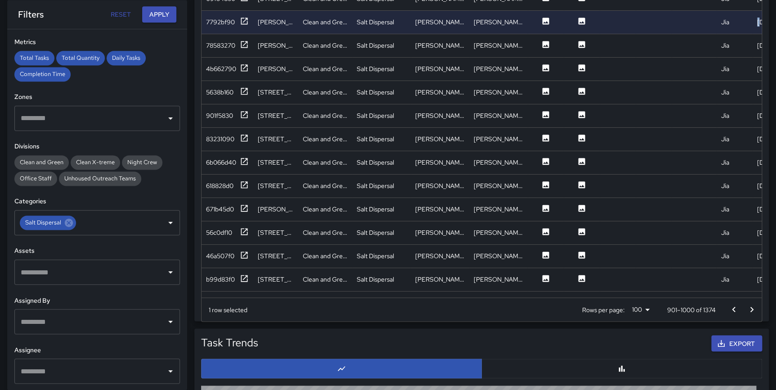
click at [741, 310] on button "Go to previous page" at bounding box center [734, 310] width 18 height 18
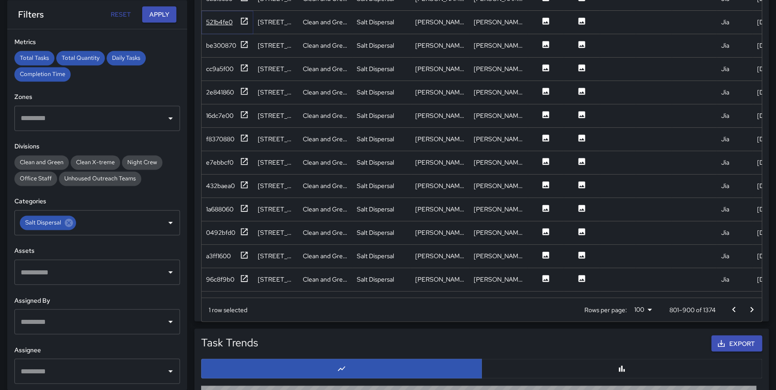
click at [246, 21] on icon at bounding box center [244, 21] width 9 height 9
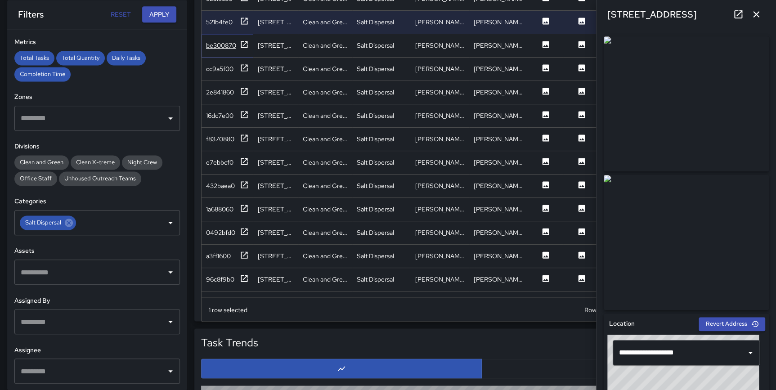
click at [243, 41] on icon at bounding box center [244, 44] width 7 height 7
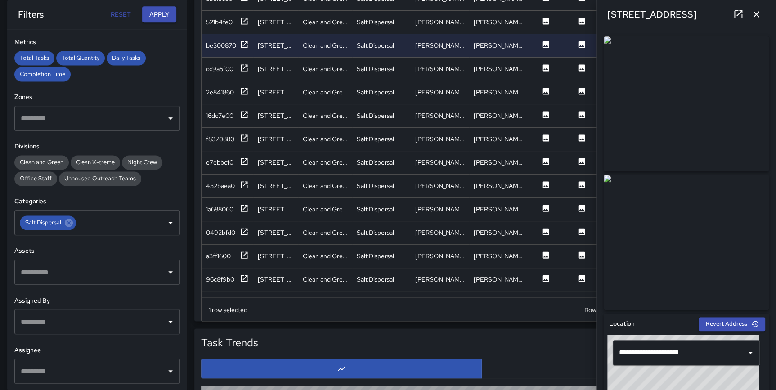
click at [243, 67] on icon at bounding box center [244, 67] width 9 height 9
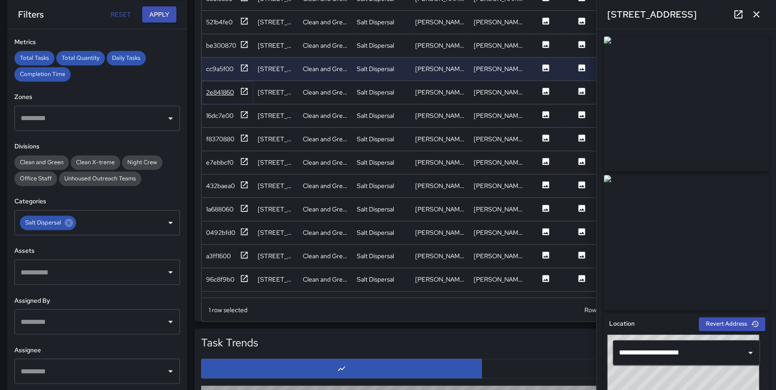
click at [243, 91] on icon at bounding box center [244, 91] width 7 height 7
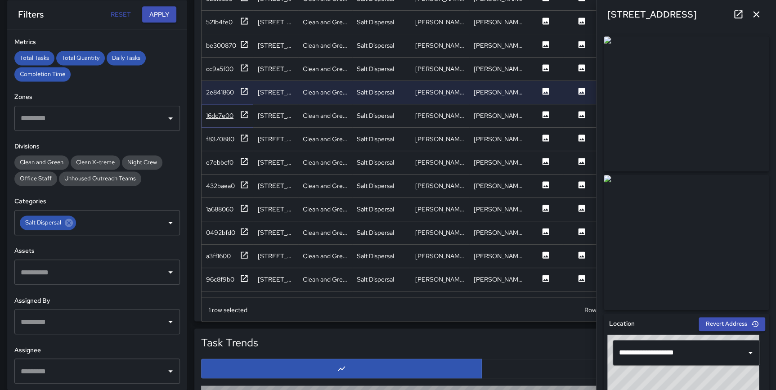
click at [244, 117] on icon at bounding box center [244, 114] width 9 height 9
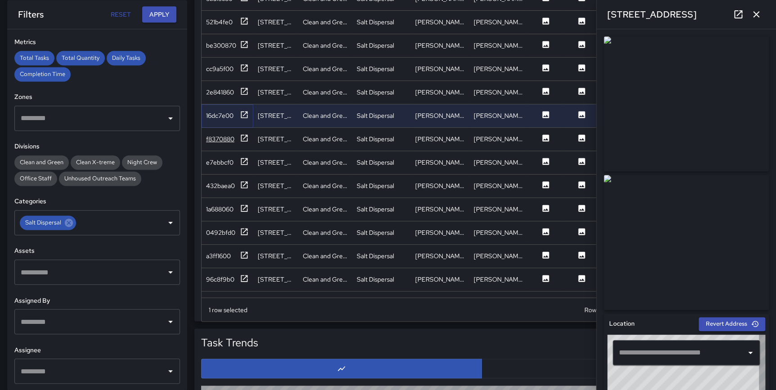
type input "**********"
click at [247, 140] on icon at bounding box center [244, 138] width 7 height 7
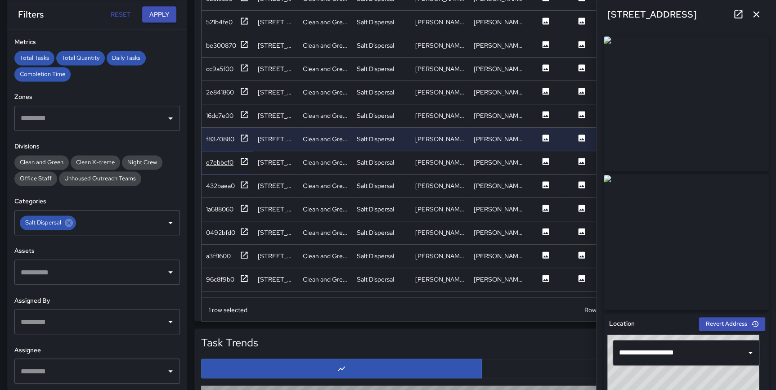
click at [245, 160] on icon at bounding box center [244, 161] width 9 height 9
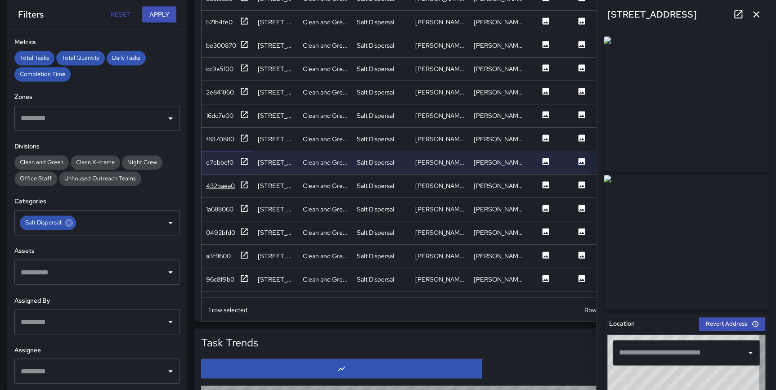
type input "**********"
click at [243, 184] on icon at bounding box center [244, 184] width 9 height 9
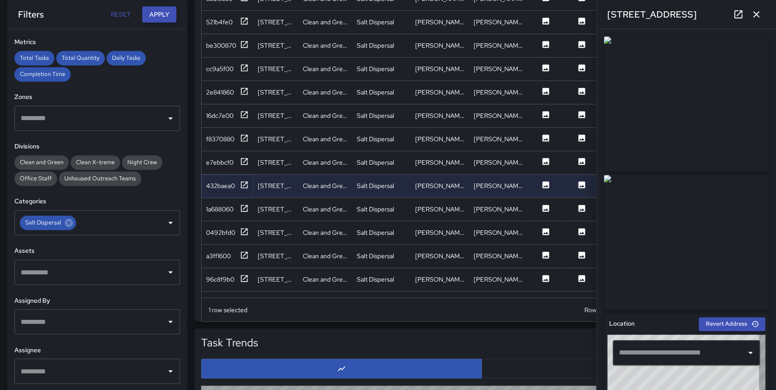
type input "**********"
click at [753, 17] on icon "button" at bounding box center [756, 14] width 6 height 6
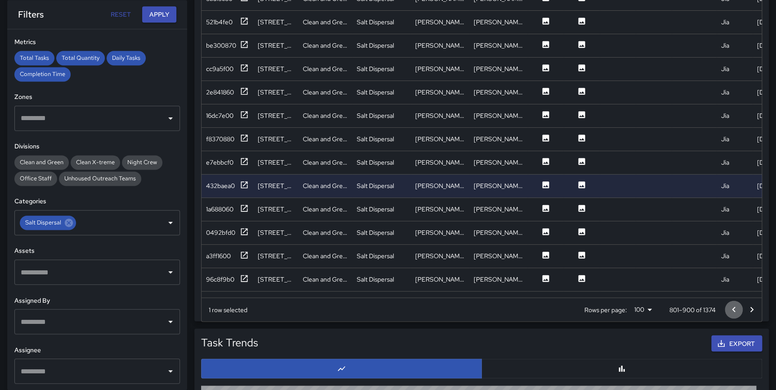
click at [729, 312] on icon "Go to previous page" at bounding box center [733, 309] width 11 height 11
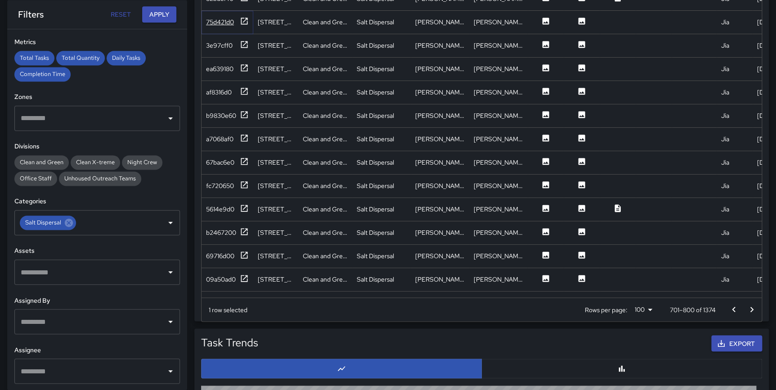
click at [243, 19] on icon at bounding box center [244, 21] width 9 height 9
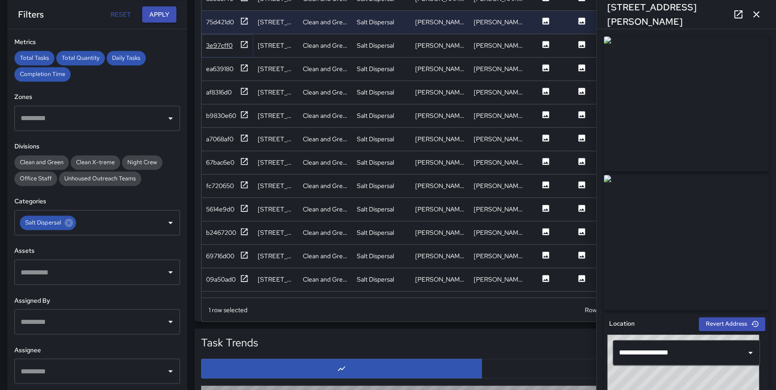
click at [243, 49] on div at bounding box center [244, 45] width 9 height 11
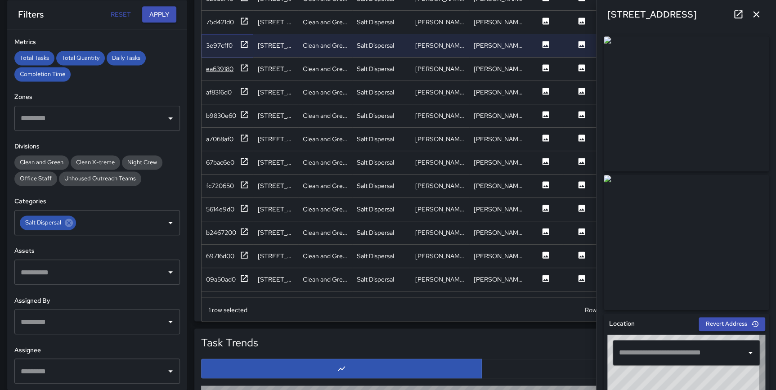
type input "**********"
click at [239, 65] on div "ea639180" at bounding box center [227, 68] width 43 height 11
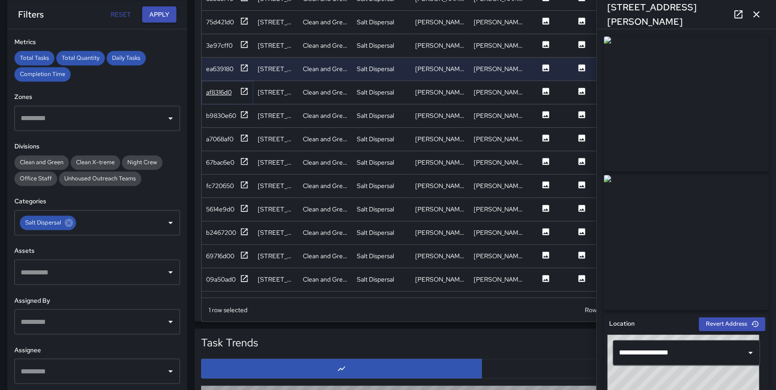
click at [242, 89] on icon at bounding box center [244, 91] width 9 height 9
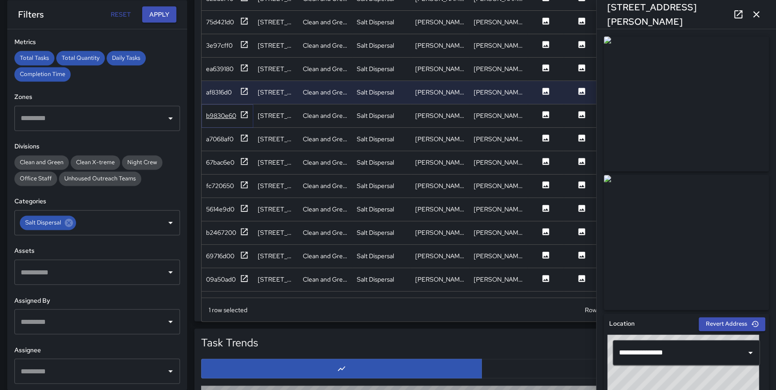
click at [243, 116] on icon at bounding box center [244, 114] width 9 height 9
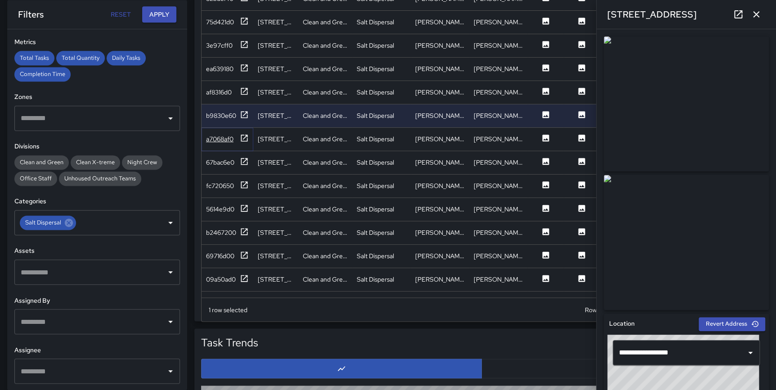
click at [242, 137] on icon at bounding box center [244, 138] width 9 height 9
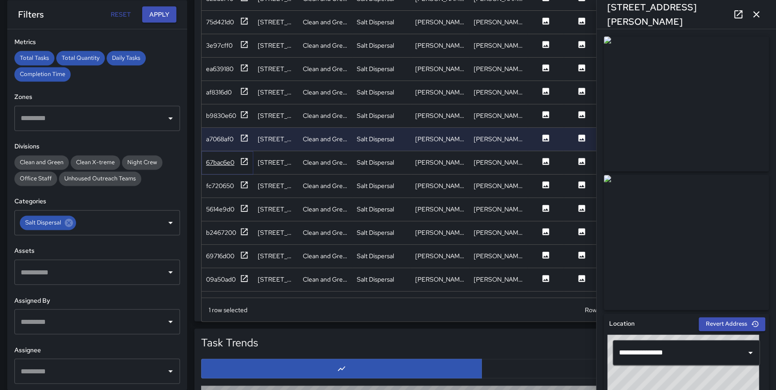
click at [242, 159] on icon at bounding box center [244, 161] width 9 height 9
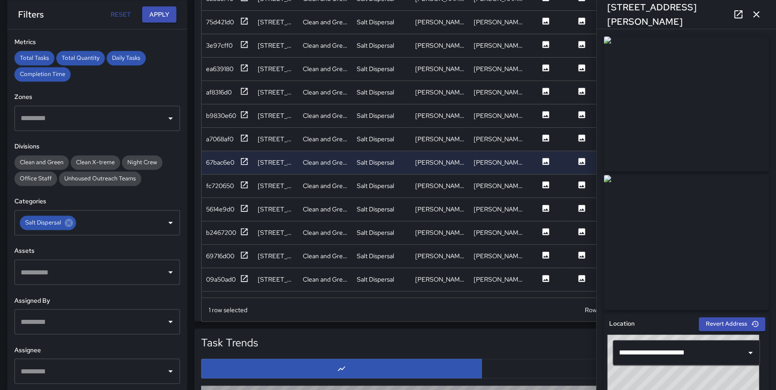
click at [755, 16] on icon "button" at bounding box center [756, 14] width 11 height 11
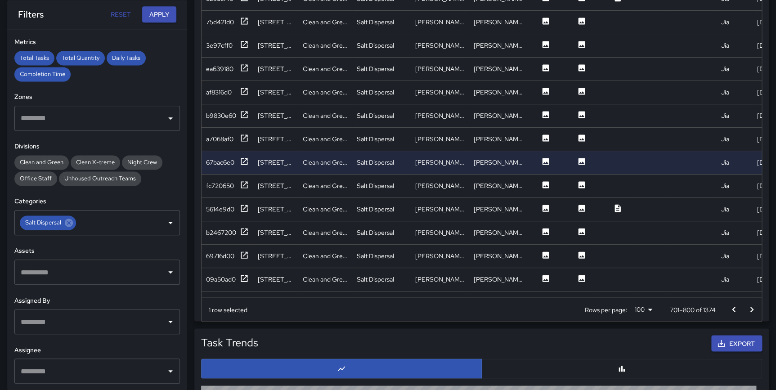
click at [731, 305] on icon "Go to previous page" at bounding box center [733, 309] width 11 height 11
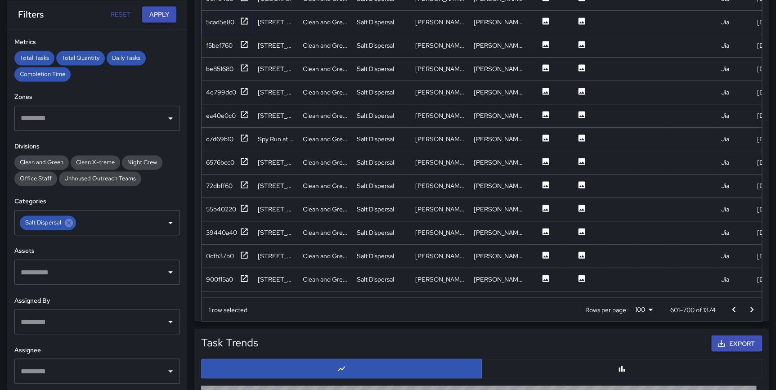
click at [243, 22] on icon at bounding box center [244, 21] width 9 height 9
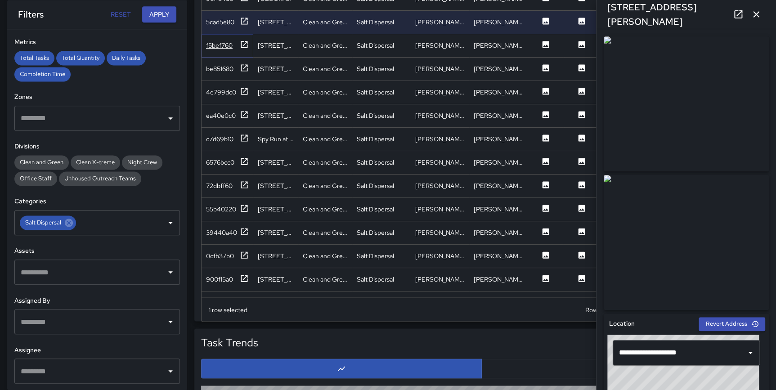
click at [244, 43] on icon at bounding box center [244, 44] width 9 height 9
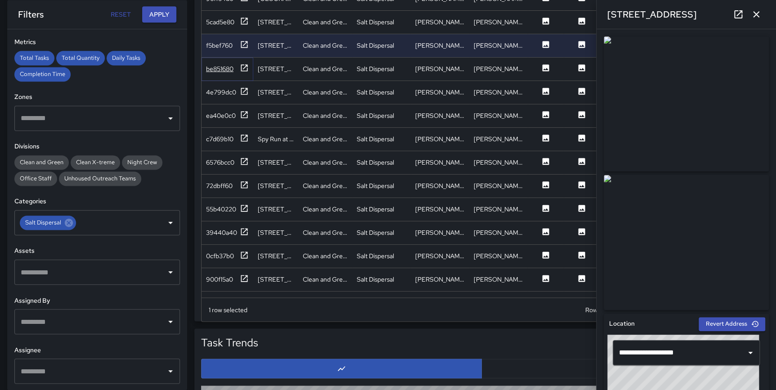
click at [245, 64] on icon at bounding box center [244, 67] width 9 height 9
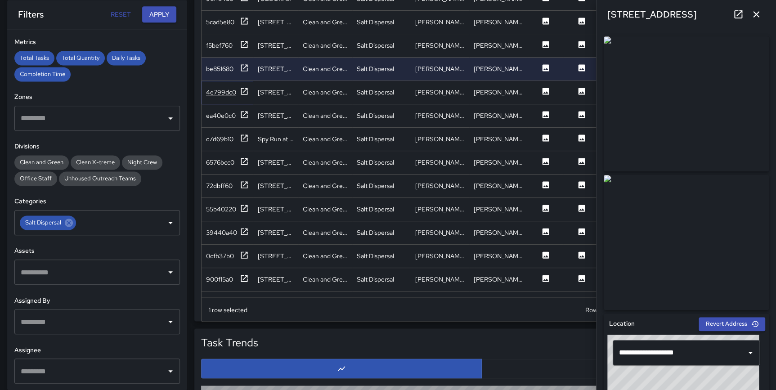
click at [240, 90] on icon at bounding box center [244, 91] width 9 height 9
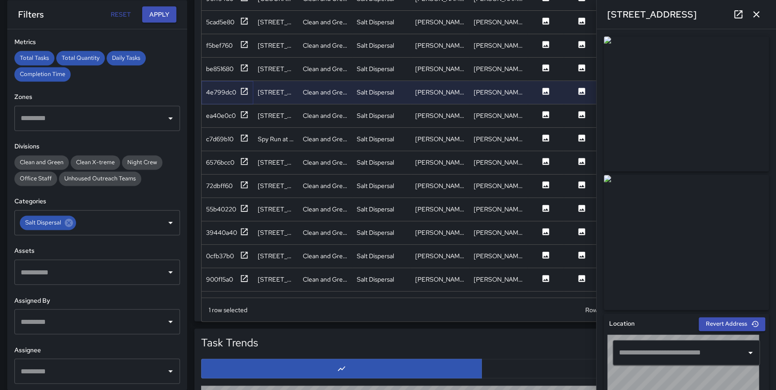
type input "**********"
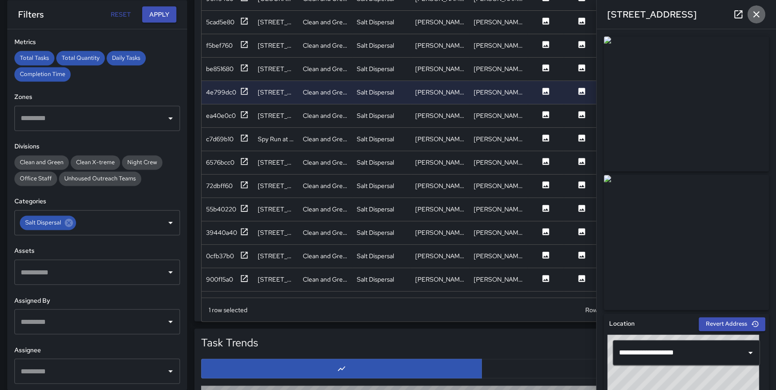
click at [754, 18] on icon "button" at bounding box center [756, 14] width 11 height 11
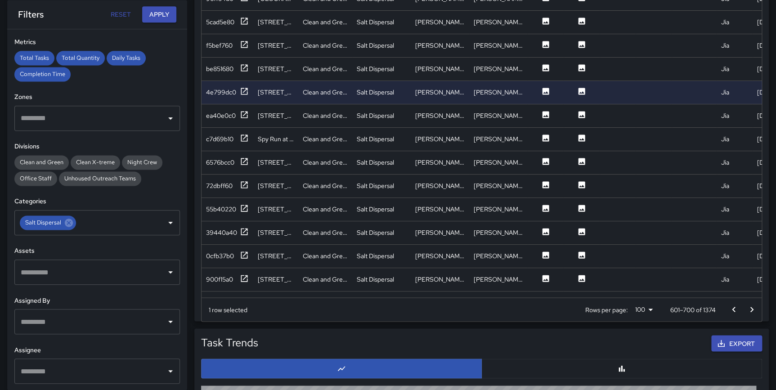
click at [730, 309] on icon "Go to previous page" at bounding box center [733, 309] width 11 height 11
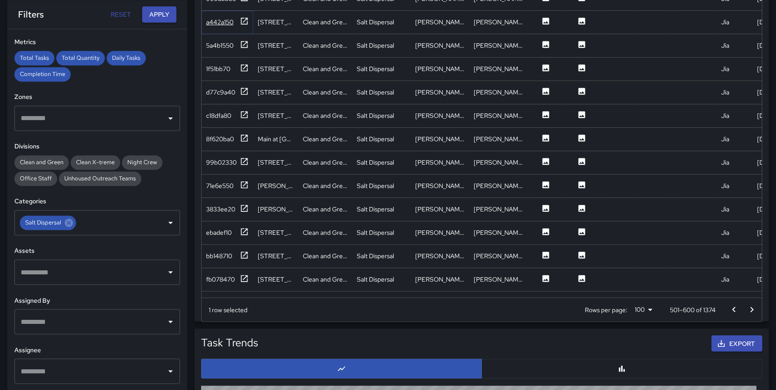
click at [235, 20] on div "a442a150" at bounding box center [227, 22] width 43 height 11
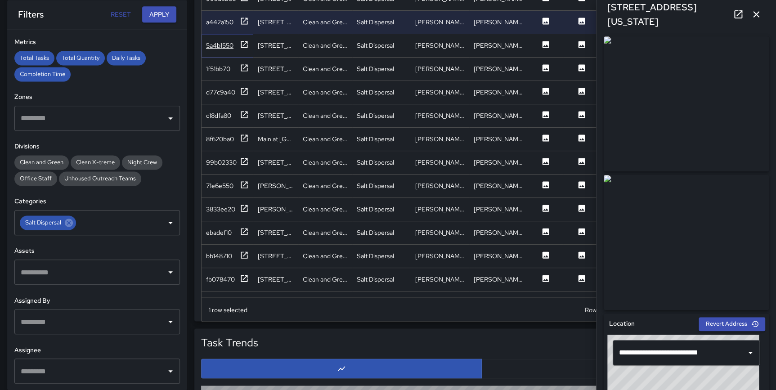
click at [243, 44] on icon at bounding box center [244, 44] width 9 height 9
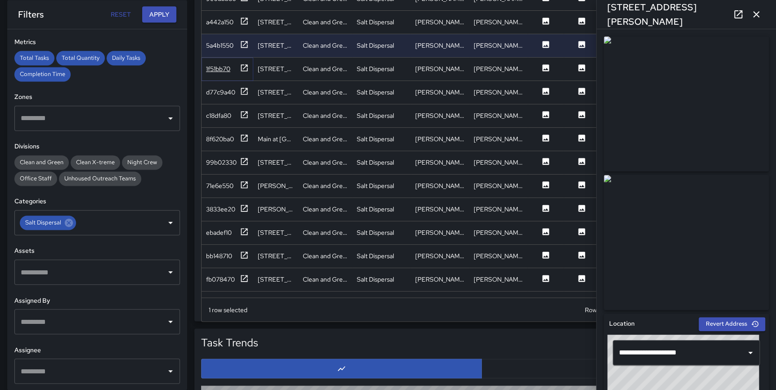
click at [244, 65] on icon at bounding box center [244, 67] width 9 height 9
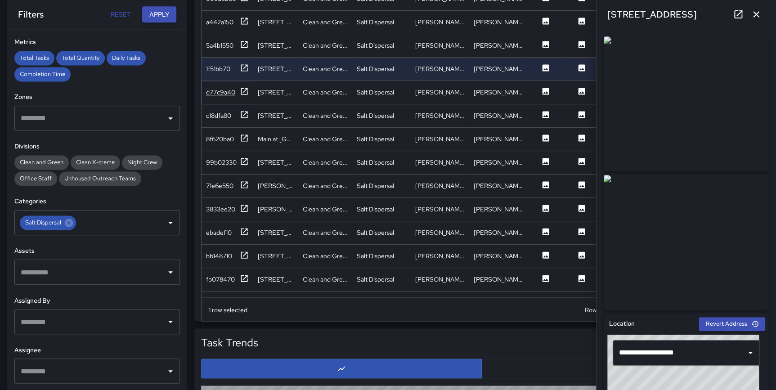
click at [245, 90] on icon at bounding box center [244, 91] width 9 height 9
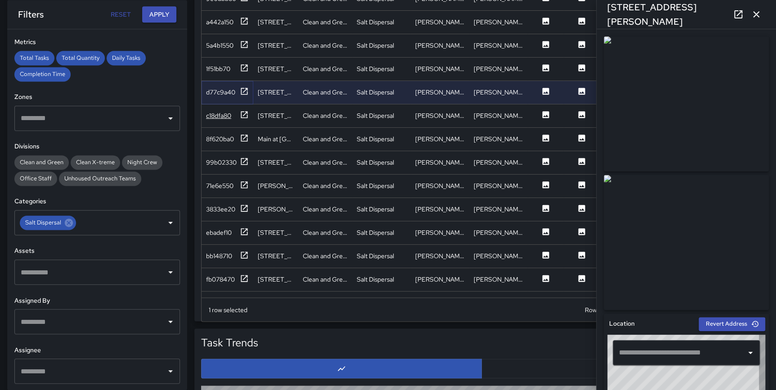
type input "**********"
click at [245, 117] on icon at bounding box center [244, 114] width 9 height 9
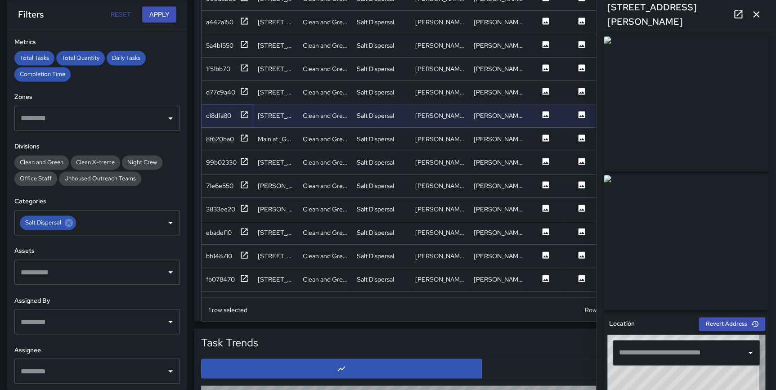
type input "**********"
click at [243, 138] on icon at bounding box center [244, 138] width 9 height 9
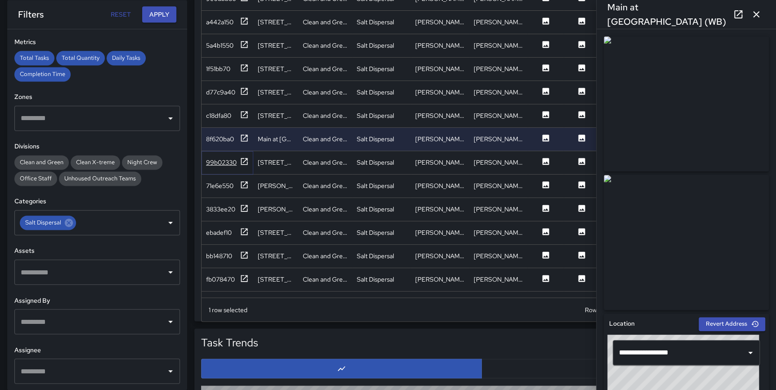
click at [242, 160] on icon at bounding box center [244, 161] width 9 height 9
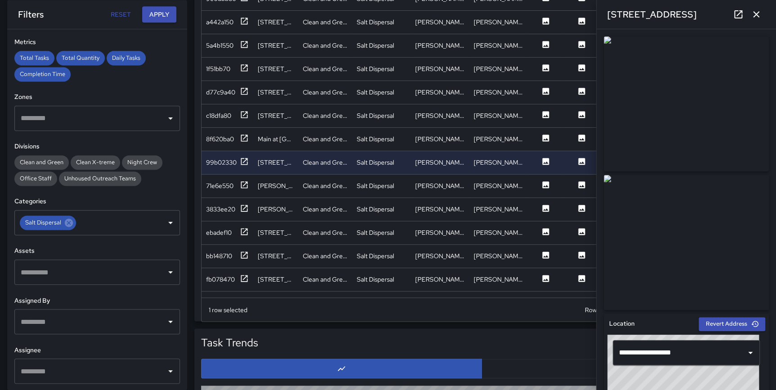
drag, startPoint x: 754, startPoint y: 14, endPoint x: 752, endPoint y: 27, distance: 12.7
click at [754, 14] on icon "button" at bounding box center [756, 14] width 11 height 11
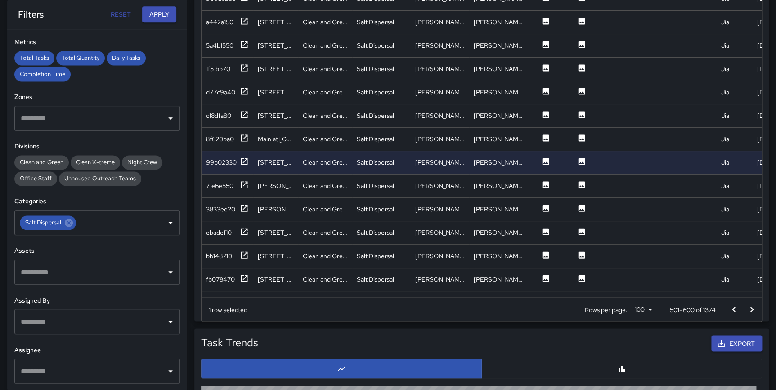
click at [731, 305] on icon "Go to previous page" at bounding box center [733, 309] width 11 height 11
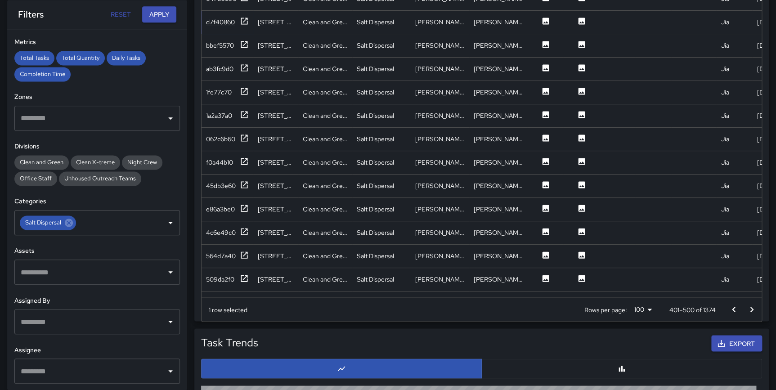
click at [244, 19] on icon at bounding box center [244, 21] width 9 height 9
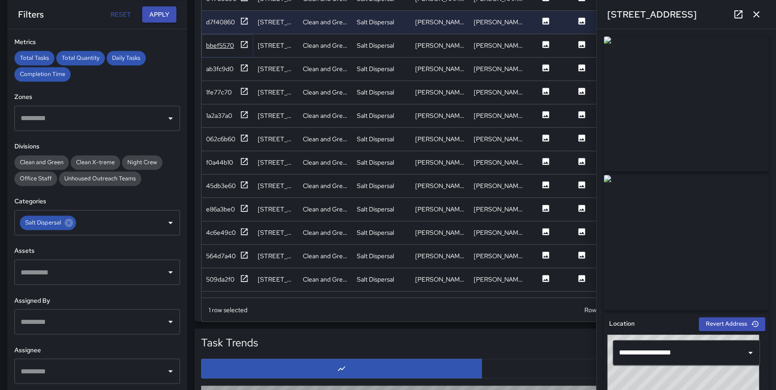
click at [246, 43] on icon at bounding box center [244, 44] width 9 height 9
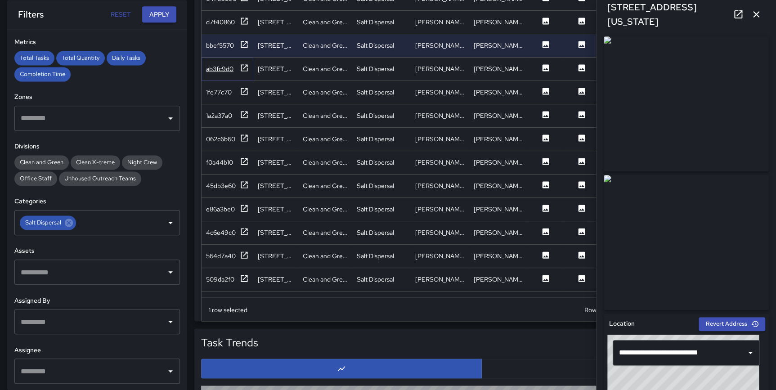
click at [243, 68] on icon at bounding box center [244, 67] width 7 height 7
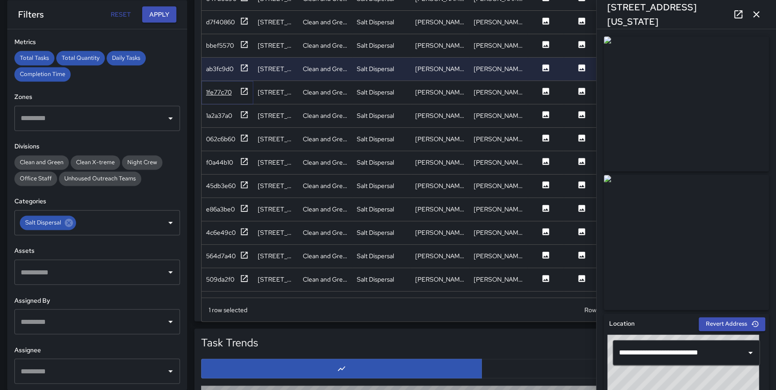
click at [243, 93] on icon at bounding box center [244, 91] width 9 height 9
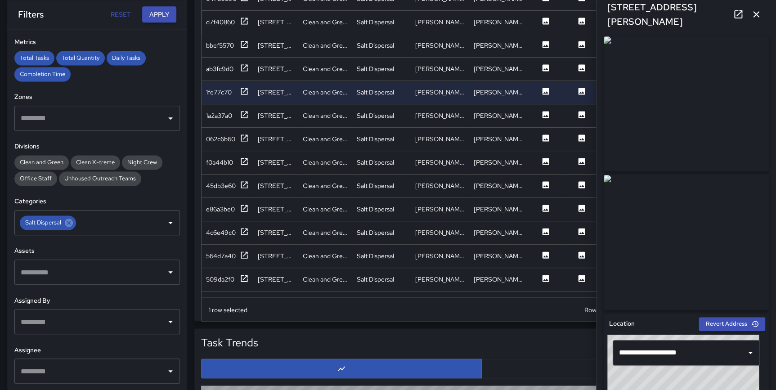
click at [235, 20] on div "d7f40860" at bounding box center [227, 22] width 43 height 11
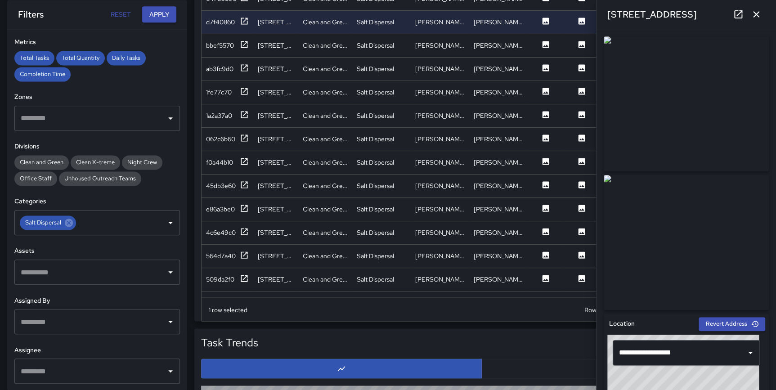
click at [759, 17] on icon "button" at bounding box center [756, 14] width 11 height 11
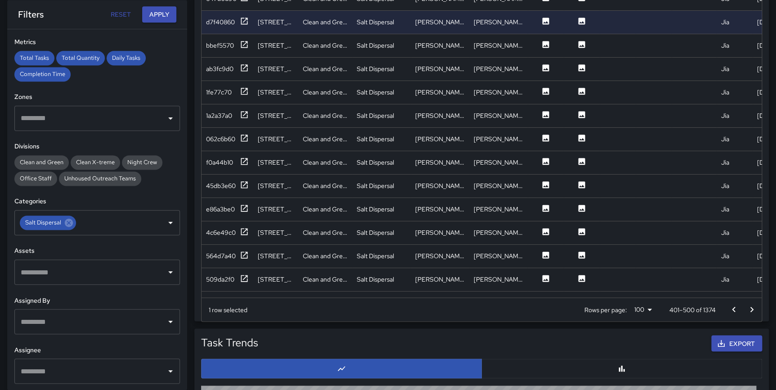
click at [733, 307] on icon "Go to previous page" at bounding box center [733, 308] width 3 height 5
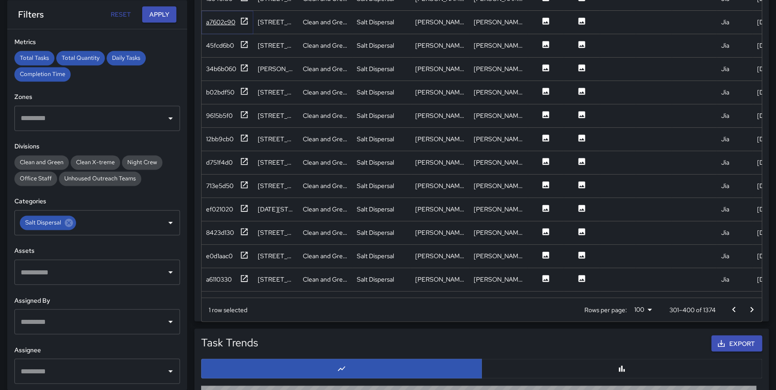
click at [244, 18] on icon at bounding box center [244, 21] width 9 height 9
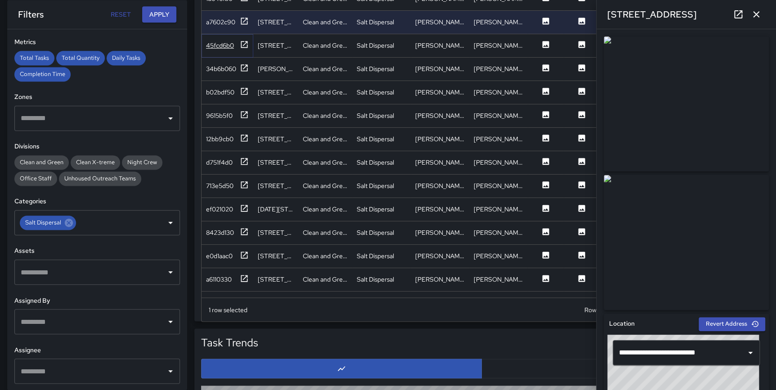
click at [243, 44] on icon at bounding box center [244, 44] width 9 height 9
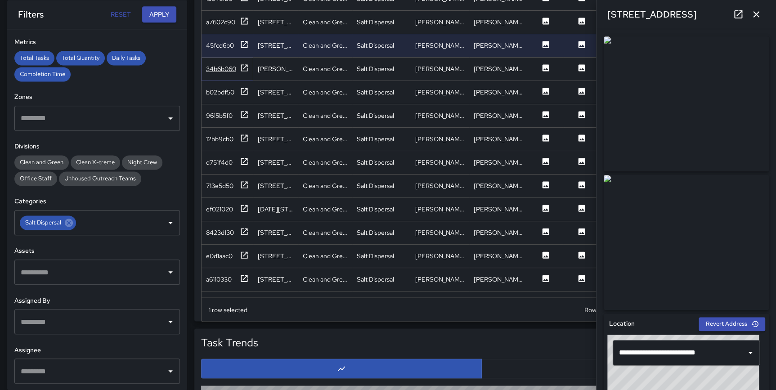
click at [243, 69] on icon at bounding box center [244, 67] width 9 height 9
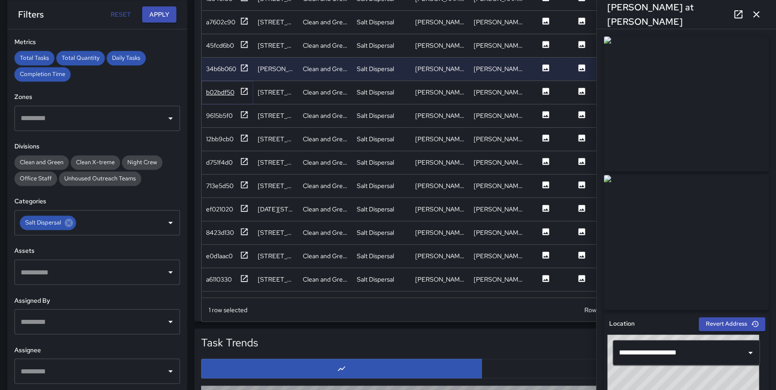
click at [246, 90] on icon at bounding box center [244, 91] width 9 height 9
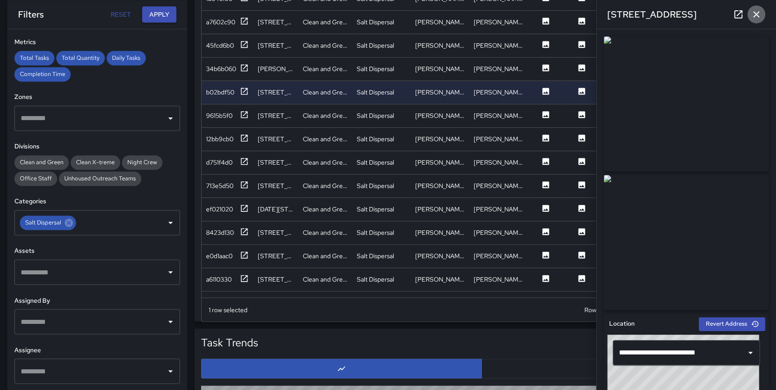
click at [756, 13] on icon "button" at bounding box center [756, 14] width 11 height 11
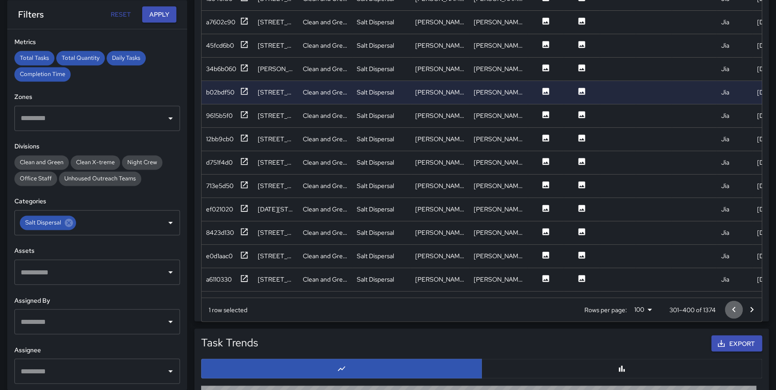
click at [728, 302] on button "Go to previous page" at bounding box center [734, 310] width 18 height 18
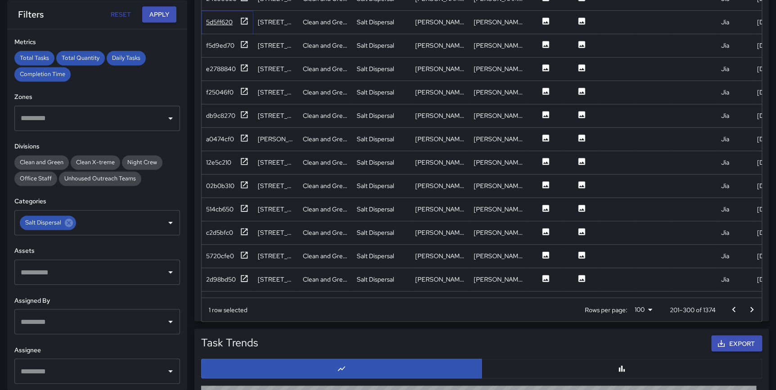
click at [239, 19] on div "5d5ff620" at bounding box center [227, 22] width 43 height 11
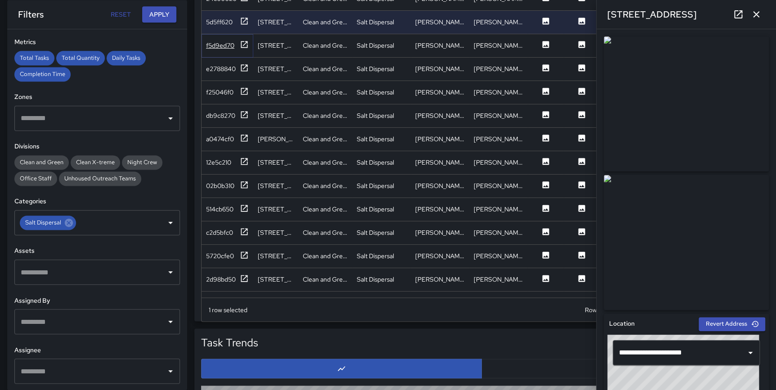
click at [240, 44] on icon at bounding box center [244, 44] width 9 height 9
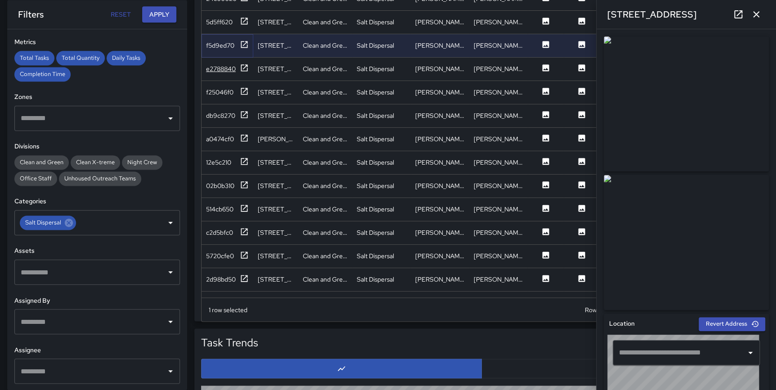
type input "**********"
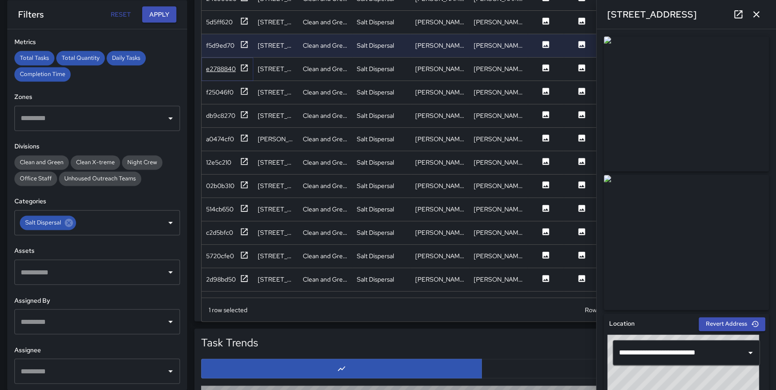
click at [243, 67] on icon at bounding box center [244, 67] width 9 height 9
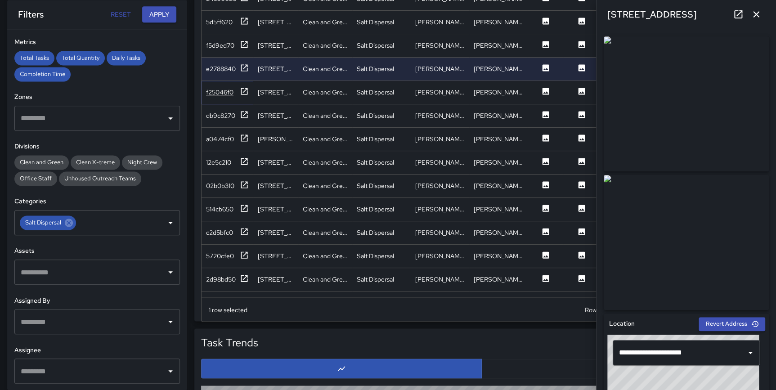
click at [244, 89] on icon at bounding box center [244, 91] width 9 height 9
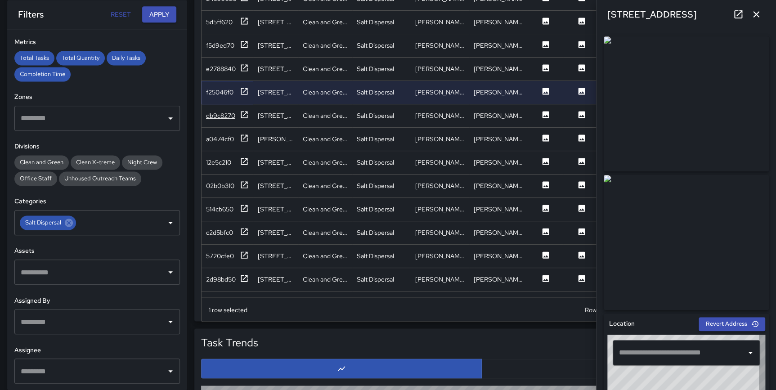
type input "**********"
click at [243, 116] on icon at bounding box center [244, 114] width 9 height 9
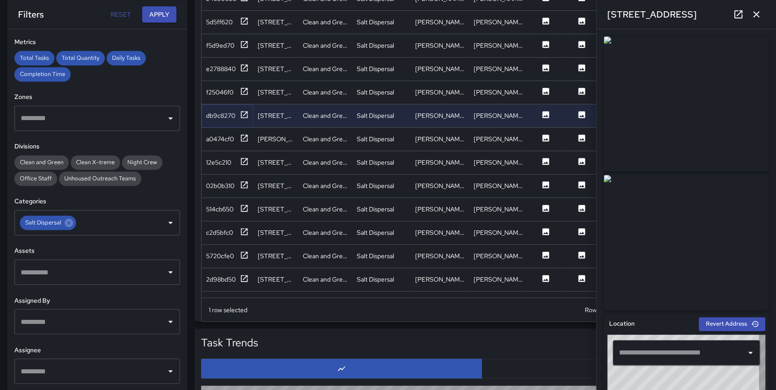
type input "**********"
click at [753, 15] on icon "button" at bounding box center [756, 14] width 11 height 11
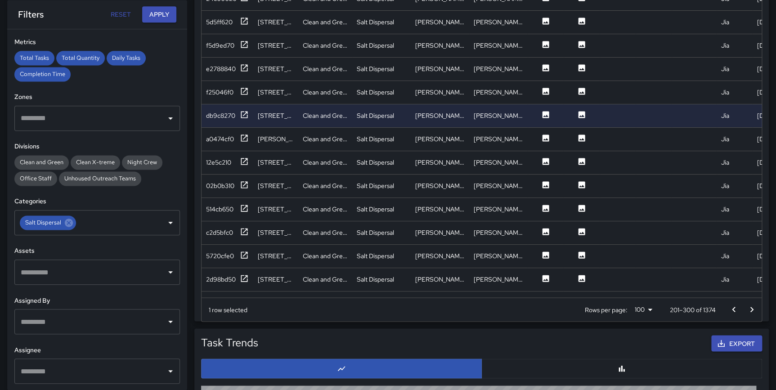
click at [730, 309] on icon "Go to previous page" at bounding box center [733, 309] width 11 height 11
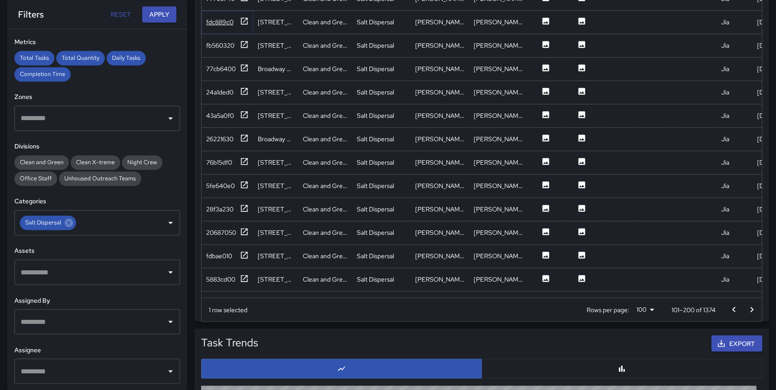
click at [245, 24] on icon at bounding box center [244, 21] width 9 height 9
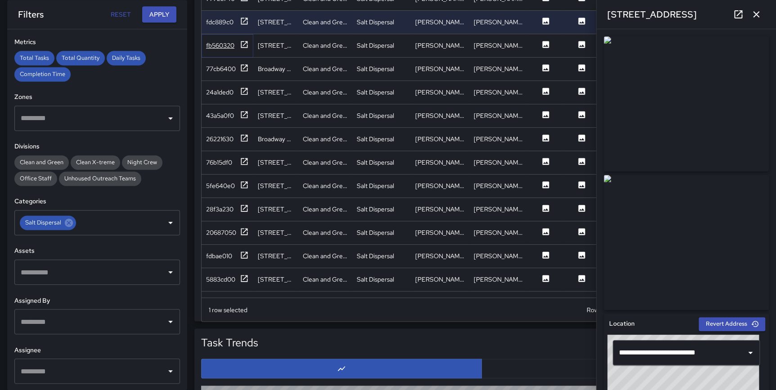
click at [244, 45] on icon at bounding box center [244, 44] width 9 height 9
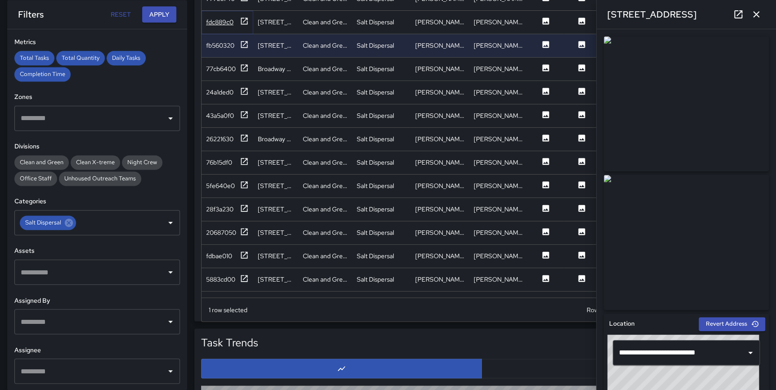
click at [239, 22] on div "fdc889c0" at bounding box center [227, 22] width 43 height 11
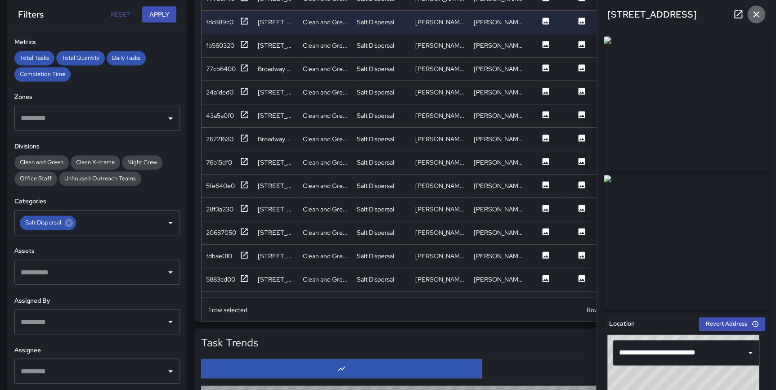
click at [759, 10] on icon "button" at bounding box center [756, 14] width 11 height 11
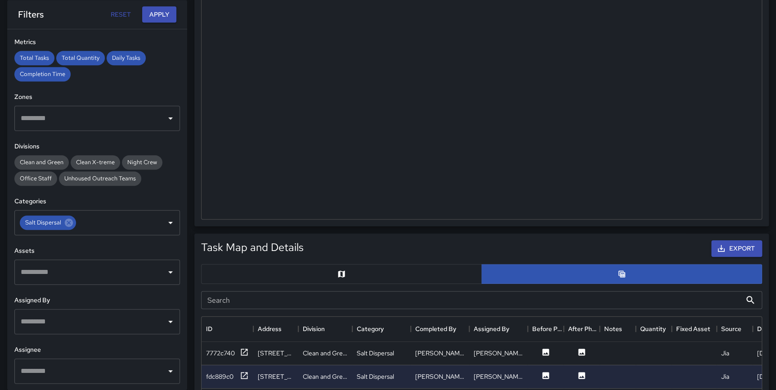
scroll to position [195, 0]
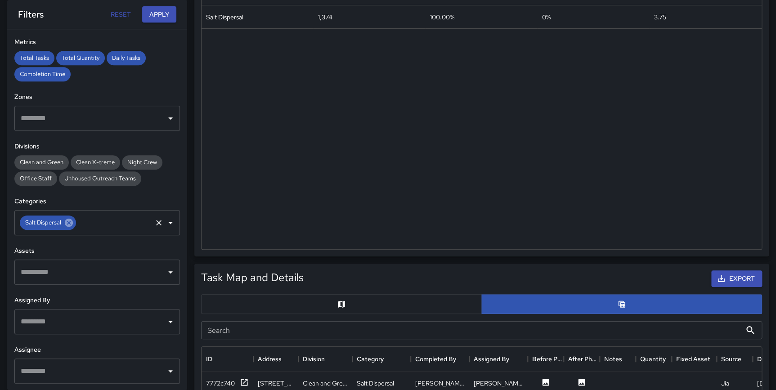
click at [71, 223] on icon at bounding box center [69, 223] width 8 height 8
click at [71, 223] on input "text" at bounding box center [90, 222] width 144 height 17
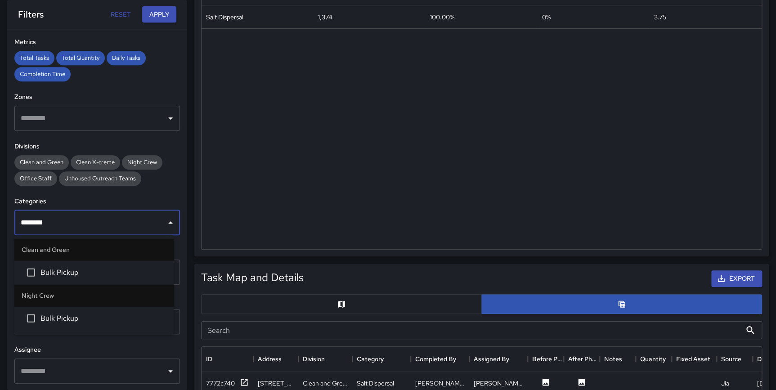
type input "*********"
drag, startPoint x: 74, startPoint y: 264, endPoint x: 81, endPoint y: 260, distance: 7.6
click at [73, 264] on li "Bulk Pickup" at bounding box center [93, 272] width 159 height 24
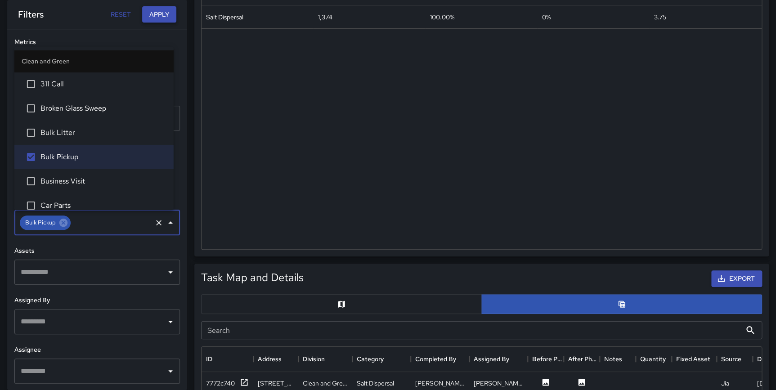
click at [151, 16] on button "Apply" at bounding box center [159, 14] width 34 height 17
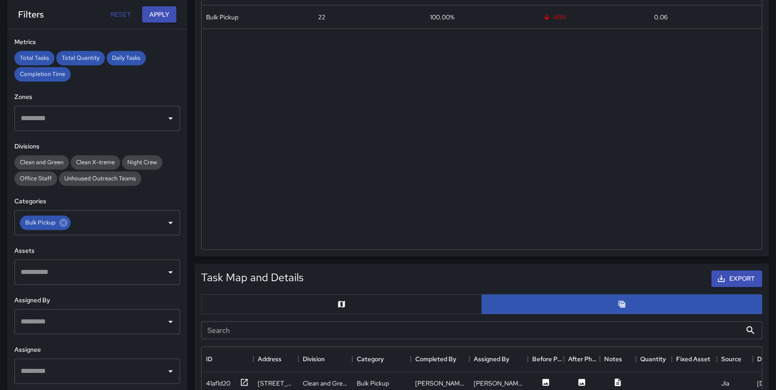
drag, startPoint x: 775, startPoint y: 153, endPoint x: 772, endPoint y: 185, distance: 32.5
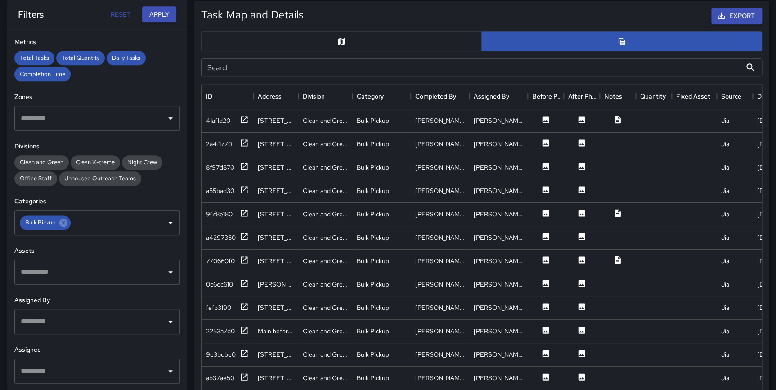
scroll to position [460, 0]
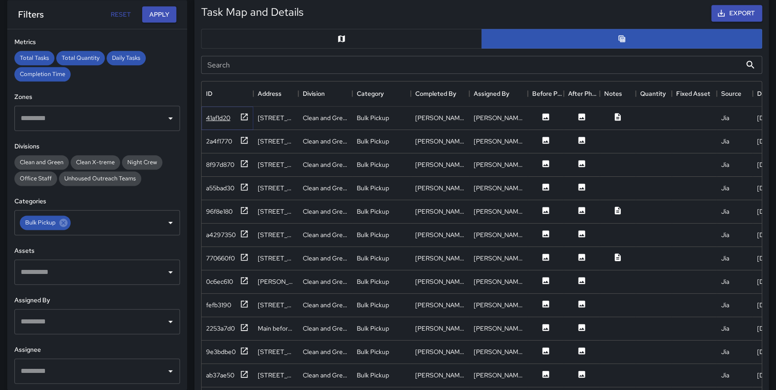
click at [246, 118] on icon at bounding box center [244, 116] width 9 height 9
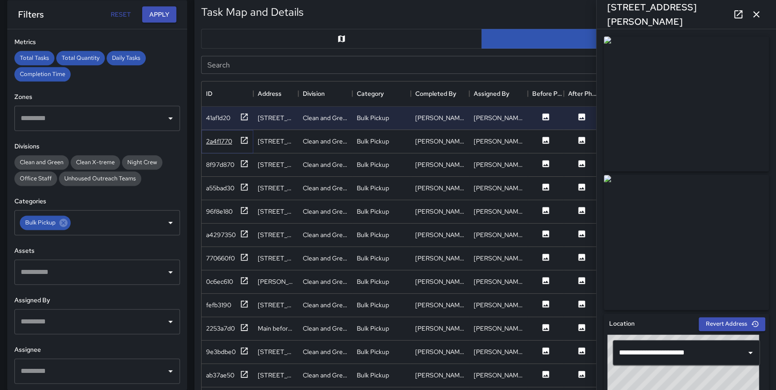
click at [243, 137] on icon at bounding box center [244, 140] width 9 height 9
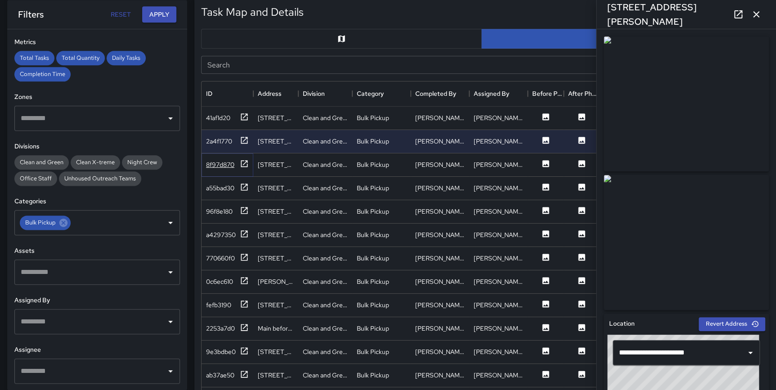
click at [243, 166] on icon at bounding box center [244, 163] width 7 height 7
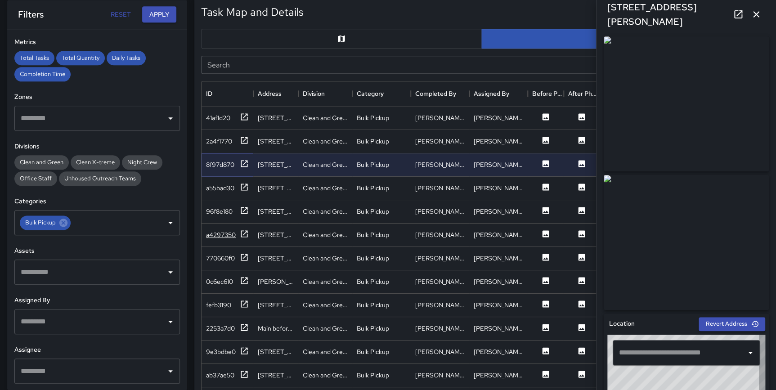
type input "**********"
click at [245, 371] on icon at bounding box center [244, 374] width 9 height 9
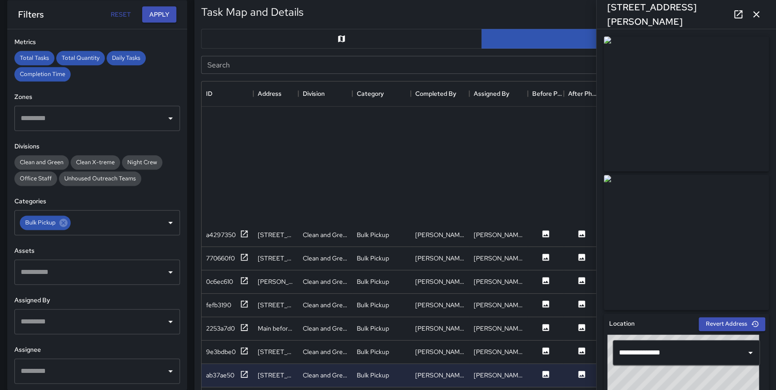
scroll to position [211, 0]
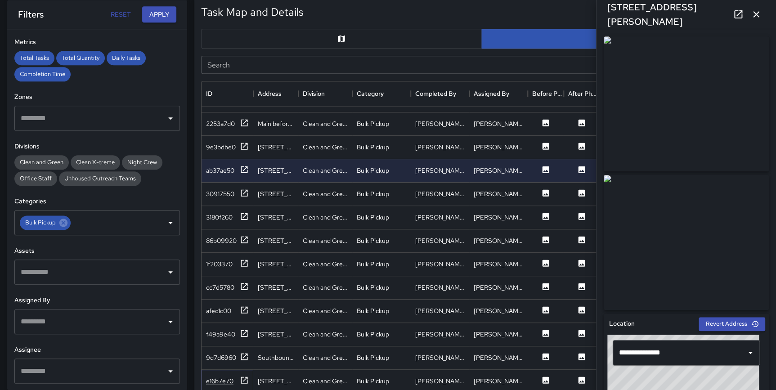
click at [243, 376] on icon at bounding box center [244, 380] width 9 height 9
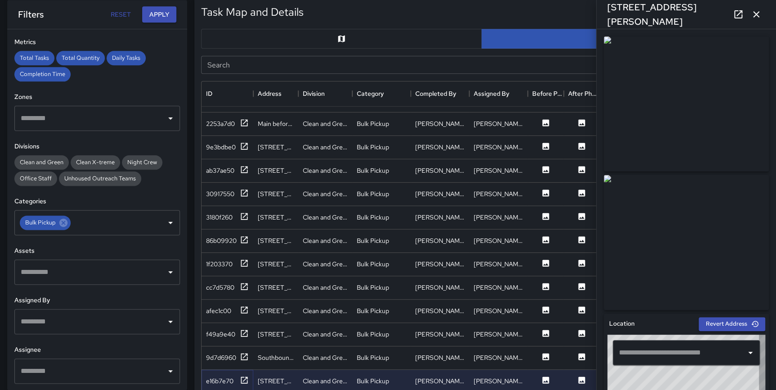
type input "**********"
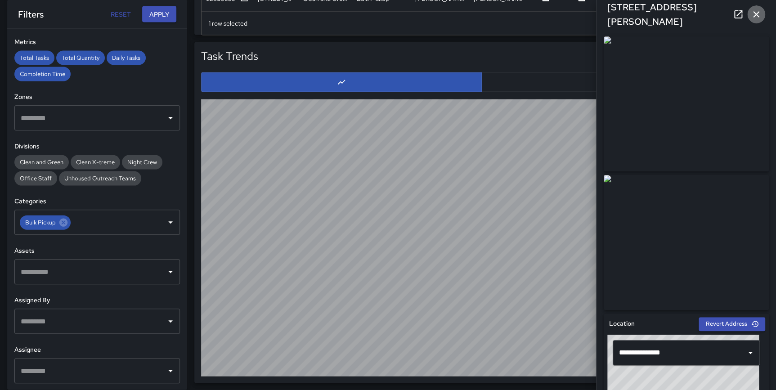
click at [756, 15] on icon "button" at bounding box center [756, 14] width 11 height 11
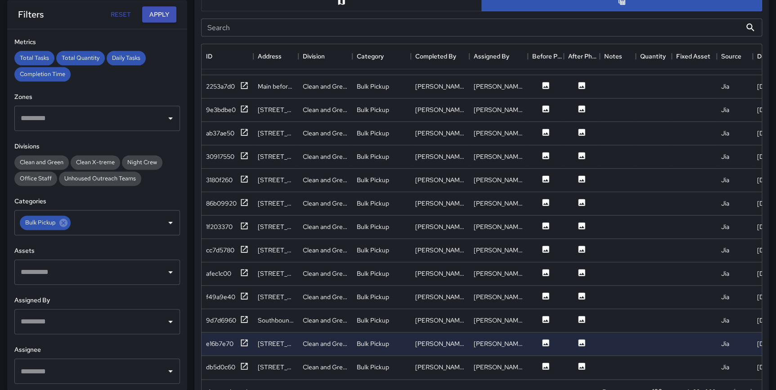
scroll to position [507, 0]
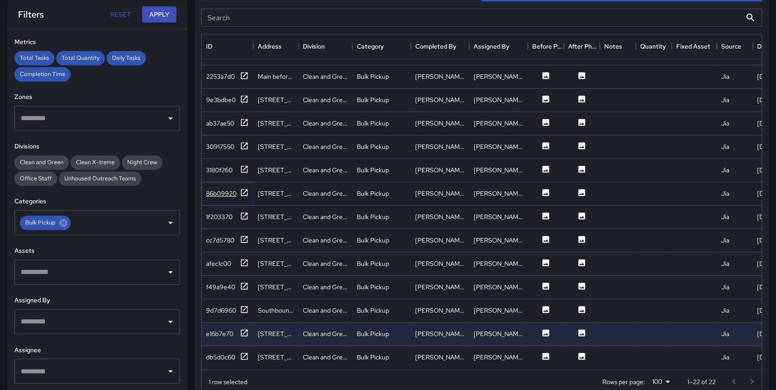
click at [243, 188] on icon at bounding box center [244, 192] width 9 height 9
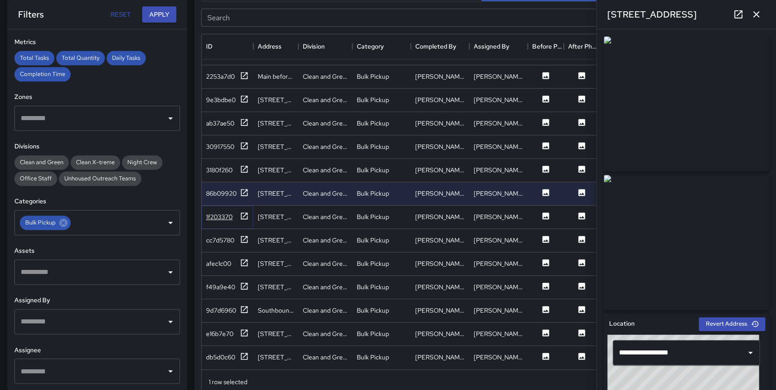
click at [246, 213] on icon at bounding box center [244, 215] width 9 height 9
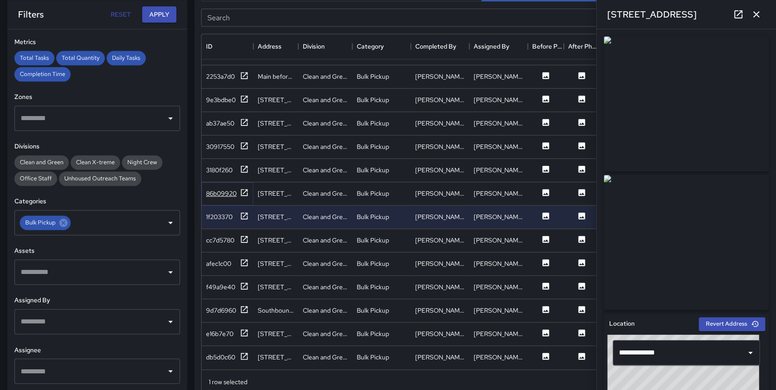
click at [243, 189] on icon at bounding box center [244, 192] width 7 height 7
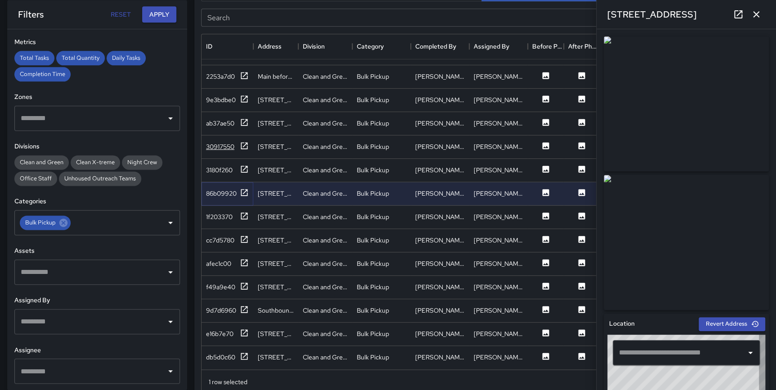
type input "**********"
click at [247, 112] on div "ab37ae50" at bounding box center [228, 123] width 52 height 23
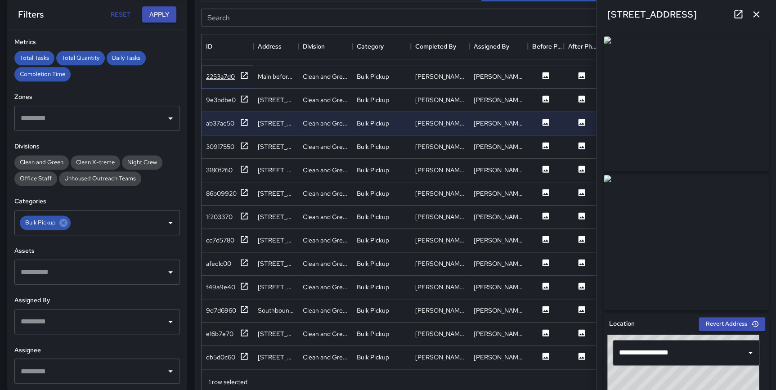
click at [244, 72] on icon at bounding box center [244, 75] width 7 height 7
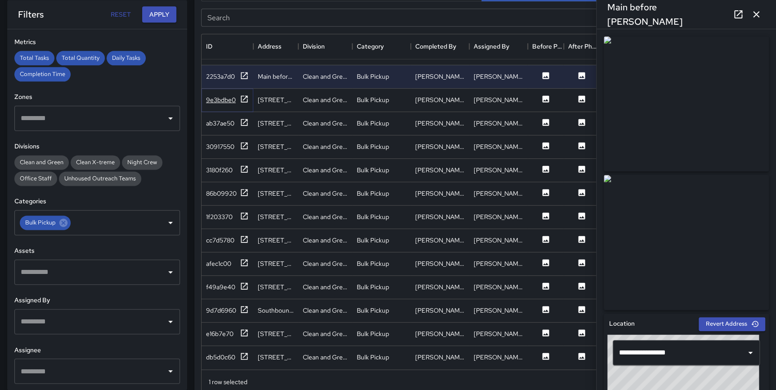
click at [245, 95] on icon at bounding box center [244, 98] width 7 height 7
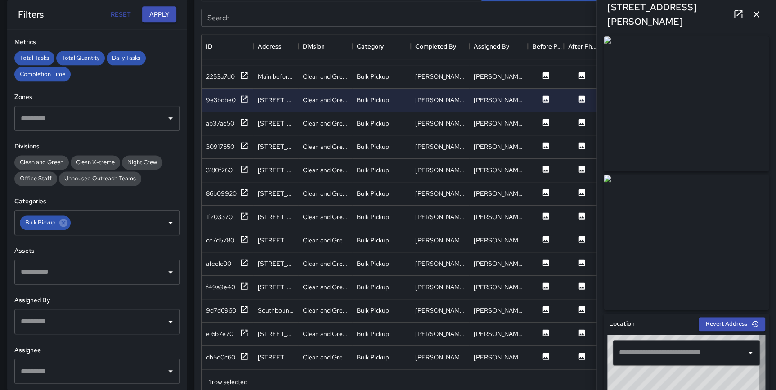
type input "**********"
click at [756, 15] on icon "button" at bounding box center [756, 14] width 6 height 6
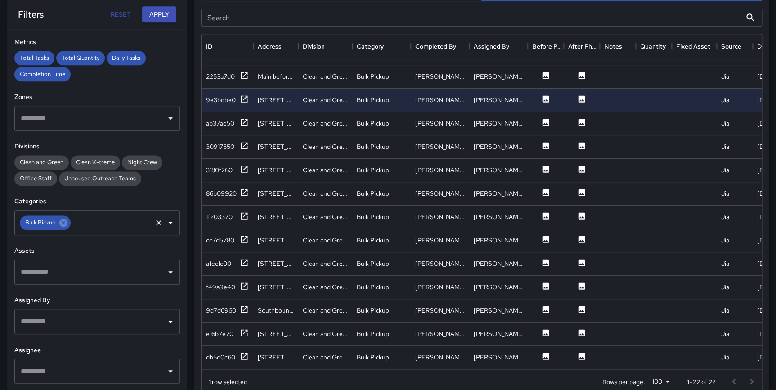
click at [69, 222] on div "Bulk Pickup" at bounding box center [45, 223] width 51 height 14
click at [60, 224] on icon at bounding box center [63, 223] width 8 height 8
click at [88, 224] on input "text" at bounding box center [90, 222] width 144 height 17
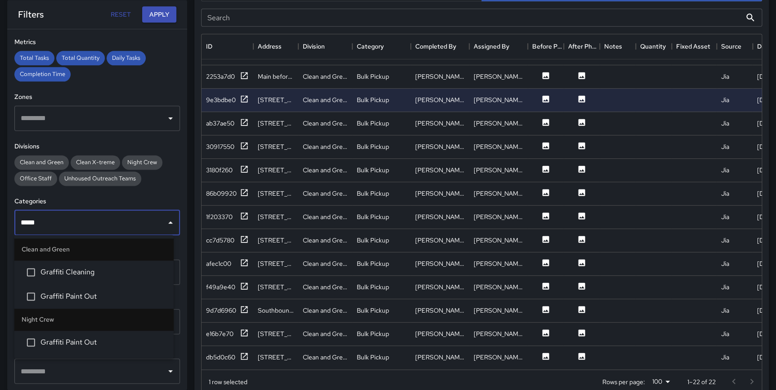
type input "******"
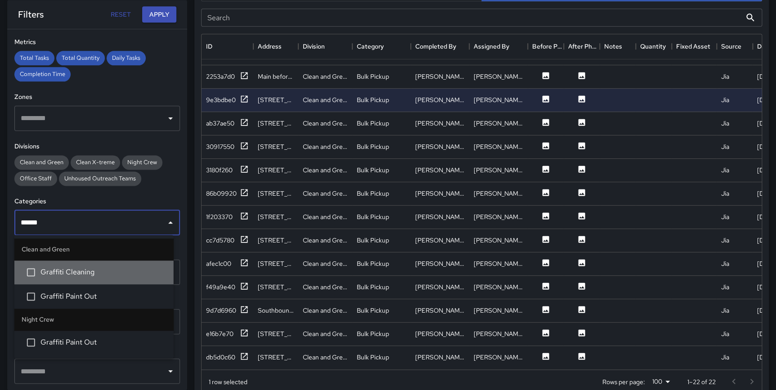
click at [79, 275] on span "Graffiti Cleaning" at bounding box center [103, 272] width 126 height 11
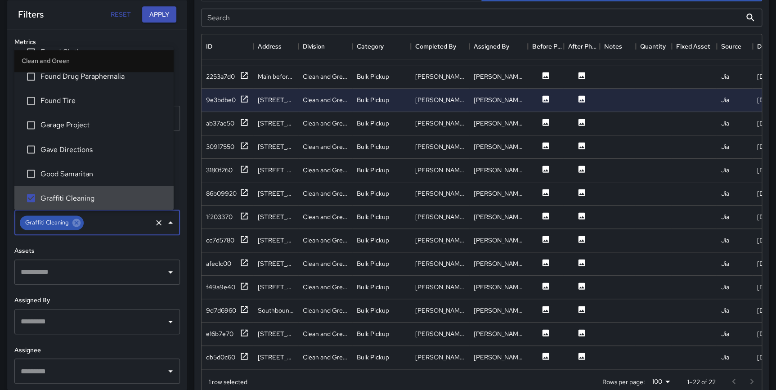
click at [88, 293] on div "**********" at bounding box center [97, 209] width 180 height 361
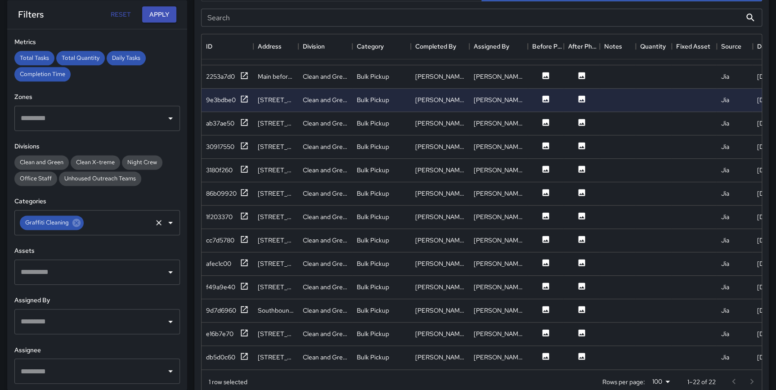
click at [114, 228] on input "text" at bounding box center [118, 222] width 66 height 17
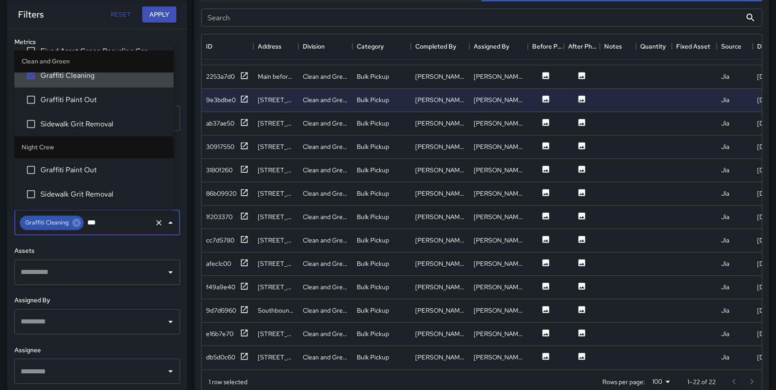
scroll to position [0, 0]
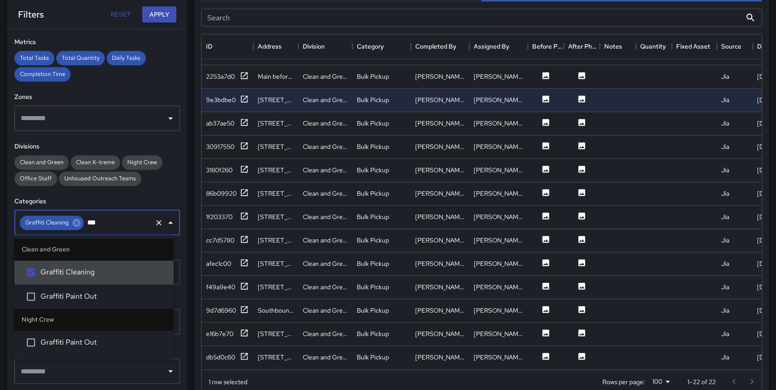
type input "****"
click at [99, 298] on span "Graffiti Paint Out" at bounding box center [103, 296] width 126 height 11
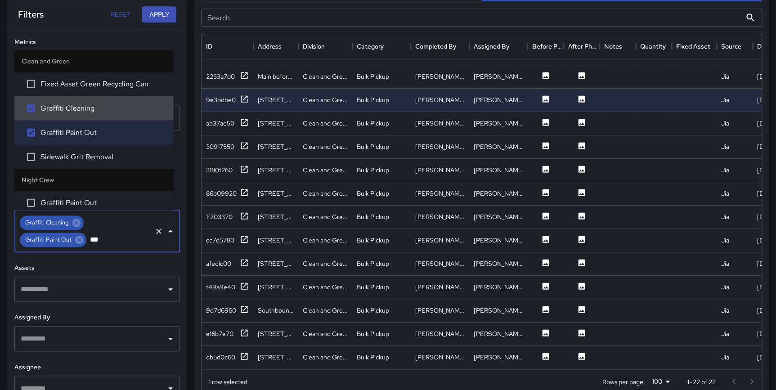
type input "****"
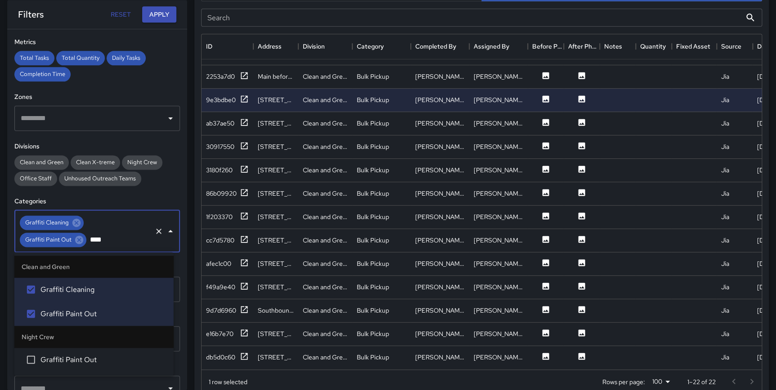
click at [89, 366] on li "Graffiti Paint Out" at bounding box center [93, 359] width 159 height 24
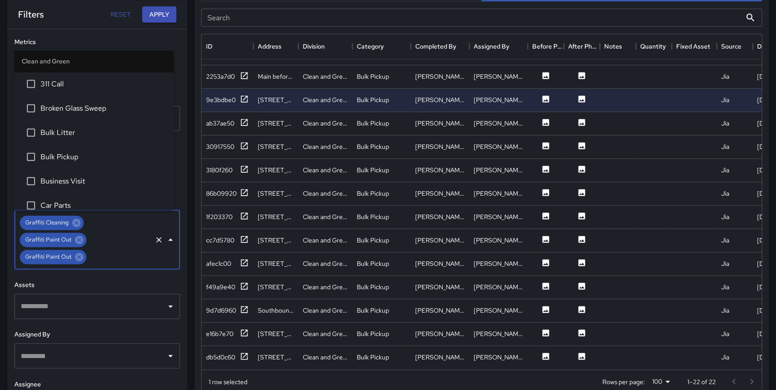
scroll to position [760, 0]
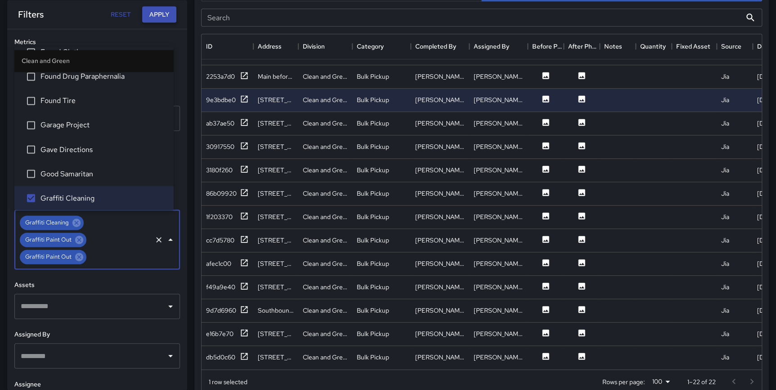
click at [156, 18] on button "Apply" at bounding box center [159, 14] width 34 height 17
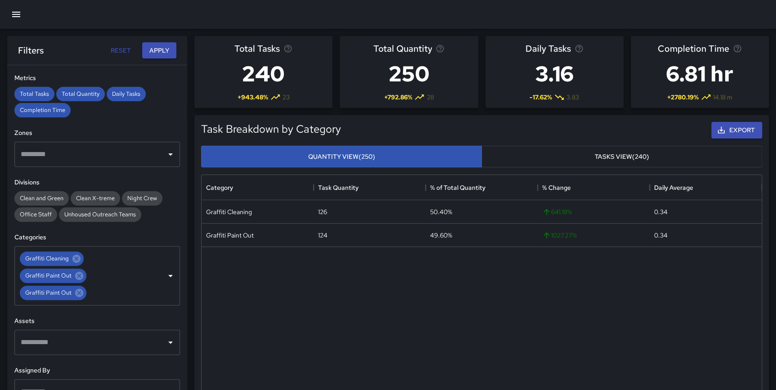
scroll to position [87, 0]
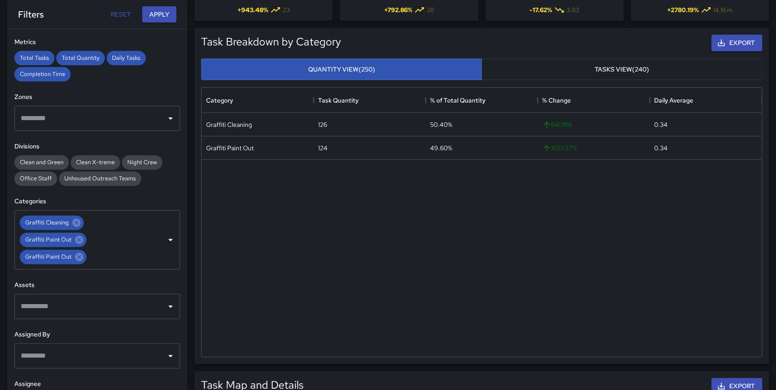
click at [180, 181] on div "**********" at bounding box center [97, 209] width 180 height 361
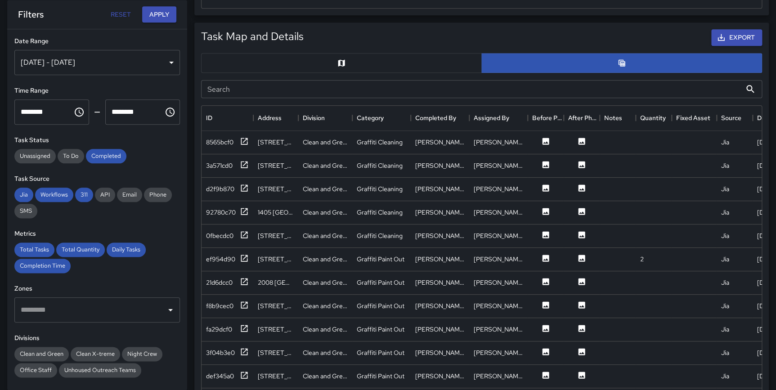
scroll to position [491, 0]
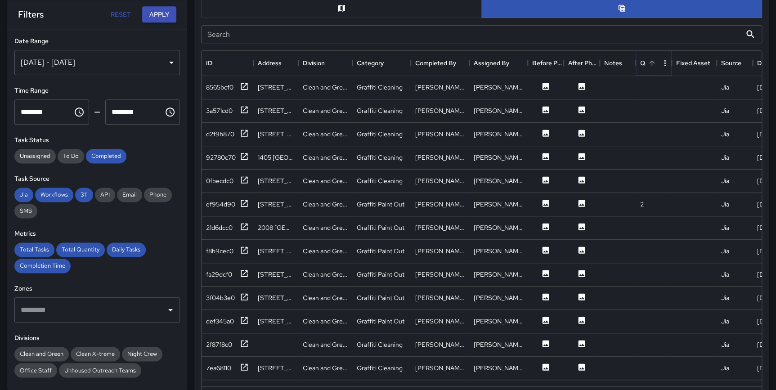
click at [652, 64] on icon "Sort" at bounding box center [652, 63] width 8 height 8
click at [243, 84] on icon at bounding box center [244, 86] width 9 height 9
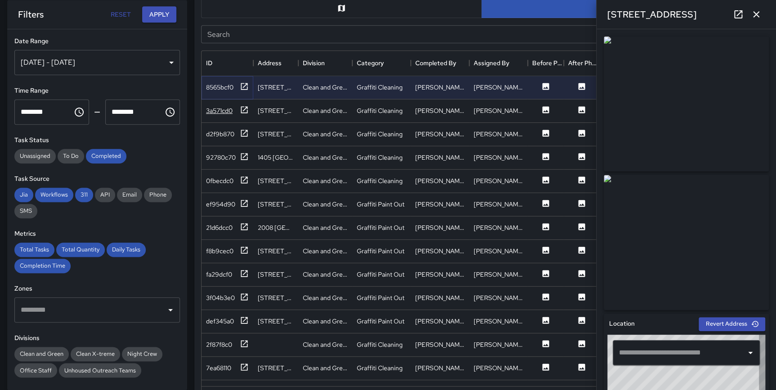
type input "**********"
click at [243, 133] on icon at bounding box center [244, 133] width 7 height 7
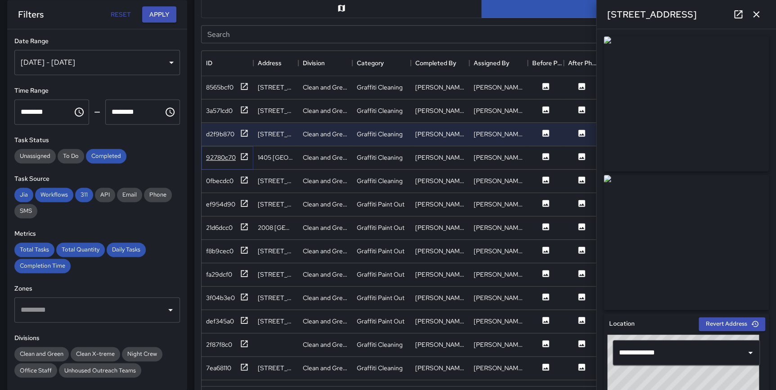
click at [243, 155] on icon at bounding box center [244, 156] width 9 height 9
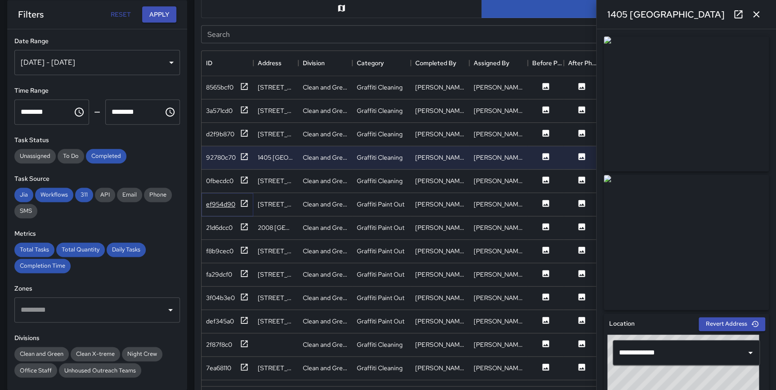
click at [243, 201] on icon at bounding box center [244, 203] width 9 height 9
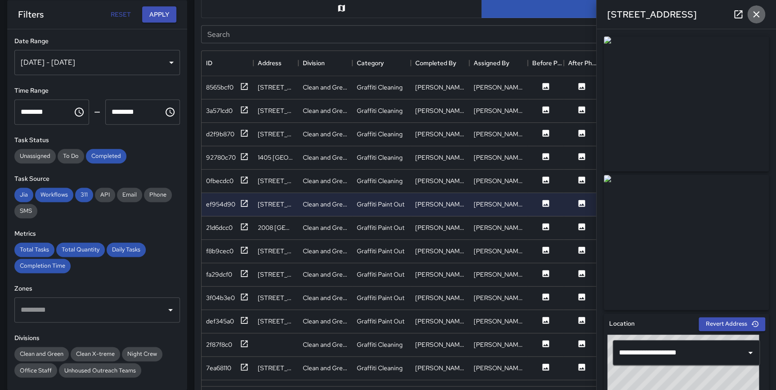
click at [754, 14] on icon "button" at bounding box center [756, 14] width 11 height 11
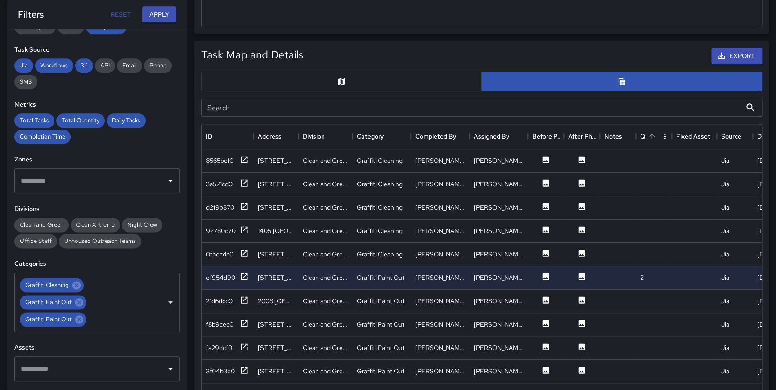
scroll to position [415, 0]
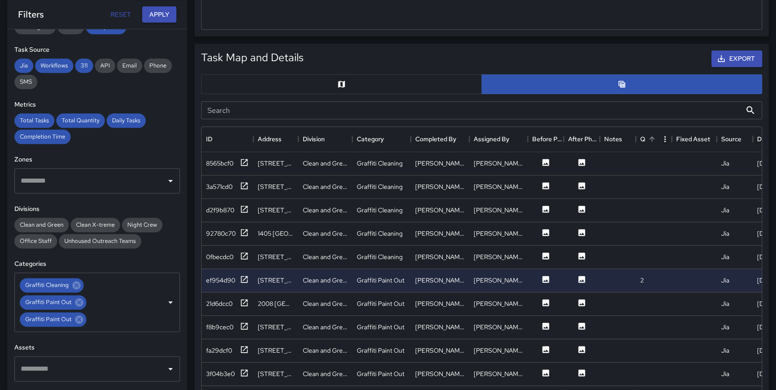
click at [352, 83] on button "button" at bounding box center [341, 84] width 281 height 20
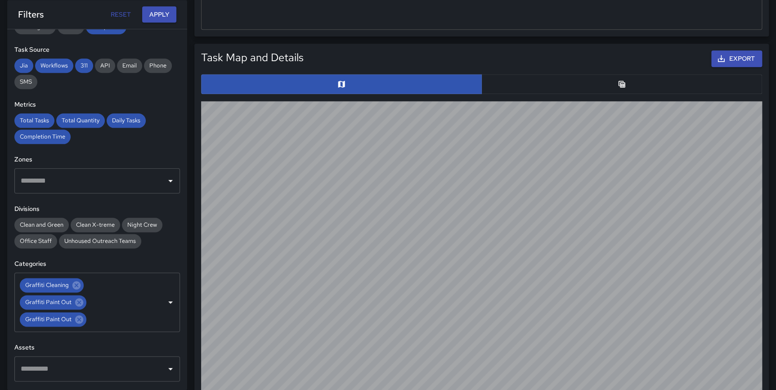
click at [611, 90] on button "button" at bounding box center [621, 84] width 281 height 20
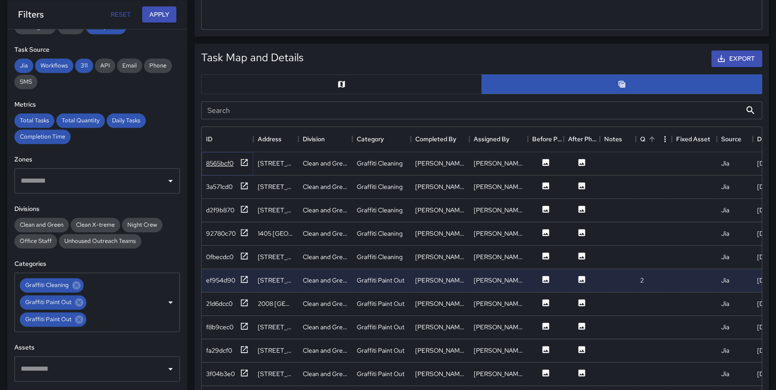
click at [245, 158] on icon at bounding box center [244, 162] width 9 height 9
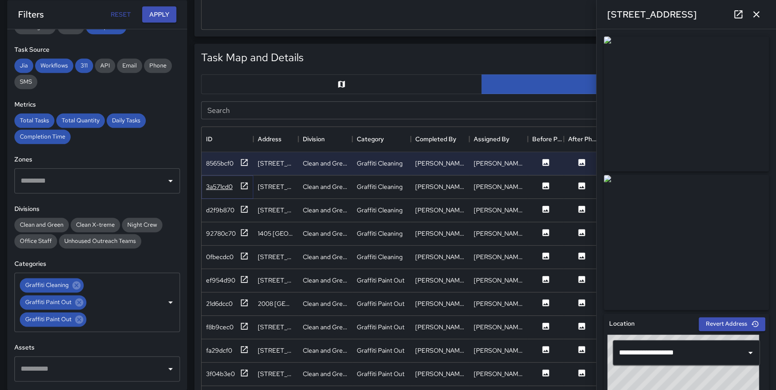
click at [242, 185] on icon at bounding box center [244, 185] width 9 height 9
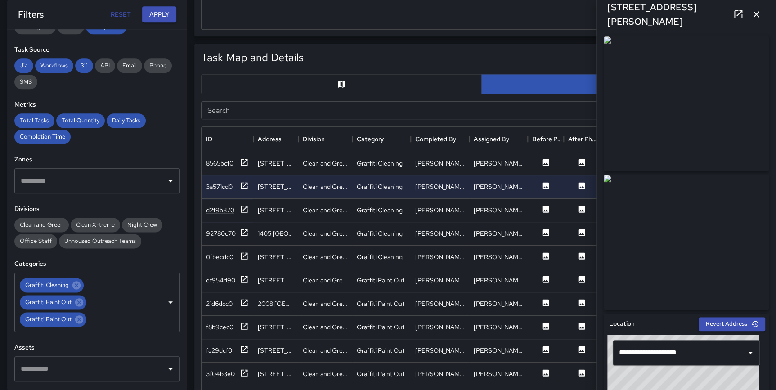
click at [245, 212] on icon at bounding box center [244, 209] width 9 height 9
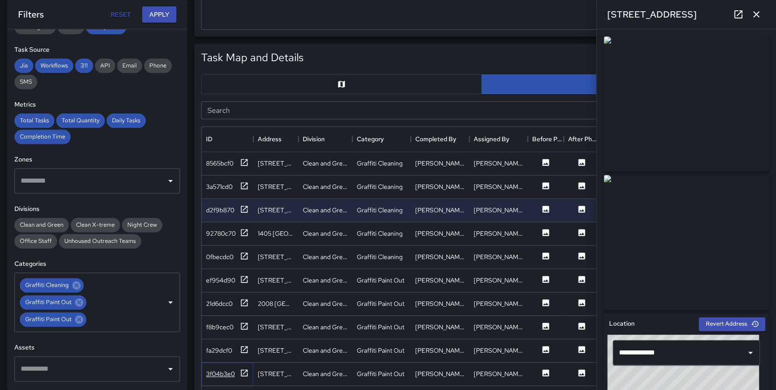
click at [246, 376] on icon at bounding box center [244, 372] width 9 height 9
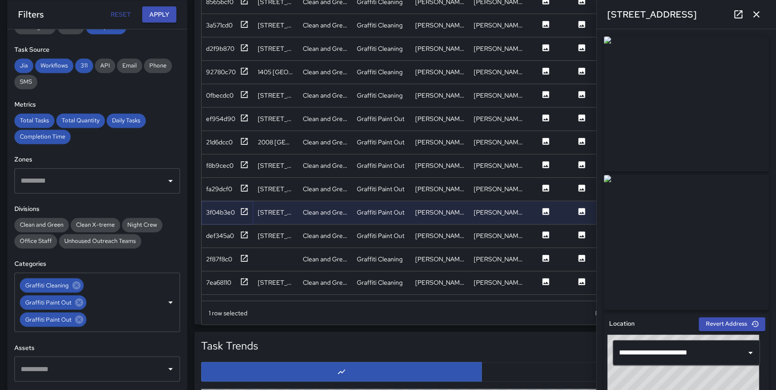
scroll to position [584, 0]
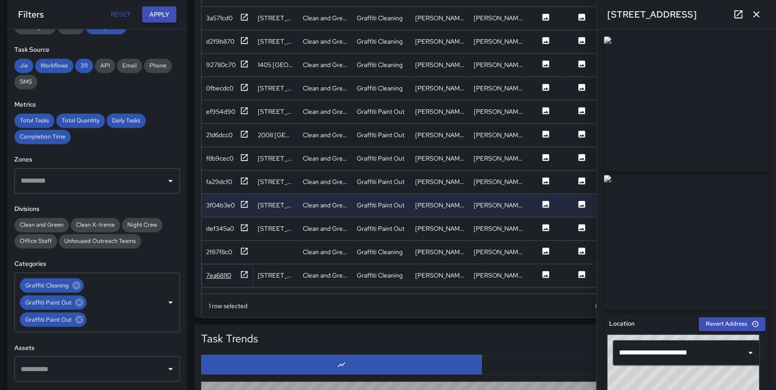
click at [244, 273] on icon at bounding box center [244, 274] width 7 height 7
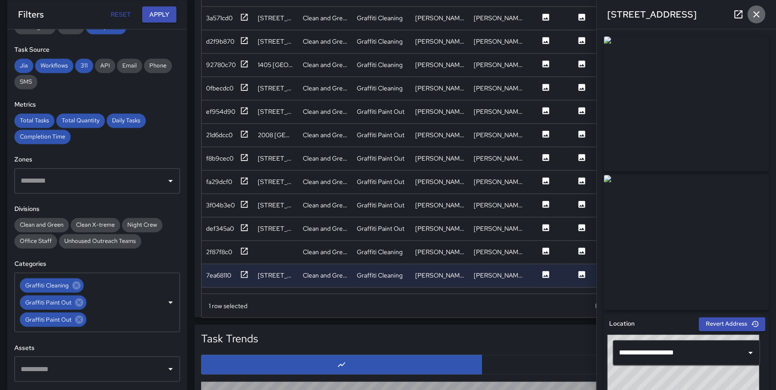
click at [759, 18] on icon "button" at bounding box center [756, 14] width 11 height 11
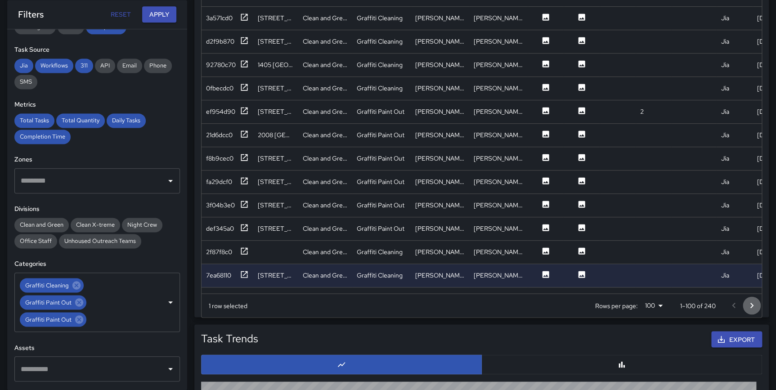
click at [753, 302] on icon "Go to next page" at bounding box center [751, 305] width 11 height 11
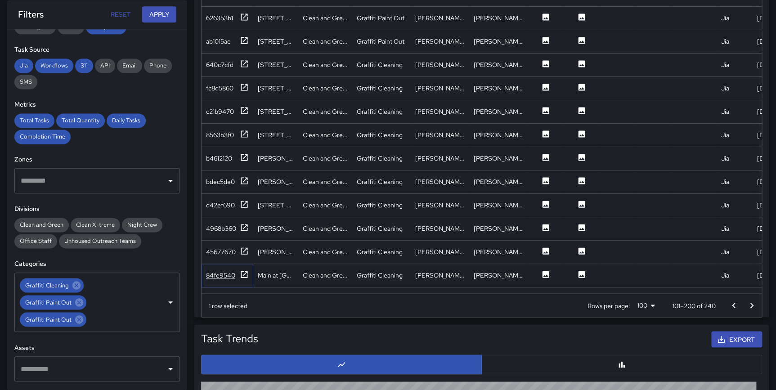
click at [242, 274] on icon at bounding box center [244, 274] width 9 height 9
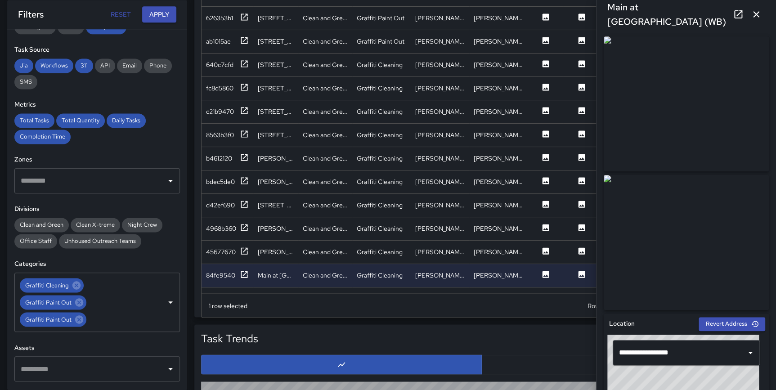
click at [754, 17] on icon "button" at bounding box center [756, 14] width 11 height 11
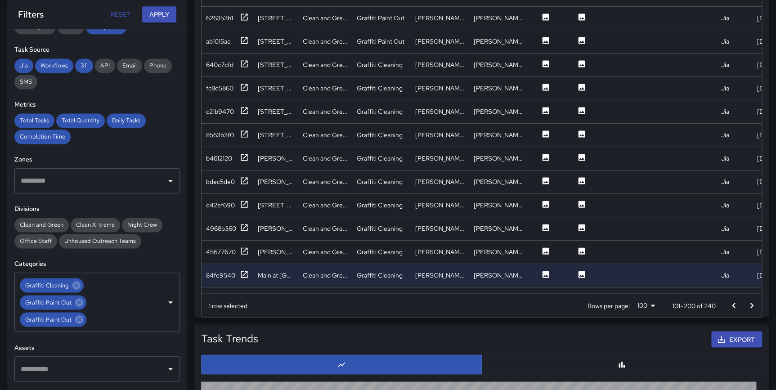
click at [750, 301] on icon "Go to next page" at bounding box center [751, 305] width 11 height 11
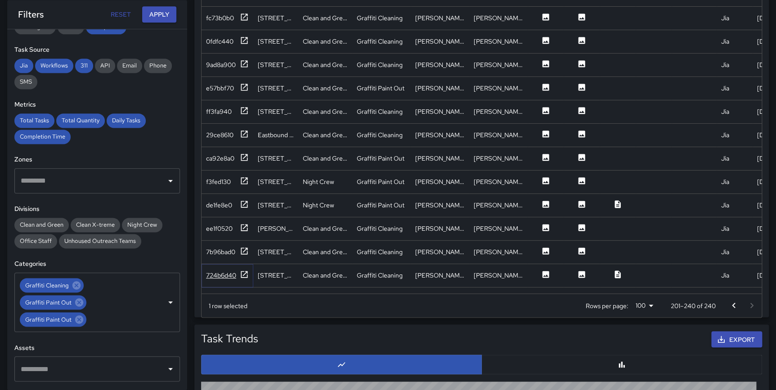
click at [240, 274] on icon at bounding box center [244, 274] width 9 height 9
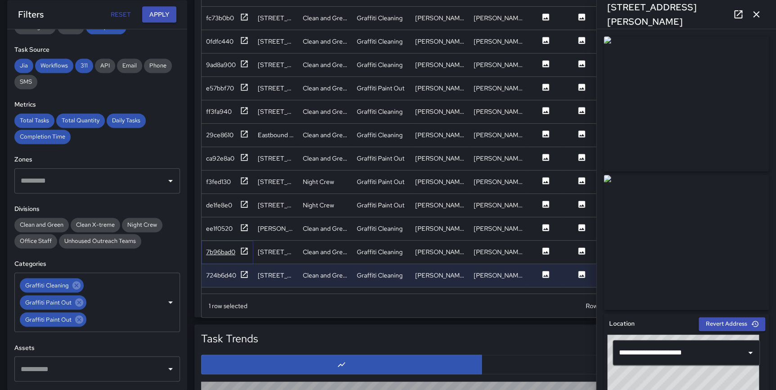
click at [244, 252] on icon at bounding box center [244, 251] width 9 height 9
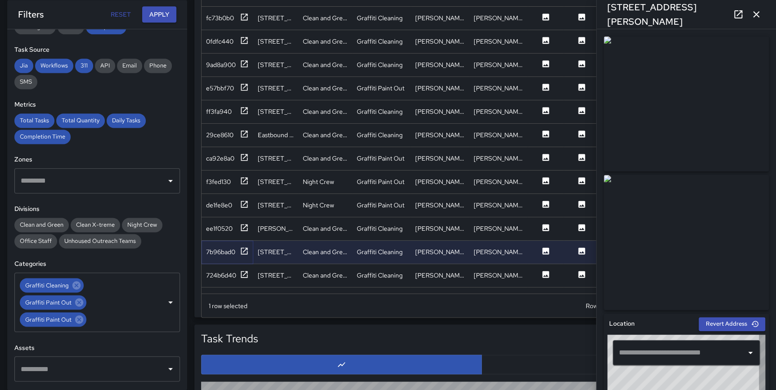
type input "**********"
click at [245, 224] on icon at bounding box center [244, 227] width 9 height 9
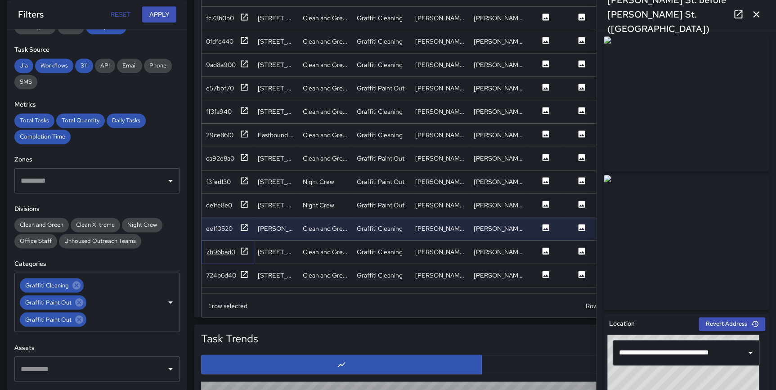
click at [244, 251] on icon at bounding box center [244, 250] width 7 height 7
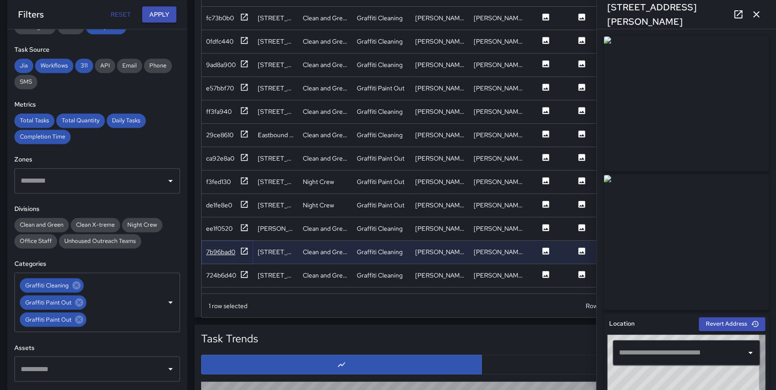
type input "**********"
click at [243, 16] on icon at bounding box center [244, 17] width 9 height 9
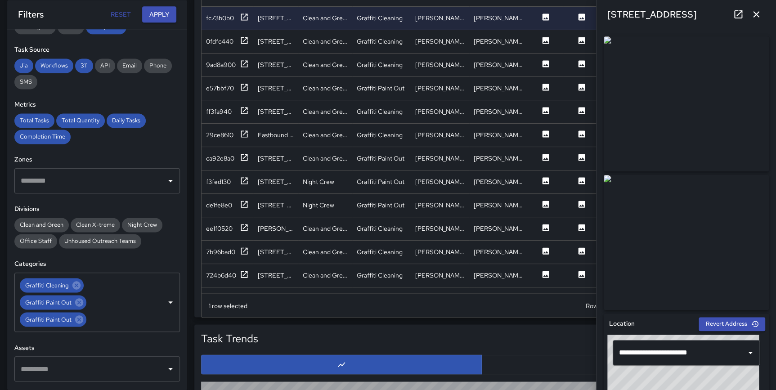
click at [756, 13] on icon "button" at bounding box center [756, 14] width 6 height 6
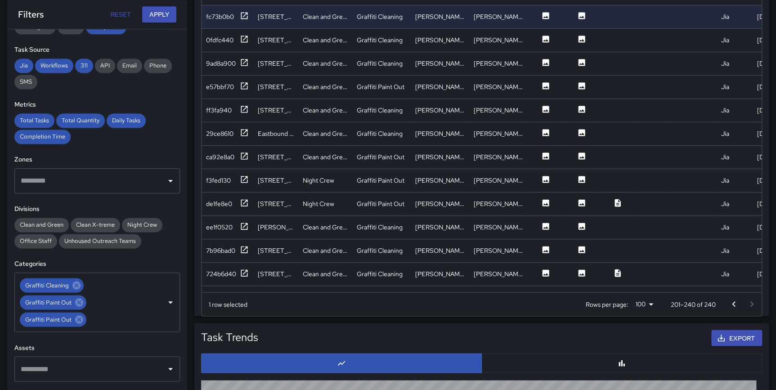
scroll to position [611, 0]
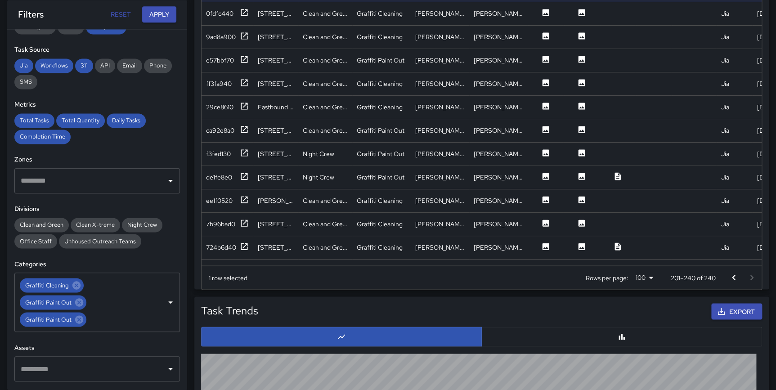
click at [736, 274] on icon "Go to previous page" at bounding box center [733, 277] width 11 height 11
click at [241, 35] on icon at bounding box center [244, 35] width 7 height 7
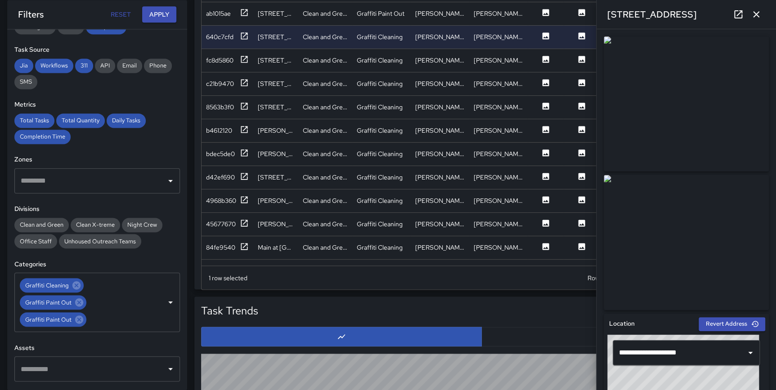
drag, startPoint x: 757, startPoint y: 14, endPoint x: 749, endPoint y: 30, distance: 17.9
click at [756, 14] on icon "button" at bounding box center [756, 14] width 11 height 11
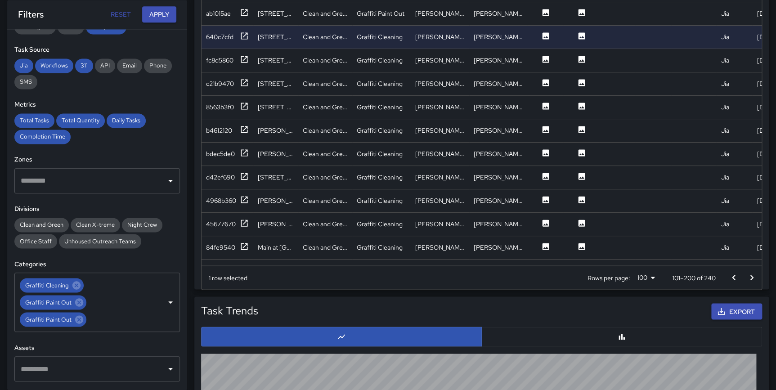
drag, startPoint x: 731, startPoint y: 273, endPoint x: 688, endPoint y: 263, distance: 43.8
click at [731, 274] on icon "Go to previous page" at bounding box center [733, 277] width 11 height 11
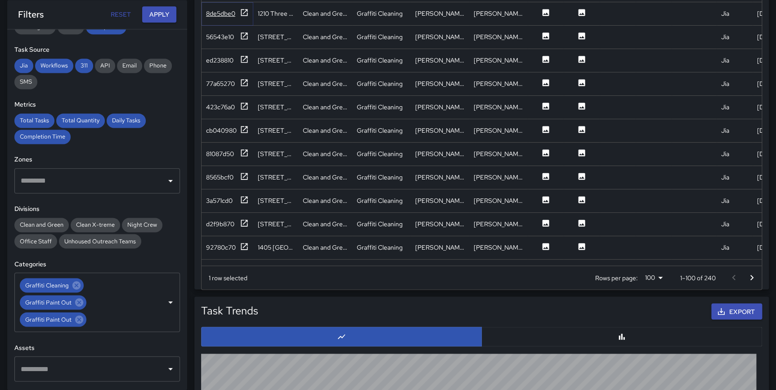
click at [247, 16] on icon at bounding box center [244, 12] width 9 height 9
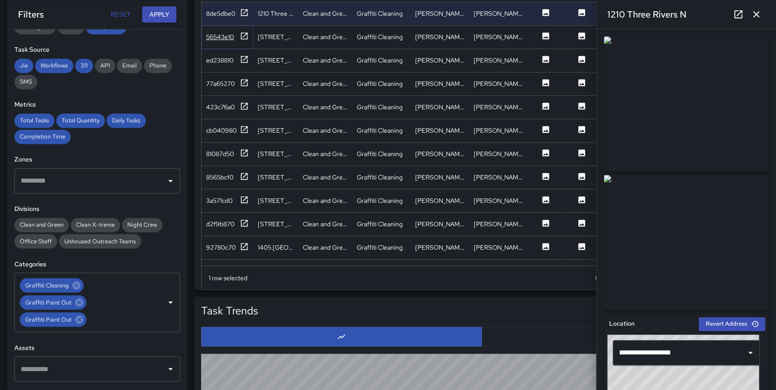
click at [244, 35] on icon at bounding box center [244, 35] width 7 height 7
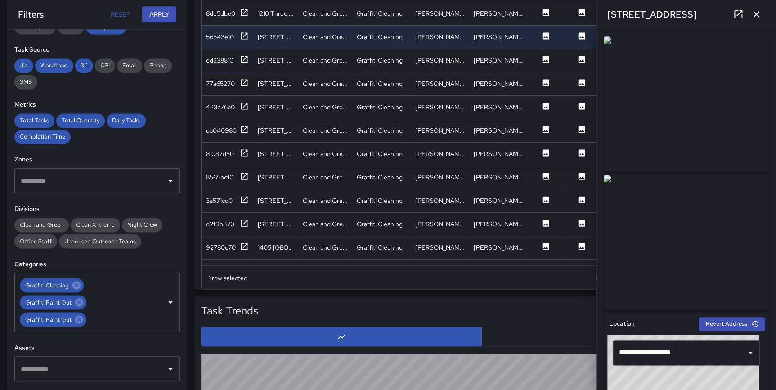
click at [247, 58] on icon at bounding box center [244, 59] width 9 height 9
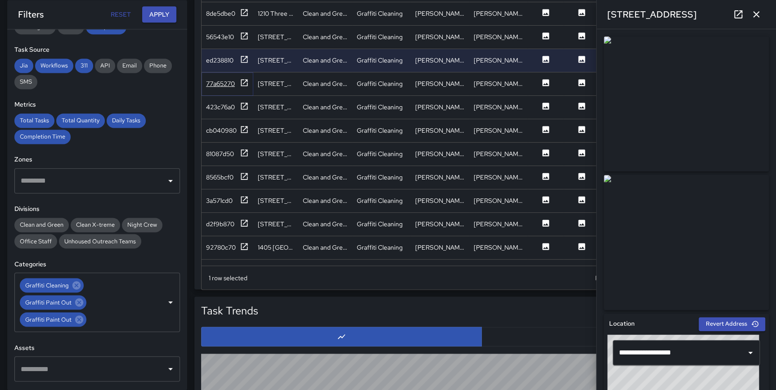
click at [243, 82] on icon at bounding box center [244, 82] width 9 height 9
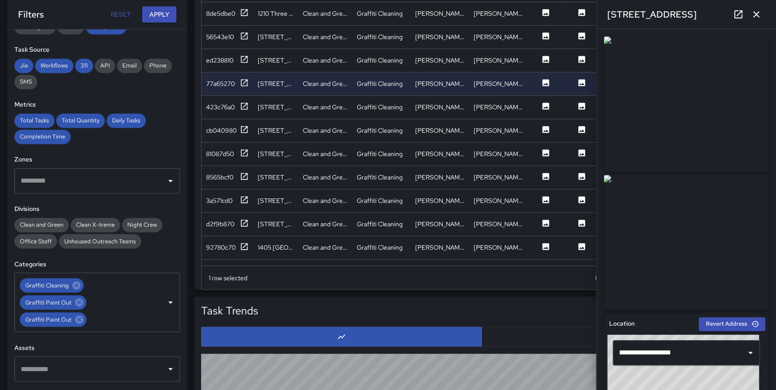
drag, startPoint x: 756, startPoint y: 4, endPoint x: 756, endPoint y: 9, distance: 4.9
click at [756, 5] on div "1134 Spy Run Avenue" at bounding box center [687, 14] width 180 height 29
click at [756, 12] on icon "button" at bounding box center [756, 14] width 11 height 11
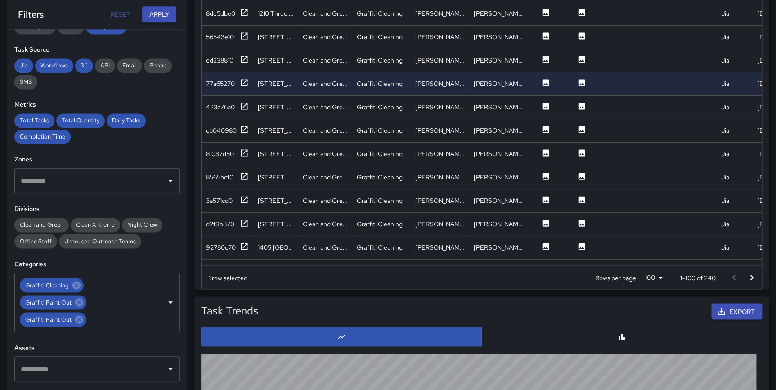
click at [760, 278] on button "Go to next page" at bounding box center [752, 278] width 18 height 18
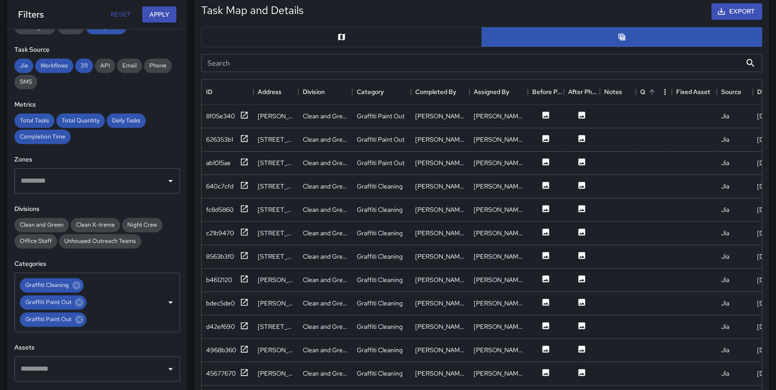
scroll to position [452, 0]
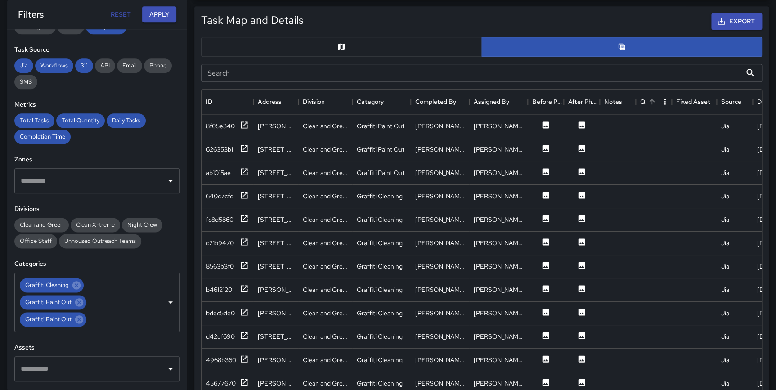
click at [243, 122] on icon at bounding box center [244, 125] width 9 height 9
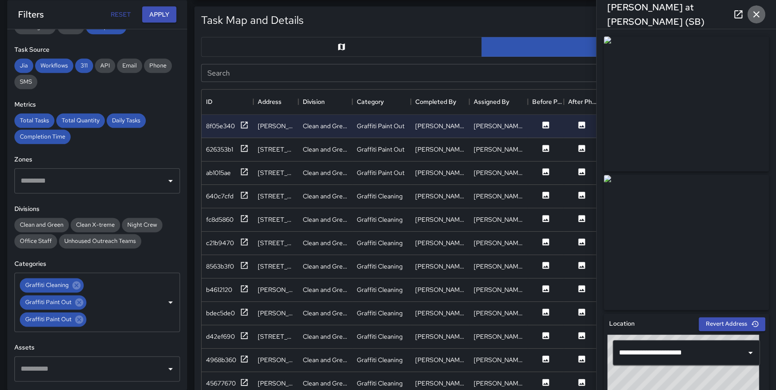
click at [756, 12] on icon "button" at bounding box center [756, 14] width 11 height 11
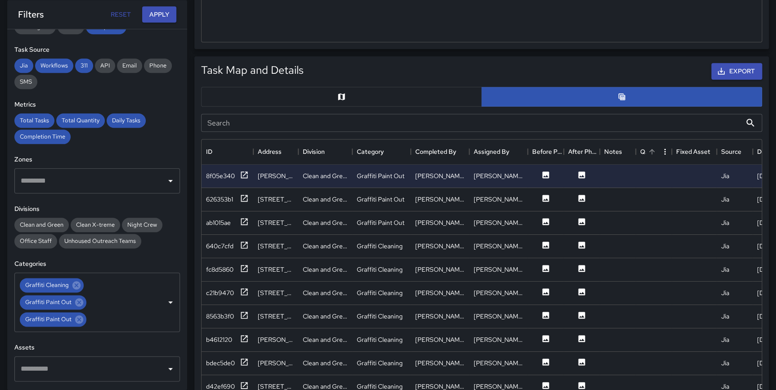
scroll to position [437, 0]
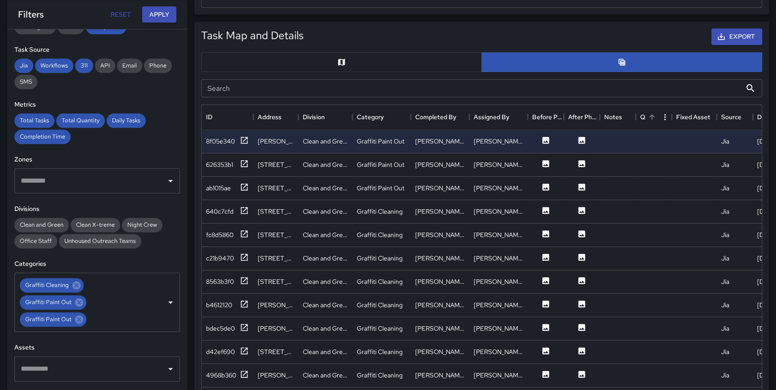
click at [325, 61] on button "button" at bounding box center [341, 62] width 281 height 20
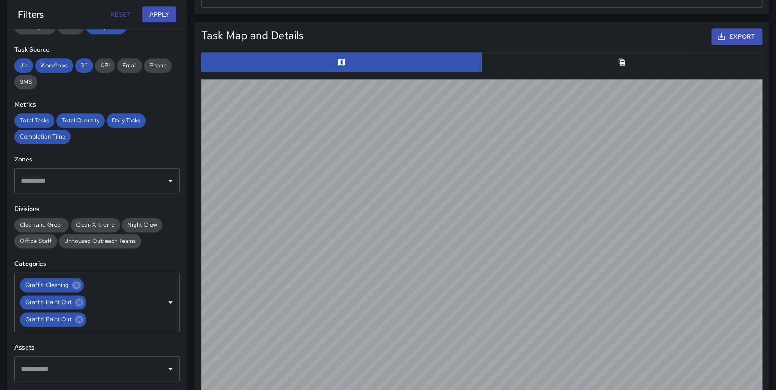
click at [126, 13] on button "Reset" at bounding box center [120, 14] width 29 height 17
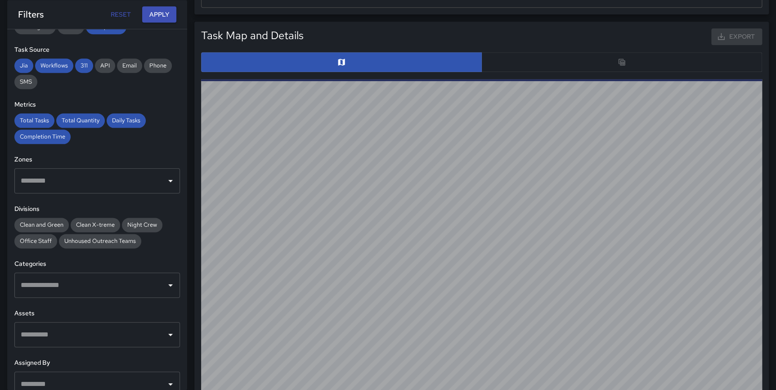
type input "**********"
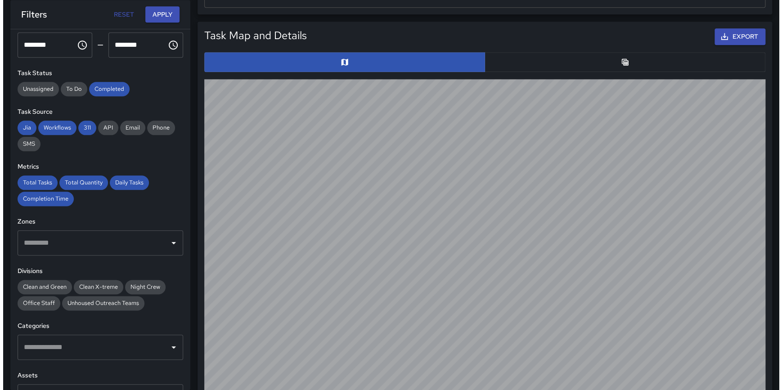
scroll to position [0, 0]
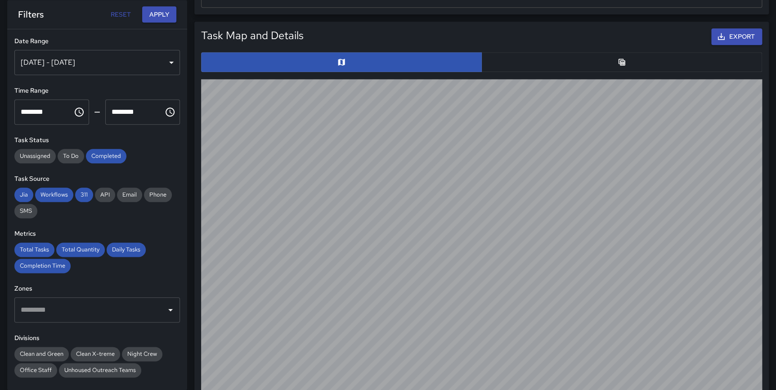
click at [76, 58] on div "Aug 05, 2025 - Aug 11, 2025" at bounding box center [97, 62] width 166 height 25
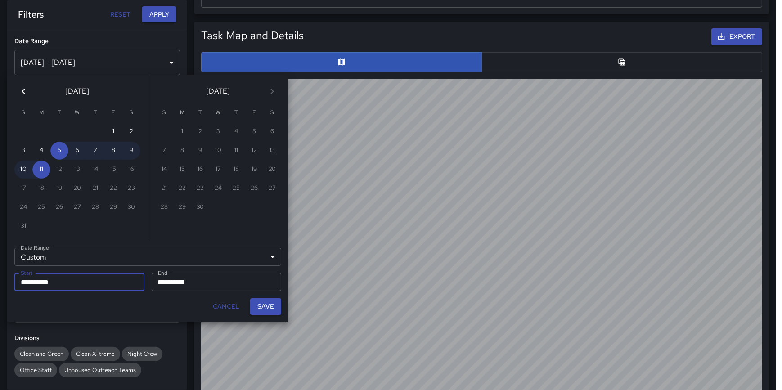
click at [24, 91] on icon "Previous month" at bounding box center [23, 91] width 11 height 11
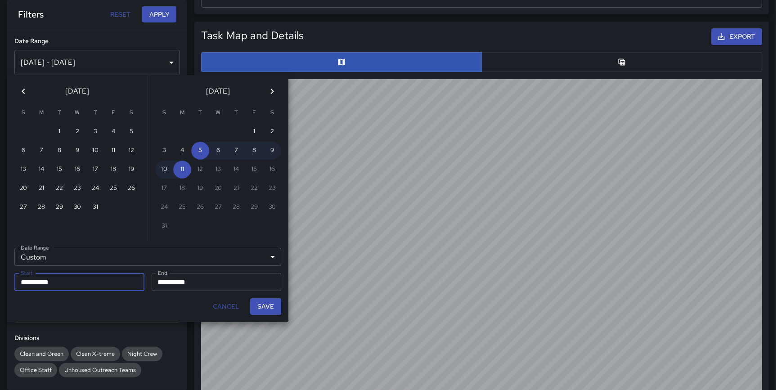
click at [24, 91] on icon "Previous month" at bounding box center [23, 91] width 11 height 11
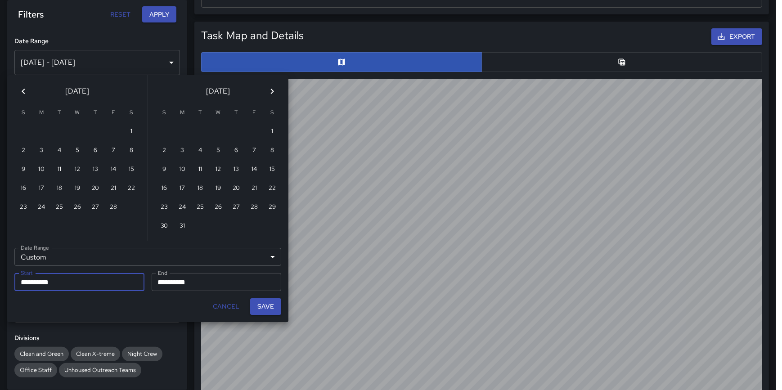
click at [24, 91] on icon "Previous month" at bounding box center [23, 91] width 11 height 11
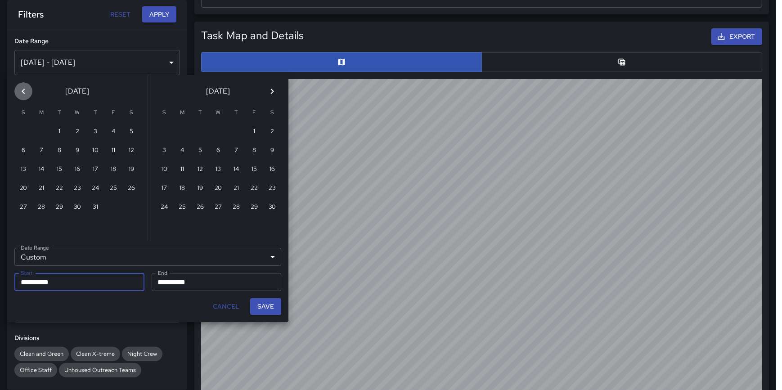
click at [24, 91] on icon "Previous month" at bounding box center [23, 91] width 11 height 11
click at [100, 131] on button "1" at bounding box center [95, 132] width 18 height 18
type input "**********"
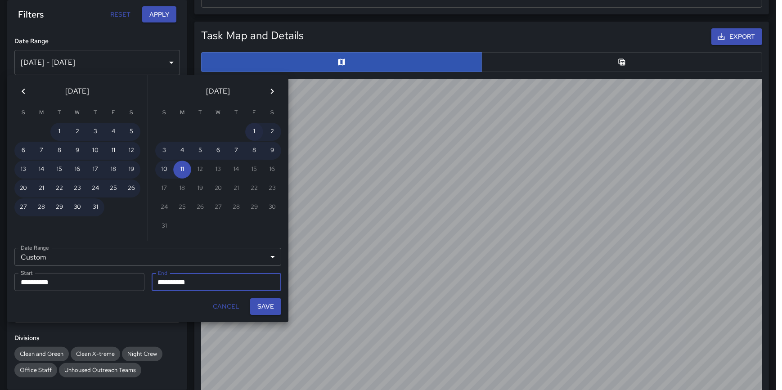
click at [253, 129] on button "1" at bounding box center [254, 132] width 18 height 18
type input "**********"
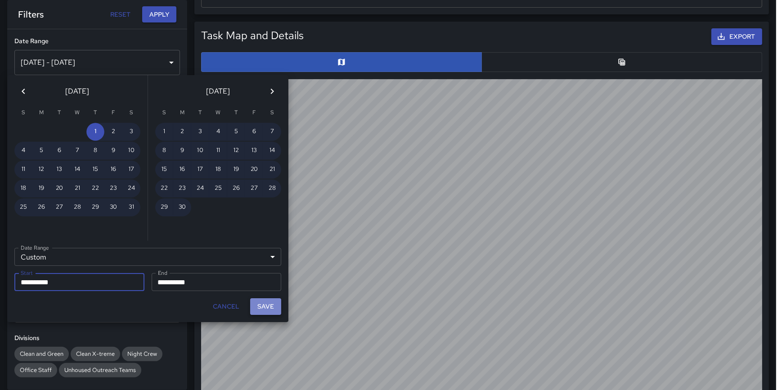
click at [273, 302] on button "Save" at bounding box center [265, 306] width 31 height 17
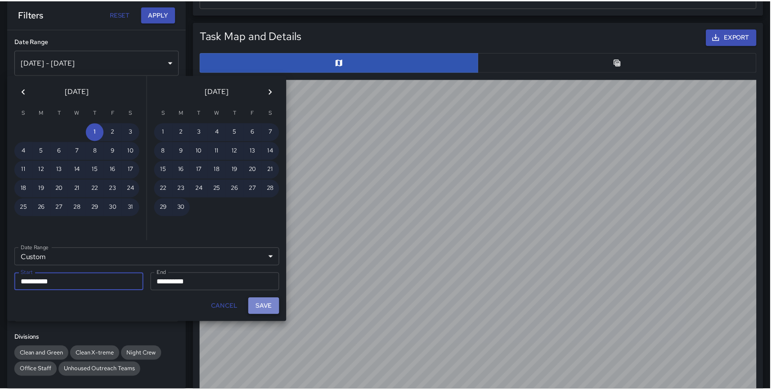
type input "**********"
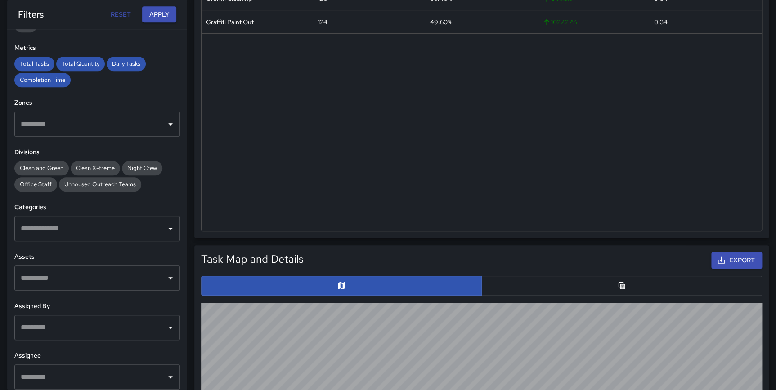
scroll to position [192, 0]
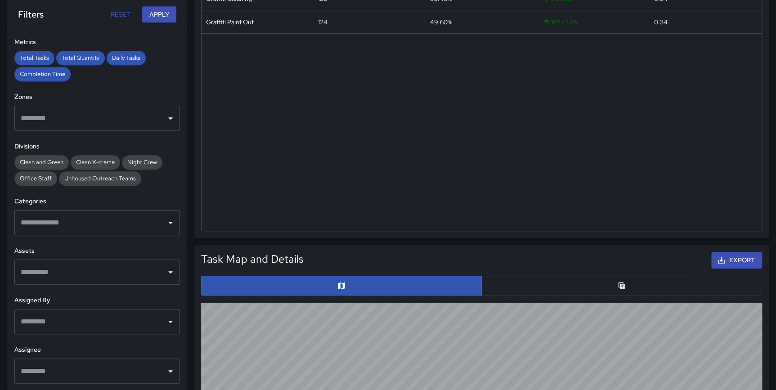
click at [59, 221] on input "text" at bounding box center [90, 222] width 144 height 17
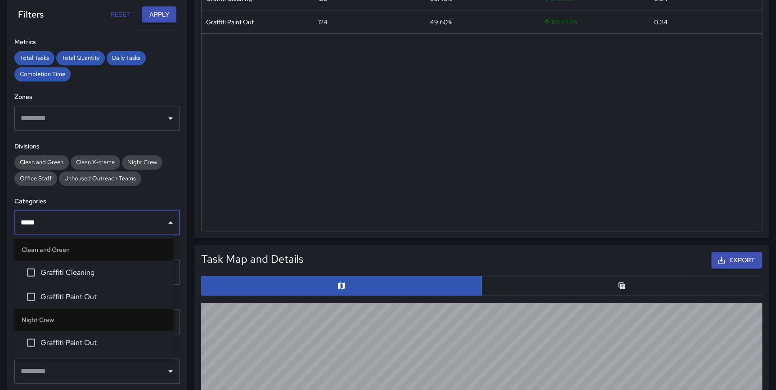
type input "******"
drag, startPoint x: 75, startPoint y: 263, endPoint x: 76, endPoint y: 277, distance: 14.5
click at [75, 263] on li "Graffiti Cleaning" at bounding box center [93, 272] width 159 height 24
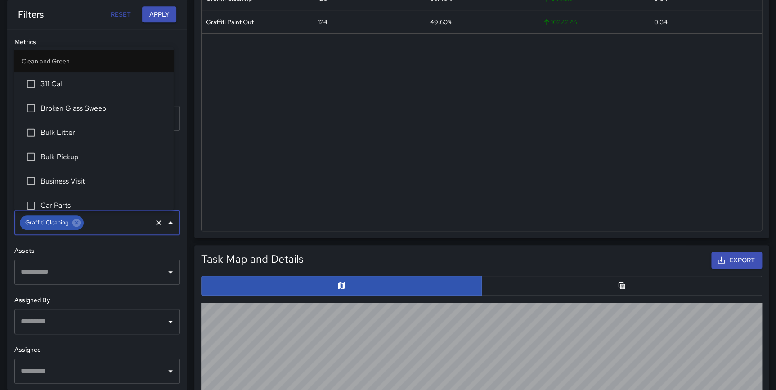
scroll to position [760, 0]
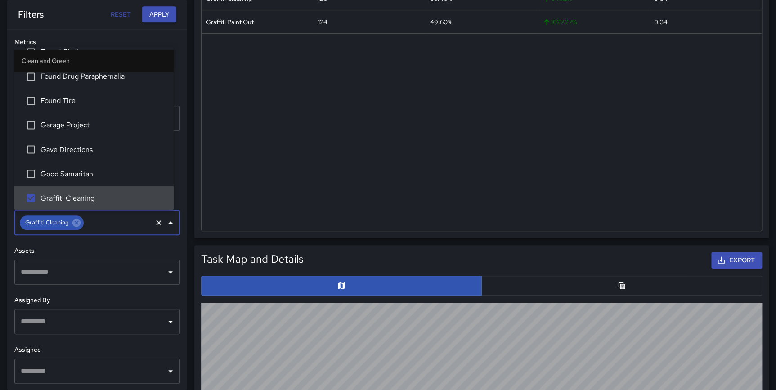
drag, startPoint x: 180, startPoint y: 231, endPoint x: 169, endPoint y: 231, distance: 10.8
click at [179, 232] on div "**********" at bounding box center [97, 209] width 180 height 361
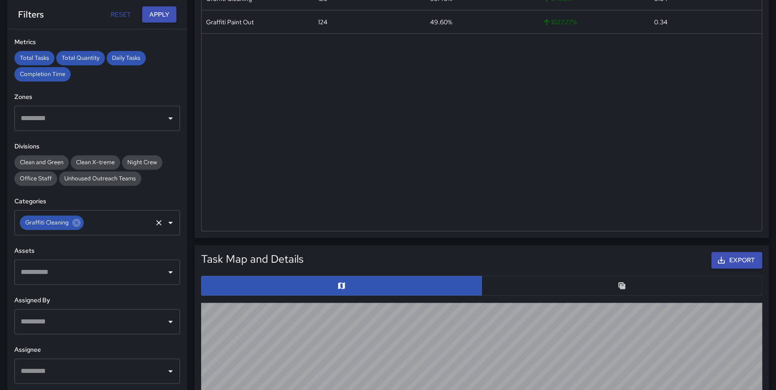
click at [116, 224] on input "text" at bounding box center [118, 222] width 66 height 17
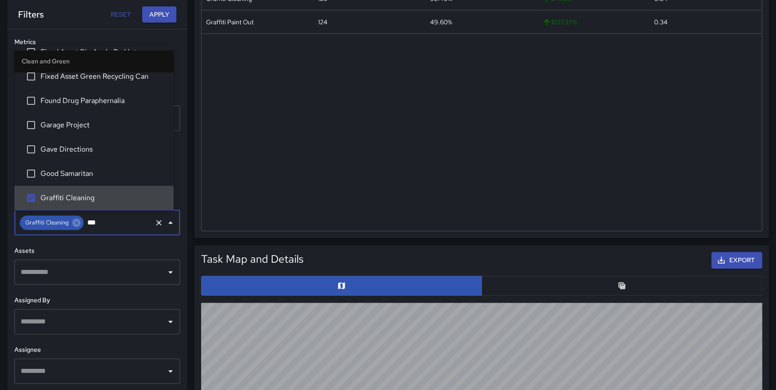
scroll to position [0, 0]
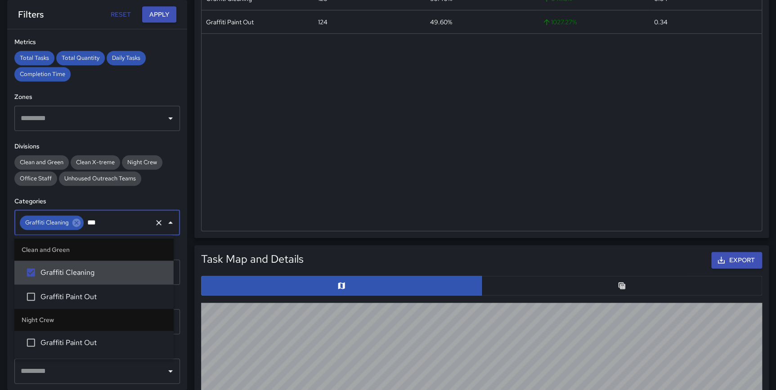
type input "****"
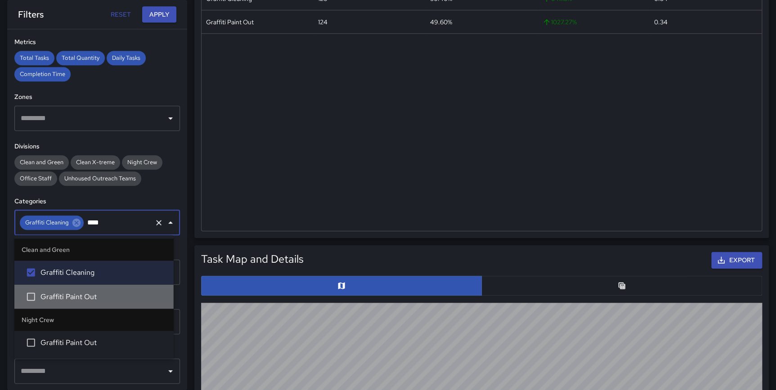
click at [100, 296] on span "Graffiti Paint Out" at bounding box center [103, 296] width 126 height 11
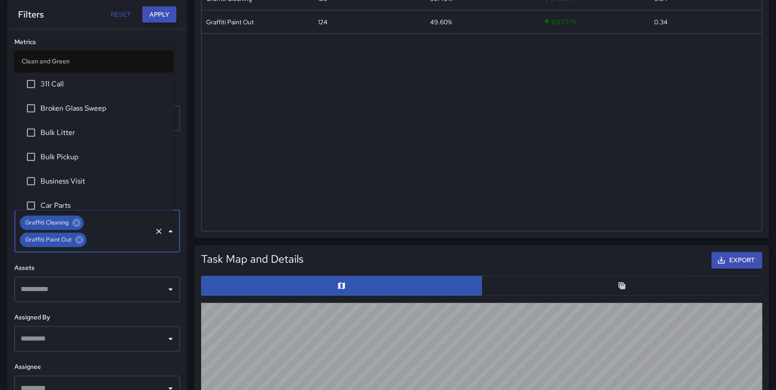
scroll to position [760, 0]
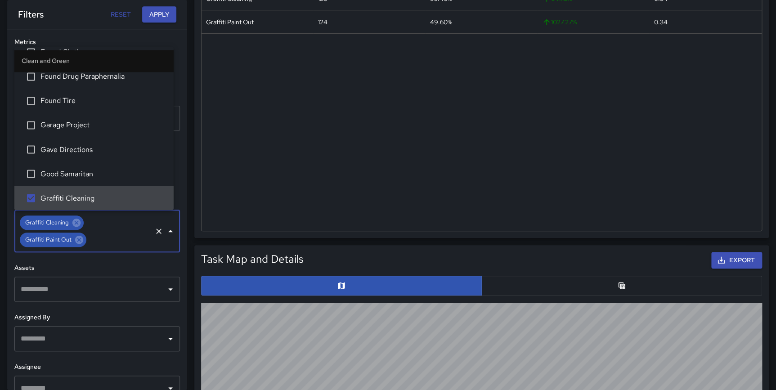
click at [180, 265] on div "**********" at bounding box center [97, 209] width 180 height 361
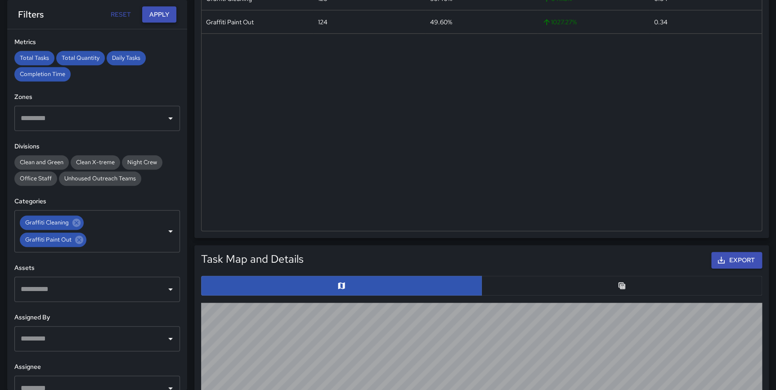
click at [149, 13] on button "Apply" at bounding box center [159, 14] width 34 height 17
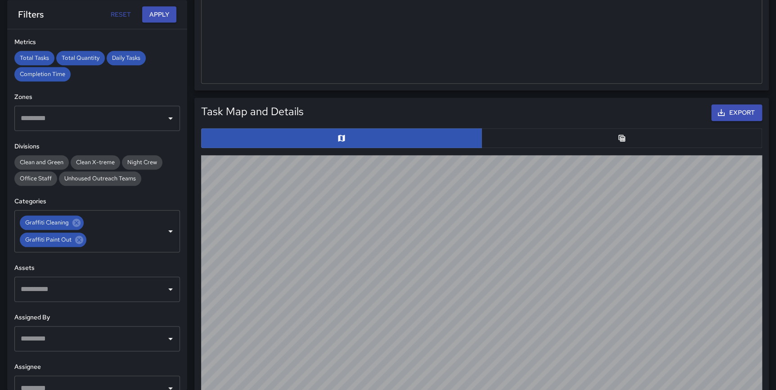
scroll to position [388, 0]
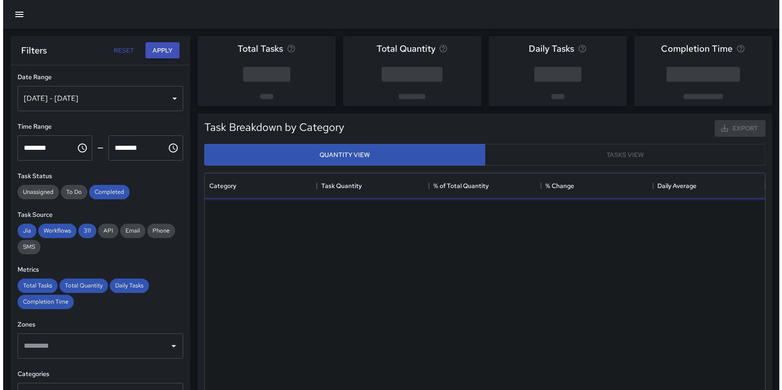
scroll to position [263, 553]
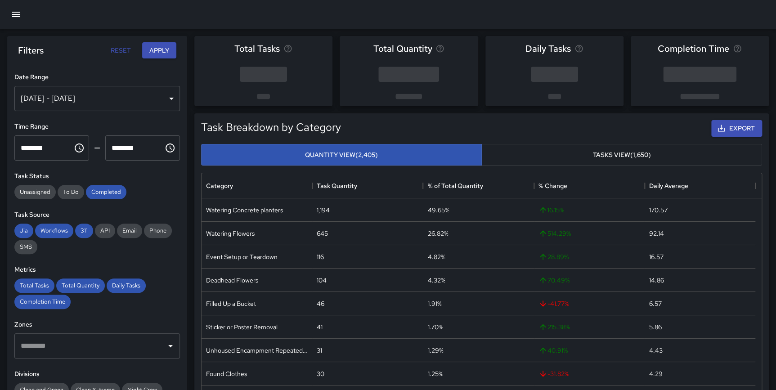
click at [79, 101] on div "[DATE] - [DATE]" at bounding box center [97, 98] width 166 height 25
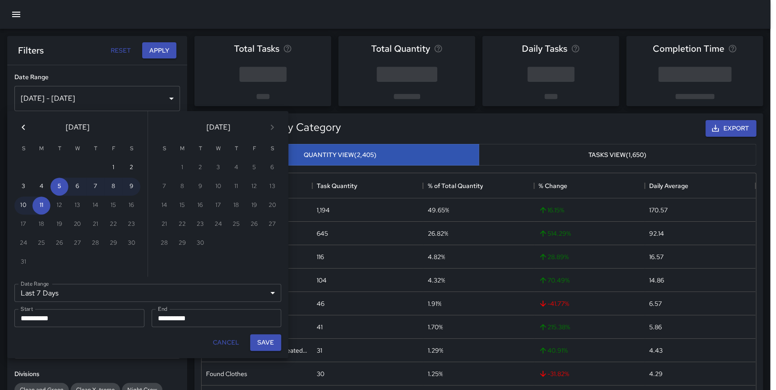
scroll to position [263, 554]
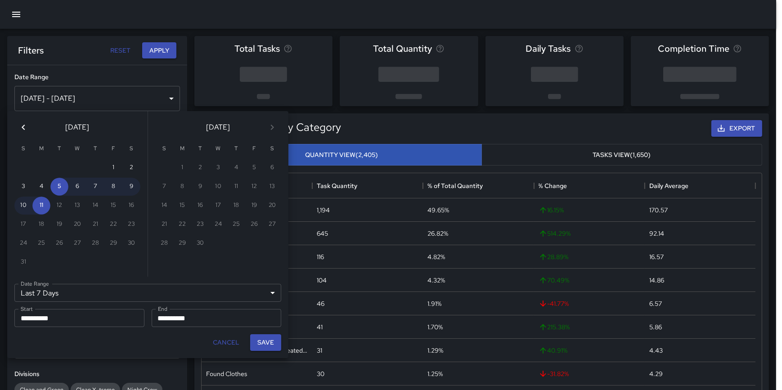
click at [22, 126] on icon "Previous month" at bounding box center [23, 127] width 11 height 11
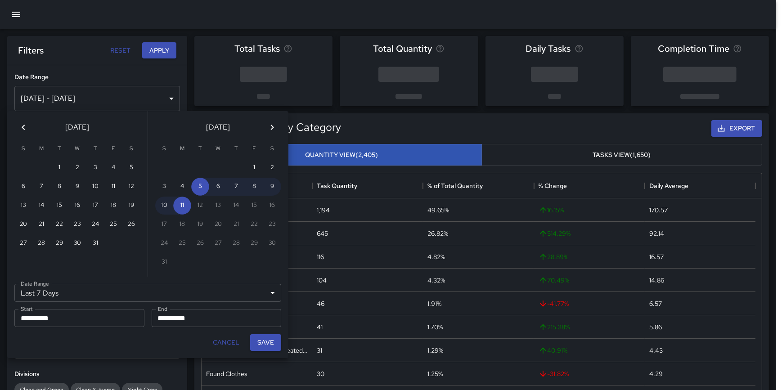
click at [22, 126] on icon "Previous month" at bounding box center [23, 127] width 11 height 11
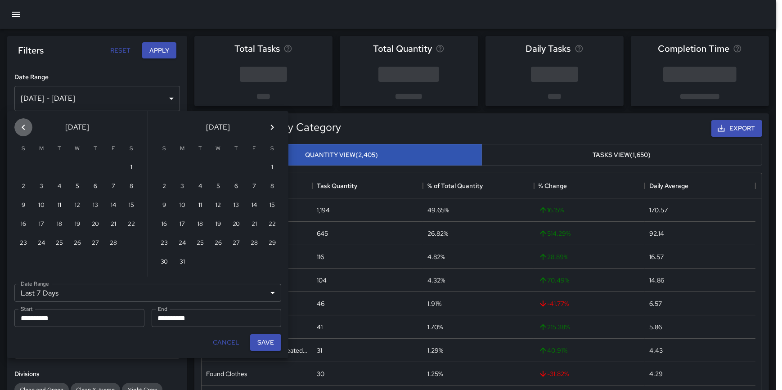
click at [22, 126] on icon "Previous month" at bounding box center [23, 127] width 11 height 11
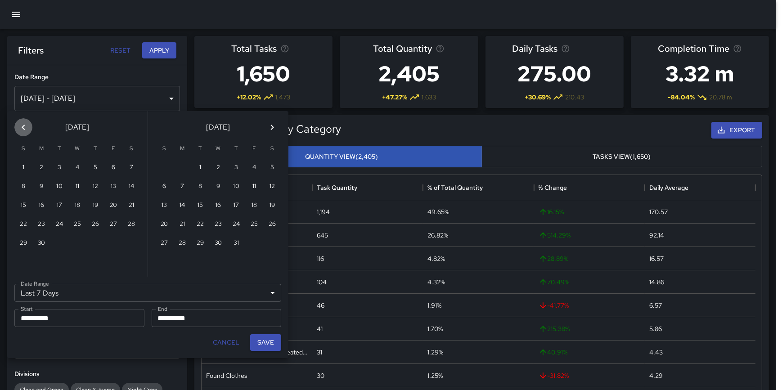
click at [22, 126] on icon "Previous month" at bounding box center [23, 127] width 11 height 11
click at [89, 170] on button "1" at bounding box center [95, 168] width 18 height 18
type input "******"
type input "**********"
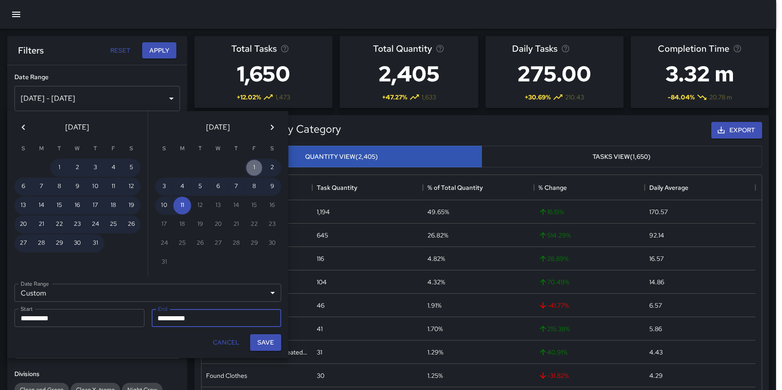
click at [254, 165] on button "1" at bounding box center [254, 168] width 18 height 18
type input "**********"
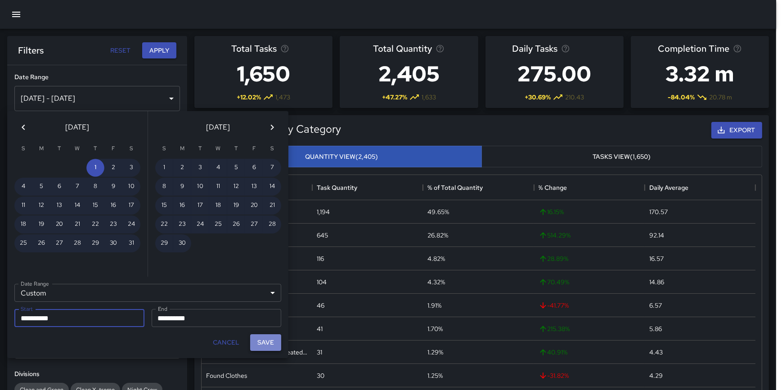
click at [266, 344] on button "Save" at bounding box center [265, 342] width 31 height 17
type input "**********"
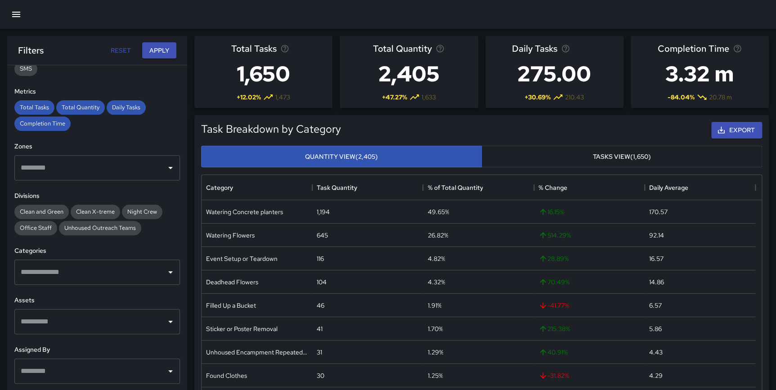
scroll to position [192, 0]
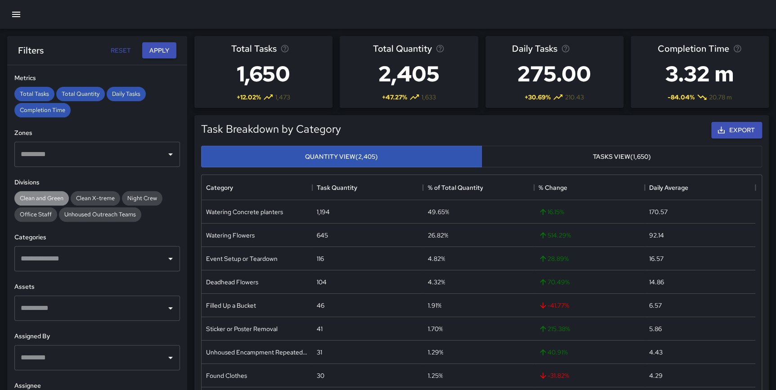
click at [49, 194] on span "Clean and Green" at bounding box center [41, 198] width 54 height 8
click at [62, 261] on input "text" at bounding box center [90, 258] width 144 height 17
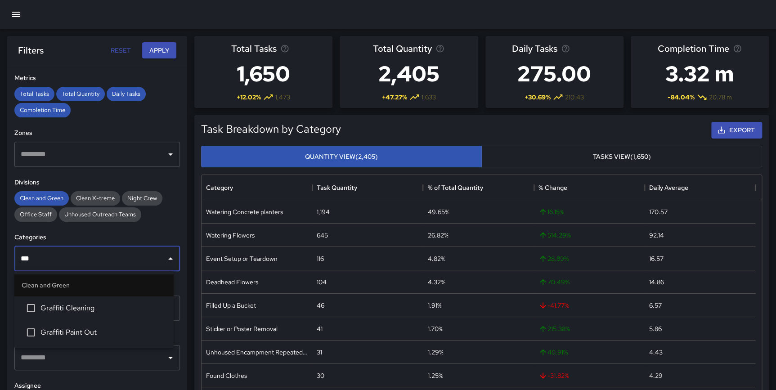
type input "****"
click at [69, 306] on span "Graffiti Cleaning" at bounding box center [103, 308] width 126 height 11
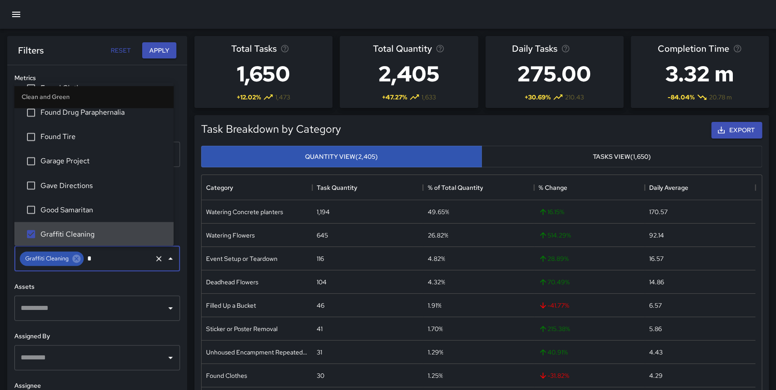
scroll to position [104, 0]
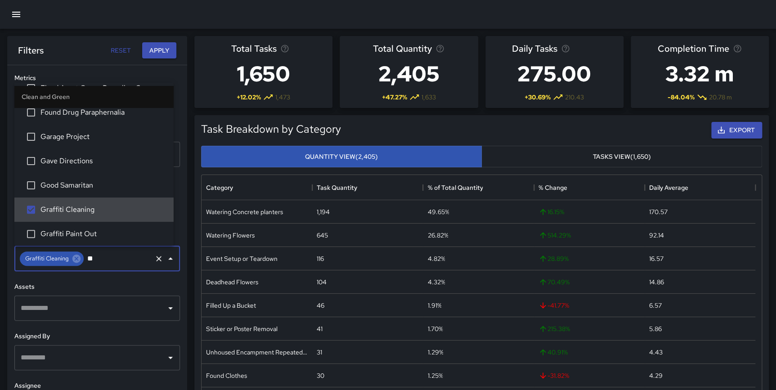
type input "***"
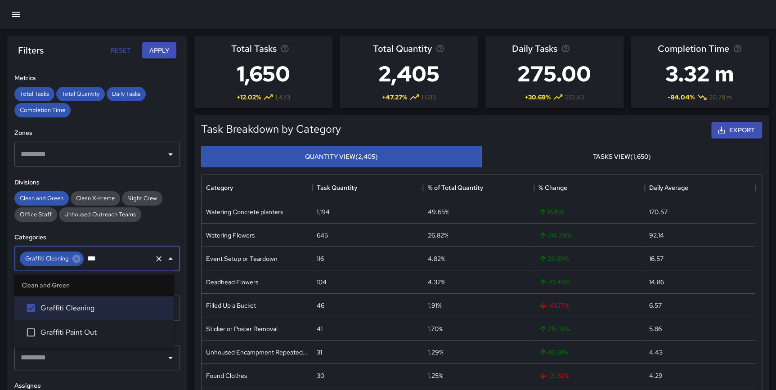
click at [97, 329] on span "Graffiti Paint Out" at bounding box center [103, 332] width 126 height 11
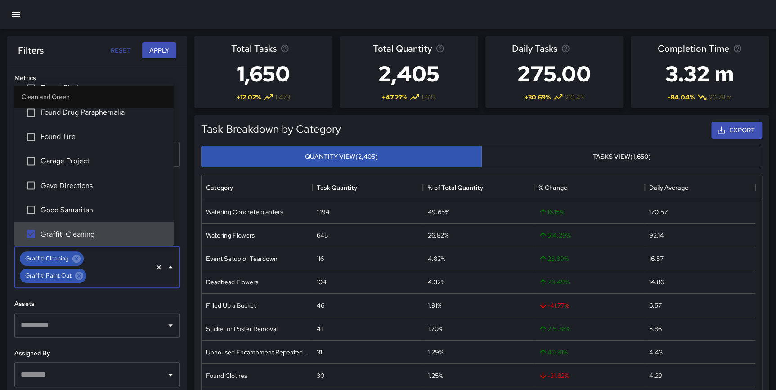
scroll to position [193, 0]
click at [176, 299] on div "**********" at bounding box center [97, 245] width 180 height 361
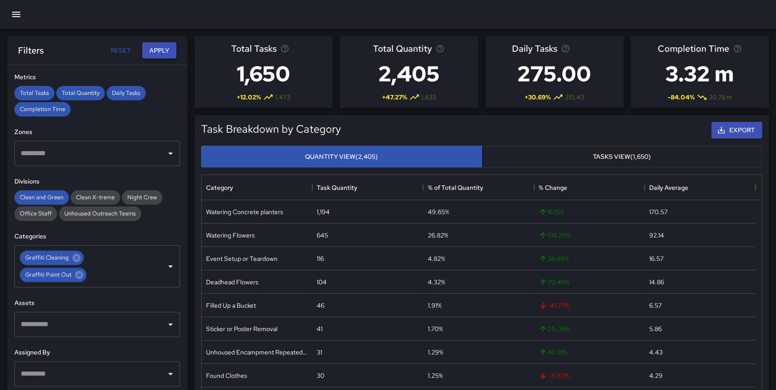
click at [154, 50] on button "Apply" at bounding box center [159, 50] width 34 height 17
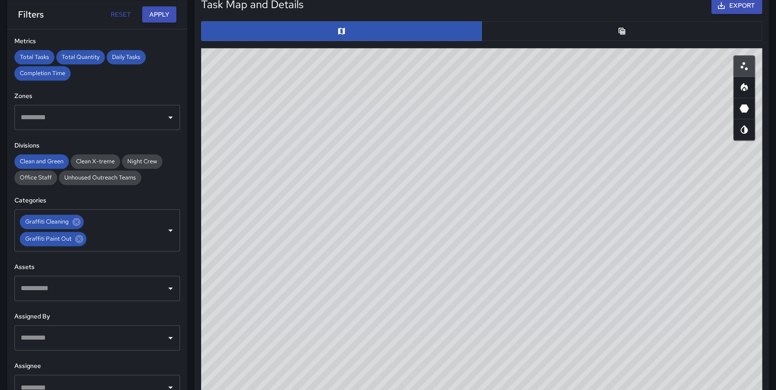
scroll to position [463, 0]
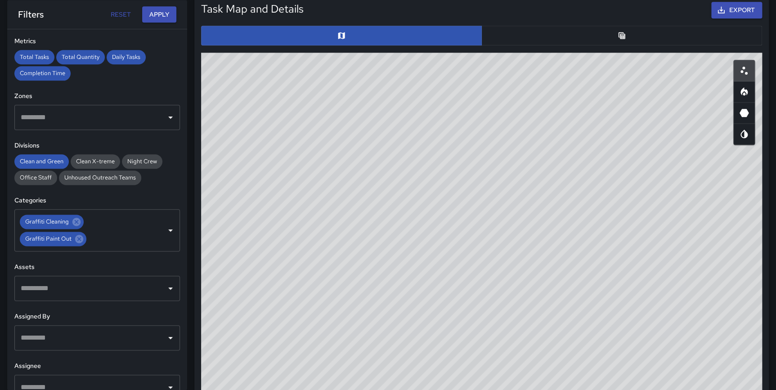
click at [746, 92] on icon "Heatmap" at bounding box center [744, 91] width 11 height 11
type button "heatmap"
drag, startPoint x: 548, startPoint y: 307, endPoint x: 539, endPoint y: 373, distance: 66.9
click at [530, 389] on div "© Mapbox © OpenStreetMap Improve this map" at bounding box center [481, 233] width 561 height 360
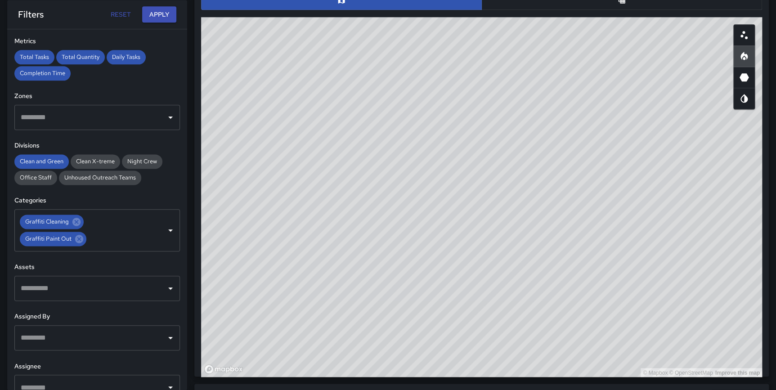
scroll to position [511, 0]
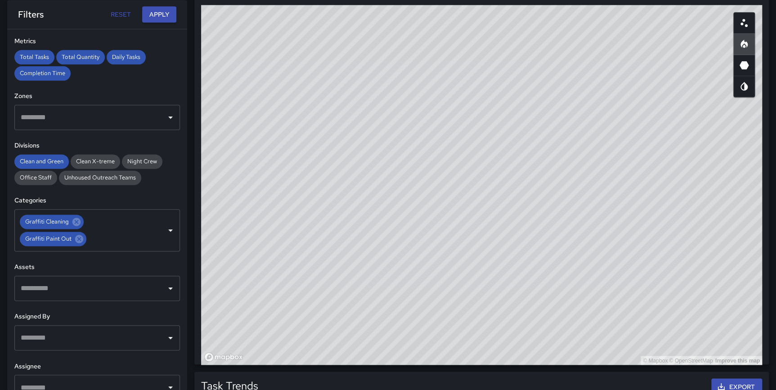
drag, startPoint x: 565, startPoint y: 193, endPoint x: 544, endPoint y: 159, distance: 39.4
click at [544, 159] on div "© Mapbox © OpenStreetMap Improve this map" at bounding box center [481, 185] width 561 height 360
drag, startPoint x: 465, startPoint y: 255, endPoint x: 468, endPoint y: 261, distance: 6.6
click at [468, 261] on div "© Mapbox © OpenStreetMap Improve this map" at bounding box center [481, 185] width 561 height 360
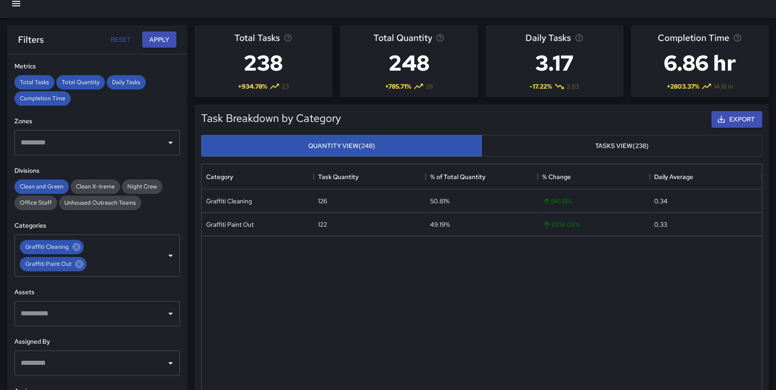
scroll to position [9, 0]
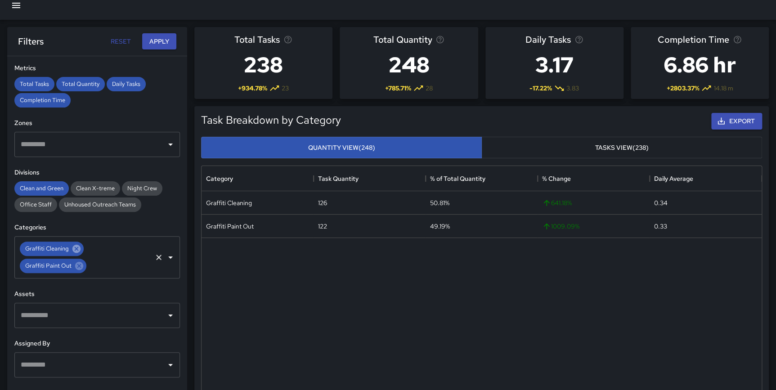
click at [74, 248] on icon at bounding box center [76, 249] width 8 height 8
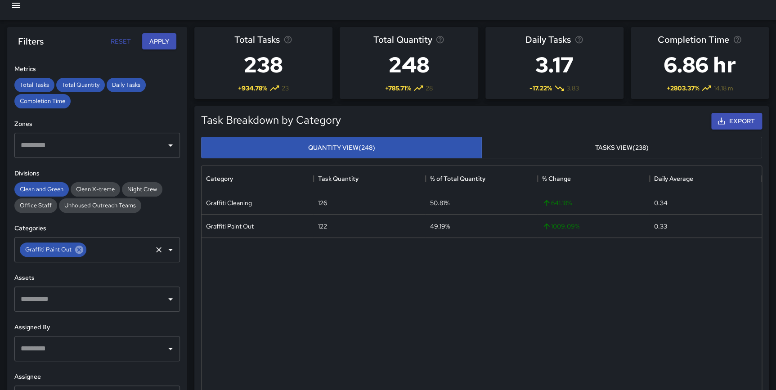
click at [79, 250] on icon at bounding box center [79, 250] width 10 height 10
click at [80, 250] on input "text" at bounding box center [90, 249] width 144 height 17
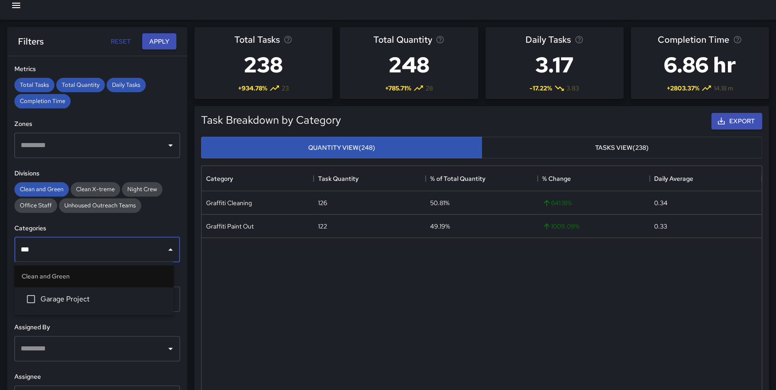
type input "****"
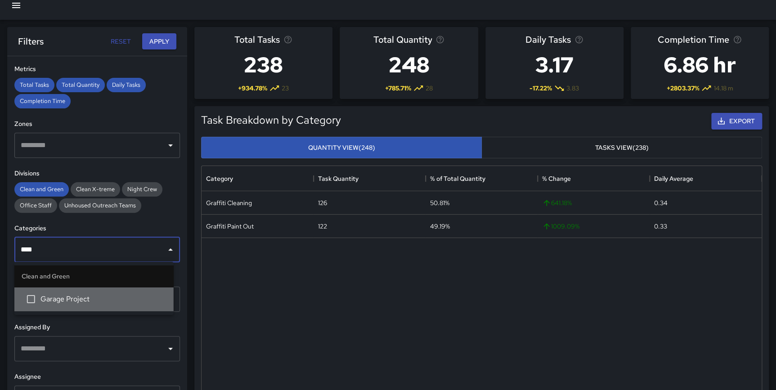
click at [69, 294] on span "Garage Project" at bounding box center [103, 299] width 126 height 11
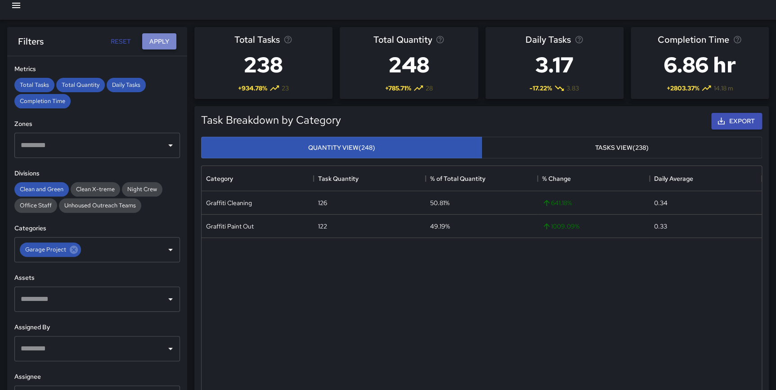
click at [157, 40] on button "Apply" at bounding box center [159, 41] width 34 height 17
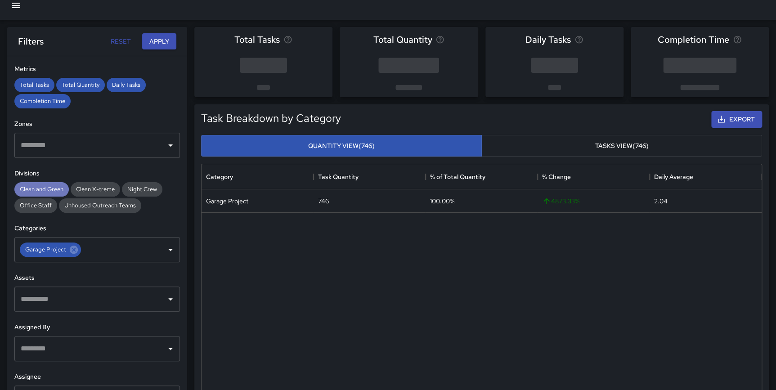
click at [46, 191] on span "Clean and Green" at bounding box center [41, 189] width 54 height 8
click at [134, 190] on span "Night Crew" at bounding box center [142, 189] width 40 height 8
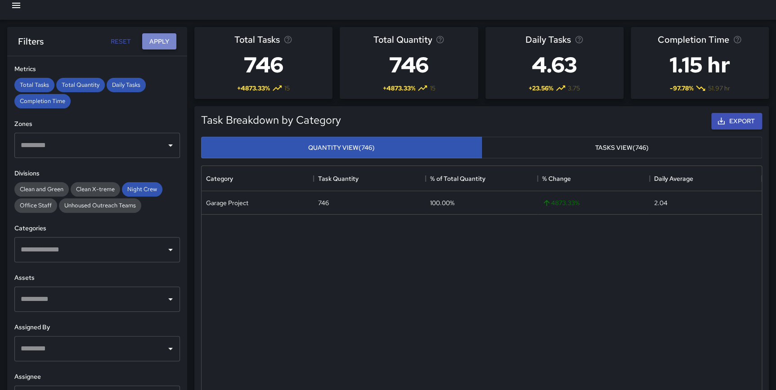
click at [157, 39] on button "Apply" at bounding box center [159, 41] width 34 height 17
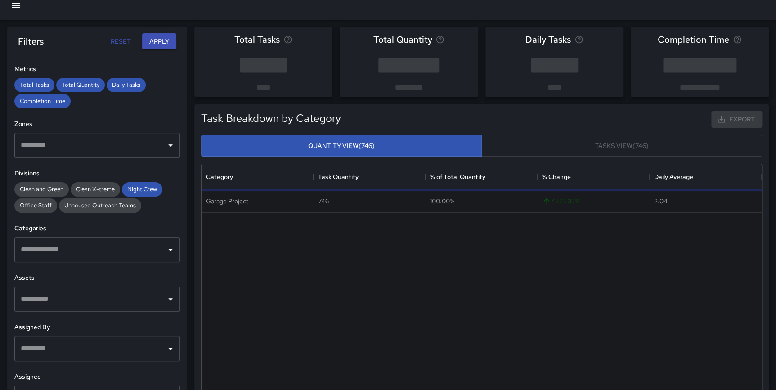
click at [84, 243] on input "text" at bounding box center [90, 249] width 144 height 17
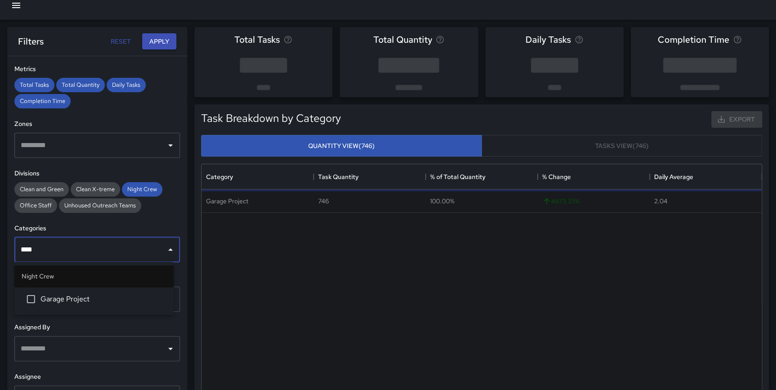
type input "*****"
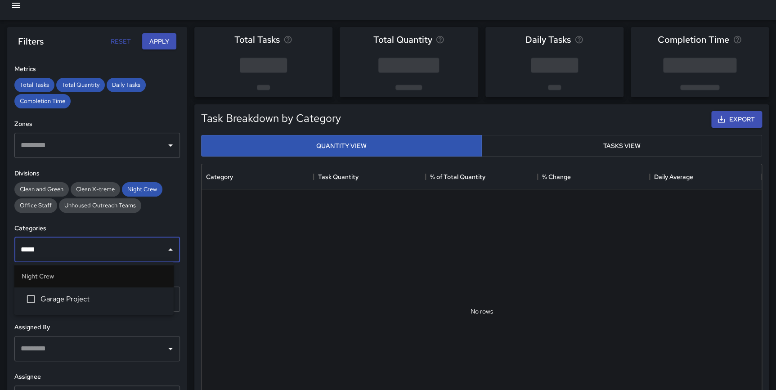
click at [79, 297] on span "Garage Project" at bounding box center [103, 299] width 126 height 11
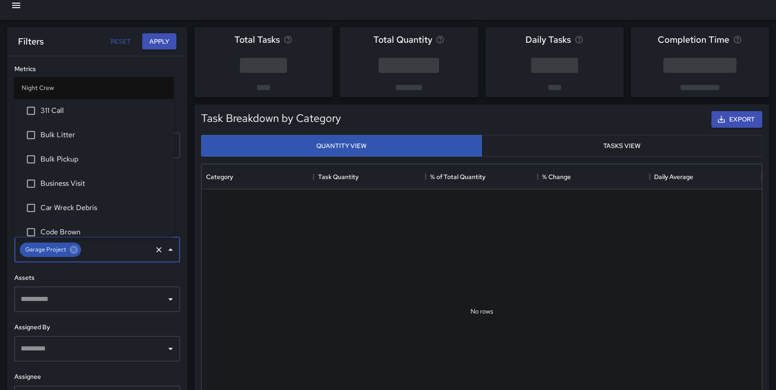
scroll to position [178, 0]
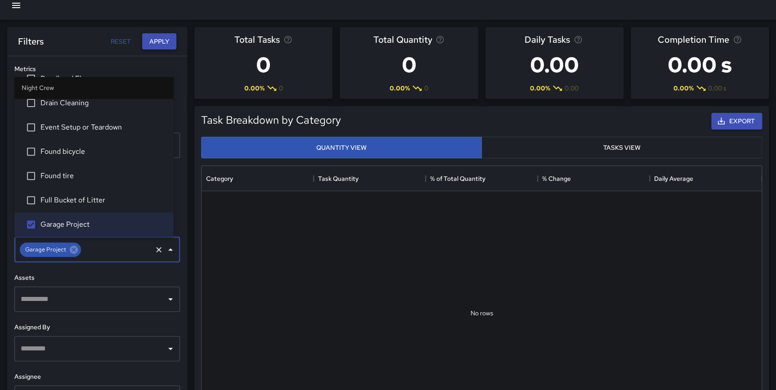
click at [164, 39] on button "Apply" at bounding box center [159, 41] width 34 height 17
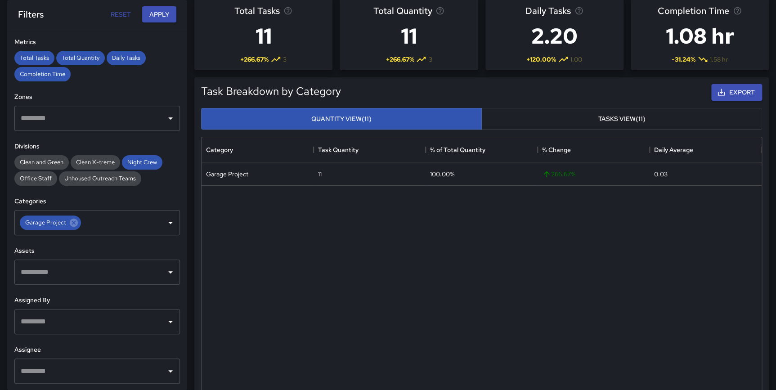
scroll to position [9, 0]
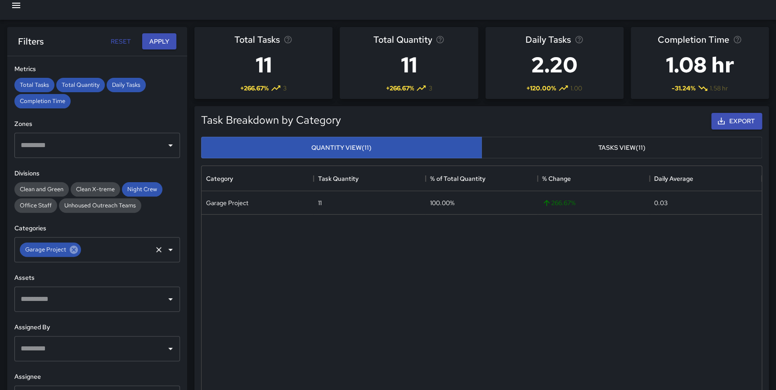
click at [74, 246] on icon at bounding box center [74, 250] width 8 height 8
click at [139, 185] on span "Night Crew" at bounding box center [142, 189] width 40 height 8
click at [46, 189] on span "Clean and Green" at bounding box center [41, 189] width 54 height 8
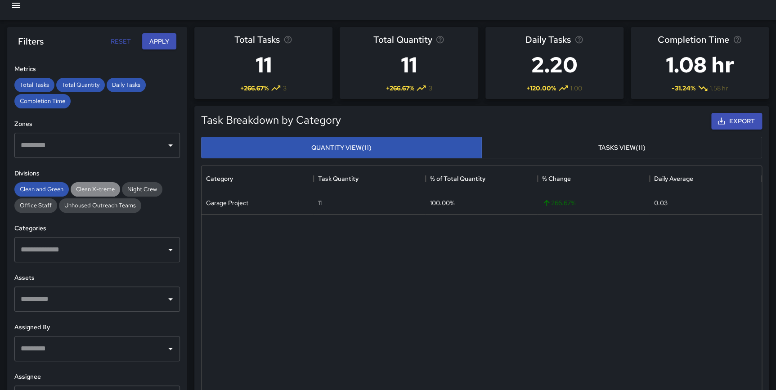
click at [94, 185] on span "Clean X-treme" at bounding box center [95, 189] width 49 height 8
click at [148, 187] on span "Night Crew" at bounding box center [142, 189] width 40 height 8
click at [153, 40] on button "Apply" at bounding box center [159, 41] width 34 height 17
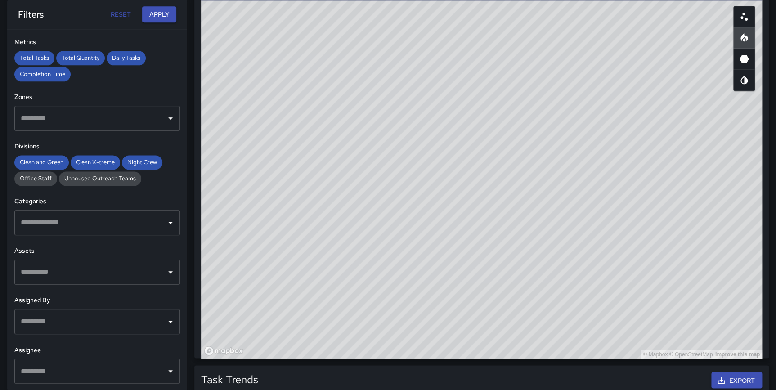
scroll to position [445, 0]
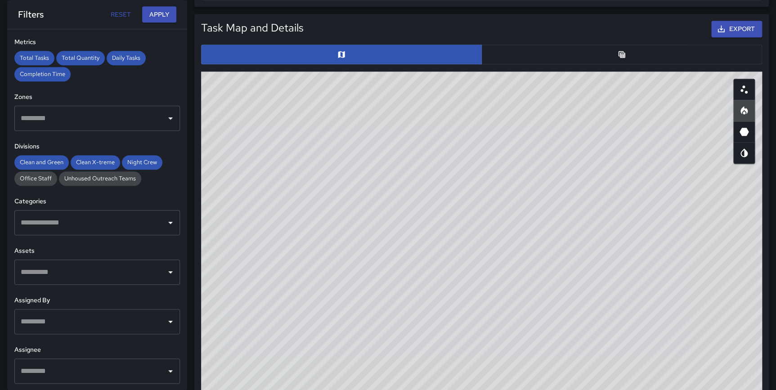
click at [608, 54] on button "button" at bounding box center [621, 55] width 281 height 20
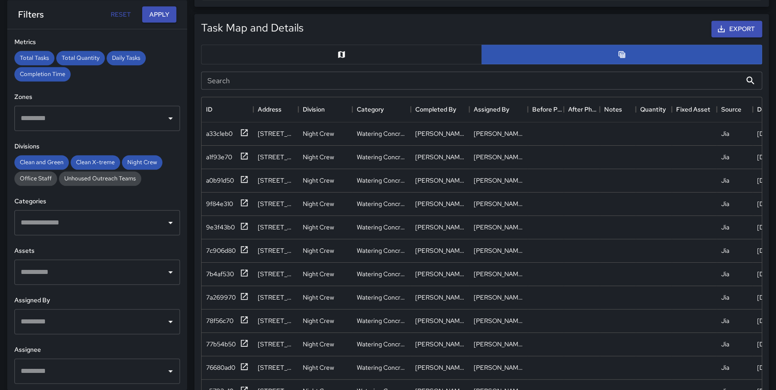
scroll to position [6, 7]
click at [550, 108] on button "Menu" at bounding box center [556, 109] width 13 height 13
click at [547, 108] on icon "Sort" at bounding box center [544, 109] width 8 height 8
click at [543, 113] on button "Sort" at bounding box center [544, 109] width 13 height 13
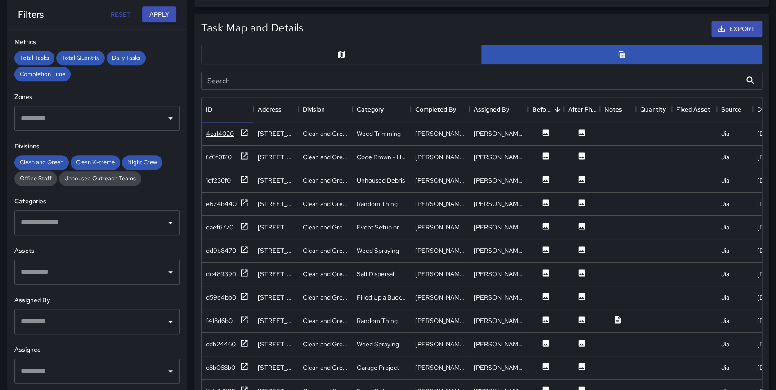
click at [244, 131] on icon at bounding box center [244, 132] width 7 height 7
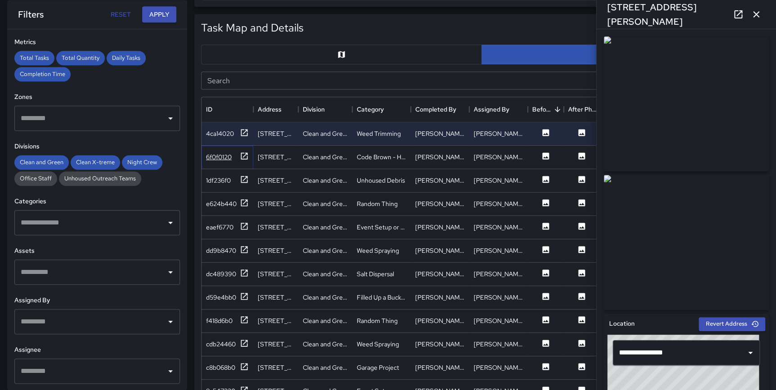
click at [243, 154] on icon at bounding box center [244, 156] width 9 height 9
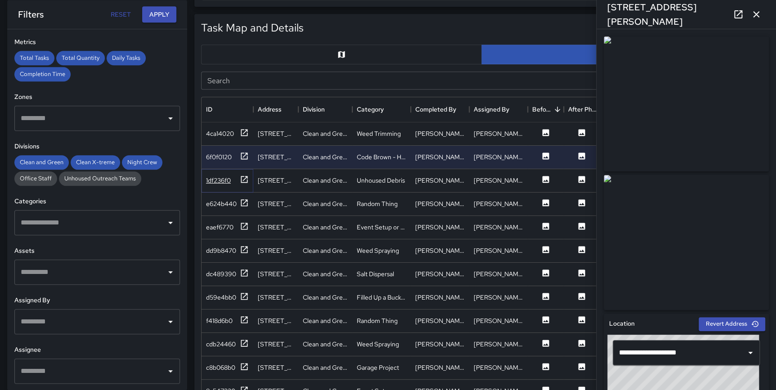
click at [244, 183] on icon at bounding box center [244, 179] width 9 height 9
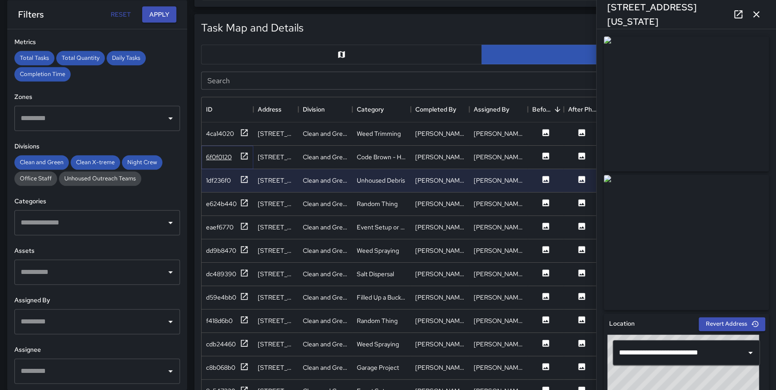
click at [244, 152] on icon at bounding box center [244, 156] width 9 height 9
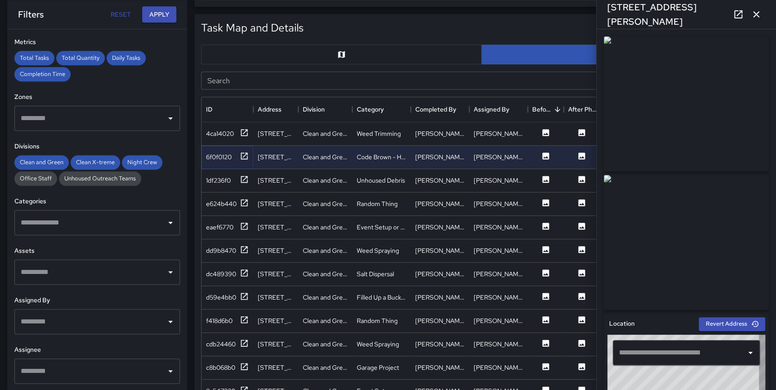
type input "**********"
click at [246, 179] on icon at bounding box center [244, 179] width 9 height 9
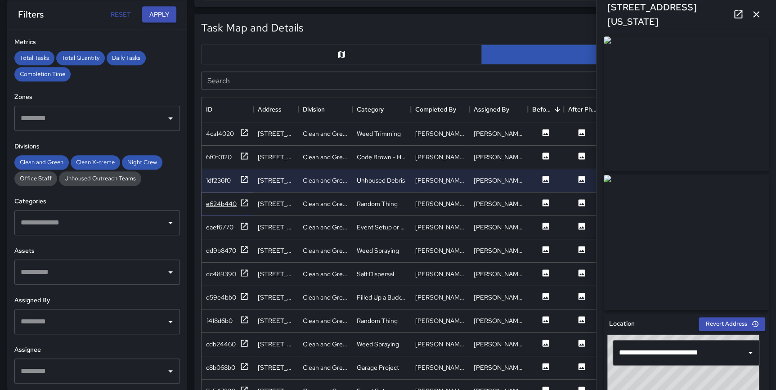
click at [243, 200] on icon at bounding box center [244, 202] width 9 height 9
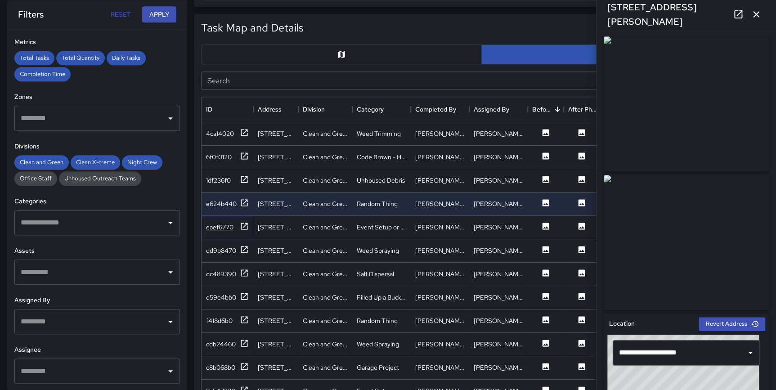
click at [245, 231] on div at bounding box center [244, 227] width 9 height 11
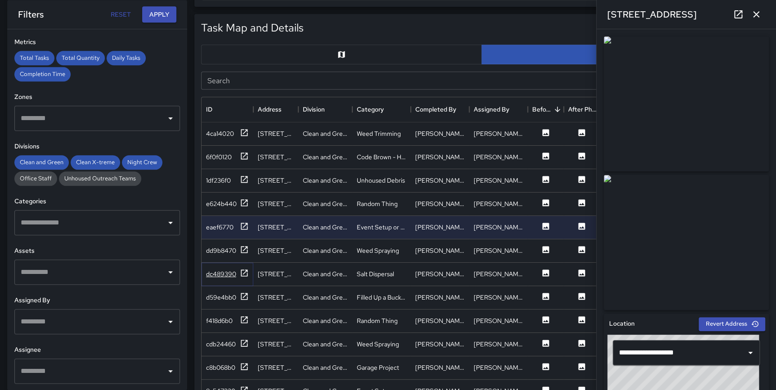
click at [244, 272] on icon at bounding box center [244, 272] width 7 height 7
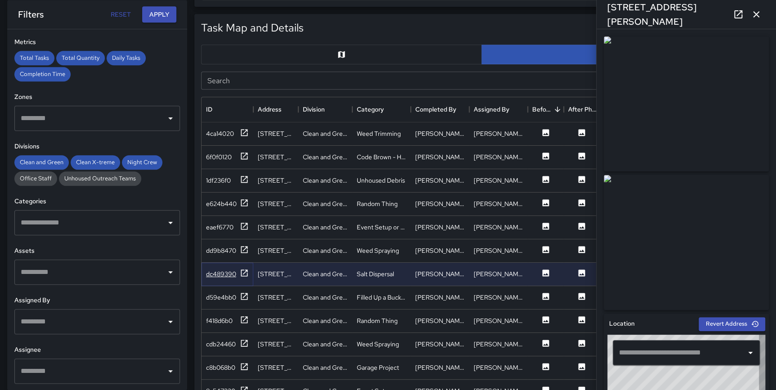
type input "**********"
click at [242, 292] on icon at bounding box center [244, 296] width 9 height 9
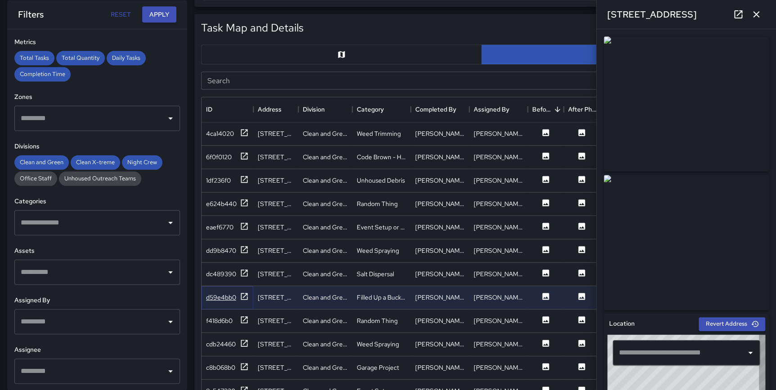
type input "**********"
click at [757, 11] on icon "button" at bounding box center [756, 14] width 11 height 11
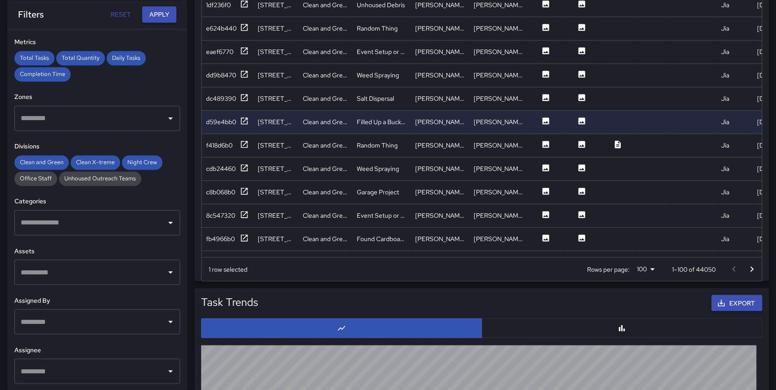
scroll to position [566, 0]
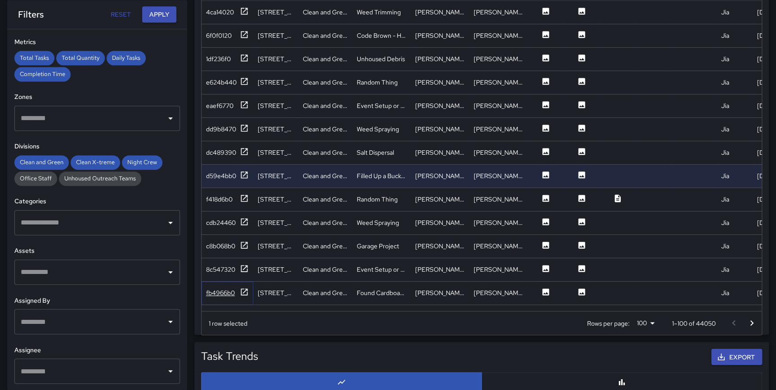
click at [241, 292] on icon at bounding box center [244, 291] width 7 height 7
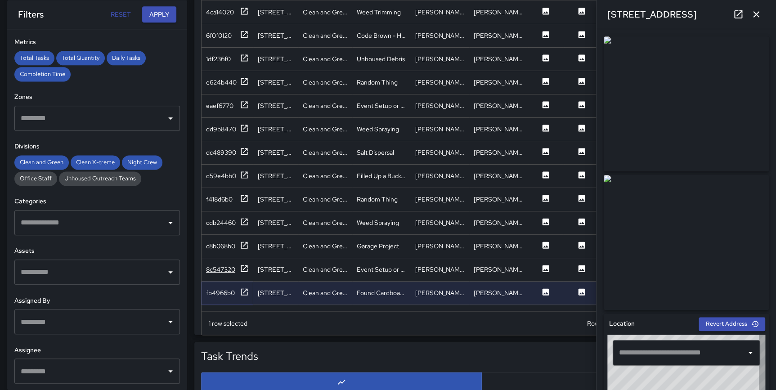
type input "**********"
click at [242, 267] on icon at bounding box center [244, 268] width 9 height 9
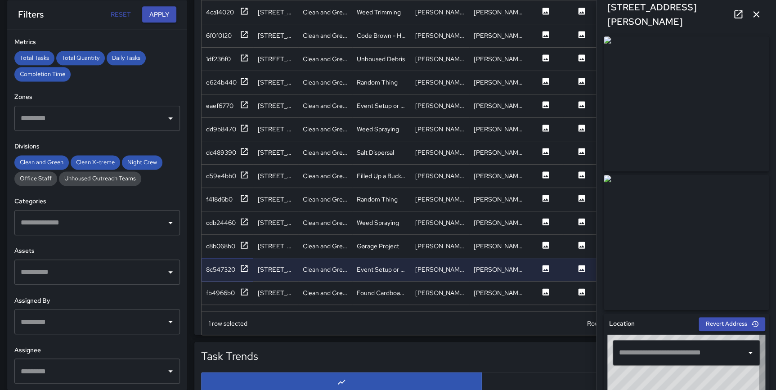
type input "**********"
click at [756, 15] on icon "button" at bounding box center [756, 14] width 6 height 6
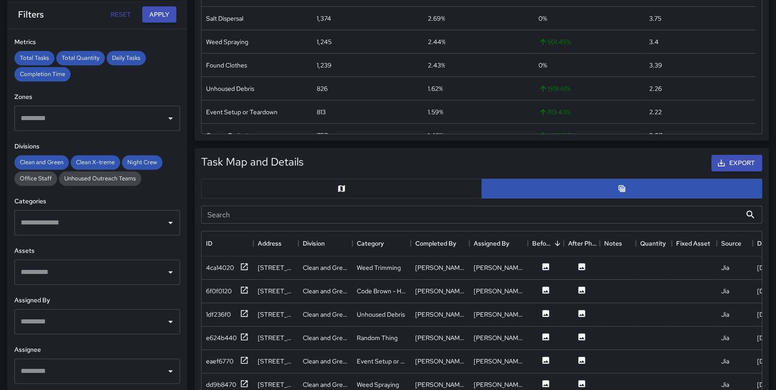
scroll to position [293, 0]
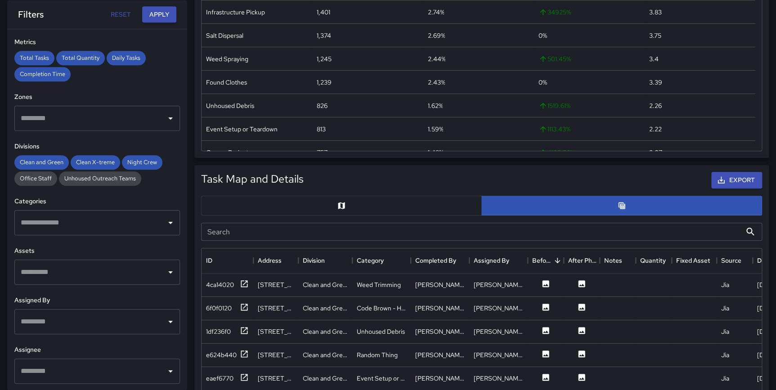
click at [339, 228] on input "Search" at bounding box center [471, 232] width 540 height 18
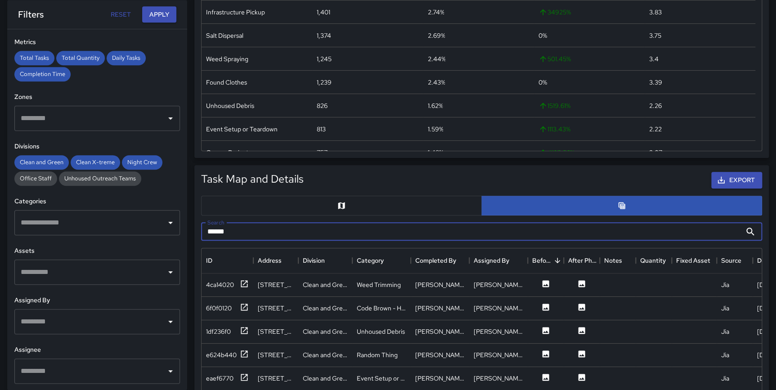
type input "******"
click at [247, 284] on icon at bounding box center [244, 283] width 9 height 9
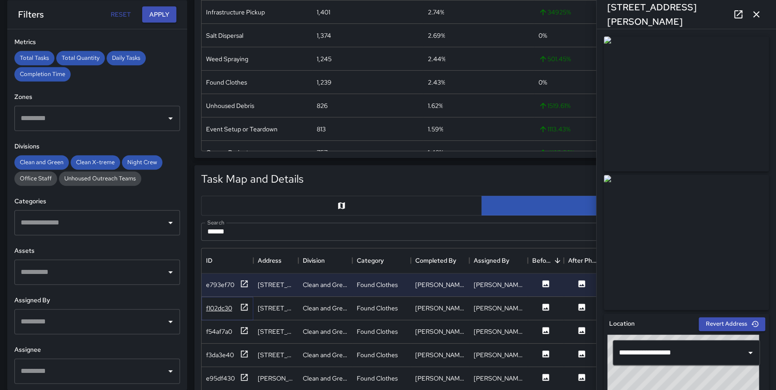
click at [244, 307] on icon at bounding box center [244, 307] width 9 height 9
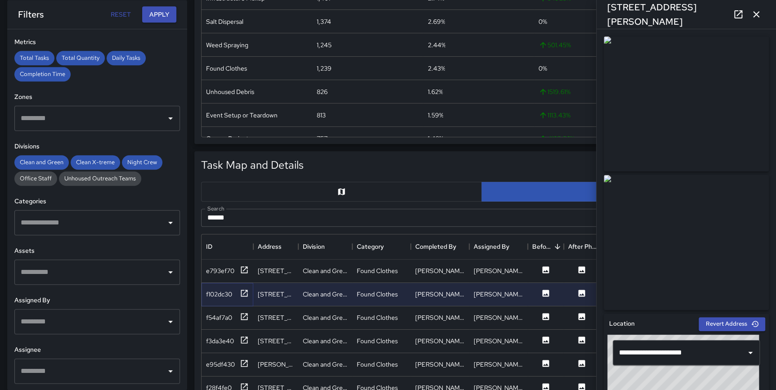
scroll to position [313, 0]
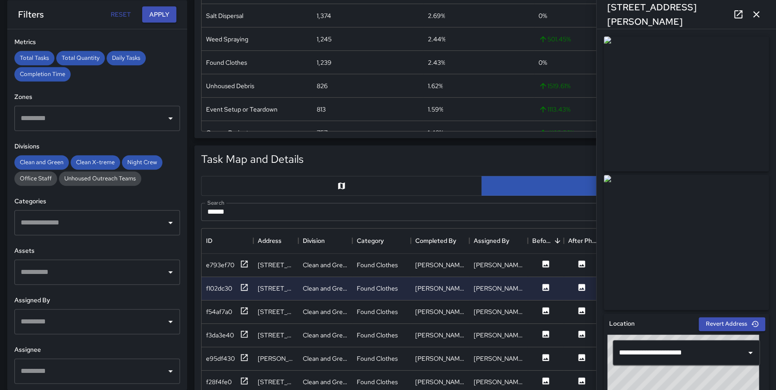
click at [759, 18] on icon "button" at bounding box center [756, 14] width 11 height 11
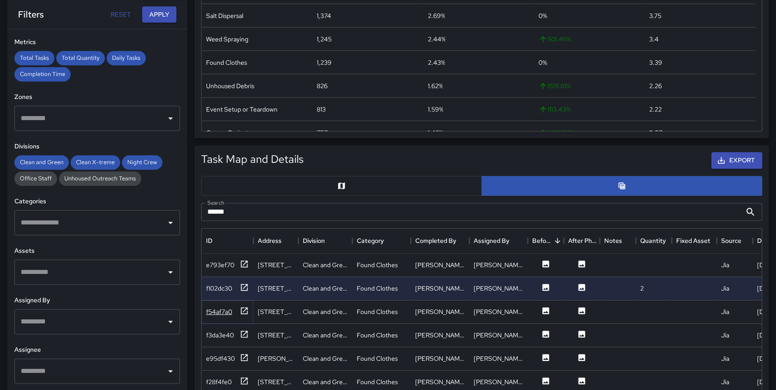
click at [245, 309] on icon at bounding box center [244, 310] width 7 height 7
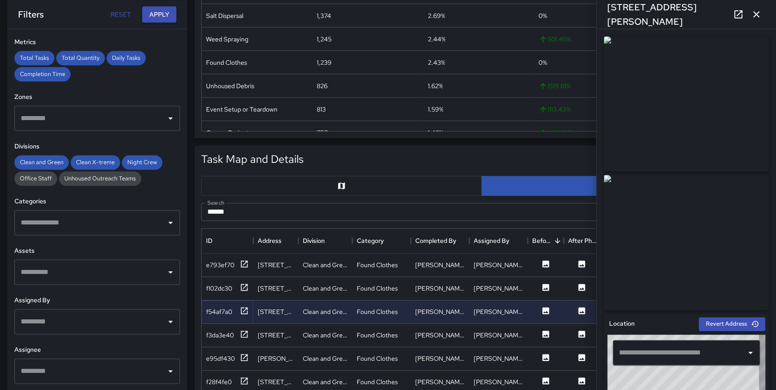
type input "**********"
click at [756, 14] on icon "button" at bounding box center [756, 14] width 6 height 6
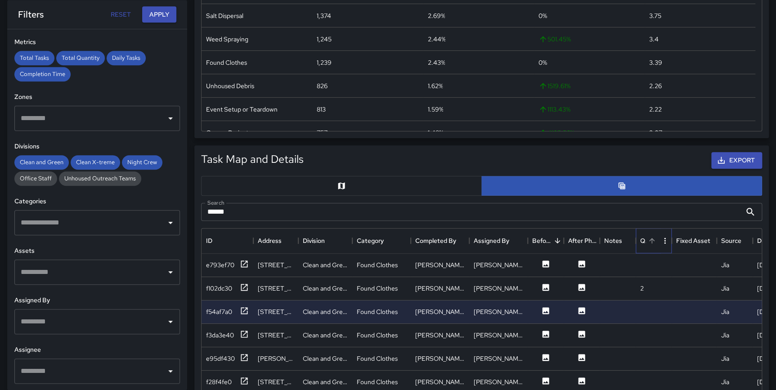
click at [650, 247] on div "Quantity" at bounding box center [649, 240] width 18 height 25
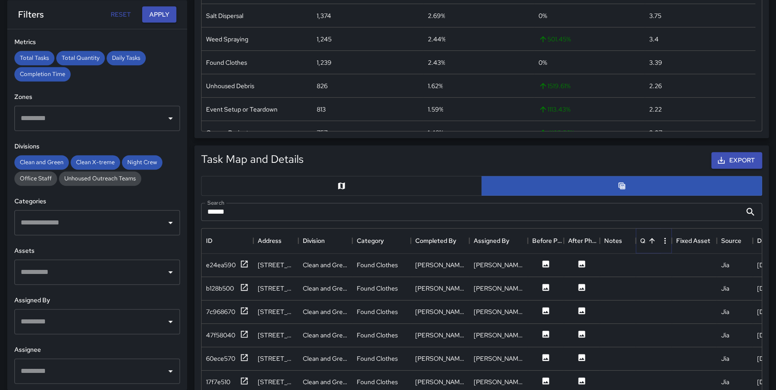
click at [650, 245] on button "Sort" at bounding box center [652, 240] width 13 height 13
click at [246, 263] on icon at bounding box center [244, 264] width 9 height 9
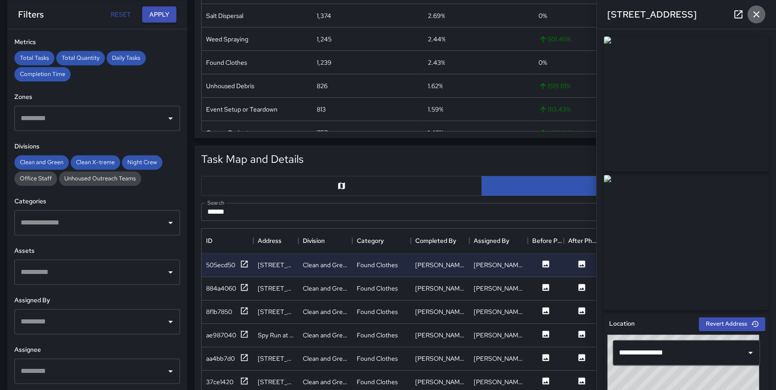
click at [752, 17] on icon "button" at bounding box center [756, 14] width 11 height 11
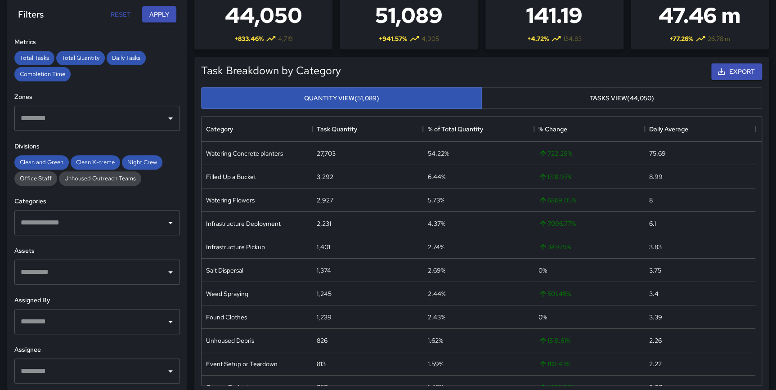
scroll to position [0, 0]
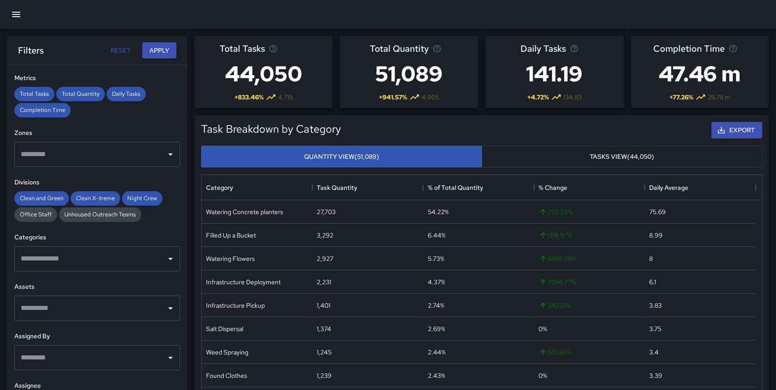
click at [71, 255] on input "text" at bounding box center [90, 258] width 144 height 17
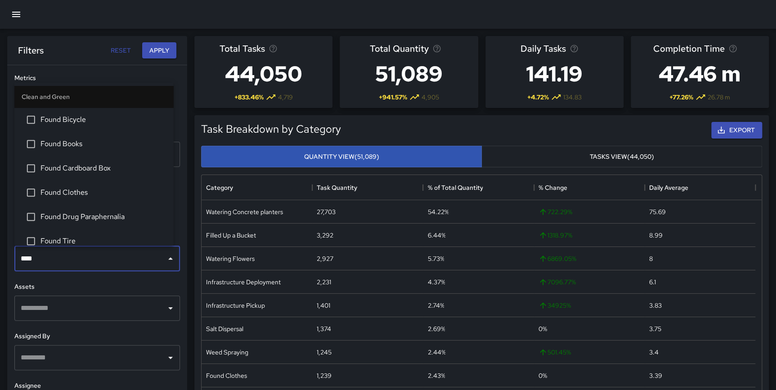
type input "*****"
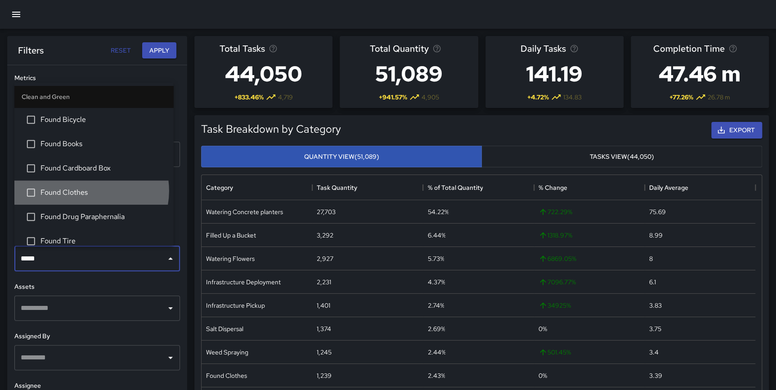
click at [88, 190] on span "Found Clothes" at bounding box center [103, 192] width 126 height 11
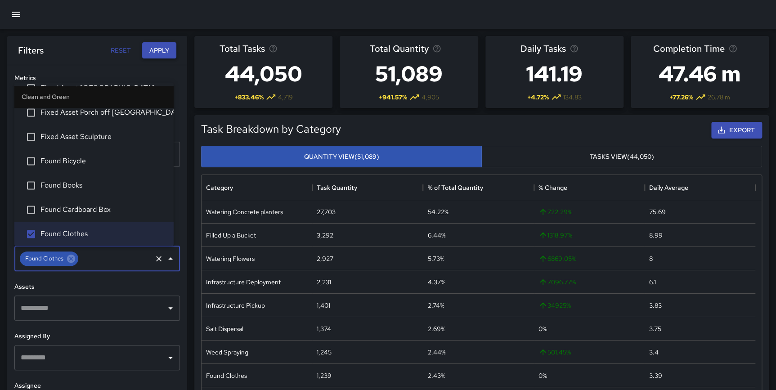
click at [156, 54] on button "Apply" at bounding box center [159, 50] width 34 height 17
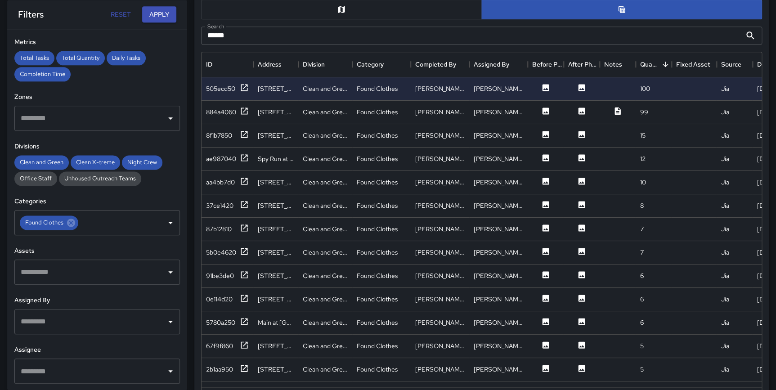
scroll to position [498, 0]
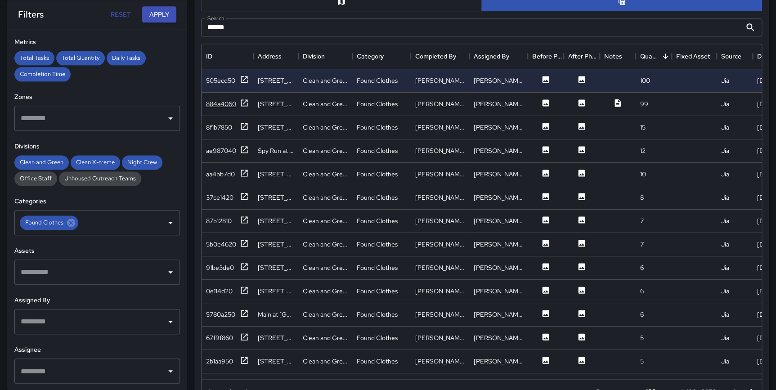
click at [246, 102] on icon at bounding box center [244, 103] width 9 height 9
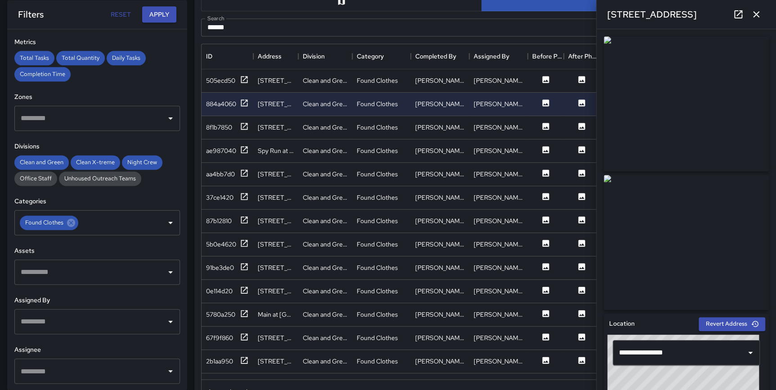
click at [759, 10] on icon "button" at bounding box center [756, 14] width 11 height 11
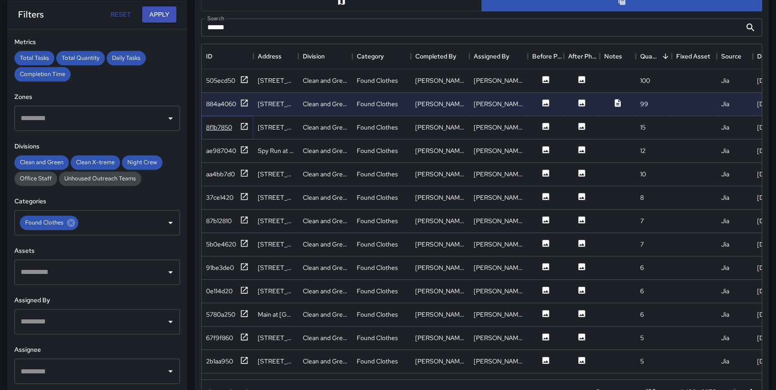
click at [243, 123] on icon at bounding box center [244, 126] width 9 height 9
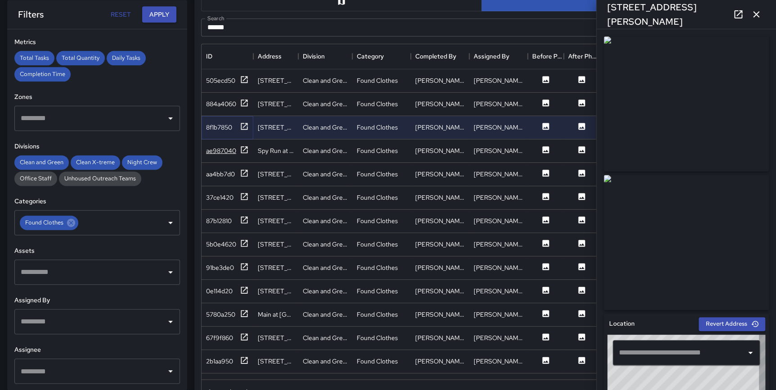
type input "**********"
click at [243, 148] on icon at bounding box center [244, 149] width 9 height 9
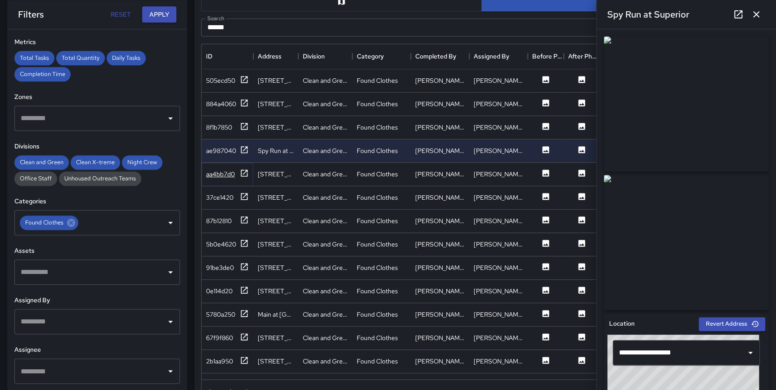
click at [247, 170] on icon at bounding box center [244, 173] width 9 height 9
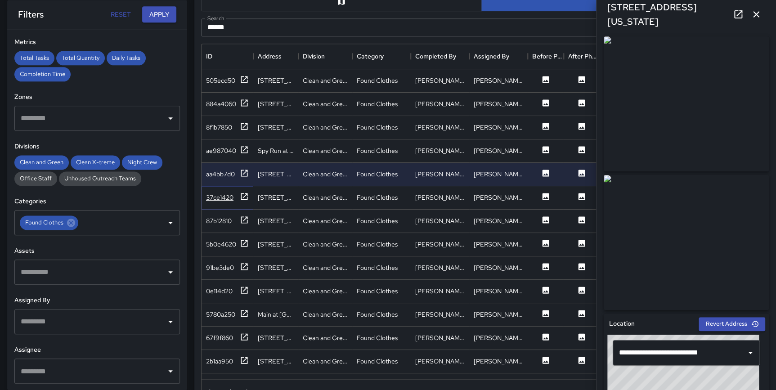
click at [243, 196] on icon at bounding box center [244, 196] width 7 height 7
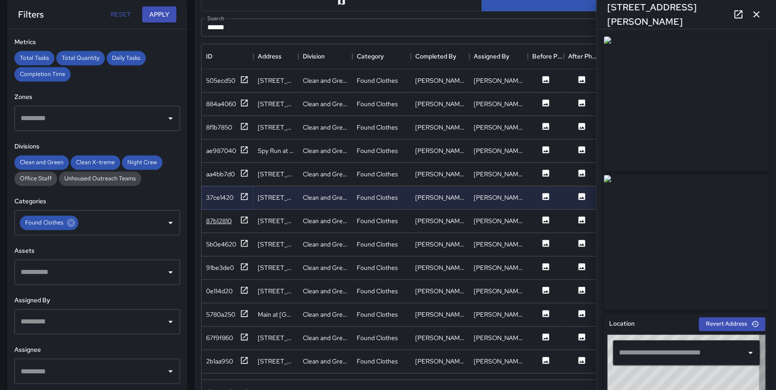
type input "**********"
click at [245, 195] on icon at bounding box center [244, 196] width 9 height 9
click at [243, 218] on icon at bounding box center [244, 220] width 9 height 9
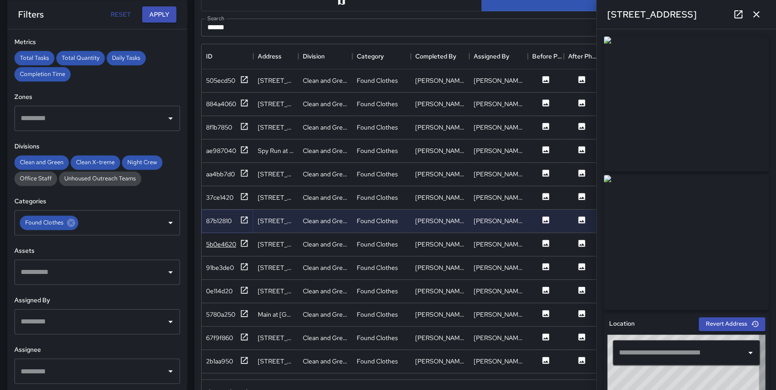
type input "**********"
click at [245, 241] on icon at bounding box center [244, 243] width 9 height 9
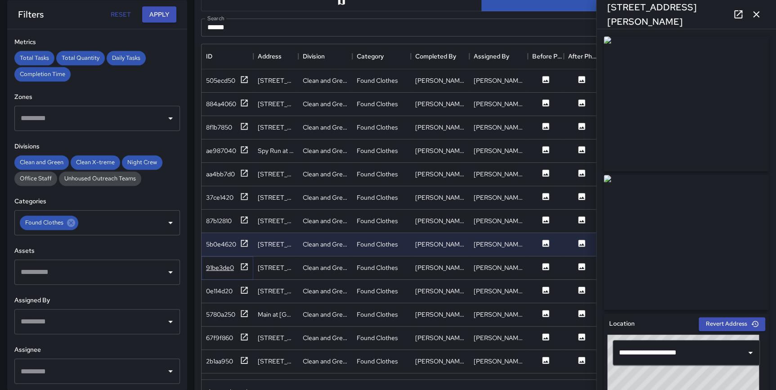
click at [245, 266] on icon at bounding box center [244, 266] width 9 height 9
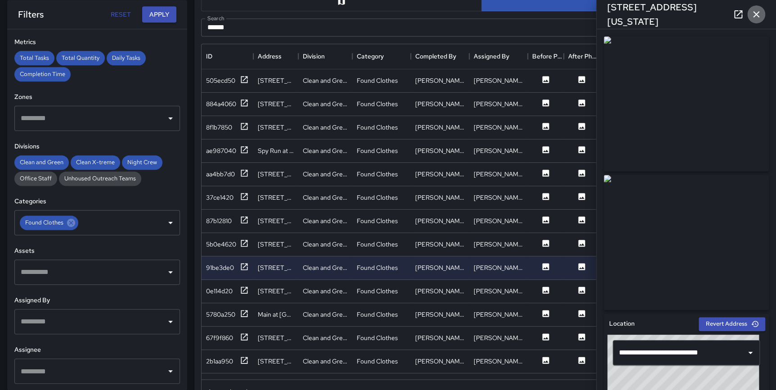
click at [759, 13] on icon "button" at bounding box center [756, 14] width 11 height 11
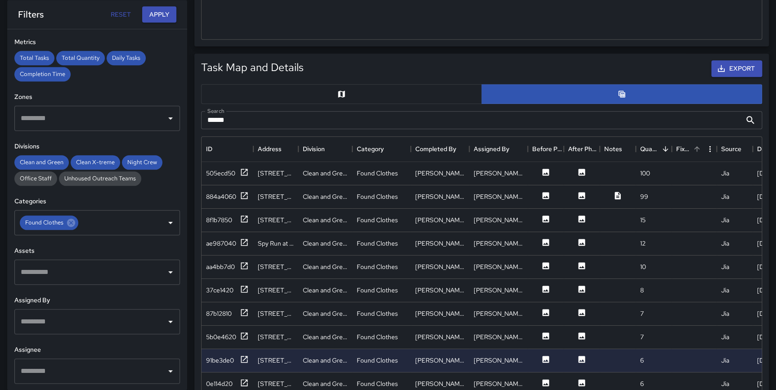
scroll to position [409, 0]
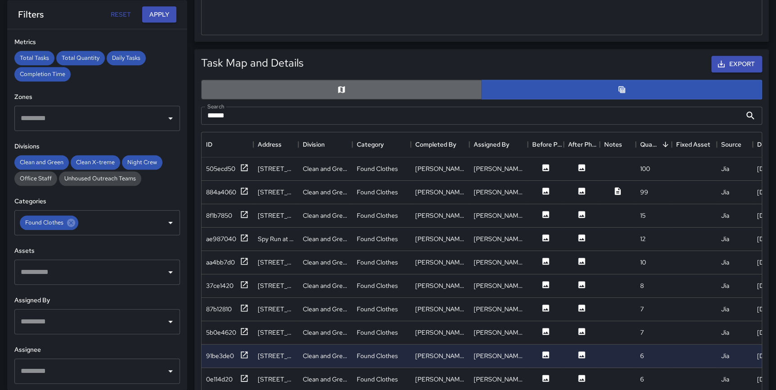
click at [407, 85] on button "button" at bounding box center [341, 90] width 281 height 20
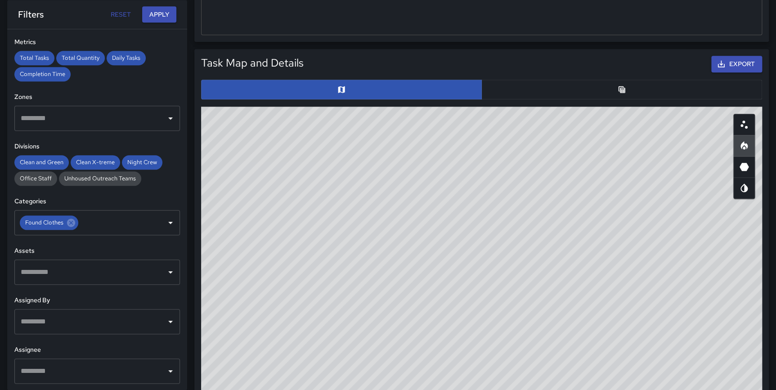
drag, startPoint x: 775, startPoint y: 189, endPoint x: 775, endPoint y: 222, distance: 33.3
click at [775, 222] on div "Total Tasks 876 0.00 % 0 Total Quantity 1,239 0.00 % 0 Daily Tasks 4.89 0.00 % …" at bounding box center [481, 220] width 589 height 1202
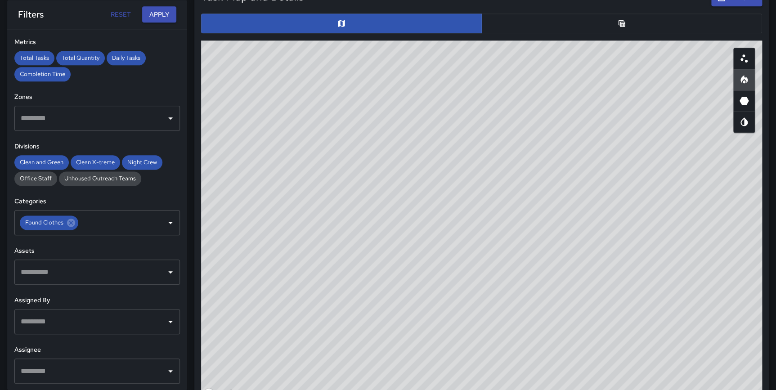
scroll to position [485, 0]
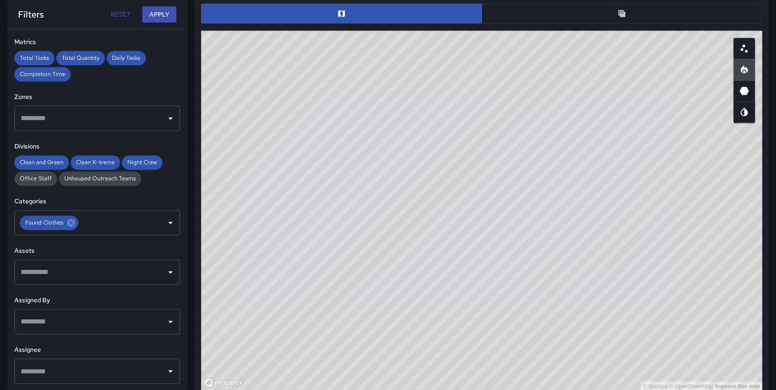
drag, startPoint x: 524, startPoint y: 198, endPoint x: 529, endPoint y: 229, distance: 31.9
click at [529, 229] on div "© Mapbox © OpenStreetMap Improve this map" at bounding box center [481, 211] width 561 height 360
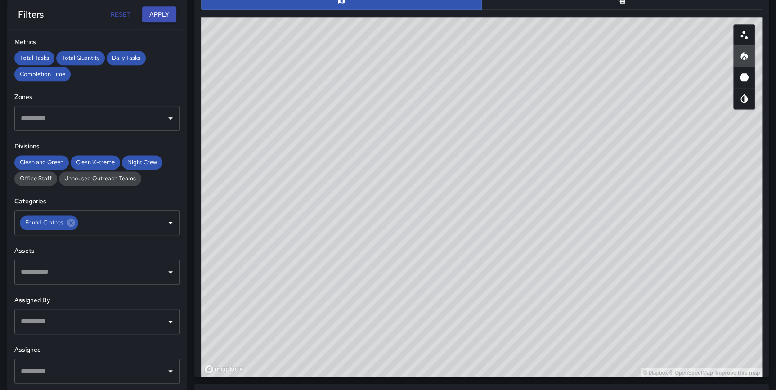
scroll to position [503, 0]
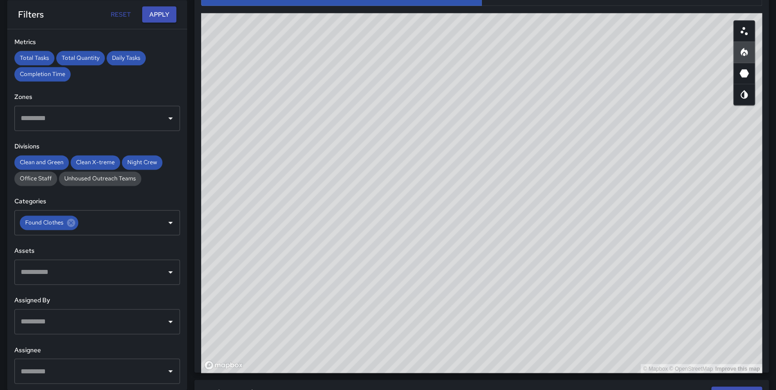
click at [656, 213] on div "© Mapbox © OpenStreetMap Improve this map" at bounding box center [481, 193] width 561 height 360
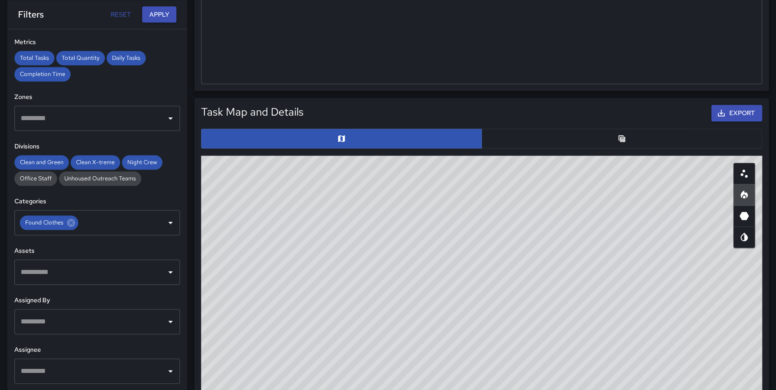
scroll to position [358, 0]
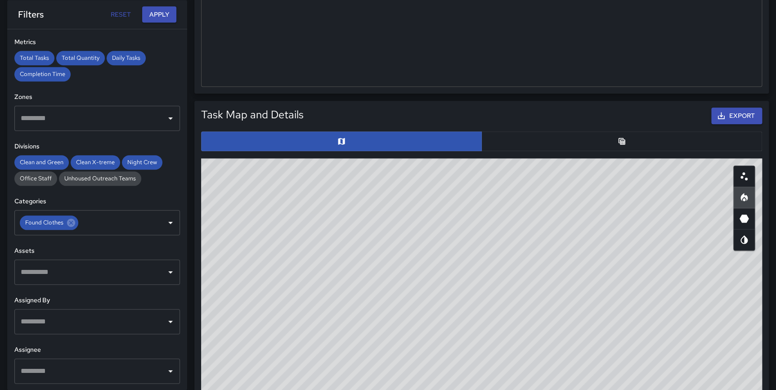
click at [618, 132] on button "button" at bounding box center [621, 141] width 281 height 20
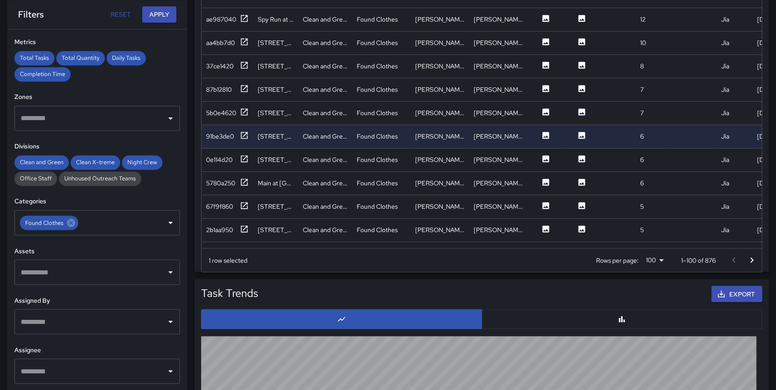
scroll to position [684, 0]
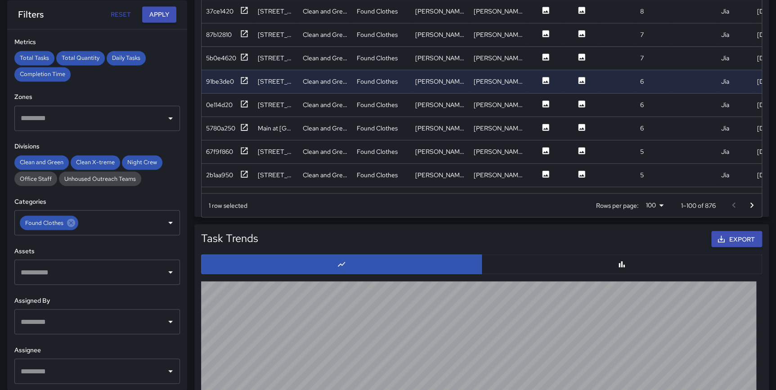
click at [753, 201] on icon "Go to next page" at bounding box center [751, 205] width 11 height 11
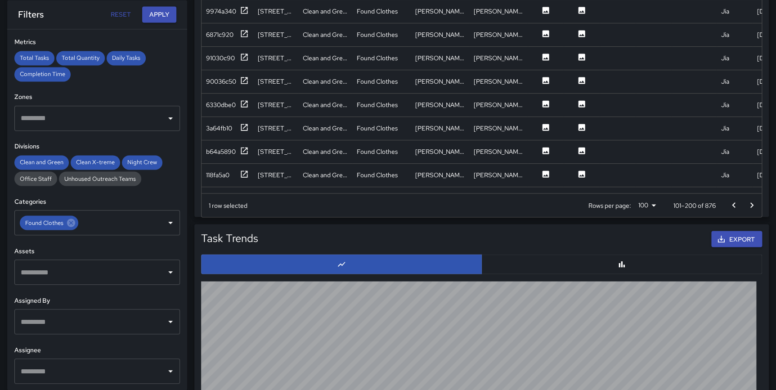
click at [739, 200] on button "Go to previous page" at bounding box center [734, 205] width 18 height 18
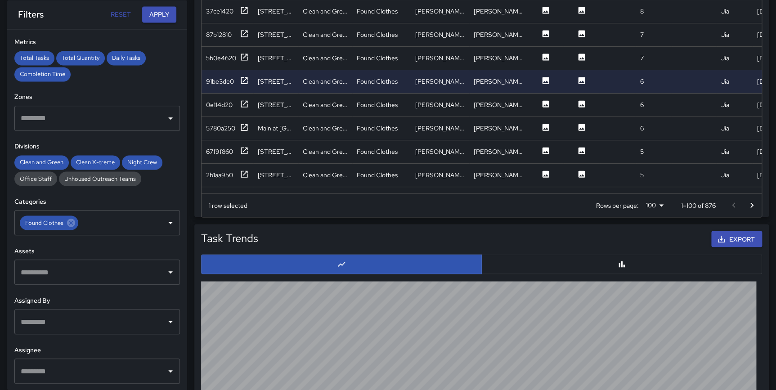
click at [754, 202] on icon "Go to next page" at bounding box center [751, 205] width 11 height 11
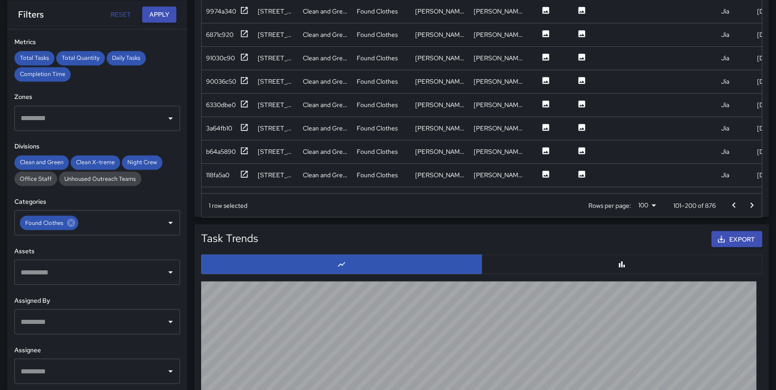
click at [752, 202] on icon "Go to next page" at bounding box center [751, 205] width 11 height 11
click at [238, 171] on div "c24d3aa0" at bounding box center [227, 175] width 43 height 11
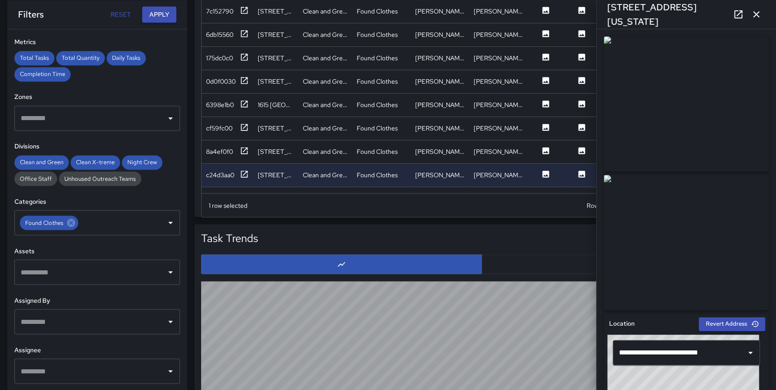
drag, startPoint x: 760, startPoint y: 13, endPoint x: 762, endPoint y: 21, distance: 8.4
click at [760, 13] on icon "button" at bounding box center [756, 14] width 11 height 11
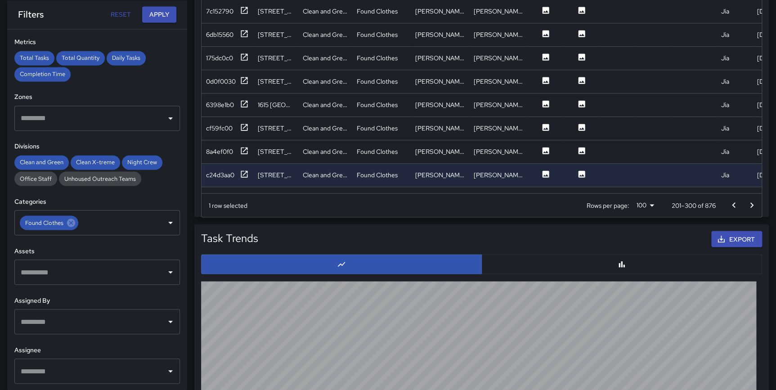
click at [734, 200] on icon "Go to previous page" at bounding box center [733, 205] width 11 height 11
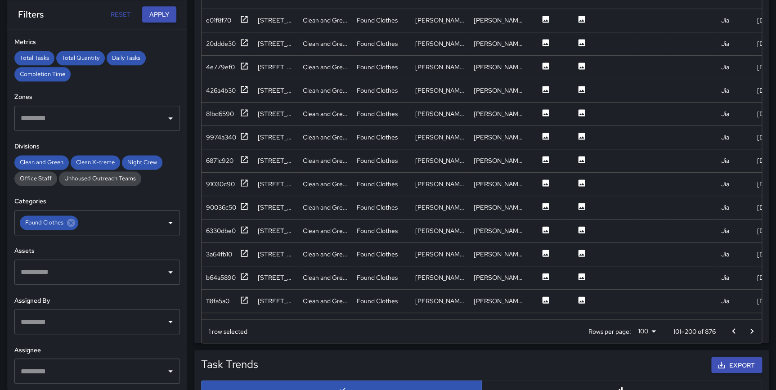
scroll to position [590, 0]
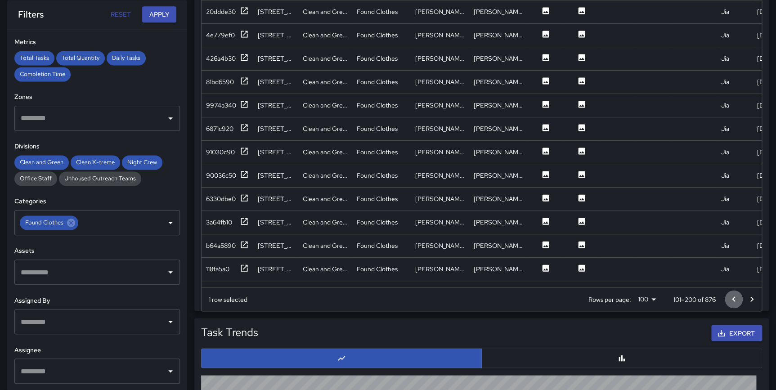
click at [735, 296] on icon "Go to previous page" at bounding box center [733, 299] width 11 height 11
click at [242, 31] on icon at bounding box center [244, 34] width 9 height 9
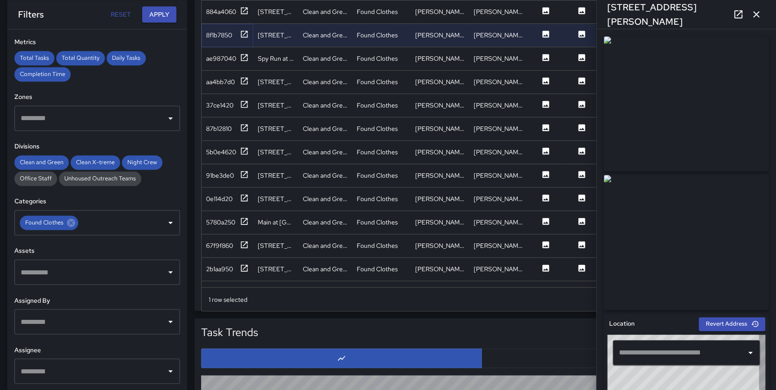
type input "**********"
click at [243, 55] on icon at bounding box center [244, 57] width 9 height 9
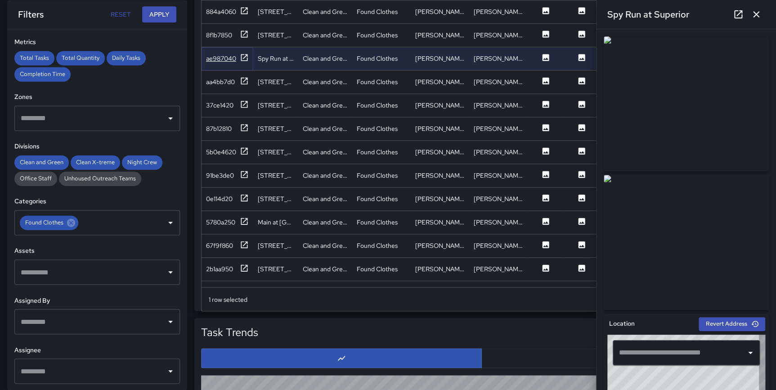
type input "**********"
click at [242, 31] on icon at bounding box center [244, 34] width 9 height 9
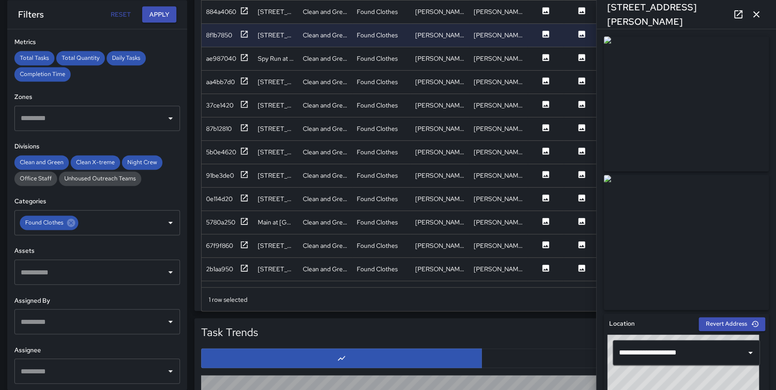
click at [754, 18] on icon "button" at bounding box center [756, 14] width 11 height 11
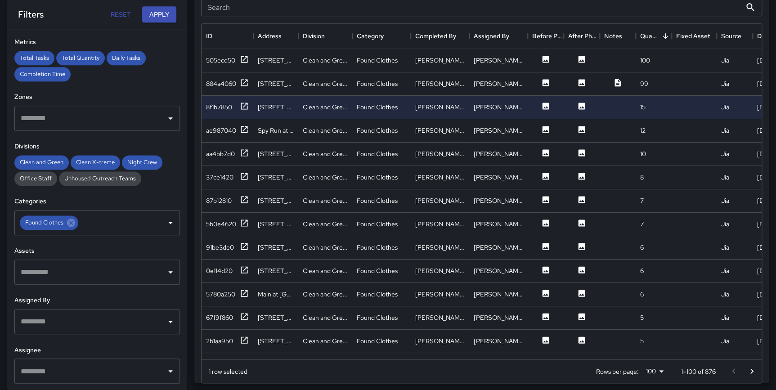
scroll to position [526, 0]
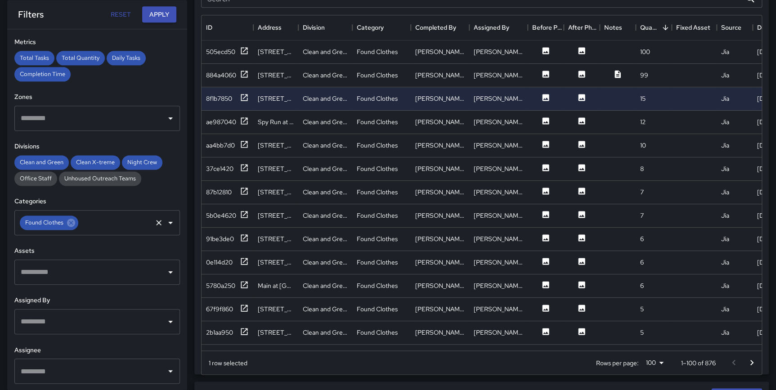
click at [70, 225] on icon at bounding box center [71, 223] width 8 height 8
click at [95, 225] on input "text" at bounding box center [90, 222] width 144 height 17
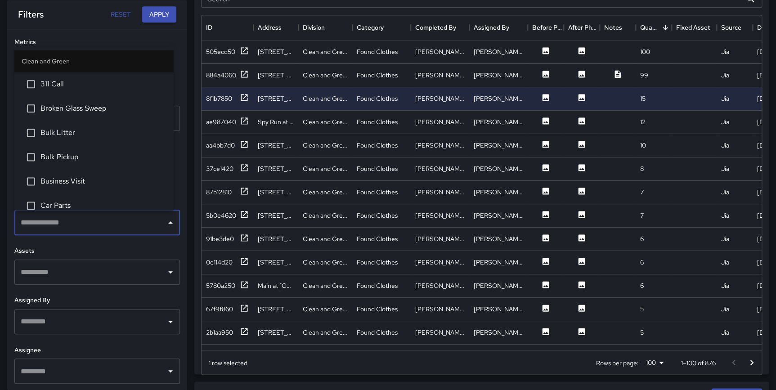
drag, startPoint x: 98, startPoint y: 198, endPoint x: 85, endPoint y: 143, distance: 56.9
click at [85, 143] on ul "Clean and Green 311 Call Broken Glass Sweep Bulk Litter Bulk Pickup Business Vi…" at bounding box center [93, 128] width 159 height 163
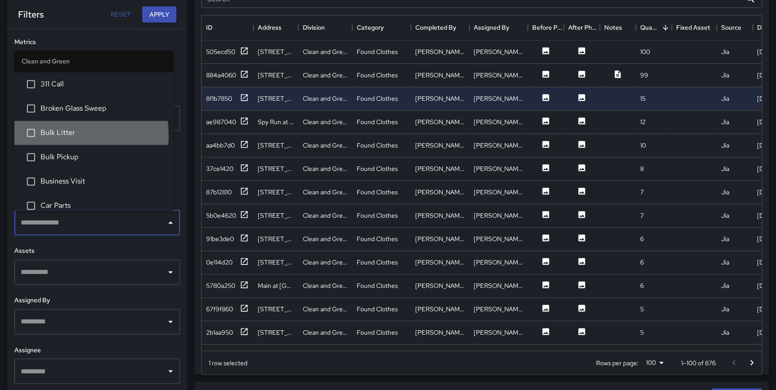
click at [62, 135] on span "Bulk Litter" at bounding box center [103, 132] width 126 height 11
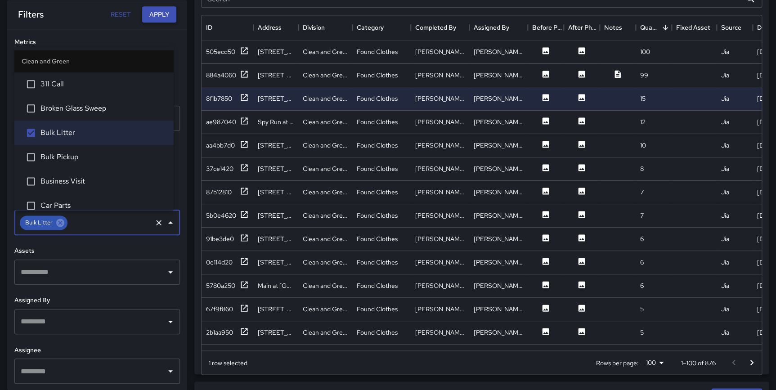
click at [155, 13] on button "Apply" at bounding box center [159, 14] width 34 height 17
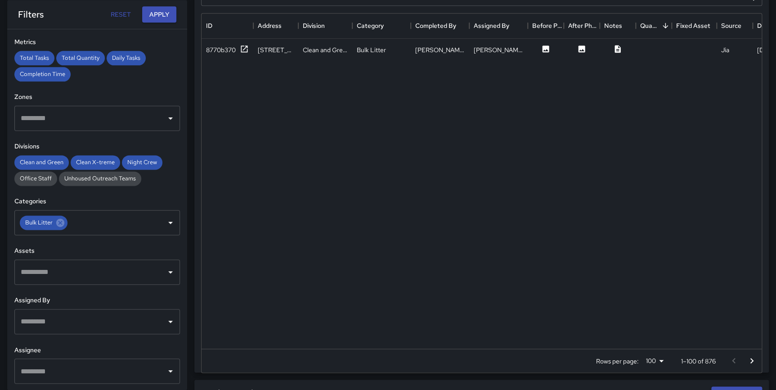
scroll to position [494, 0]
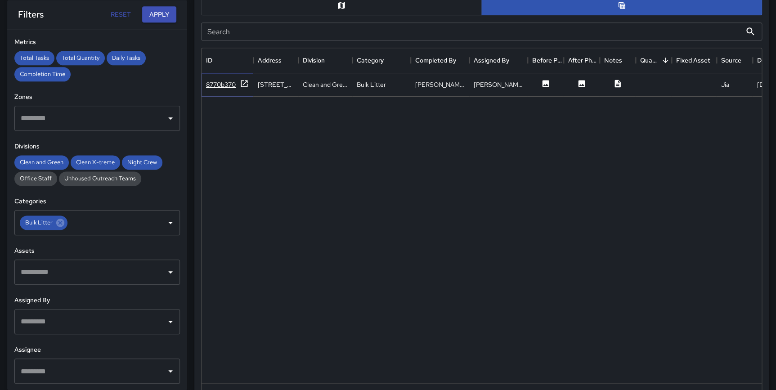
click at [243, 81] on icon at bounding box center [244, 83] width 9 height 9
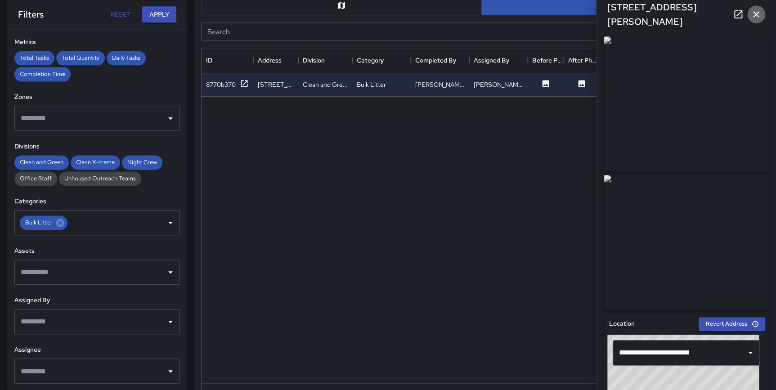
click at [756, 14] on icon "button" at bounding box center [756, 14] width 6 height 6
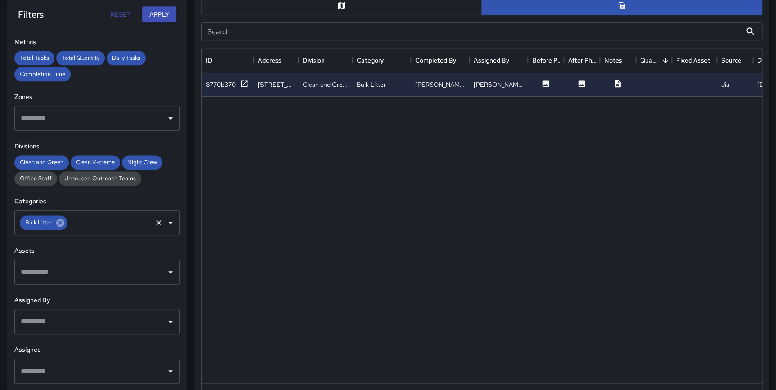
click at [61, 223] on icon at bounding box center [60, 223] width 10 height 10
click at [95, 225] on input "text" at bounding box center [90, 222] width 144 height 17
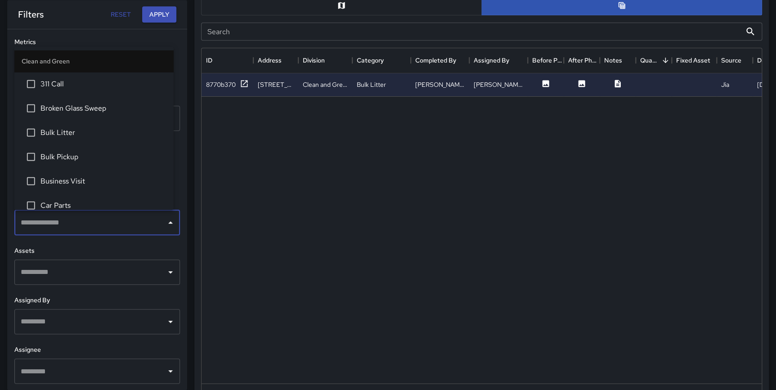
click at [79, 198] on li "Car Parts" at bounding box center [93, 205] width 159 height 24
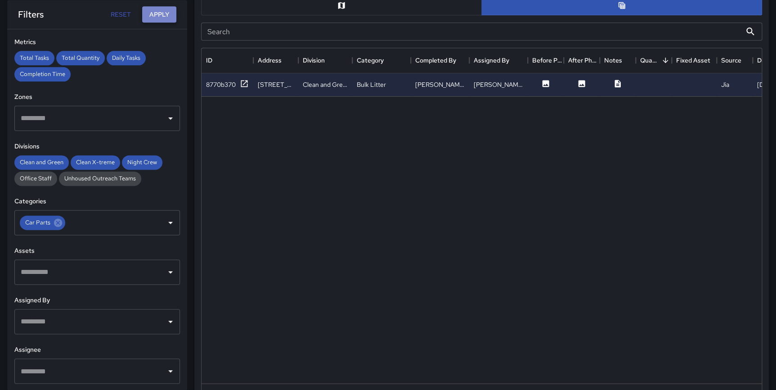
click at [150, 11] on button "Apply" at bounding box center [159, 14] width 34 height 17
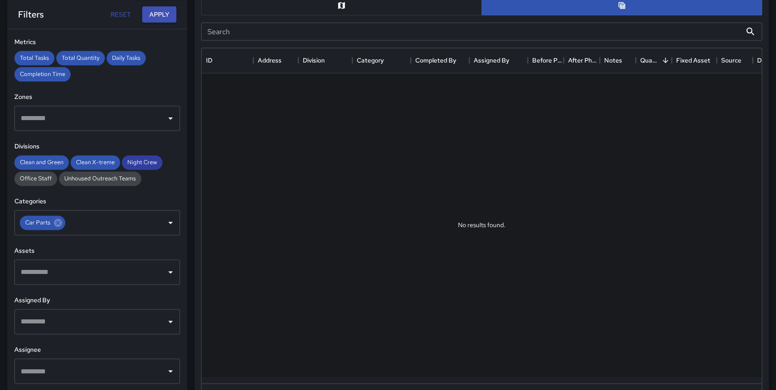
click at [139, 158] on span "Night Crew" at bounding box center [142, 162] width 40 height 8
click at [85, 158] on span "Clean X-treme" at bounding box center [95, 162] width 49 height 8
click at [159, 13] on button "Apply" at bounding box center [159, 14] width 34 height 17
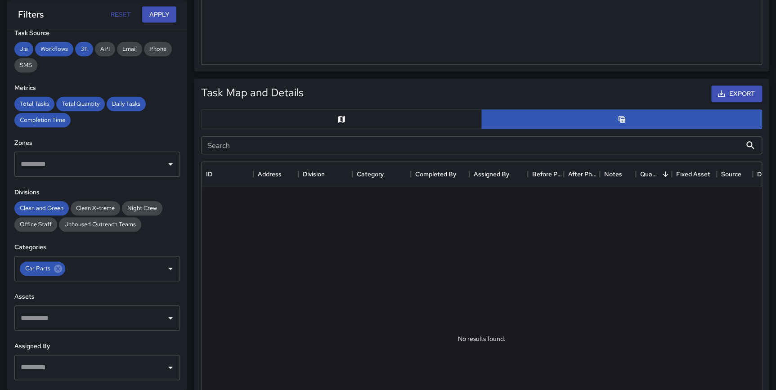
scroll to position [153, 0]
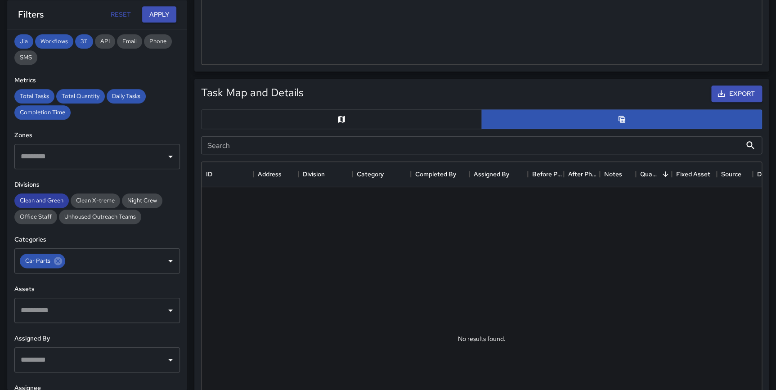
click at [36, 198] on span "Clean and Green" at bounding box center [41, 201] width 54 height 8
click at [157, 16] on button "Apply" at bounding box center [159, 14] width 34 height 17
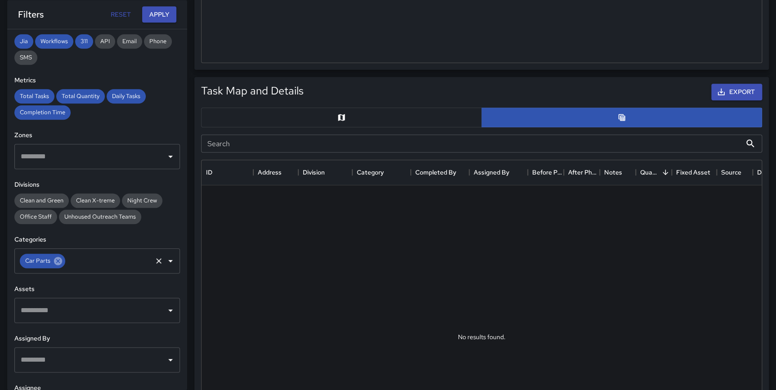
click at [54, 261] on icon at bounding box center [58, 261] width 8 height 8
click at [75, 256] on input "text" at bounding box center [90, 260] width 144 height 17
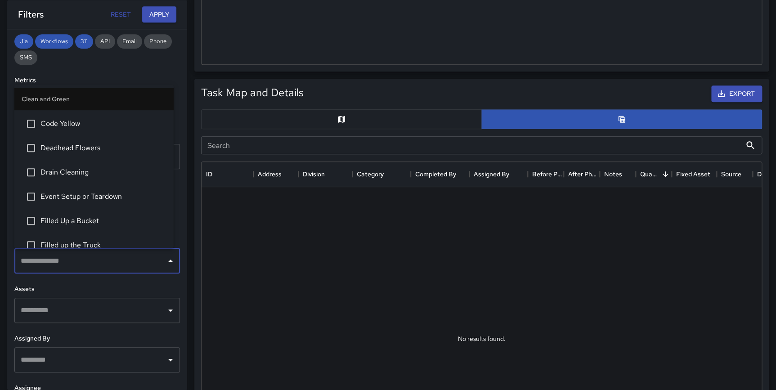
scroll to position [276, 0]
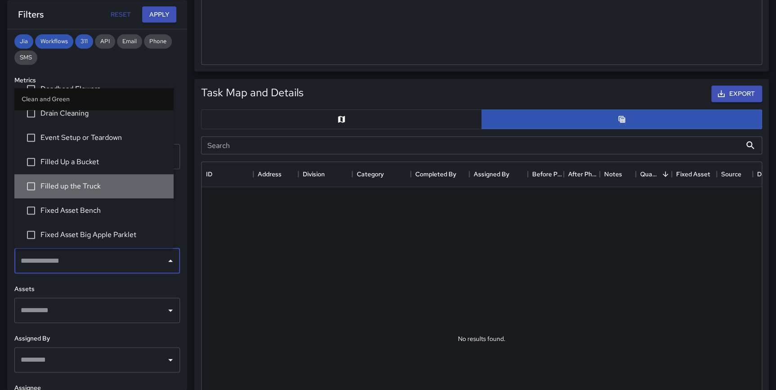
click at [108, 185] on span "Filled up the Truck" at bounding box center [103, 186] width 126 height 11
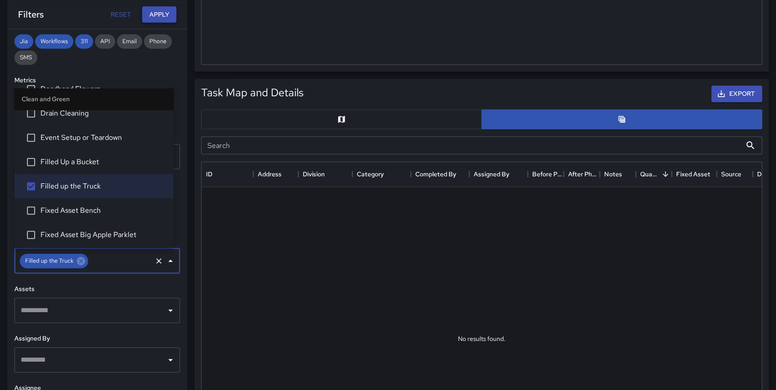
click at [159, 18] on button "Apply" at bounding box center [159, 14] width 34 height 17
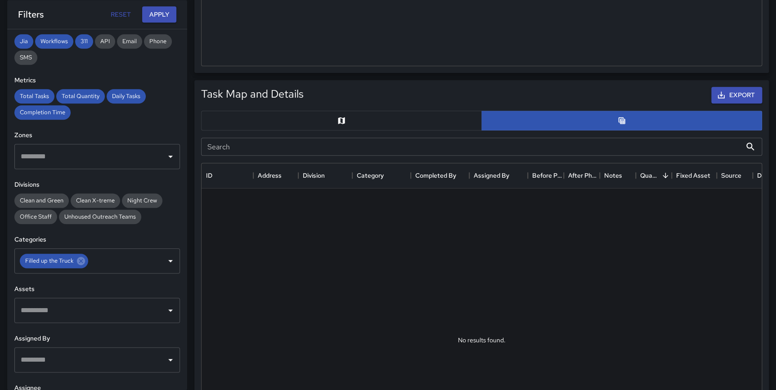
scroll to position [380, 0]
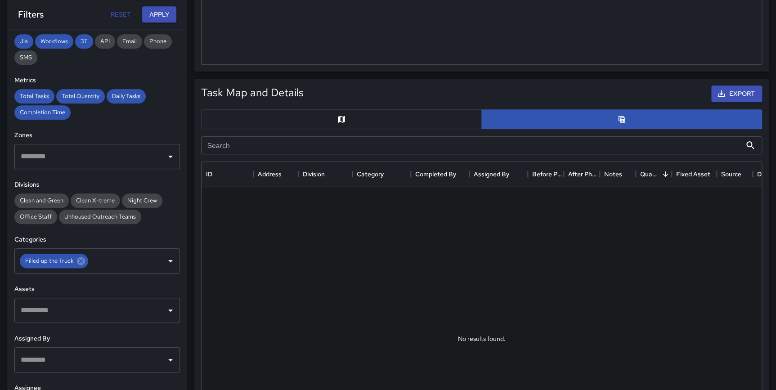
click at [386, 124] on button "button" at bounding box center [341, 119] width 281 height 20
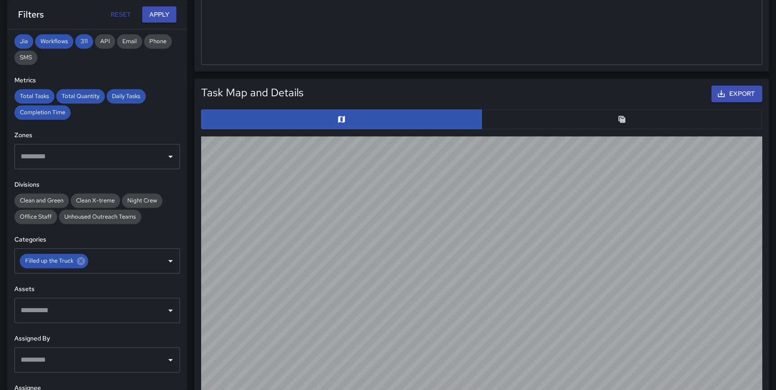
click at [559, 118] on button "button" at bounding box center [621, 119] width 281 height 20
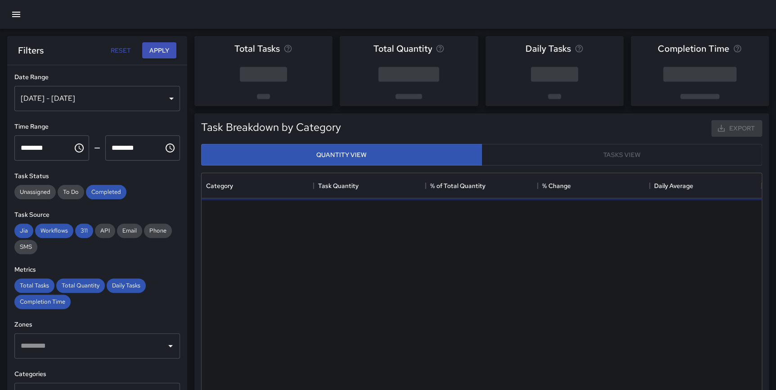
click at [189, 106] on div "Task Breakdown by Category Export Quantity View Tasks View Category Task Quanti…" at bounding box center [478, 277] width 582 height 343
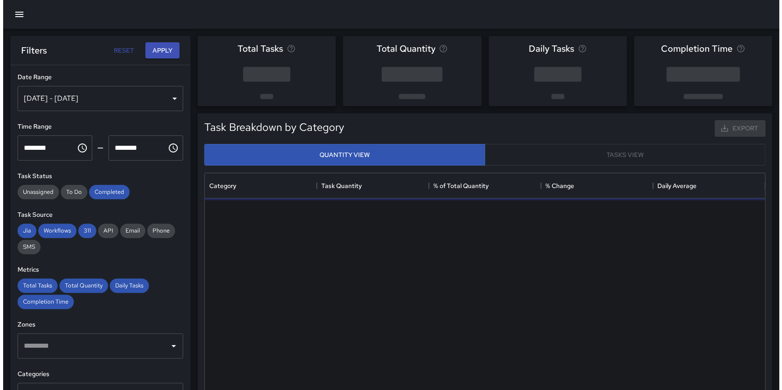
scroll to position [263, 553]
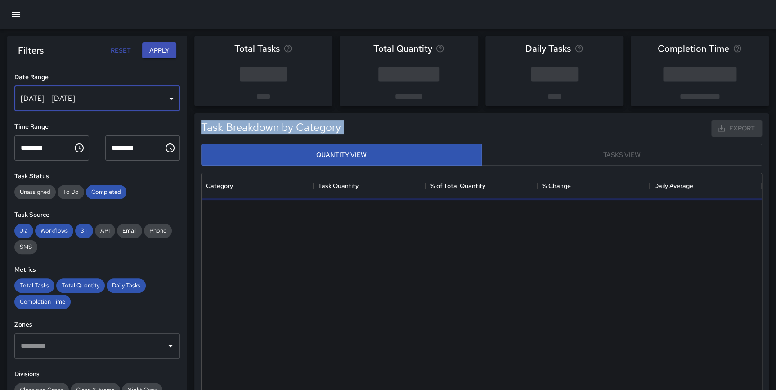
click at [104, 103] on div "[DATE] - [DATE]" at bounding box center [97, 98] width 166 height 25
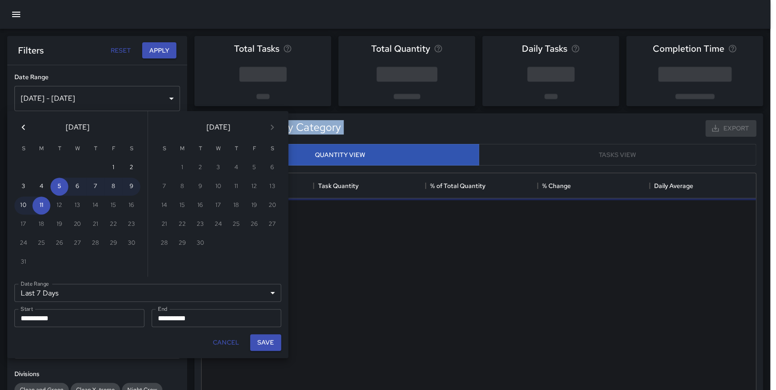
scroll to position [263, 554]
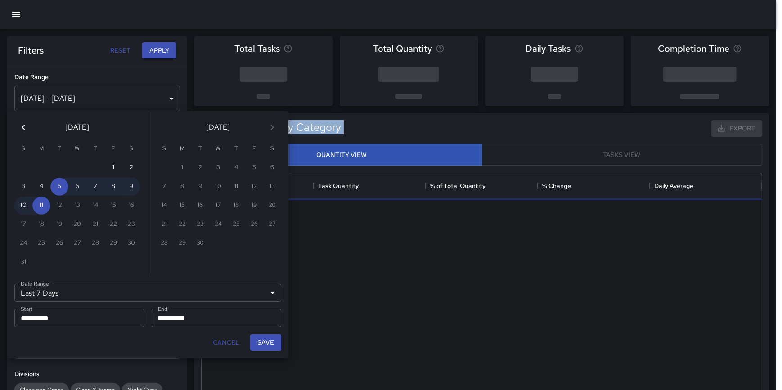
click at [16, 130] on button "Previous month" at bounding box center [23, 127] width 18 height 18
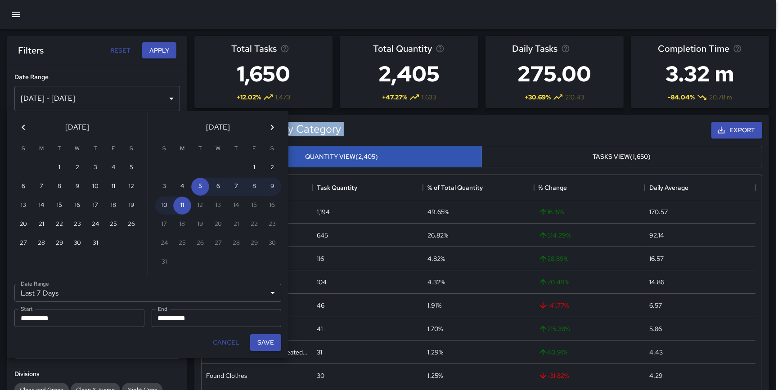
click at [26, 121] on button "Previous month" at bounding box center [23, 127] width 18 height 18
click at [25, 126] on icon "Previous month" at bounding box center [23, 127] width 11 height 11
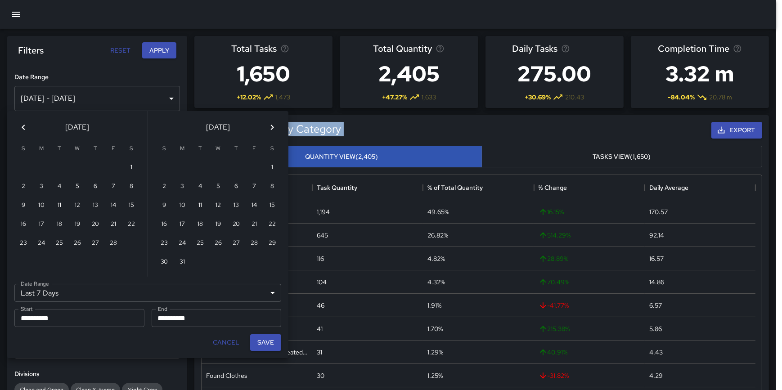
click at [25, 126] on icon "Previous month" at bounding box center [23, 127] width 11 height 11
click at [267, 125] on button "Next month" at bounding box center [272, 127] width 18 height 18
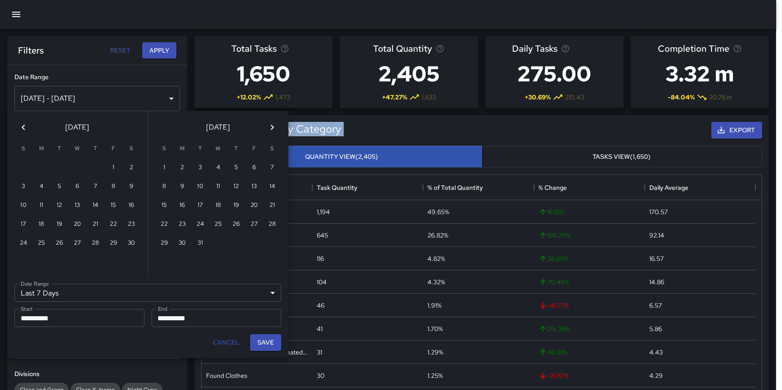
click at [269, 126] on icon "Next month" at bounding box center [272, 127] width 11 height 11
click at [16, 130] on button "Previous month" at bounding box center [23, 127] width 18 height 18
click at [18, 130] on icon "Previous month" at bounding box center [23, 127] width 11 height 11
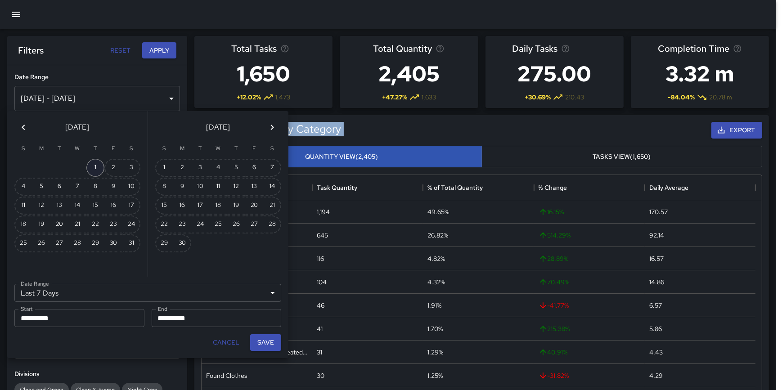
click at [99, 163] on button "1" at bounding box center [95, 168] width 18 height 18
type input "******"
type input "**********"
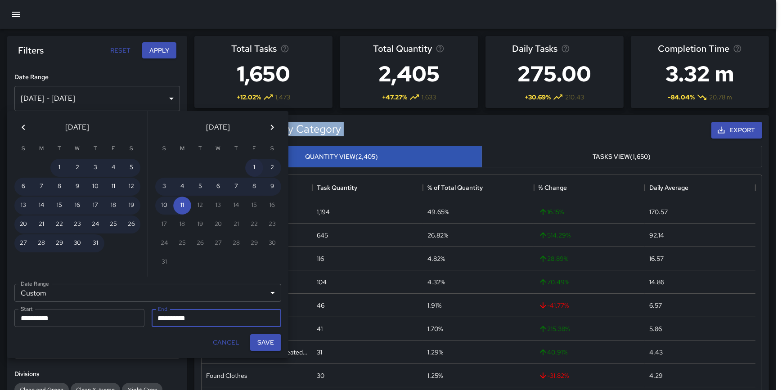
click at [251, 162] on button "1" at bounding box center [254, 168] width 18 height 18
type input "**********"
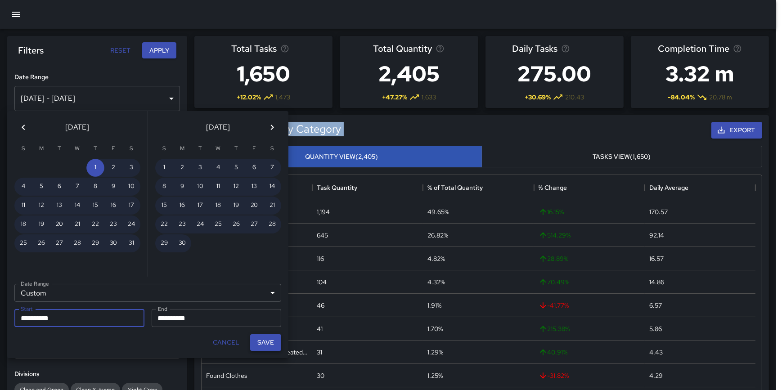
click at [270, 343] on button "Save" at bounding box center [265, 342] width 31 height 17
type input "**********"
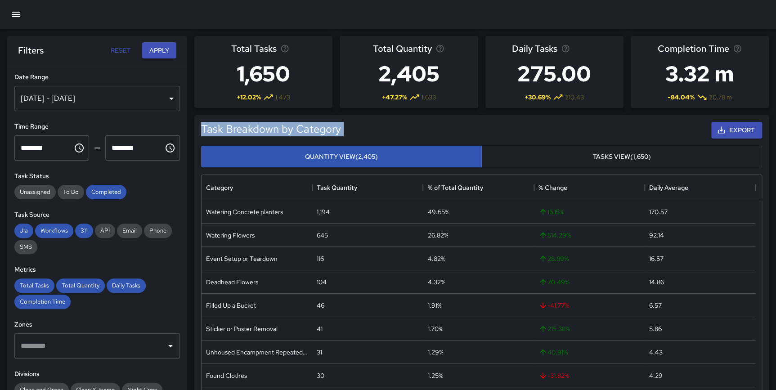
scroll to position [263, 553]
click at [158, 54] on button "Apply" at bounding box center [159, 50] width 34 height 17
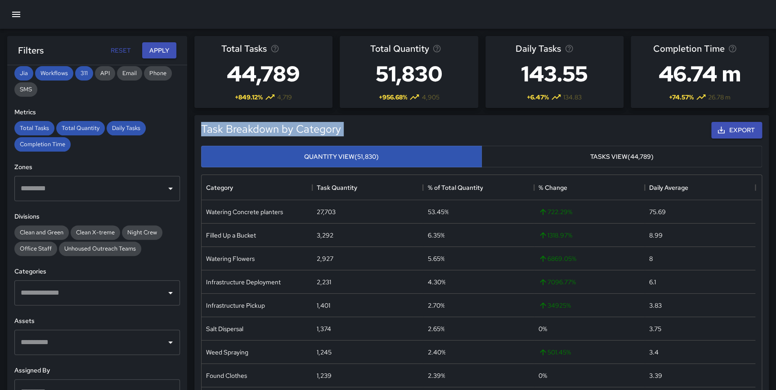
scroll to position [159, 0]
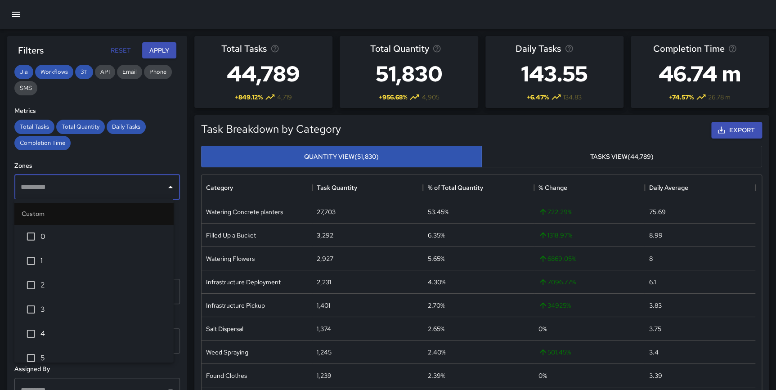
click at [88, 192] on input "text" at bounding box center [90, 187] width 144 height 17
click at [174, 238] on div "**********" at bounding box center [97, 245] width 180 height 361
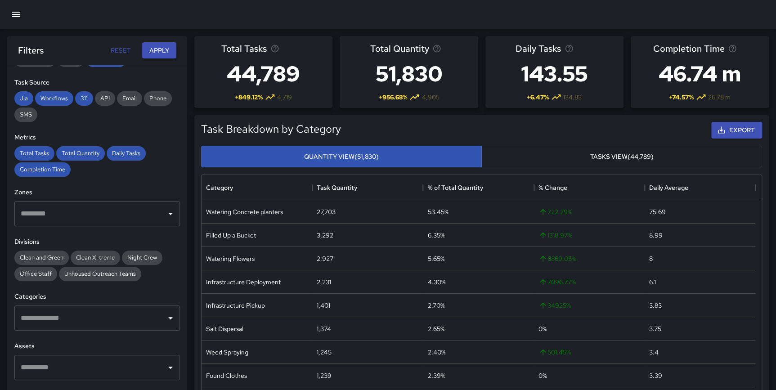
scroll to position [192, 0]
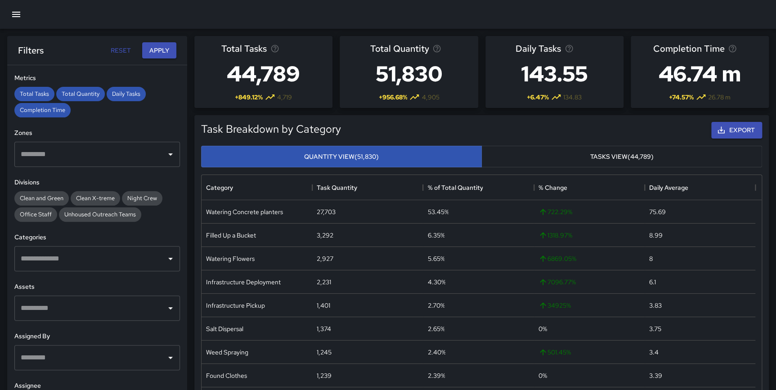
click at [85, 263] on input "text" at bounding box center [90, 258] width 144 height 17
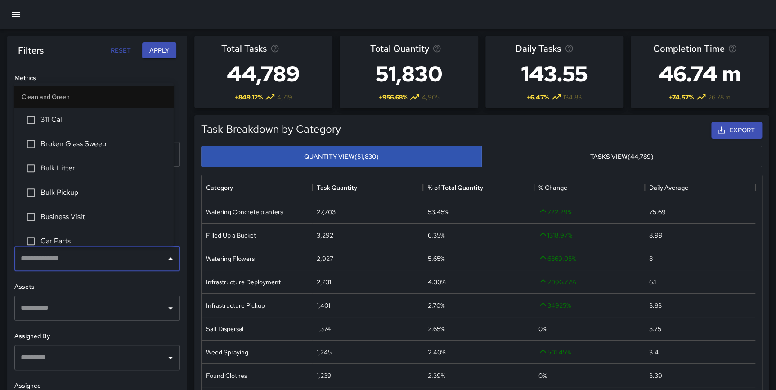
click at [60, 239] on span "Car Parts" at bounding box center [103, 241] width 126 height 11
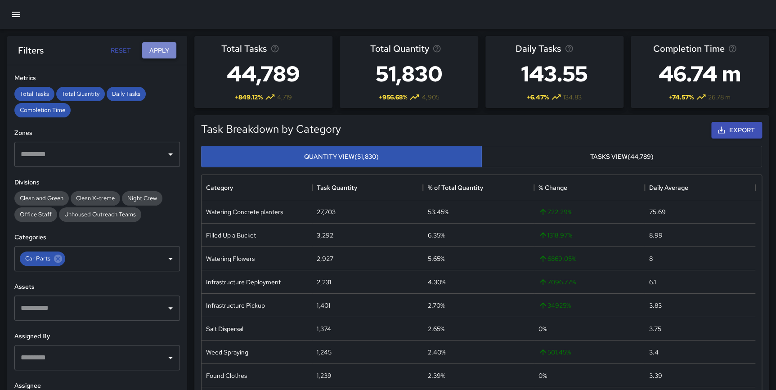
drag, startPoint x: 160, startPoint y: 53, endPoint x: 166, endPoint y: 49, distance: 6.7
click at [160, 53] on button "Apply" at bounding box center [159, 50] width 34 height 17
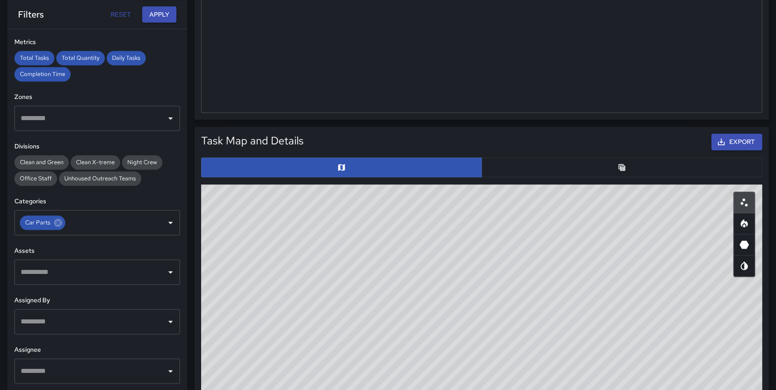
scroll to position [352, 0]
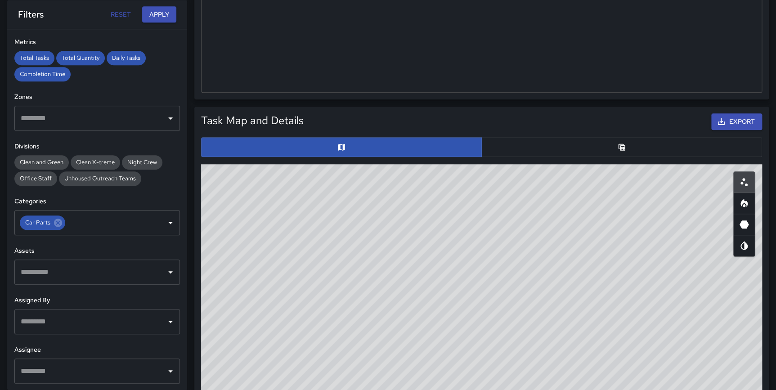
click at [621, 154] on button "button" at bounding box center [621, 147] width 281 height 20
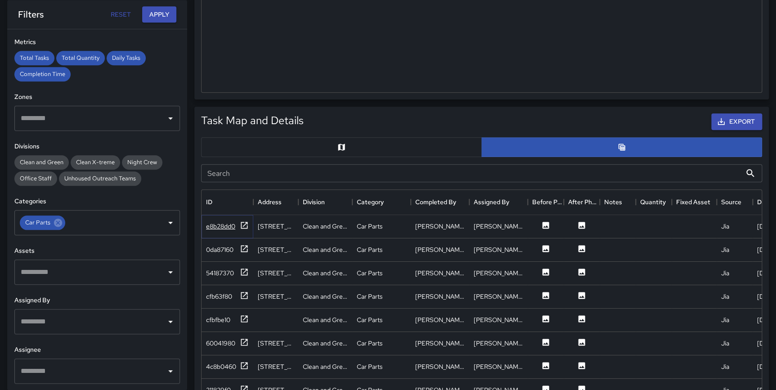
click at [242, 225] on icon at bounding box center [244, 225] width 9 height 9
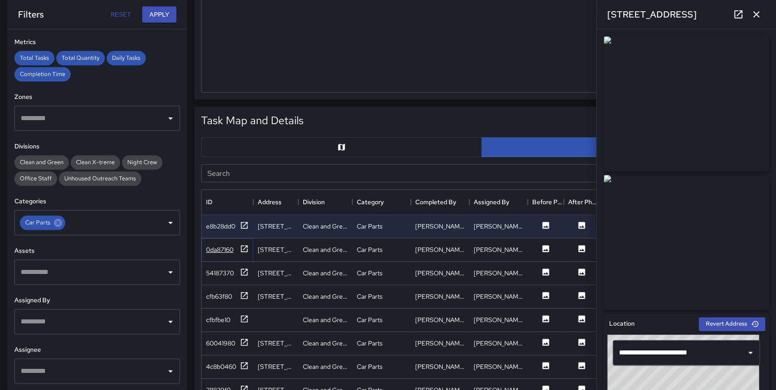
click at [244, 249] on icon at bounding box center [244, 248] width 9 height 9
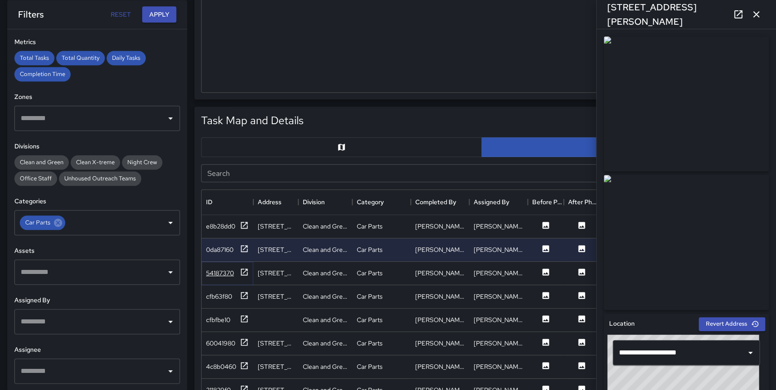
click at [243, 272] on icon at bounding box center [244, 272] width 9 height 9
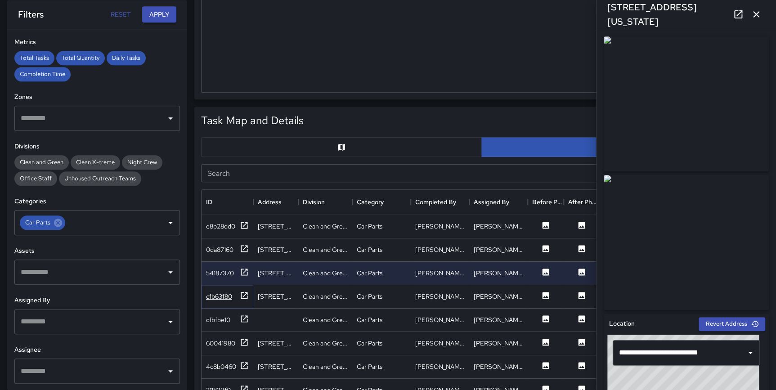
click at [245, 296] on icon at bounding box center [244, 295] width 9 height 9
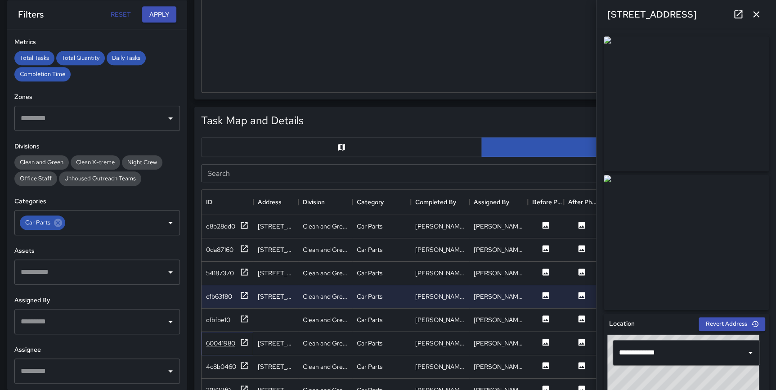
click at [246, 339] on icon at bounding box center [244, 342] width 7 height 7
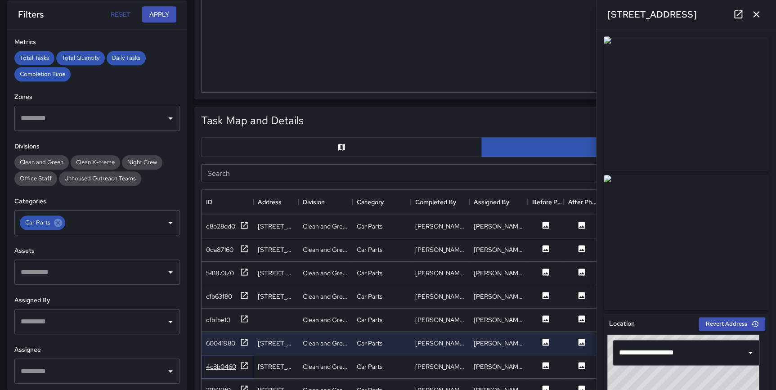
click at [243, 364] on icon at bounding box center [244, 365] width 9 height 9
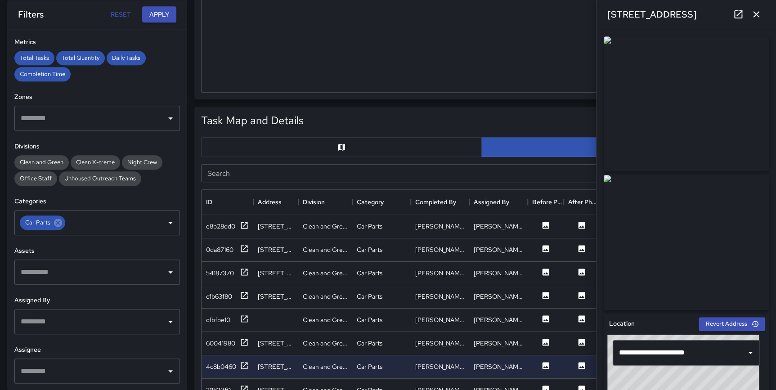
click at [245, 385] on icon at bounding box center [244, 389] width 9 height 9
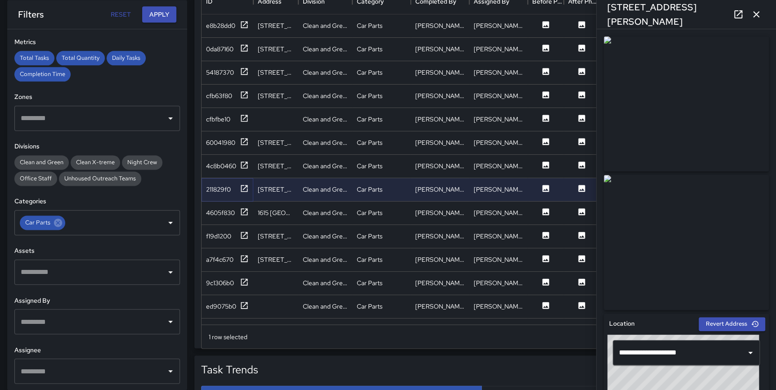
scroll to position [588, 0]
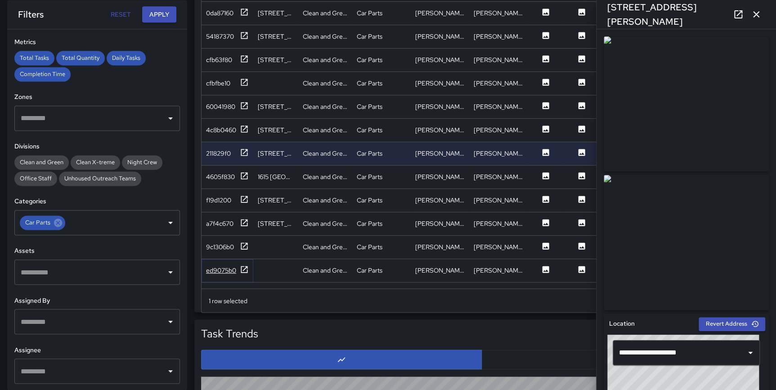
click at [246, 267] on icon at bounding box center [244, 269] width 9 height 9
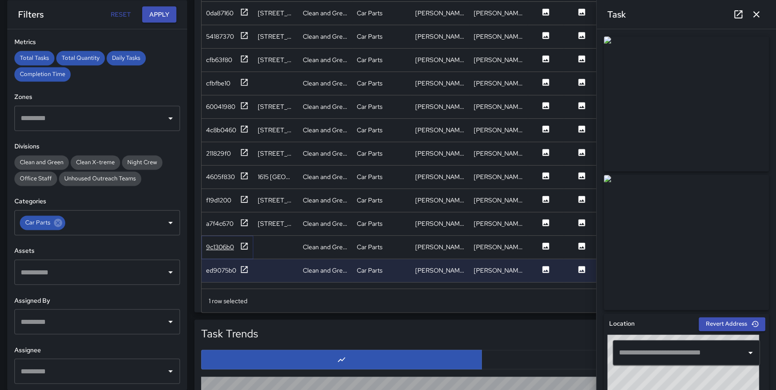
click at [246, 247] on icon at bounding box center [244, 246] width 9 height 9
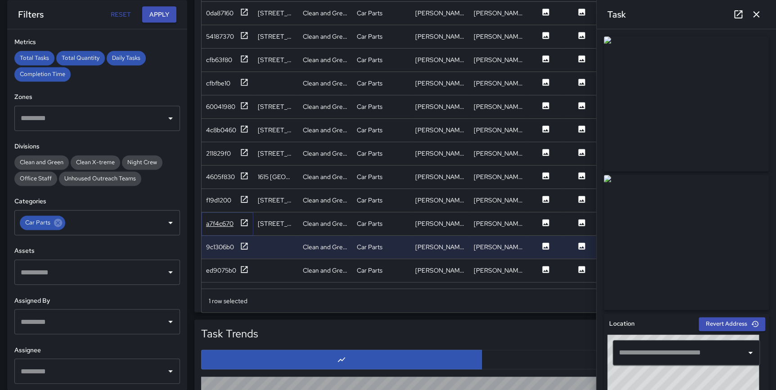
click at [243, 222] on icon at bounding box center [244, 222] width 9 height 9
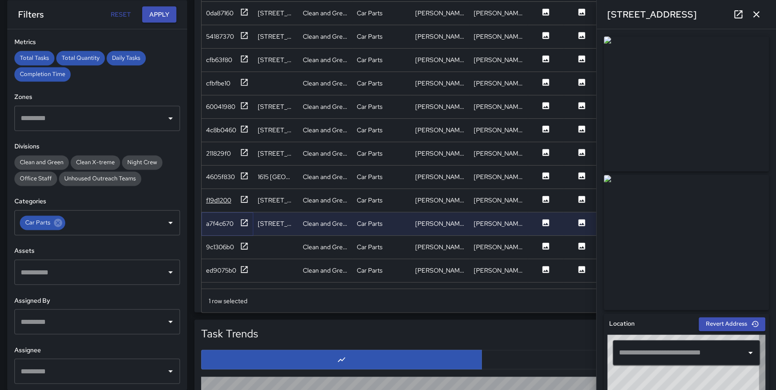
type input "**********"
click at [761, 13] on icon "button" at bounding box center [756, 14] width 11 height 11
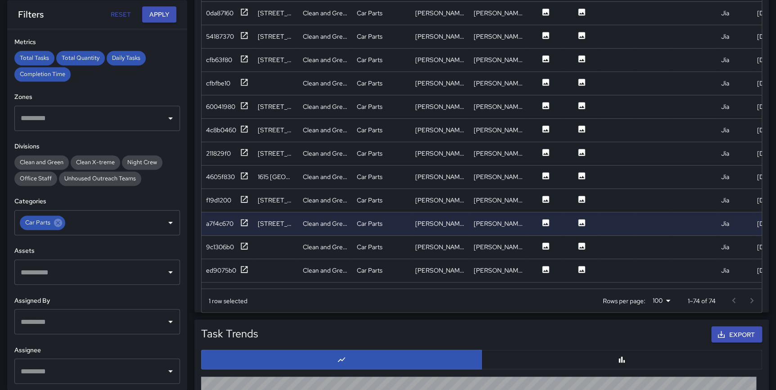
scroll to position [1309, 0]
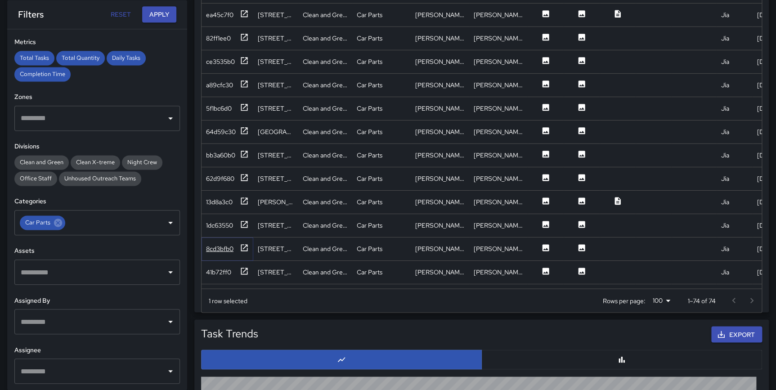
click at [243, 246] on icon at bounding box center [244, 247] width 9 height 9
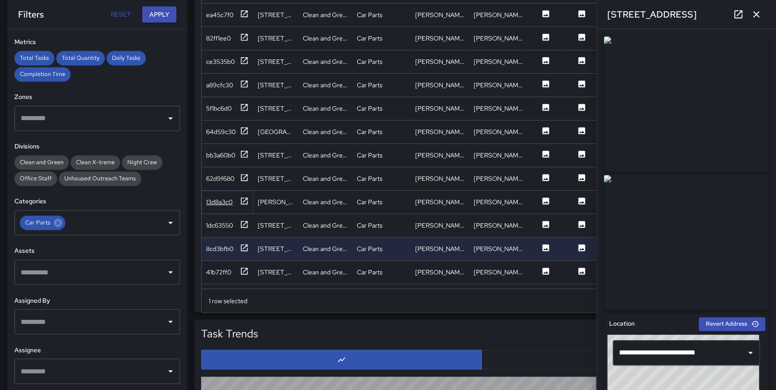
click at [243, 199] on icon at bounding box center [244, 200] width 9 height 9
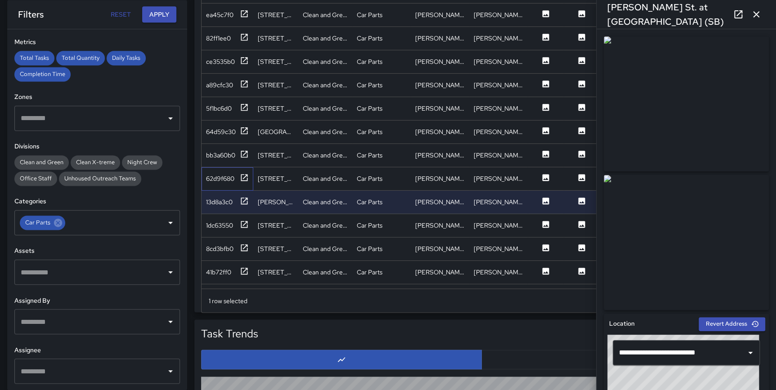
click at [243, 171] on div "62d9f680" at bounding box center [228, 178] width 52 height 23
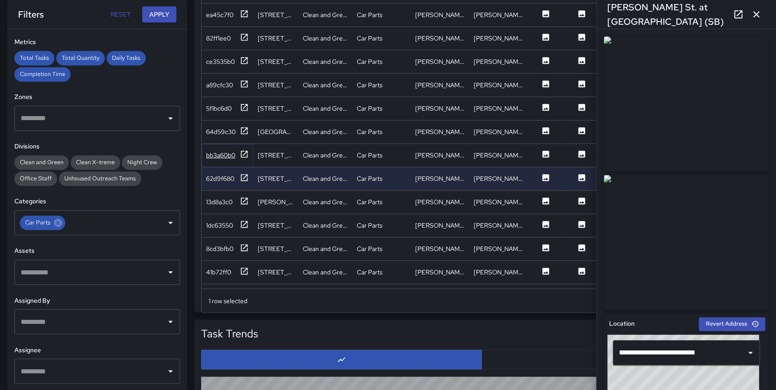
click at [246, 152] on icon at bounding box center [244, 153] width 7 height 7
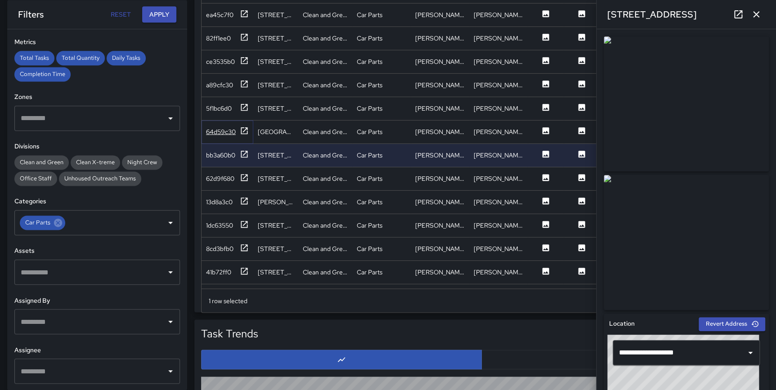
click at [243, 135] on div at bounding box center [244, 131] width 9 height 11
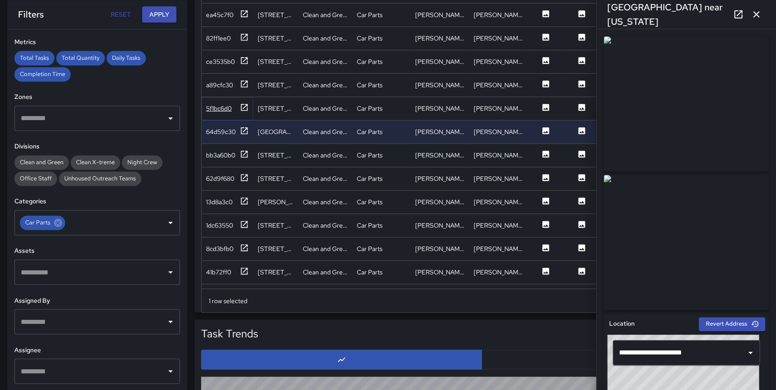
click at [245, 107] on icon at bounding box center [244, 107] width 9 height 9
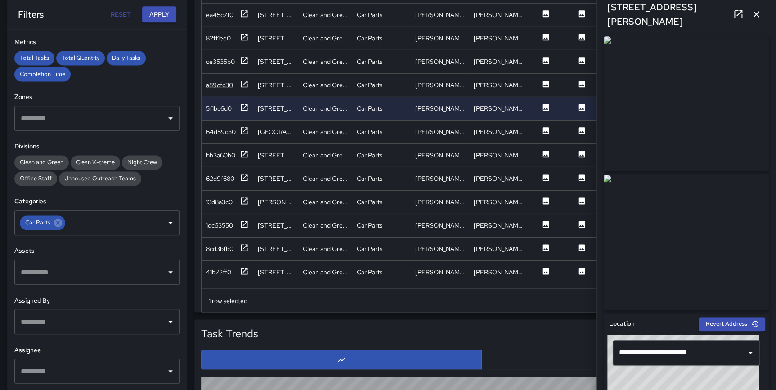
click at [245, 79] on icon at bounding box center [244, 83] width 9 height 9
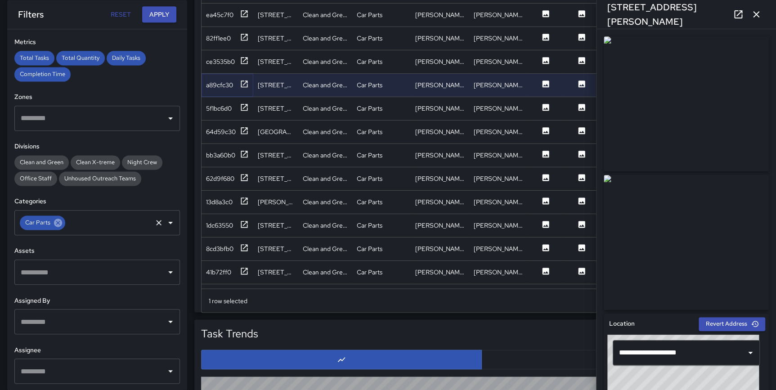
click at [54, 224] on icon at bounding box center [58, 223] width 8 height 8
click at [63, 225] on input "text" at bounding box center [90, 222] width 144 height 17
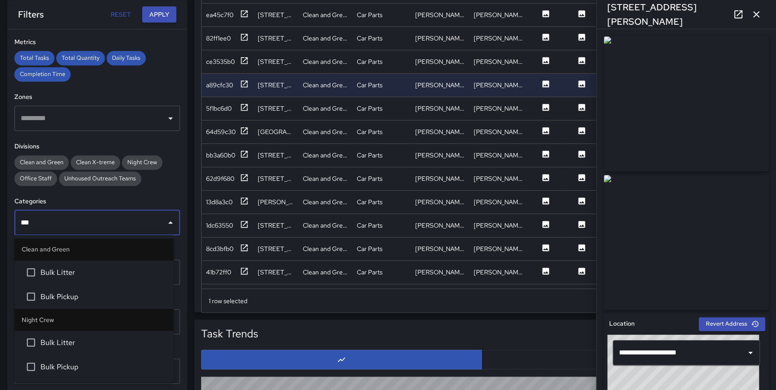
type input "****"
click at [65, 266] on li "Bulk Litter" at bounding box center [93, 272] width 159 height 24
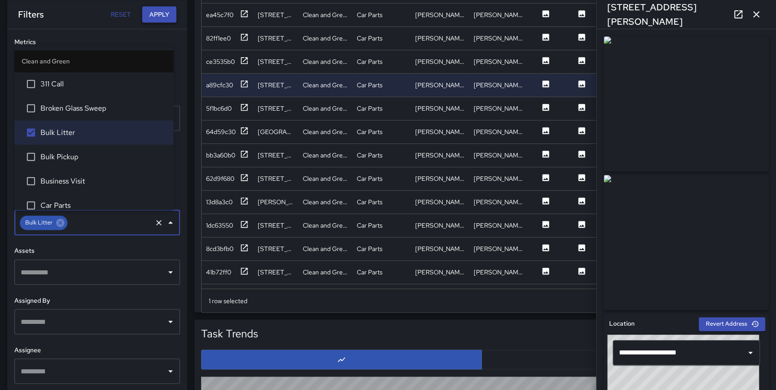
click at [166, 13] on button "Apply" at bounding box center [159, 14] width 34 height 17
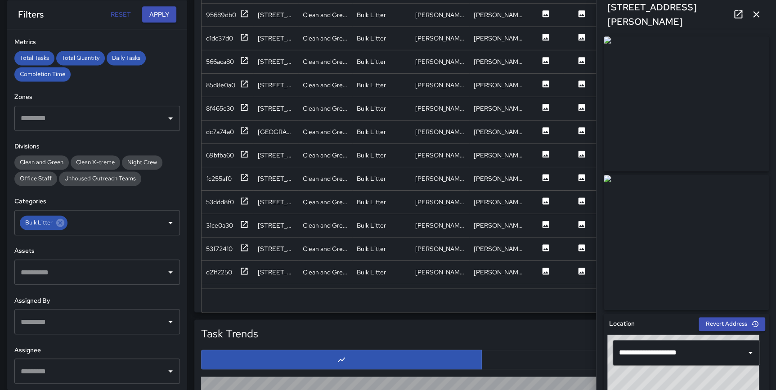
click at [760, 15] on icon "button" at bounding box center [756, 14] width 11 height 11
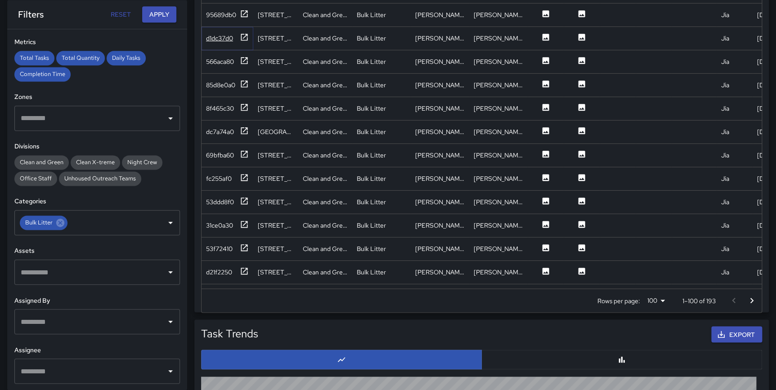
click at [246, 35] on icon at bounding box center [244, 36] width 9 height 9
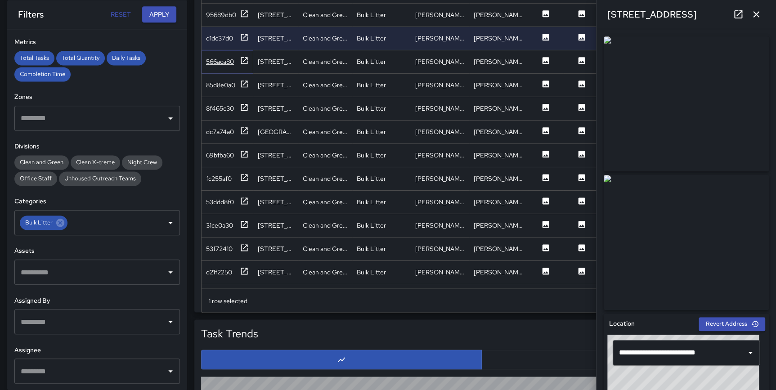
click at [242, 58] on icon at bounding box center [244, 60] width 9 height 9
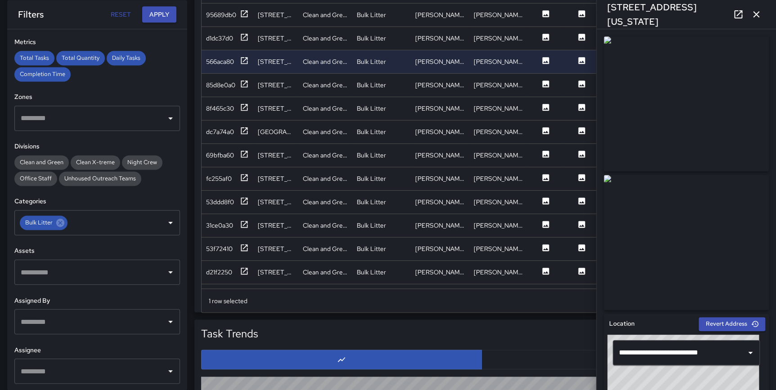
click at [756, 14] on icon "button" at bounding box center [756, 14] width 6 height 6
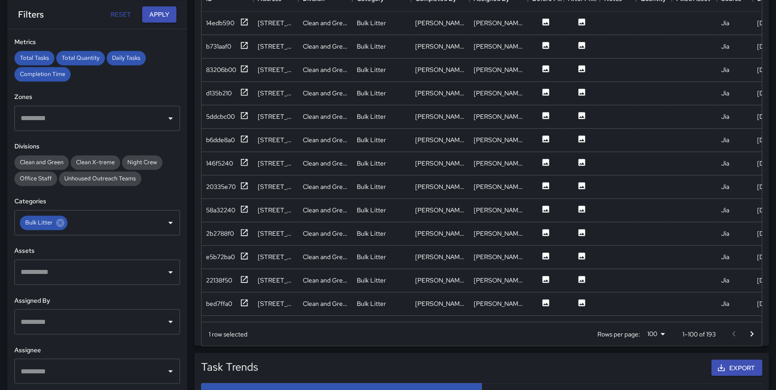
scroll to position [0, 0]
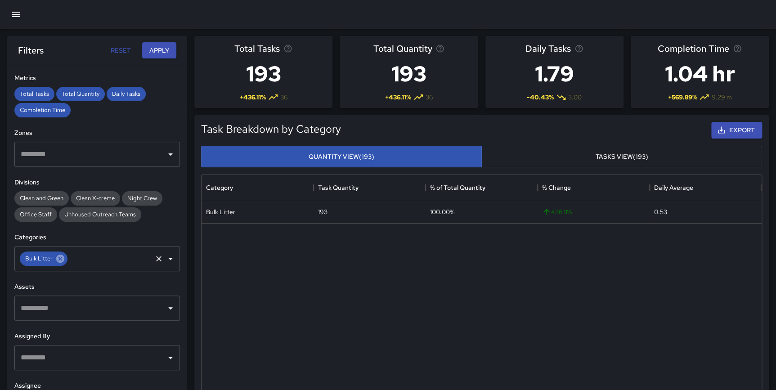
click at [59, 261] on icon at bounding box center [60, 259] width 8 height 8
click at [148, 228] on div "**********" at bounding box center [97, 245] width 180 height 361
click at [166, 257] on icon "Open" at bounding box center [170, 258] width 11 height 11
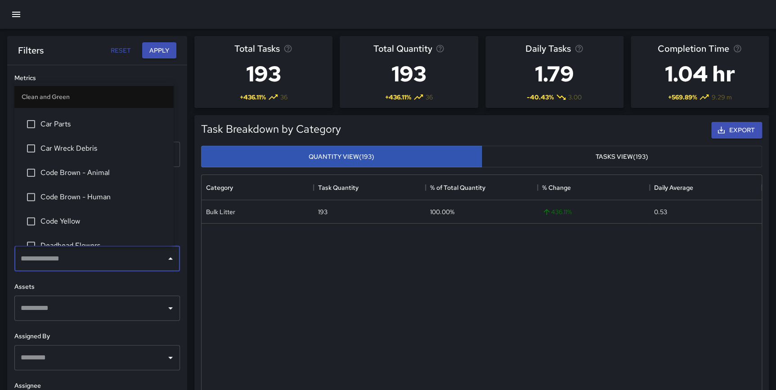
scroll to position [158, 0]
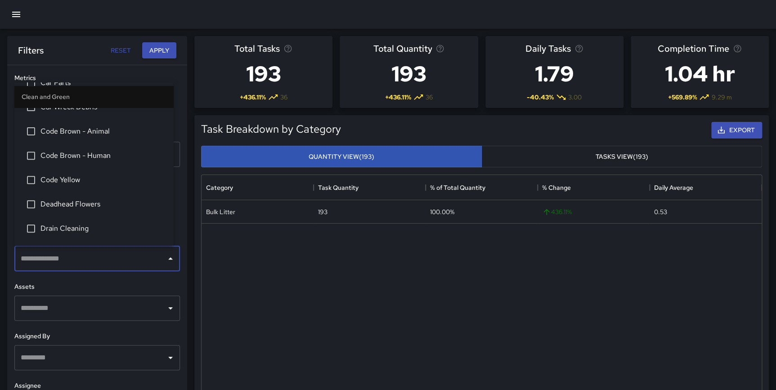
click at [98, 149] on li "Code Brown - Human" at bounding box center [93, 156] width 159 height 24
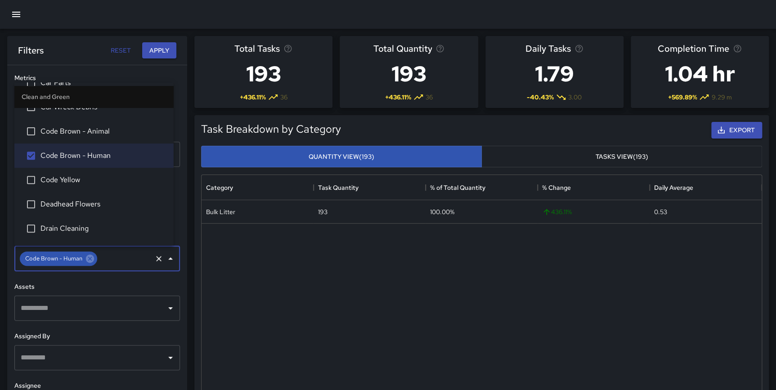
click at [85, 178] on span "Code Yellow" at bounding box center [103, 180] width 126 height 11
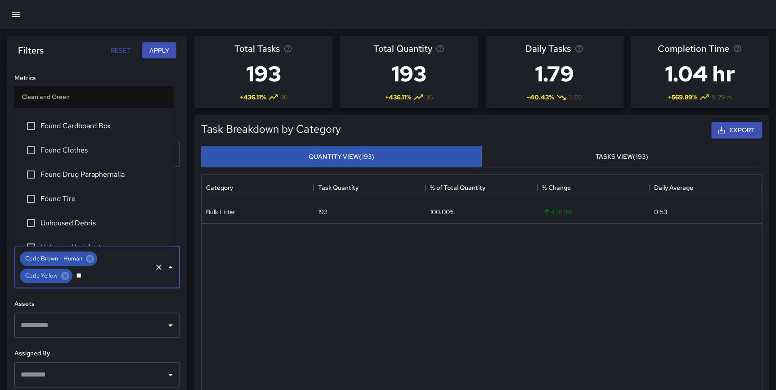
scroll to position [0, 0]
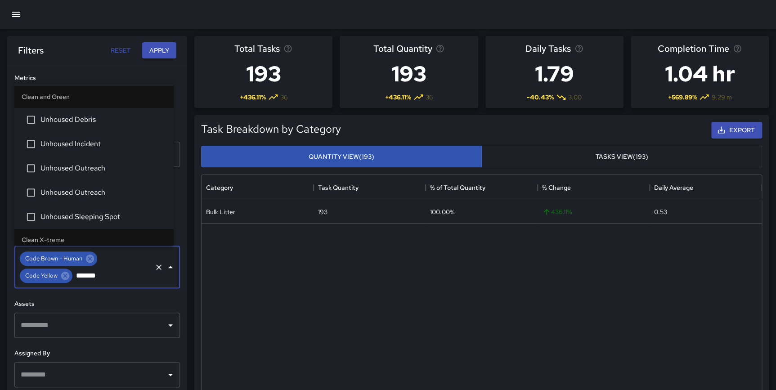
type input "********"
click at [66, 124] on span "Unhoused Debris" at bounding box center [103, 119] width 126 height 11
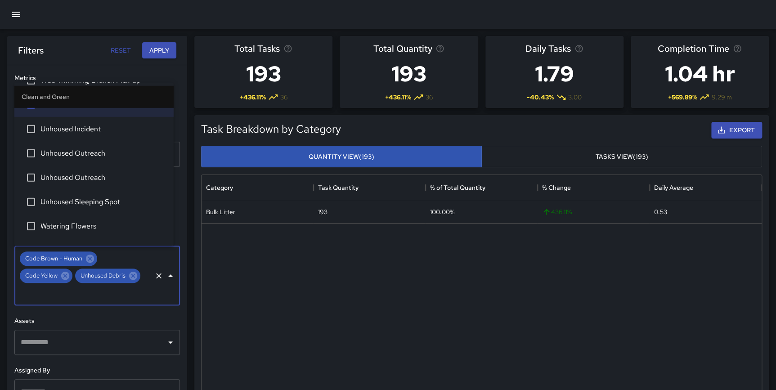
scroll to position [1318, 0]
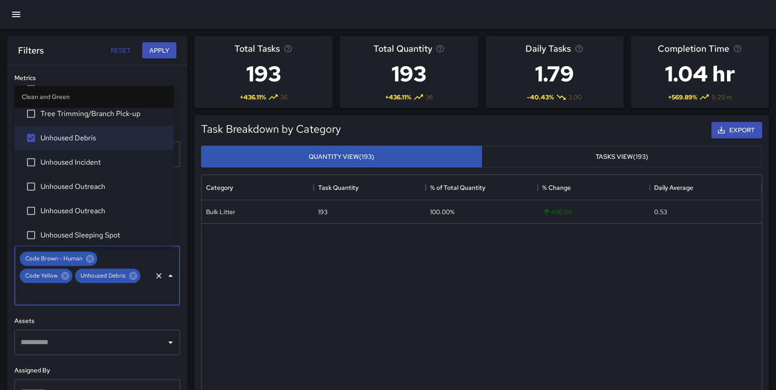
click at [75, 157] on span "Unhoused Incident" at bounding box center [103, 162] width 126 height 11
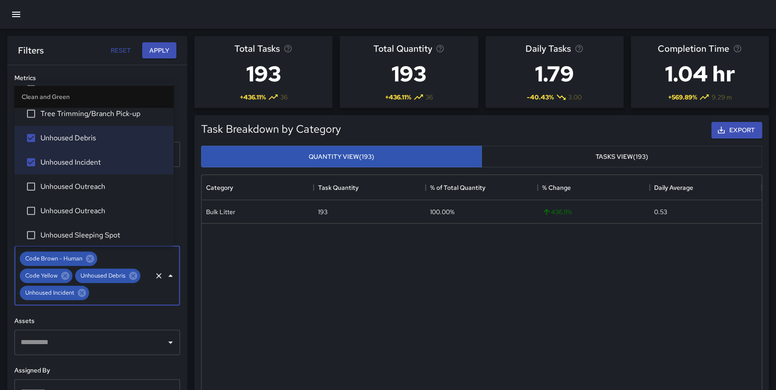
click at [67, 188] on span "Unhoused Outreach" at bounding box center [103, 186] width 126 height 11
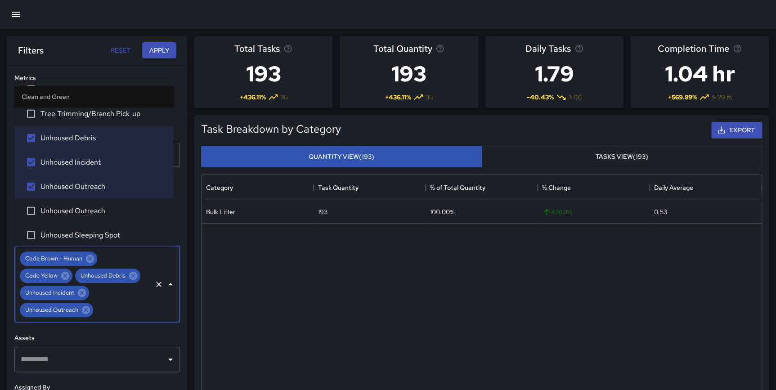
click at [76, 211] on span "Unhoused Outreach" at bounding box center [103, 211] width 126 height 11
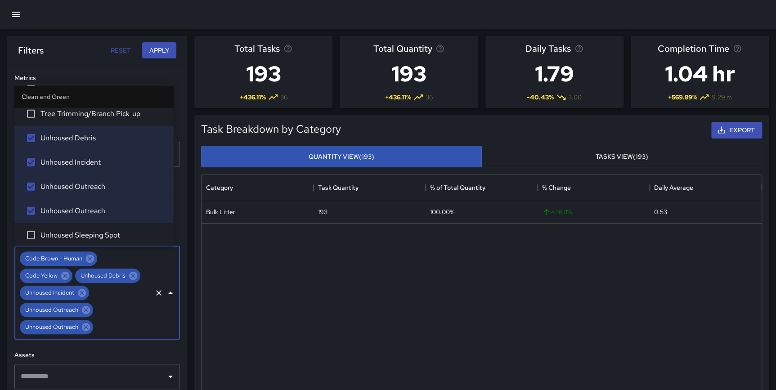
click at [87, 230] on span "Unhoused Sleeping Spot" at bounding box center [103, 235] width 126 height 11
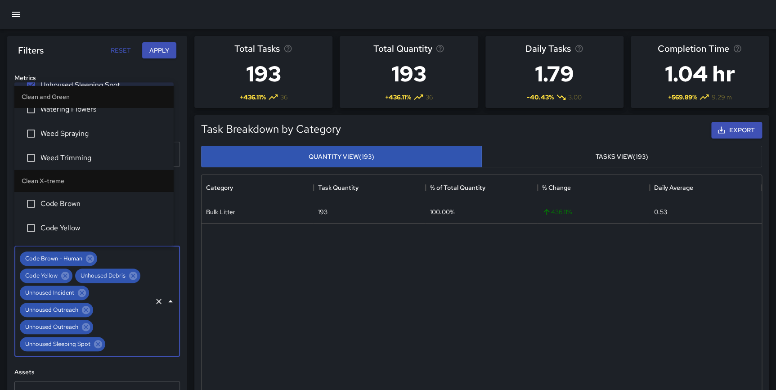
scroll to position [1552, 0]
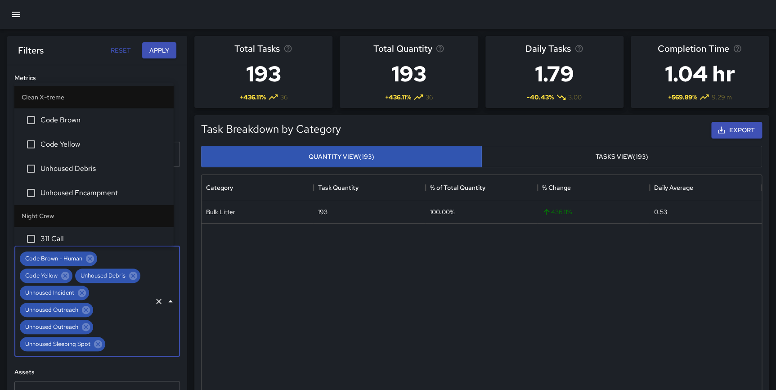
click at [90, 135] on li "Code Yellow" at bounding box center [93, 144] width 159 height 24
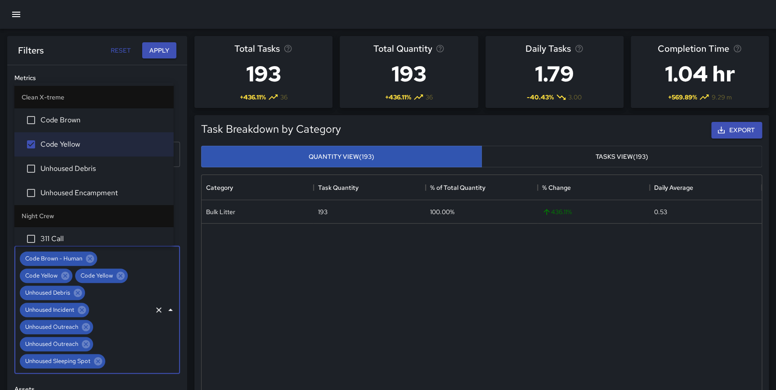
drag, startPoint x: 87, startPoint y: 164, endPoint x: 92, endPoint y: 180, distance: 15.9
click at [87, 165] on span "Unhoused Debris" at bounding box center [103, 168] width 126 height 11
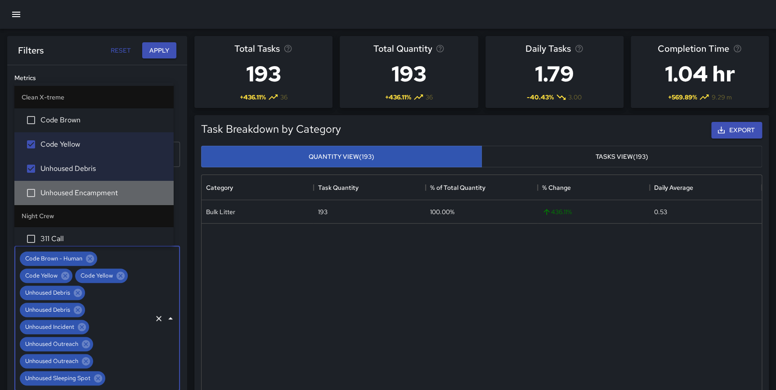
click at [95, 189] on span "Unhoused Encampment" at bounding box center [103, 193] width 126 height 11
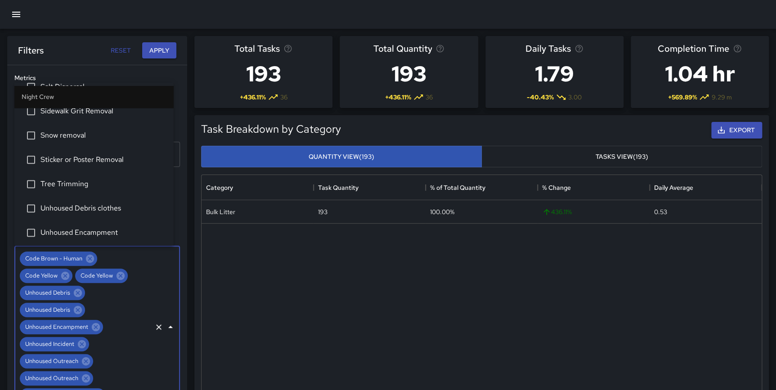
scroll to position [2279, 0]
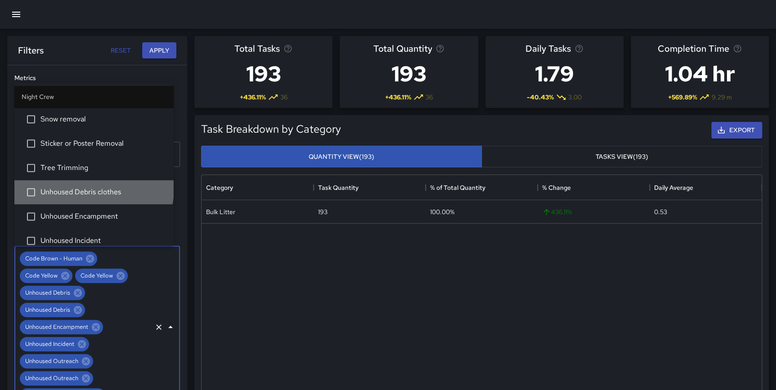
click at [93, 187] on span "Unhoused Debris clothes" at bounding box center [103, 192] width 126 height 11
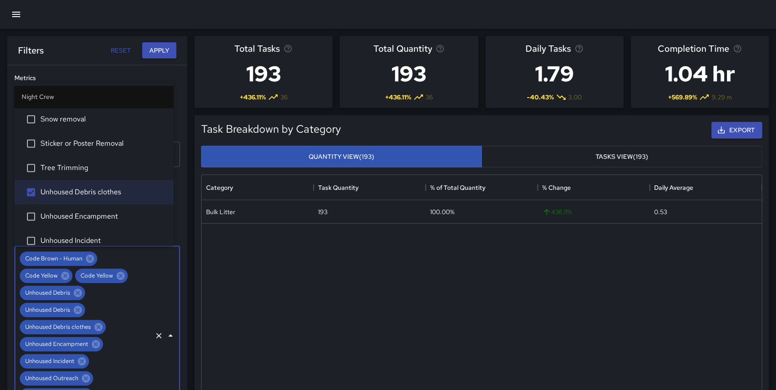
click at [63, 207] on li "Unhoused Encampment" at bounding box center [93, 216] width 159 height 24
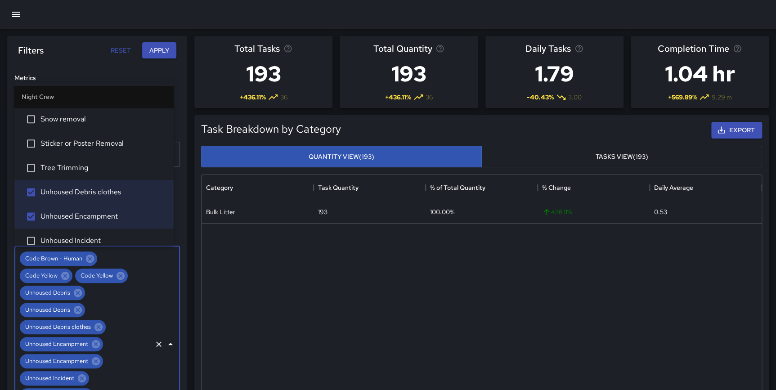
click at [66, 235] on span "Unhoused Incident" at bounding box center [103, 240] width 126 height 11
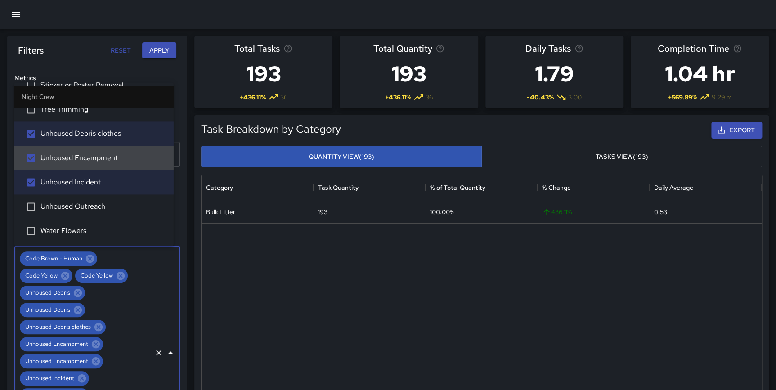
scroll to position [2354, 0]
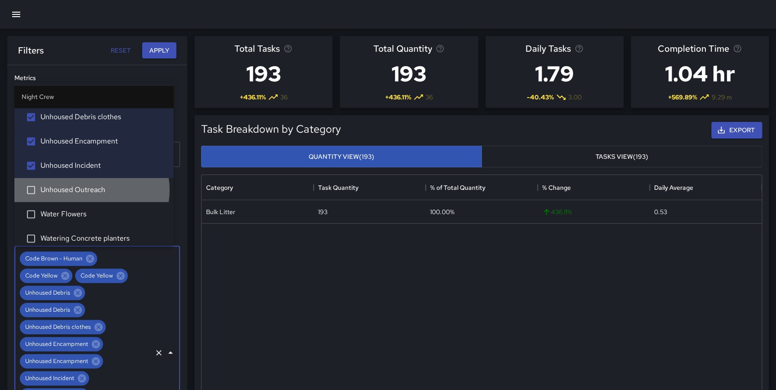
click at [91, 189] on span "Unhoused Outreach" at bounding box center [103, 189] width 126 height 11
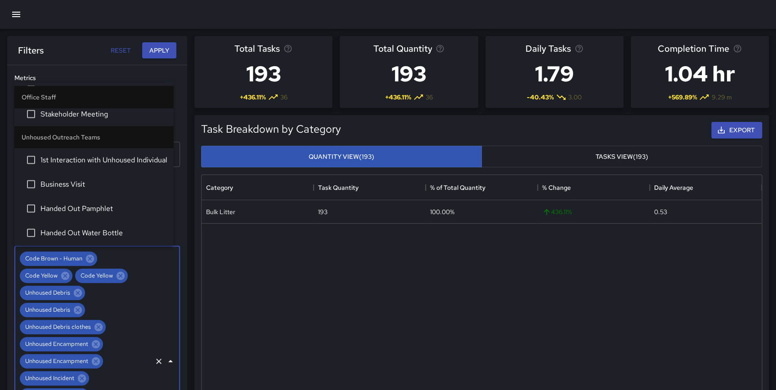
scroll to position [2638, 0]
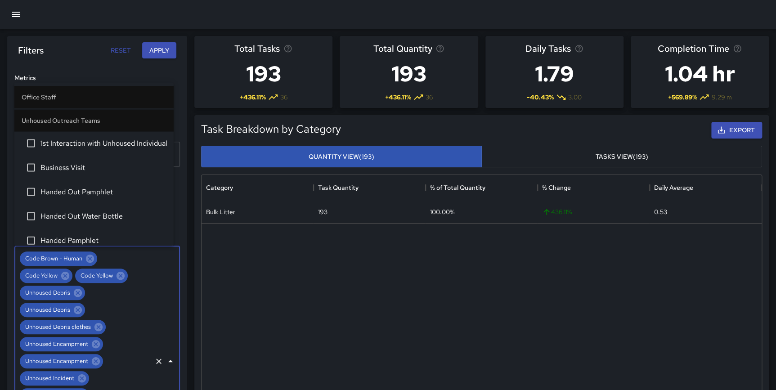
click at [76, 141] on span "1st Interaction with Unhoused Individual" at bounding box center [103, 143] width 126 height 11
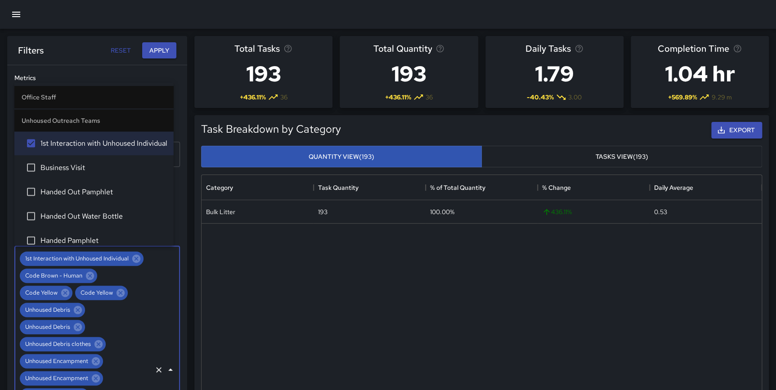
click at [70, 163] on span "Business Visit" at bounding box center [103, 167] width 126 height 11
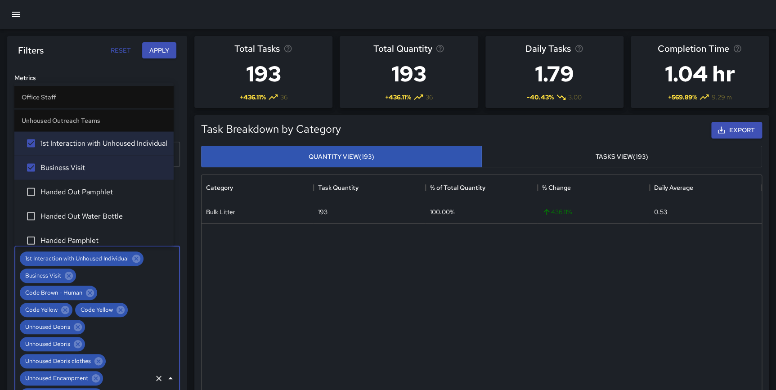
click at [78, 190] on span "Handed Out Pamphlet" at bounding box center [103, 191] width 126 height 11
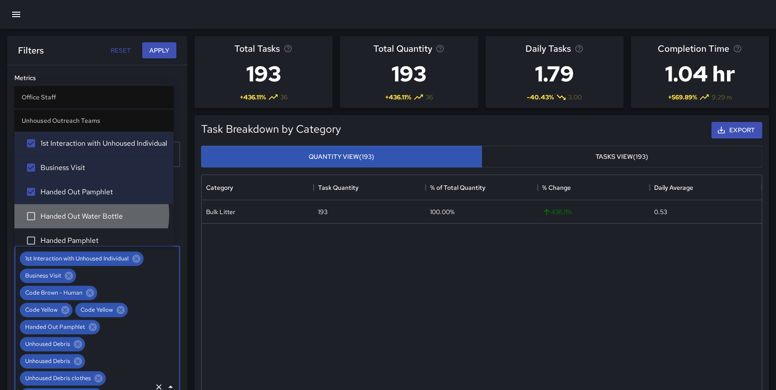
click at [85, 212] on span "Handed Out Water Bottle" at bounding box center [103, 216] width 126 height 11
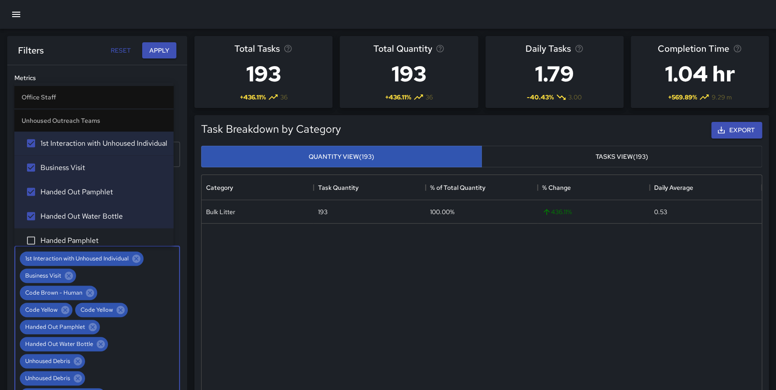
click at [87, 235] on span "Handed Pamphlet" at bounding box center [103, 240] width 126 height 11
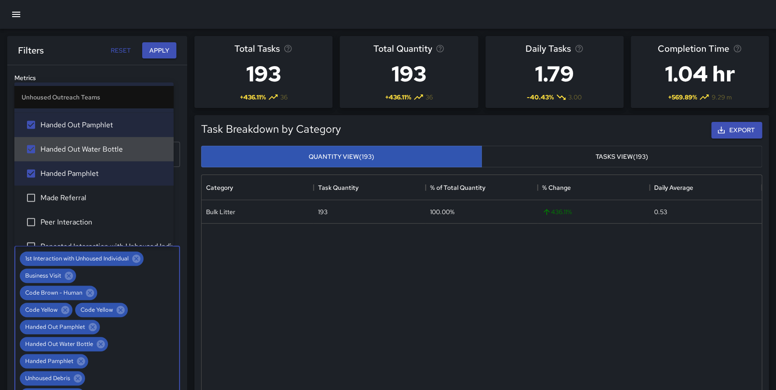
scroll to position [2730, 0]
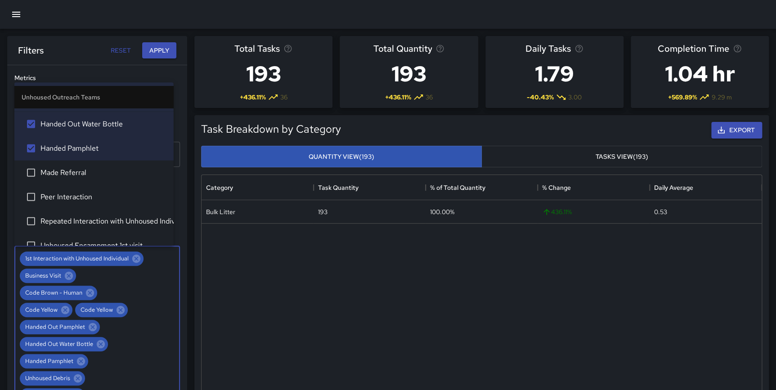
click at [75, 171] on span "Made Referral" at bounding box center [103, 172] width 126 height 11
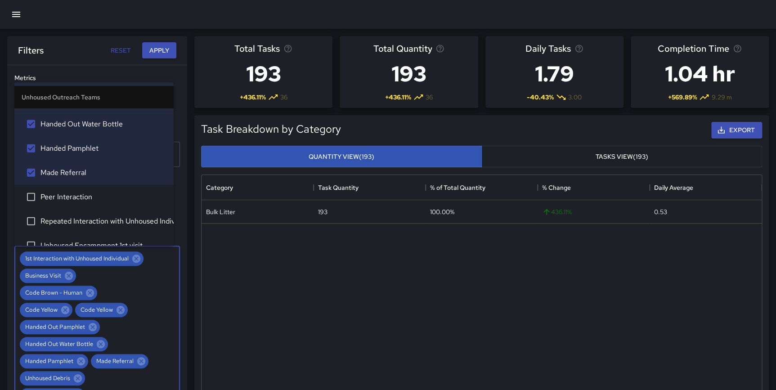
drag, startPoint x: 76, startPoint y: 192, endPoint x: 81, endPoint y: 199, distance: 8.3
click at [77, 192] on span "Peer Interaction" at bounding box center [103, 196] width 126 height 11
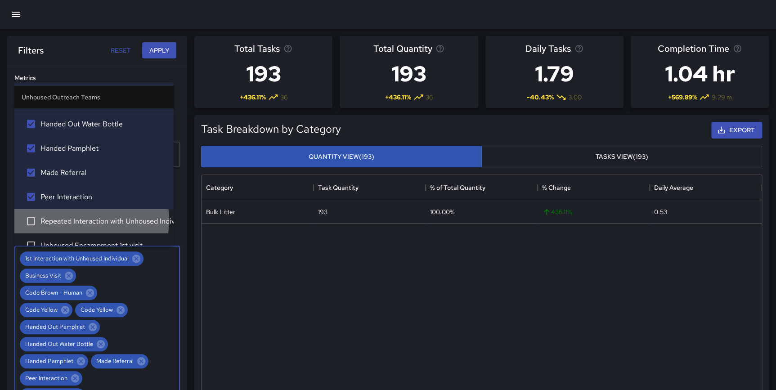
click at [84, 218] on span "Repeated Interaction with Unhoused Individual" at bounding box center [103, 221] width 126 height 11
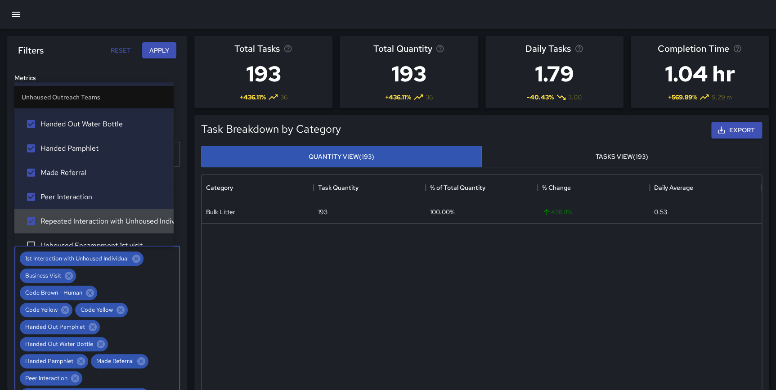
scroll to position [2792, 0]
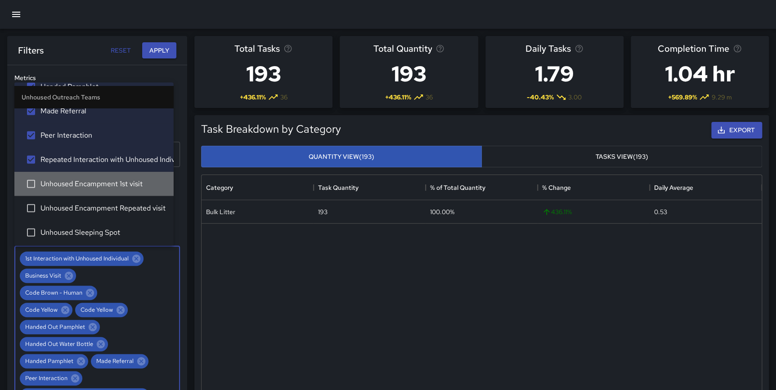
click at [96, 182] on span "Unhoused Encampment 1st visit" at bounding box center [103, 183] width 126 height 11
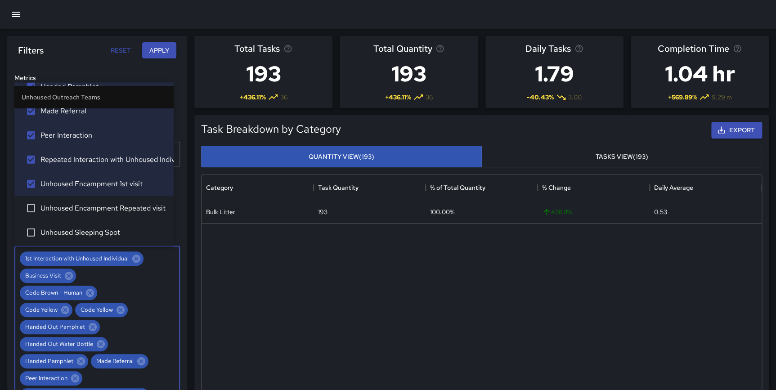
click at [94, 200] on li "Unhoused Encampment Repeated visit" at bounding box center [93, 208] width 159 height 24
click at [98, 231] on span "Unhoused Sleeping Spot" at bounding box center [103, 232] width 126 height 11
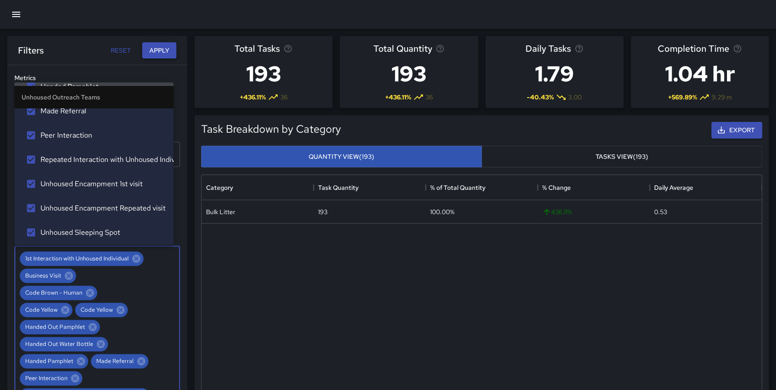
click at [157, 53] on button "Apply" at bounding box center [159, 50] width 34 height 17
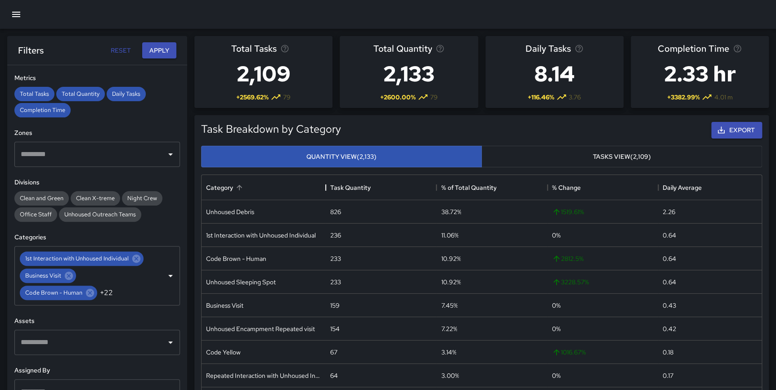
drag, startPoint x: 314, startPoint y: 190, endPoint x: 328, endPoint y: 189, distance: 13.5
click at [328, 189] on div "Category" at bounding box center [325, 187] width 11 height 25
click at [732, 129] on button "Export" at bounding box center [736, 130] width 51 height 17
click at [742, 3] on div at bounding box center [388, 14] width 776 height 29
click at [141, 196] on span "Night Crew" at bounding box center [142, 198] width 40 height 8
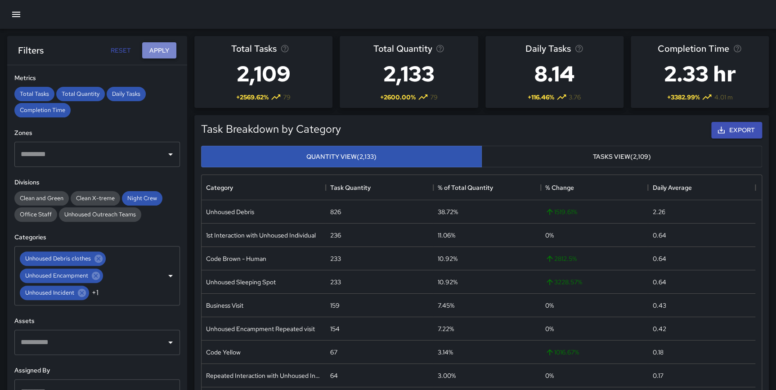
click at [153, 51] on button "Apply" at bounding box center [159, 50] width 34 height 17
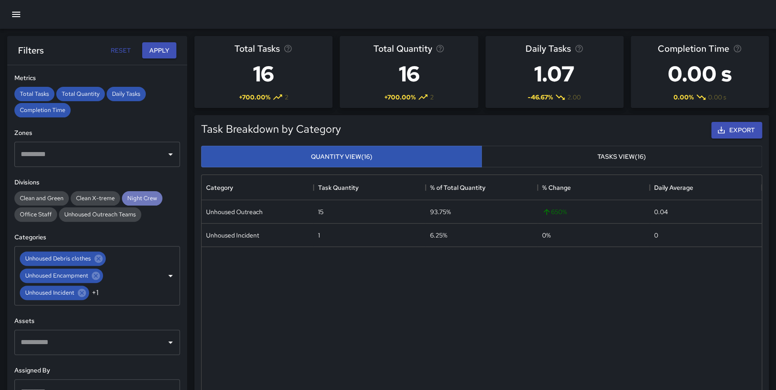
click at [142, 196] on span "Night Crew" at bounding box center [142, 198] width 40 height 8
click at [90, 193] on div "Clean X-treme" at bounding box center [95, 198] width 49 height 14
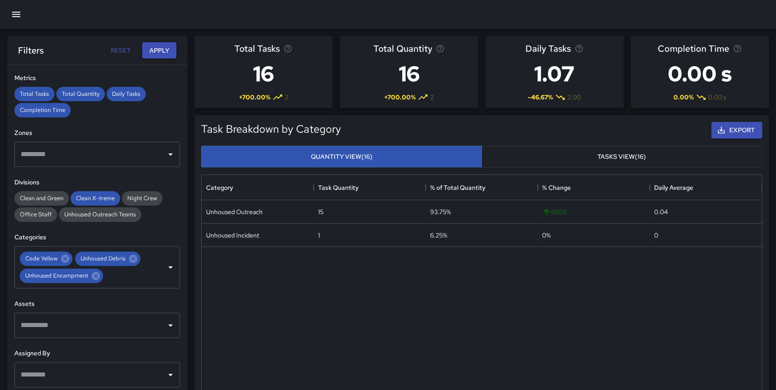
click at [157, 51] on button "Apply" at bounding box center [159, 50] width 34 height 17
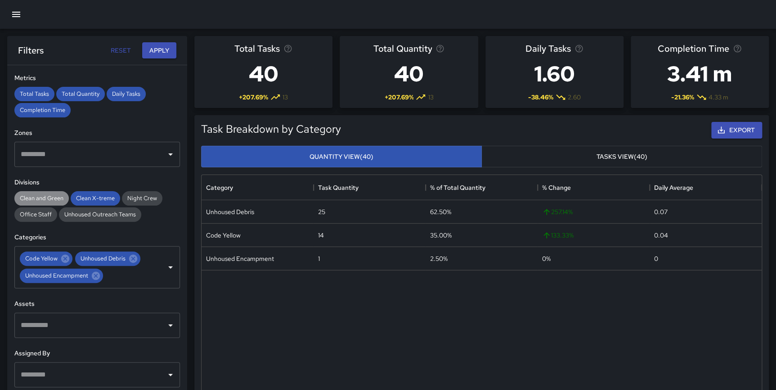
click at [51, 195] on span "Clean and Green" at bounding box center [41, 198] width 54 height 8
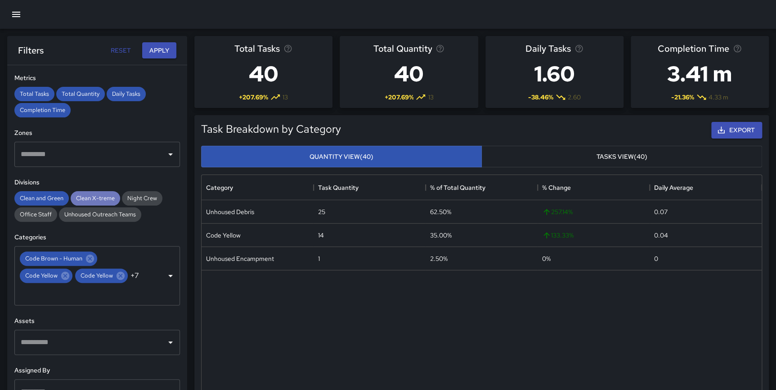
click at [86, 194] on span "Clean X-treme" at bounding box center [95, 198] width 49 height 8
click at [159, 47] on button "Apply" at bounding box center [159, 50] width 34 height 17
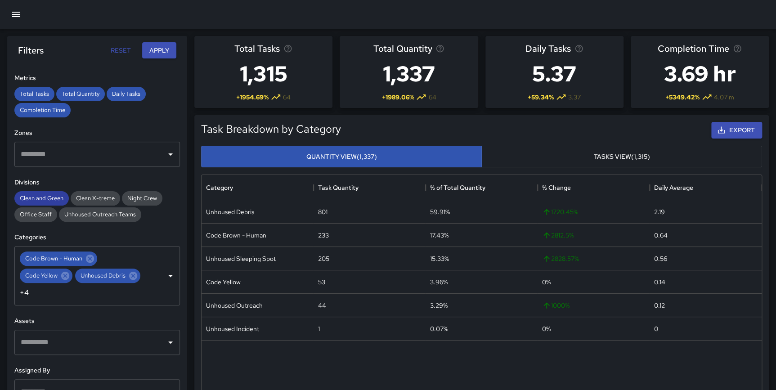
click at [37, 197] on span "Clean and Green" at bounding box center [41, 198] width 54 height 8
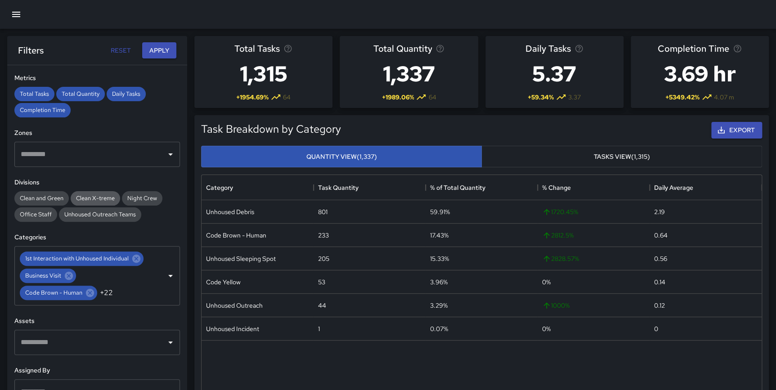
click at [94, 198] on span "Clean X-treme" at bounding box center [95, 198] width 49 height 8
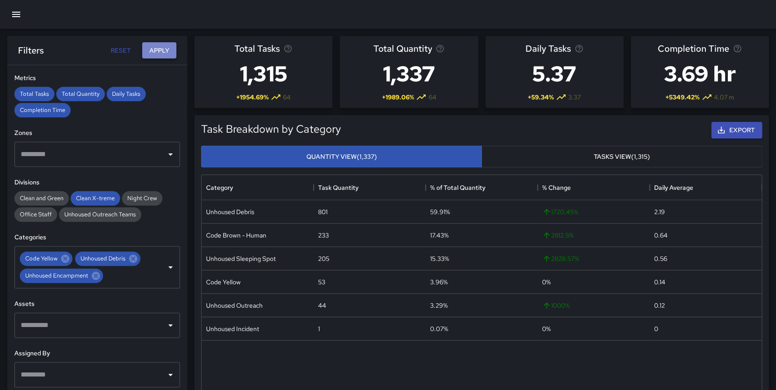
click at [157, 49] on button "Apply" at bounding box center [159, 50] width 34 height 17
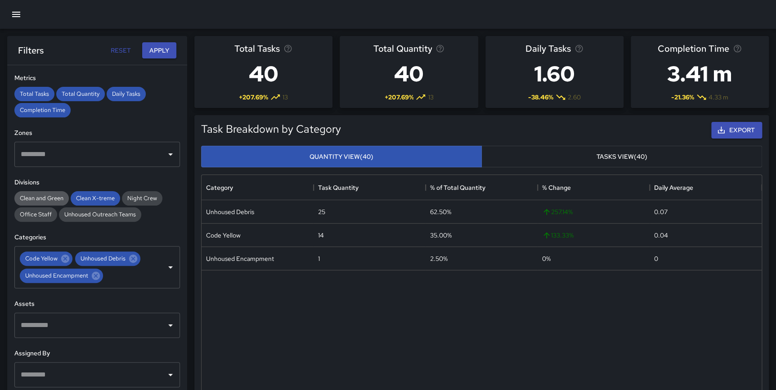
drag, startPoint x: 94, startPoint y: 198, endPoint x: 63, endPoint y: 193, distance: 32.3
click at [94, 198] on span "Clean X-treme" at bounding box center [95, 198] width 49 height 8
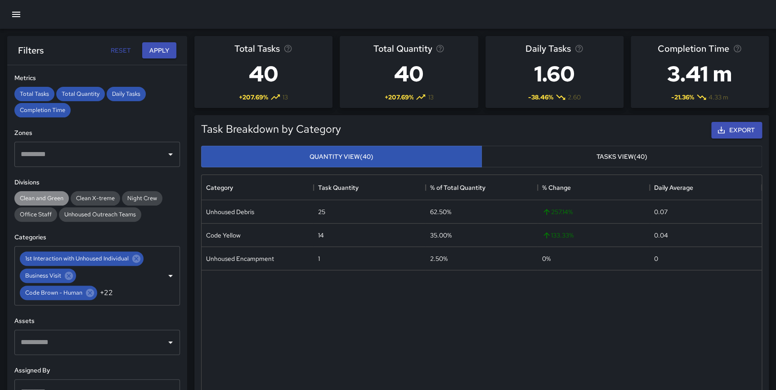
click at [43, 196] on span "Clean and Green" at bounding box center [41, 198] width 54 height 8
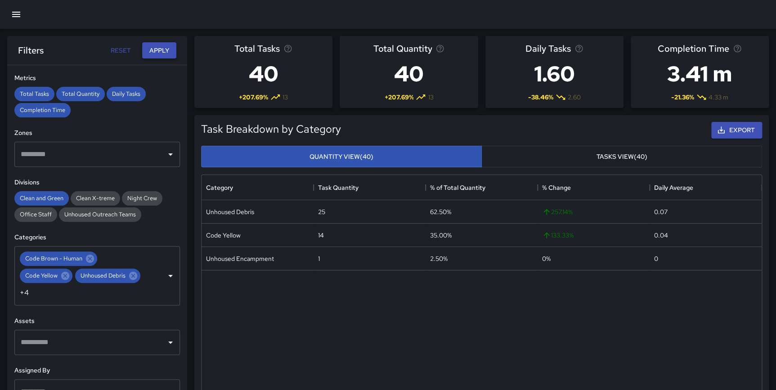
click at [157, 49] on button "Apply" at bounding box center [159, 50] width 34 height 17
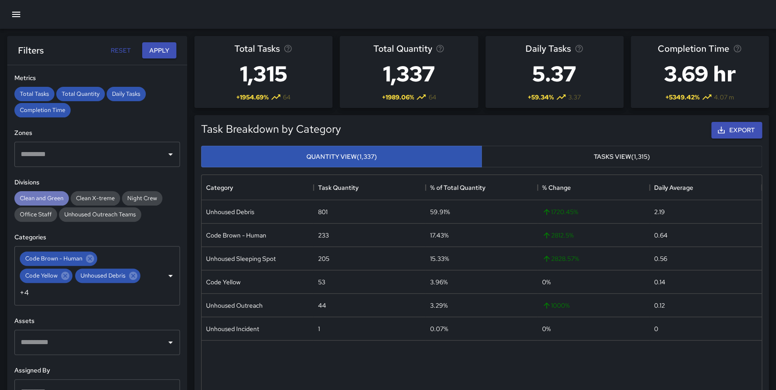
click at [36, 197] on span "Clean and Green" at bounding box center [41, 198] width 54 height 8
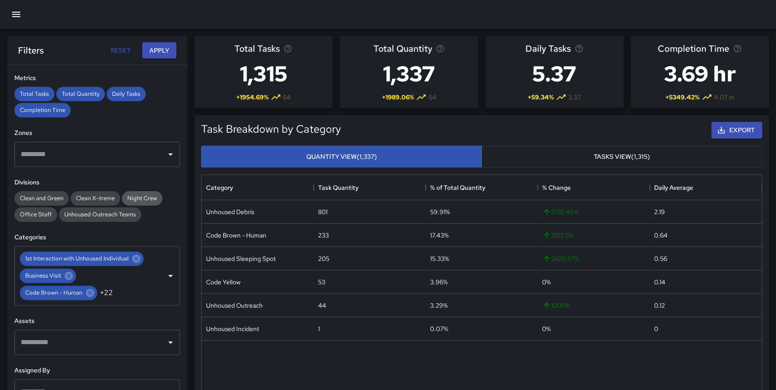
click at [135, 195] on span "Night Crew" at bounding box center [142, 198] width 40 height 8
click at [153, 53] on button "Apply" at bounding box center [159, 50] width 34 height 17
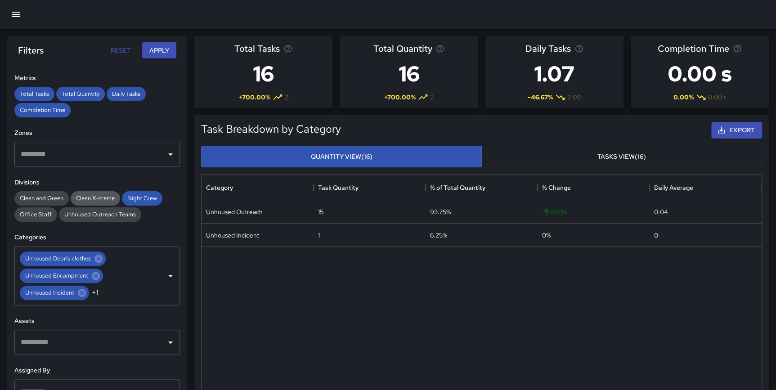
drag, startPoint x: 144, startPoint y: 198, endPoint x: 105, endPoint y: 197, distance: 38.7
click at [144, 198] on span "Night Crew" at bounding box center [142, 198] width 40 height 8
click at [63, 193] on div "Clean and Green" at bounding box center [41, 198] width 54 height 14
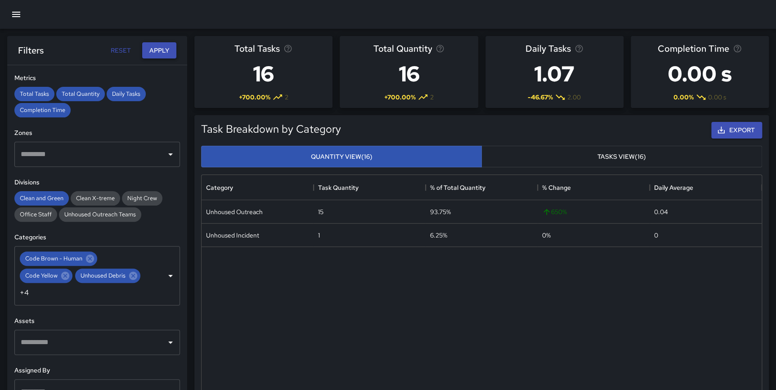
click at [166, 48] on button "Apply" at bounding box center [159, 50] width 34 height 17
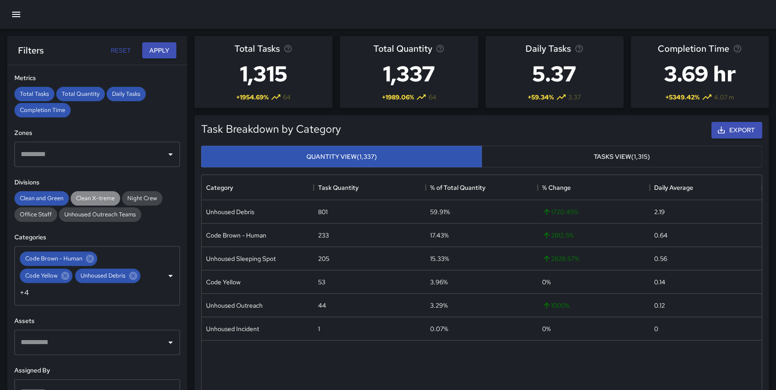
click at [93, 199] on span "Clean X-treme" at bounding box center [95, 198] width 49 height 8
click at [141, 199] on span "Night Crew" at bounding box center [142, 198] width 40 height 8
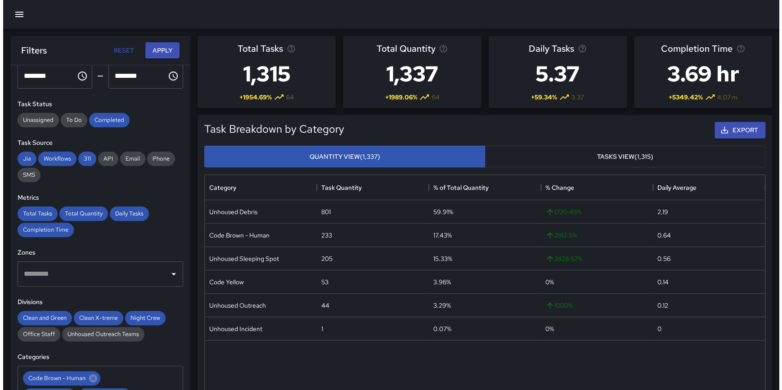
scroll to position [0, 0]
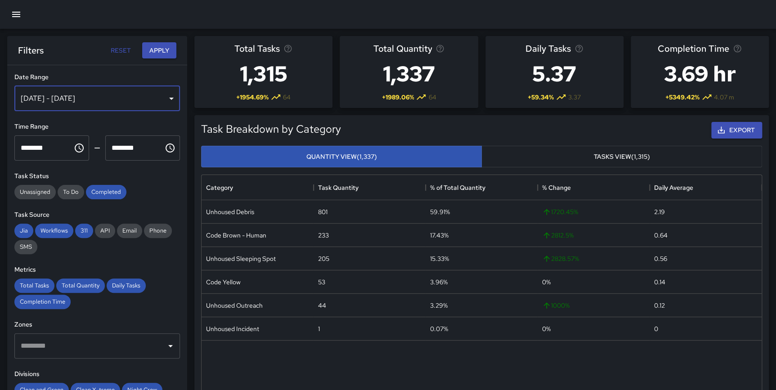
click at [58, 97] on div "Aug 01, 2024 - Aug 01, 2025" at bounding box center [97, 98] width 166 height 25
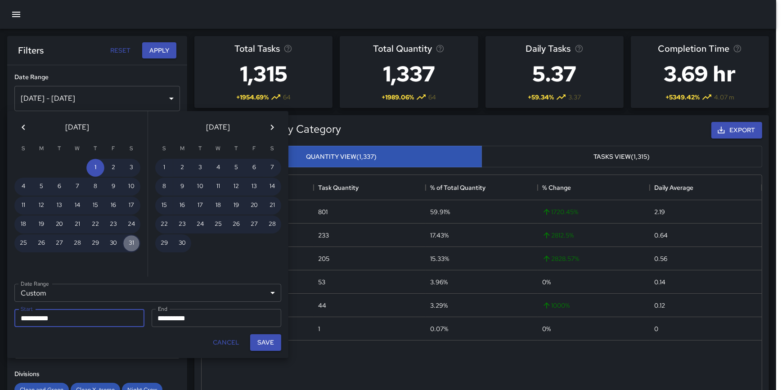
click at [134, 243] on button "31" at bounding box center [131, 243] width 18 height 18
type input "**********"
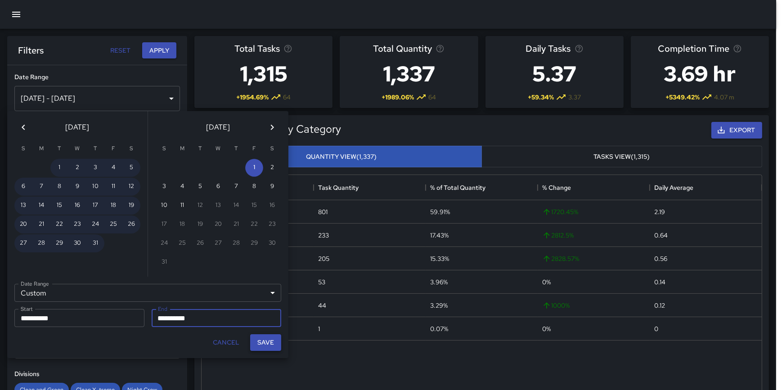
click at [251, 341] on button "Save" at bounding box center [265, 342] width 31 height 17
type input "**********"
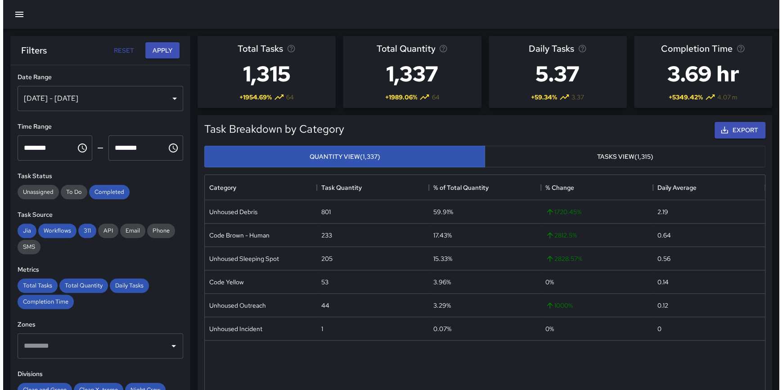
scroll to position [329, 553]
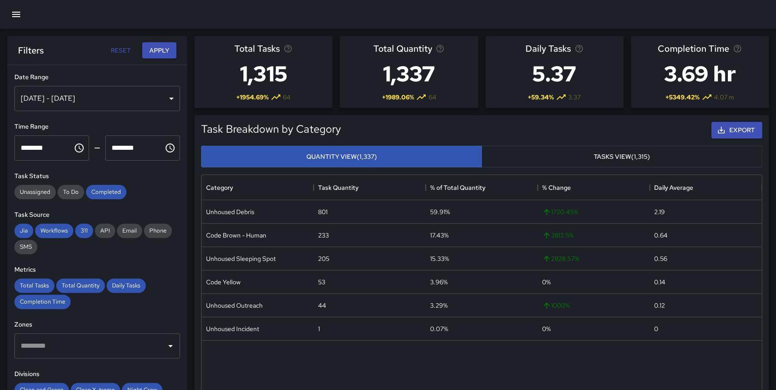
click at [85, 99] on div "Aug 31, 2024 - Aug 01, 2025" at bounding box center [97, 98] width 166 height 25
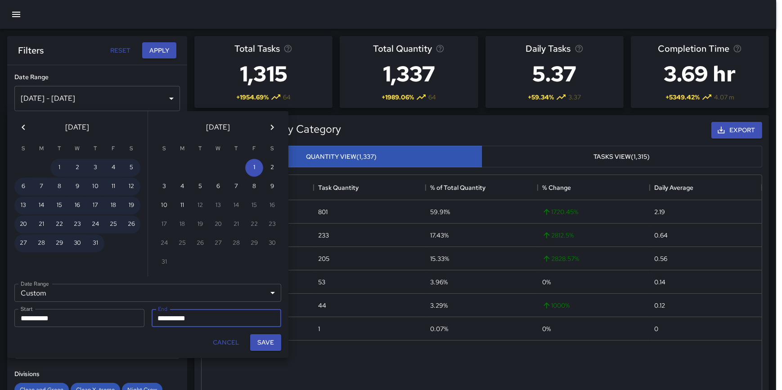
click at [23, 127] on icon "Previous month" at bounding box center [23, 127] width 11 height 11
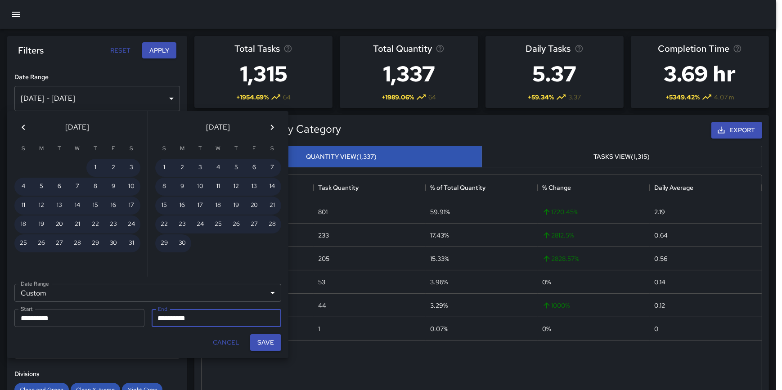
click at [23, 127] on icon "Previous month" at bounding box center [23, 127] width 11 height 11
click at [23, 126] on icon "Previous month" at bounding box center [23, 127] width 11 height 11
click at [23, 126] on icon "Previous month" at bounding box center [23, 127] width 3 height 5
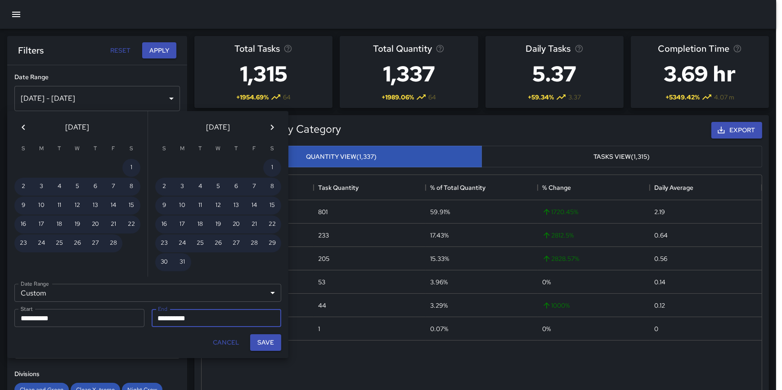
click at [23, 126] on icon "Previous month" at bounding box center [23, 127] width 3 height 5
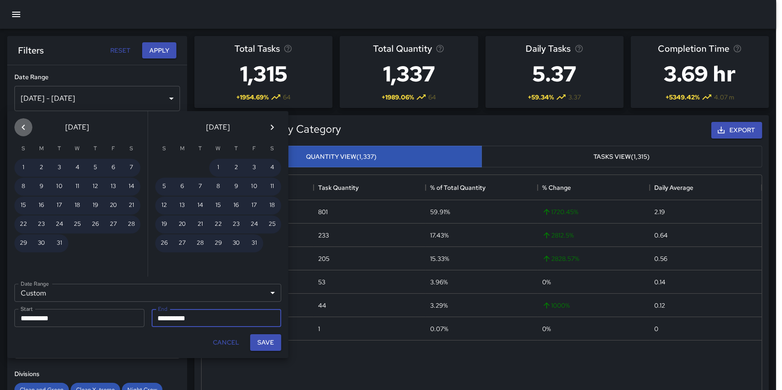
click at [23, 126] on icon "Previous month" at bounding box center [23, 127] width 3 height 5
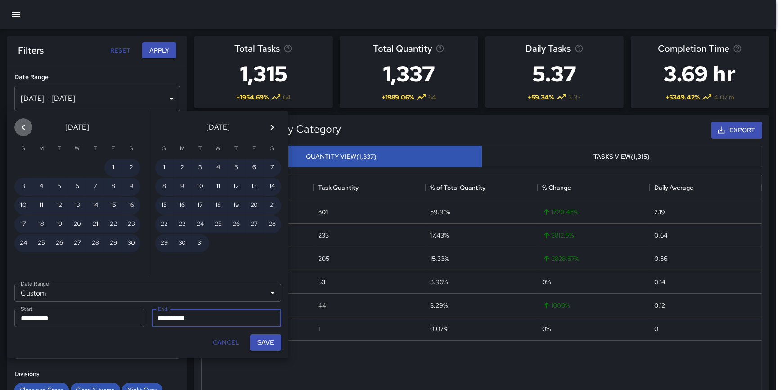
click at [23, 126] on icon "Previous month" at bounding box center [23, 127] width 3 height 5
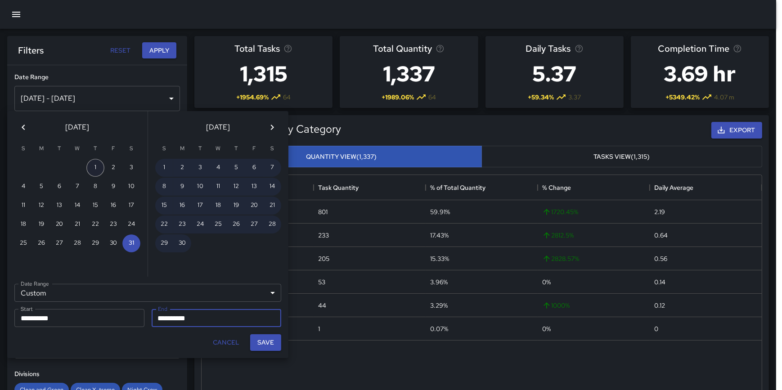
drag, startPoint x: 94, startPoint y: 164, endPoint x: 98, endPoint y: 171, distance: 7.9
click at [94, 164] on button "1" at bounding box center [95, 168] width 18 height 18
type input "**********"
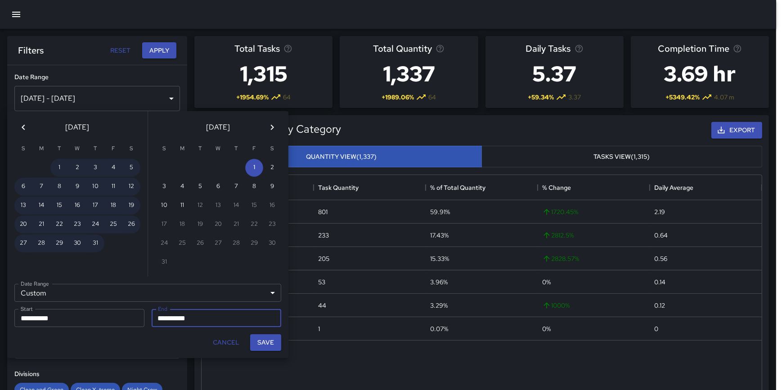
click at [26, 126] on icon "Previous month" at bounding box center [23, 127] width 11 height 11
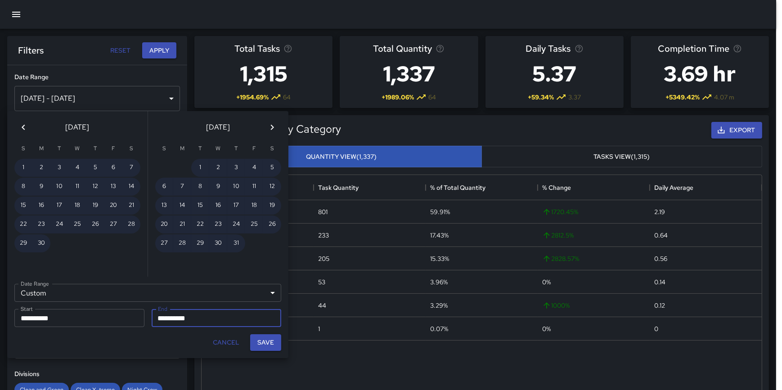
click at [18, 122] on icon "Previous month" at bounding box center [23, 127] width 11 height 11
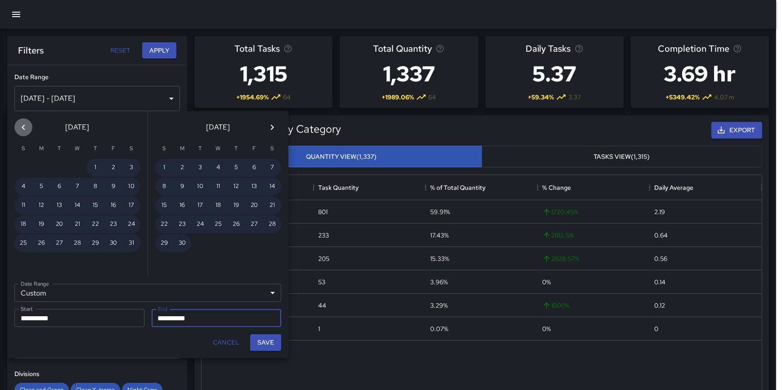
click at [22, 126] on icon "Previous month" at bounding box center [23, 127] width 11 height 11
click at [22, 126] on icon "Previous month" at bounding box center [23, 127] width 3 height 5
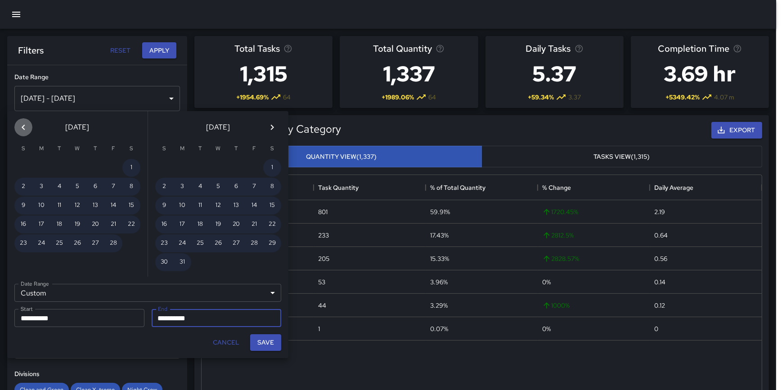
click at [22, 126] on icon "Previous month" at bounding box center [23, 127] width 3 height 5
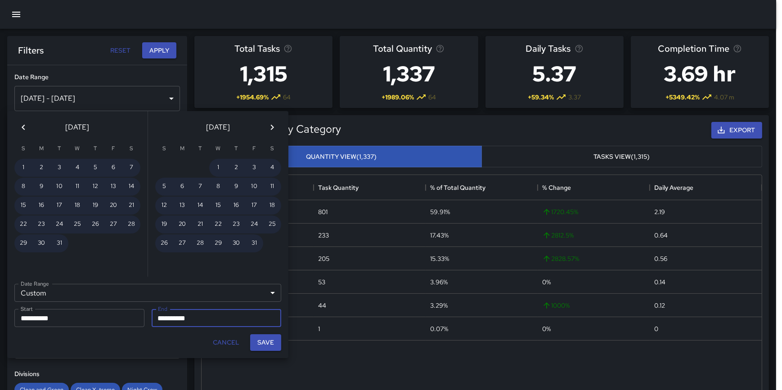
click at [22, 126] on icon "Previous month" at bounding box center [23, 127] width 3 height 5
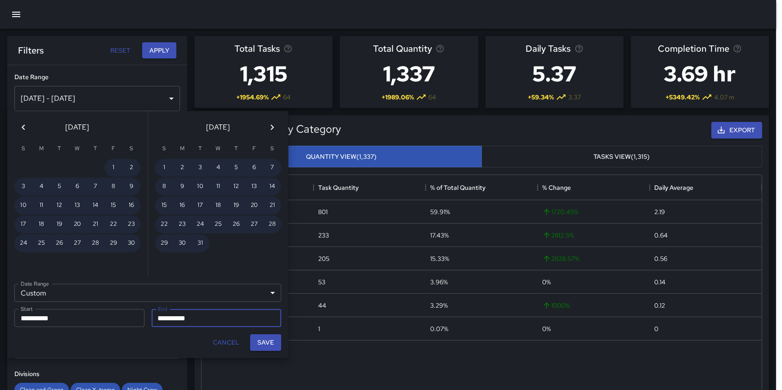
click at [22, 126] on icon "Previous month" at bounding box center [23, 127] width 3 height 5
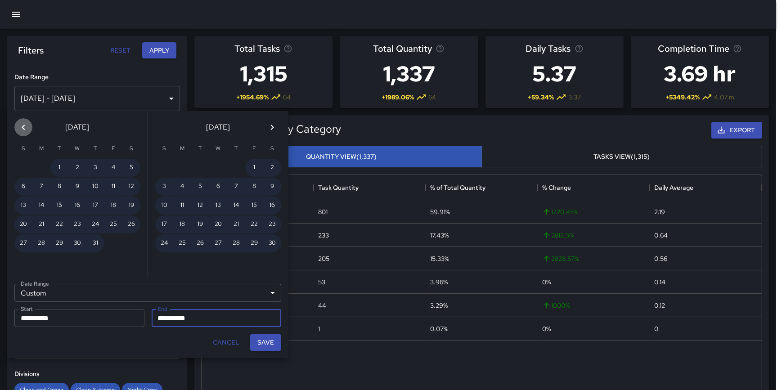
click at [22, 126] on icon "Previous month" at bounding box center [23, 127] width 3 height 5
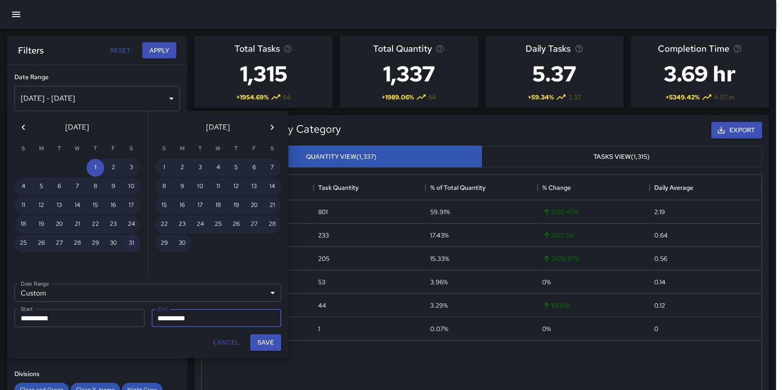
click at [127, 241] on button "31" at bounding box center [131, 243] width 18 height 18
type input "**********"
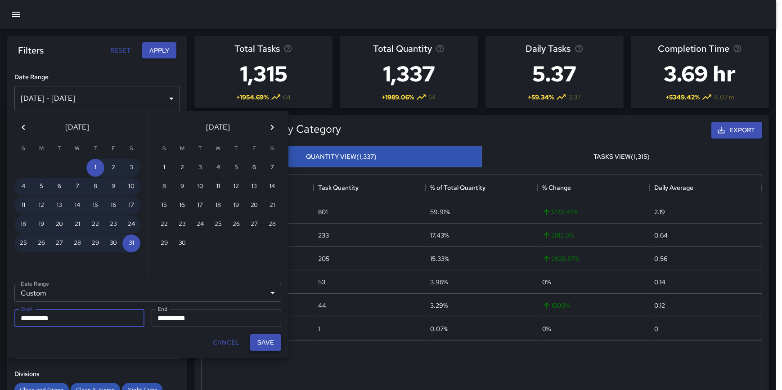
click at [271, 343] on button "Save" at bounding box center [265, 342] width 31 height 17
type input "**********"
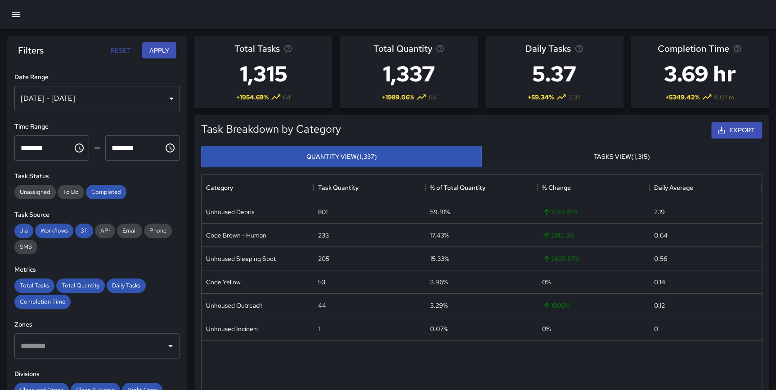
click at [159, 51] on button "Apply" at bounding box center [159, 50] width 34 height 17
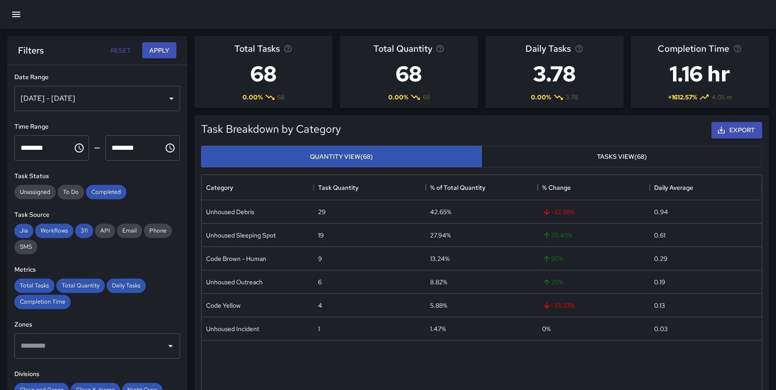
click at [120, 97] on div "Aug 01, 2024 - Aug 31, 2024" at bounding box center [97, 98] width 166 height 25
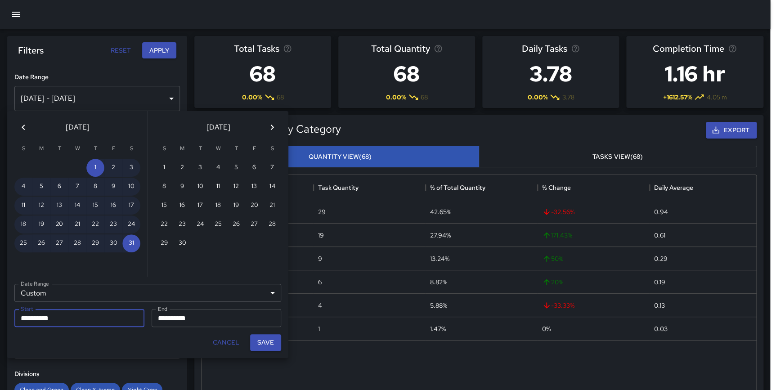
scroll to position [329, 554]
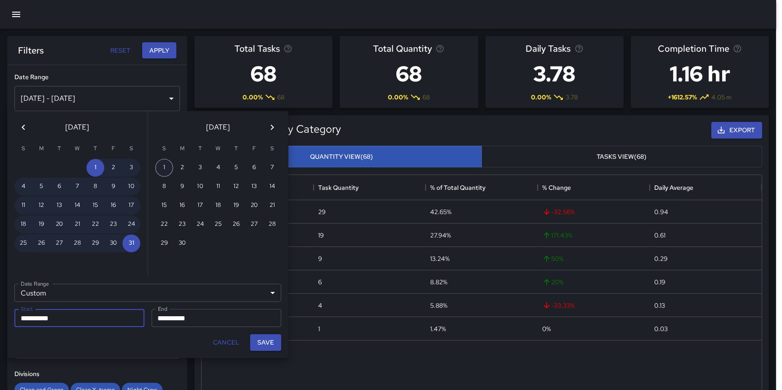
click at [168, 166] on button "1" at bounding box center [164, 168] width 18 height 18
type input "**********"
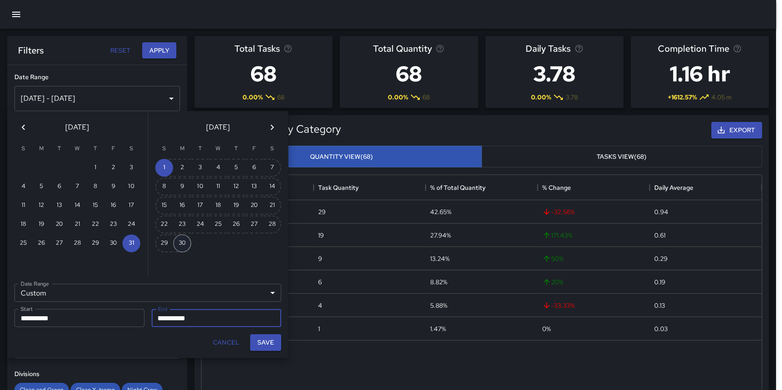
click at [184, 244] on button "30" at bounding box center [182, 243] width 18 height 18
type input "**********"
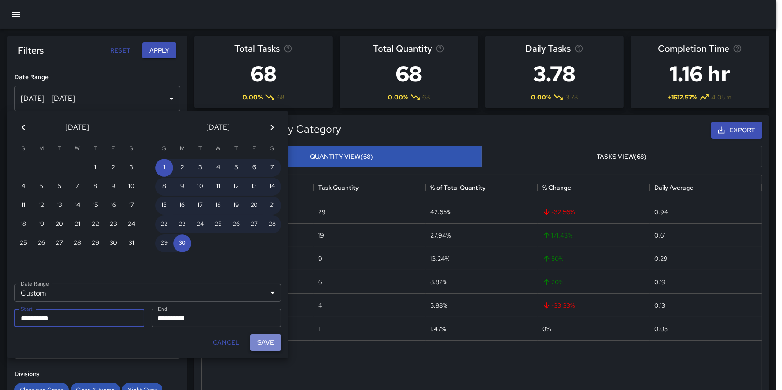
click at [267, 343] on button "Save" at bounding box center [265, 342] width 31 height 17
type input "**********"
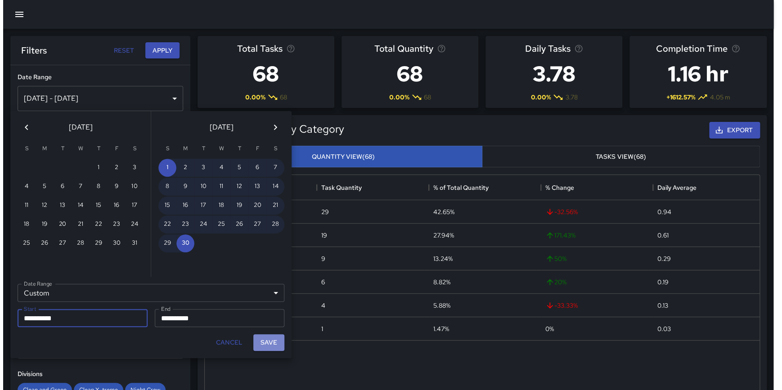
scroll to position [329, 553]
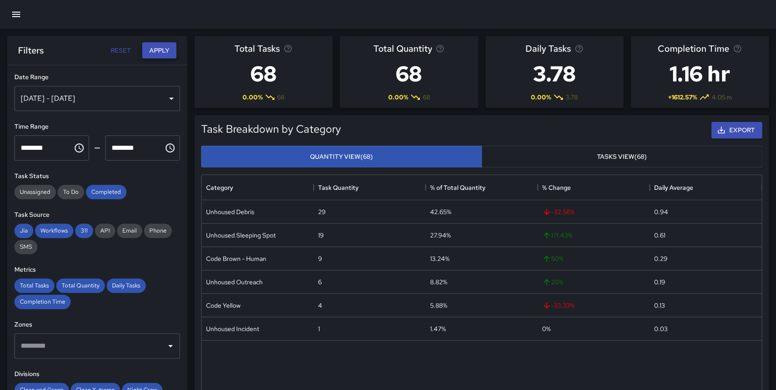
click at [156, 52] on button "Apply" at bounding box center [159, 50] width 34 height 17
click at [165, 69] on div "**********" at bounding box center [97, 245] width 180 height 361
click at [157, 94] on div "Sep 01, 2024 - Sep 30, 2024" at bounding box center [97, 98] width 166 height 25
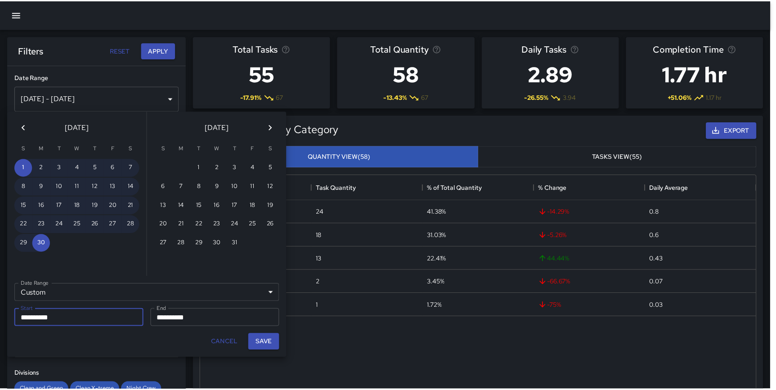
scroll to position [329, 554]
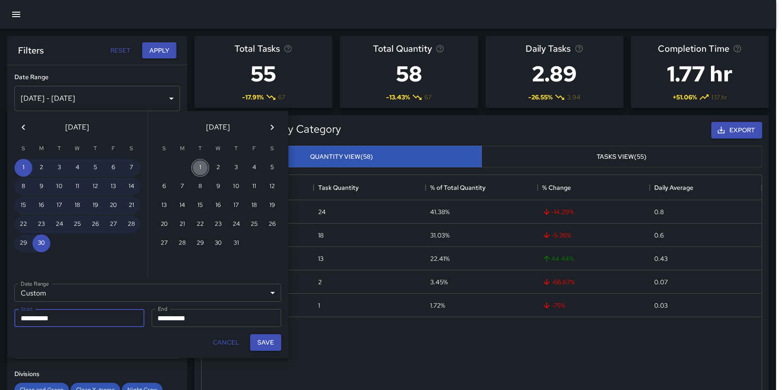
click at [201, 162] on button "1" at bounding box center [200, 168] width 18 height 18
type input "**********"
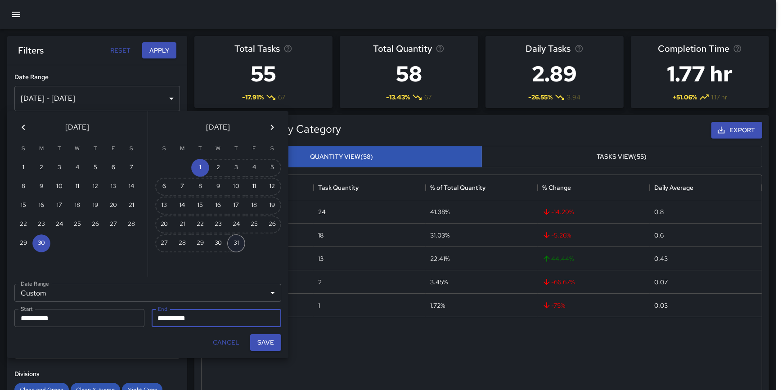
click at [234, 245] on button "31" at bounding box center [236, 243] width 18 height 18
type input "**********"
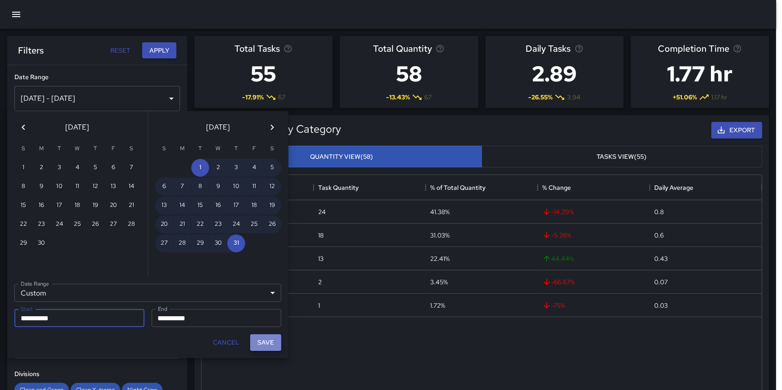
click at [272, 342] on button "Save" at bounding box center [265, 342] width 31 height 17
type input "**********"
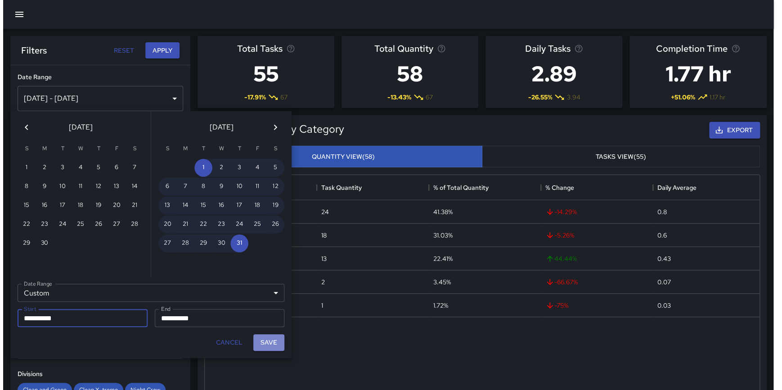
scroll to position [329, 553]
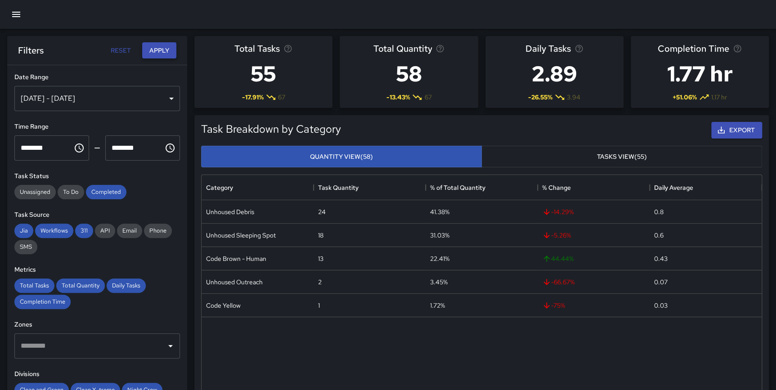
click at [172, 51] on button "Apply" at bounding box center [159, 50] width 34 height 17
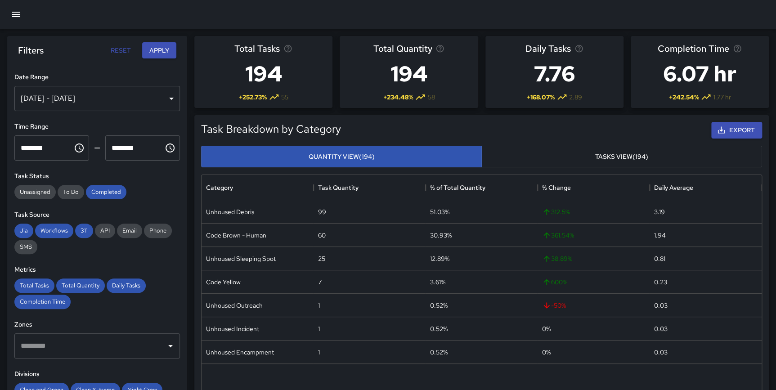
click at [128, 95] on div "Oct 01, 2024 - Oct 31, 2024" at bounding box center [97, 98] width 166 height 25
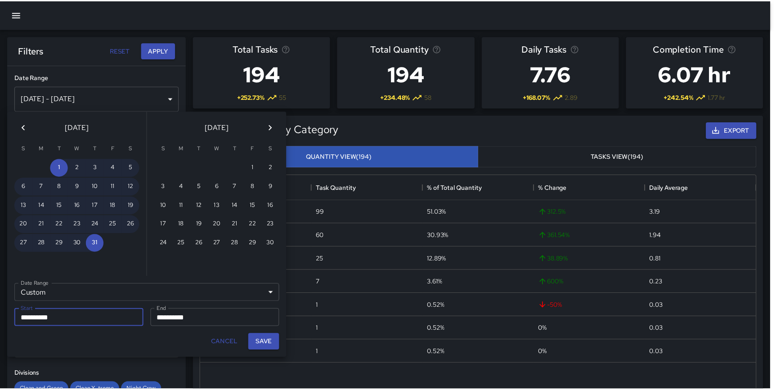
scroll to position [329, 554]
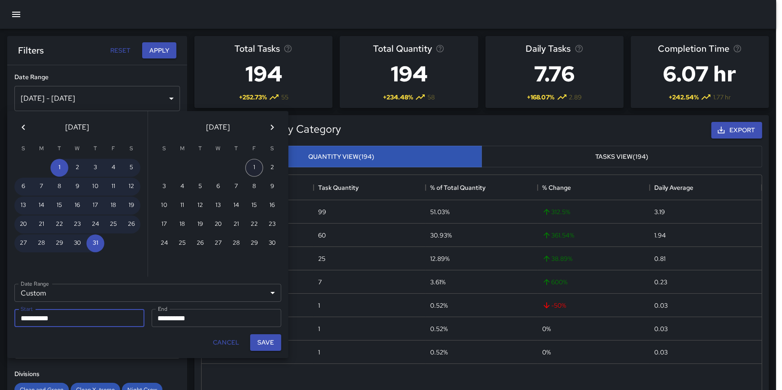
click at [247, 161] on button "1" at bounding box center [254, 168] width 18 height 18
type input "**********"
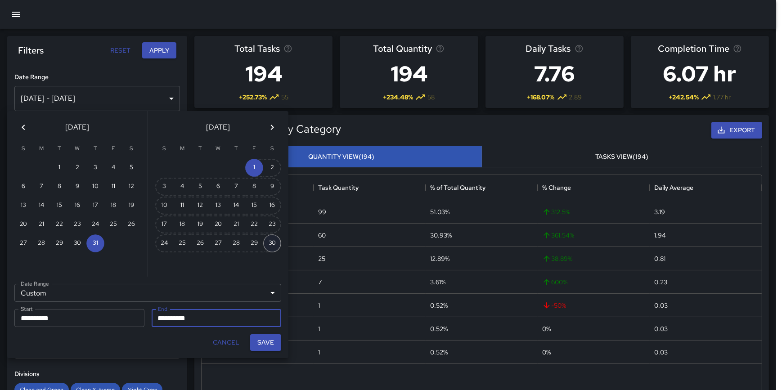
click at [277, 240] on button "30" at bounding box center [272, 243] width 18 height 18
type input "**********"
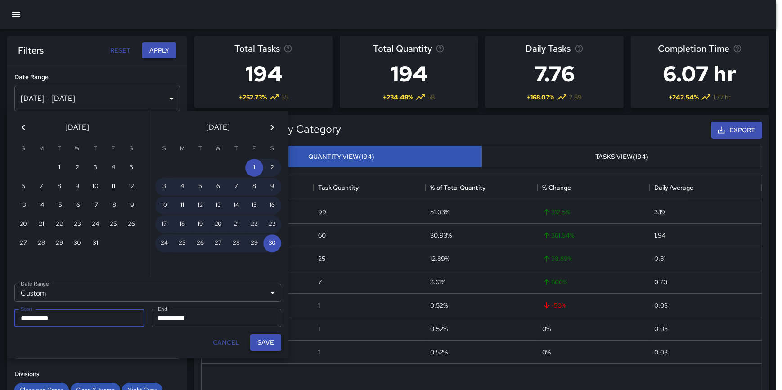
click at [271, 339] on button "Save" at bounding box center [265, 342] width 31 height 17
type input "**********"
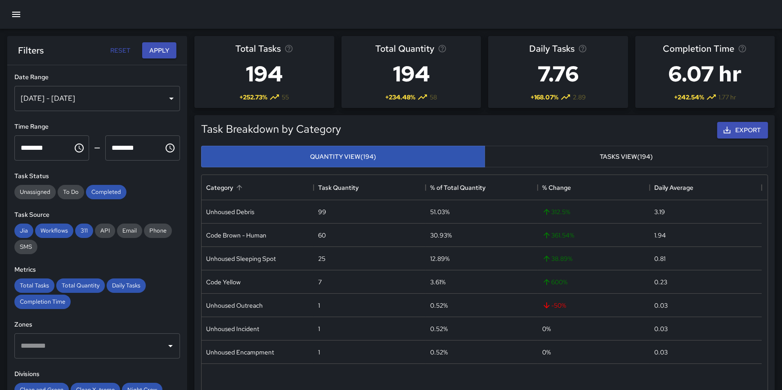
scroll to position [329, 553]
click at [161, 51] on button "Apply" at bounding box center [159, 50] width 34 height 17
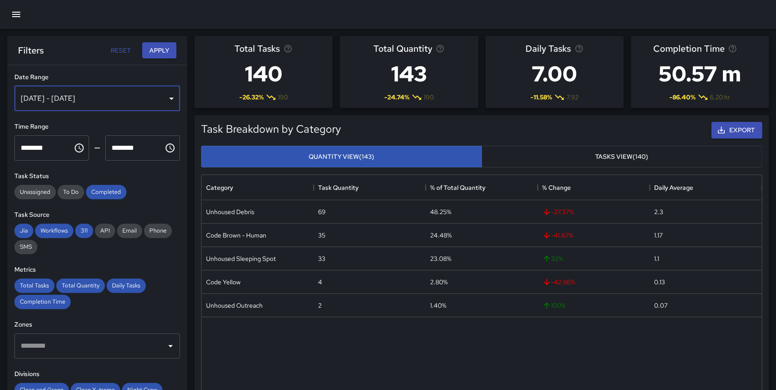
click at [127, 99] on div "Nov 01, 2024 - Nov 30, 2024" at bounding box center [97, 98] width 166 height 25
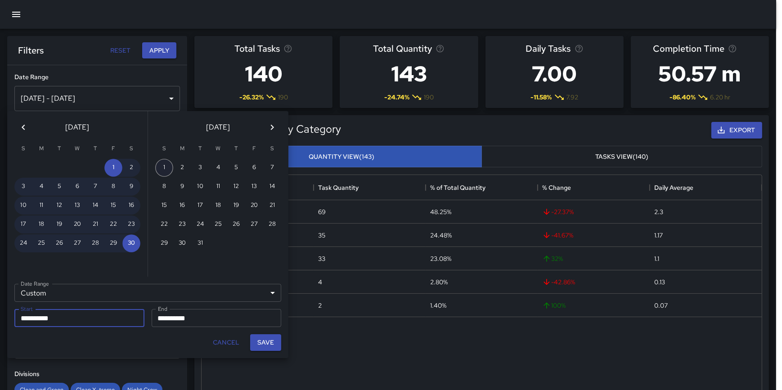
click at [165, 169] on button "1" at bounding box center [164, 168] width 18 height 18
type input "**********"
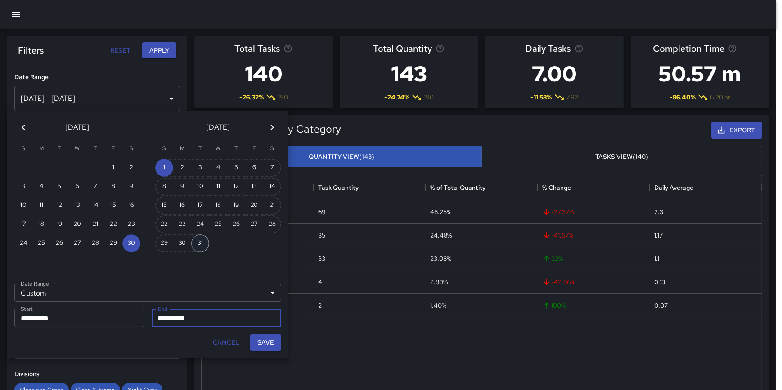
click at [199, 243] on button "31" at bounding box center [200, 243] width 18 height 18
type input "**********"
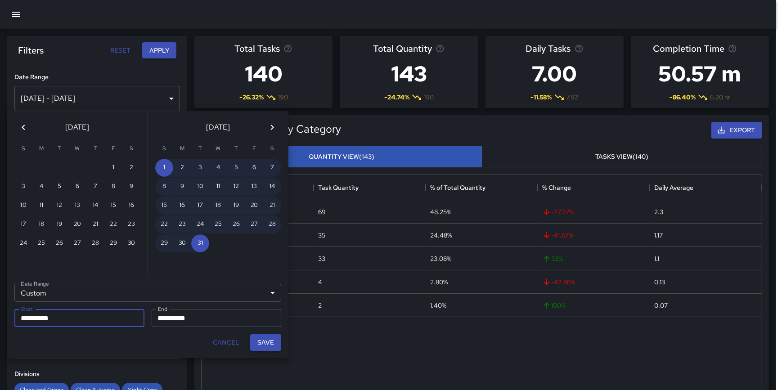
click at [264, 340] on button "Save" at bounding box center [265, 342] width 31 height 17
type input "**********"
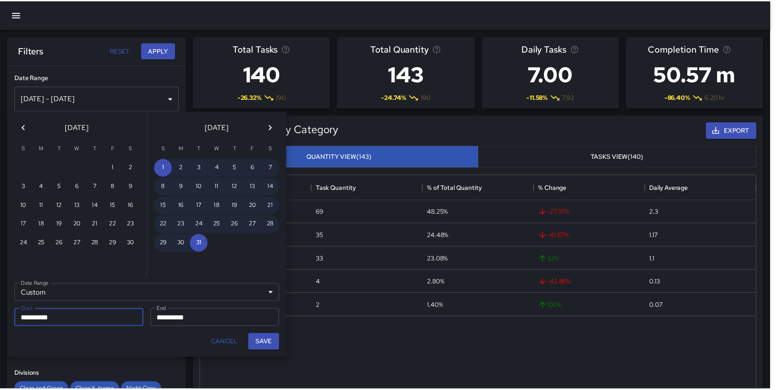
scroll to position [0, 0]
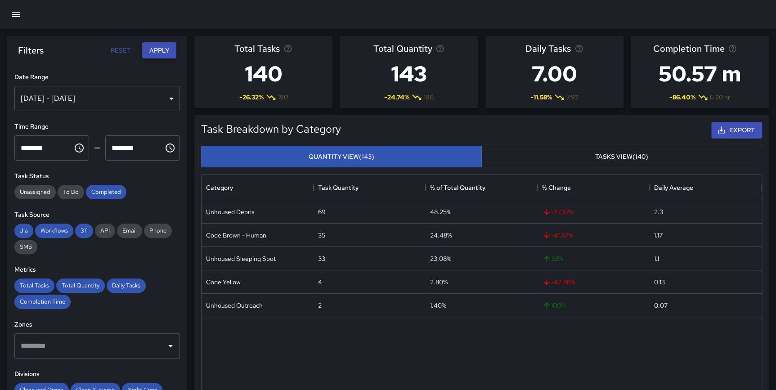
click at [163, 46] on button "Apply" at bounding box center [159, 50] width 34 height 17
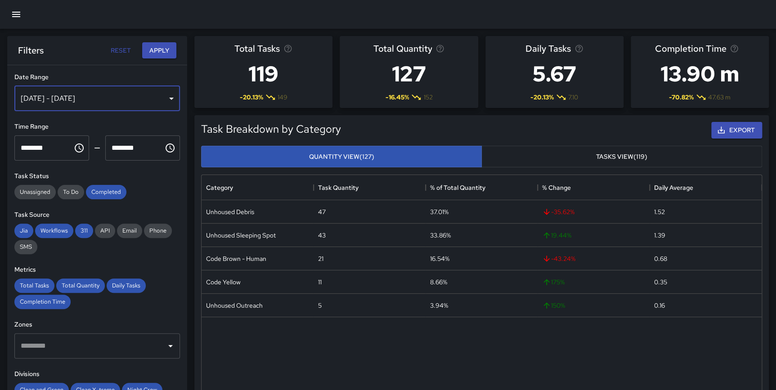
click at [101, 99] on div "Dec 01, 2024 - Dec 31, 2024" at bounding box center [97, 98] width 166 height 25
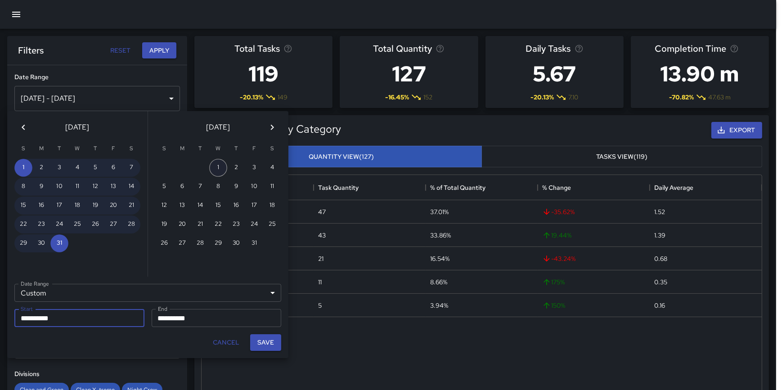
click at [216, 167] on button "1" at bounding box center [218, 168] width 18 height 18
type input "**********"
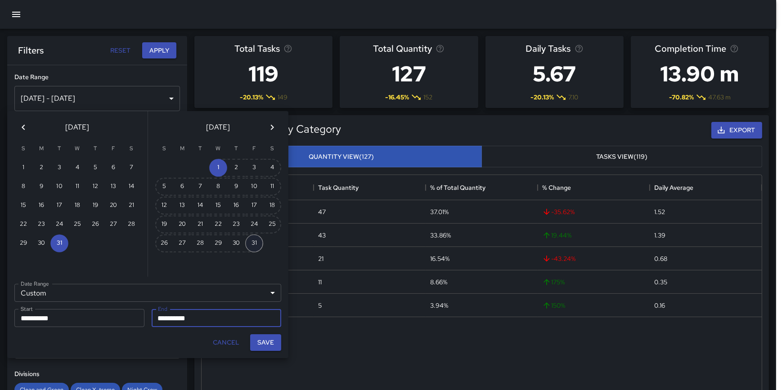
click at [252, 239] on button "31" at bounding box center [254, 243] width 18 height 18
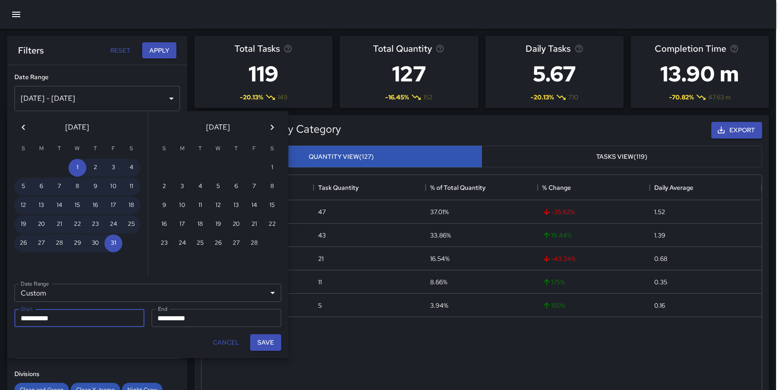
type input "**********"
click at [265, 341] on button "Save" at bounding box center [265, 342] width 31 height 17
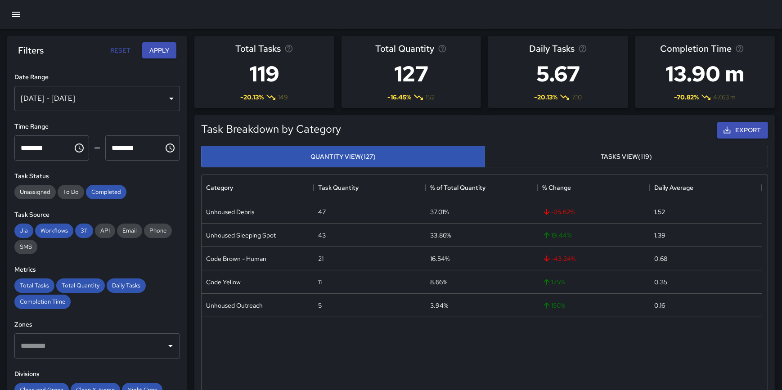
type input "**********"
click at [157, 46] on button "Apply" at bounding box center [159, 50] width 34 height 17
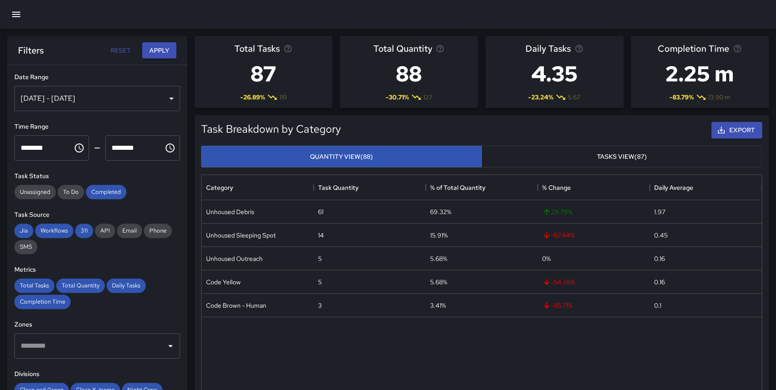
click at [116, 101] on div "Jan 01, 2025 - Jan 31, 2025" at bounding box center [97, 98] width 166 height 25
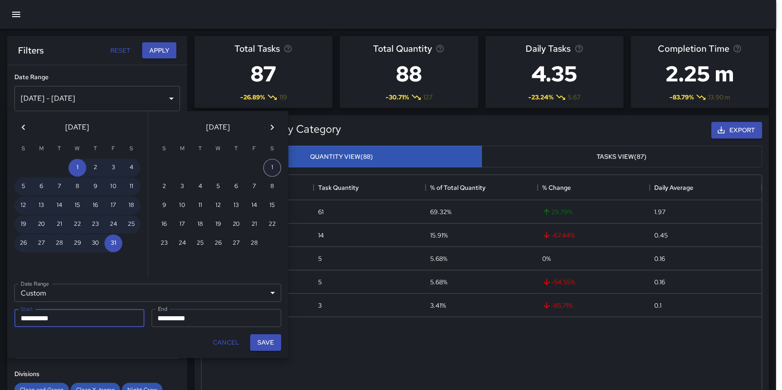
click at [267, 165] on button "1" at bounding box center [272, 168] width 18 height 18
type input "**********"
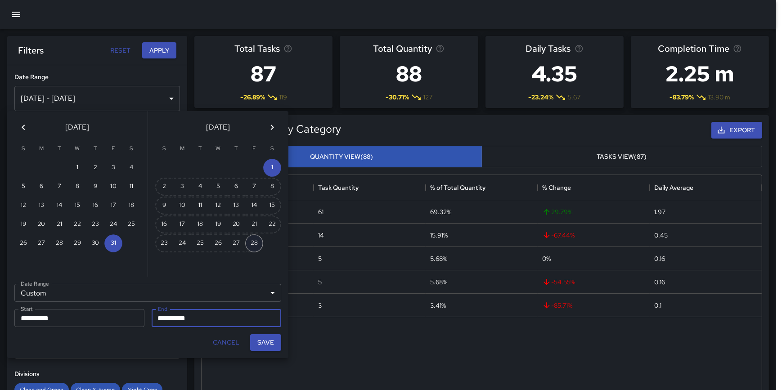
click at [254, 242] on button "28" at bounding box center [254, 243] width 18 height 18
type input "**********"
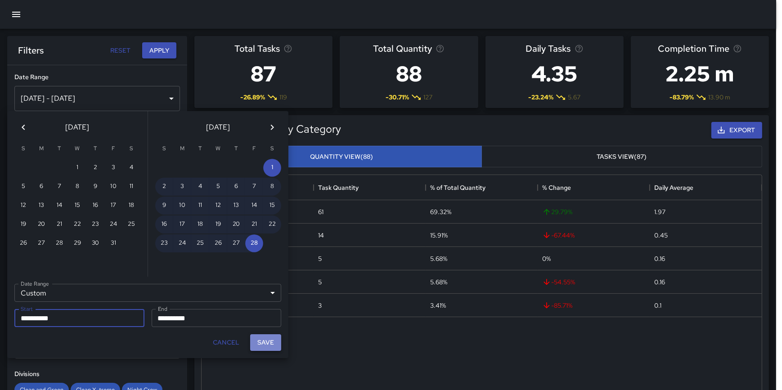
click at [269, 337] on button "Save" at bounding box center [265, 342] width 31 height 17
type input "**********"
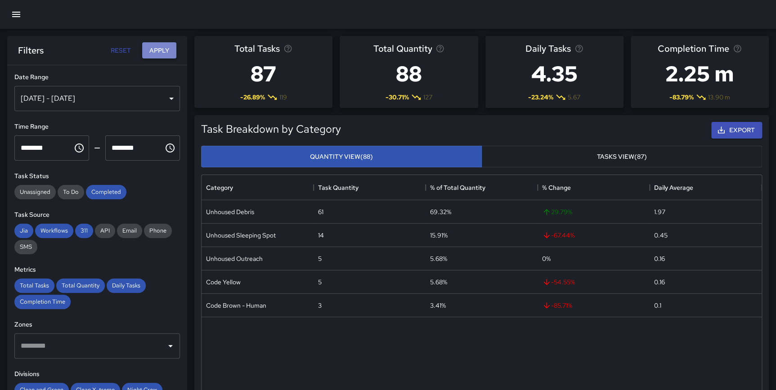
click at [161, 54] on button "Apply" at bounding box center [159, 50] width 34 height 17
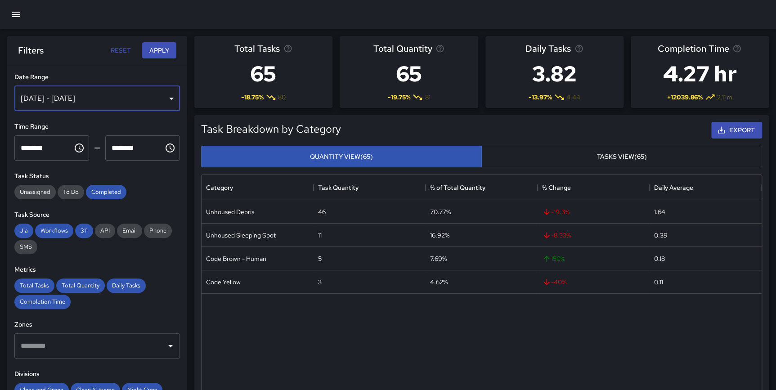
click at [81, 99] on div "Feb 01, 2025 - Feb 28, 2025" at bounding box center [97, 98] width 166 height 25
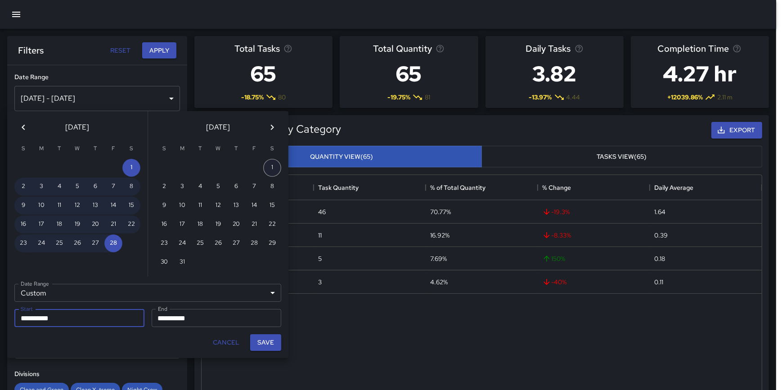
click at [270, 164] on button "1" at bounding box center [272, 168] width 18 height 18
type input "**********"
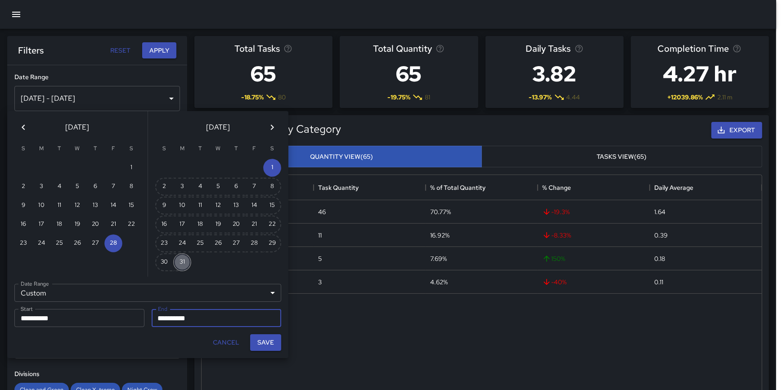
click at [185, 257] on button "31" at bounding box center [182, 262] width 18 height 18
type input "**********"
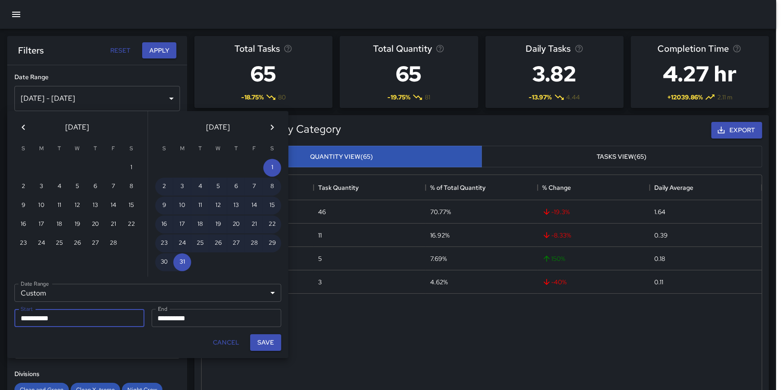
click at [268, 337] on button "Save" at bounding box center [265, 342] width 31 height 17
type input "**********"
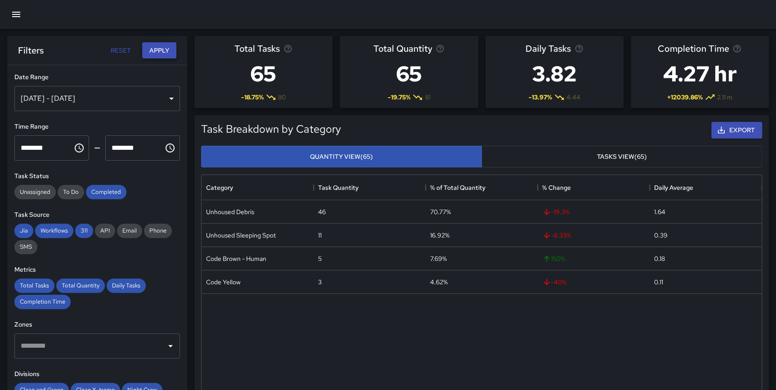
click at [156, 54] on button "Apply" at bounding box center [159, 50] width 34 height 17
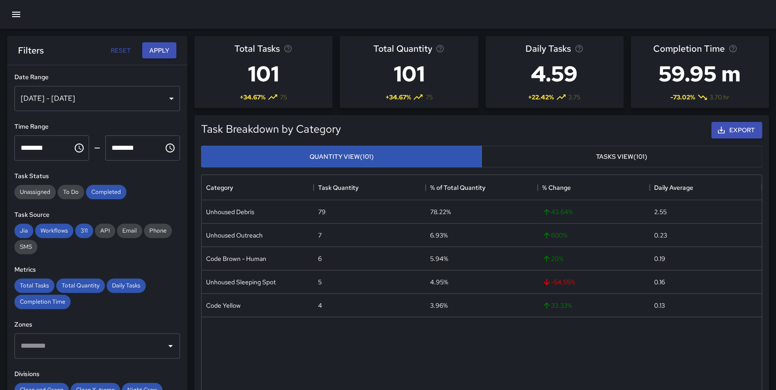
click at [143, 97] on div "Mar 01, 2025 - Mar 31, 2025" at bounding box center [97, 98] width 166 height 25
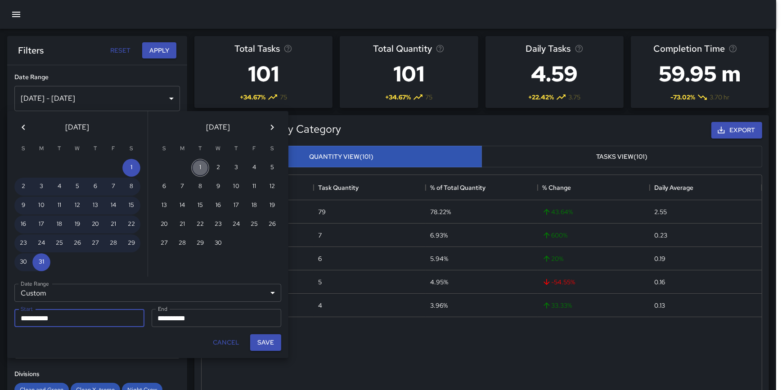
click at [199, 164] on button "1" at bounding box center [200, 168] width 18 height 18
type input "**********"
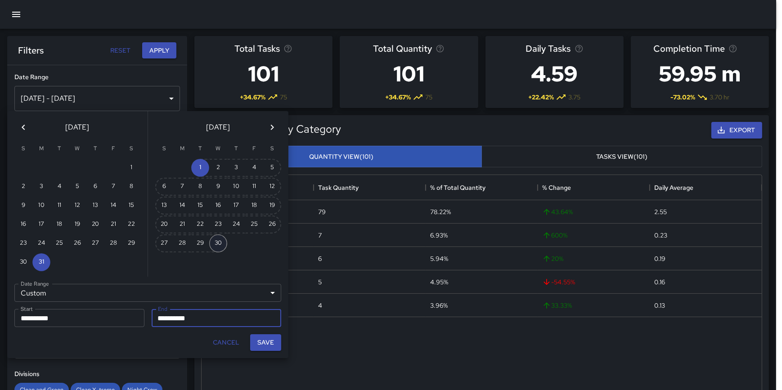
click at [217, 241] on button "30" at bounding box center [218, 243] width 18 height 18
type input "**********"
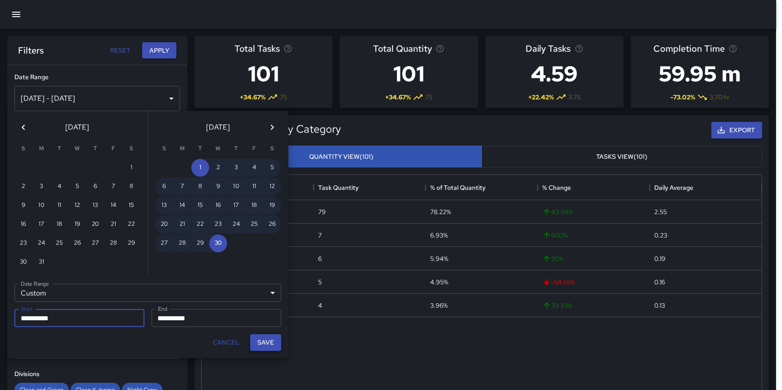
click at [271, 341] on button "Save" at bounding box center [265, 342] width 31 height 17
type input "**********"
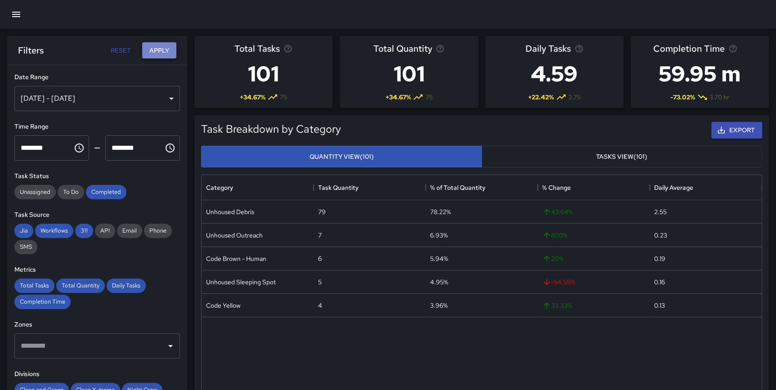
click at [162, 49] on button "Apply" at bounding box center [159, 50] width 34 height 17
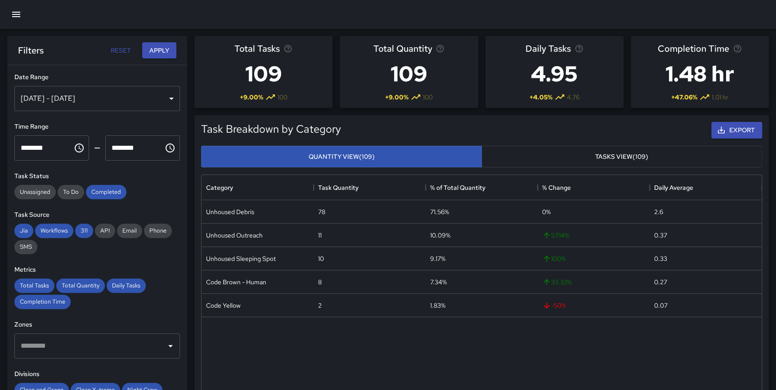
click at [144, 96] on div "Apr 01, 2025 - Apr 30, 2025" at bounding box center [97, 98] width 166 height 25
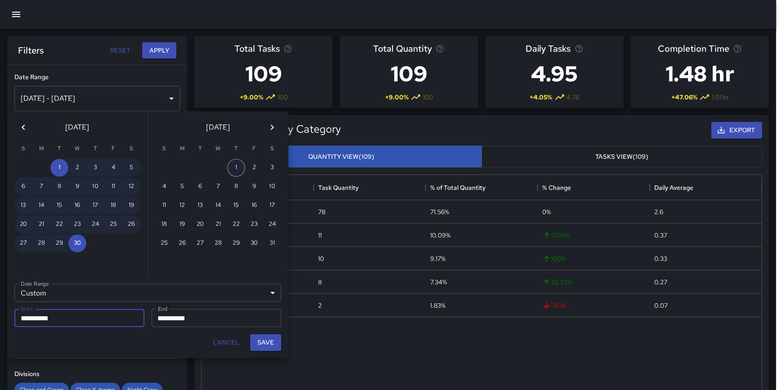
click at [230, 162] on button "1" at bounding box center [236, 168] width 18 height 18
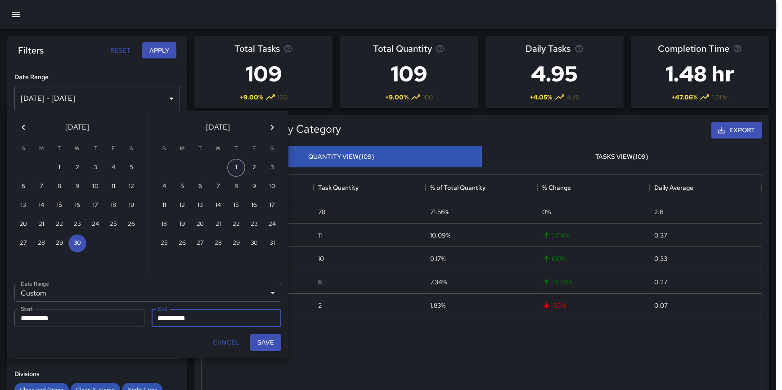
type input "**********"
click at [271, 238] on button "31" at bounding box center [272, 243] width 18 height 18
type input "**********"
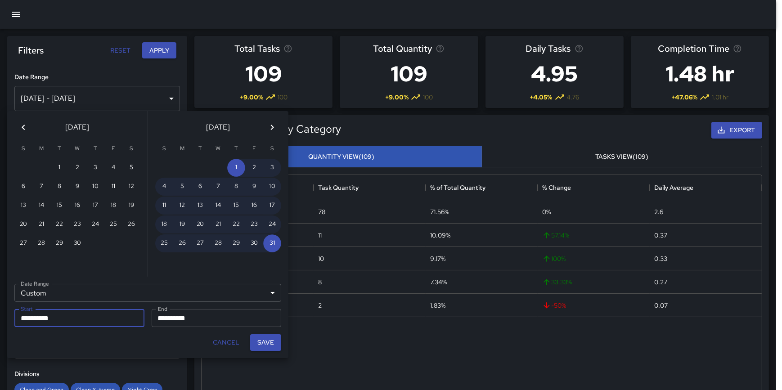
click at [268, 329] on div "Cancel Save" at bounding box center [147, 342] width 281 height 31
click at [268, 347] on button "Save" at bounding box center [265, 342] width 31 height 17
type input "**********"
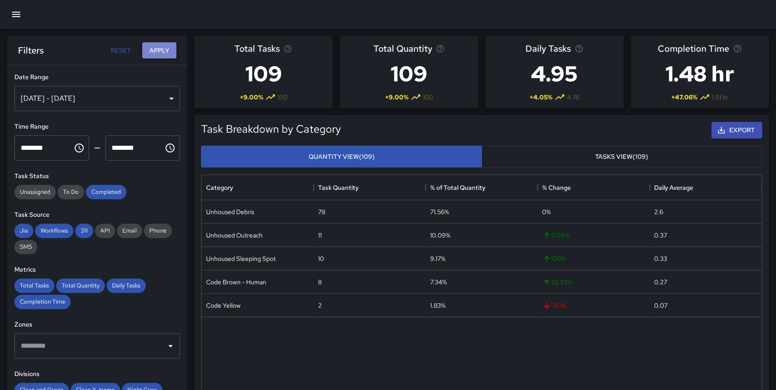
click at [158, 47] on button "Apply" at bounding box center [159, 50] width 34 height 17
click at [147, 102] on div "May 01, 2025 - May 31, 2025" at bounding box center [97, 98] width 166 height 25
click at [169, 51] on button "Apply" at bounding box center [159, 50] width 34 height 17
click at [153, 51] on button "Apply" at bounding box center [159, 50] width 34 height 17
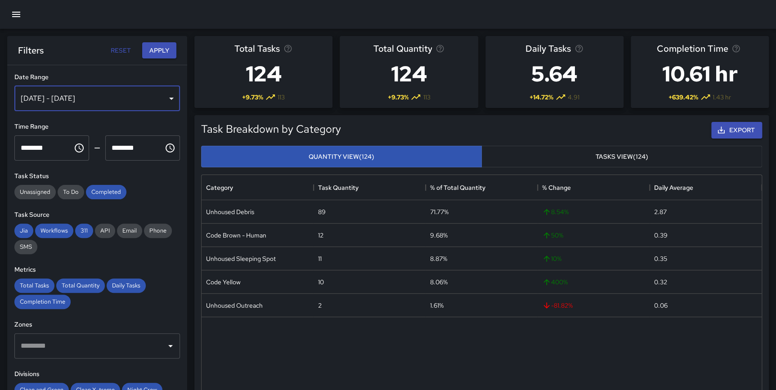
click at [127, 93] on div "May 01, 2025 - May 31, 2025" at bounding box center [97, 98] width 166 height 25
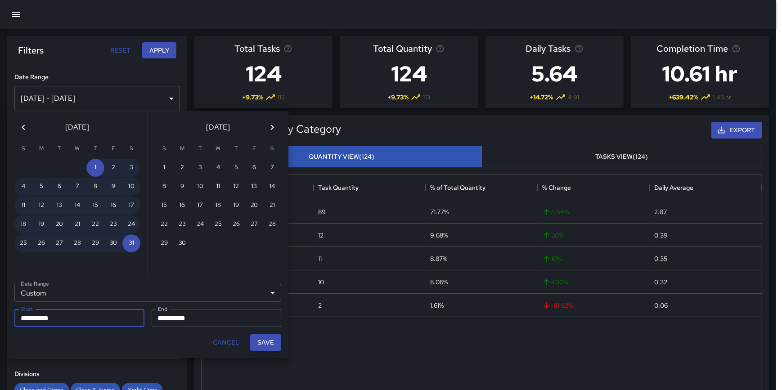
click at [28, 127] on button "Previous month" at bounding box center [23, 127] width 18 height 18
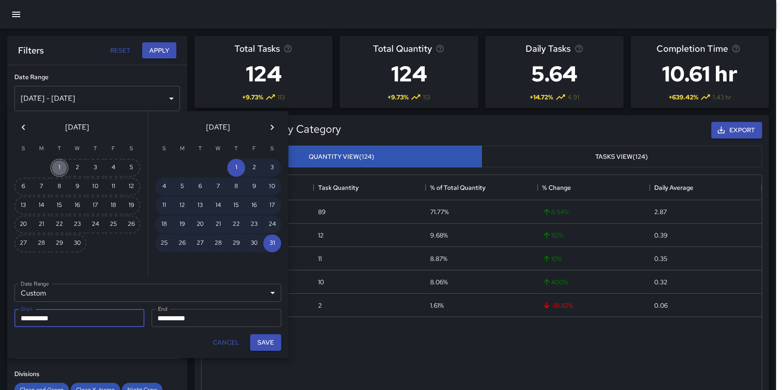
click at [59, 162] on button "1" at bounding box center [59, 168] width 18 height 18
type input "**********"
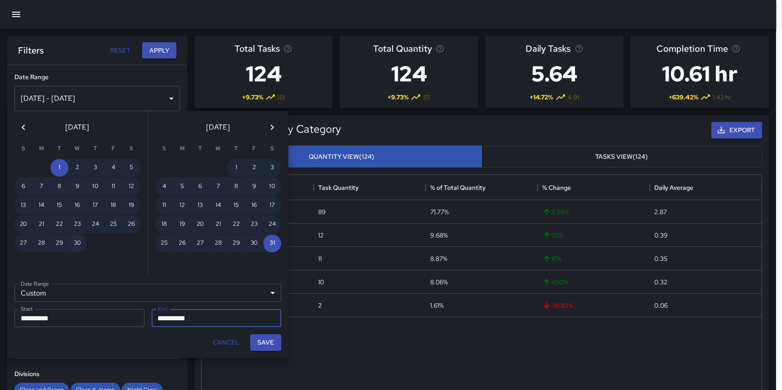
click at [75, 236] on button "30" at bounding box center [77, 243] width 18 height 18
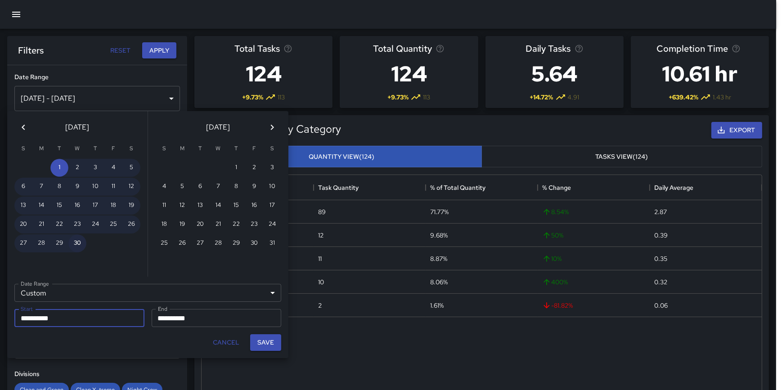
type input "**********"
click at [263, 338] on button "Save" at bounding box center [265, 342] width 31 height 17
type input "**********"
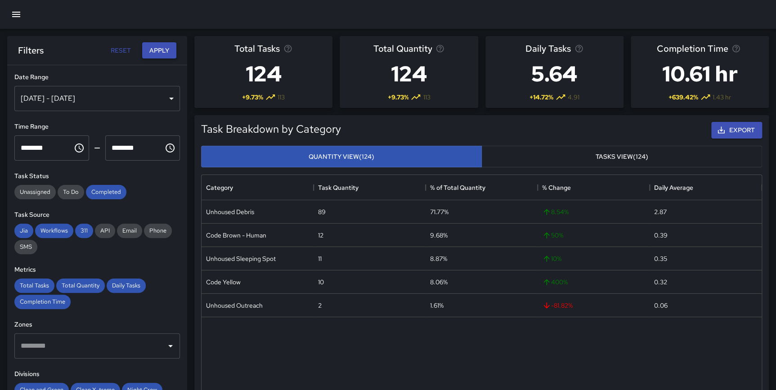
click at [157, 53] on button "Apply" at bounding box center [159, 50] width 34 height 17
click at [126, 103] on div "Apr 01, 2025 - Apr 30, 2025" at bounding box center [97, 98] width 166 height 25
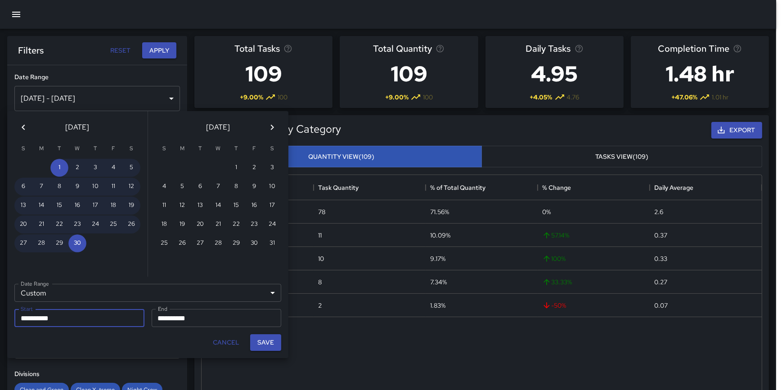
click at [272, 129] on icon "Next month" at bounding box center [272, 127] width 11 height 11
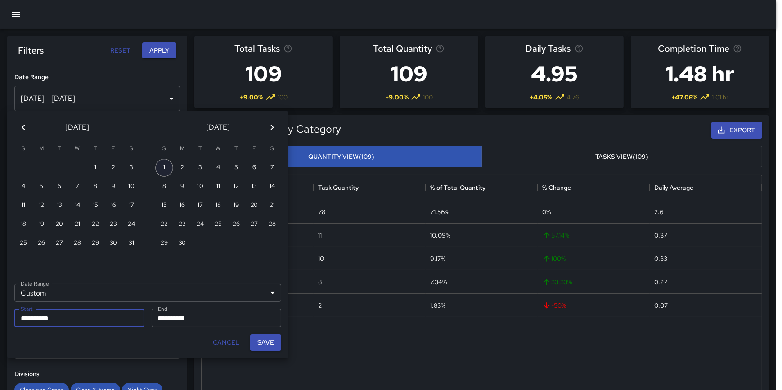
click at [157, 166] on button "1" at bounding box center [164, 168] width 18 height 18
type input "**********"
click at [273, 124] on icon "Next month" at bounding box center [272, 127] width 11 height 11
click at [274, 127] on icon "Next month" at bounding box center [272, 127] width 11 height 11
drag, startPoint x: 182, startPoint y: 242, endPoint x: 189, endPoint y: 256, distance: 16.1
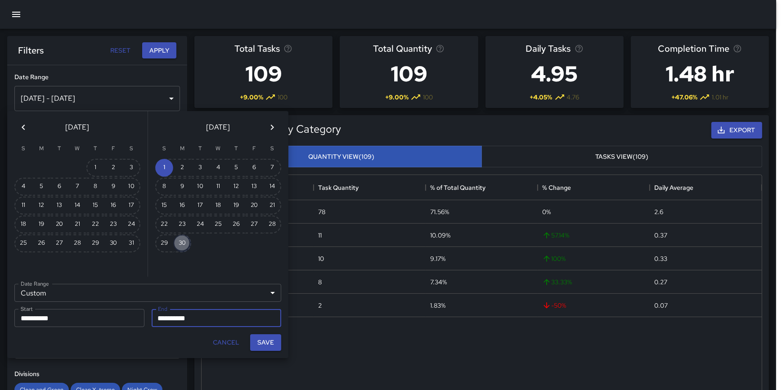
click at [182, 242] on button "30" at bounding box center [182, 243] width 18 height 18
type input "**********"
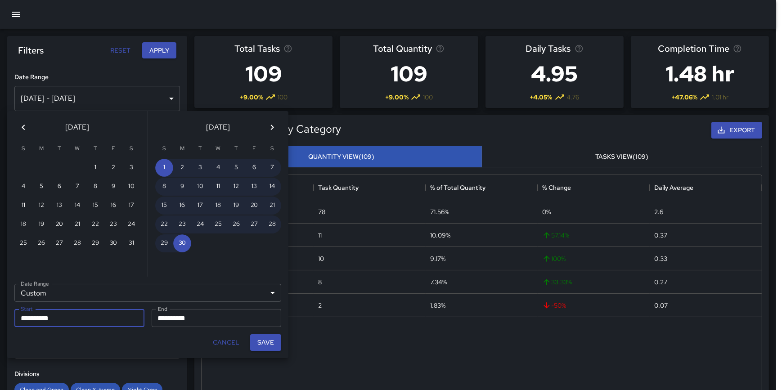
click at [269, 342] on button "Save" at bounding box center [265, 342] width 31 height 17
type input "**********"
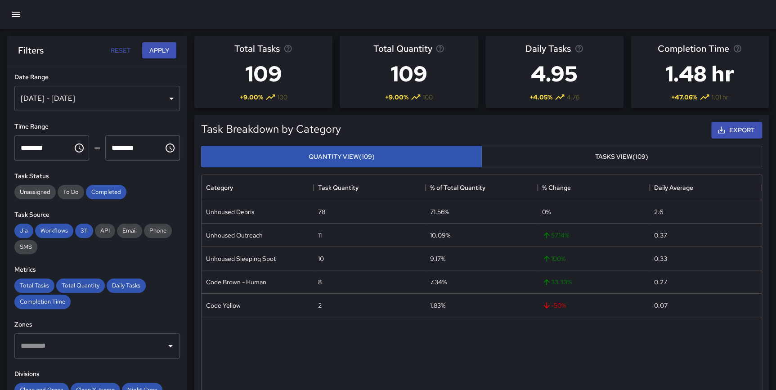
click at [163, 43] on button "Apply" at bounding box center [159, 50] width 34 height 17
click at [158, 100] on div "Jun 01, 2025 - Jun 30, 2025" at bounding box center [97, 98] width 166 height 25
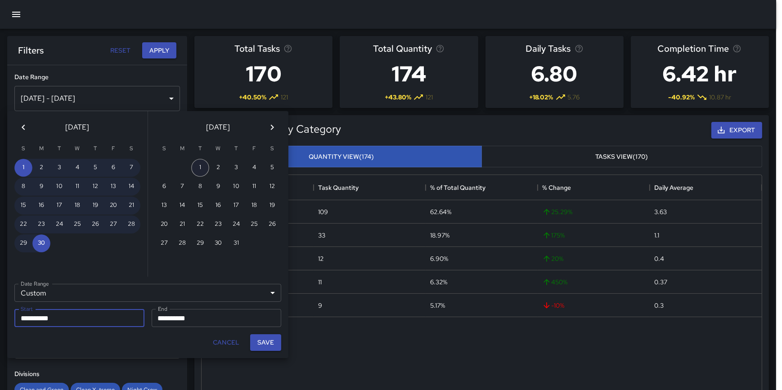
click at [199, 164] on button "1" at bounding box center [200, 168] width 18 height 18
type input "**********"
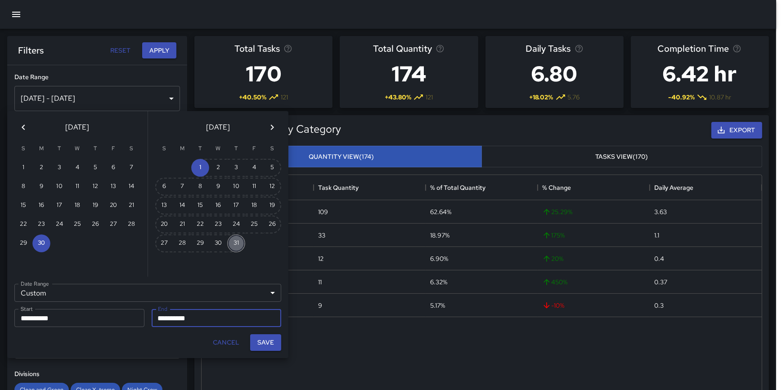
click at [237, 242] on button "31" at bounding box center [236, 243] width 18 height 18
type input "**********"
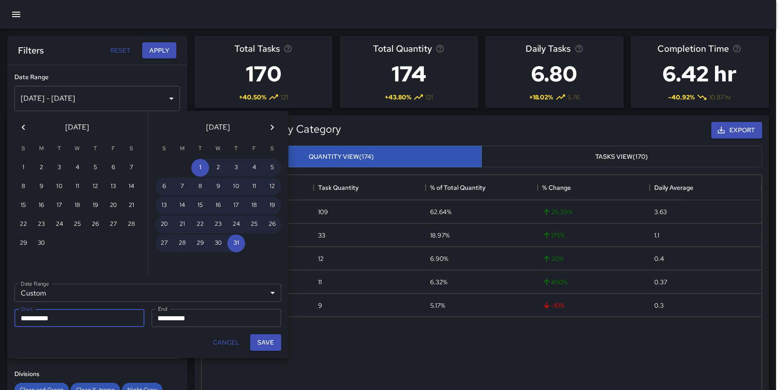
click at [262, 345] on button "Save" at bounding box center [265, 342] width 31 height 17
type input "**********"
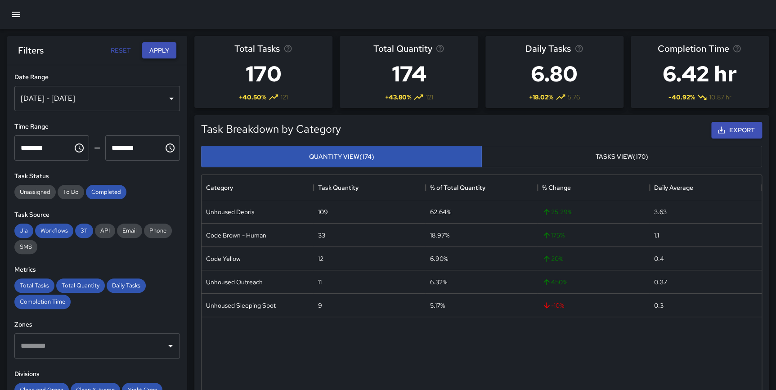
click at [166, 51] on button "Apply" at bounding box center [159, 50] width 34 height 17
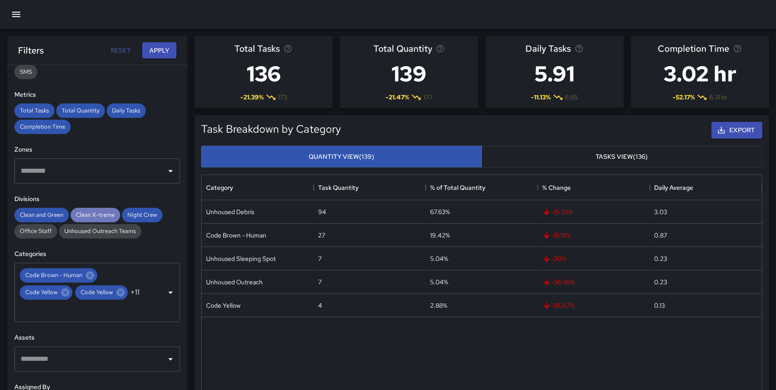
drag, startPoint x: 82, startPoint y: 215, endPoint x: 139, endPoint y: 217, distance: 56.7
click at [83, 215] on span "Clean X-treme" at bounding box center [95, 215] width 49 height 8
click at [139, 217] on span "Night Crew" at bounding box center [142, 215] width 40 height 8
click at [158, 49] on button "Apply" at bounding box center [159, 50] width 34 height 17
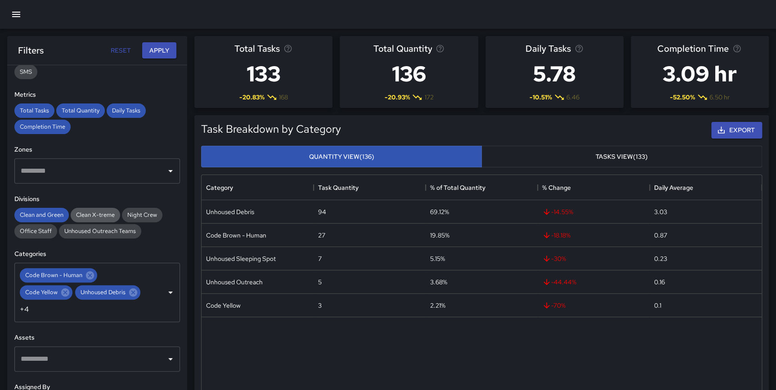
click at [96, 214] on span "Clean X-treme" at bounding box center [95, 215] width 49 height 8
click at [135, 212] on span "Night Crew" at bounding box center [142, 215] width 40 height 8
click at [111, 225] on div "Unhoused Outreach Teams" at bounding box center [100, 231] width 82 height 14
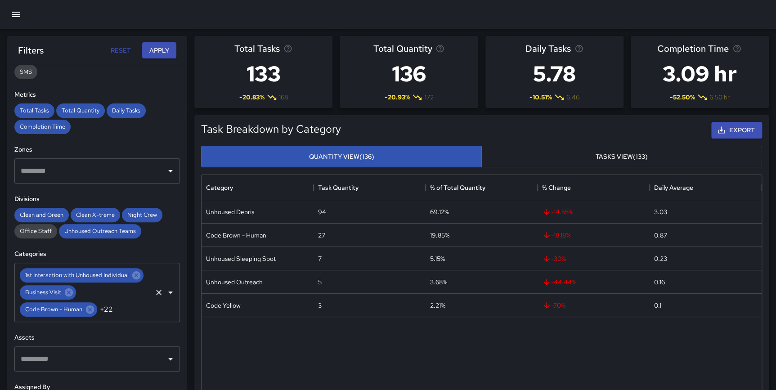
click at [165, 294] on icon "Open" at bounding box center [170, 292] width 11 height 11
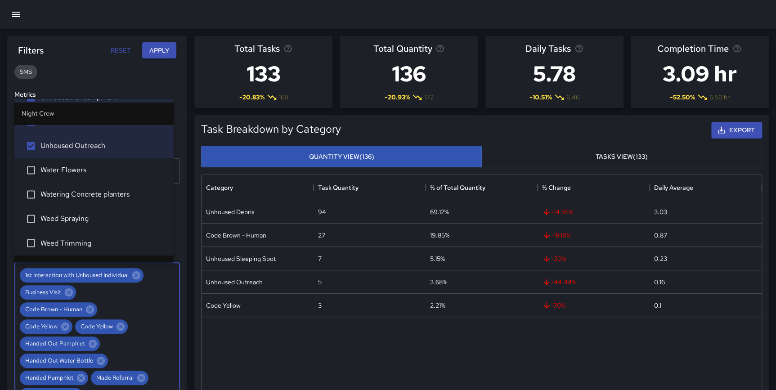
scroll to position [2698, 0]
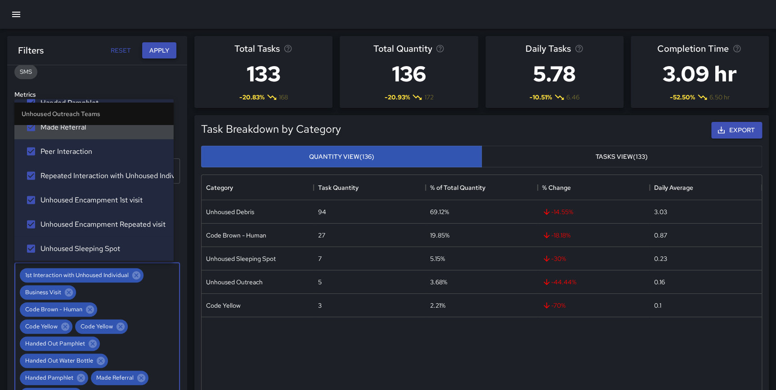
click at [161, 52] on button "Apply" at bounding box center [159, 50] width 34 height 17
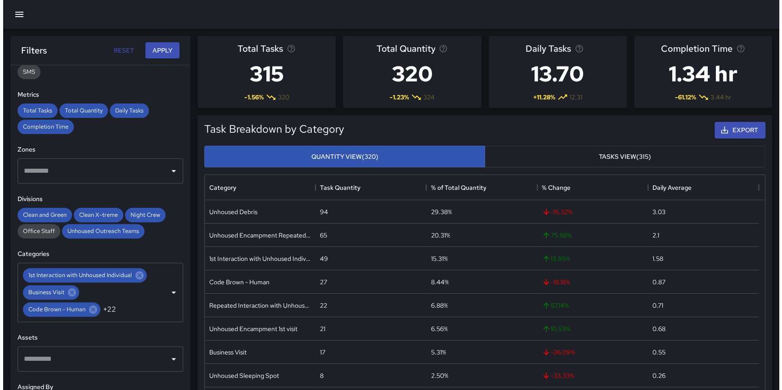
scroll to position [0, 0]
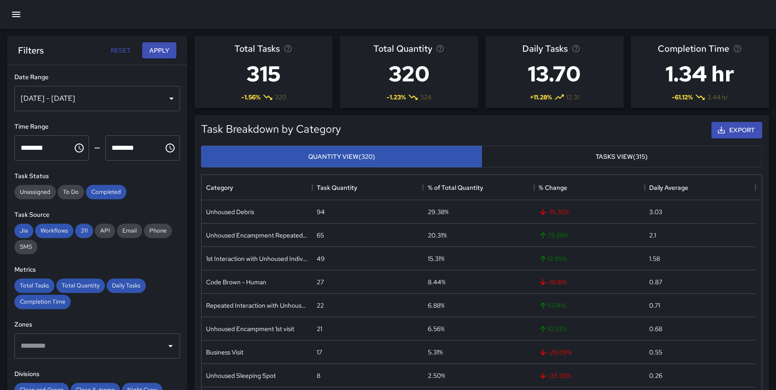
click at [78, 96] on div "Jul 01, 2025 - Jul 31, 2025" at bounding box center [97, 98] width 166 height 25
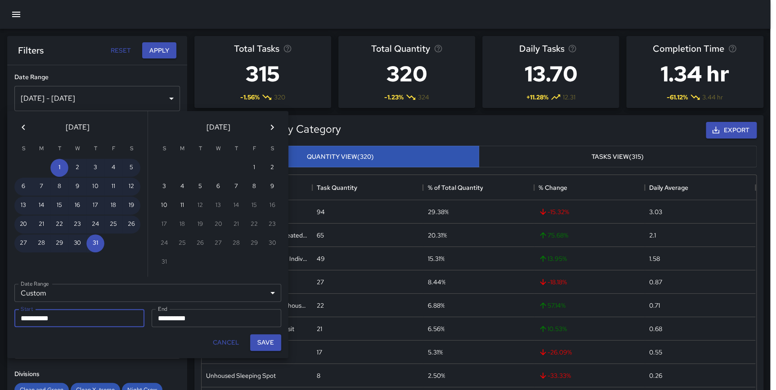
scroll to position [329, 554]
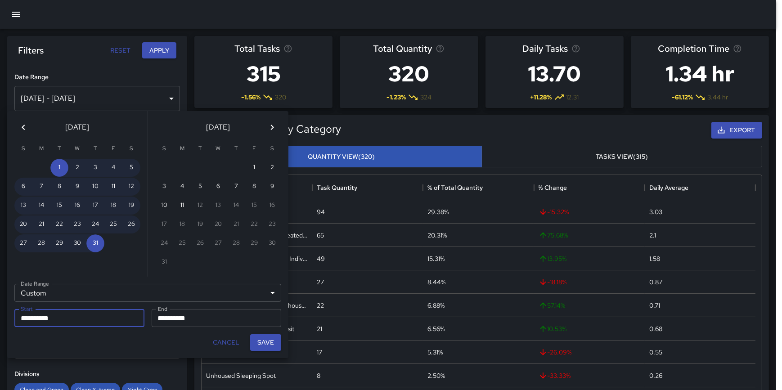
click at [26, 127] on icon "Previous month" at bounding box center [23, 127] width 11 height 11
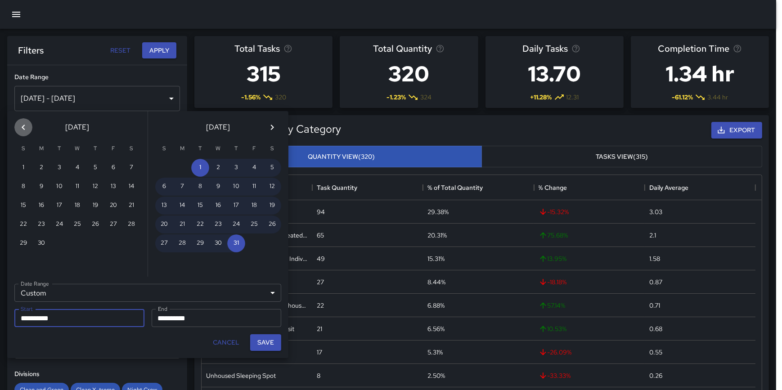
click at [26, 127] on icon "Previous month" at bounding box center [23, 127] width 11 height 11
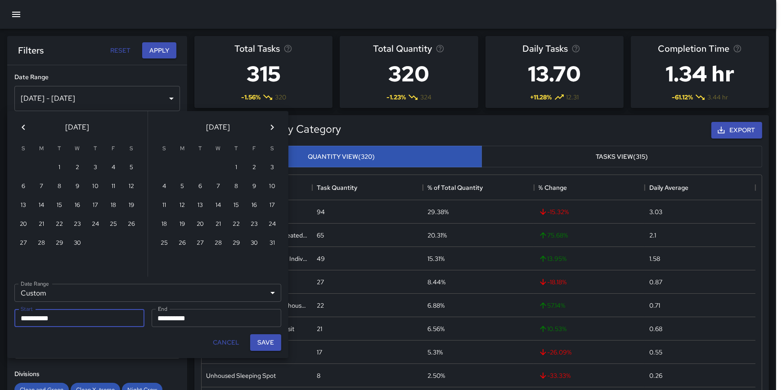
click at [26, 127] on icon "Previous month" at bounding box center [23, 127] width 11 height 11
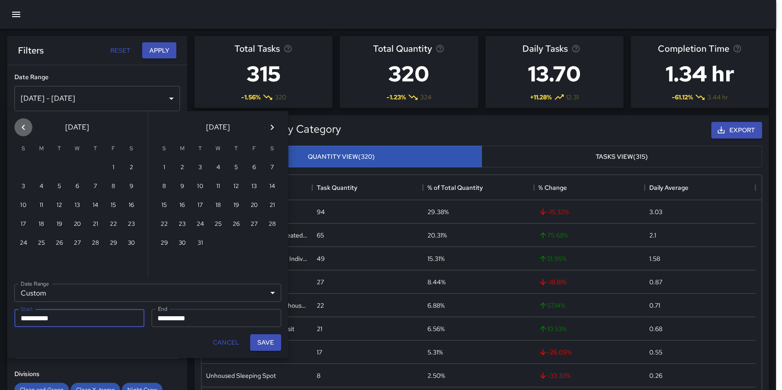
click at [26, 127] on icon "Previous month" at bounding box center [23, 127] width 11 height 11
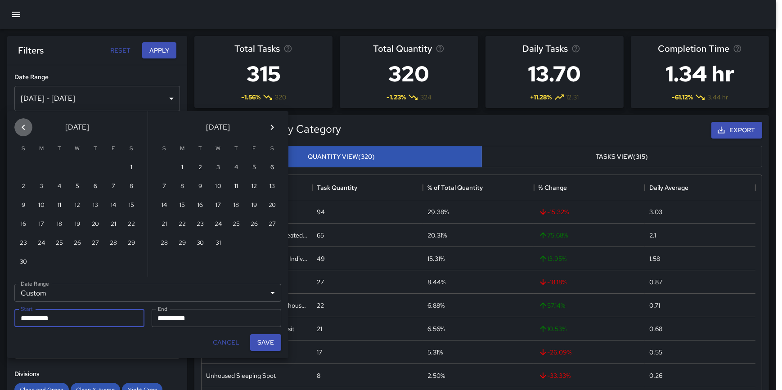
click at [26, 127] on icon "Previous month" at bounding box center [23, 127] width 11 height 11
click at [265, 123] on button "Next month" at bounding box center [272, 127] width 18 height 18
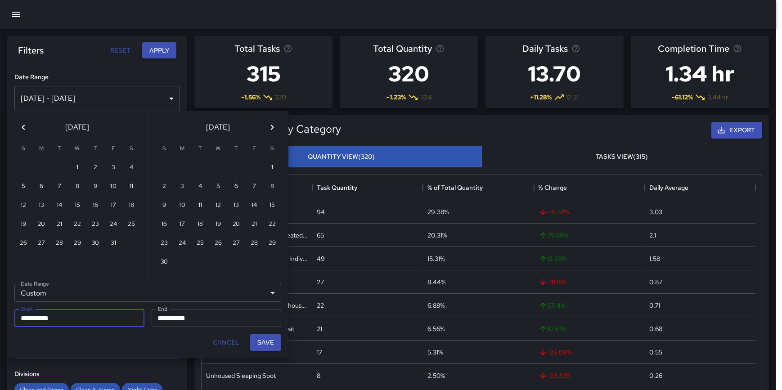
click at [268, 126] on icon "Next month" at bounding box center [272, 127] width 11 height 11
click at [271, 126] on icon "Next month" at bounding box center [272, 127] width 11 height 11
click at [229, 165] on button "1" at bounding box center [236, 168] width 18 height 18
type input "**********"
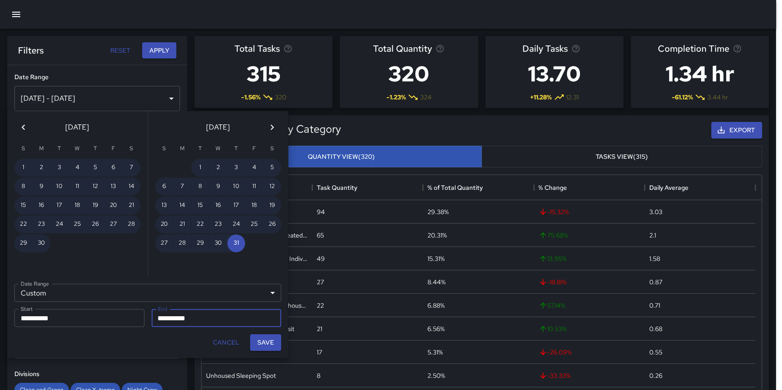
click at [270, 127] on icon "Next month" at bounding box center [272, 127] width 11 height 11
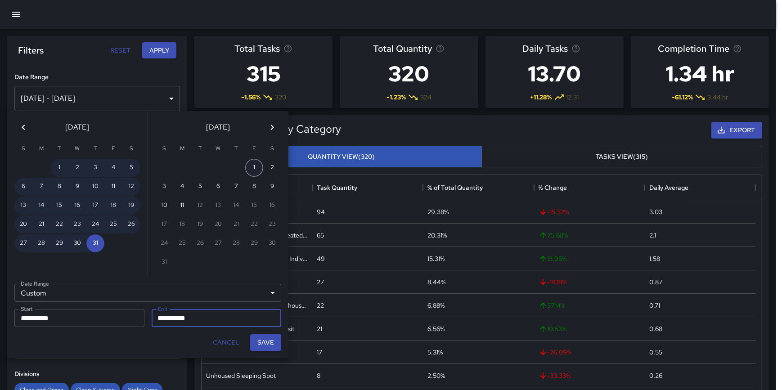
click at [255, 166] on button "1" at bounding box center [254, 168] width 18 height 18
type input "**********"
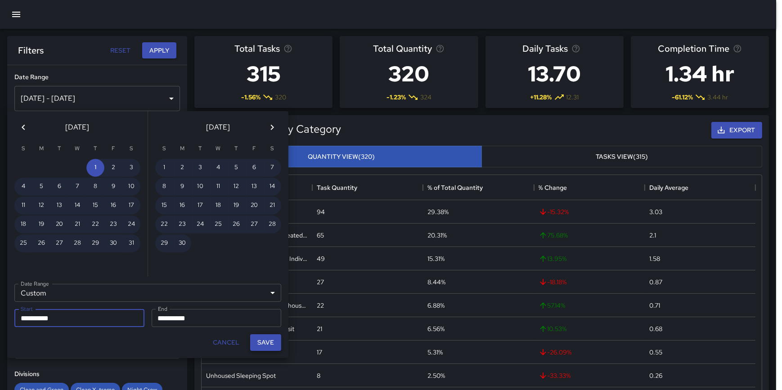
click at [269, 345] on button "Save" at bounding box center [265, 342] width 31 height 17
type input "**********"
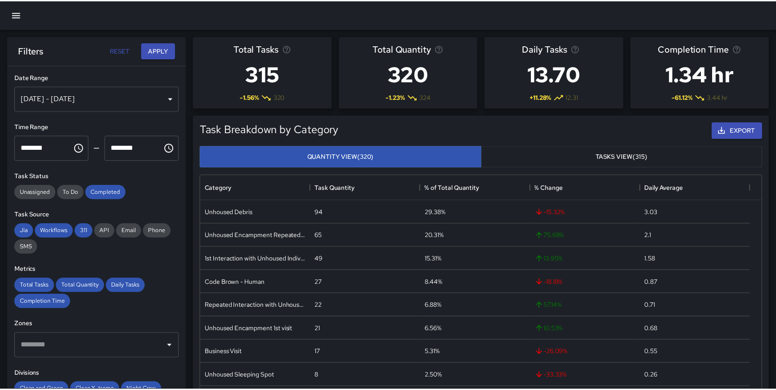
scroll to position [329, 553]
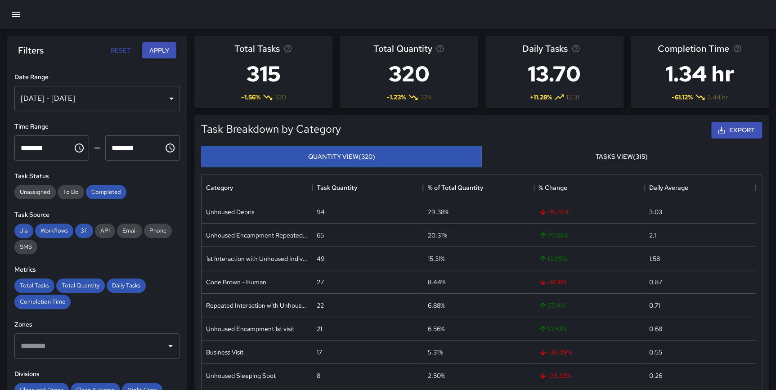
click at [158, 49] on button "Apply" at bounding box center [159, 50] width 34 height 17
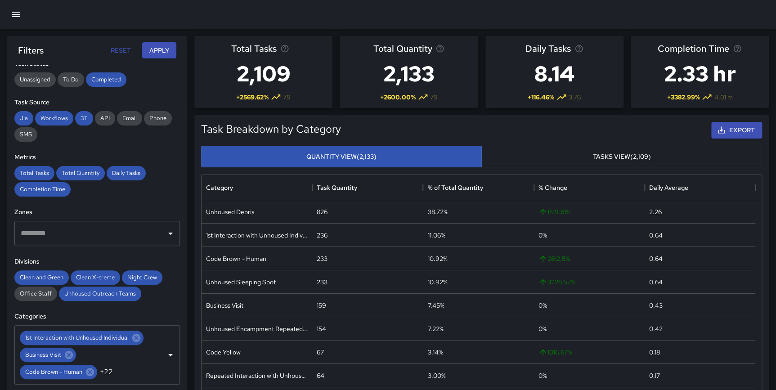
scroll to position [113, 0]
click at [46, 271] on div "Clean and Green" at bounding box center [41, 277] width 54 height 14
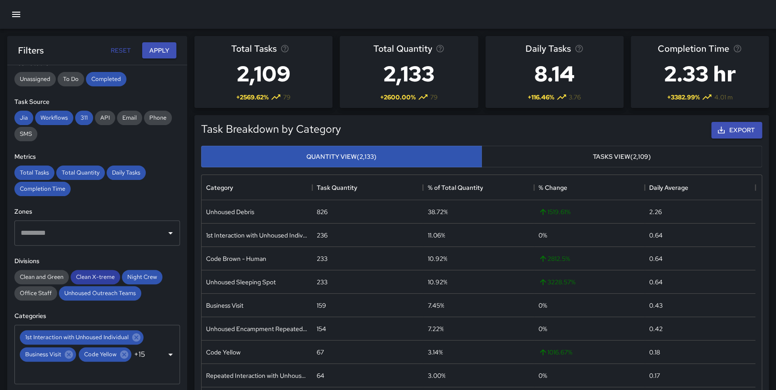
click at [91, 276] on span "Clean X-treme" at bounding box center [95, 277] width 49 height 8
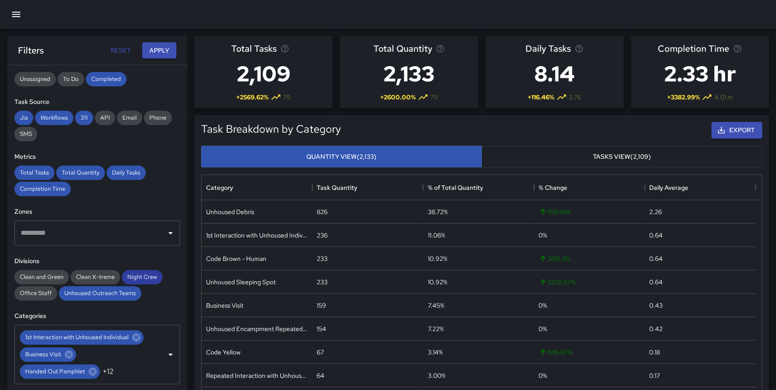
click at [135, 276] on span "Night Crew" at bounding box center [142, 277] width 40 height 8
click at [157, 51] on button "Apply" at bounding box center [159, 50] width 34 height 17
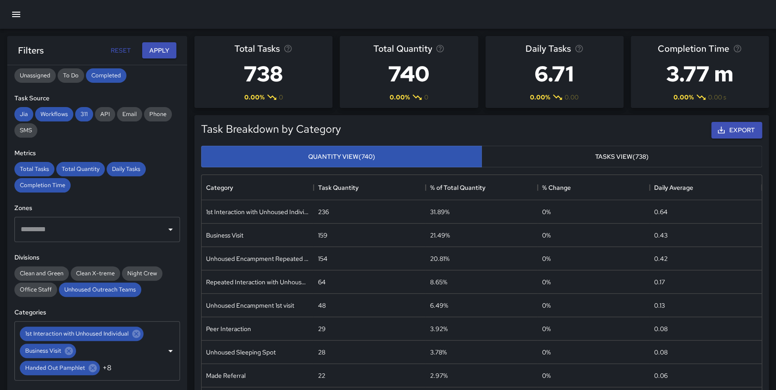
scroll to position [121, 0]
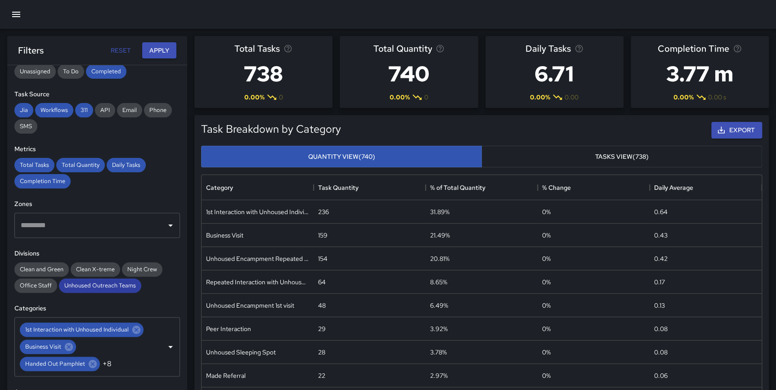
click at [91, 289] on div "Unhoused Outreach Teams" at bounding box center [100, 285] width 82 height 14
click at [51, 266] on span "Clean and Green" at bounding box center [41, 269] width 54 height 8
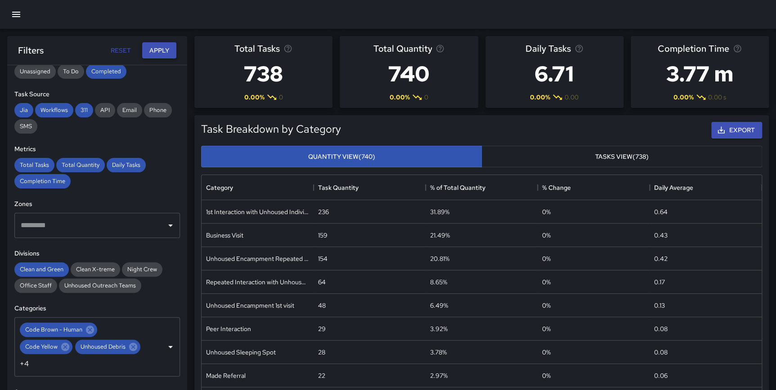
click at [150, 52] on button "Apply" at bounding box center [159, 50] width 34 height 17
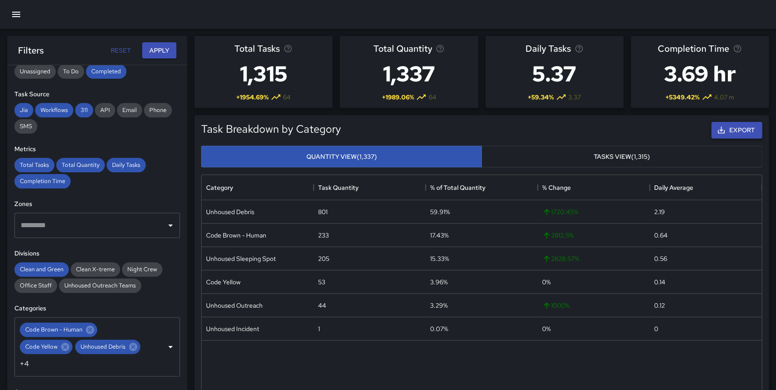
click at [747, 125] on button "Export" at bounding box center [736, 130] width 51 height 17
click at [772, 98] on div "Completion Time 3.69 hr + 5349.42 % 4.07 m" at bounding box center [699, 71] width 145 height 79
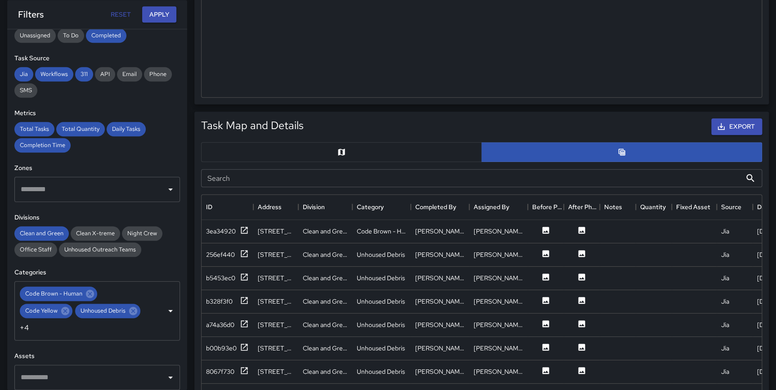
scroll to position [346, 0]
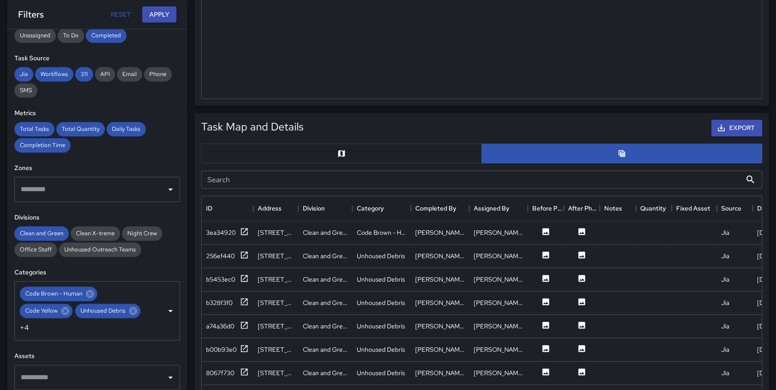
click at [375, 155] on button "button" at bounding box center [341, 154] width 281 height 20
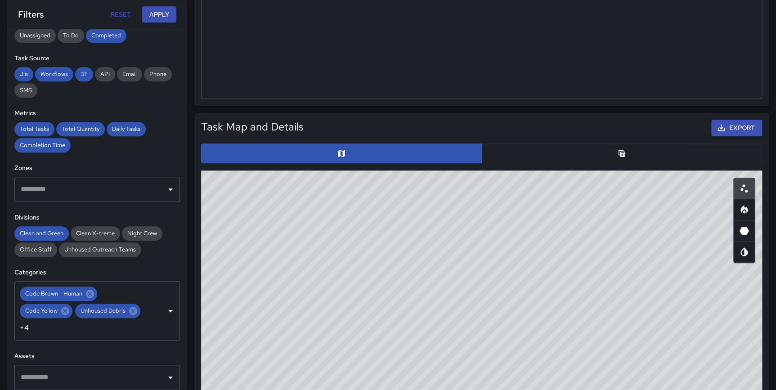
click at [742, 208] on icon "Heatmap" at bounding box center [744, 209] width 7 height 8
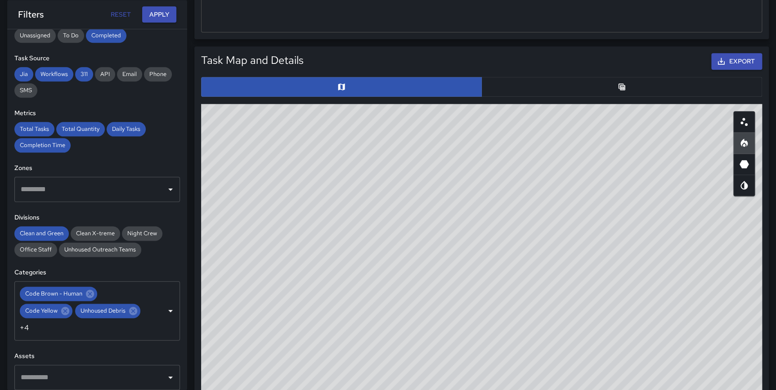
scroll to position [484, 0]
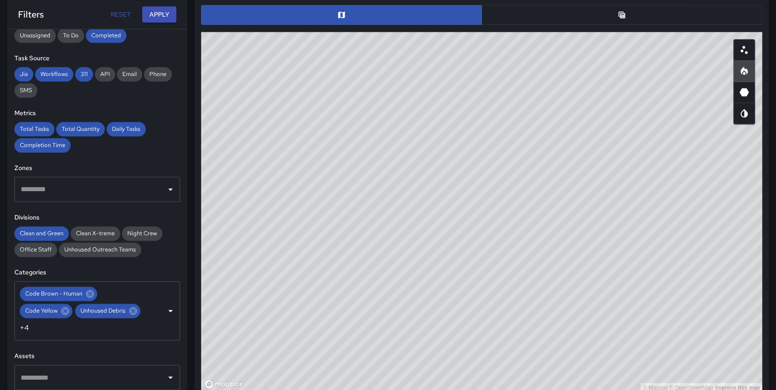
type button "heatmap"
drag, startPoint x: 547, startPoint y: 184, endPoint x: 497, endPoint y: 306, distance: 132.0
click at [497, 306] on div "© Mapbox © OpenStreetMap Improve this map" at bounding box center [481, 212] width 561 height 360
drag, startPoint x: 624, startPoint y: 207, endPoint x: 597, endPoint y: 151, distance: 63.2
click at [597, 151] on div "© Mapbox © OpenStreetMap Improve this map" at bounding box center [481, 212] width 561 height 360
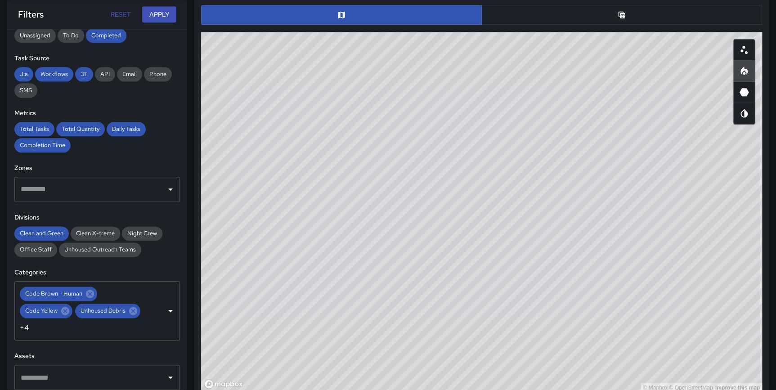
drag, startPoint x: 488, startPoint y: 298, endPoint x: 502, endPoint y: 383, distance: 85.7
click at [502, 383] on div "© Mapbox © OpenStreetMap Improve this map" at bounding box center [481, 212] width 561 height 360
drag, startPoint x: 568, startPoint y: 248, endPoint x: 563, endPoint y: 248, distance: 5.4
click at [563, 248] on div "© Mapbox © OpenStreetMap Improve this map" at bounding box center [481, 212] width 561 height 360
click at [775, 228] on div "Total Tasks 1,315 + 1954.69 % 64 Total Quantity 1,337 + 1989.06 % 64 Daily Task…" at bounding box center [481, 146] width 589 height 1202
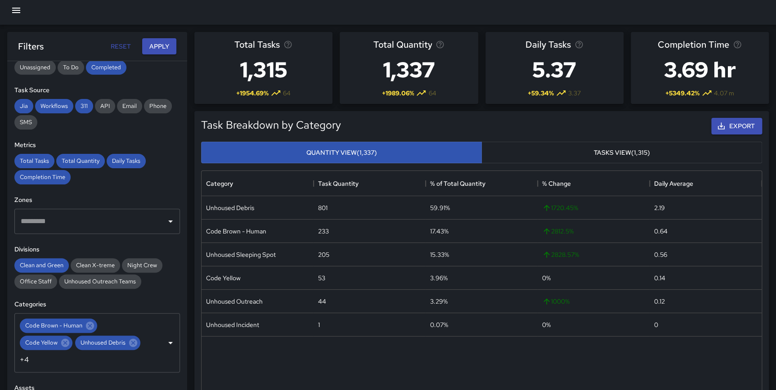
scroll to position [0, 0]
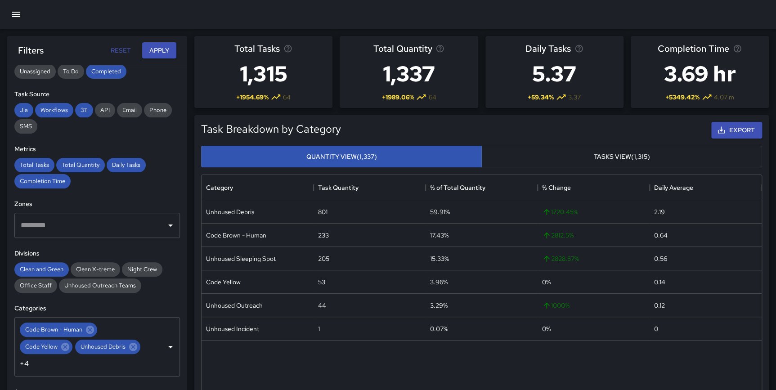
click at [54, 269] on span "Clean and Green" at bounding box center [41, 269] width 54 height 8
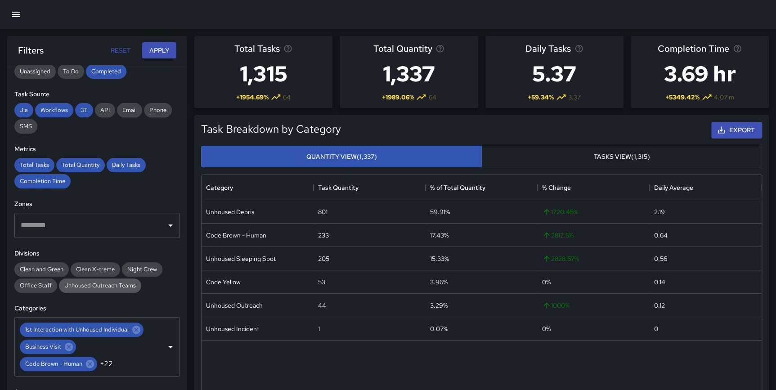
click at [94, 283] on span "Unhoused Outreach Teams" at bounding box center [100, 286] width 82 height 8
click at [155, 55] on button "Apply" at bounding box center [159, 50] width 34 height 17
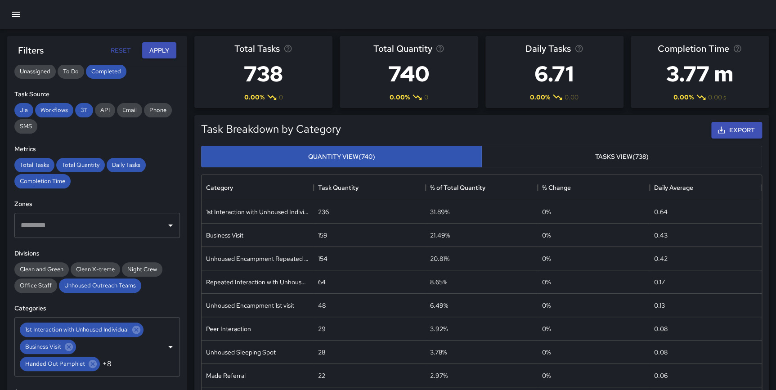
drag, startPoint x: 741, startPoint y: 126, endPoint x: 777, endPoint y: 229, distance: 108.1
click at [733, 126] on button "Export" at bounding box center [736, 130] width 51 height 17
drag, startPoint x: 486, startPoint y: 18, endPoint x: 477, endPoint y: 20, distance: 9.2
click at [486, 18] on div at bounding box center [388, 14] width 776 height 29
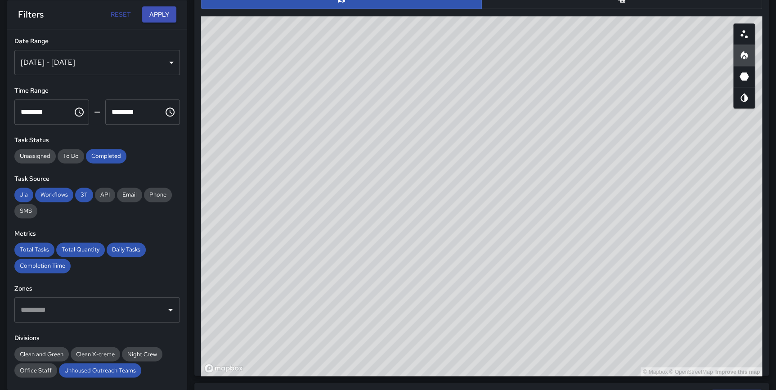
scroll to position [482, 0]
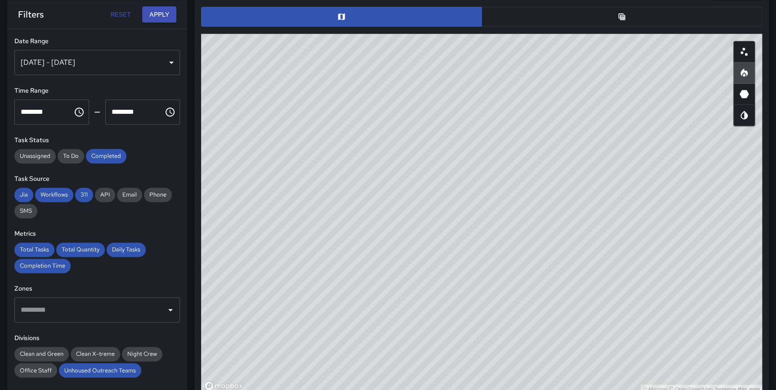
drag, startPoint x: 560, startPoint y: 354, endPoint x: 554, endPoint y: 377, distance: 23.8
click at [554, 377] on div "© Mapbox © OpenStreetMap Improve this map" at bounding box center [481, 214] width 561 height 360
drag, startPoint x: 573, startPoint y: 249, endPoint x: 578, endPoint y: 264, distance: 15.7
click at [578, 264] on div "© Mapbox © OpenStreetMap Improve this map" at bounding box center [481, 214] width 561 height 360
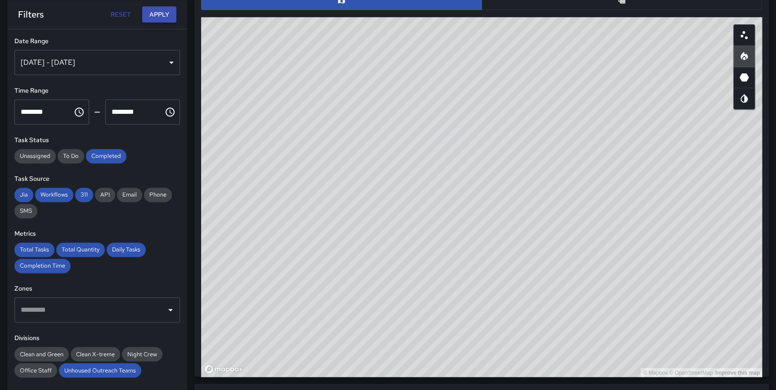
scroll to position [497, 0]
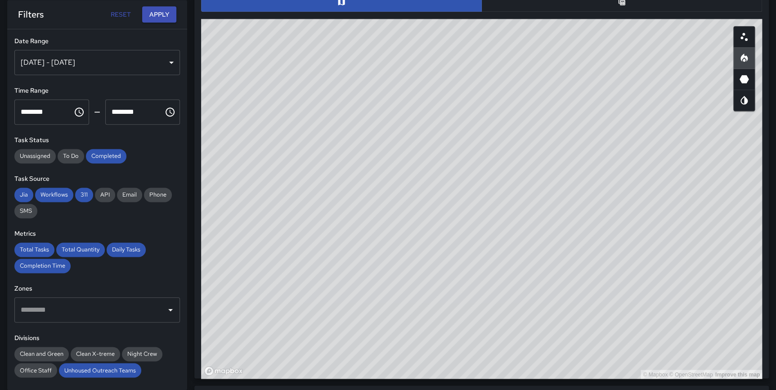
click at [544, 263] on div "© Mapbox © OpenStreetMap Improve this map" at bounding box center [481, 199] width 561 height 360
drag, startPoint x: 479, startPoint y: 283, endPoint x: 485, endPoint y: 299, distance: 17.2
click at [485, 299] on div "© Mapbox © OpenStreetMap Improve this map" at bounding box center [481, 199] width 561 height 360
drag, startPoint x: 481, startPoint y: 326, endPoint x: 483, endPoint y: 333, distance: 7.5
click at [483, 333] on div "© Mapbox © OpenStreetMap Improve this map" at bounding box center [481, 199] width 561 height 360
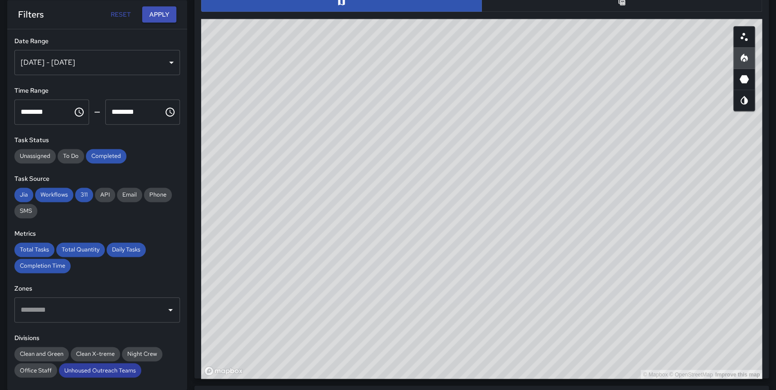
drag, startPoint x: 109, startPoint y: 370, endPoint x: 102, endPoint y: 363, distance: 10.5
click at [109, 370] on span "Unhoused Outreach Teams" at bounding box center [100, 370] width 82 height 8
click at [99, 355] on span "Clean X-treme" at bounding box center [95, 354] width 49 height 8
click at [157, 12] on button "Apply" at bounding box center [159, 14] width 34 height 17
click at [543, 351] on div "© Mapbox © OpenStreetMap Improve this map" at bounding box center [481, 199] width 561 height 360
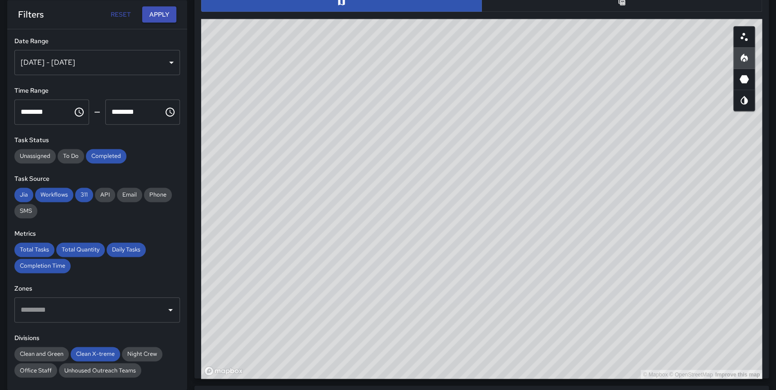
drag, startPoint x: 527, startPoint y: 272, endPoint x: 489, endPoint y: 373, distance: 107.8
click at [489, 373] on div "© Mapbox © OpenStreetMap Improve this map" at bounding box center [481, 199] width 561 height 360
drag, startPoint x: 617, startPoint y: 306, endPoint x: 590, endPoint y: 355, distance: 55.6
click at [590, 355] on div "© Mapbox © OpenStreetMap Improve this map" at bounding box center [481, 199] width 561 height 360
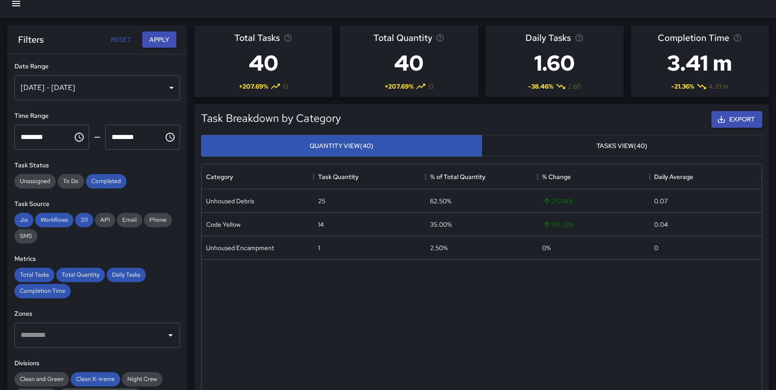
scroll to position [0, 0]
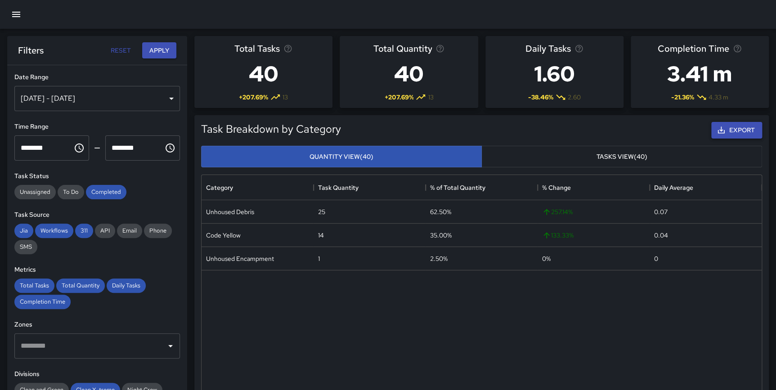
click at [725, 130] on icon "button" at bounding box center [721, 130] width 9 height 9
click at [721, 131] on icon "button" at bounding box center [721, 130] width 7 height 7
click at [537, 281] on div "Unhoused Debris 25 62.50% 257.14 % 0.07 Code Yellow 14 35.00% 133.33 % 0.04 Unh…" at bounding box center [482, 322] width 560 height 244
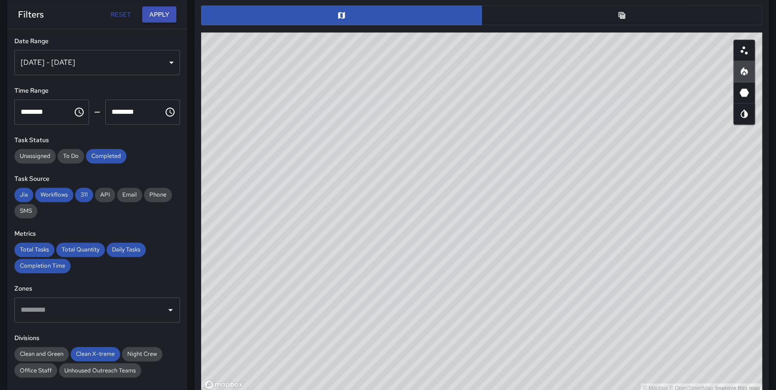
scroll to position [485, 0]
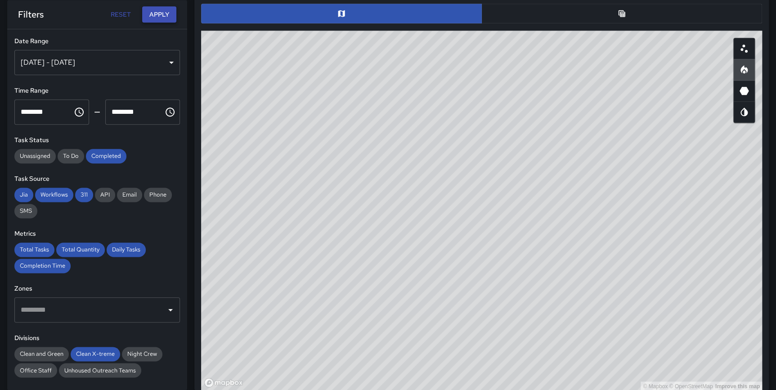
click at [154, 20] on button "Apply" at bounding box center [159, 14] width 34 height 17
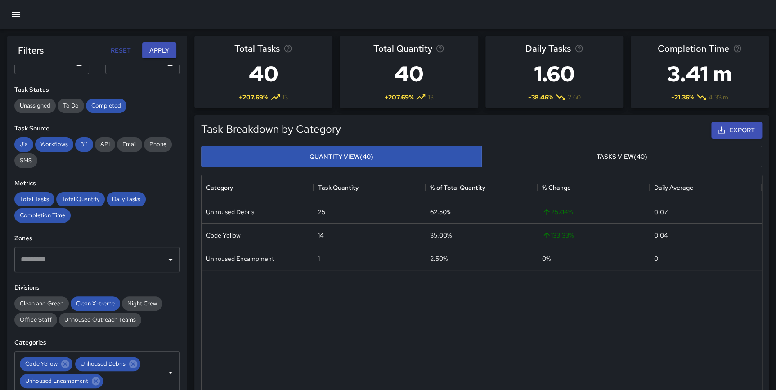
scroll to position [90, 0]
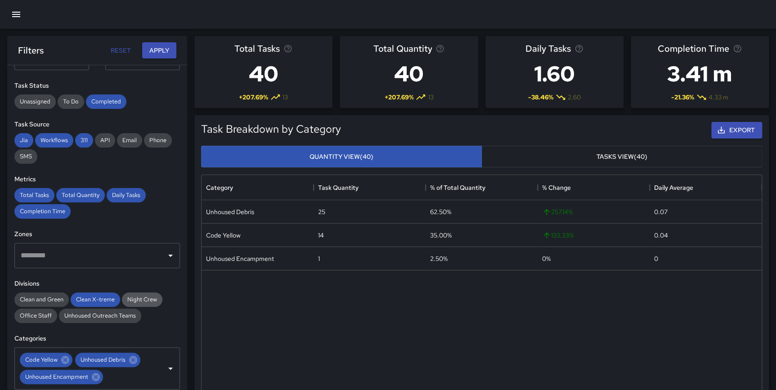
click at [137, 300] on span "Night Crew" at bounding box center [142, 300] width 40 height 8
click at [103, 298] on span "Clean X-treme" at bounding box center [95, 300] width 49 height 8
click at [157, 52] on button "Apply" at bounding box center [159, 50] width 34 height 17
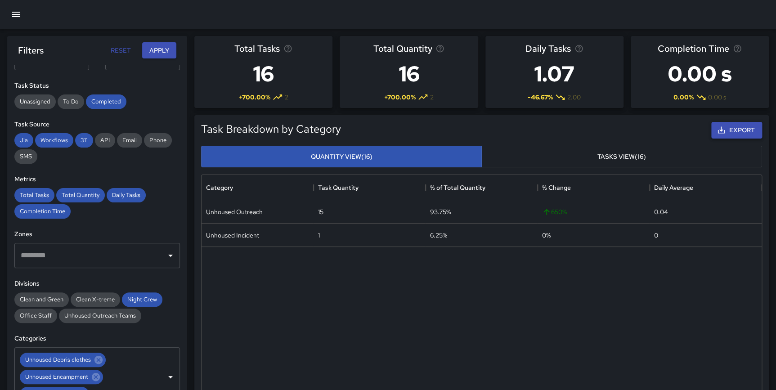
click at [746, 129] on button "Export" at bounding box center [736, 130] width 51 height 17
click at [739, 18] on div at bounding box center [388, 14] width 776 height 29
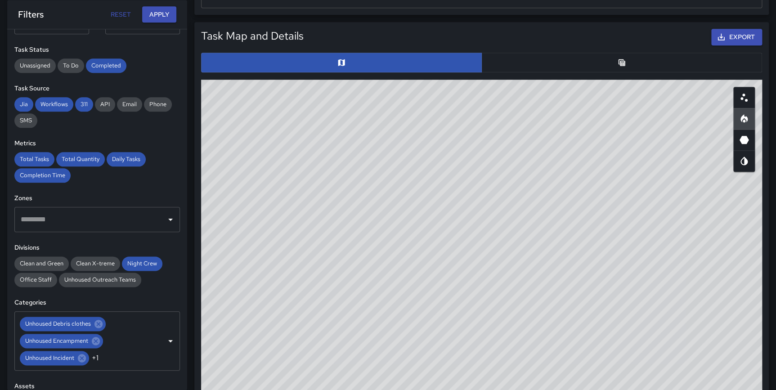
scroll to position [457, 0]
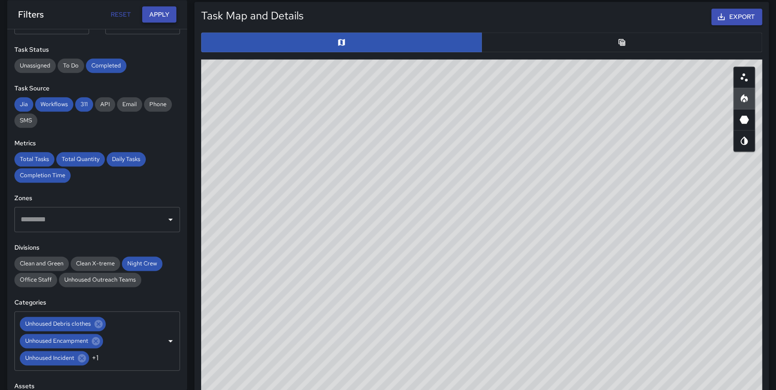
click at [158, 12] on button "Apply" at bounding box center [159, 14] width 34 height 17
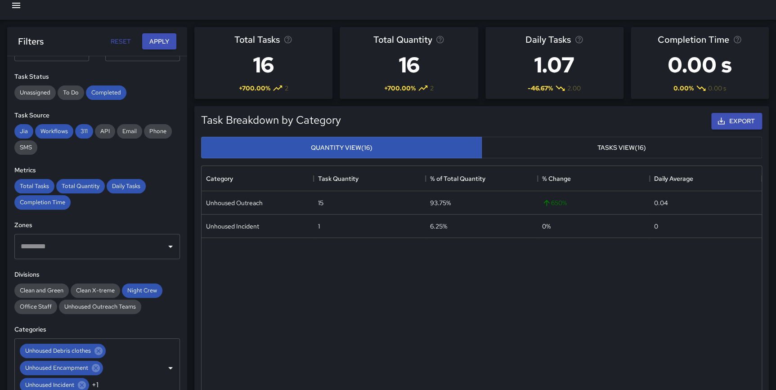
scroll to position [0, 0]
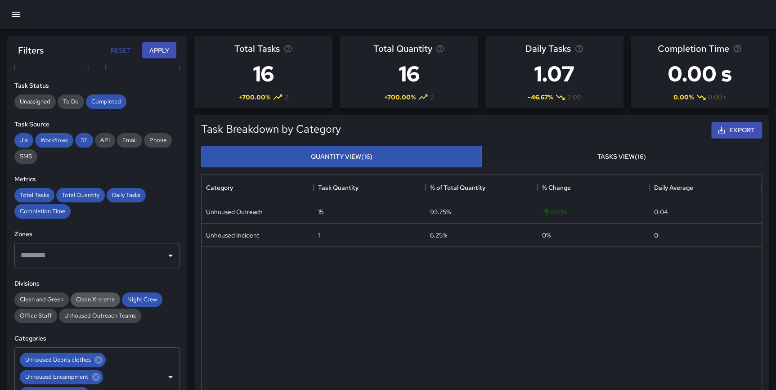
drag, startPoint x: 90, startPoint y: 298, endPoint x: 111, endPoint y: 294, distance: 20.7
click at [90, 298] on span "Clean X-treme" at bounding box center [95, 300] width 49 height 8
click at [135, 296] on span "Night Crew" at bounding box center [142, 300] width 40 height 8
click at [157, 45] on button "Apply" at bounding box center [159, 50] width 34 height 17
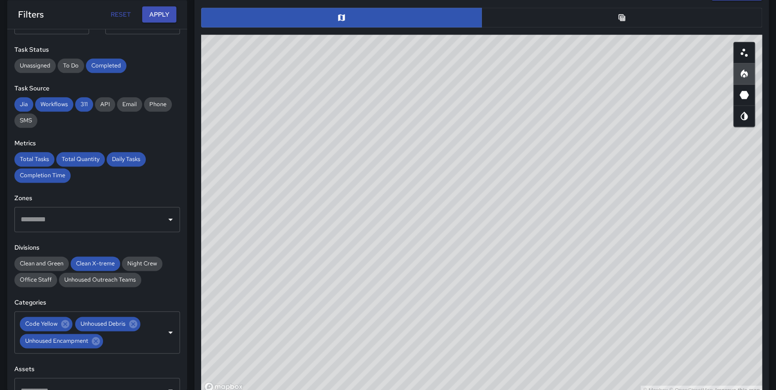
scroll to position [482, 0]
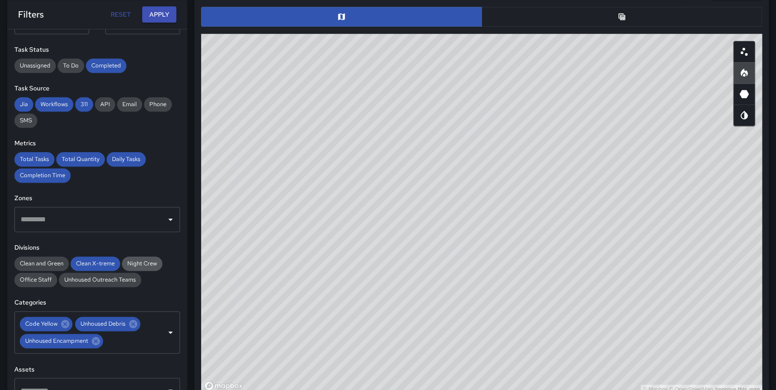
click at [138, 265] on span "Night Crew" at bounding box center [142, 264] width 40 height 8
click at [106, 262] on span "Clean X-treme" at bounding box center [95, 264] width 49 height 8
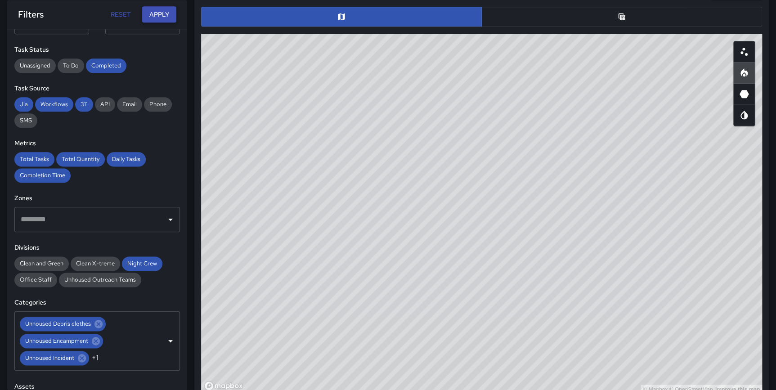
click at [160, 8] on button "Apply" at bounding box center [159, 14] width 34 height 17
click at [160, 15] on button "Apply" at bounding box center [159, 14] width 34 height 17
click at [96, 265] on span "Clean X-treme" at bounding box center [95, 264] width 49 height 8
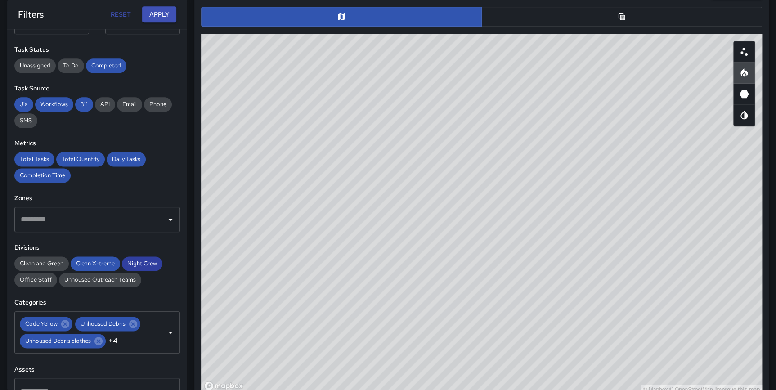
click at [138, 264] on span "Night Crew" at bounding box center [142, 264] width 40 height 8
click at [156, 9] on button "Apply" at bounding box center [159, 14] width 34 height 17
click at [52, 265] on span "Clean and Green" at bounding box center [41, 264] width 54 height 8
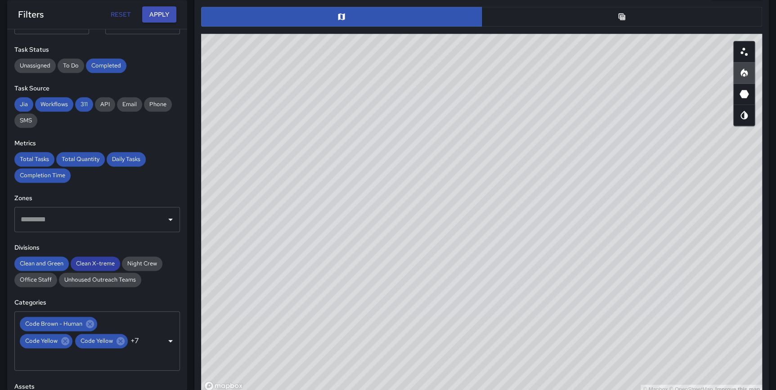
click at [85, 261] on span "Clean X-treme" at bounding box center [95, 264] width 49 height 8
click at [159, 15] on button "Apply" at bounding box center [159, 14] width 34 height 17
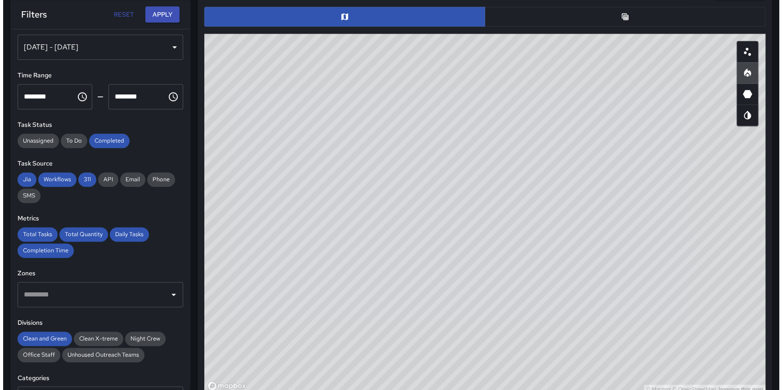
scroll to position [0, 0]
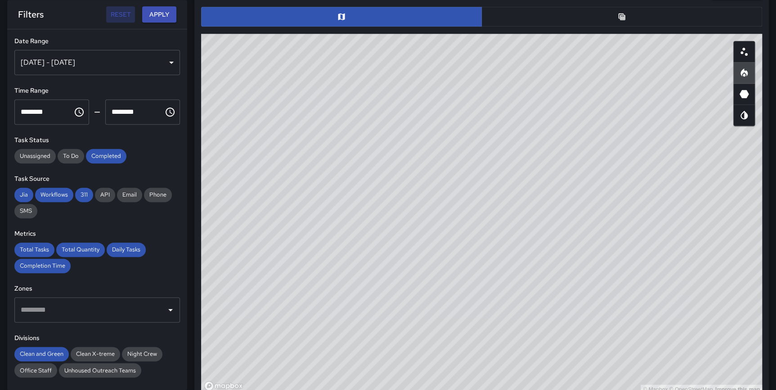
click at [112, 17] on button "Reset" at bounding box center [120, 14] width 29 height 17
type input "**********"
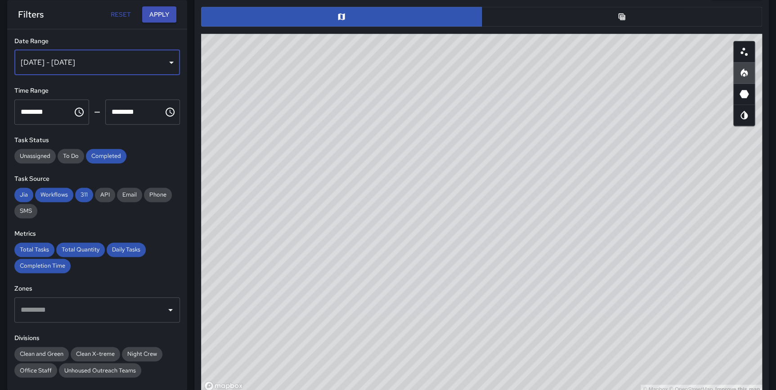
click at [98, 62] on div "Aug 05, 2025 - Aug 11, 2025" at bounding box center [97, 62] width 166 height 25
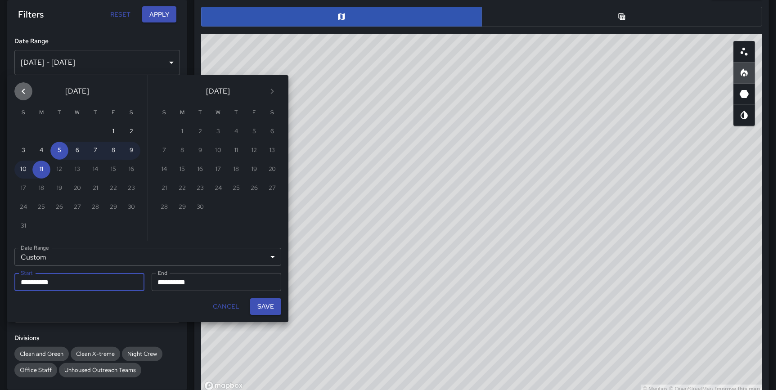
click at [20, 96] on icon "Previous month" at bounding box center [23, 91] width 11 height 11
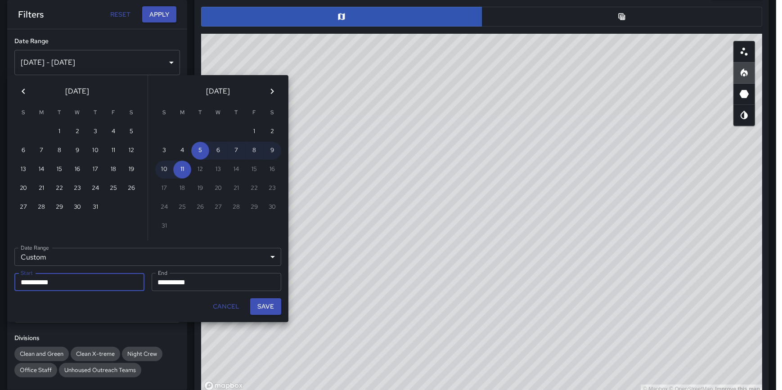
click at [27, 93] on icon "Previous month" at bounding box center [23, 91] width 11 height 11
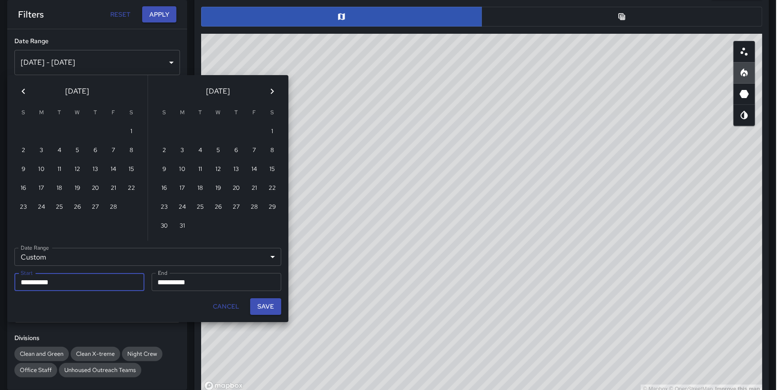
click at [27, 93] on icon "Previous month" at bounding box center [23, 91] width 11 height 11
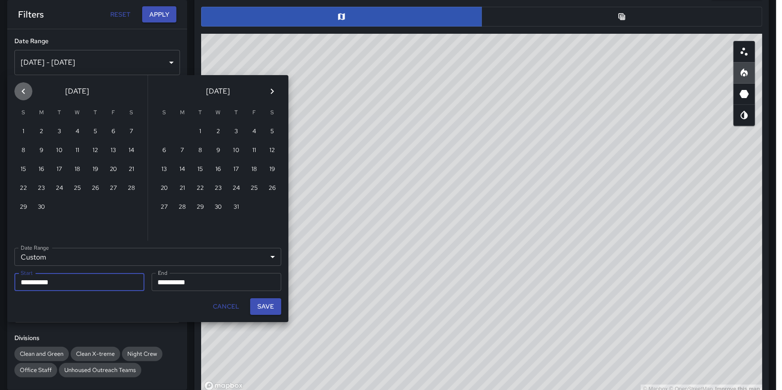
click at [27, 93] on icon "Previous month" at bounding box center [23, 91] width 11 height 11
click at [231, 133] on button "1" at bounding box center [236, 132] width 18 height 18
type input "**********"
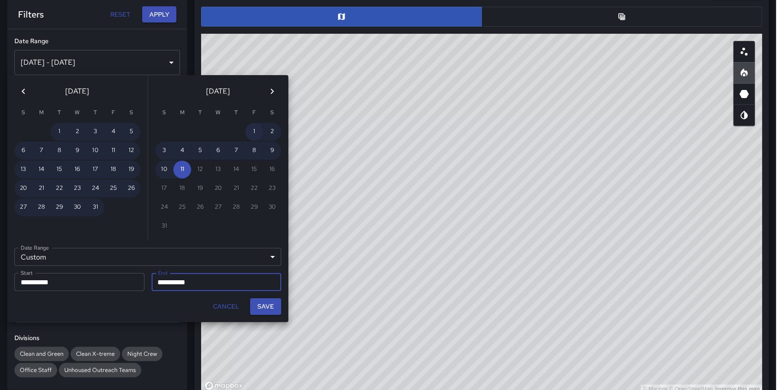
click at [251, 130] on button "1" at bounding box center [254, 132] width 18 height 18
type input "**********"
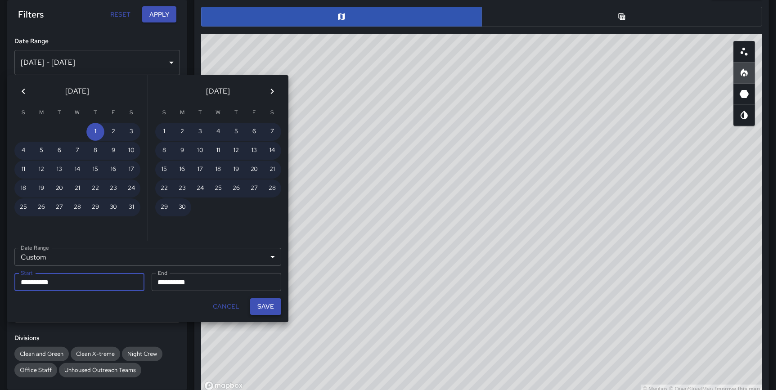
click at [263, 307] on button "Save" at bounding box center [265, 306] width 31 height 17
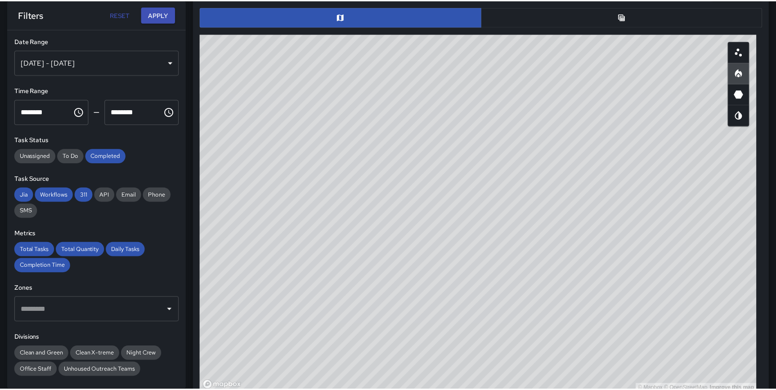
scroll to position [263, 553]
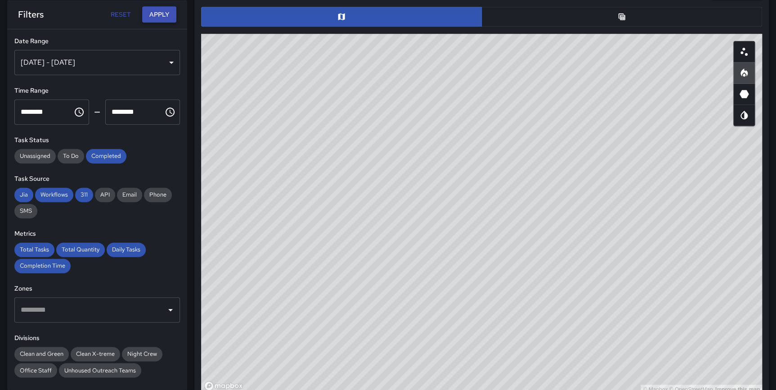
click at [163, 13] on button "Apply" at bounding box center [159, 14] width 34 height 17
click at [746, 55] on icon "Scatterplot" at bounding box center [744, 51] width 11 height 11
click at [746, 72] on icon "Heatmap" at bounding box center [744, 72] width 7 height 8
click at [741, 52] on circle "Scatterplot" at bounding box center [742, 52] width 3 height 3
click at [741, 68] on icon "Heatmap" at bounding box center [744, 72] width 11 height 11
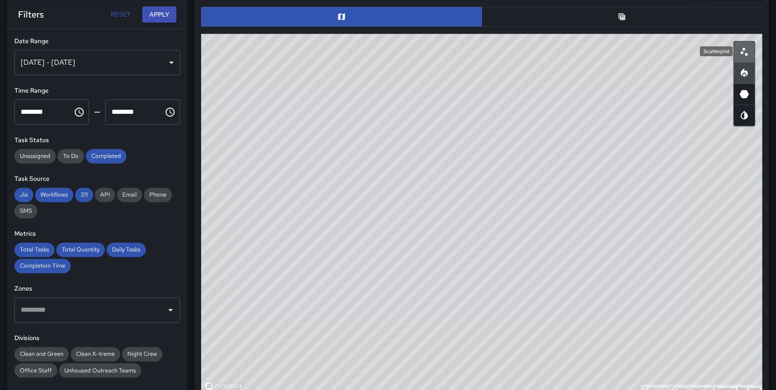
click at [742, 56] on icon "Scatterplot" at bounding box center [744, 51] width 11 height 11
click at [745, 68] on icon "Heatmap" at bounding box center [744, 72] width 11 height 11
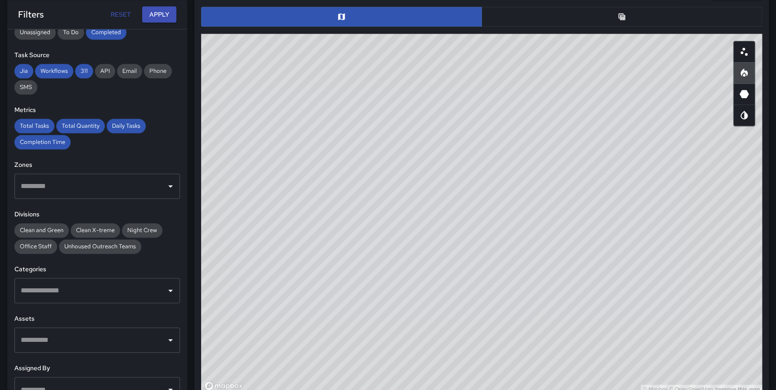
scroll to position [131, 0]
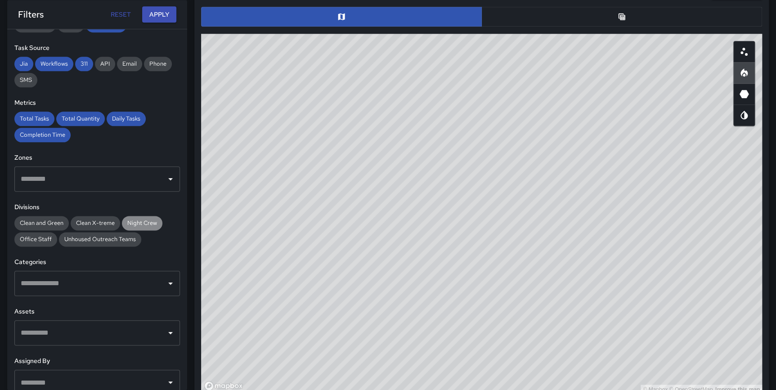
click at [139, 221] on span "Night Crew" at bounding box center [142, 223] width 40 height 8
click at [158, 14] on button "Apply" at bounding box center [159, 14] width 34 height 17
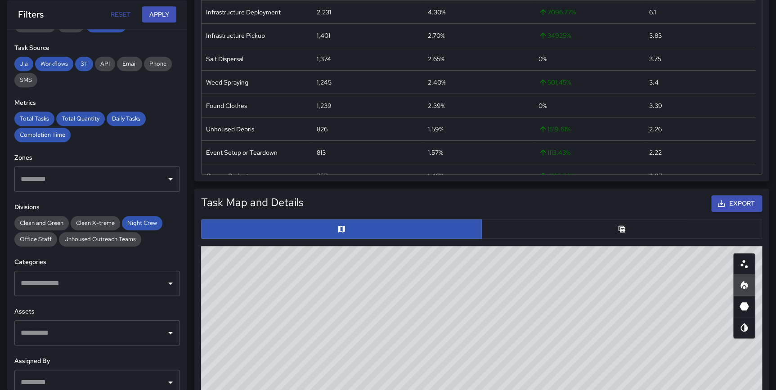
scroll to position [294, 0]
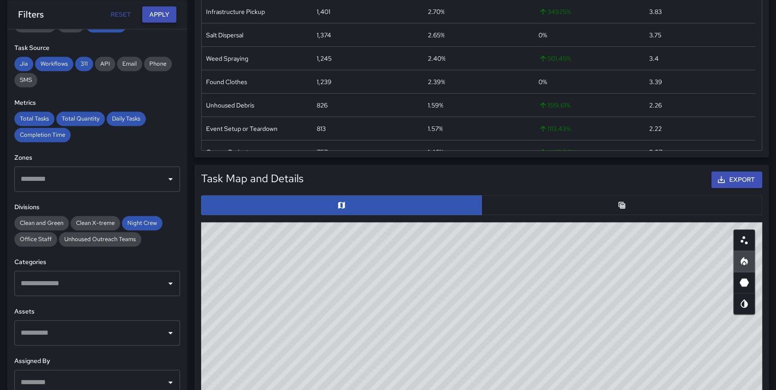
click at [167, 12] on button "Apply" at bounding box center [159, 14] width 34 height 17
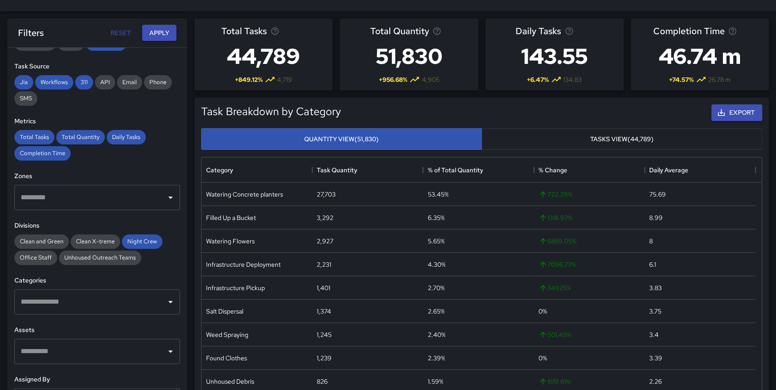
scroll to position [0, 0]
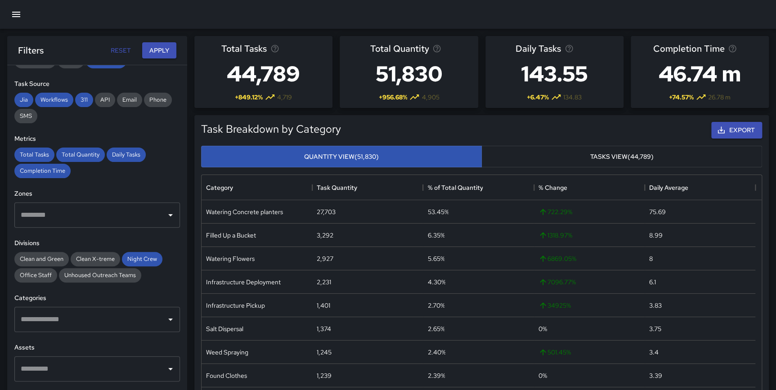
click at [117, 51] on button "Reset" at bounding box center [120, 50] width 29 height 17
type input "**********"
click at [117, 51] on button "Reset" at bounding box center [120, 50] width 29 height 17
